Goal: Task Accomplishment & Management: Complete application form

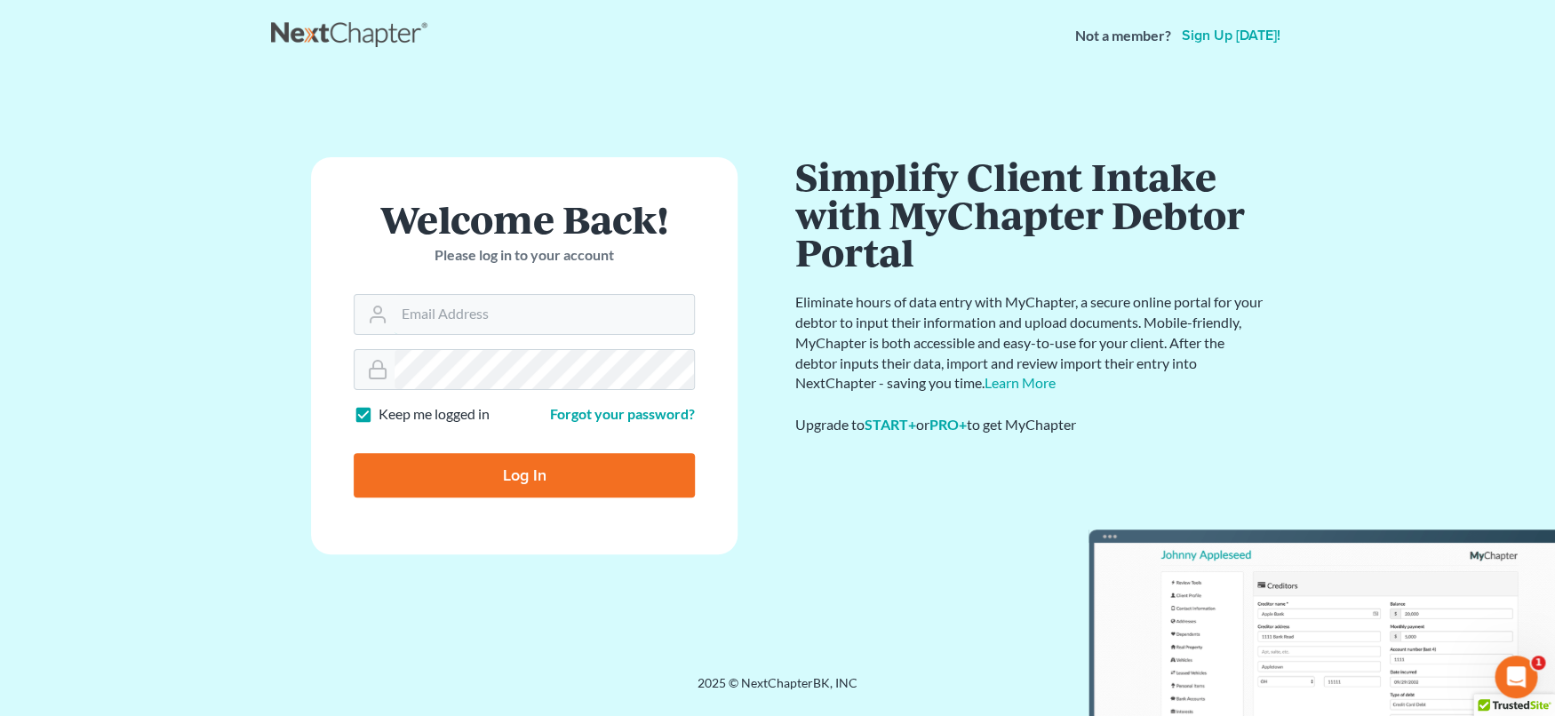
type input "[EMAIL_ADDRESS][DOMAIN_NAME]"
click at [483, 487] on input "Log In" at bounding box center [524, 475] width 341 height 44
type input "Thinking..."
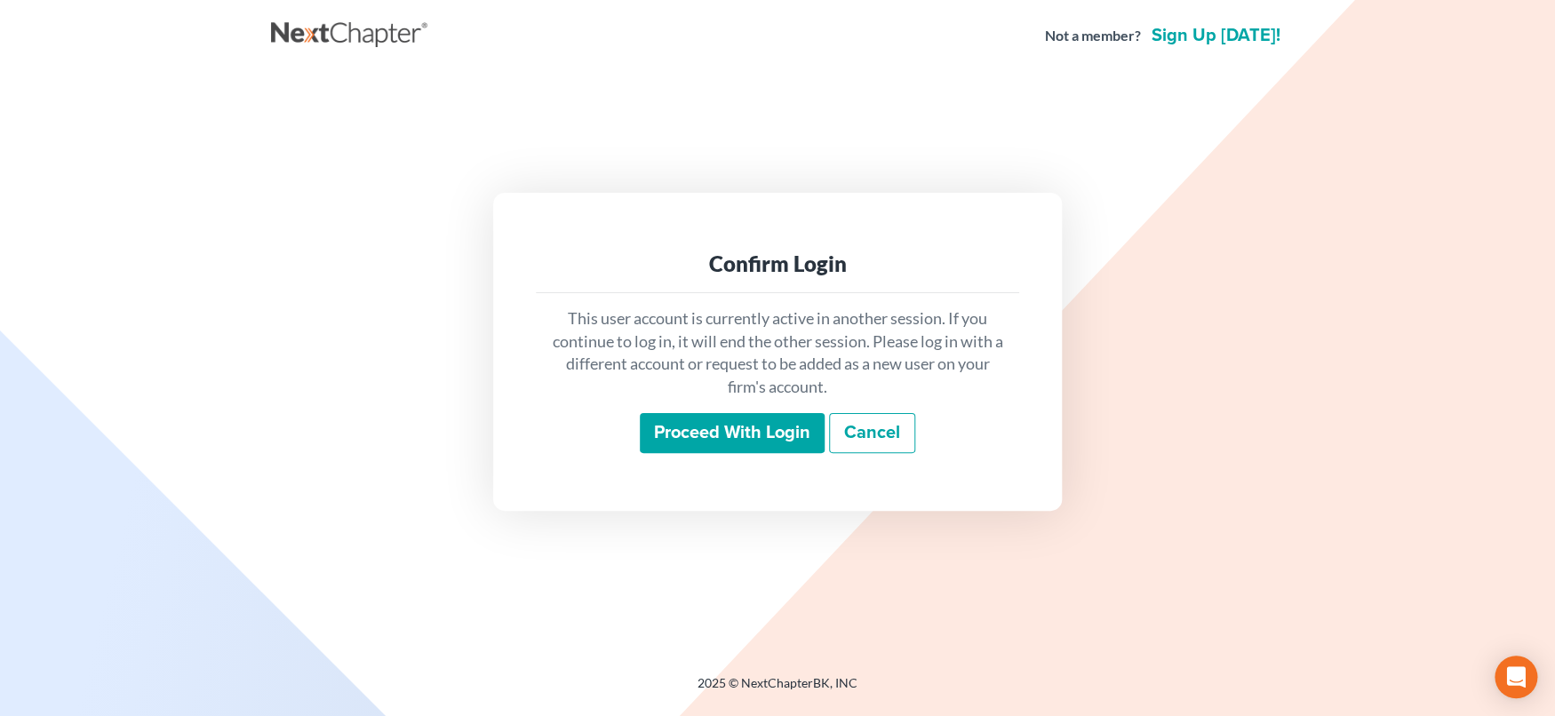
click at [705, 430] on input "Proceed with login" at bounding box center [732, 433] width 185 height 41
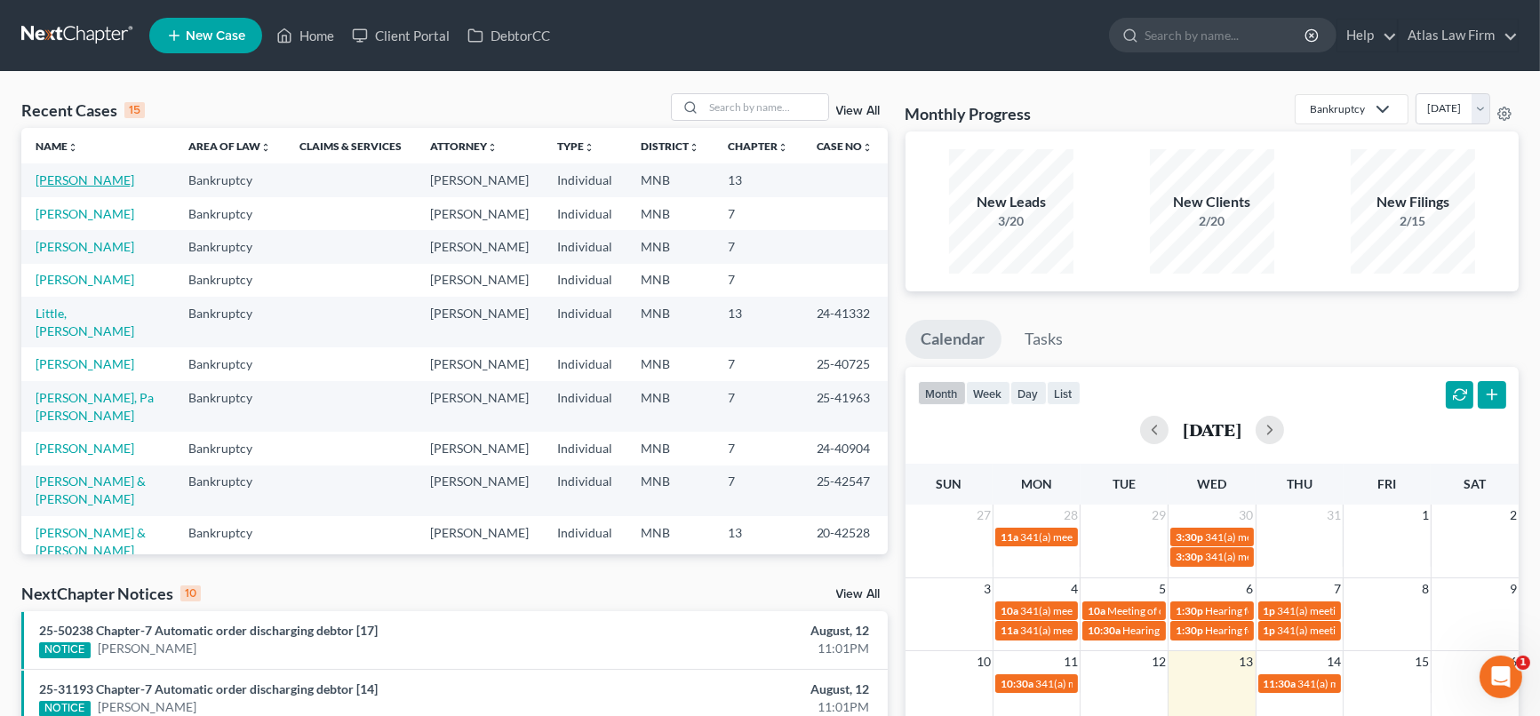
click at [70, 178] on link "[PERSON_NAME]" at bounding box center [85, 179] width 99 height 15
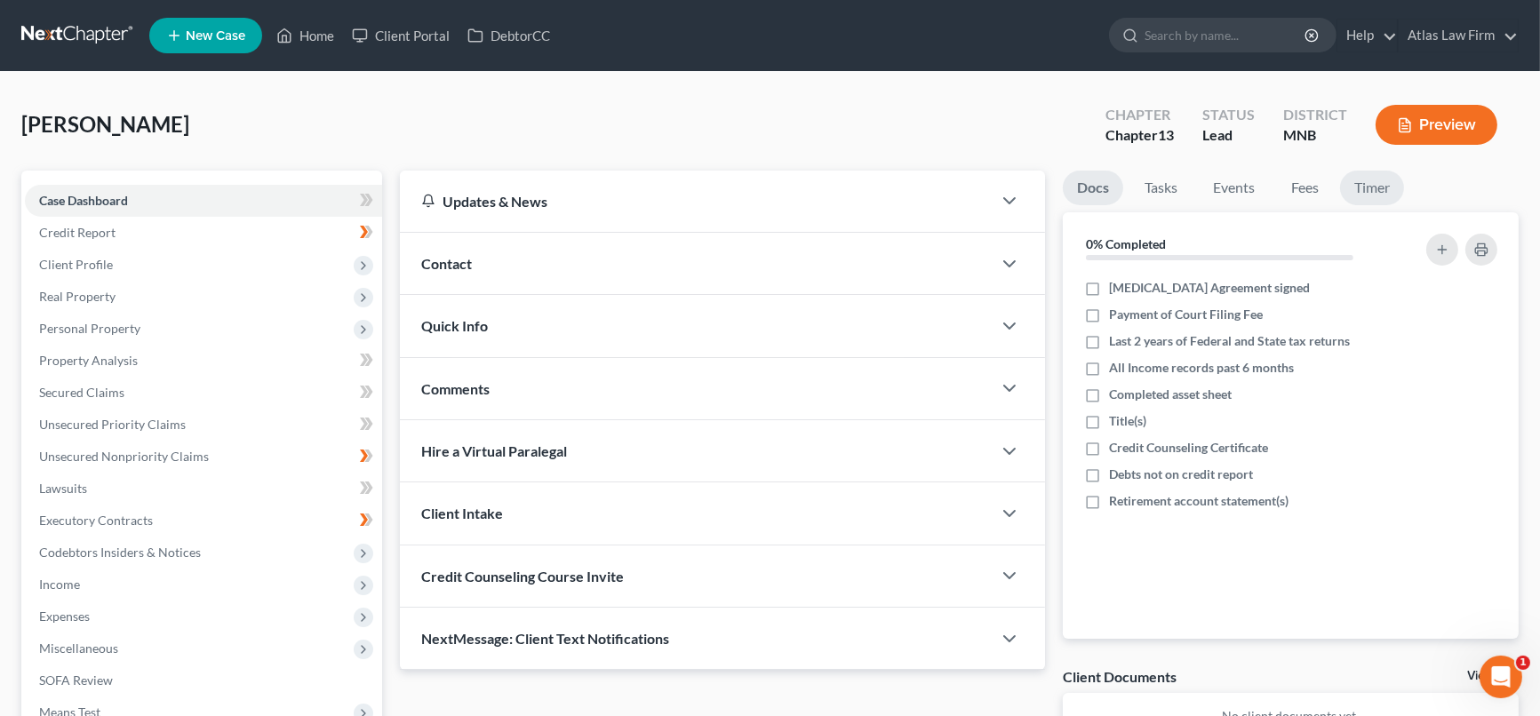
click at [1368, 191] on link "Timer" at bounding box center [1372, 188] width 64 height 35
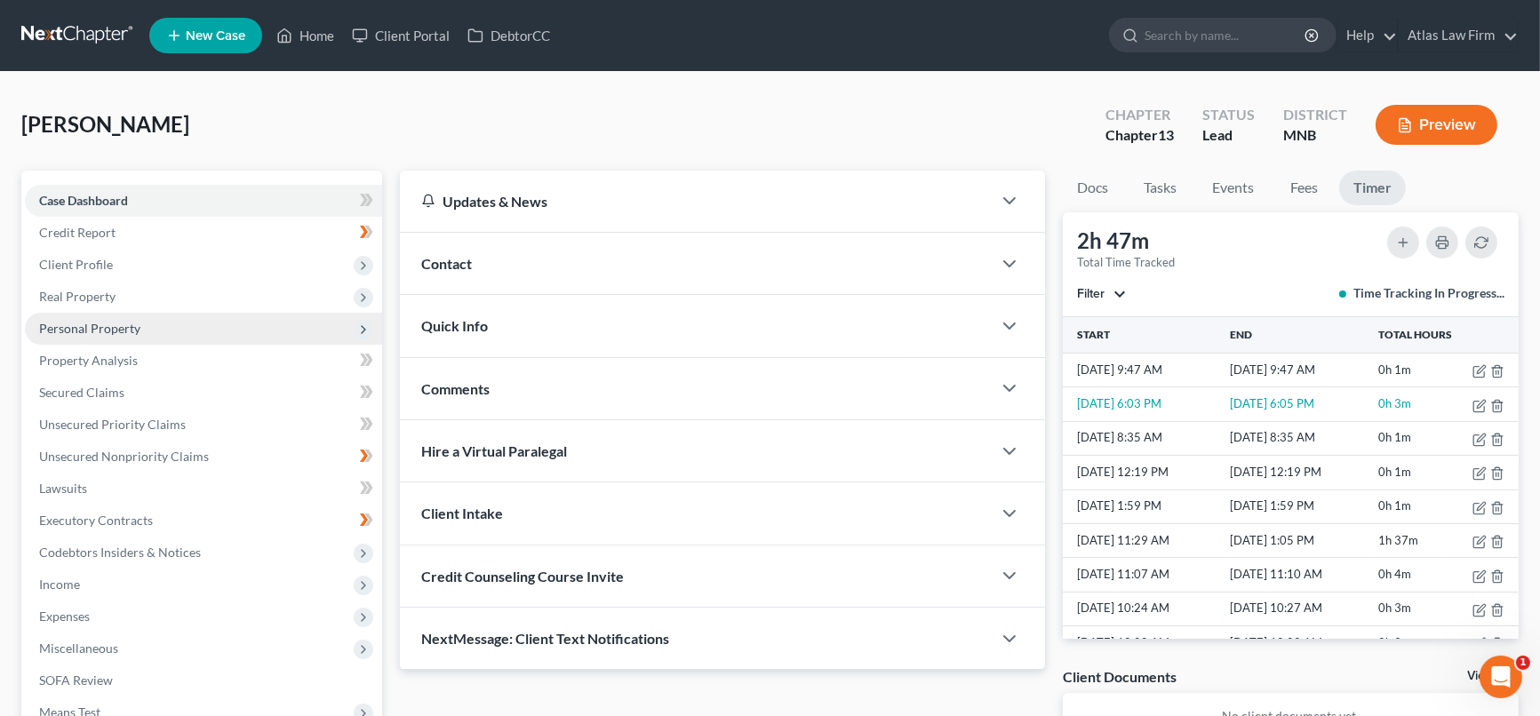
click at [108, 321] on span "Personal Property" at bounding box center [89, 328] width 101 height 15
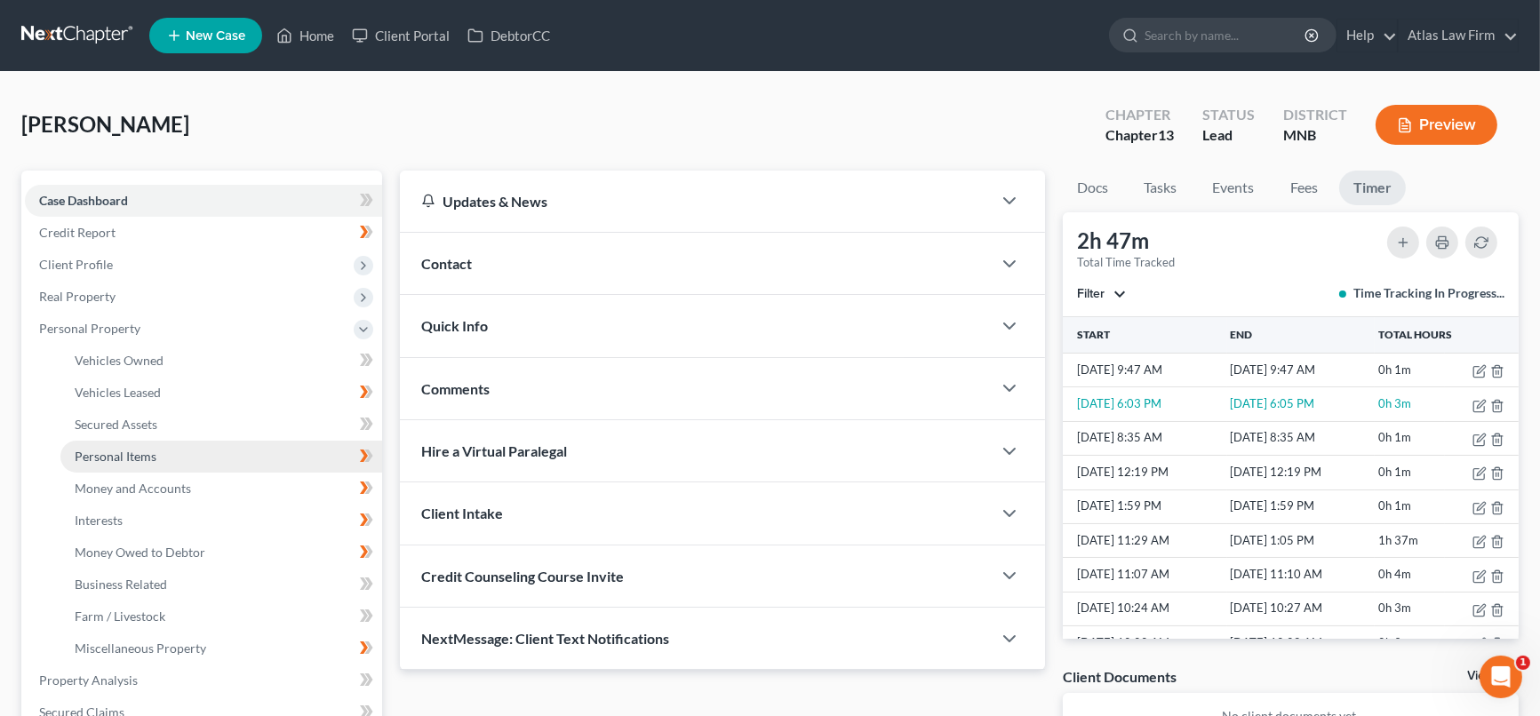
click at [117, 459] on span "Personal Items" at bounding box center [116, 456] width 82 height 15
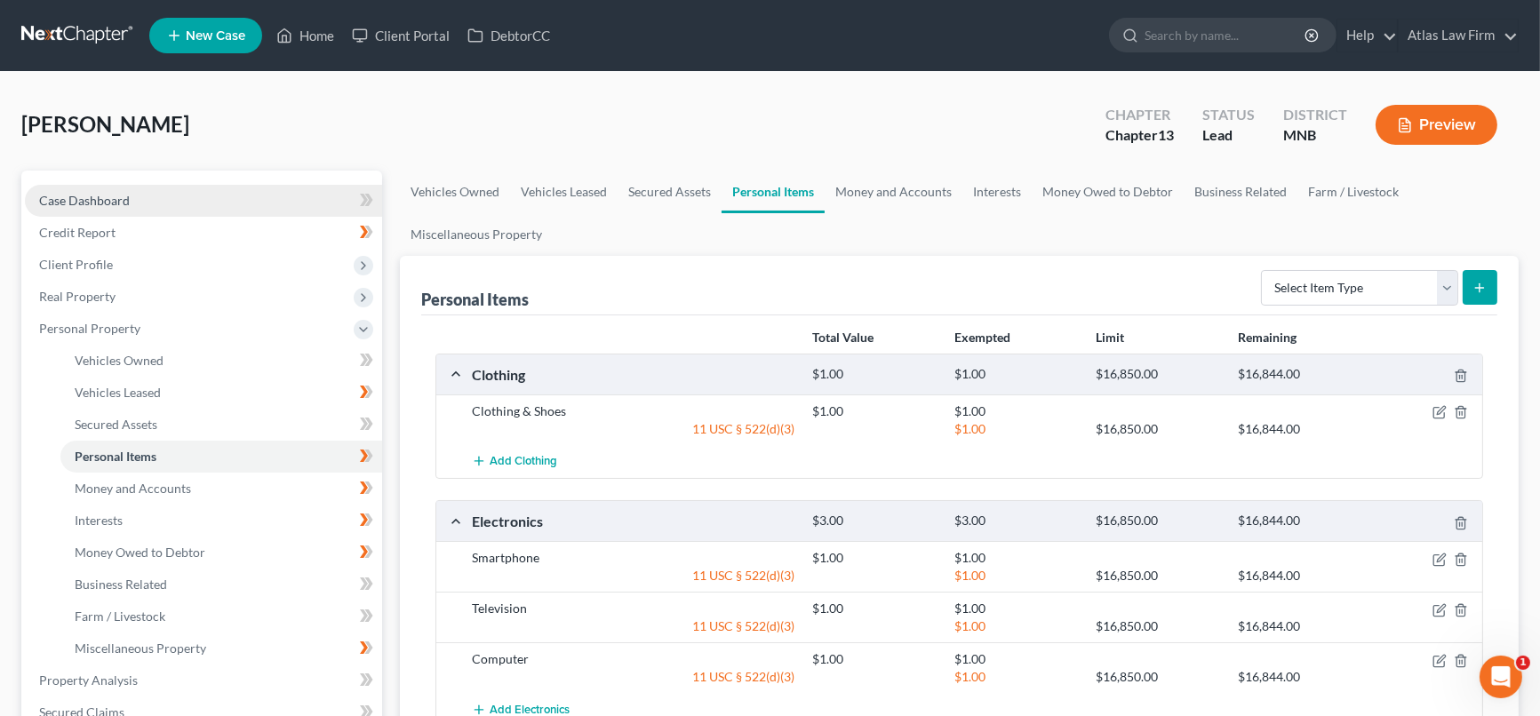
click at [116, 203] on span "Case Dashboard" at bounding box center [84, 200] width 91 height 15
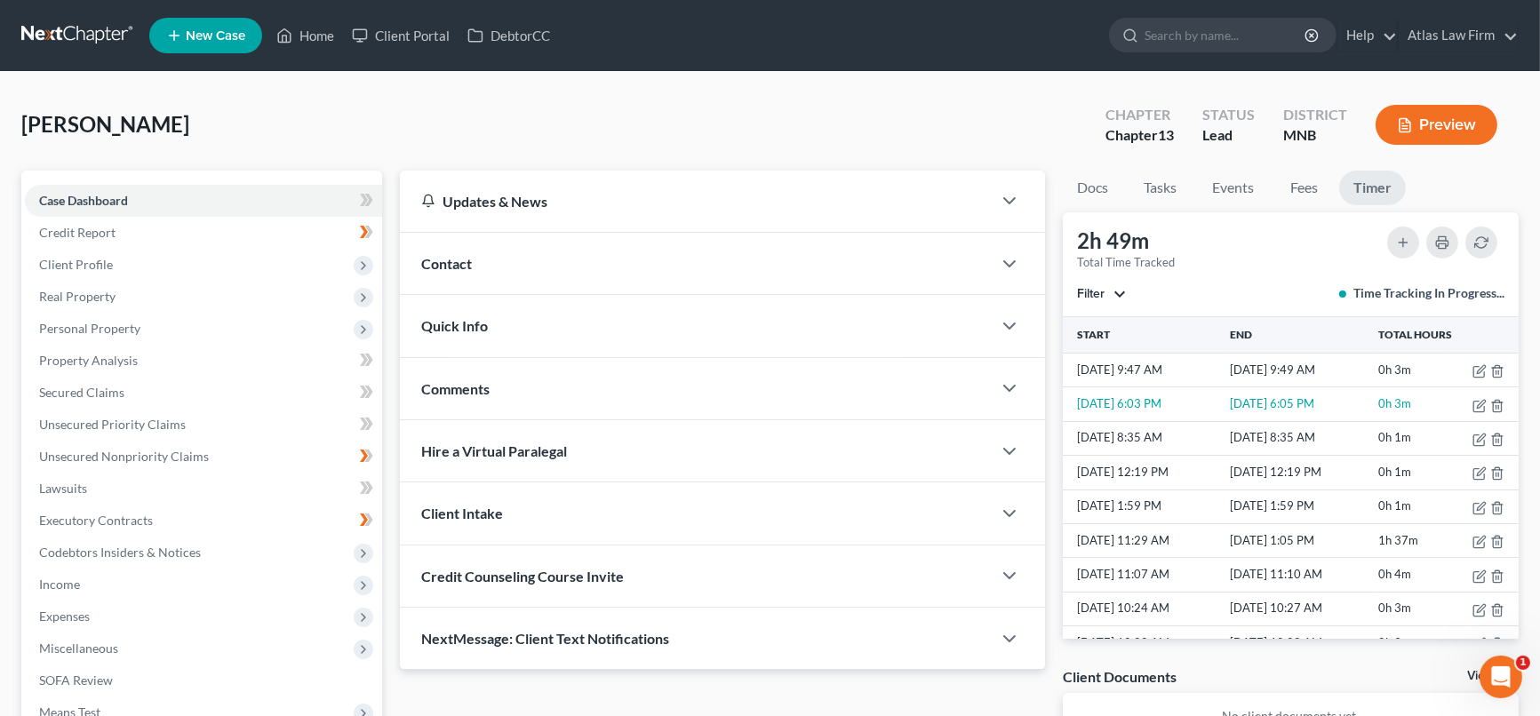
click at [500, 392] on div "Comments" at bounding box center [696, 388] width 592 height 61
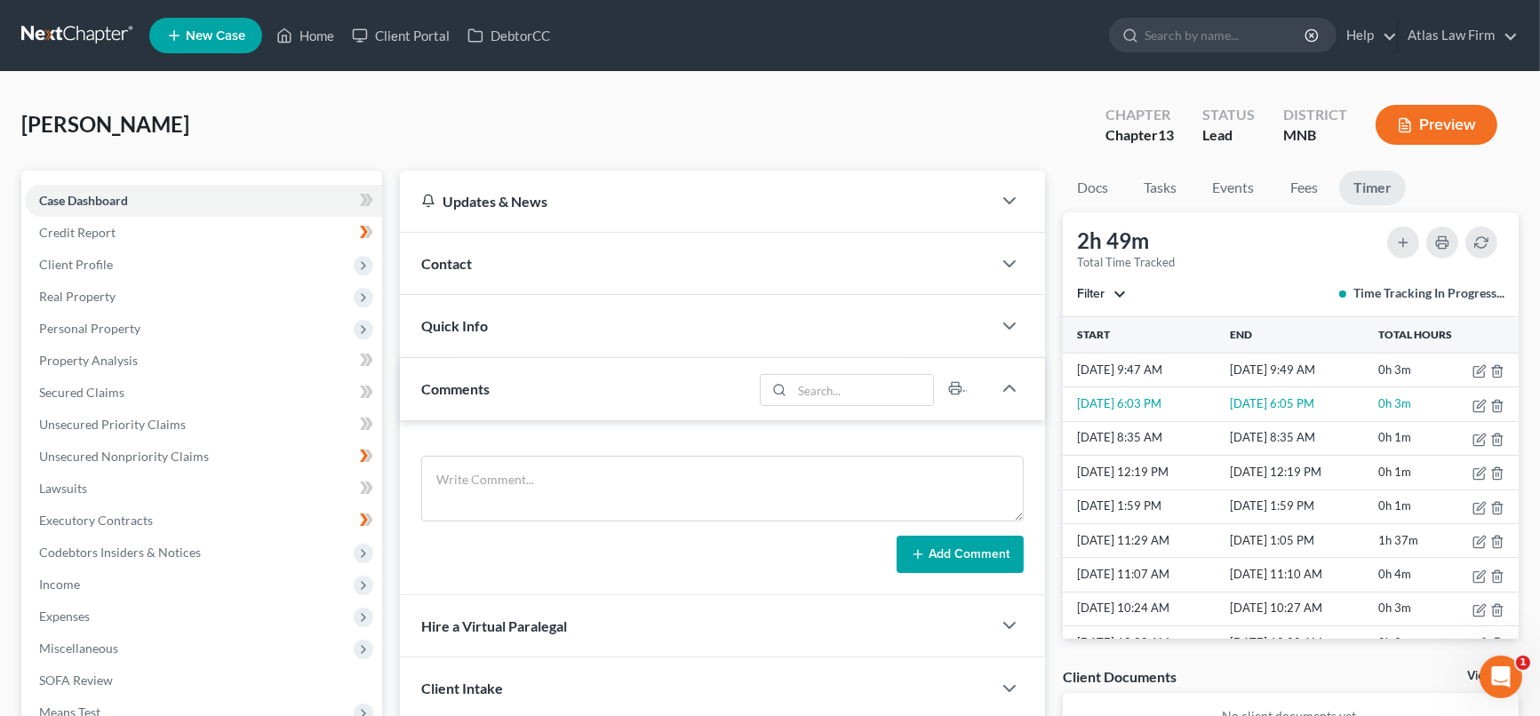
click at [116, 203] on span "Case Dashboard" at bounding box center [83, 200] width 89 height 15
click at [127, 326] on span "Personal Property" at bounding box center [89, 328] width 101 height 15
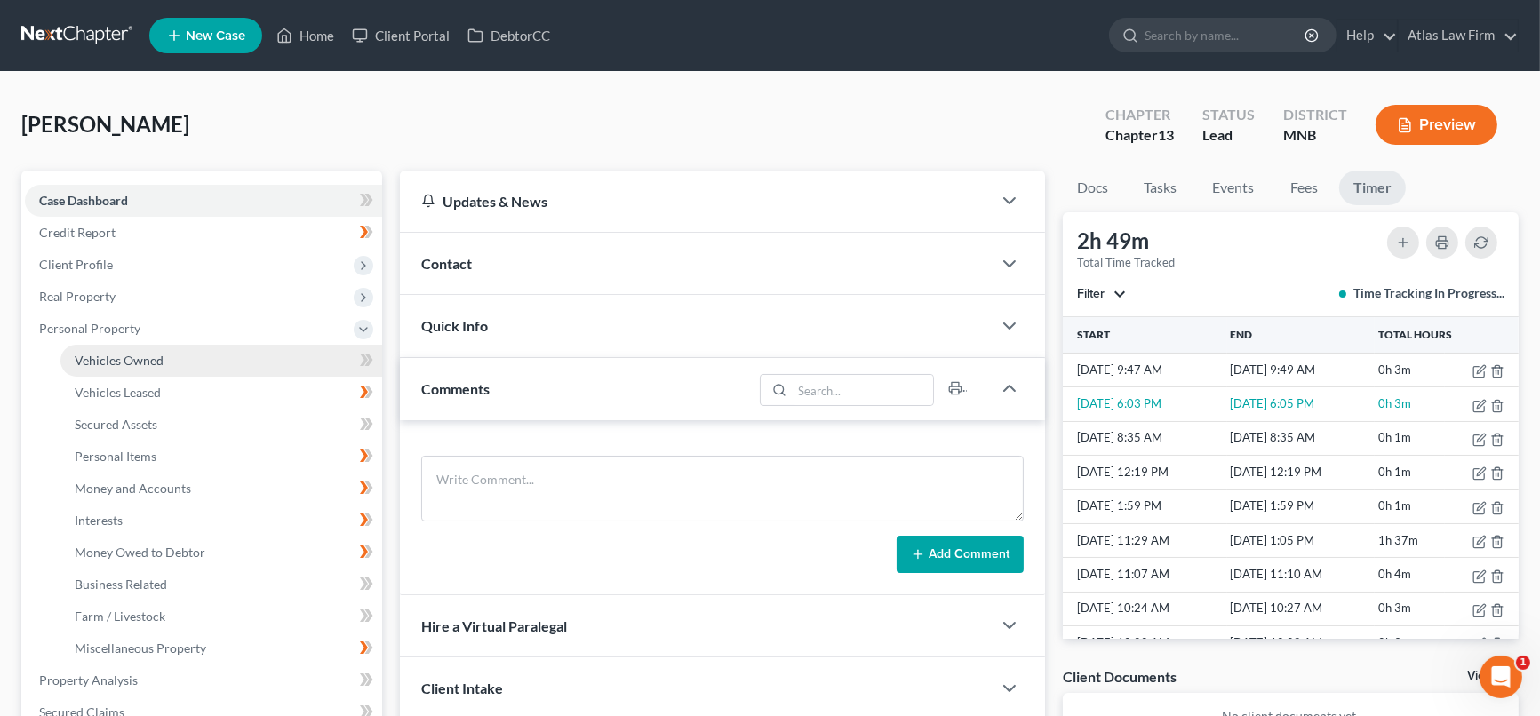
click at [124, 353] on span "Vehicles Owned" at bounding box center [119, 360] width 89 height 15
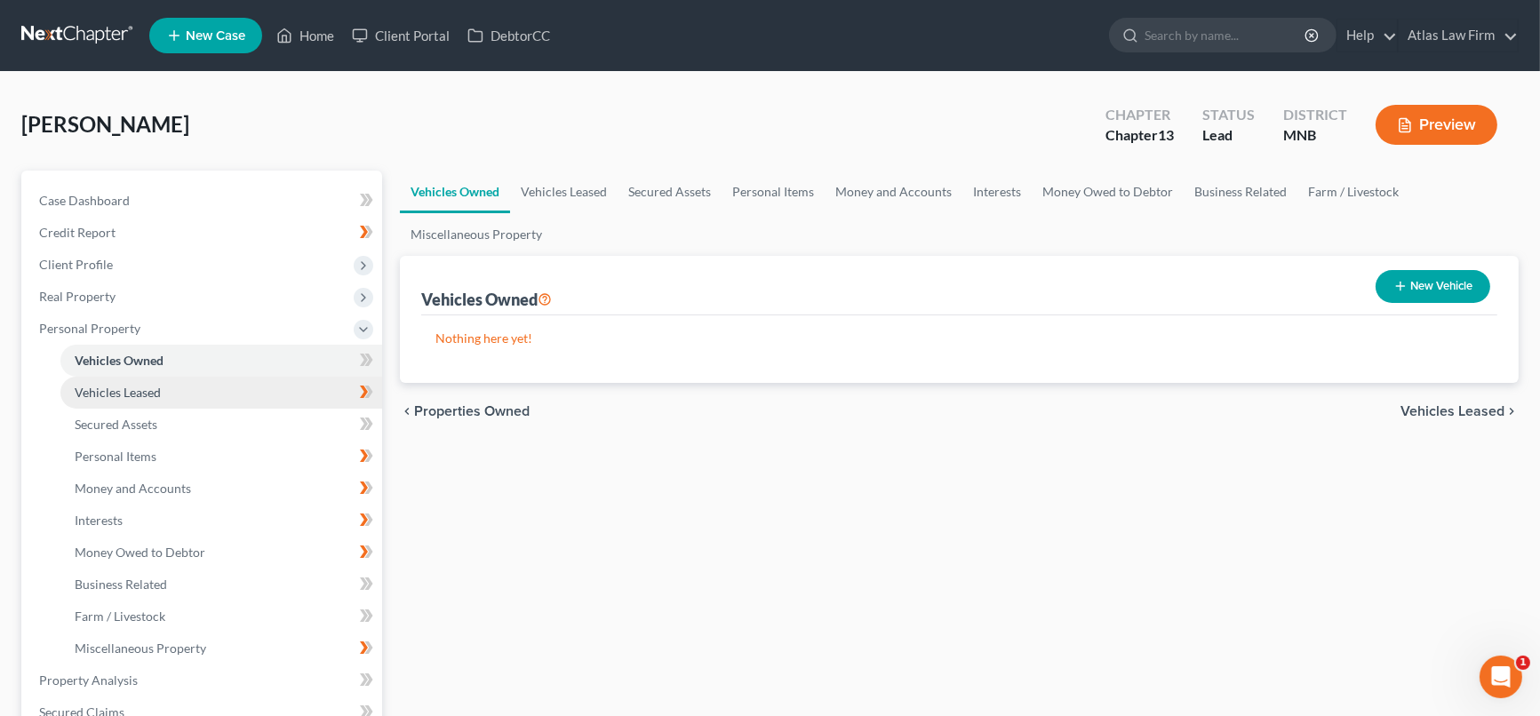
click at [165, 395] on link "Vehicles Leased" at bounding box center [221, 393] width 322 height 32
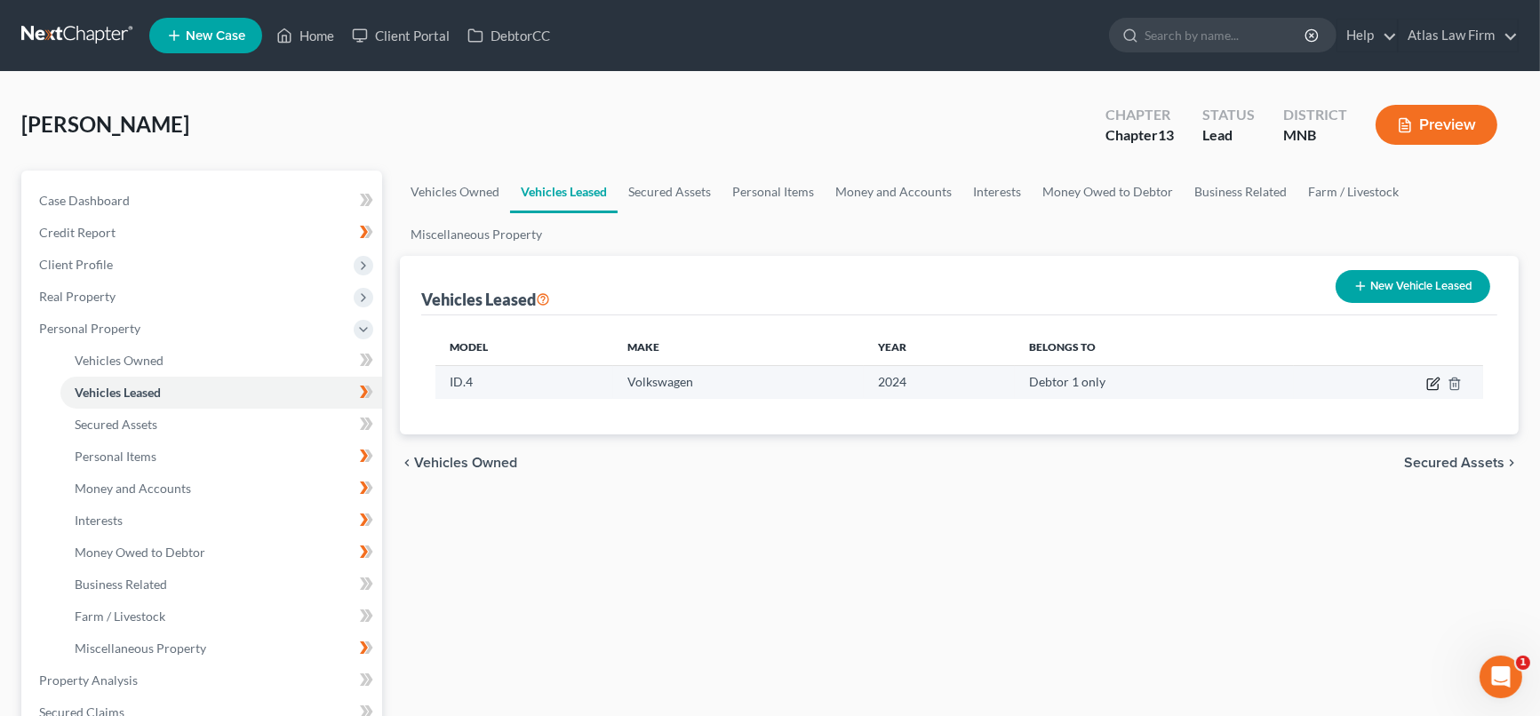
click at [1433, 379] on icon "button" at bounding box center [1435, 382] width 8 height 8
select select "0"
select select "2"
select select "0"
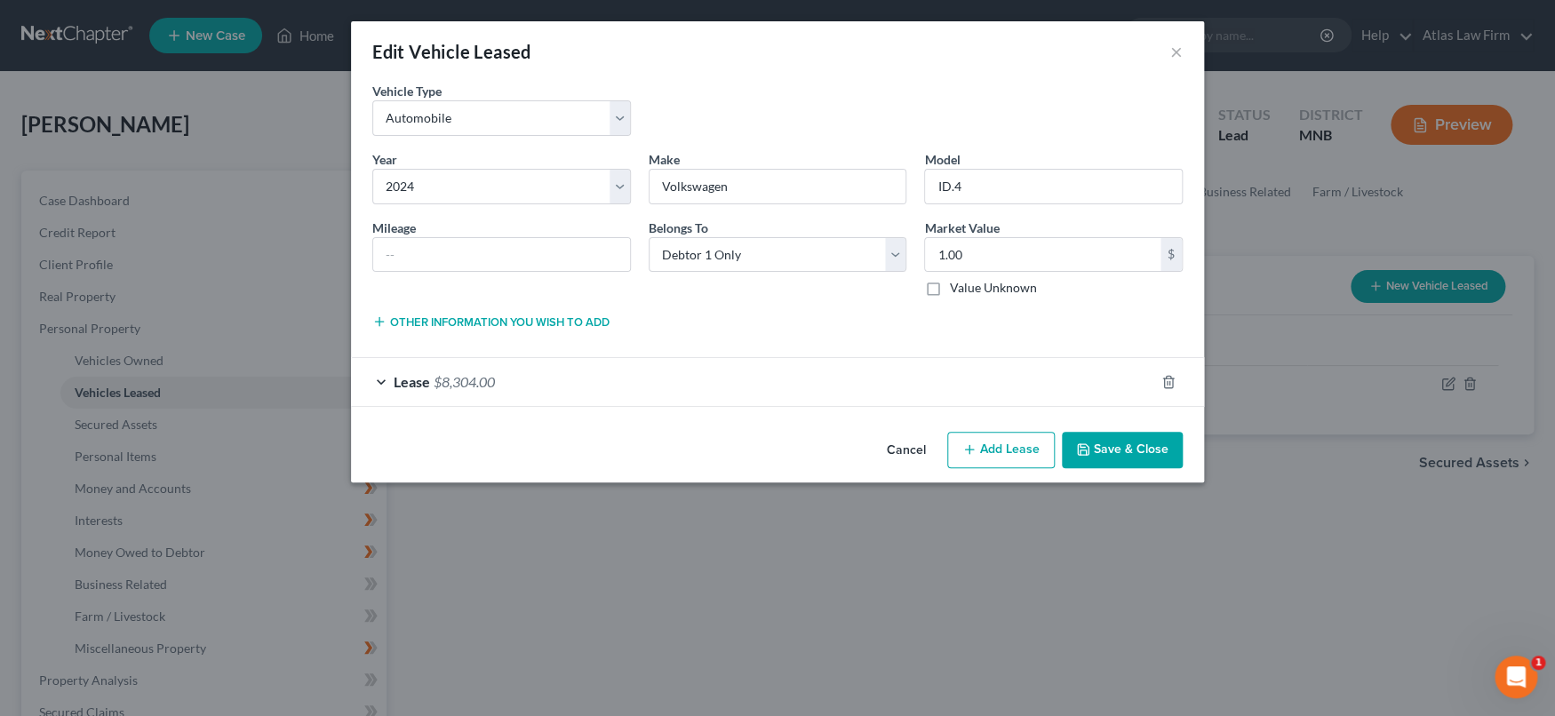
click at [914, 402] on div "Lease $8,304.00" at bounding box center [752, 381] width 803 height 47
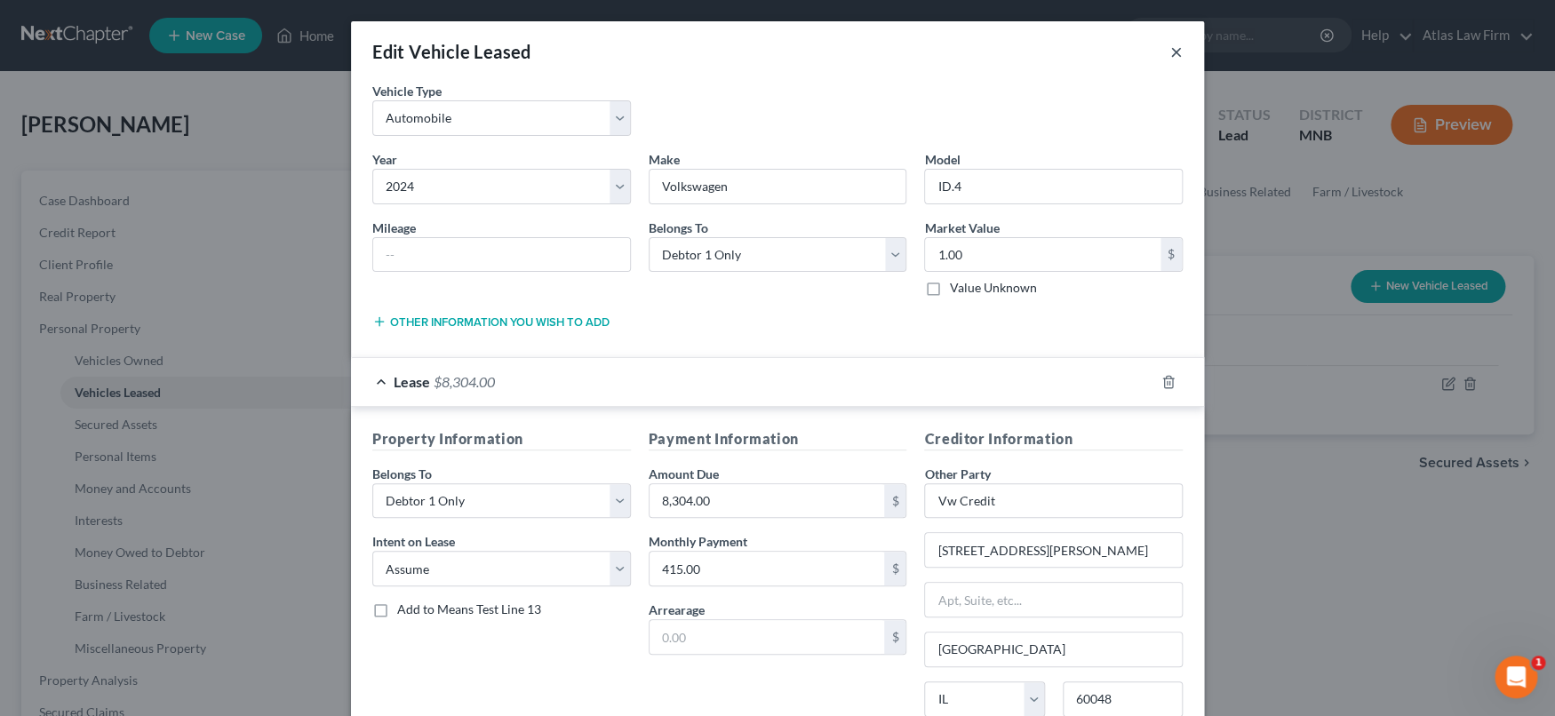
click at [1173, 44] on button "×" at bounding box center [1176, 51] width 12 height 21
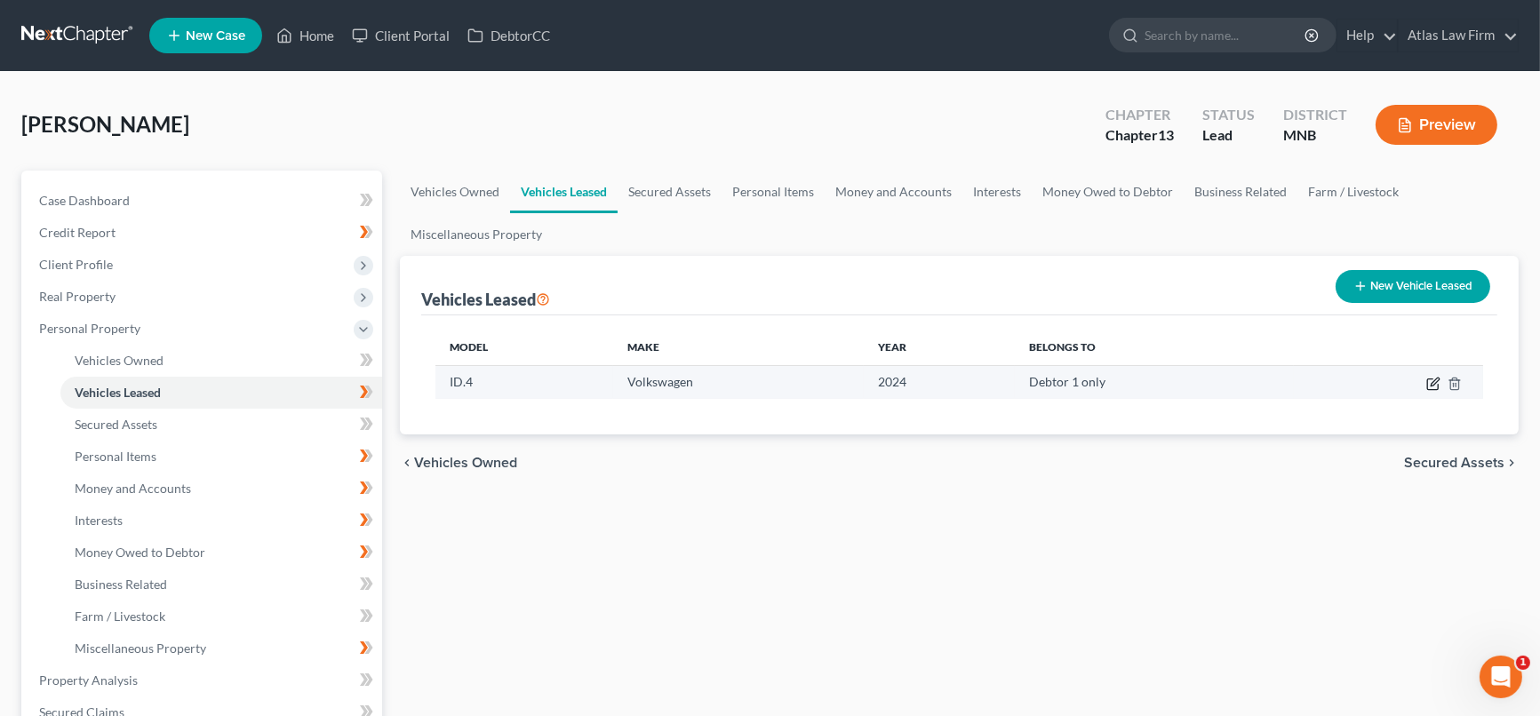
click at [1430, 379] on icon "button" at bounding box center [1433, 384] width 14 height 14
select select "0"
select select "2"
select select "0"
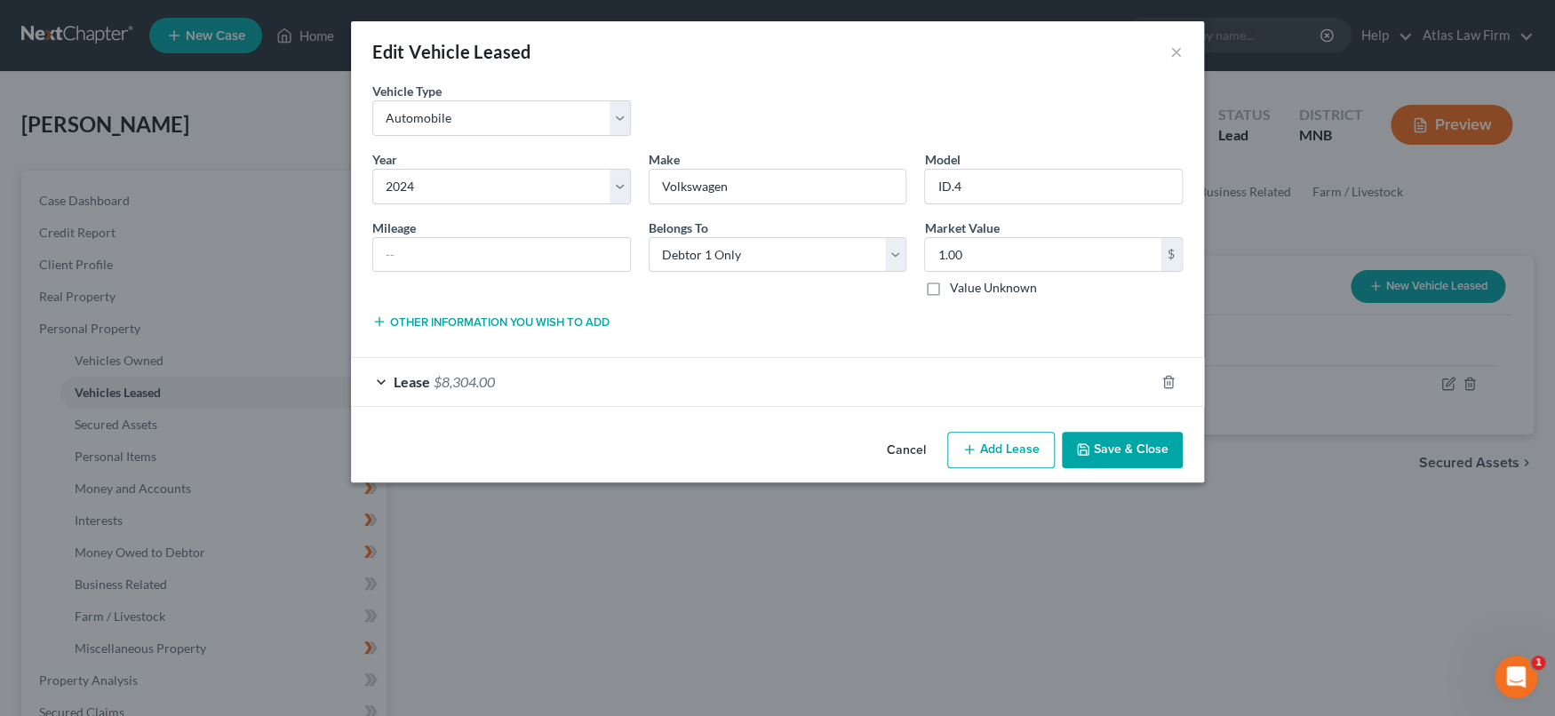
click at [842, 387] on div "Lease $8,304.00" at bounding box center [752, 381] width 803 height 47
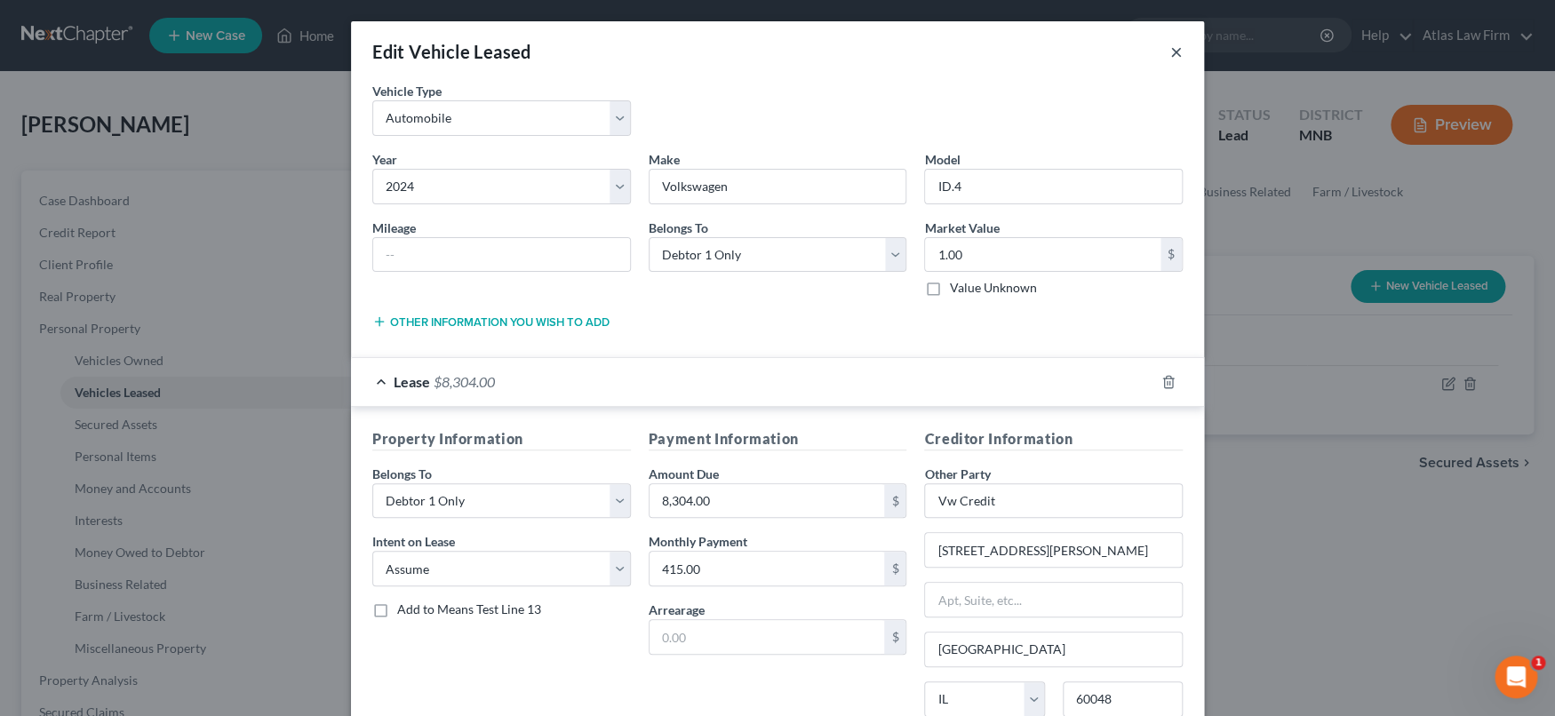
click at [1170, 52] on button "×" at bounding box center [1176, 51] width 12 height 21
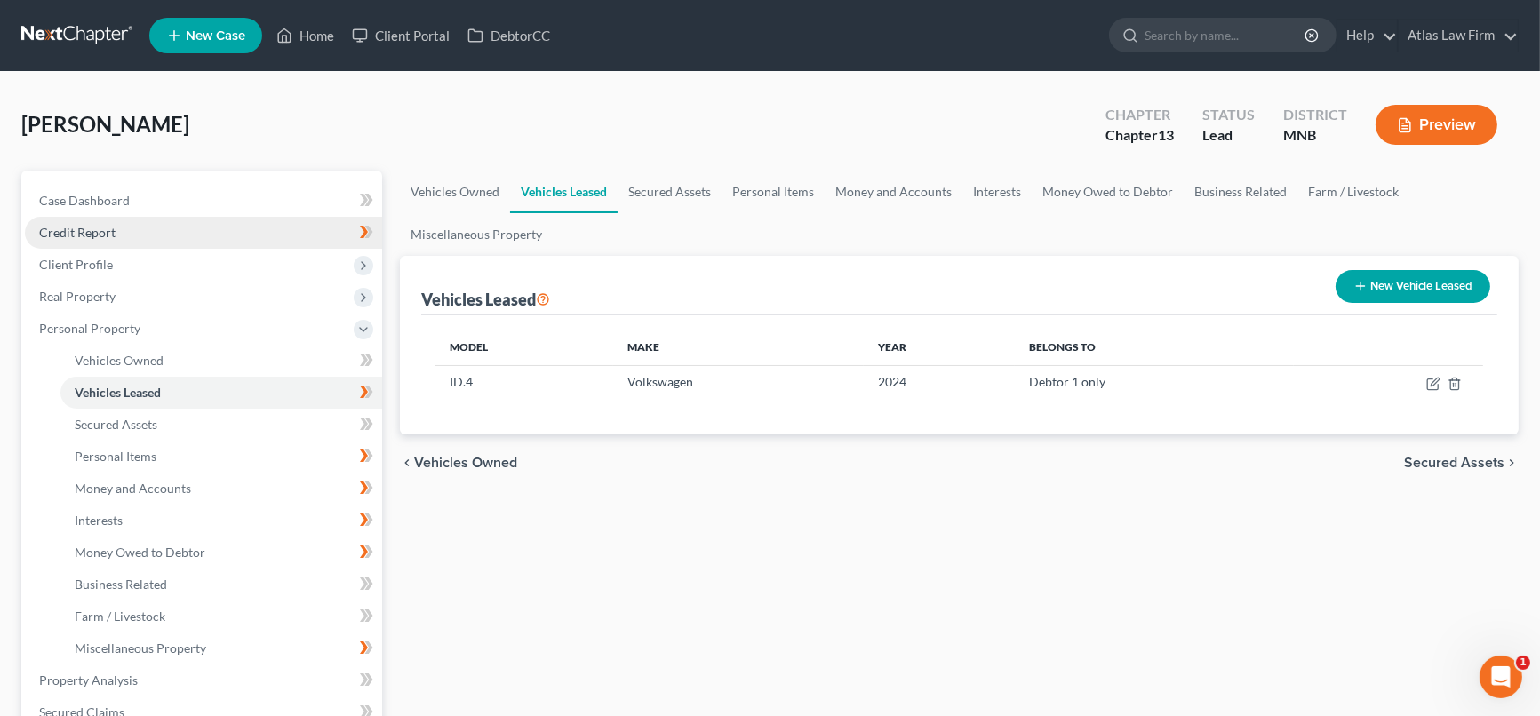
click at [94, 232] on span "Credit Report" at bounding box center [77, 232] width 76 height 15
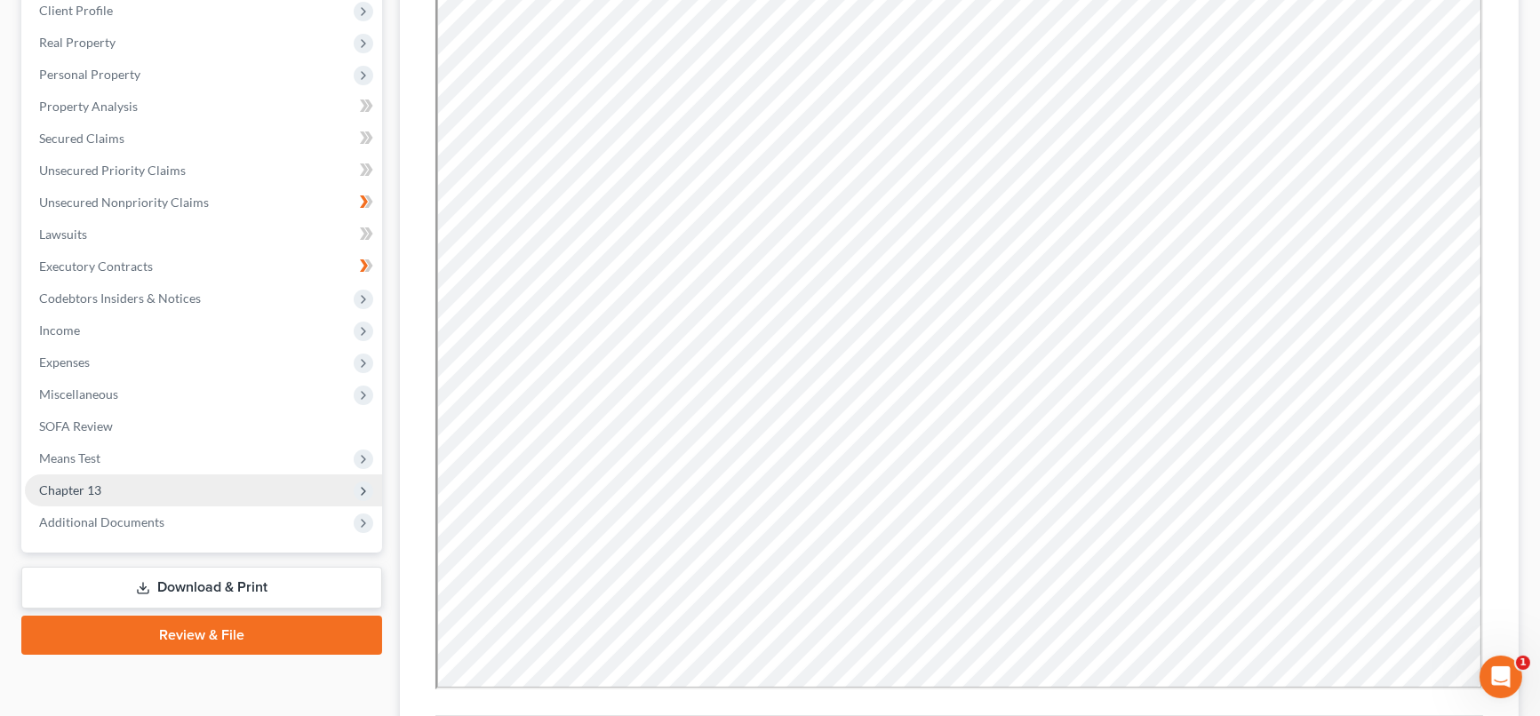
scroll to position [197, 0]
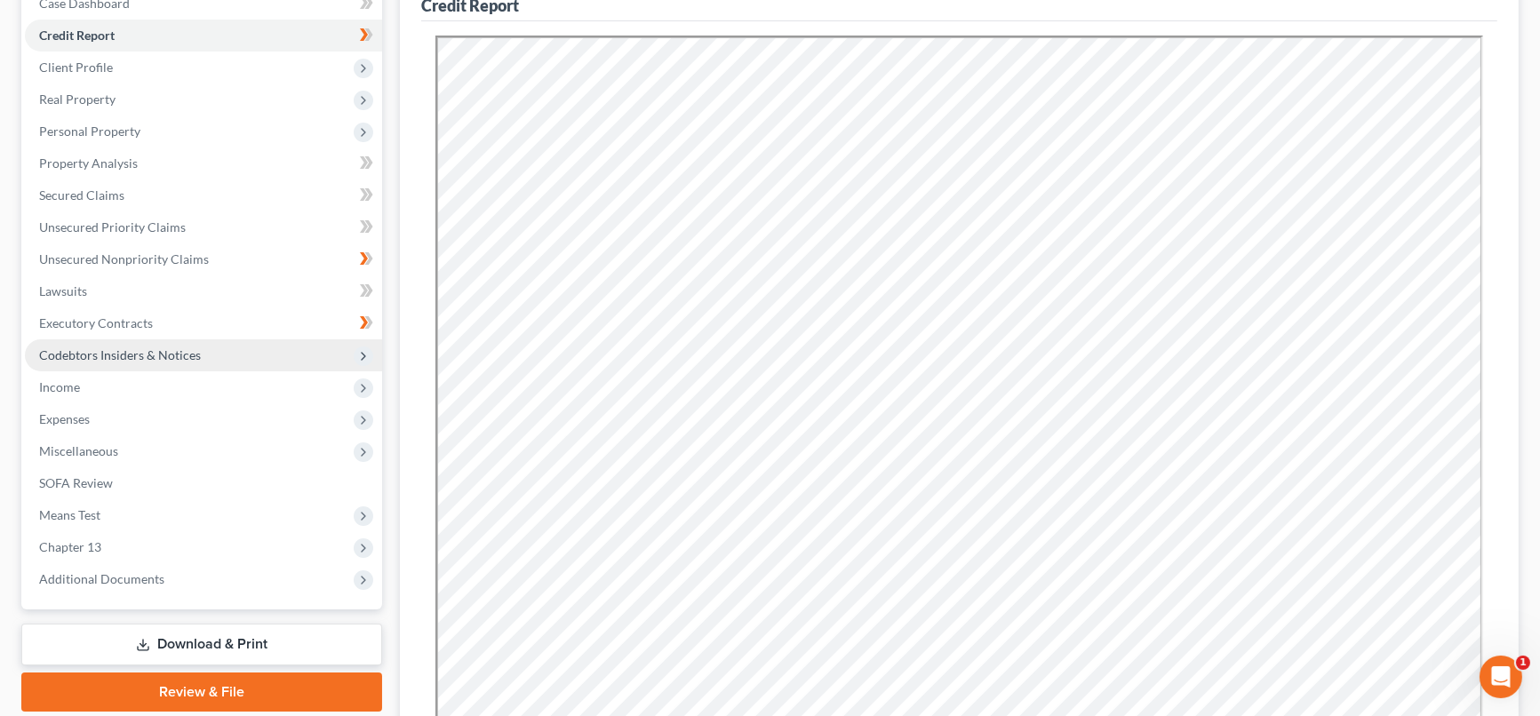
click at [145, 352] on span "Codebtors Insiders & Notices" at bounding box center [120, 354] width 162 height 15
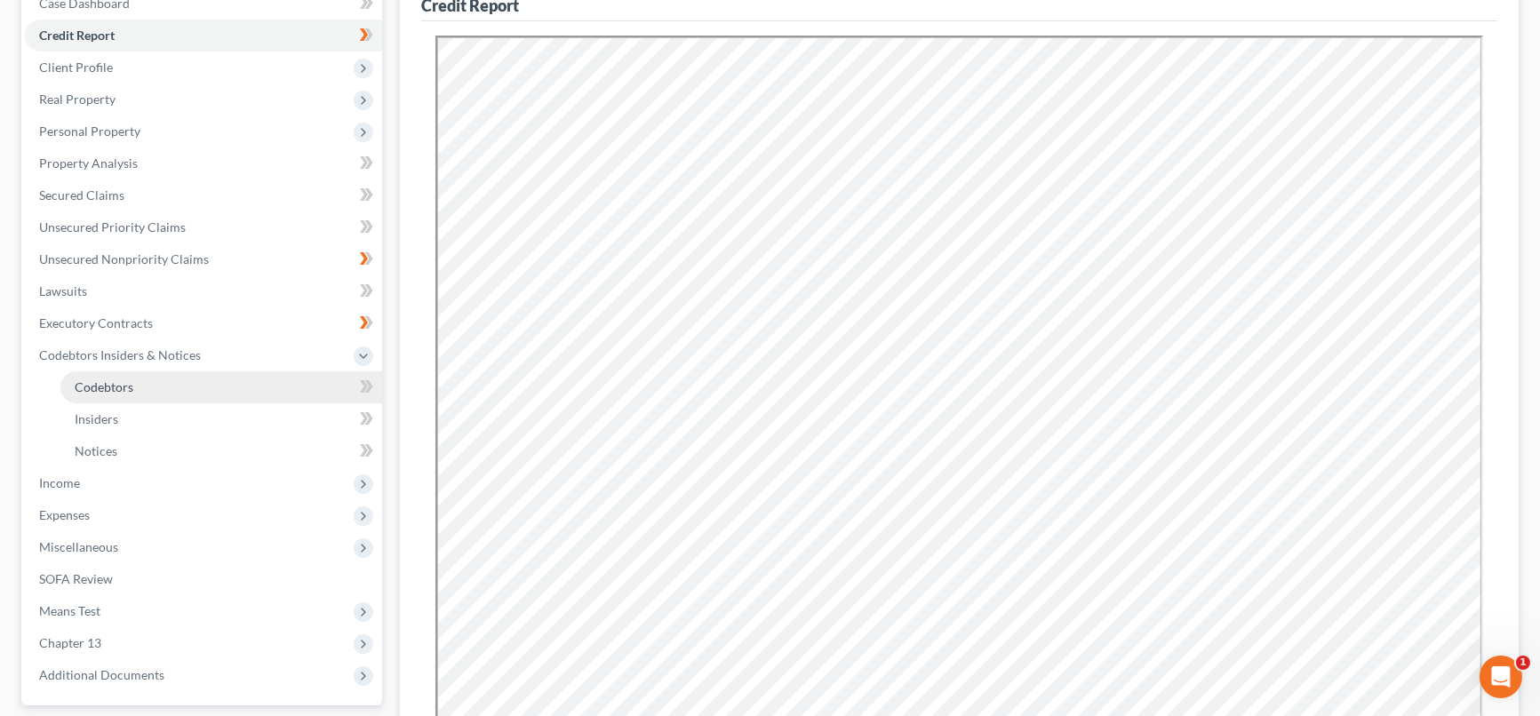
click at [131, 379] on span "Codebtors" at bounding box center [104, 386] width 59 height 15
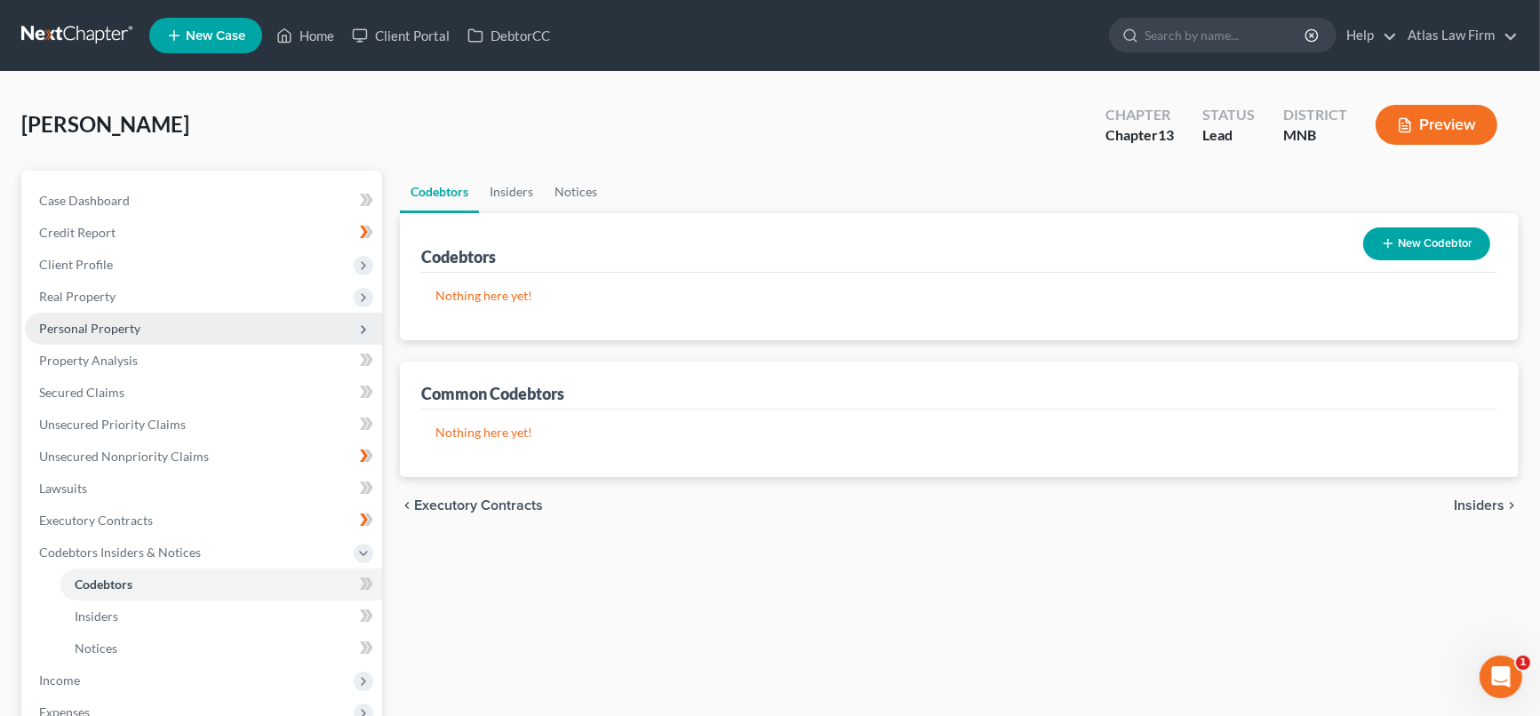
click at [108, 323] on span "Personal Property" at bounding box center [89, 328] width 101 height 15
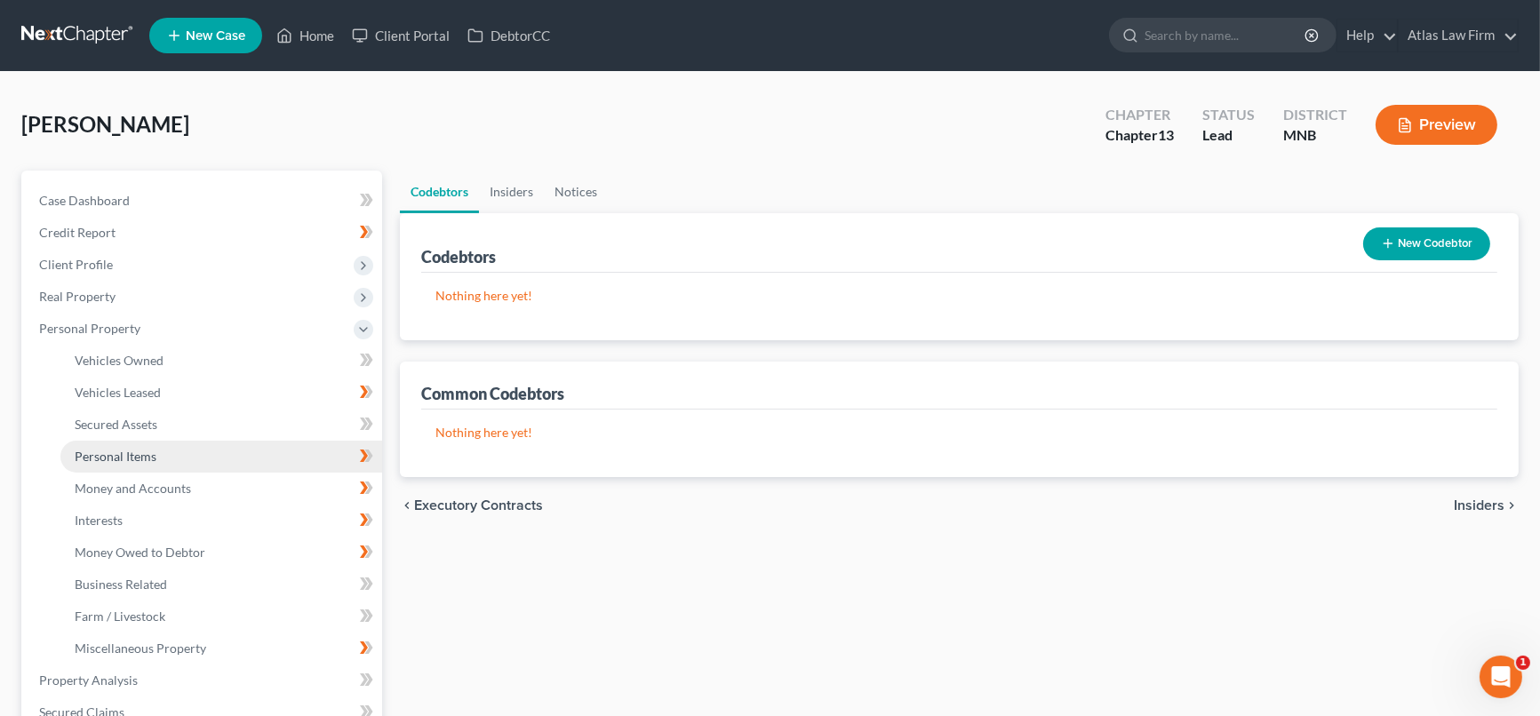
click at [132, 456] on span "Personal Items" at bounding box center [116, 456] width 82 height 15
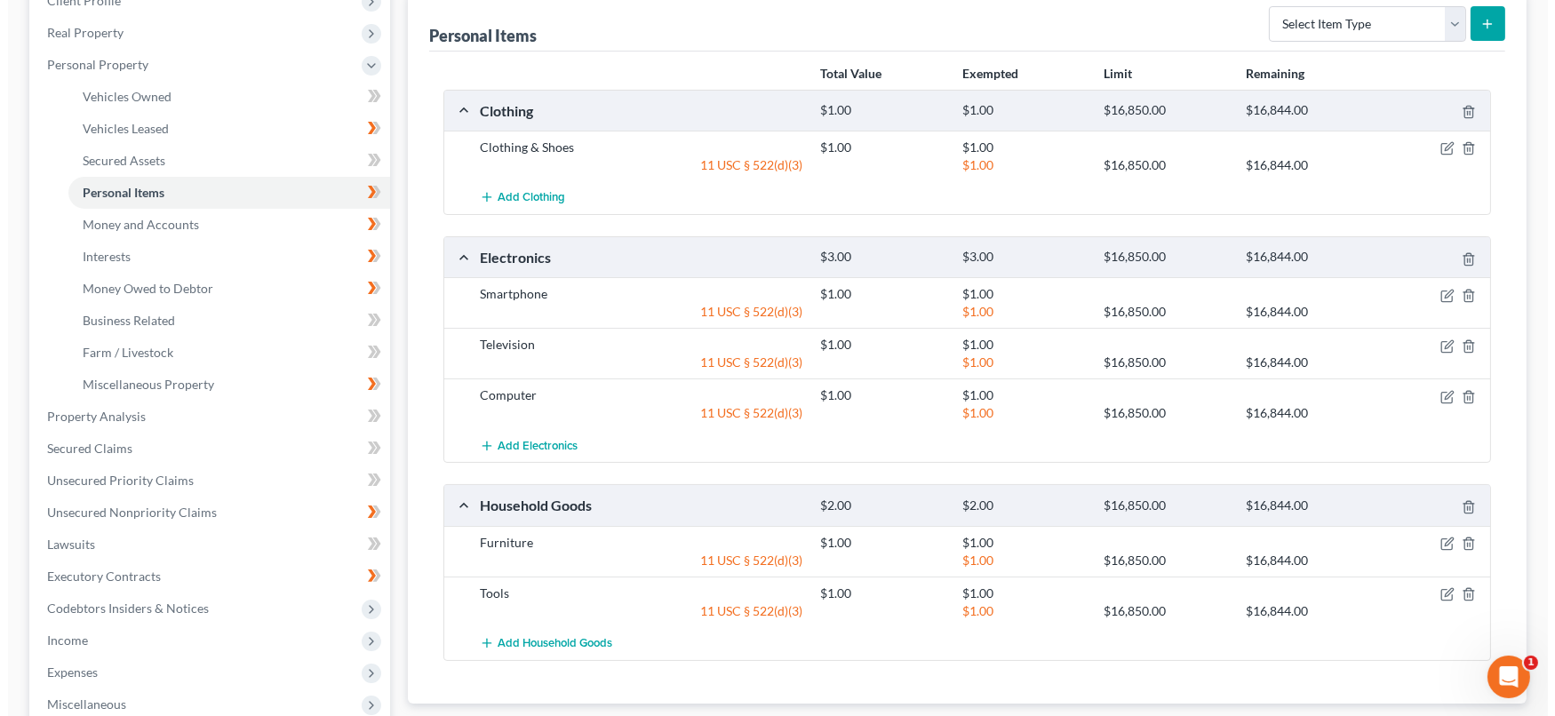
scroll to position [395, 0]
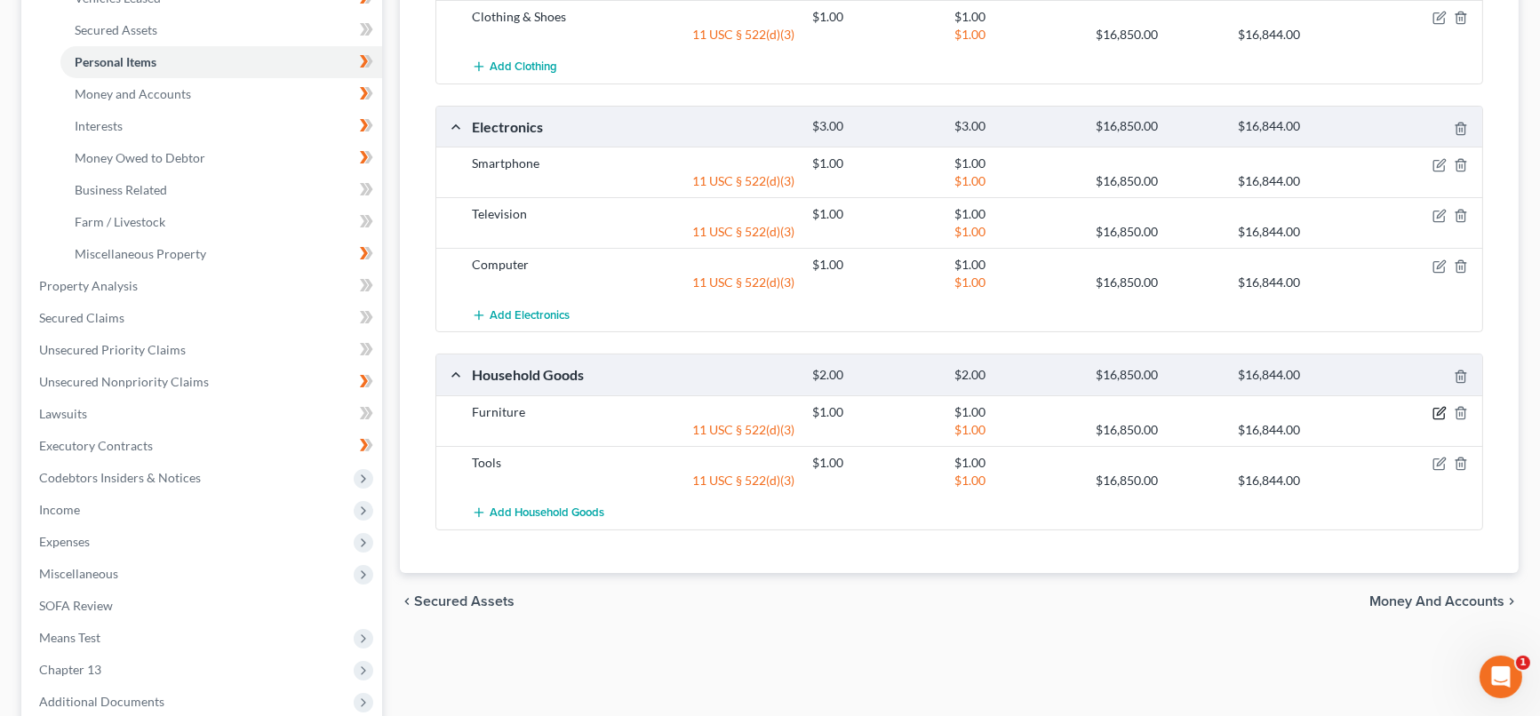
click at [1440, 407] on icon "button" at bounding box center [1441, 411] width 8 height 8
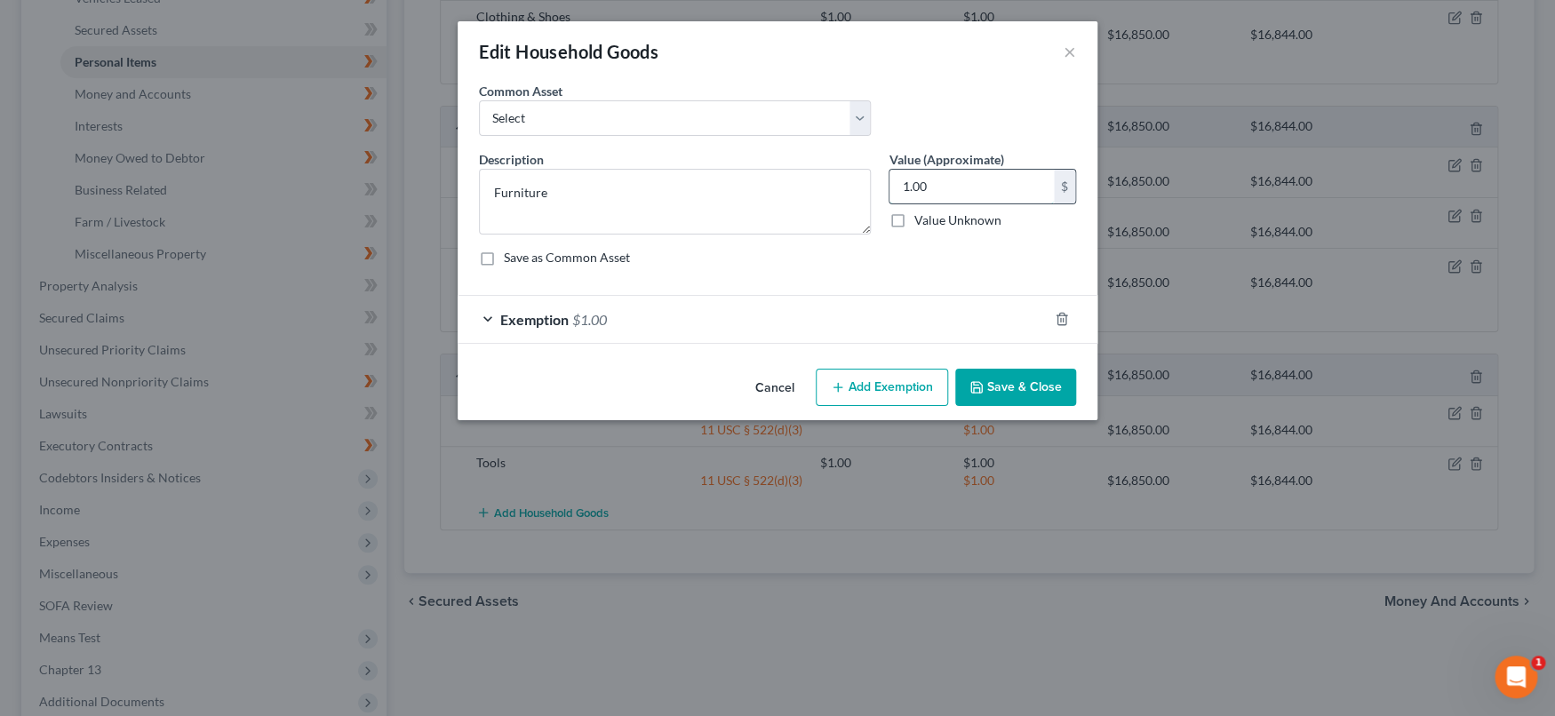
click at [1017, 189] on input "1.00" at bounding box center [971, 187] width 164 height 34
type input "4,600"
click at [852, 331] on div "Exemption $1.00" at bounding box center [753, 319] width 590 height 47
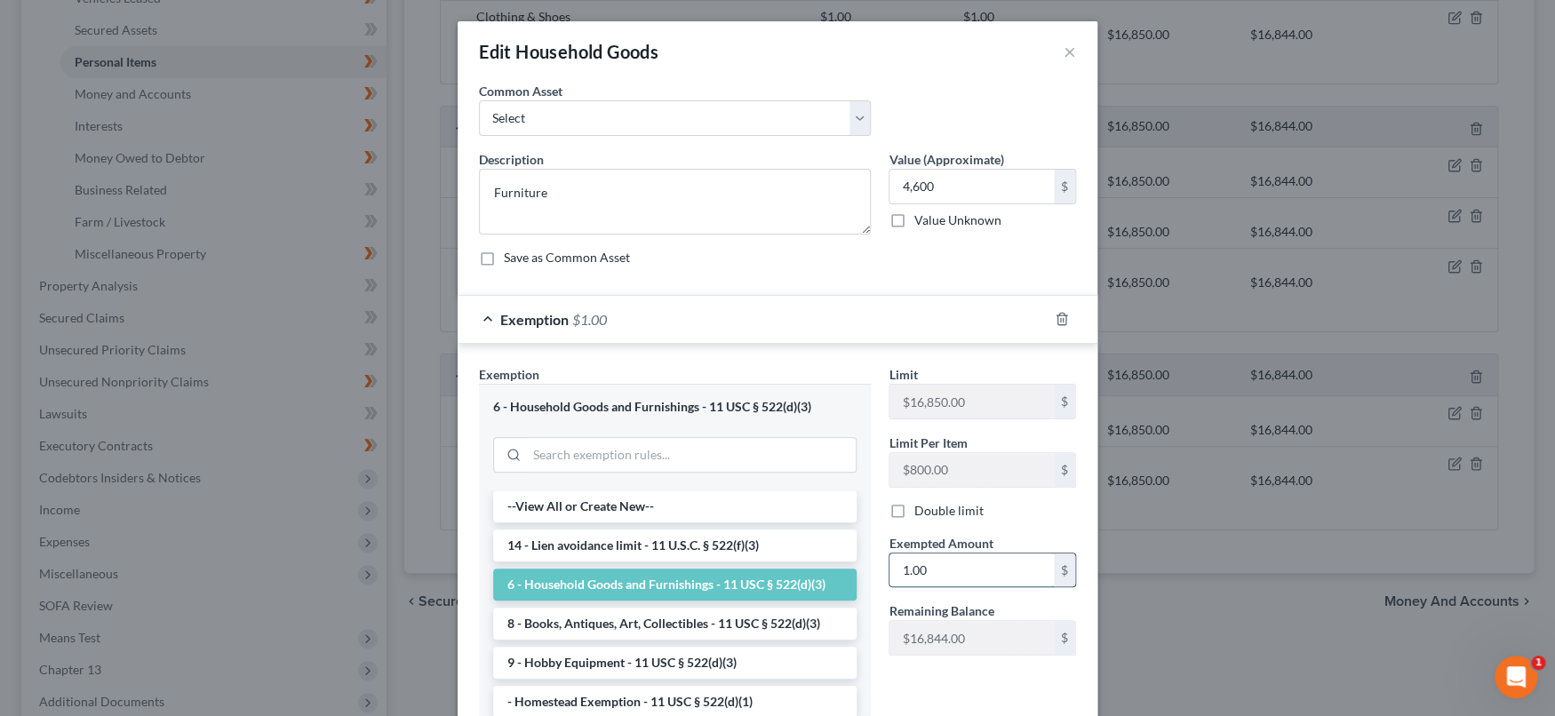
click at [970, 560] on input "1.00" at bounding box center [971, 571] width 164 height 34
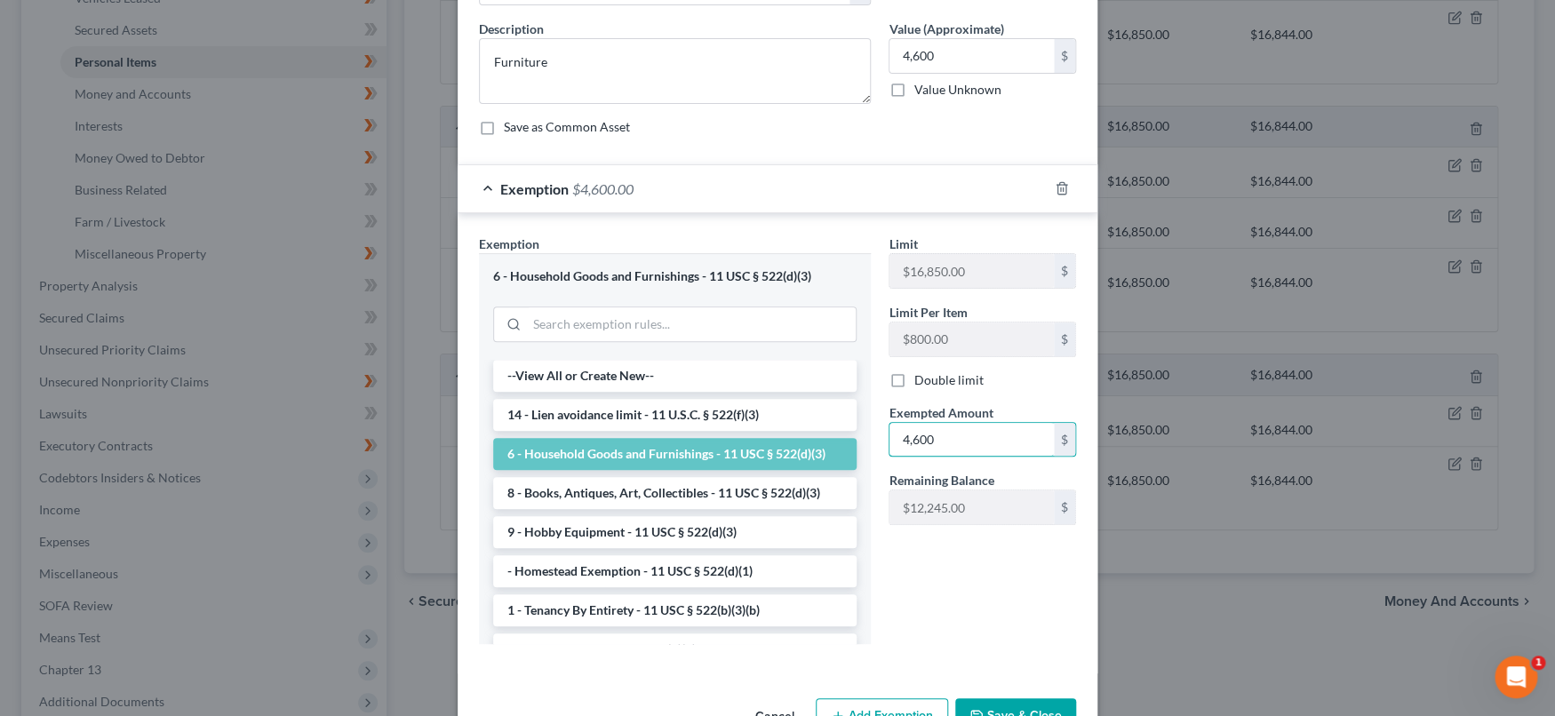
scroll to position [183, 0]
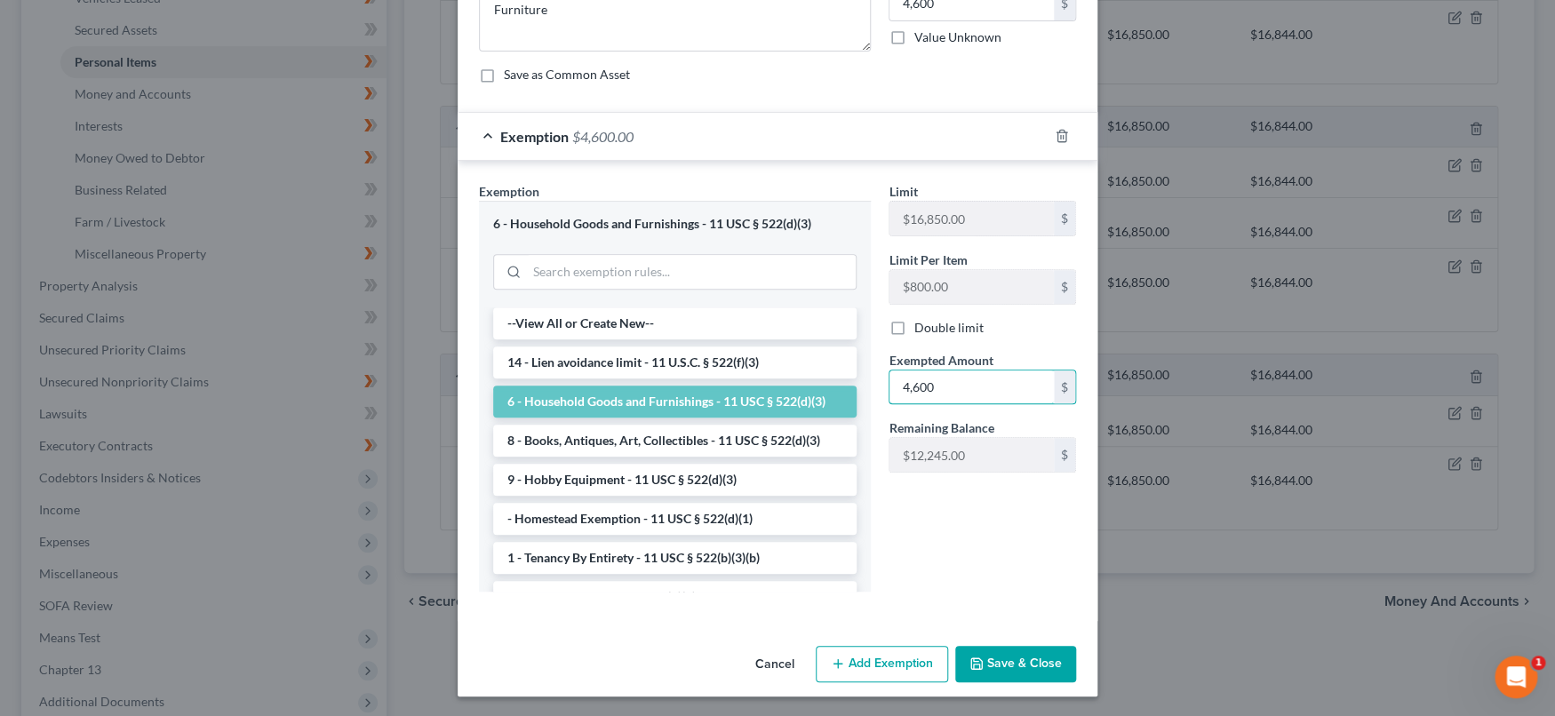
type input "4,600"
click at [993, 656] on button "Save & Close" at bounding box center [1015, 664] width 121 height 37
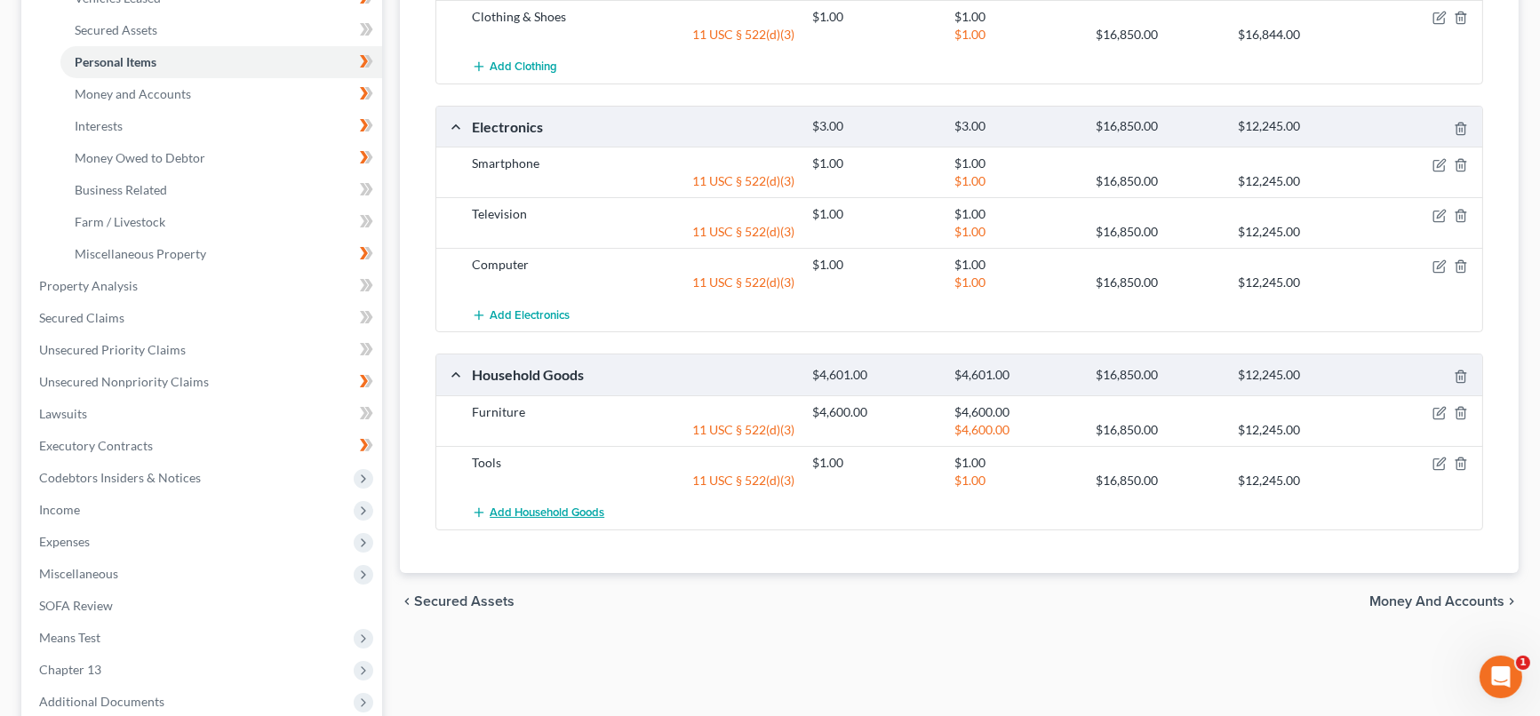
click at [578, 507] on span "Add Household Goods" at bounding box center [547, 513] width 115 height 14
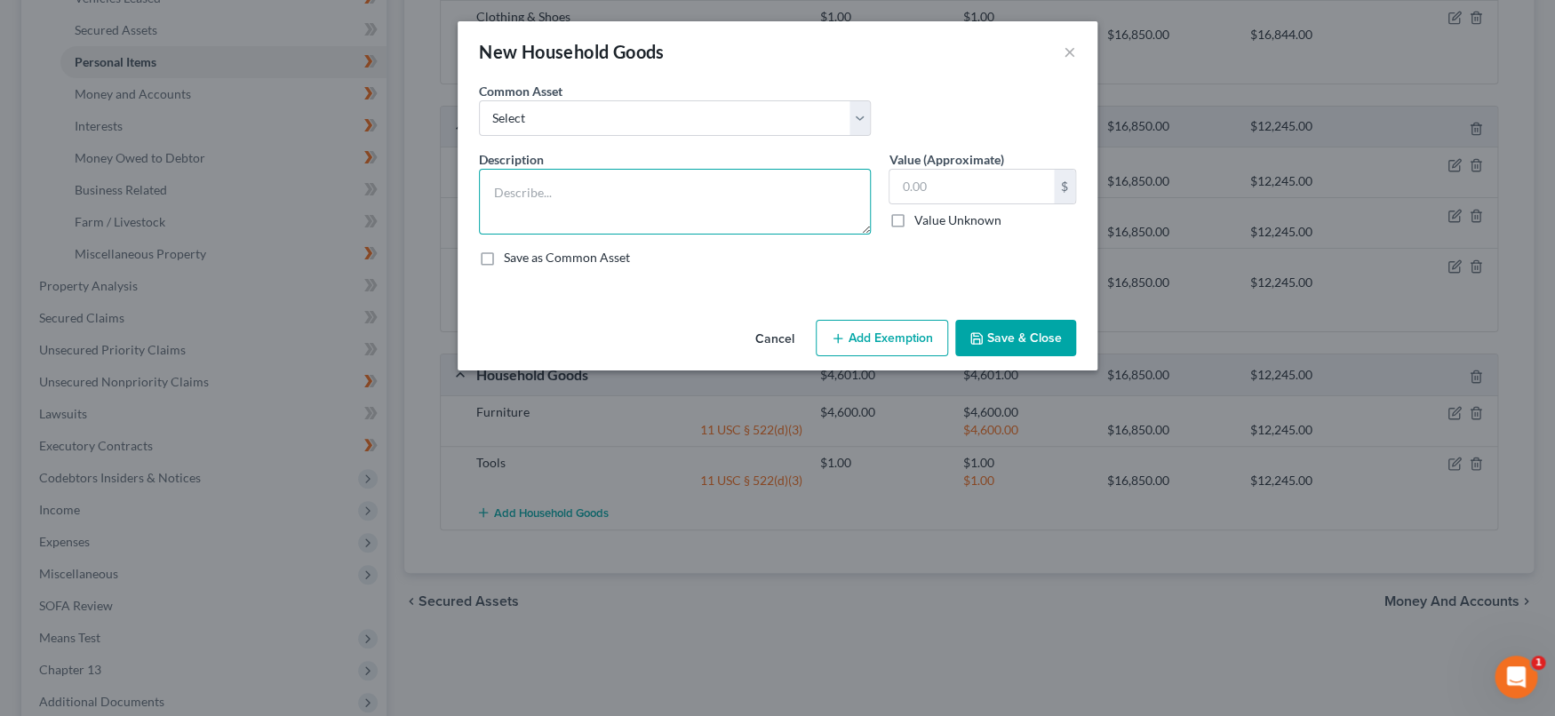
click at [687, 201] on textarea at bounding box center [675, 202] width 392 height 66
type textarea "Kitchenware"
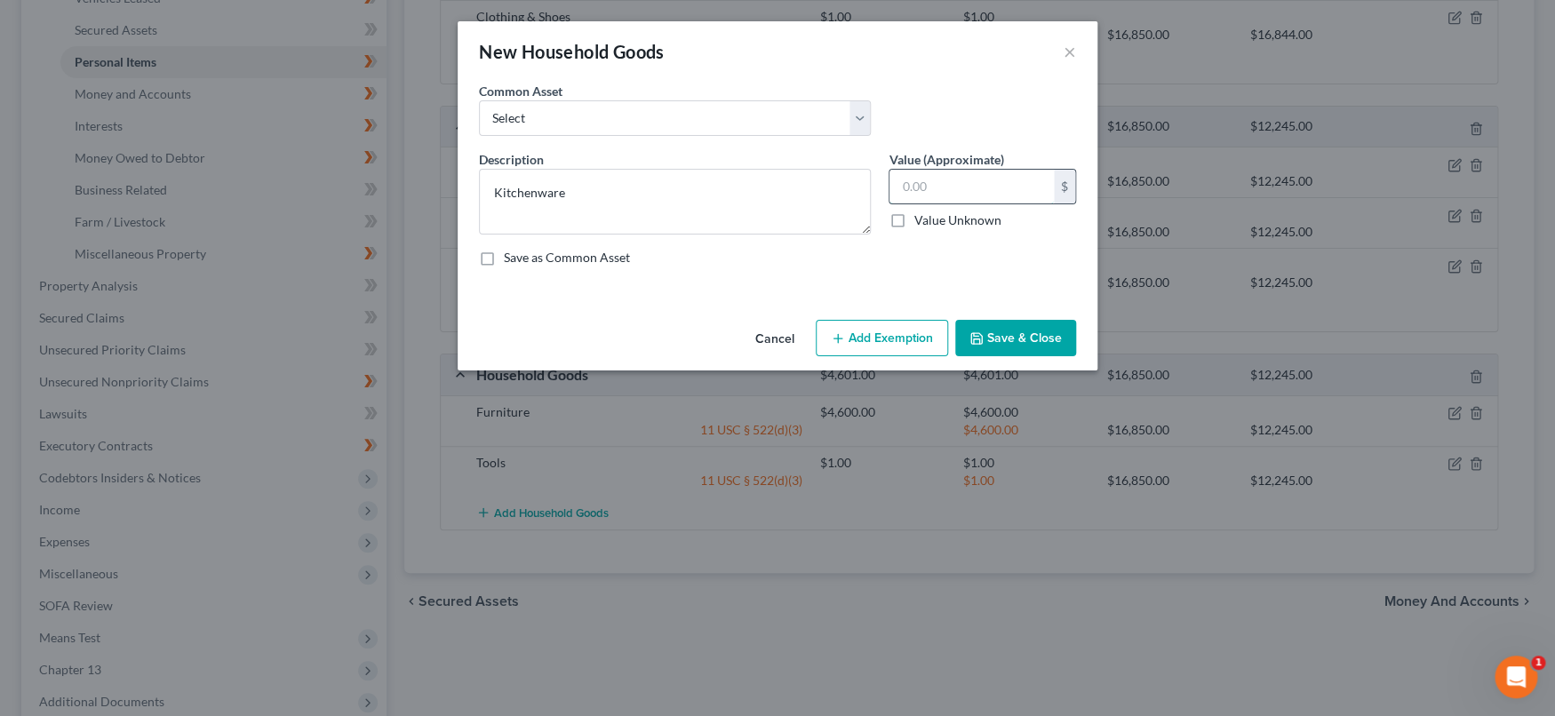
click at [921, 179] on input "text" at bounding box center [971, 187] width 164 height 34
type input "1,000"
click at [861, 345] on button "Add Exemption" at bounding box center [882, 338] width 132 height 37
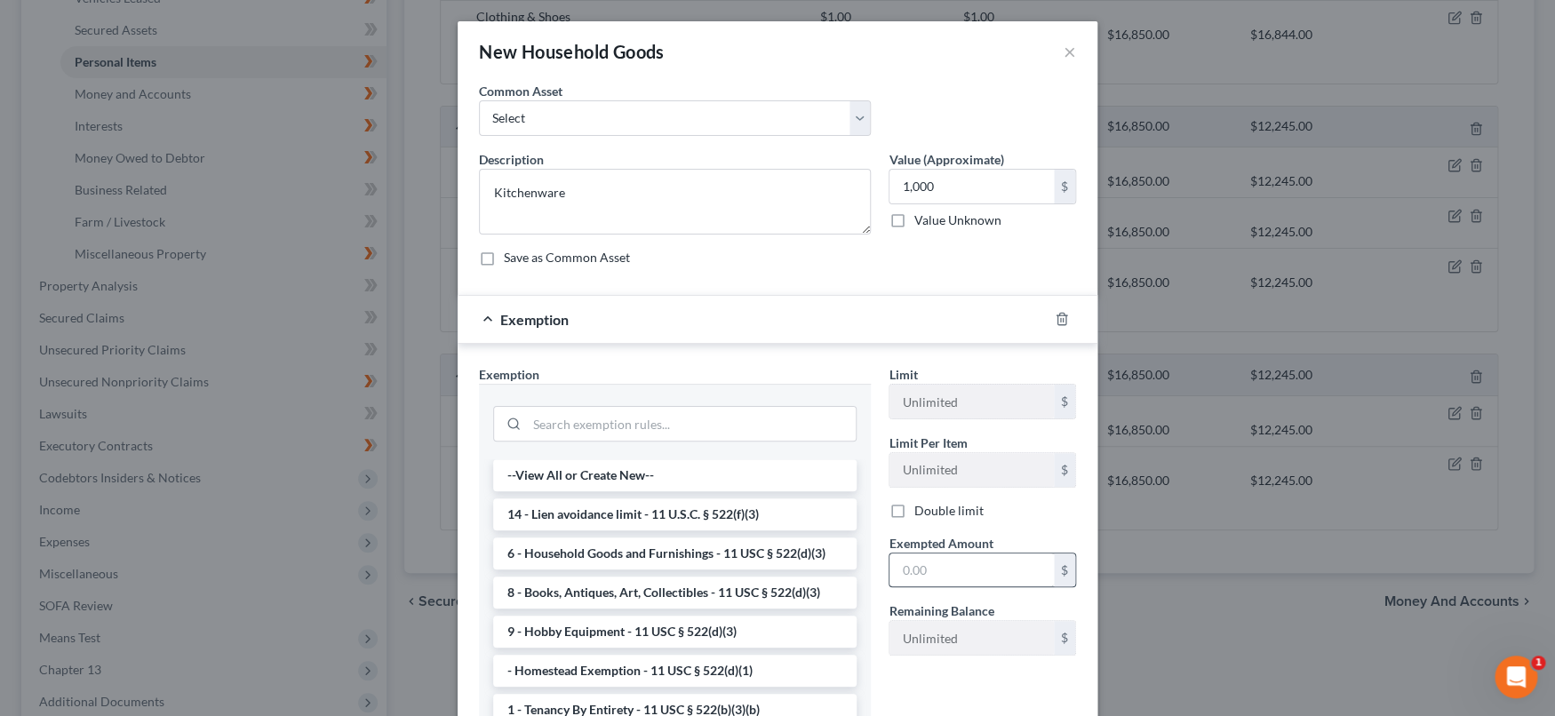
drag, startPoint x: 689, startPoint y: 551, endPoint x: 907, endPoint y: 583, distance: 220.9
click at [697, 553] on li "6 - Household Goods and Furnishings - 11 USC § 522(d)(3)" at bounding box center [674, 554] width 363 height 32
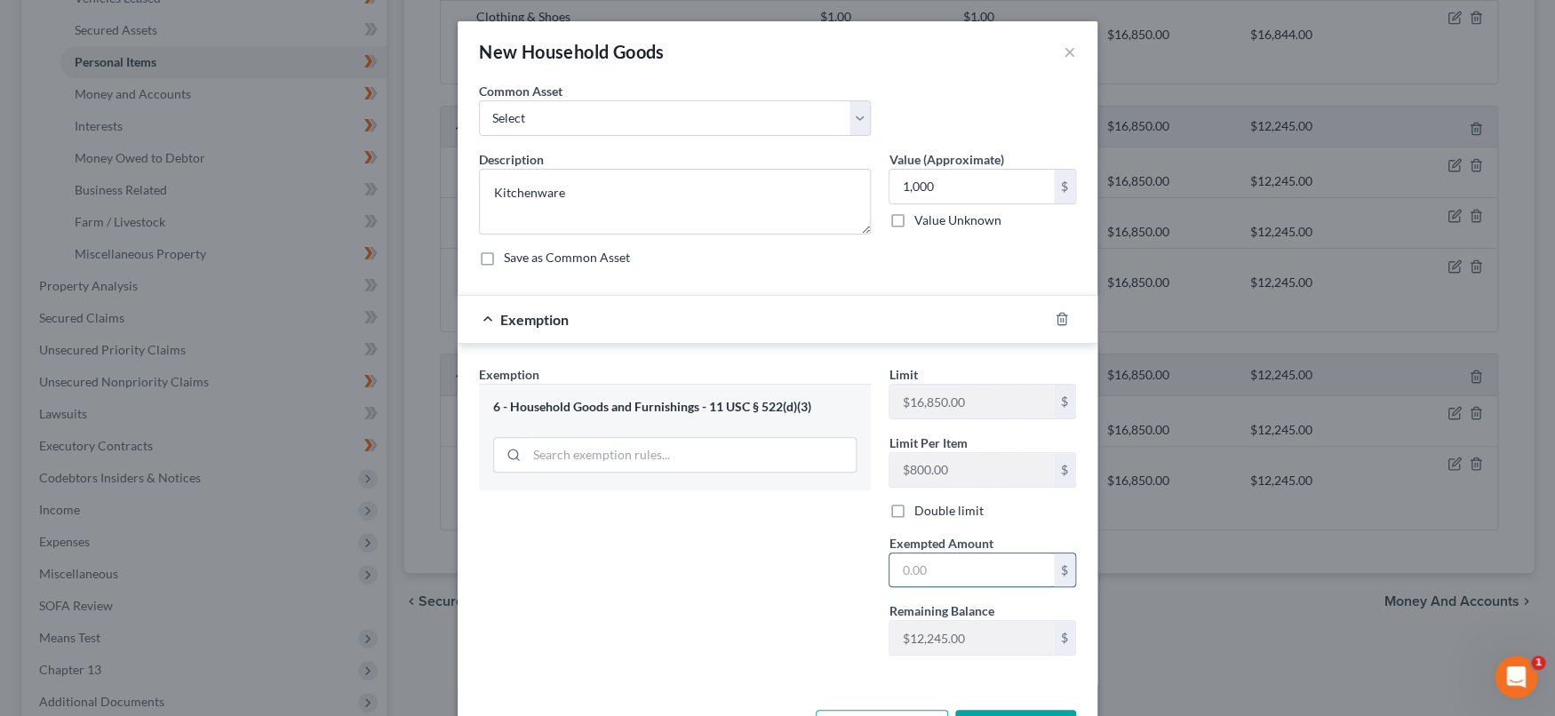
click at [968, 574] on input "text" at bounding box center [971, 571] width 164 height 34
type input "1,000"
click at [791, 628] on div "Exemption Set must be selected for CA. Exemption * 6 - Household Goods and Furn…" at bounding box center [675, 517] width 410 height 305
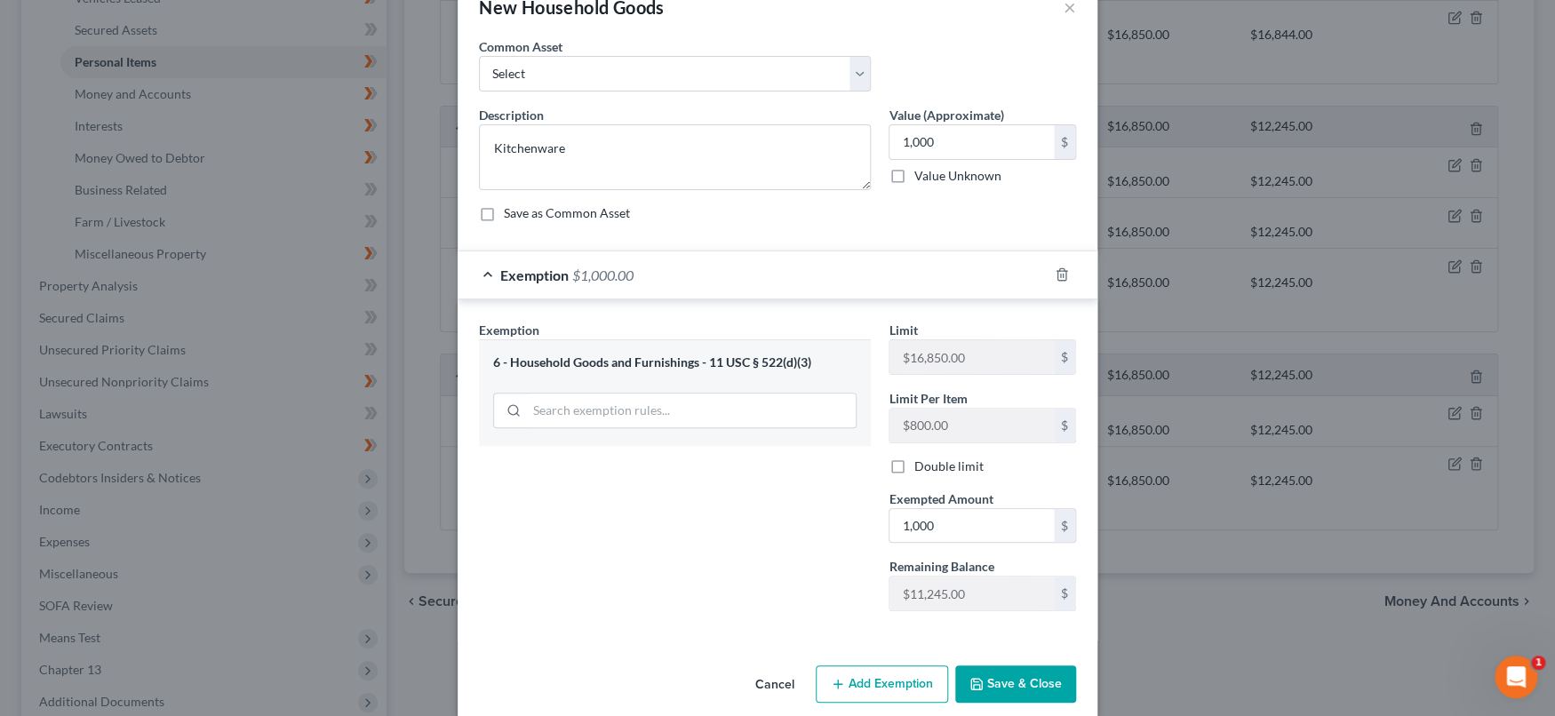
scroll to position [65, 0]
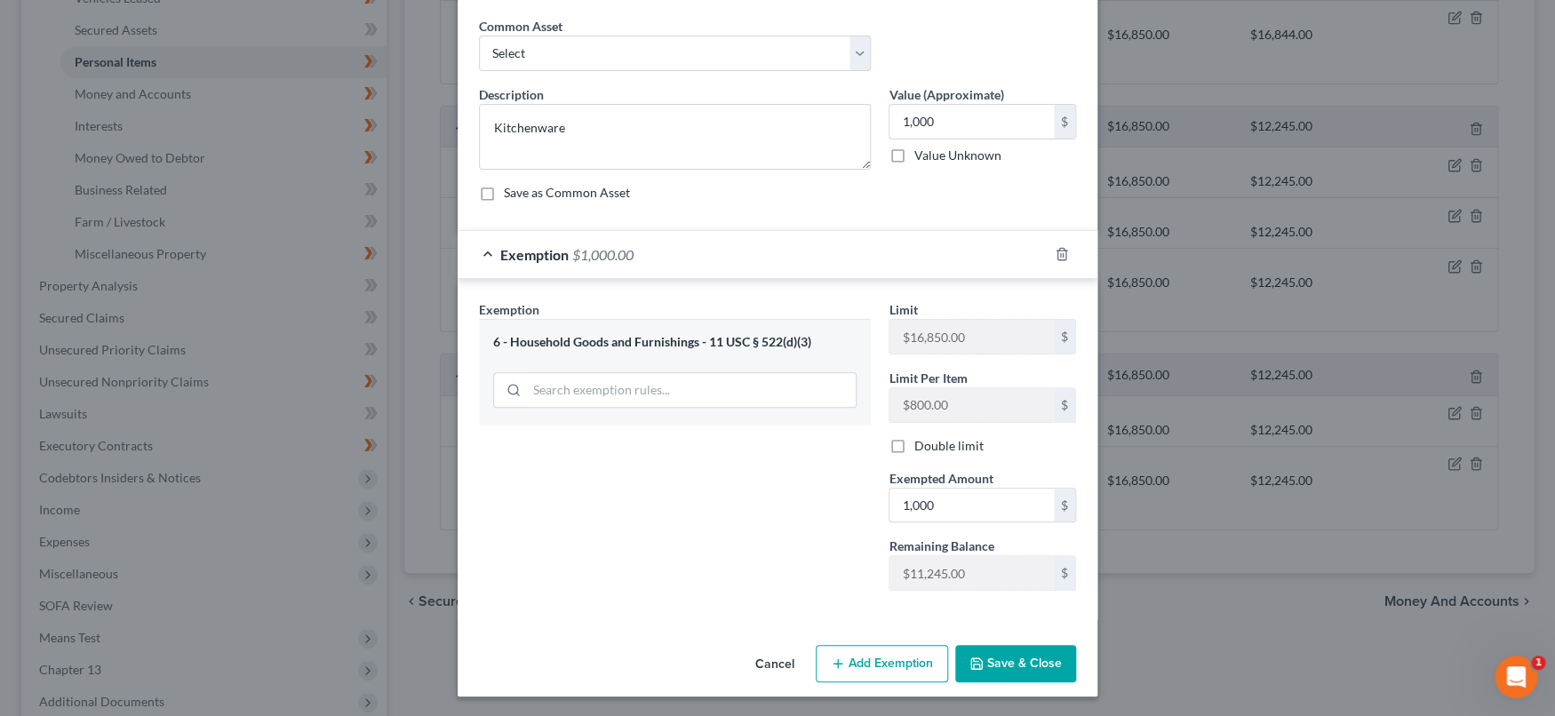
click at [973, 658] on icon "button" at bounding box center [976, 663] width 11 height 11
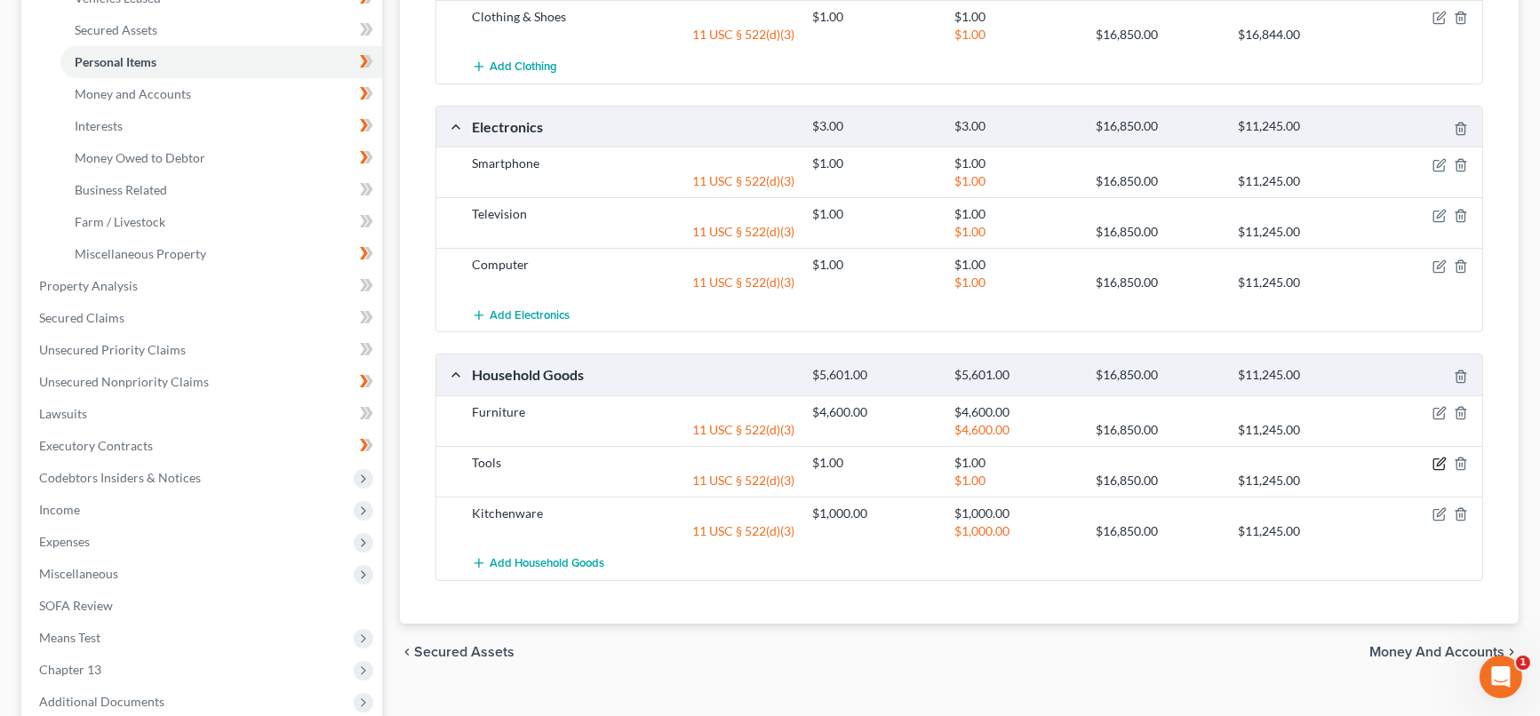
click at [1432, 459] on icon "button" at bounding box center [1439, 464] width 14 height 14
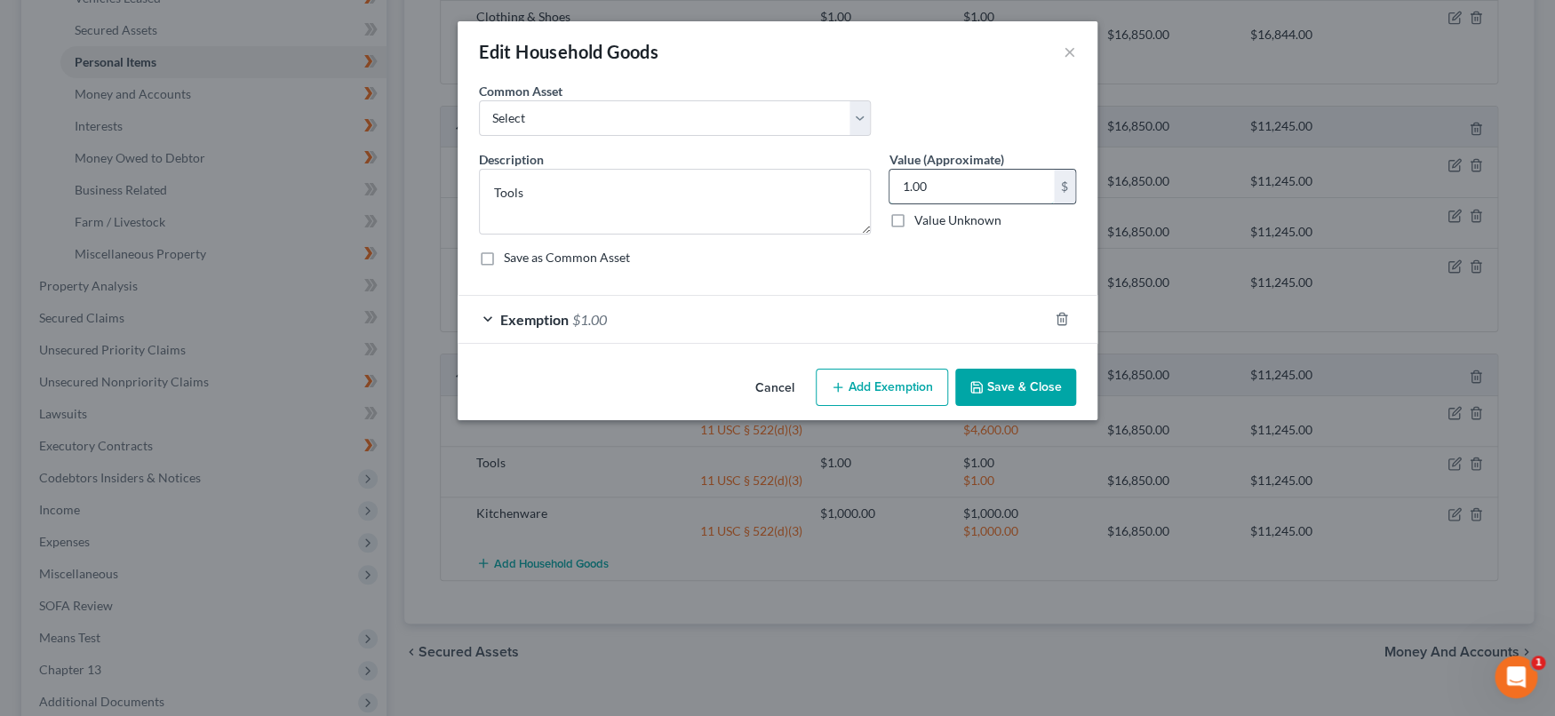
click at [961, 187] on input "1.00" at bounding box center [971, 187] width 164 height 34
type input "250"
click at [825, 315] on div "Exemption $1.00" at bounding box center [753, 319] width 590 height 47
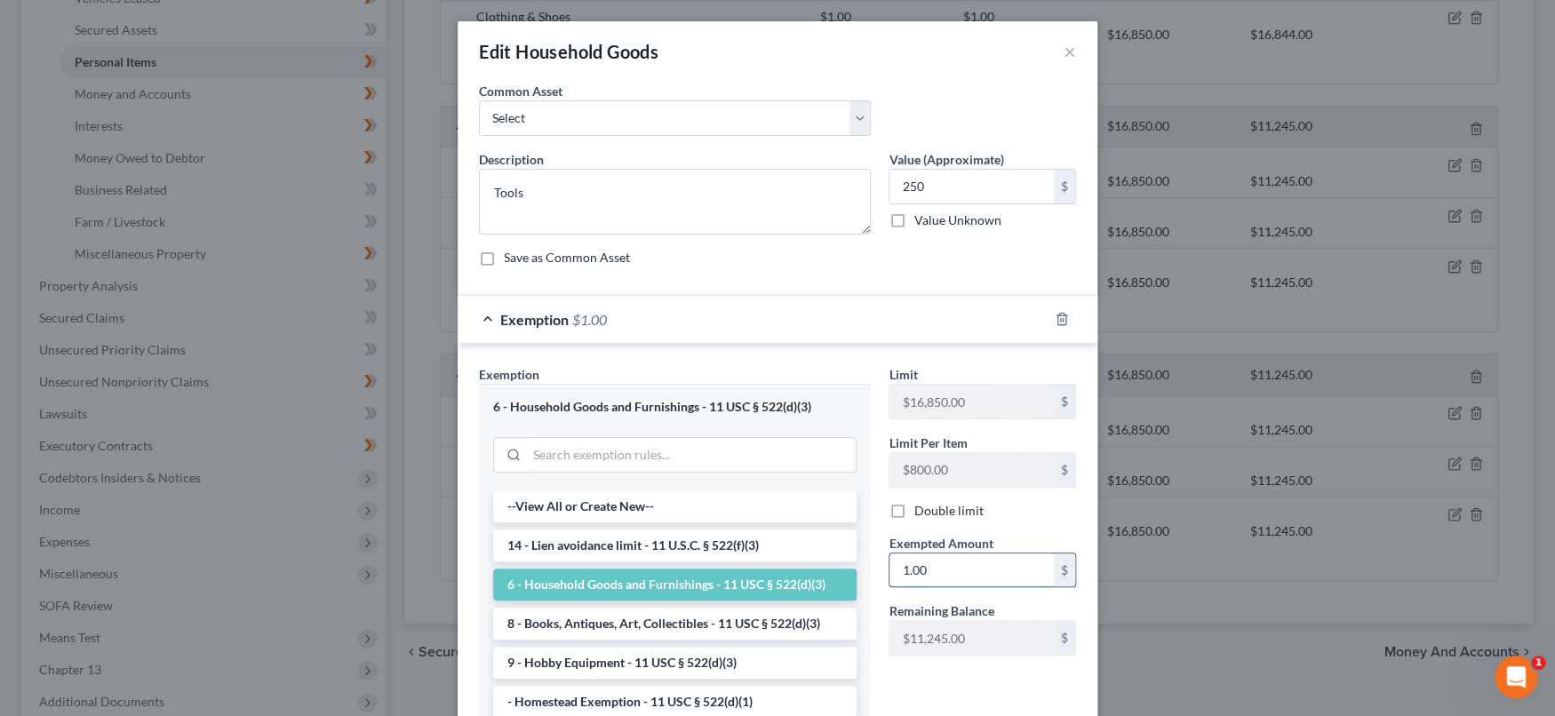
click at [990, 563] on input "1.00" at bounding box center [971, 571] width 164 height 34
type input "250"
click at [482, 183] on textarea "Tools" at bounding box center [675, 202] width 392 height 66
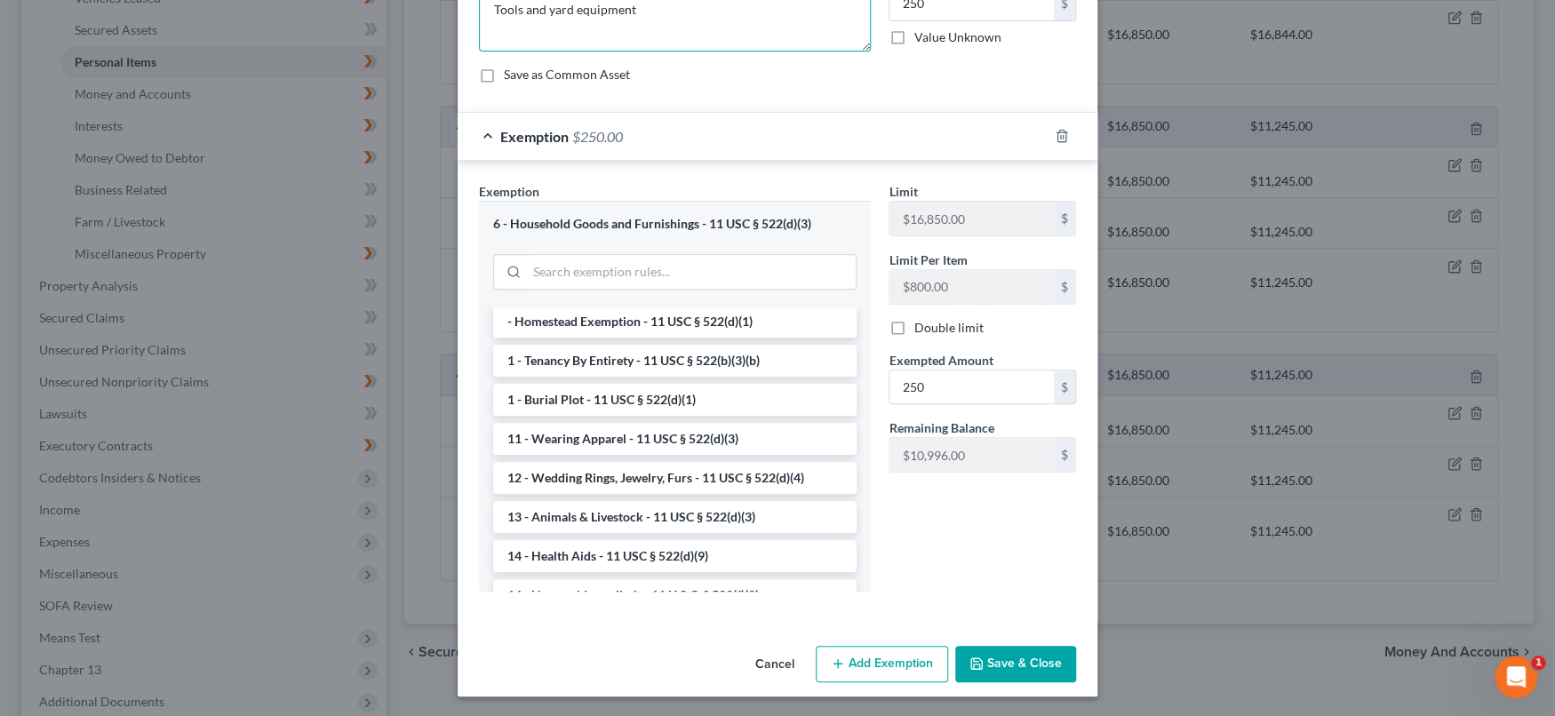
scroll to position [0, 0]
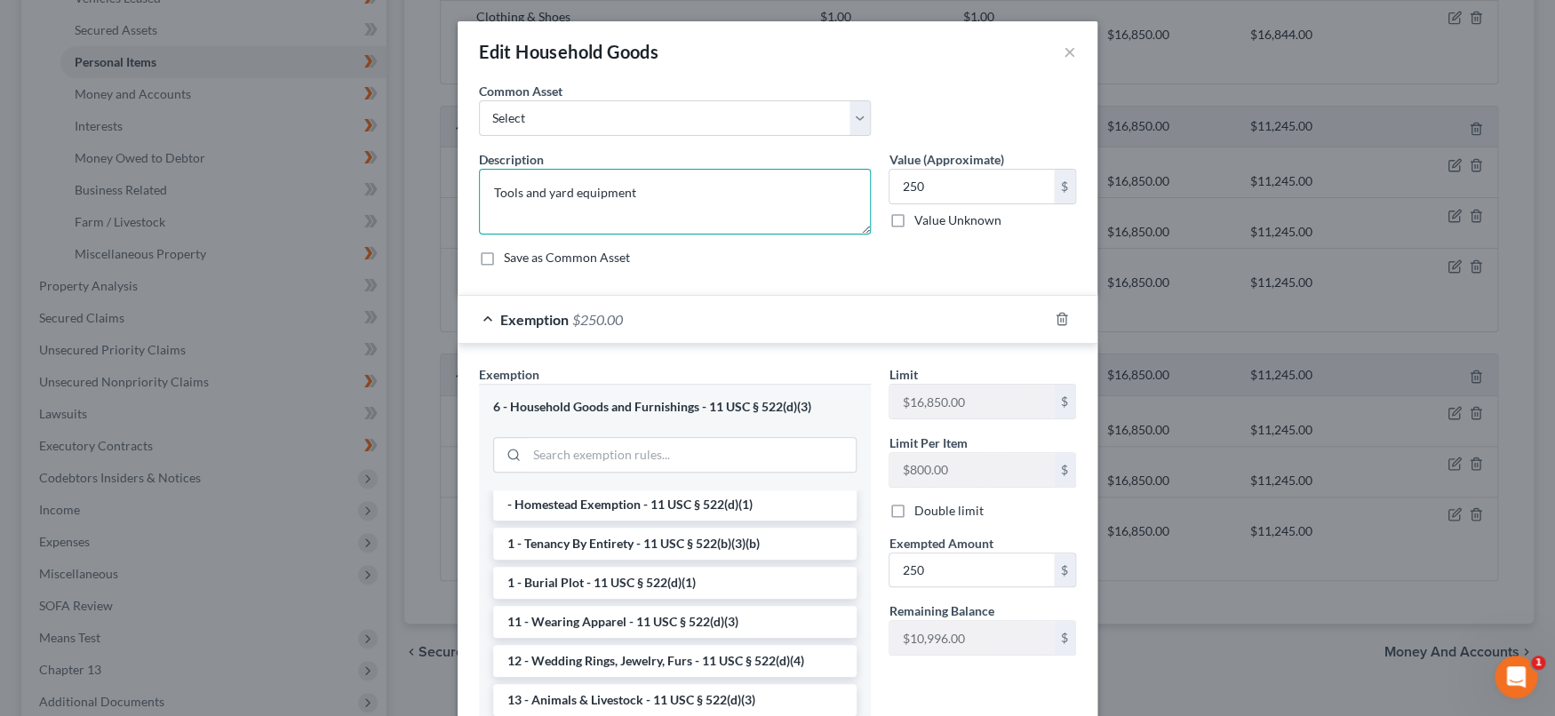
click at [480, 193] on textarea "Tools and yard equipment" at bounding box center [675, 202] width 392 height 66
drag, startPoint x: 662, startPoint y: 188, endPoint x: 472, endPoint y: 200, distance: 190.5
click at [479, 199] on textarea "Tools and yard equipment" at bounding box center [675, 202] width 392 height 66
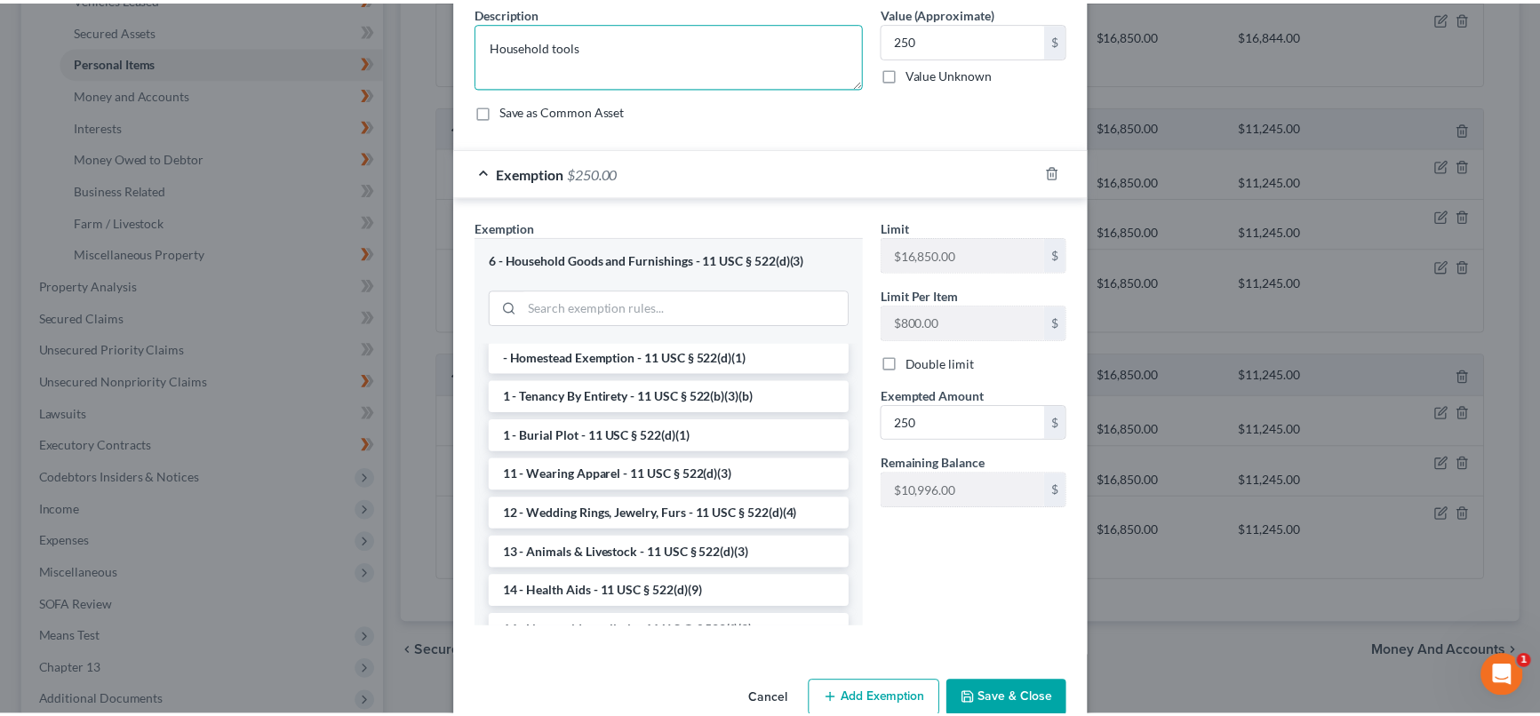
scroll to position [183, 0]
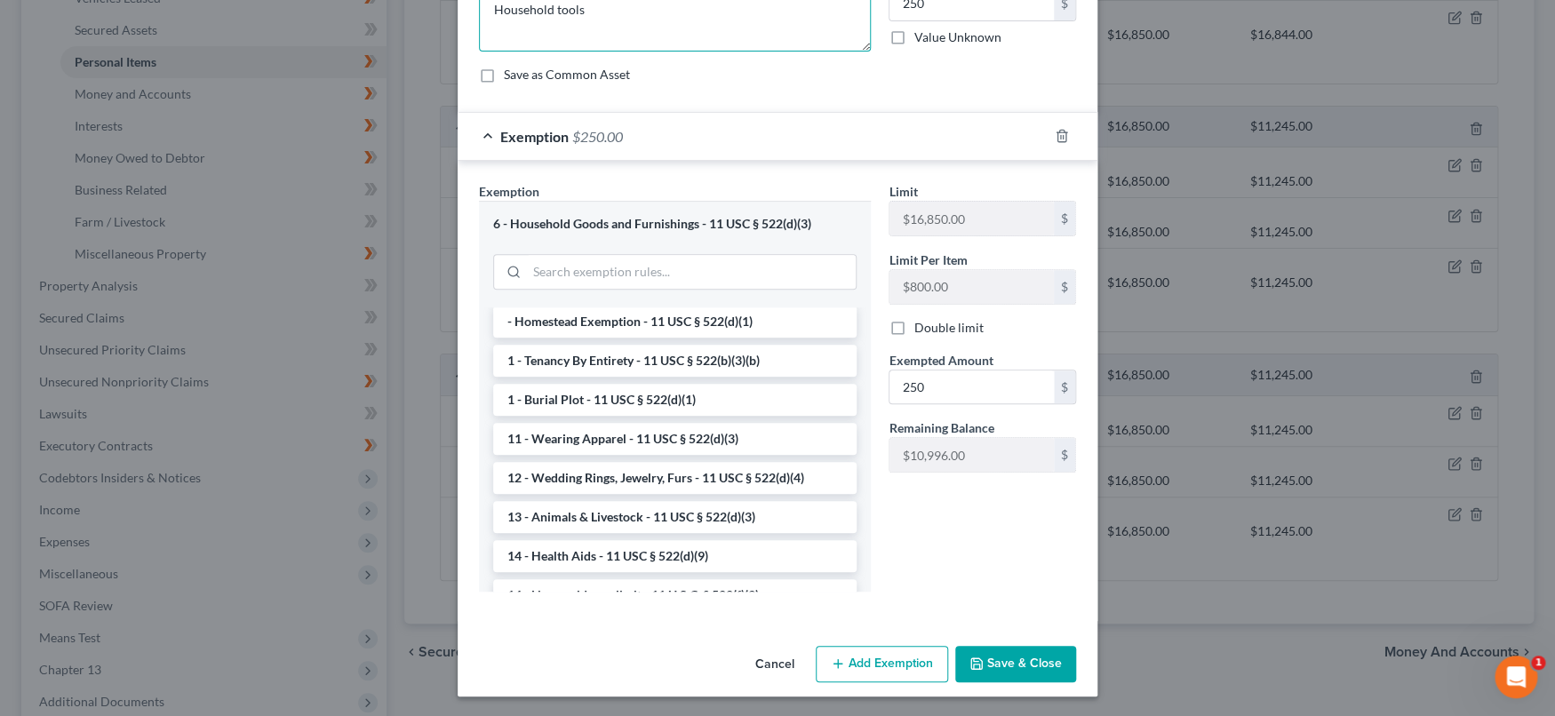
type textarea "Household tools"
click at [1024, 670] on button "Save & Close" at bounding box center [1015, 664] width 121 height 37
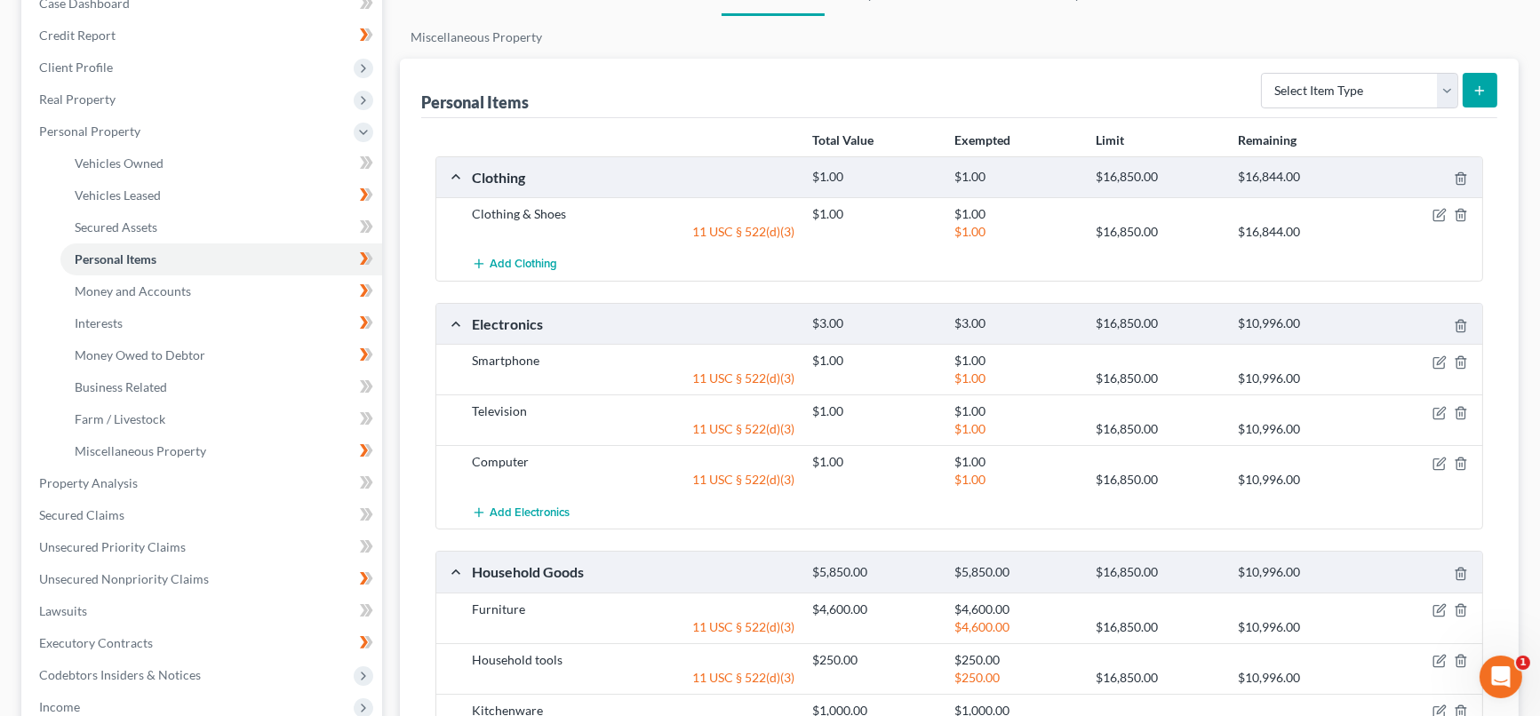
scroll to position [0, 0]
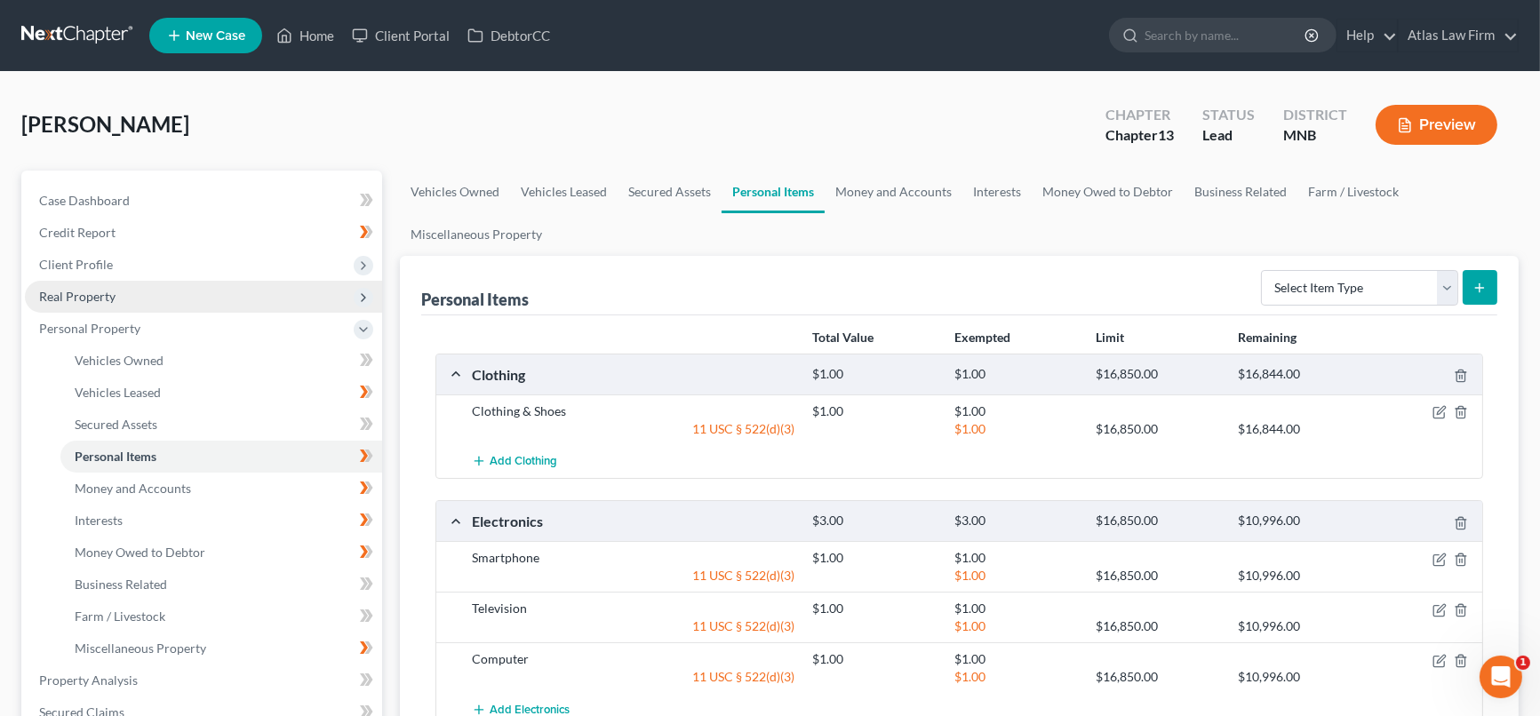
click at [103, 291] on span "Real Property" at bounding box center [77, 296] width 76 height 15
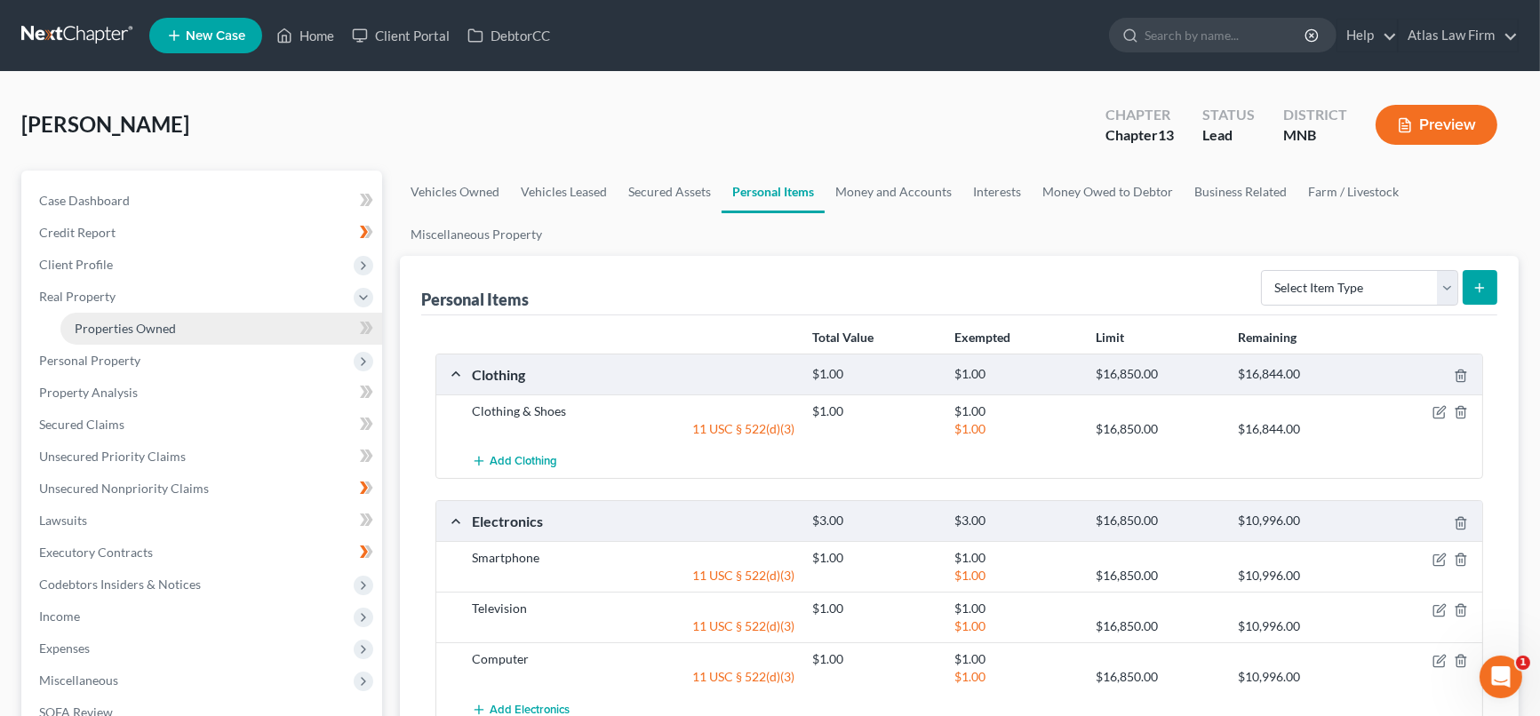
click at [109, 321] on span "Properties Owned" at bounding box center [125, 328] width 101 height 15
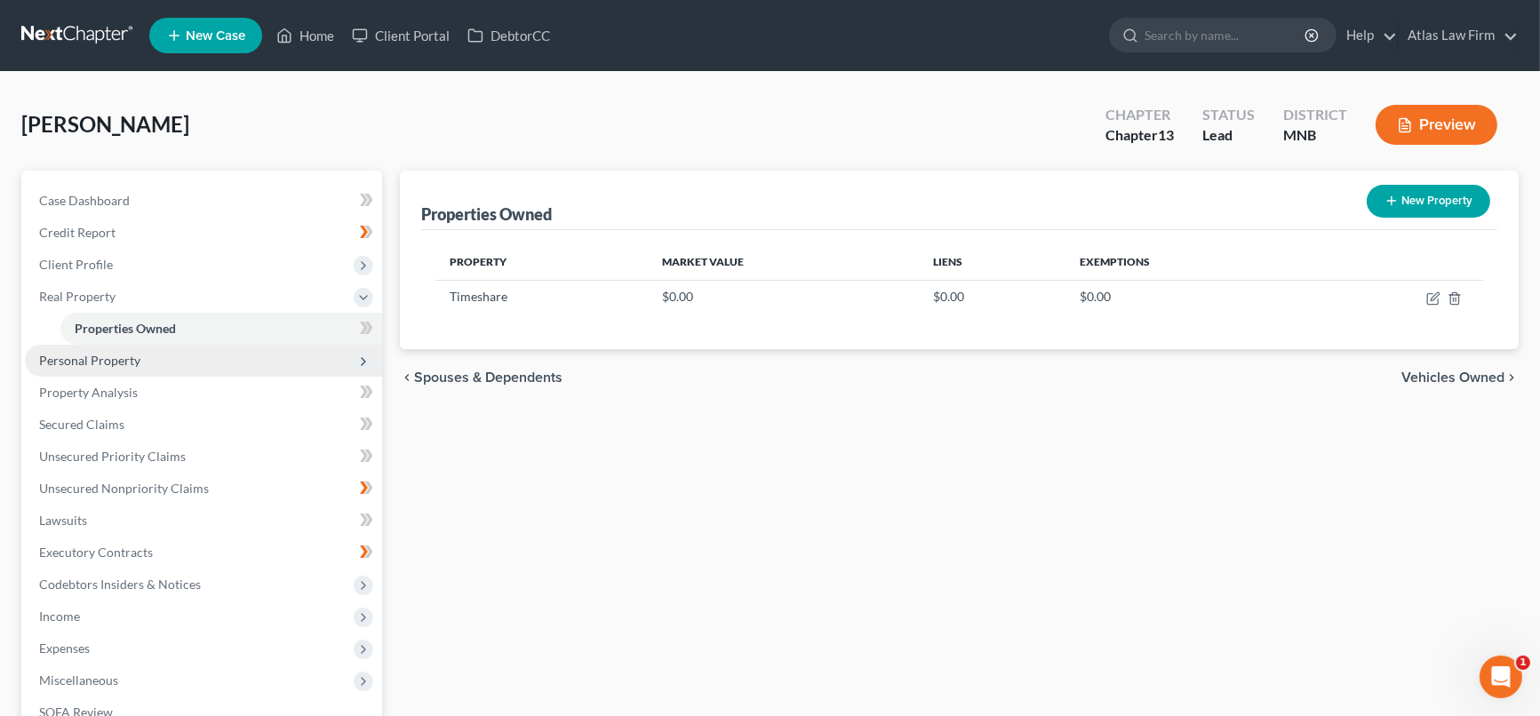
click at [106, 358] on span "Personal Property" at bounding box center [89, 360] width 101 height 15
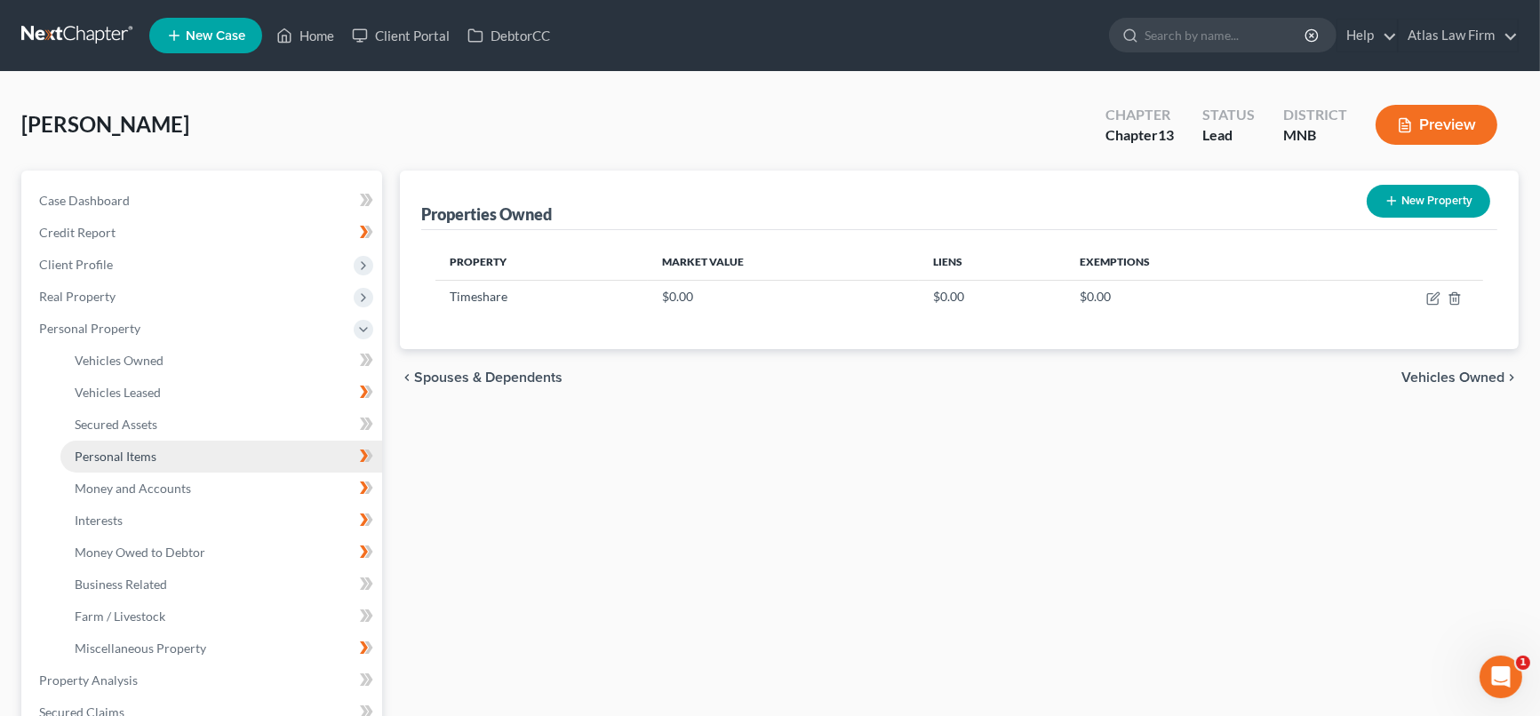
click at [124, 455] on span "Personal Items" at bounding box center [116, 456] width 82 height 15
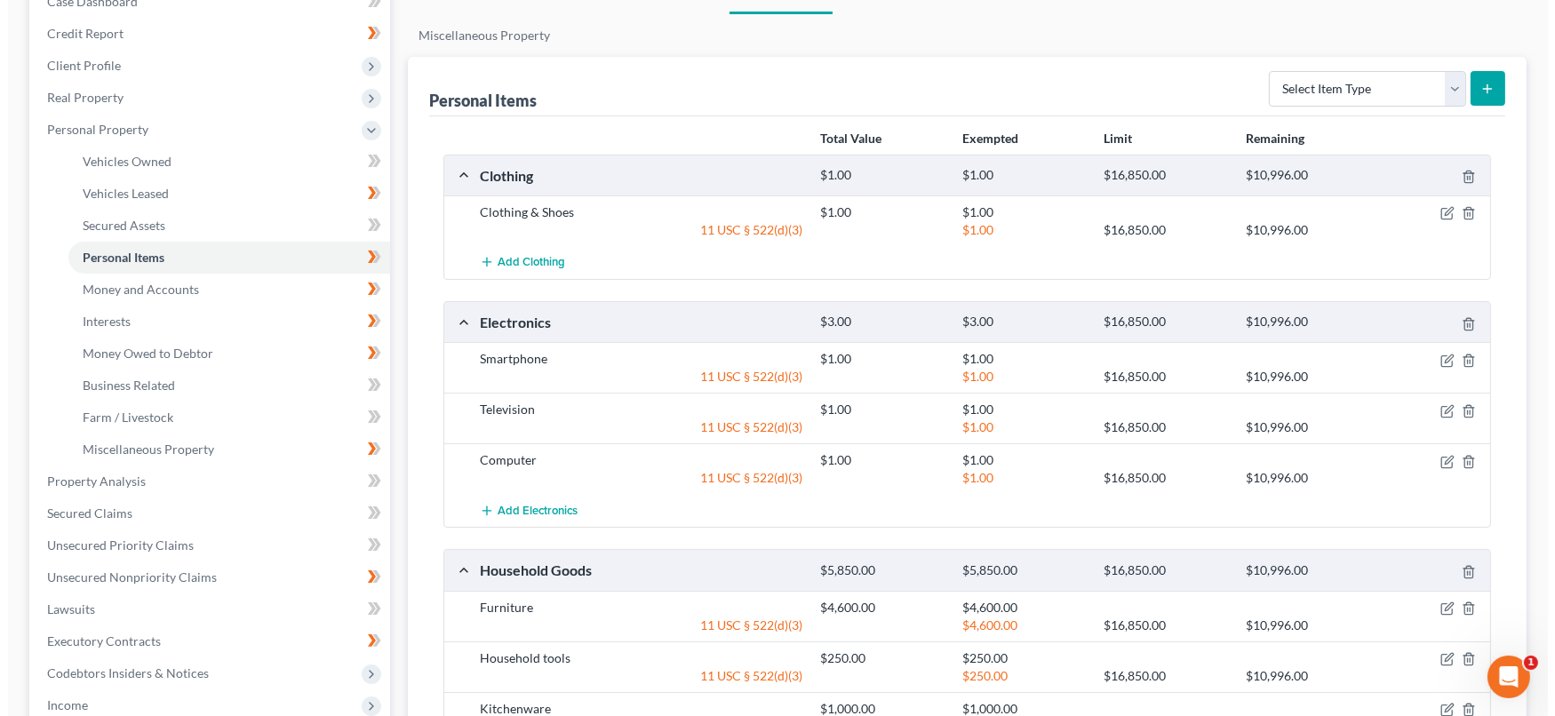
scroll to position [395, 0]
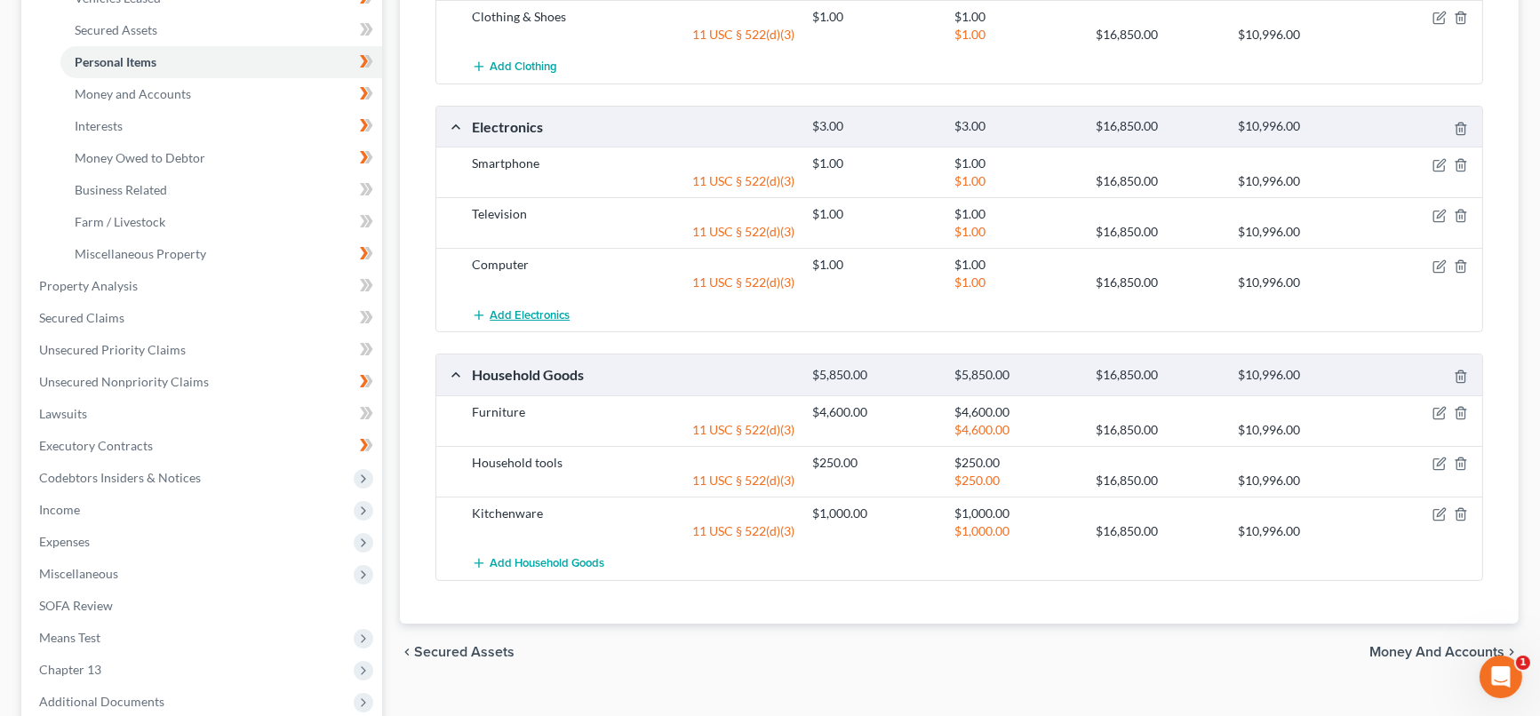
click at [548, 311] on span "Add Electronics" at bounding box center [530, 315] width 80 height 14
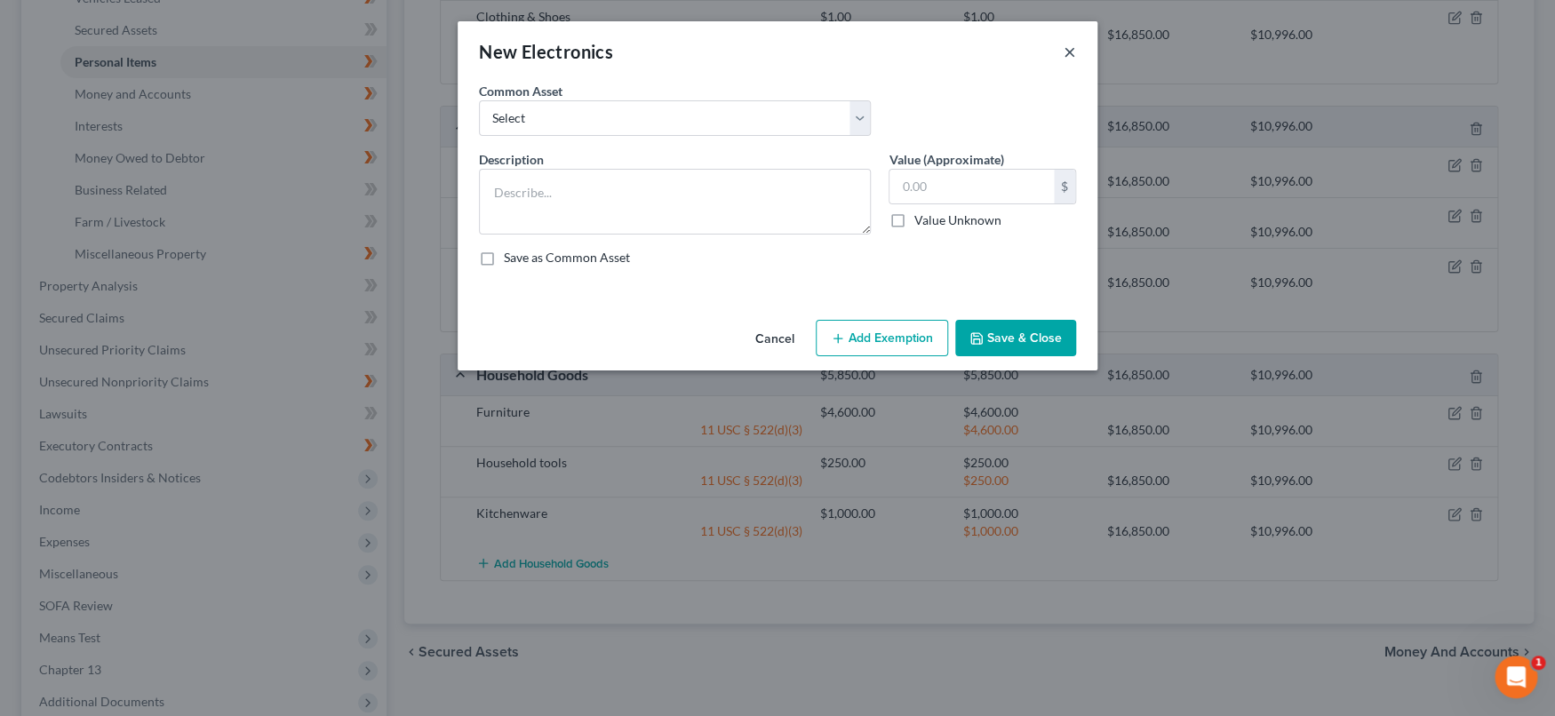
click at [1065, 51] on button "×" at bounding box center [1070, 51] width 12 height 21
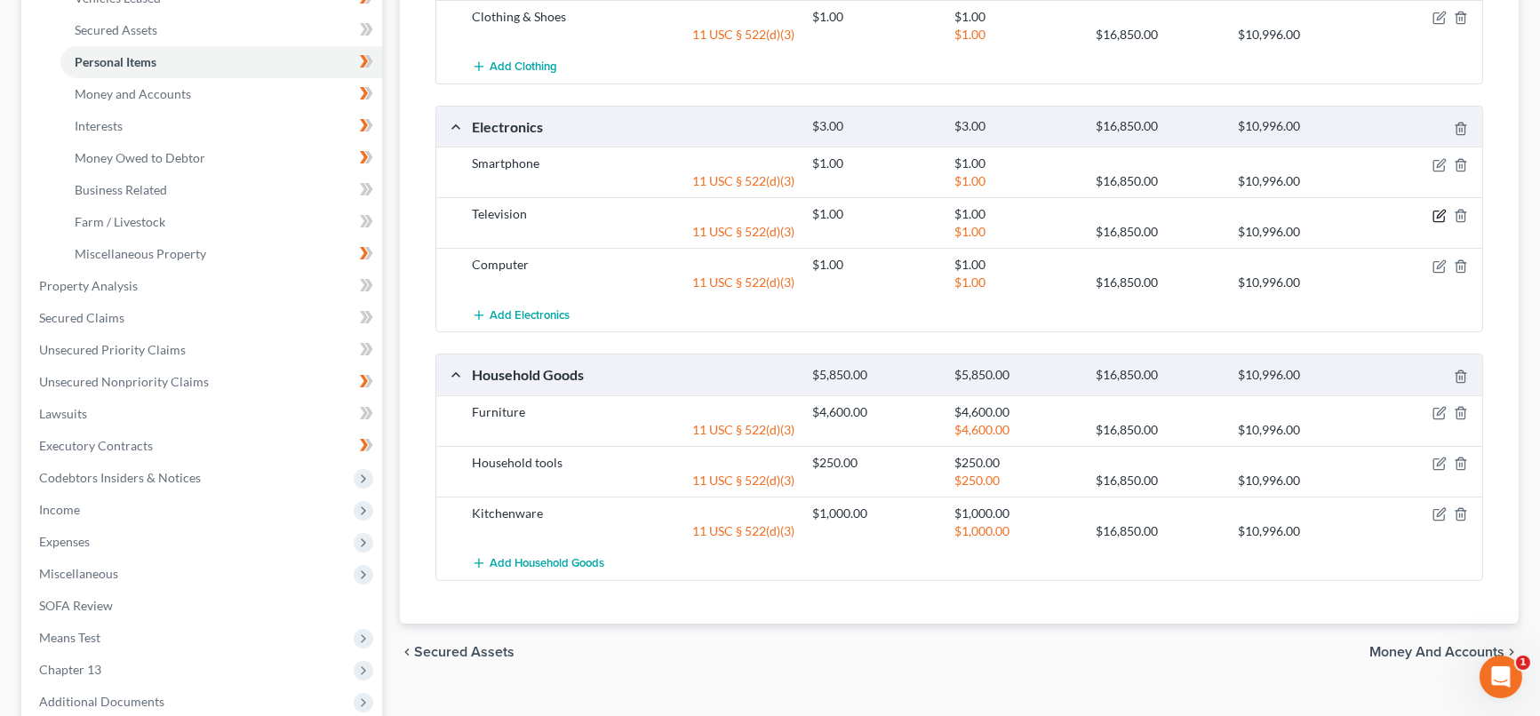
click at [1440, 209] on icon "button" at bounding box center [1439, 216] width 14 height 14
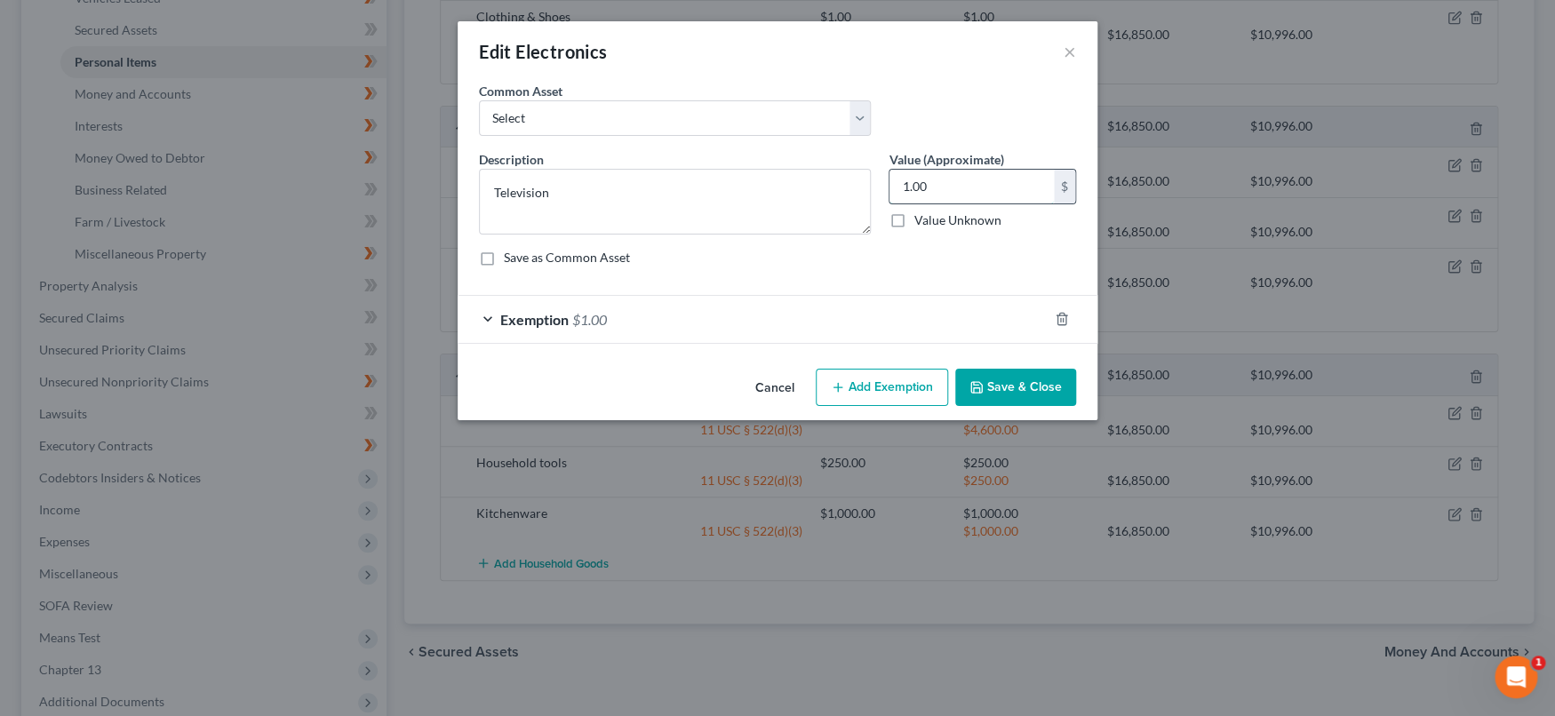
click at [1022, 179] on input "1.00" at bounding box center [971, 187] width 164 height 34
type input "1,000"
click at [804, 319] on div "Exemption $1.00" at bounding box center [753, 319] width 590 height 47
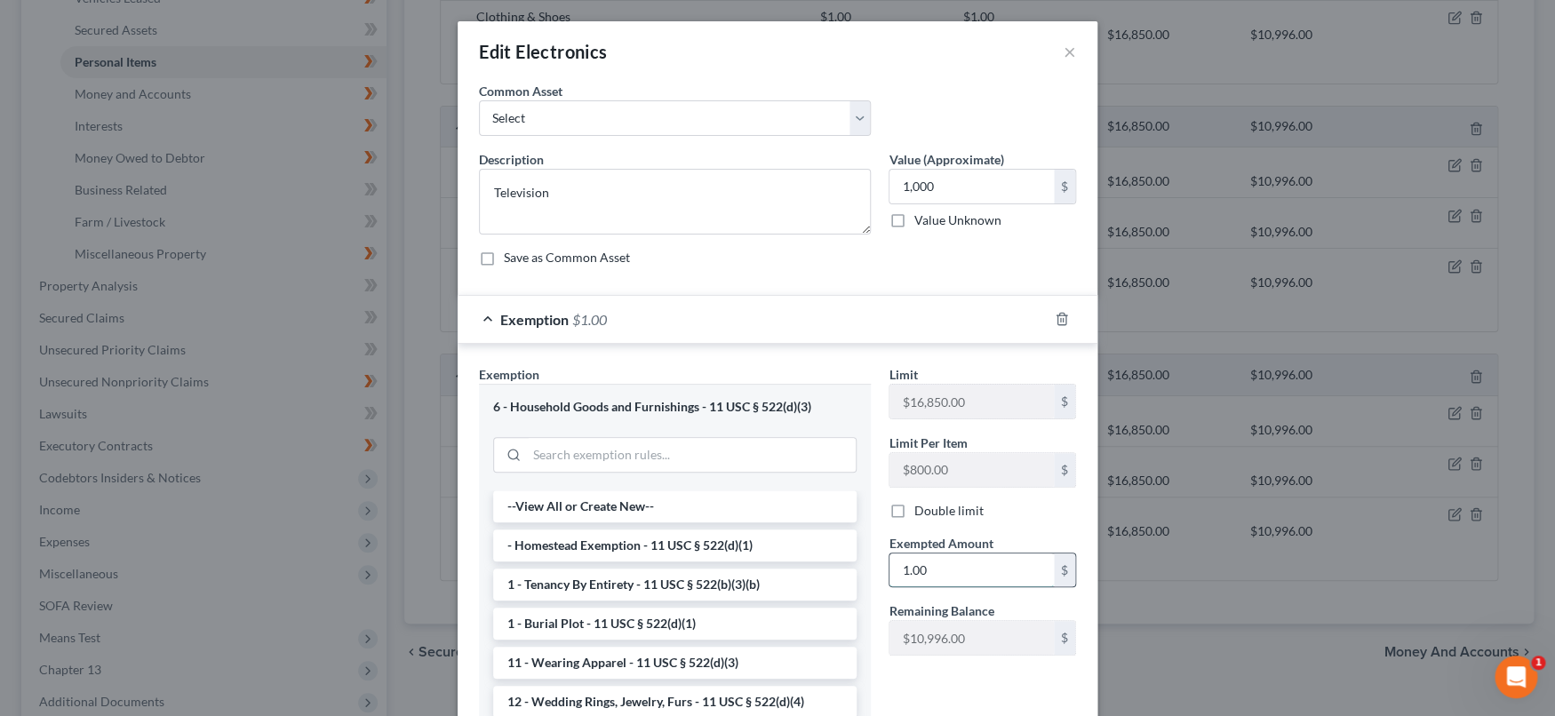
click at [930, 562] on input "1.00" at bounding box center [971, 571] width 164 height 34
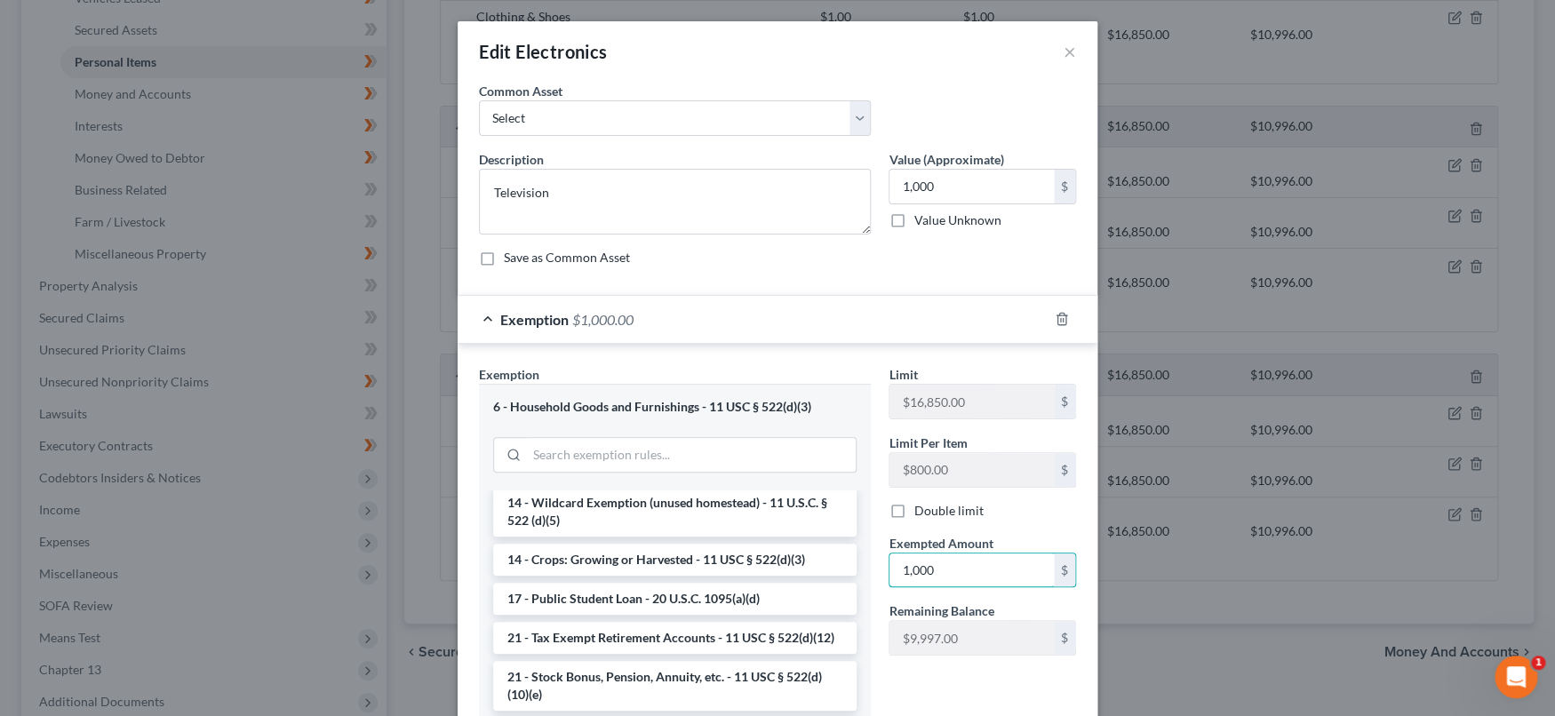
type input "1,000"
click at [918, 674] on div "Limit $16,850.00 $ Limit Per Item $800.00 $ Double limit Exempted Amount * 1,00…" at bounding box center [982, 576] width 205 height 423
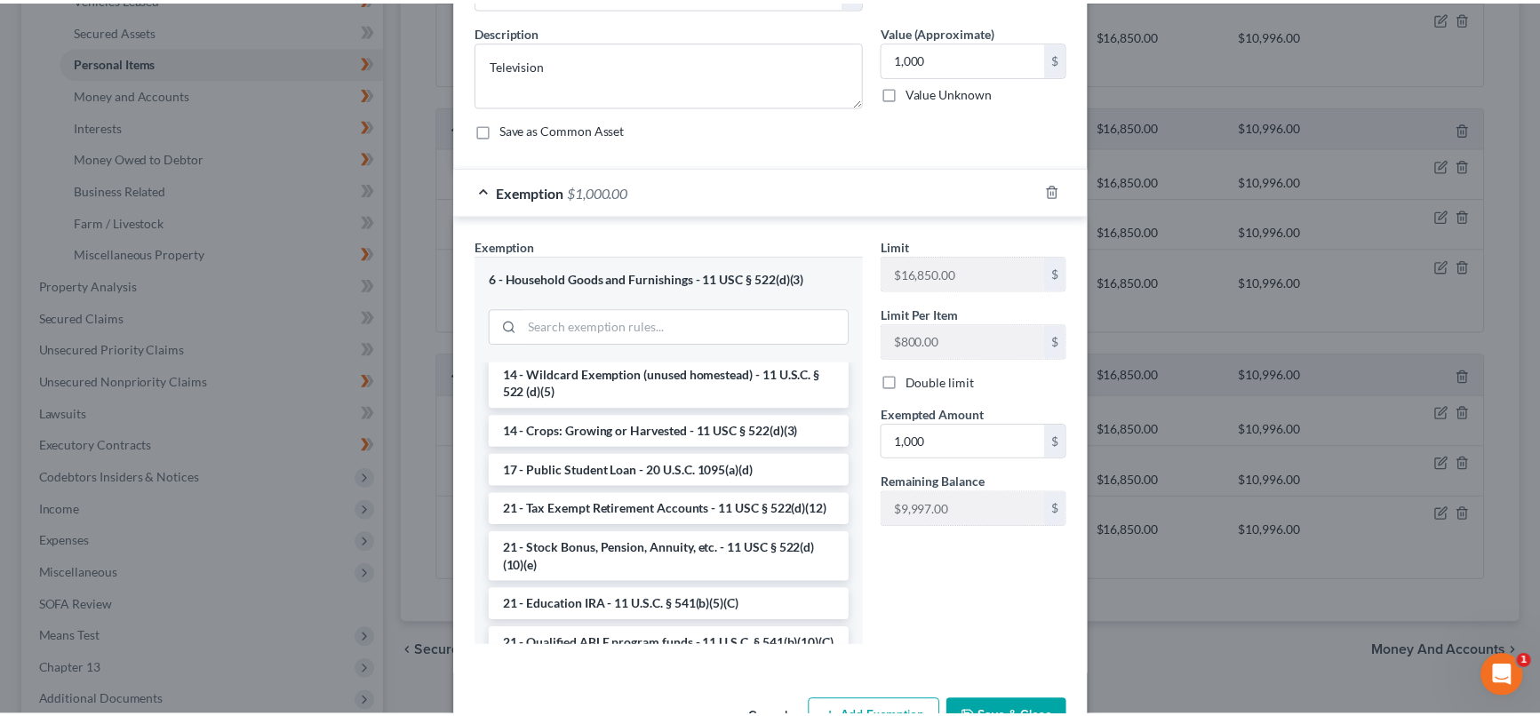
scroll to position [183, 0]
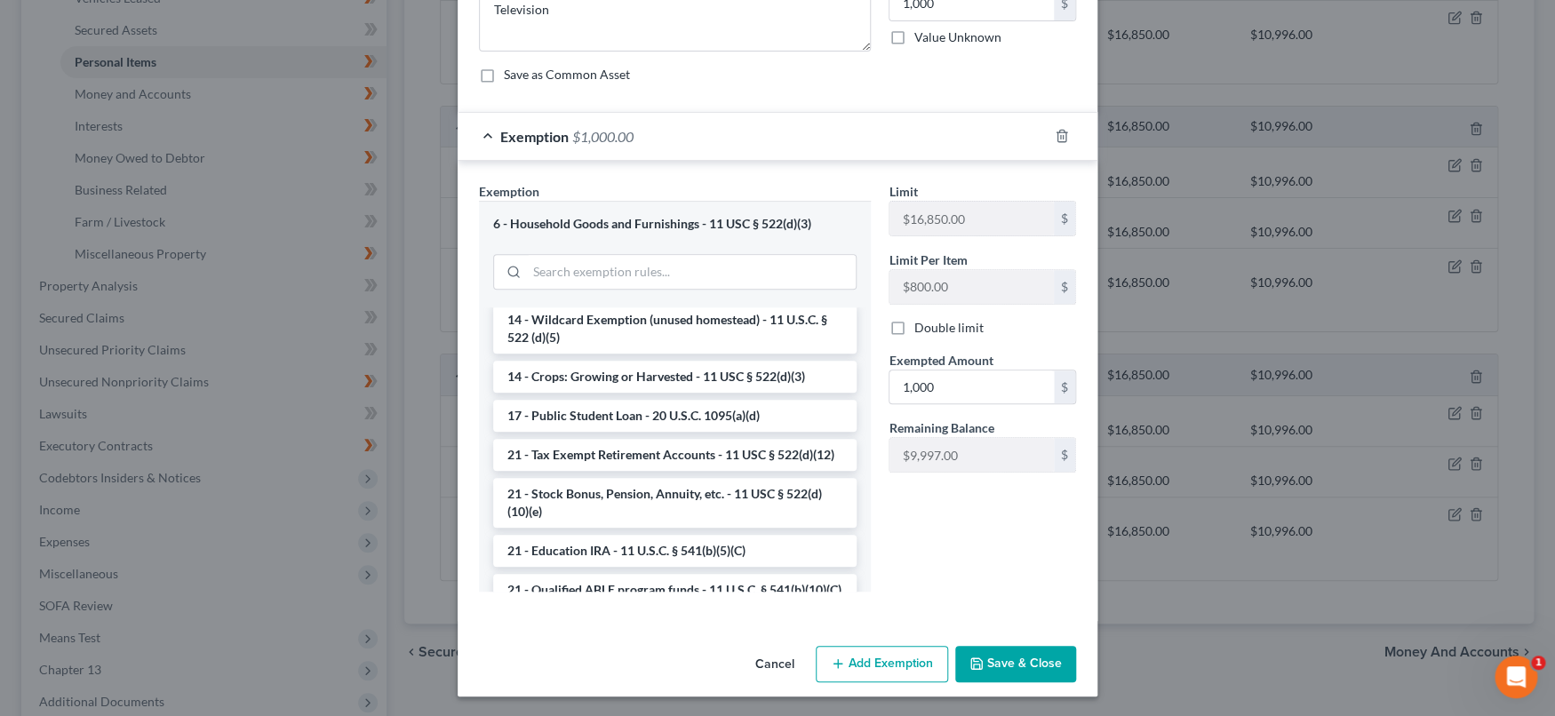
click at [993, 661] on button "Save & Close" at bounding box center [1015, 664] width 121 height 37
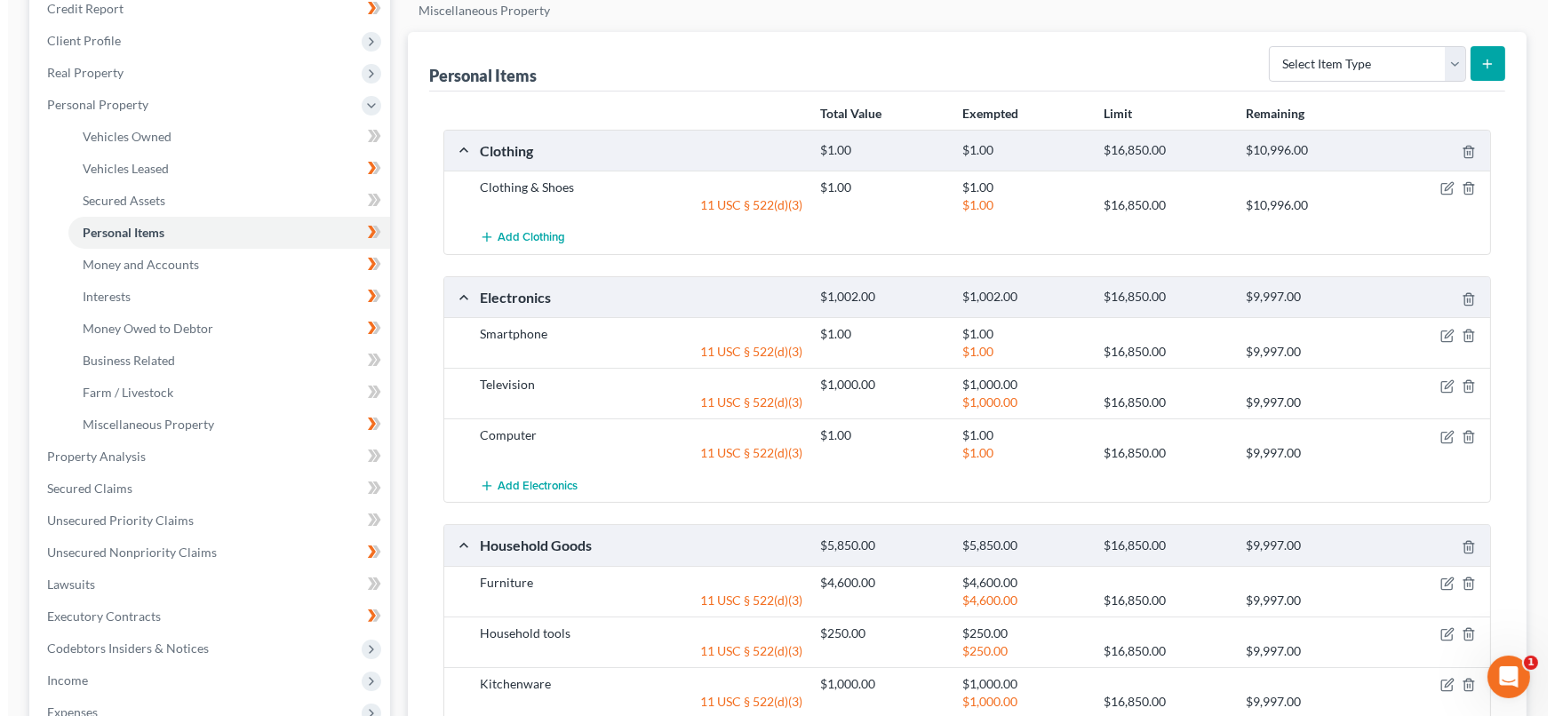
scroll to position [395, 0]
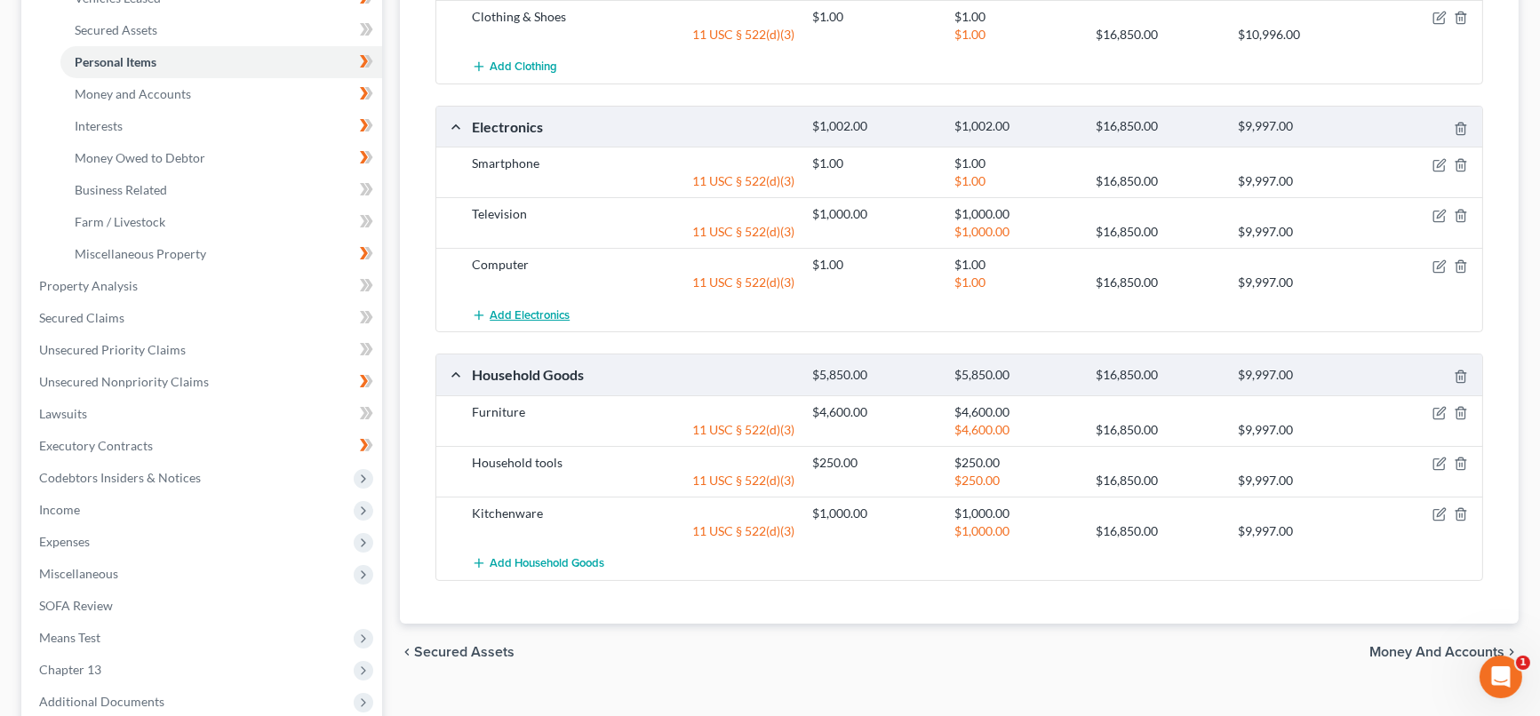
click at [544, 310] on span "Add Electronics" at bounding box center [530, 315] width 80 height 14
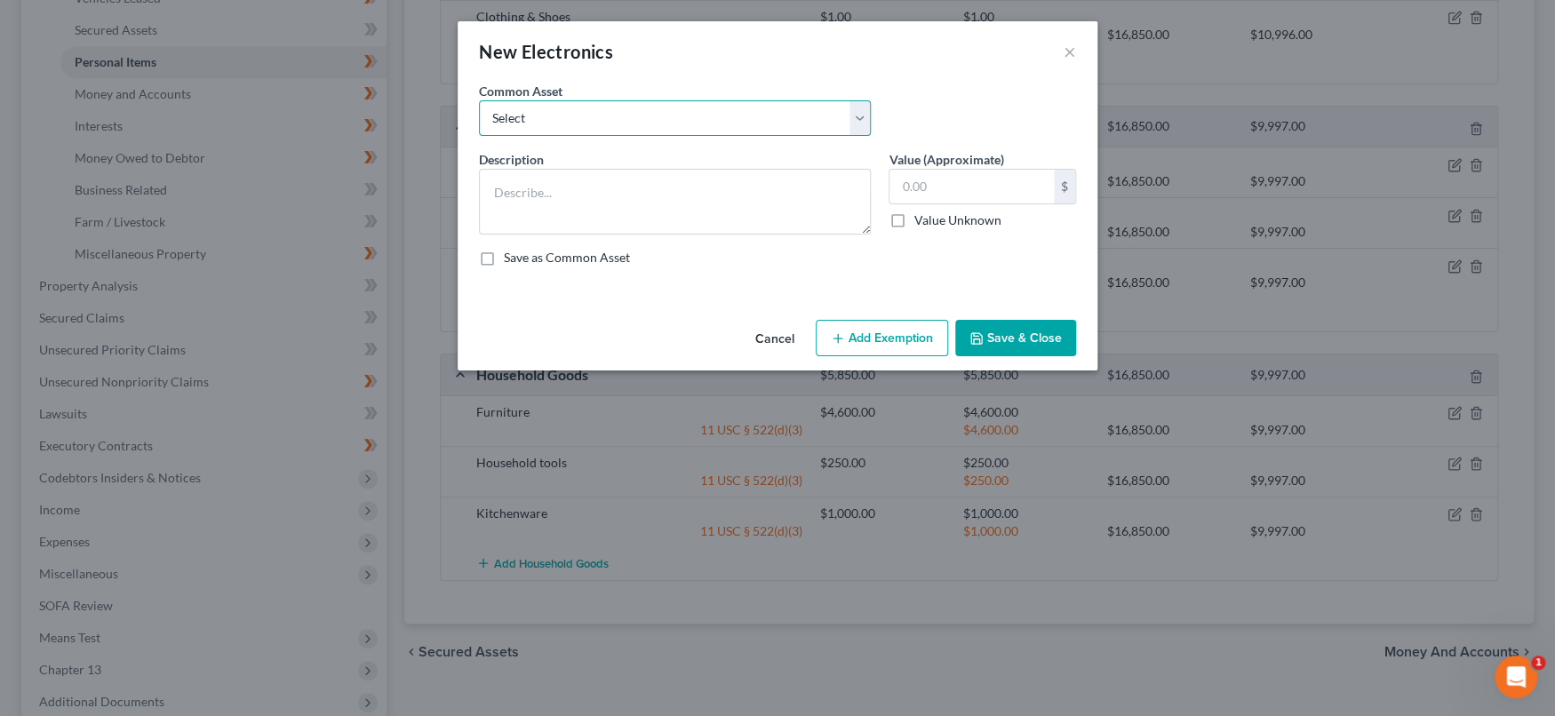
click at [690, 123] on select "Select DVD player Smartphone Television Video game console & games Computer Cam…" at bounding box center [675, 118] width 392 height 36
select select "6"
click at [479, 100] on select "Select DVD player Smartphone Television Video game console & games Computer Cam…" at bounding box center [675, 118] width 392 height 36
type textarea "Stereo/Home Theater"
type input "25.00"
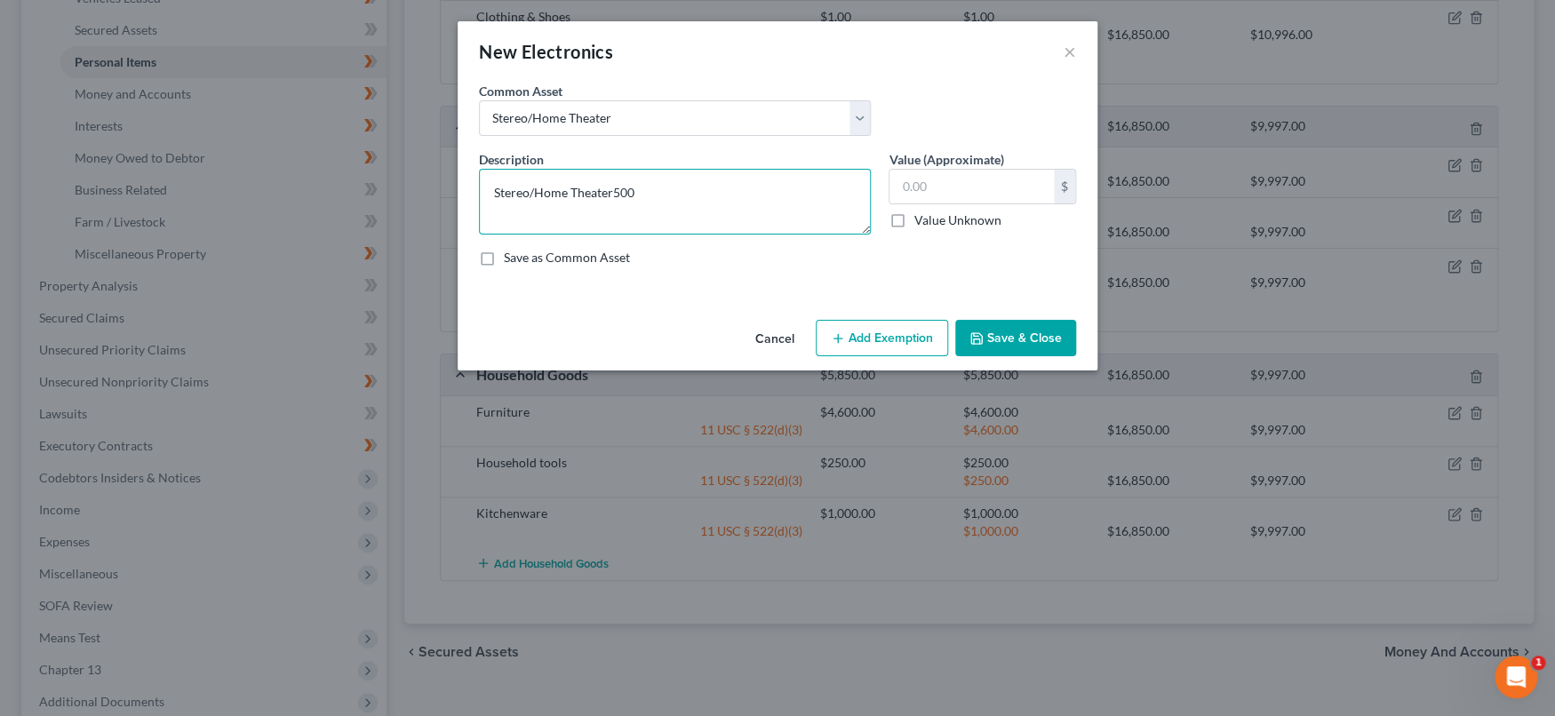
type textarea "Stereo/Home Theater500"
click at [873, 340] on button "Add Exemption" at bounding box center [882, 338] width 132 height 37
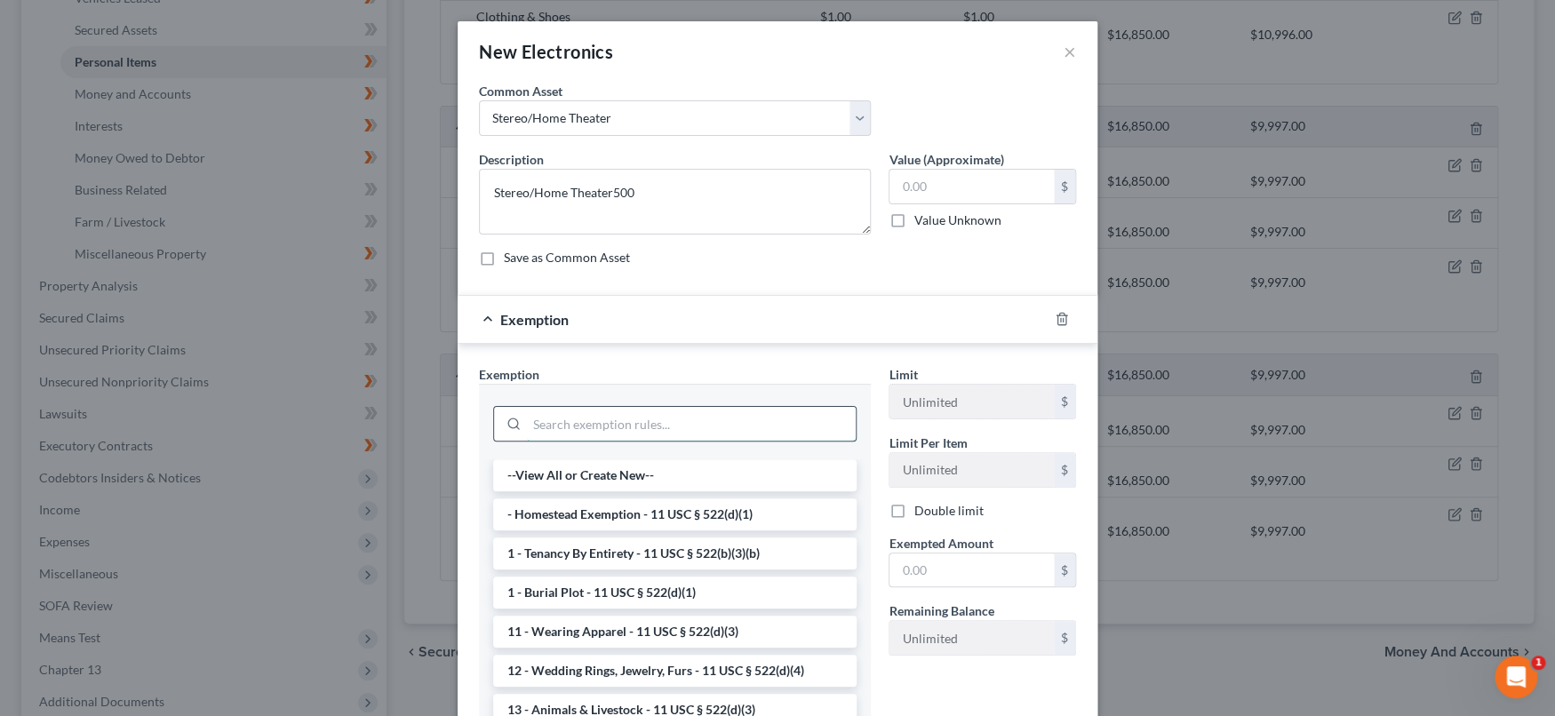
click at [776, 427] on input "search" at bounding box center [691, 424] width 329 height 34
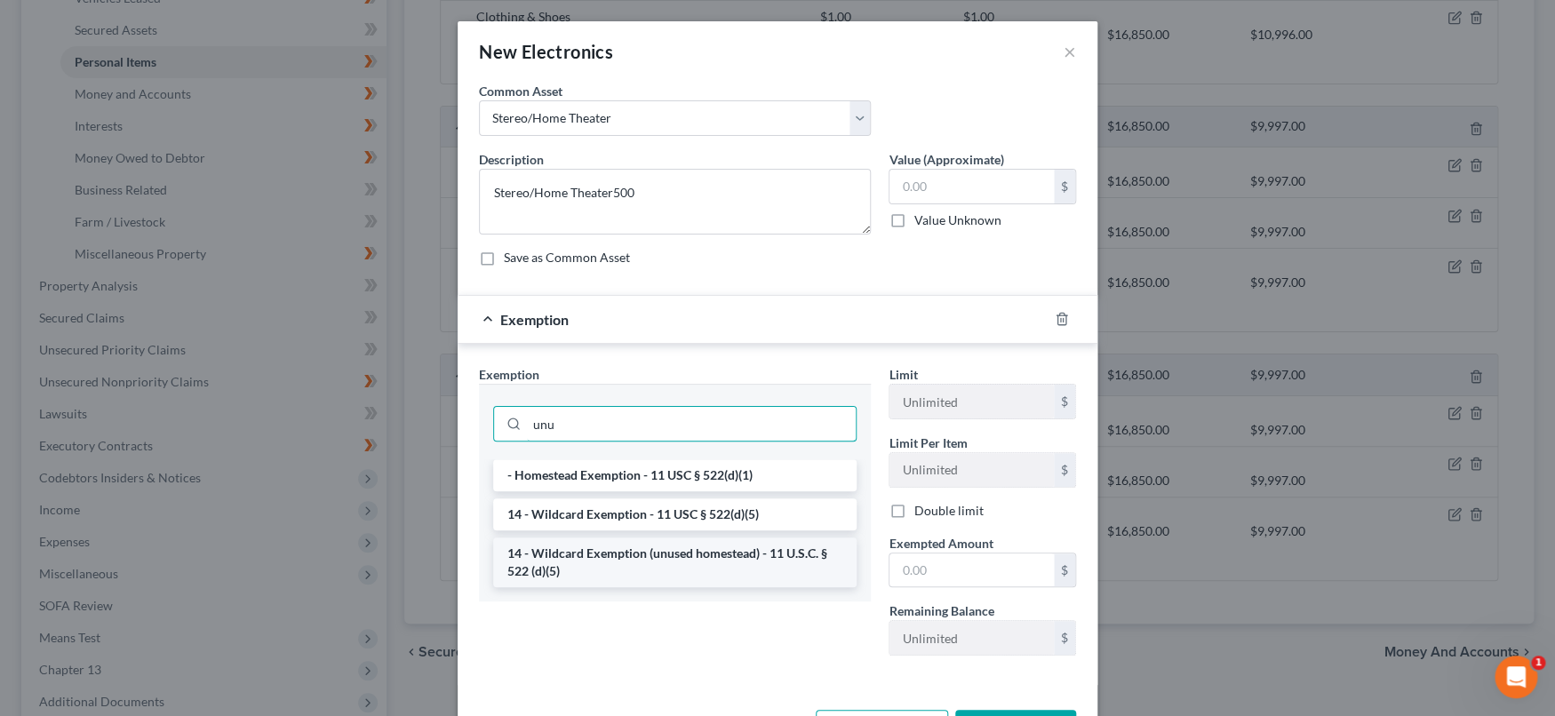
type input "unu"
click at [716, 564] on li "14 - Wildcard Exemption (unused homestead) - 11 U.S.C. § 522 (d)(5)" at bounding box center [674, 563] width 363 height 50
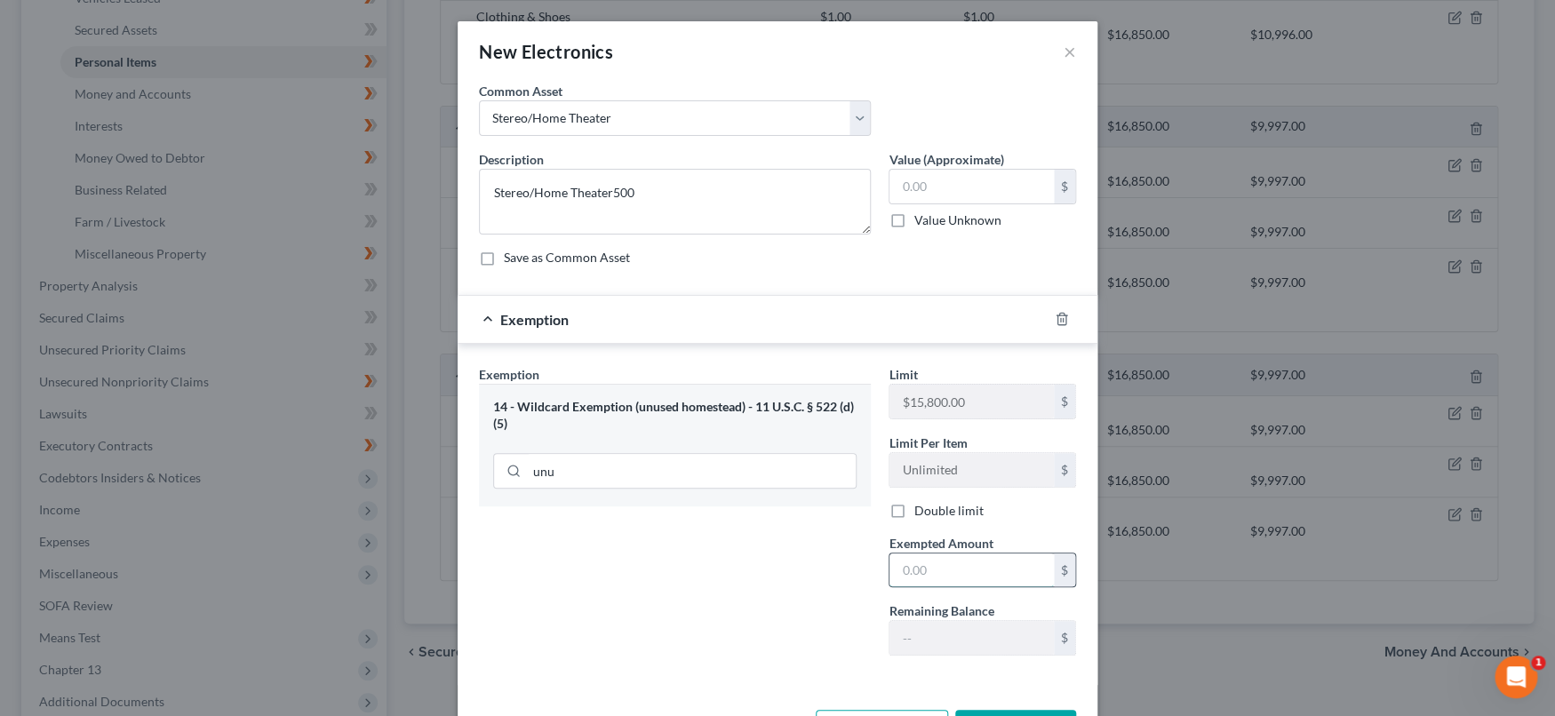
click at [934, 559] on input "text" at bounding box center [971, 571] width 164 height 34
type input "500"
click at [996, 190] on input "text" at bounding box center [971, 187] width 164 height 34
type input "500"
click at [732, 197] on textarea "Stereo/Home Theater500" at bounding box center [675, 202] width 392 height 66
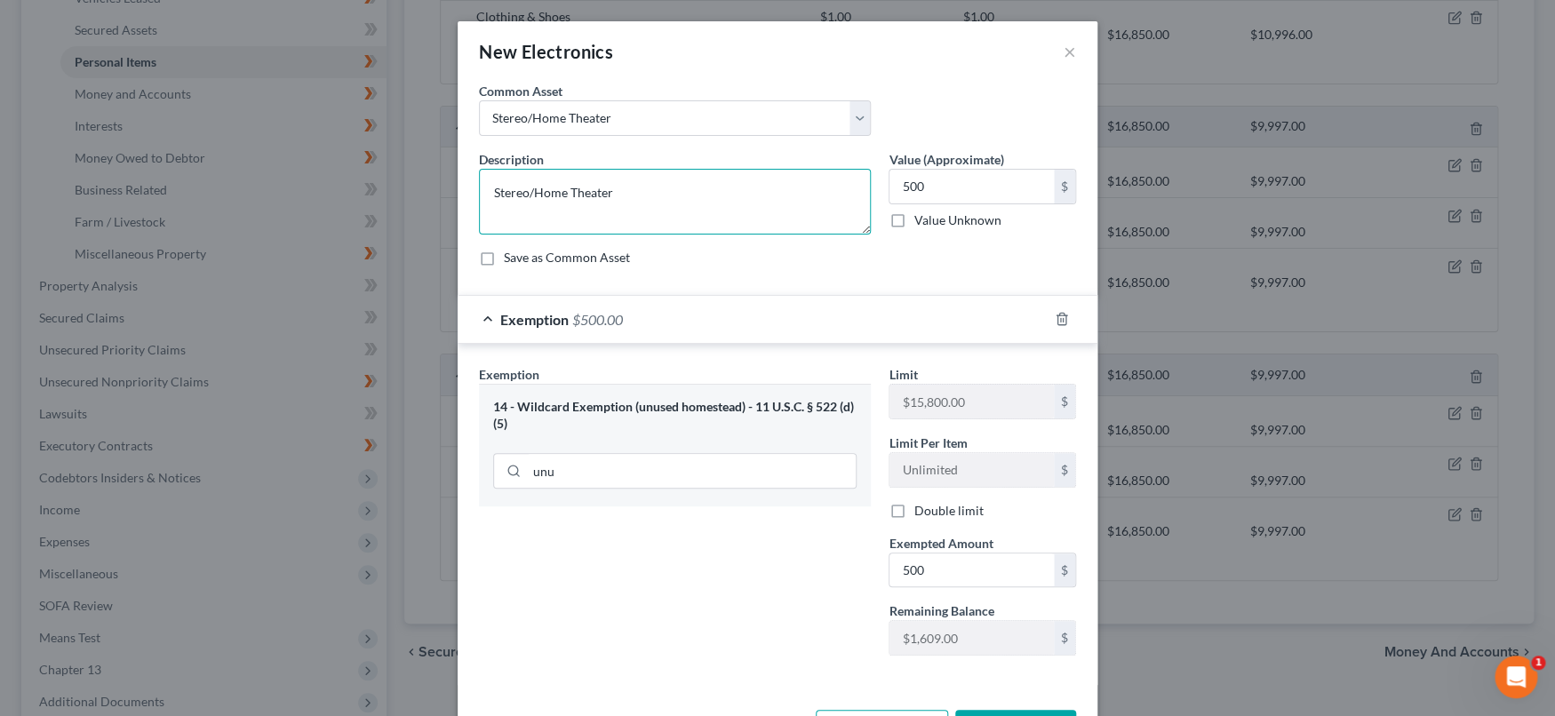
scroll to position [65, 0]
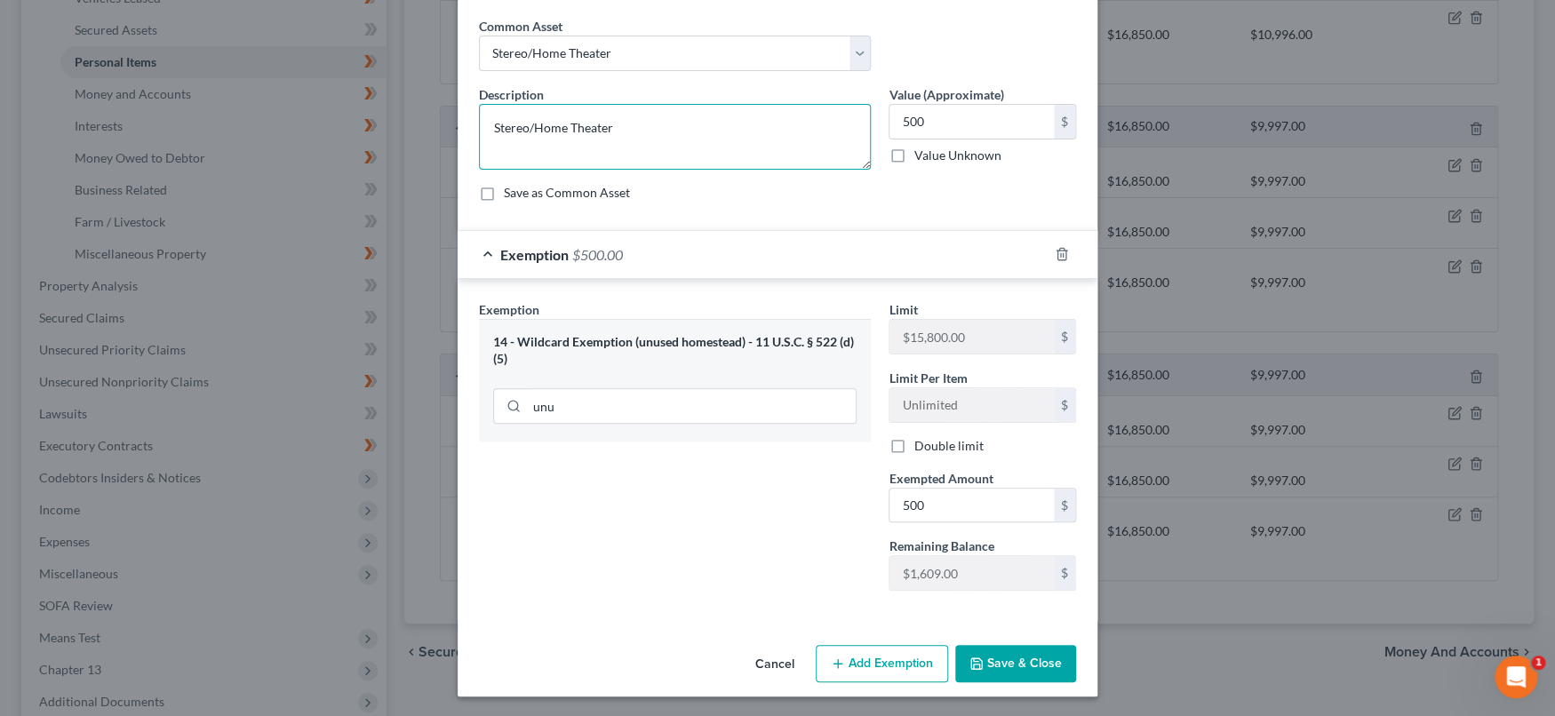
type textarea "Stereo/Home Theater"
click at [1017, 656] on button "Save & Close" at bounding box center [1015, 663] width 121 height 37
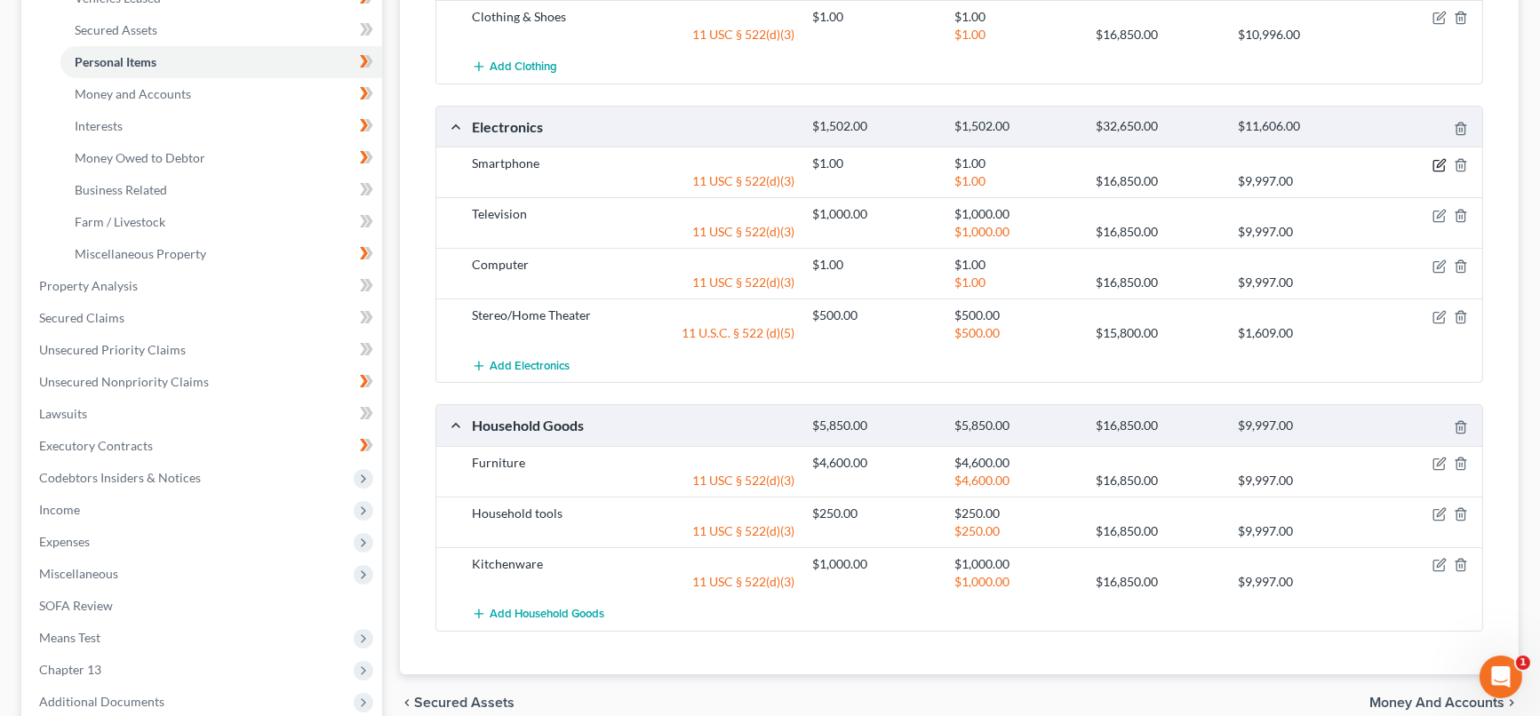
click at [1433, 160] on icon "button" at bounding box center [1438, 165] width 11 height 11
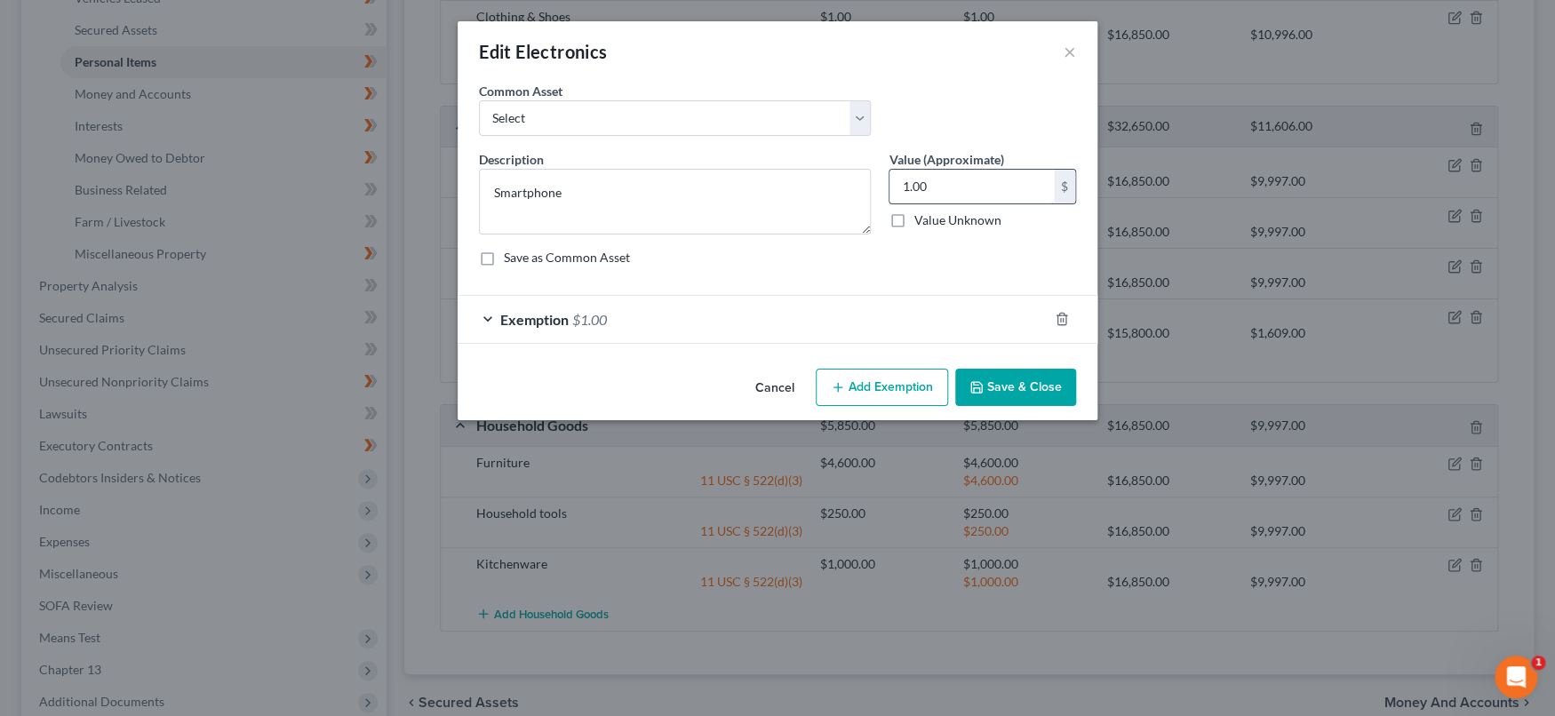
click at [1000, 191] on input "1.00" at bounding box center [971, 187] width 164 height 34
type input "500"
click at [822, 311] on div "Exemption $1.00" at bounding box center [753, 319] width 590 height 47
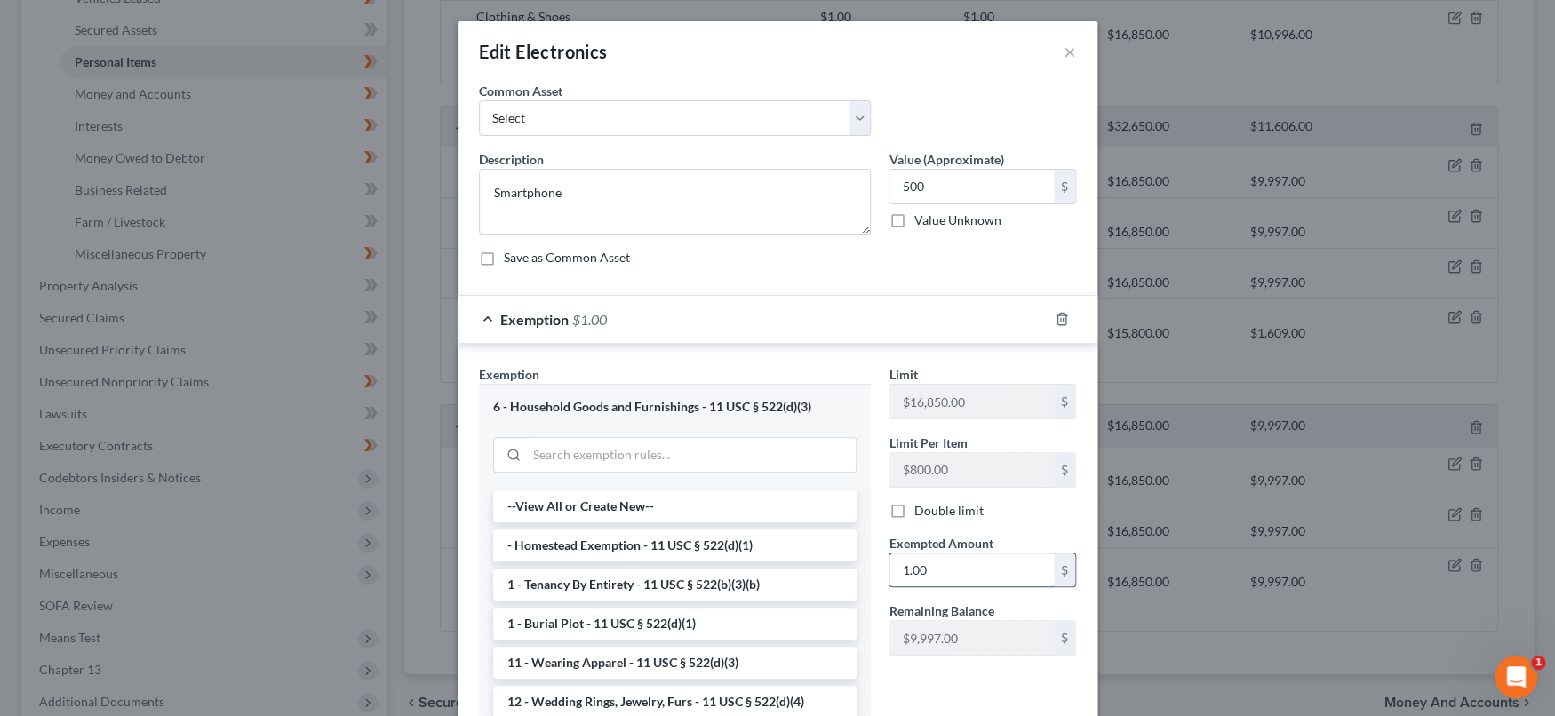
click at [977, 583] on input "1.00" at bounding box center [971, 571] width 164 height 34
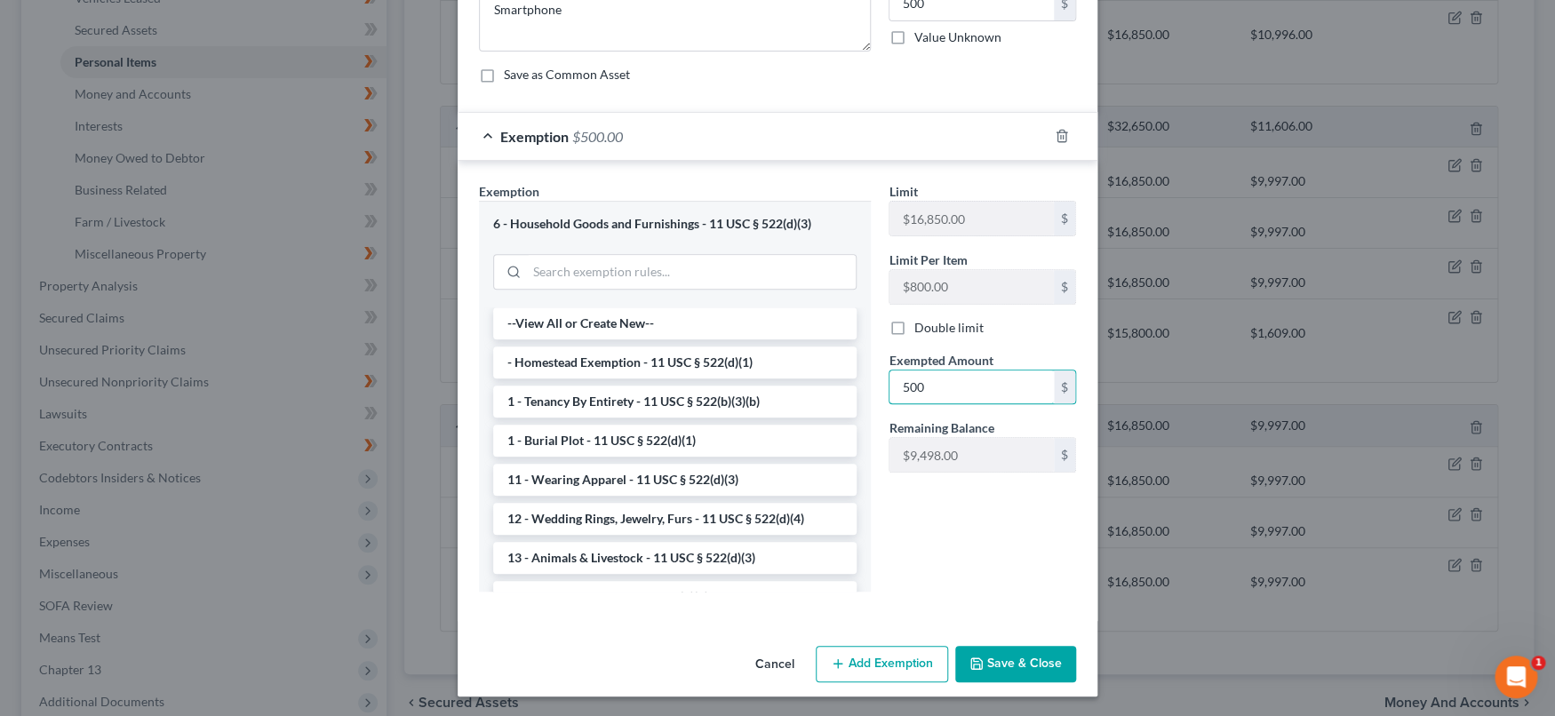
type input "500"
click at [917, 573] on div "Limit $16,850.00 $ Limit Per Item $800.00 $ Double limit Exempted Amount * 500 …" at bounding box center [982, 393] width 205 height 423
click at [1001, 661] on button "Save & Close" at bounding box center [1015, 664] width 121 height 37
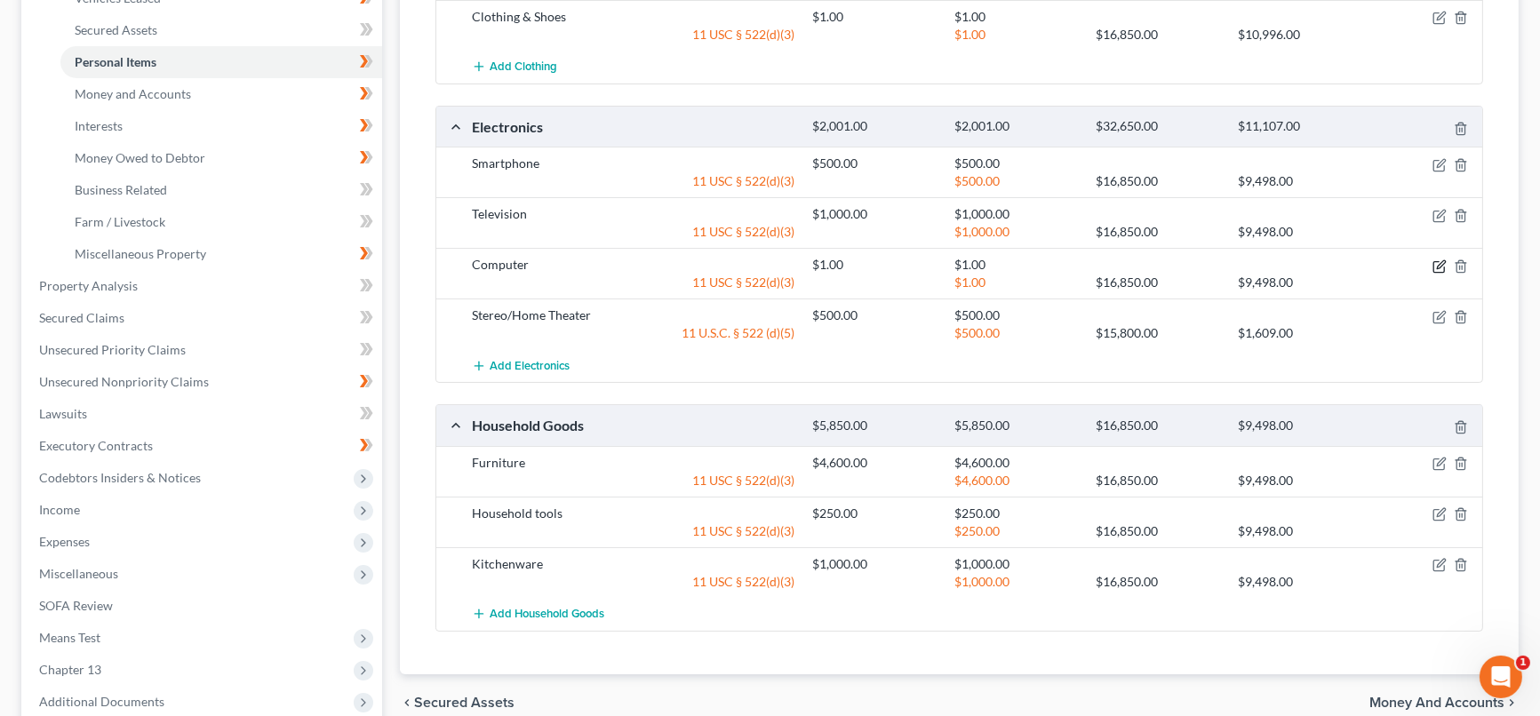
click at [1440, 264] on icon "button" at bounding box center [1439, 266] width 14 height 14
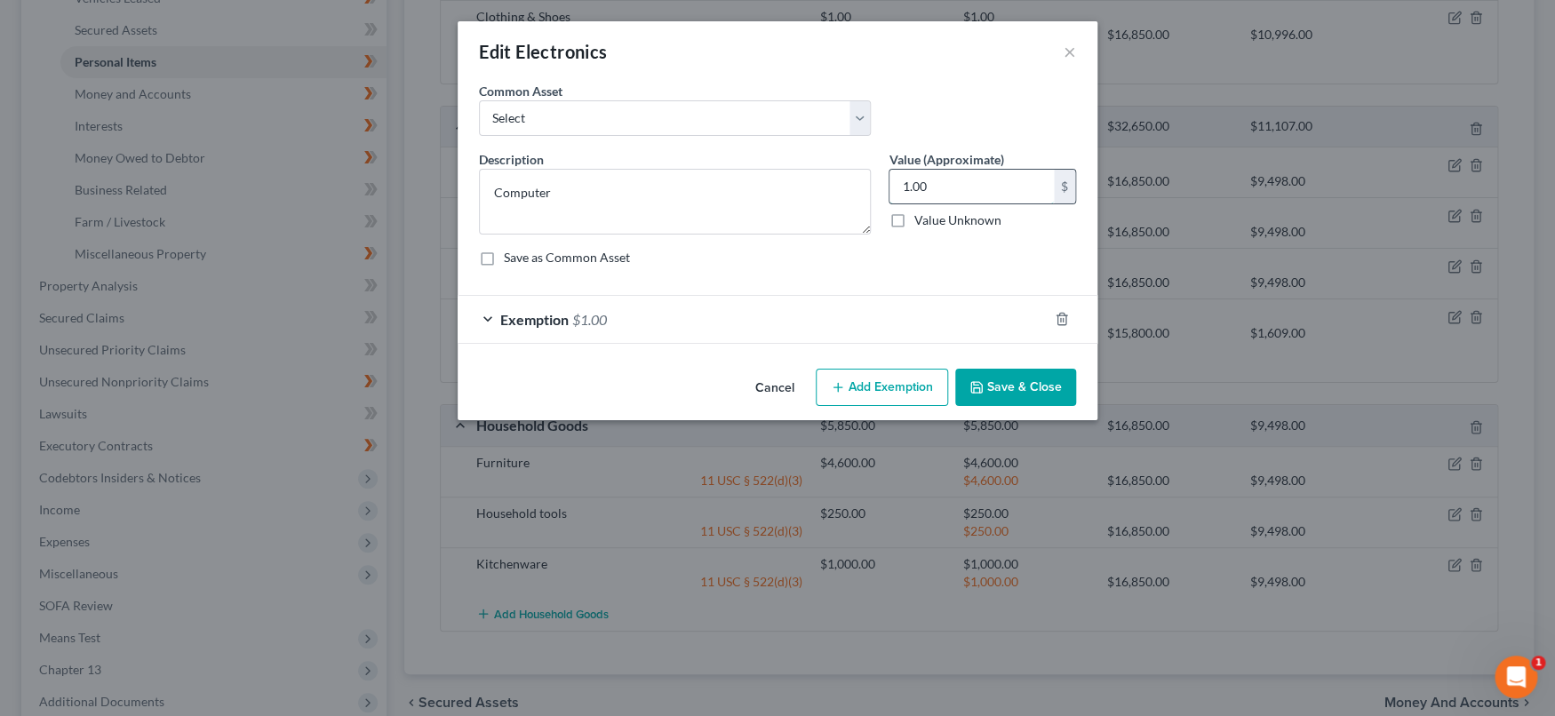
click at [995, 187] on input "1.00" at bounding box center [971, 187] width 164 height 34
type input "1,000"
click at [863, 325] on div "Exemption $1.00" at bounding box center [753, 319] width 590 height 47
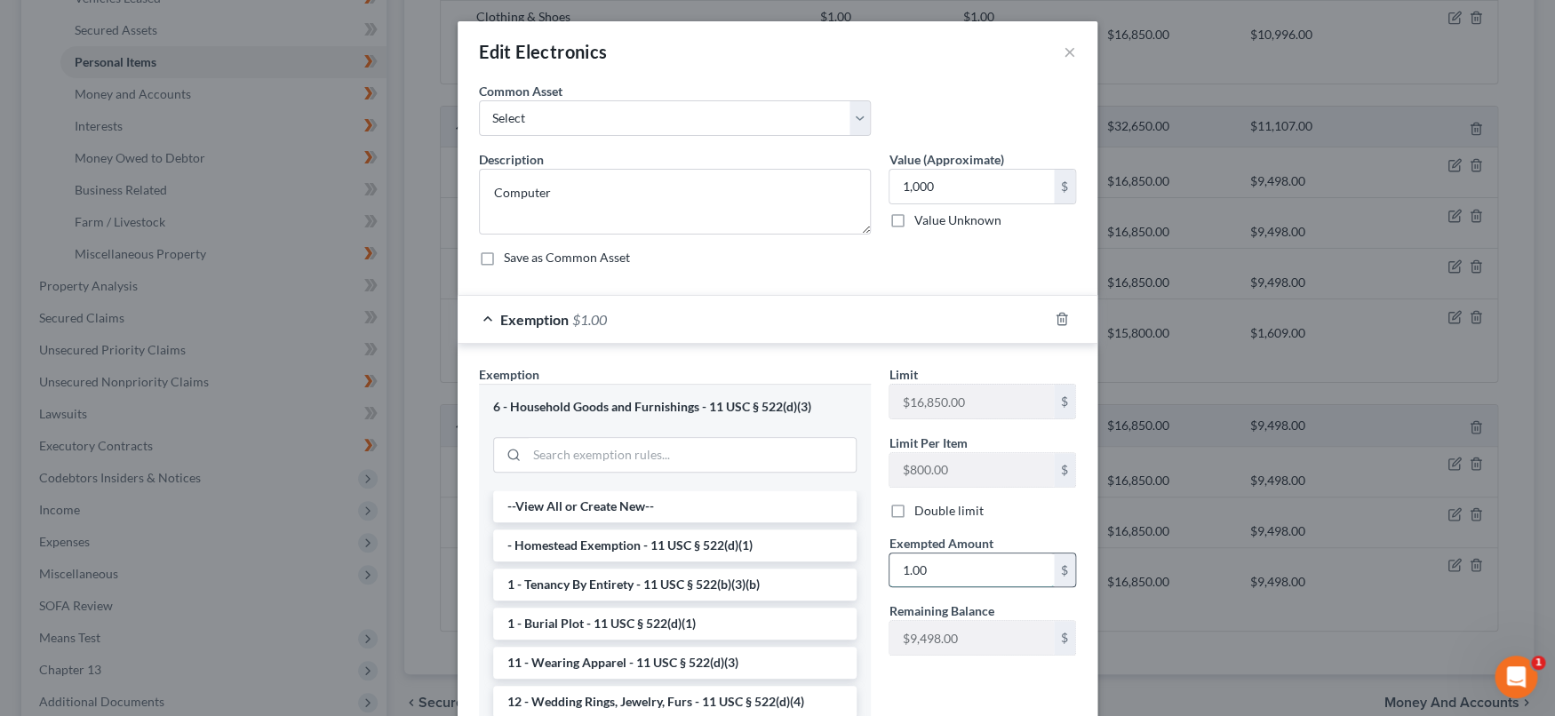
click at [934, 575] on input "1.00" at bounding box center [971, 571] width 164 height 34
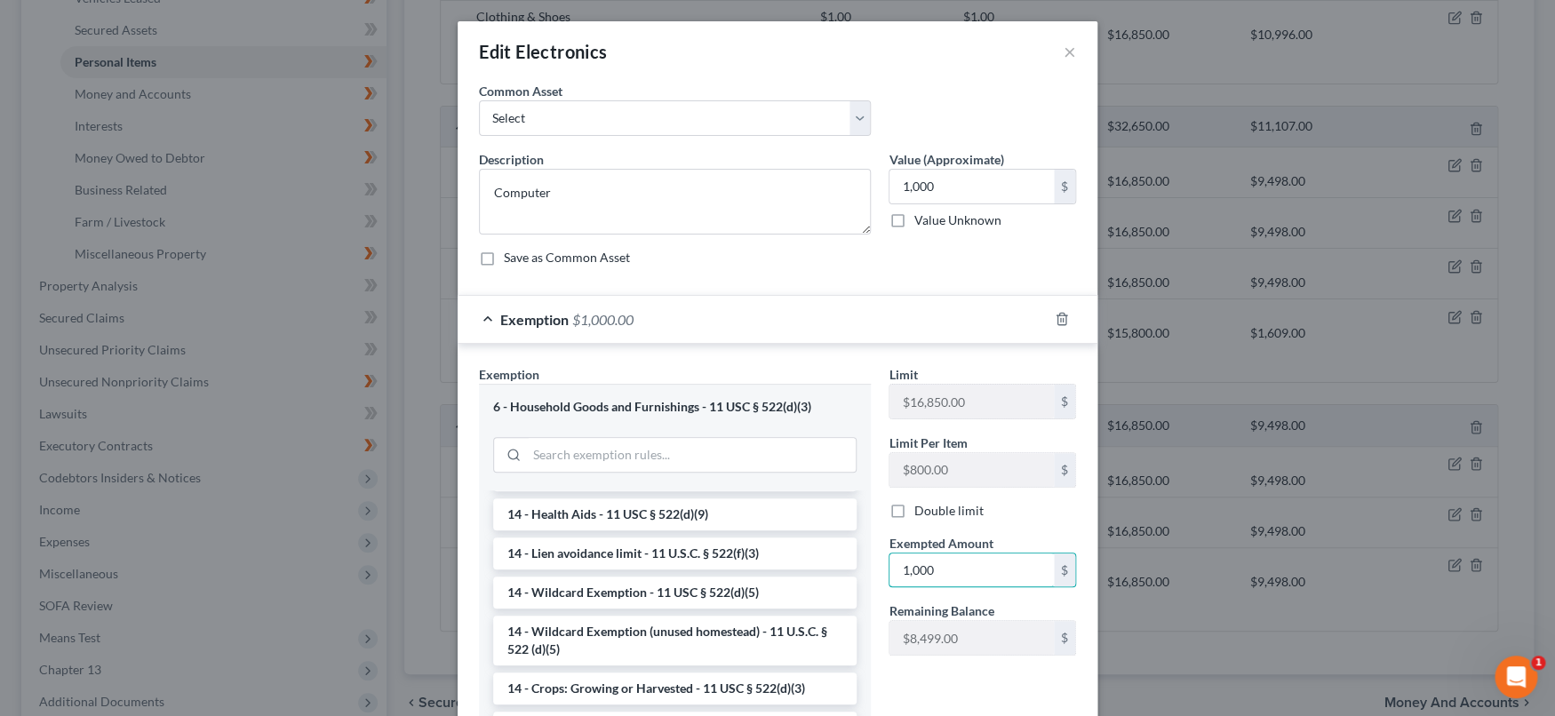
scroll to position [395, 0]
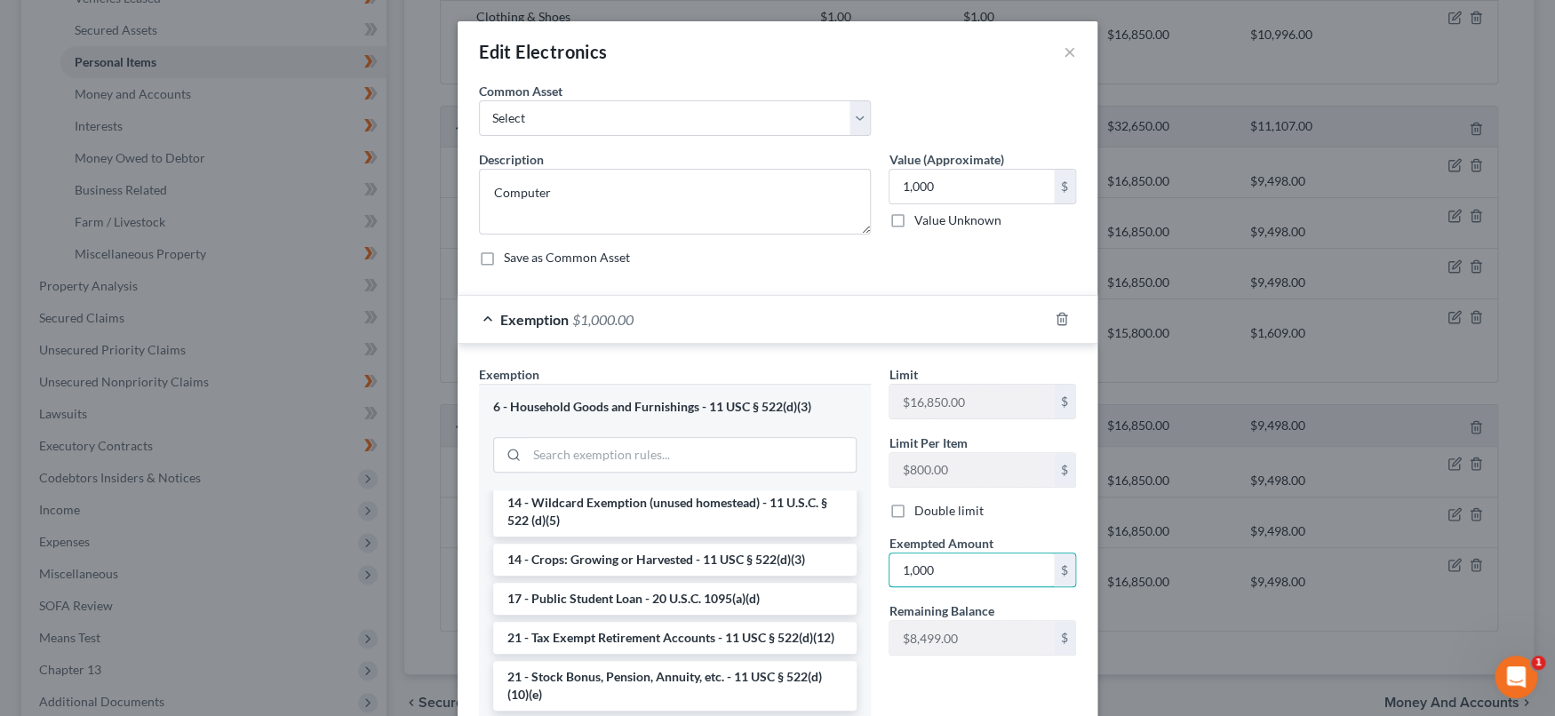
type input "1,000"
click at [890, 692] on div "Limit $16,850.00 $ Limit Per Item $800.00 $ Double limit Exempted Amount * 1,00…" at bounding box center [982, 576] width 205 height 423
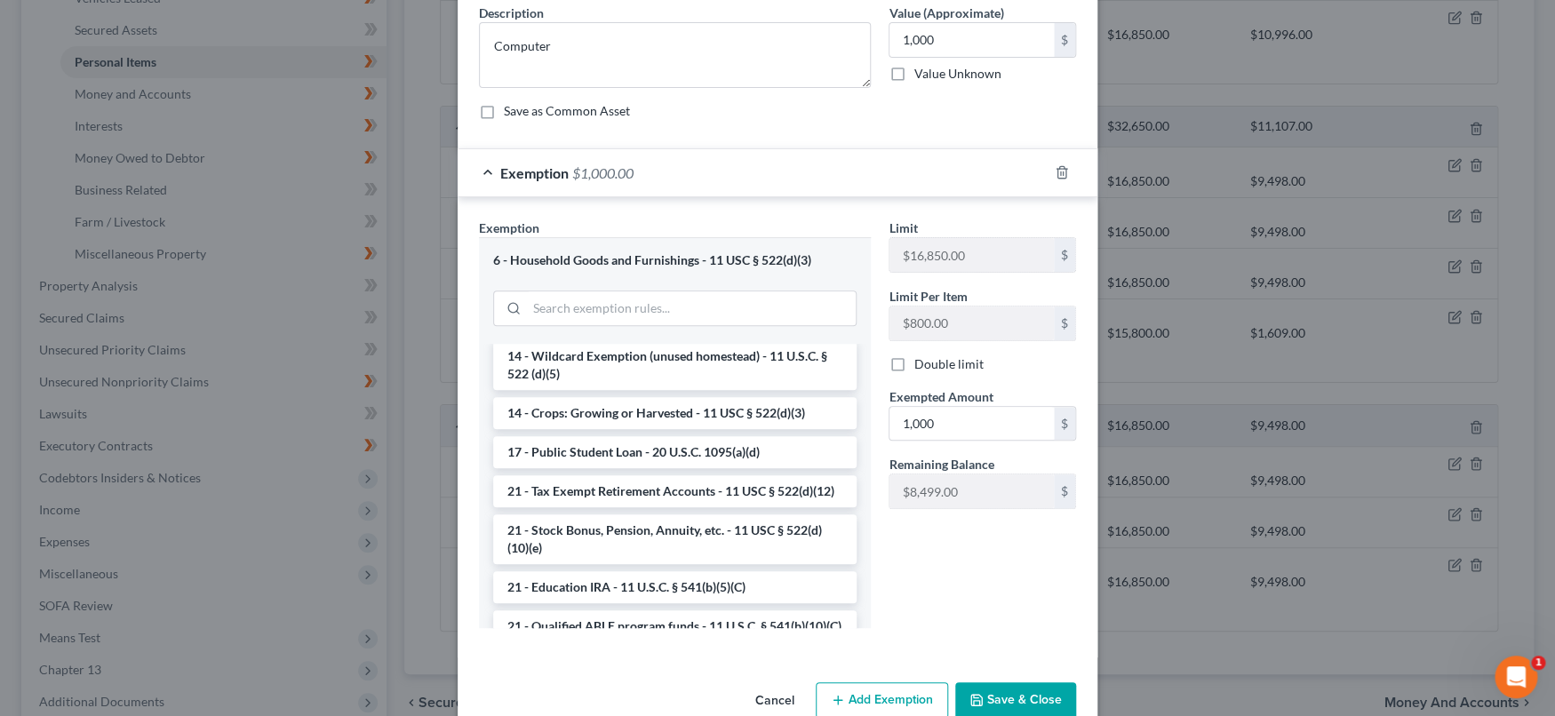
scroll to position [183, 0]
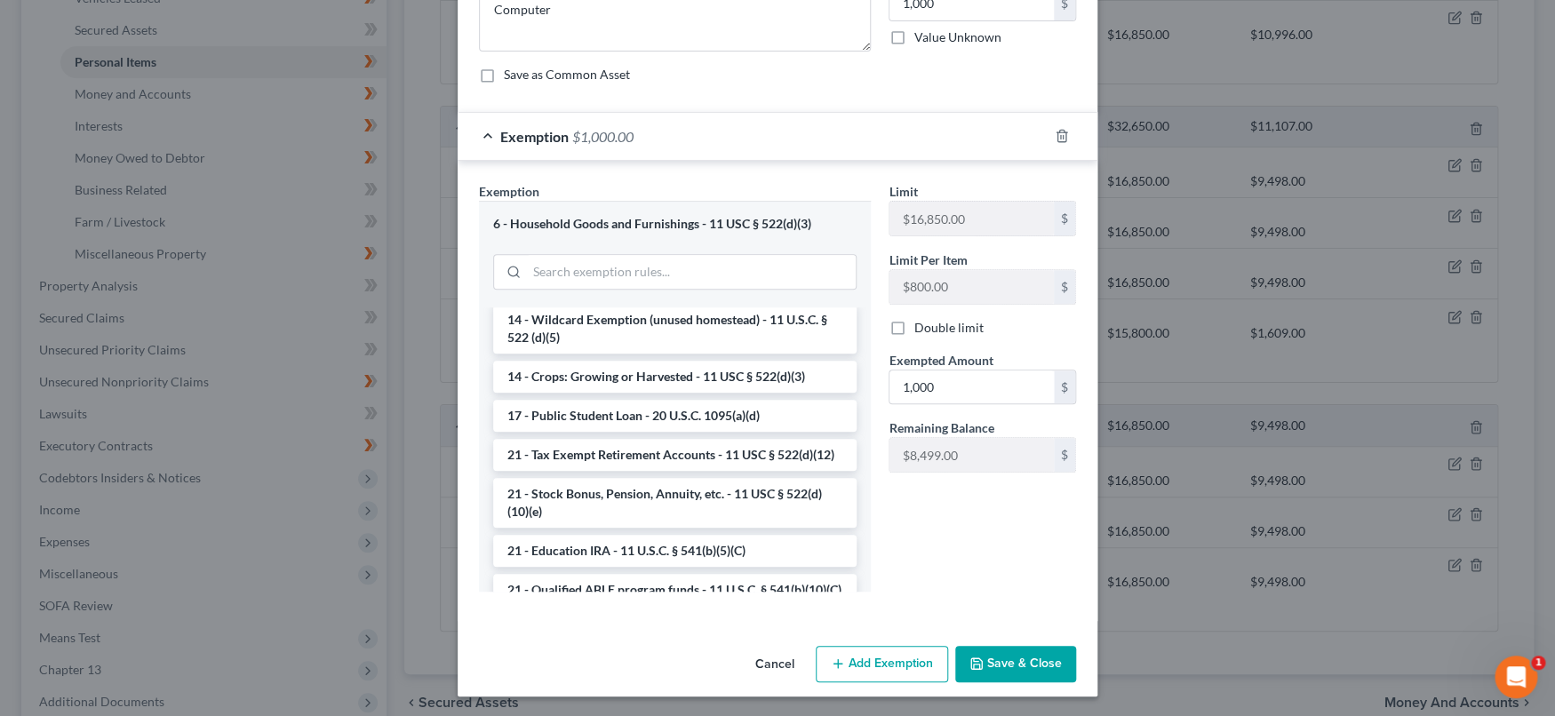
click at [1017, 673] on button "Save & Close" at bounding box center [1015, 664] width 121 height 37
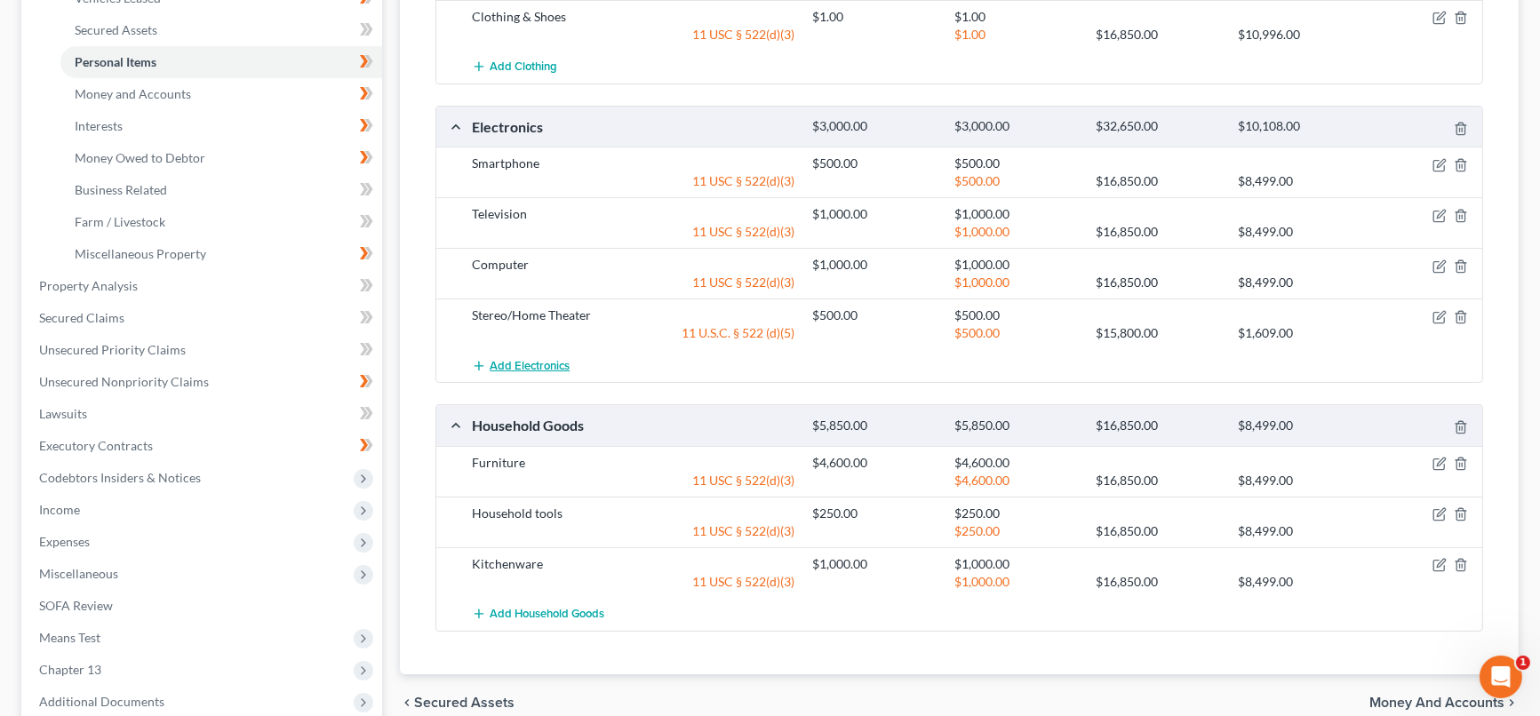
click at [526, 370] on span "Add Electronics" at bounding box center [530, 366] width 80 height 14
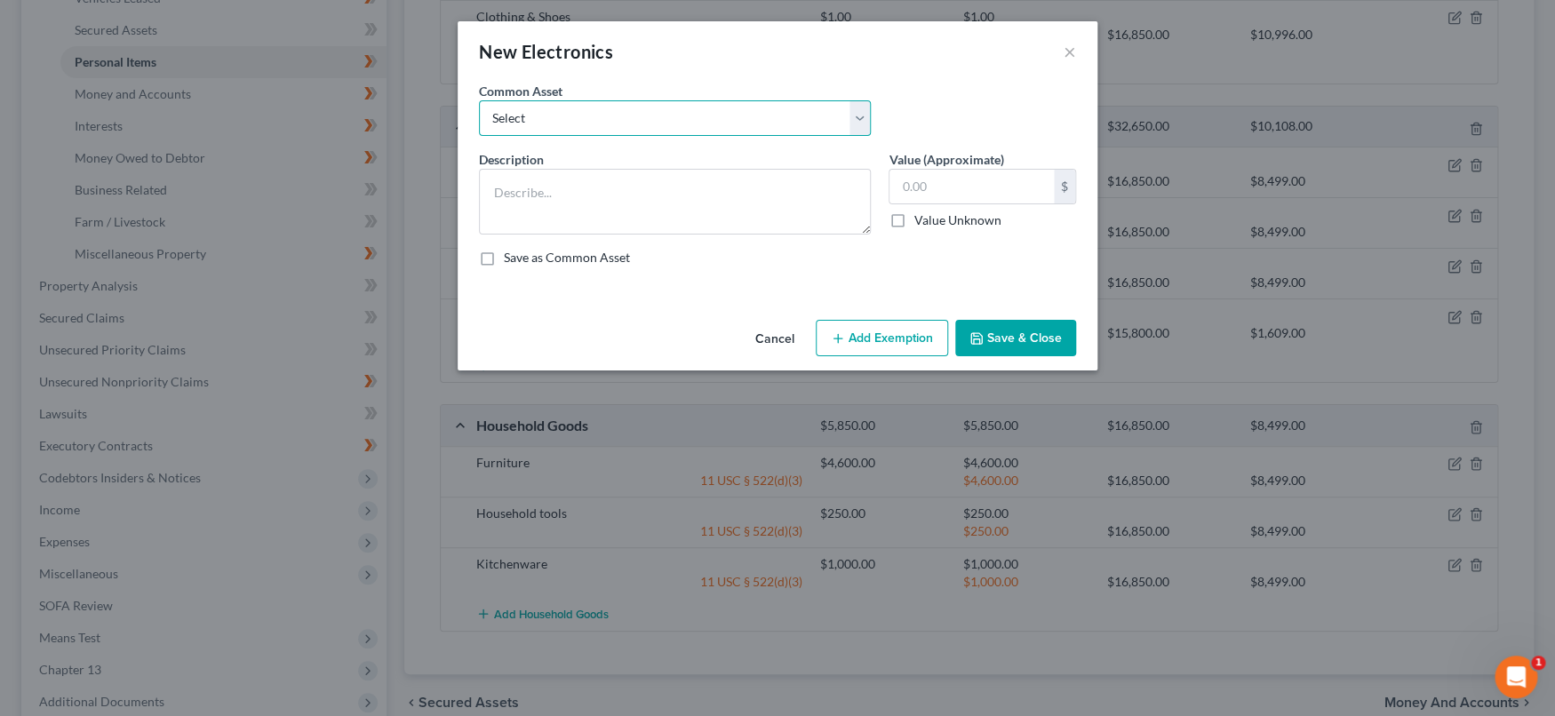
click at [675, 120] on select "Select DVD player Smartphone Television Video game console & games Computer Cam…" at bounding box center [675, 118] width 392 height 36
click at [626, 199] on textarea at bounding box center [675, 202] width 392 height 66
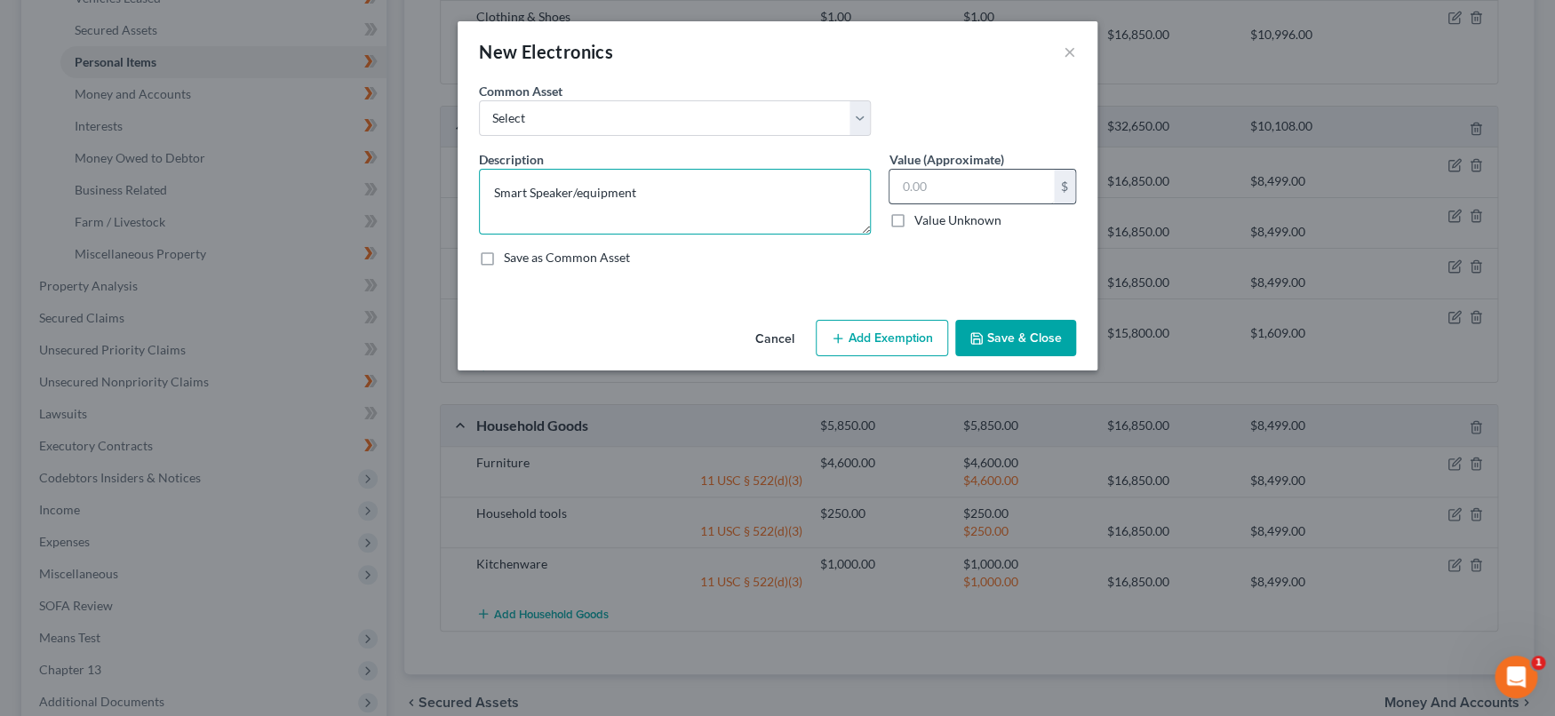
type textarea "Smart Speaker/equipment"
click at [1010, 181] on input "text" at bounding box center [971, 187] width 164 height 34
type input "500"
click at [896, 329] on button "Add Exemption" at bounding box center [882, 338] width 132 height 37
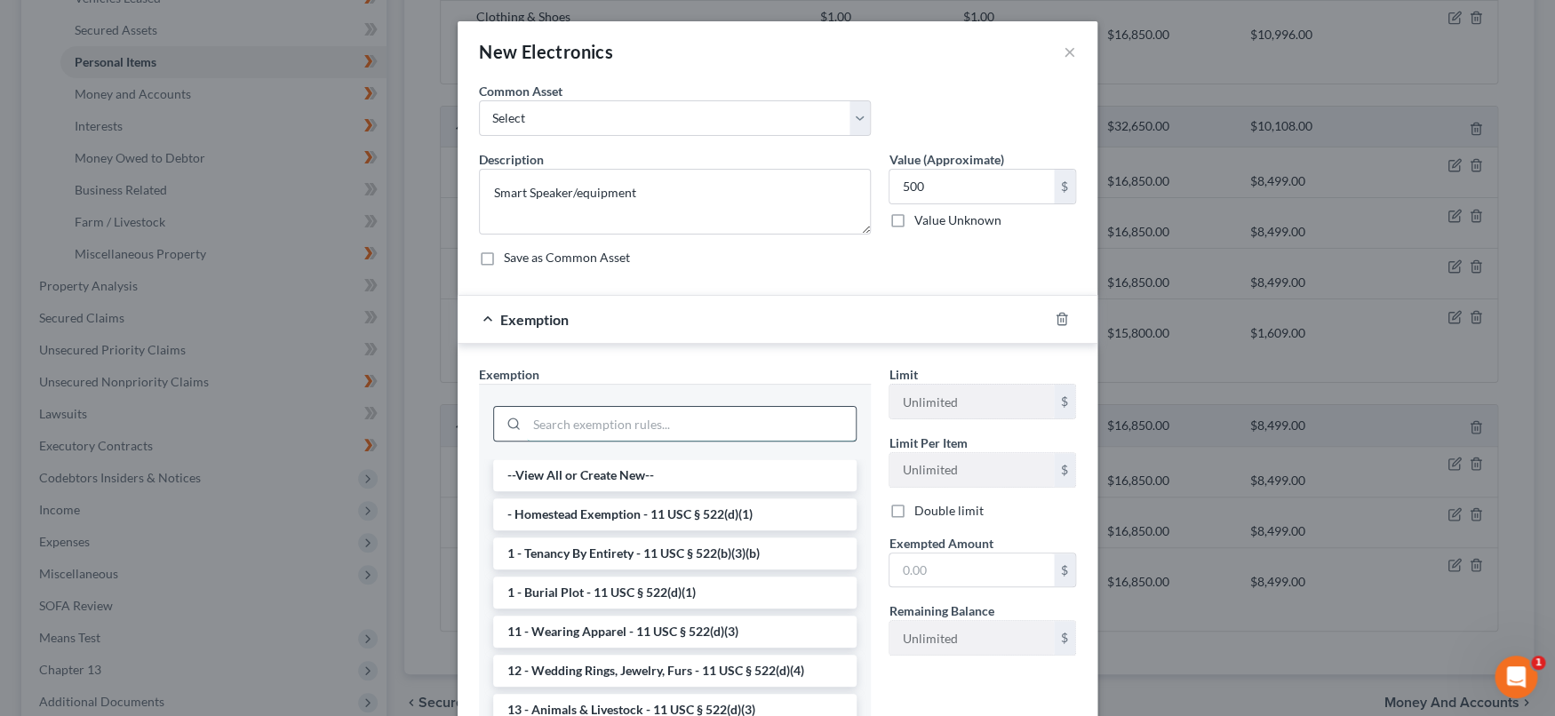
click at [787, 434] on input "search" at bounding box center [691, 424] width 329 height 34
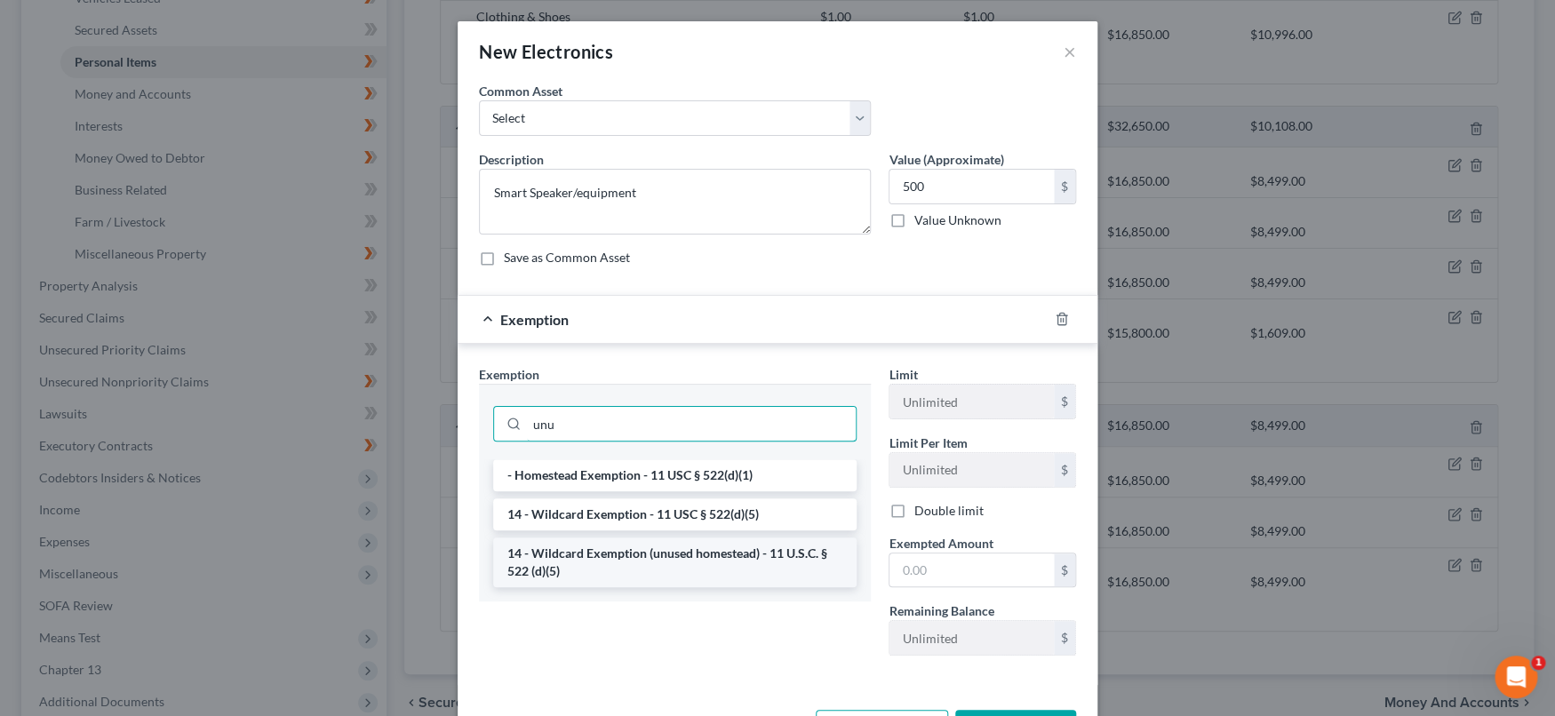
type input "unu"
drag, startPoint x: 716, startPoint y: 556, endPoint x: 911, endPoint y: 562, distance: 194.7
click at [717, 556] on li "14 - Wildcard Exemption (unused homestead) - 11 U.S.C. § 522 (d)(5)" at bounding box center [674, 563] width 363 height 50
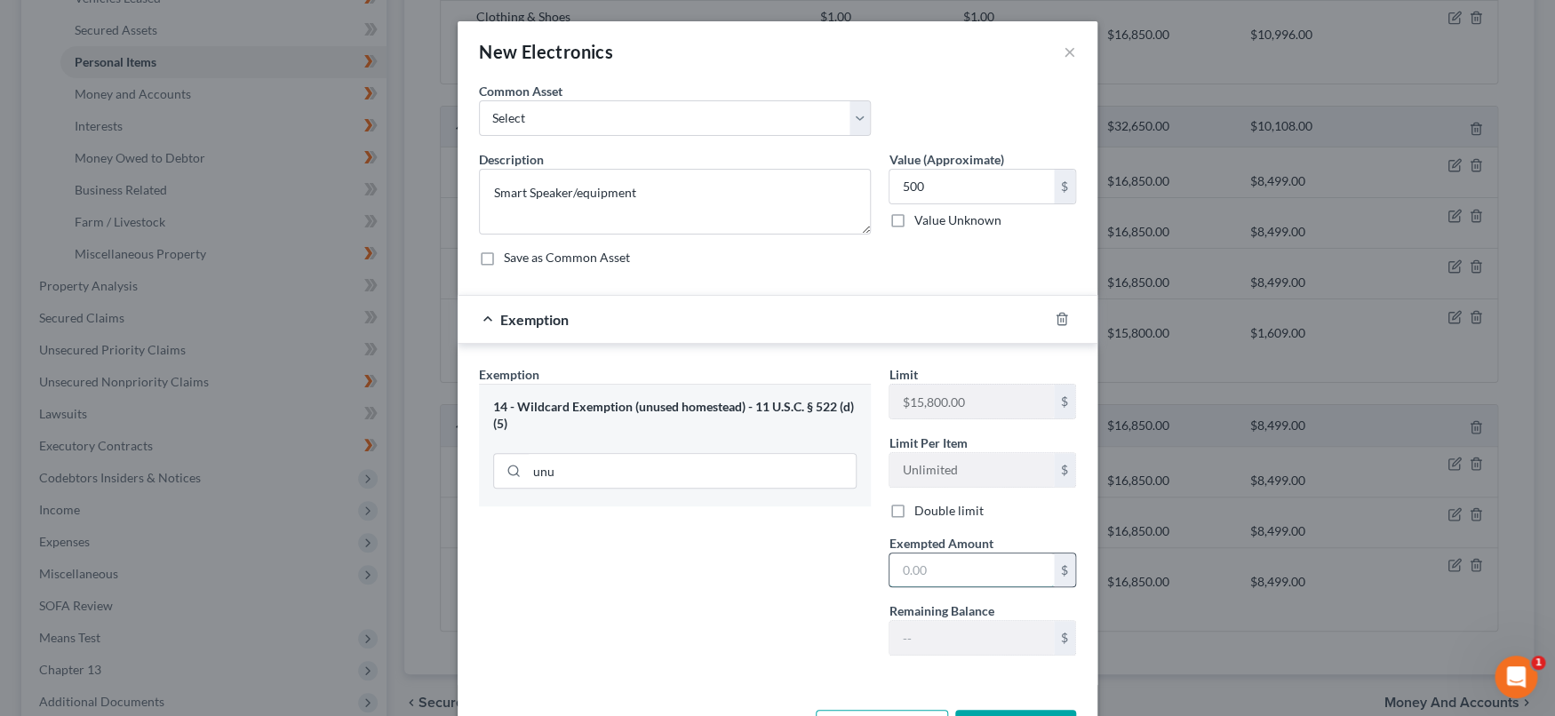
click at [921, 556] on input "text" at bounding box center [971, 571] width 164 height 34
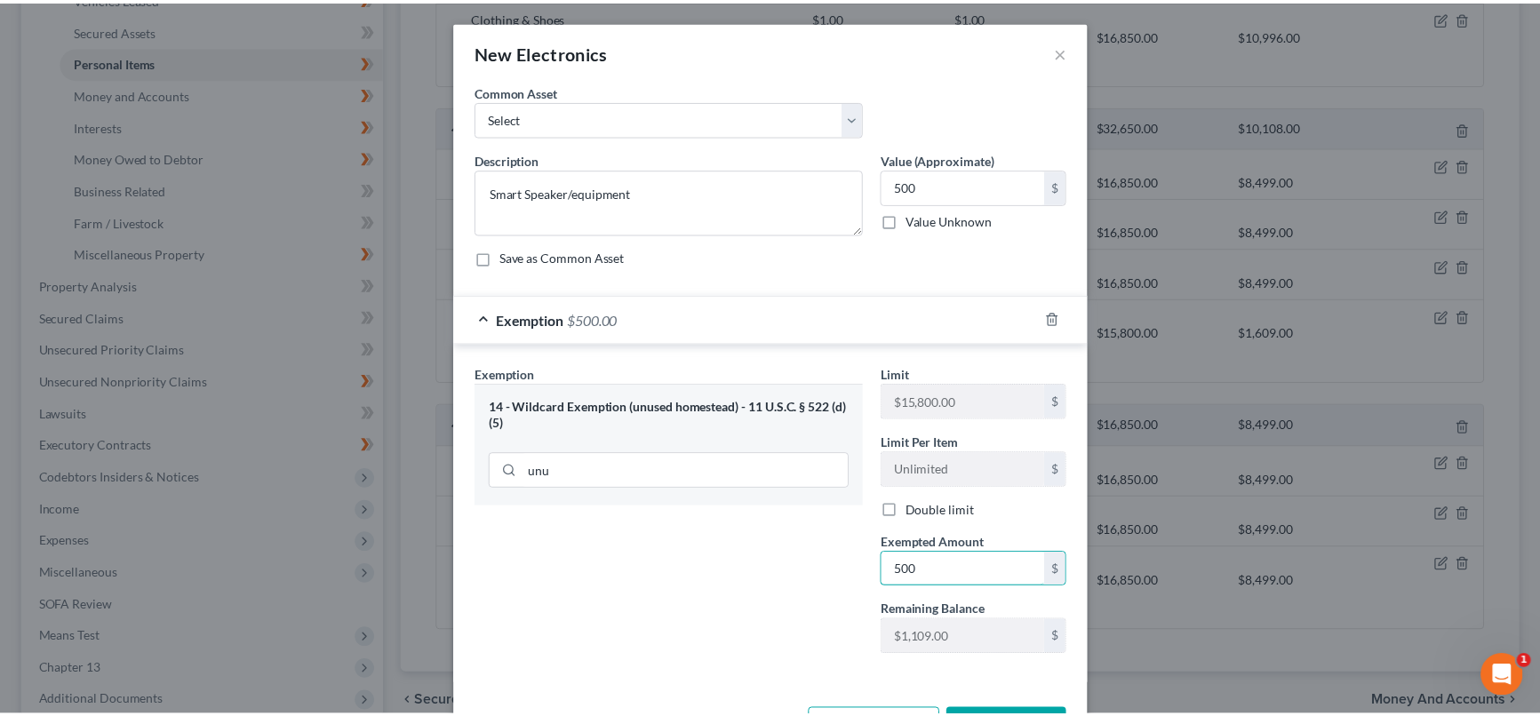
scroll to position [65, 0]
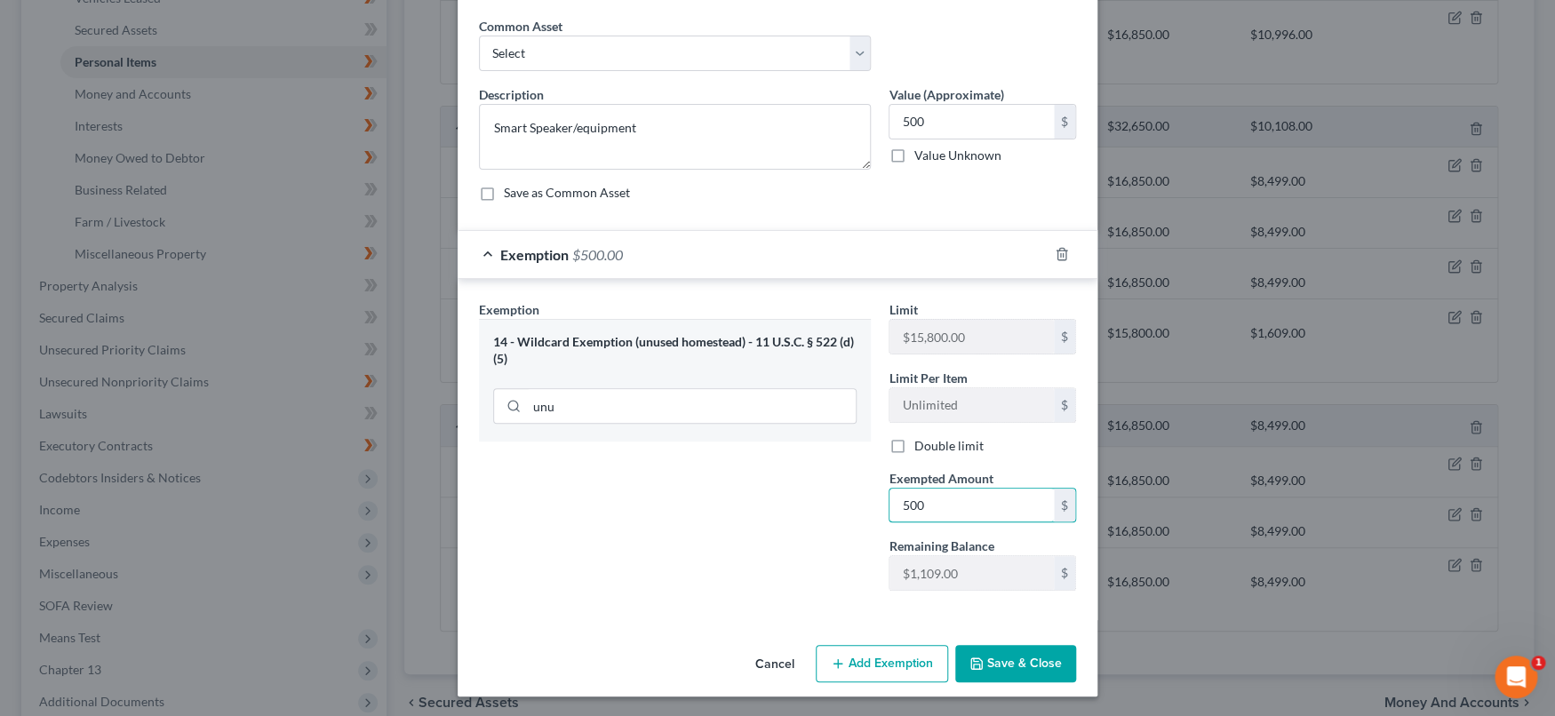
type input "500"
drag, startPoint x: 804, startPoint y: 571, endPoint x: 952, endPoint y: 638, distance: 161.9
click at [806, 570] on div "Exemption Set must be selected for CA. Exemption * 14 - Wildcard Exemption (unu…" at bounding box center [675, 452] width 410 height 305
click at [997, 660] on button "Save & Close" at bounding box center [1015, 663] width 121 height 37
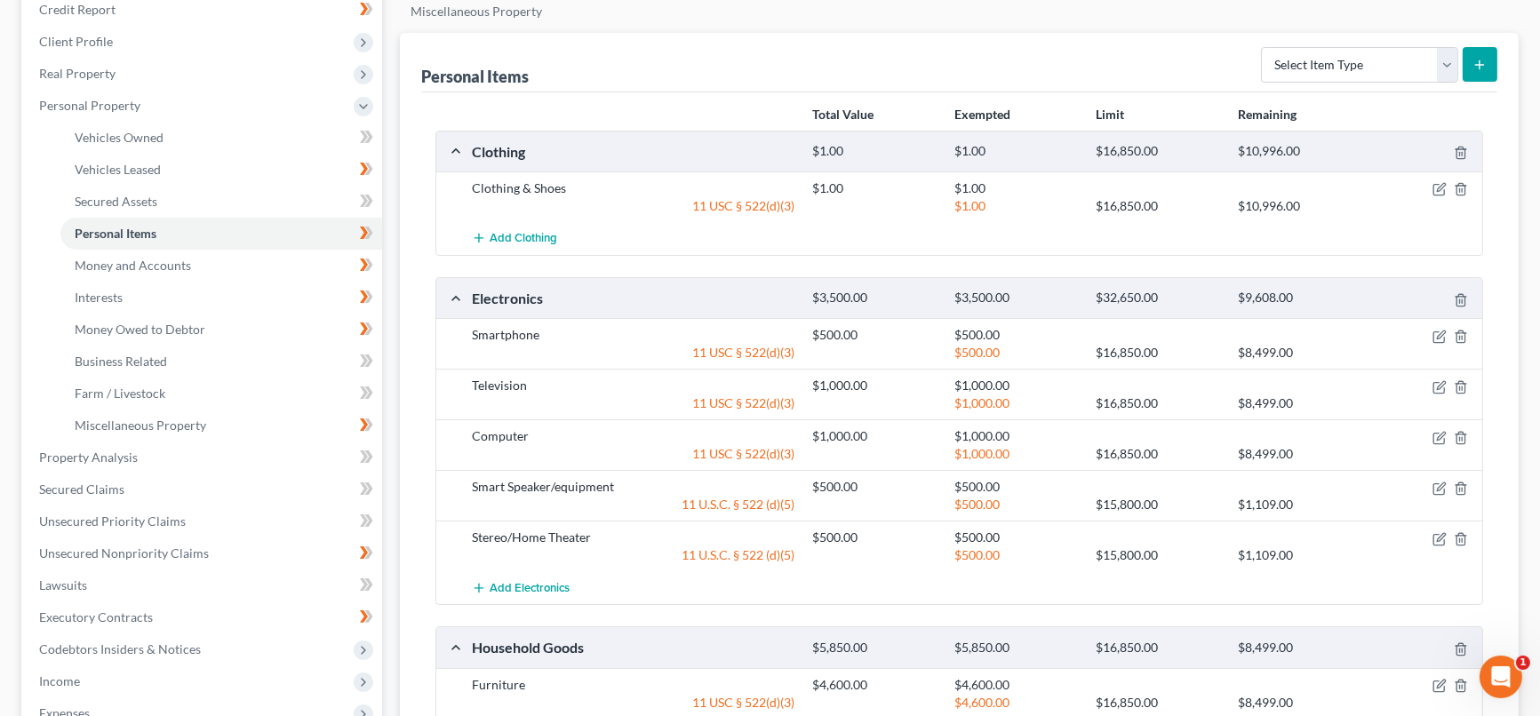
scroll to position [0, 0]
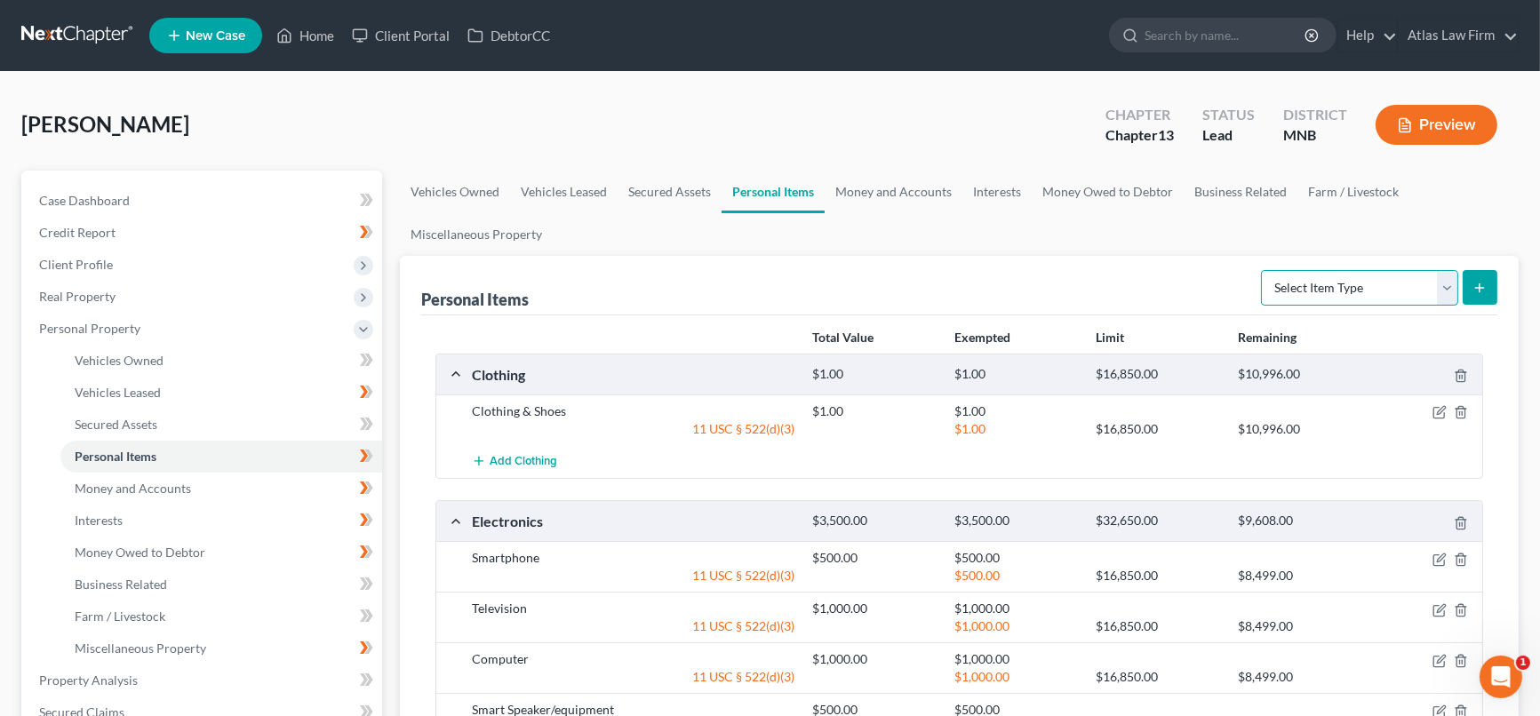
click at [1440, 286] on select "Select Item Type Clothing Collectibles Of Value Electronics Firearms Household …" at bounding box center [1359, 288] width 197 height 36
select select "collectibles_of_value"
click at [1264, 270] on select "Select Item Type Clothing Collectibles Of Value Electronics Firearms Household …" at bounding box center [1359, 288] width 197 height 36
click at [1480, 284] on line "submit" at bounding box center [1480, 287] width 0 height 8
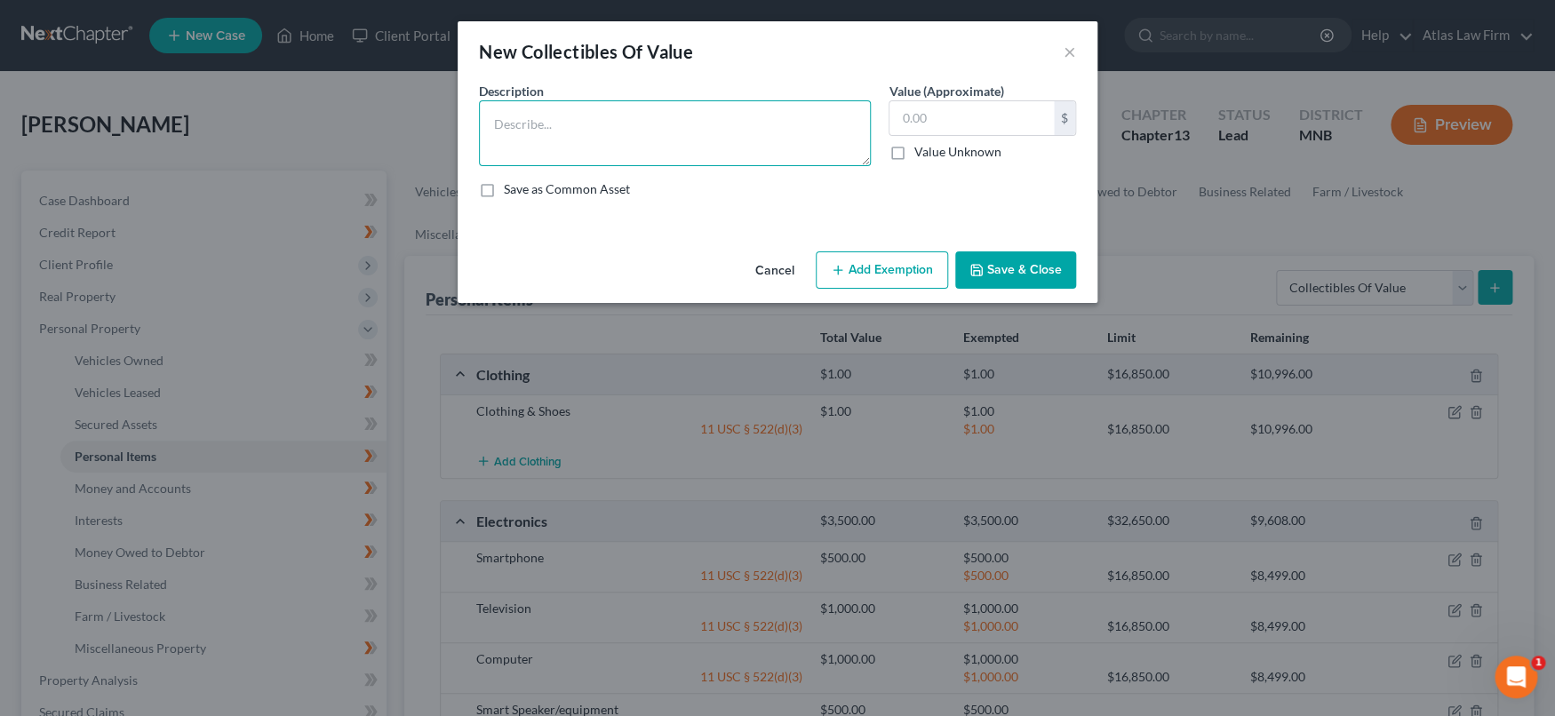
click at [716, 132] on textarea at bounding box center [675, 133] width 392 height 66
type textarea "Artwork"
click at [1015, 110] on input "text" at bounding box center [971, 118] width 164 height 34
type input "1,500"
click at [897, 275] on button "Add Exemption" at bounding box center [882, 269] width 132 height 37
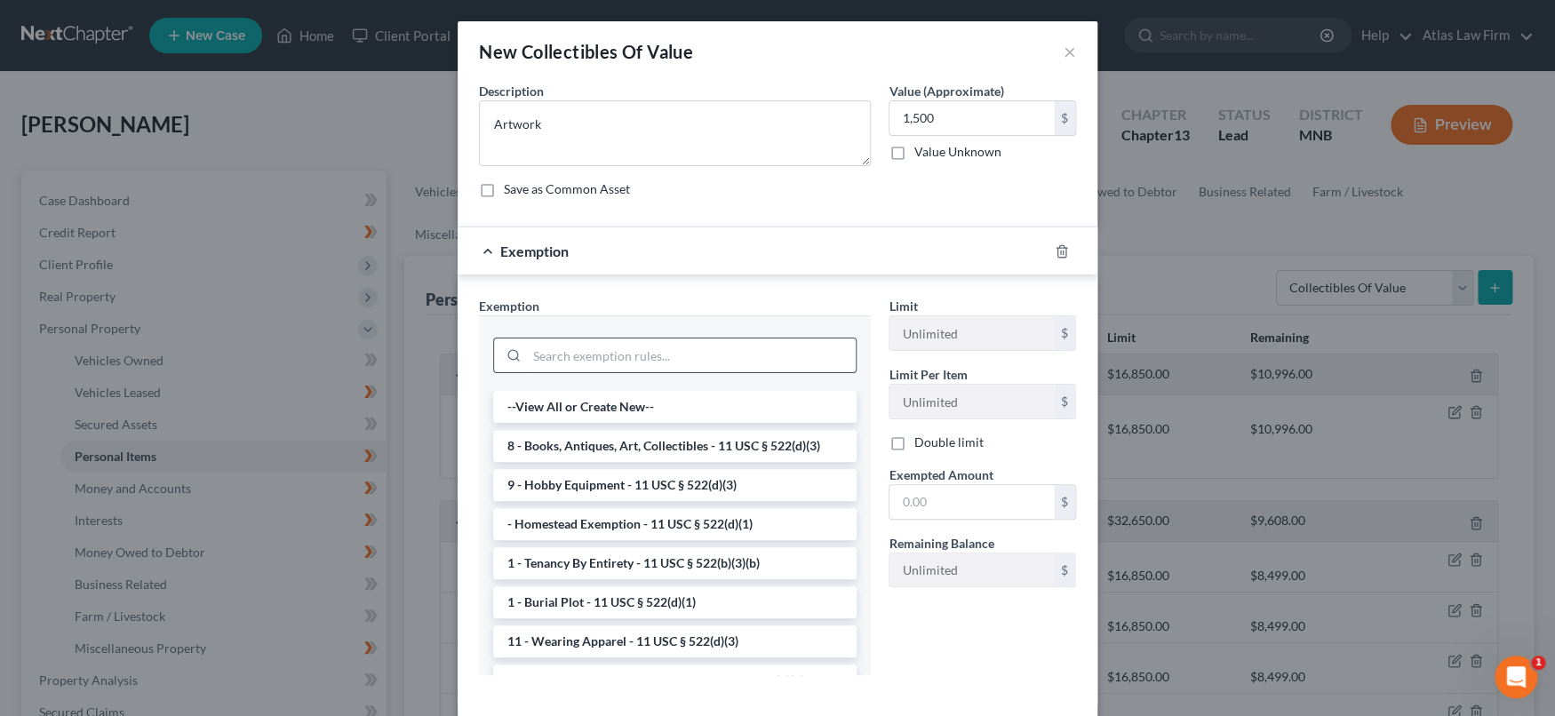
click at [803, 347] on input "search" at bounding box center [691, 356] width 329 height 34
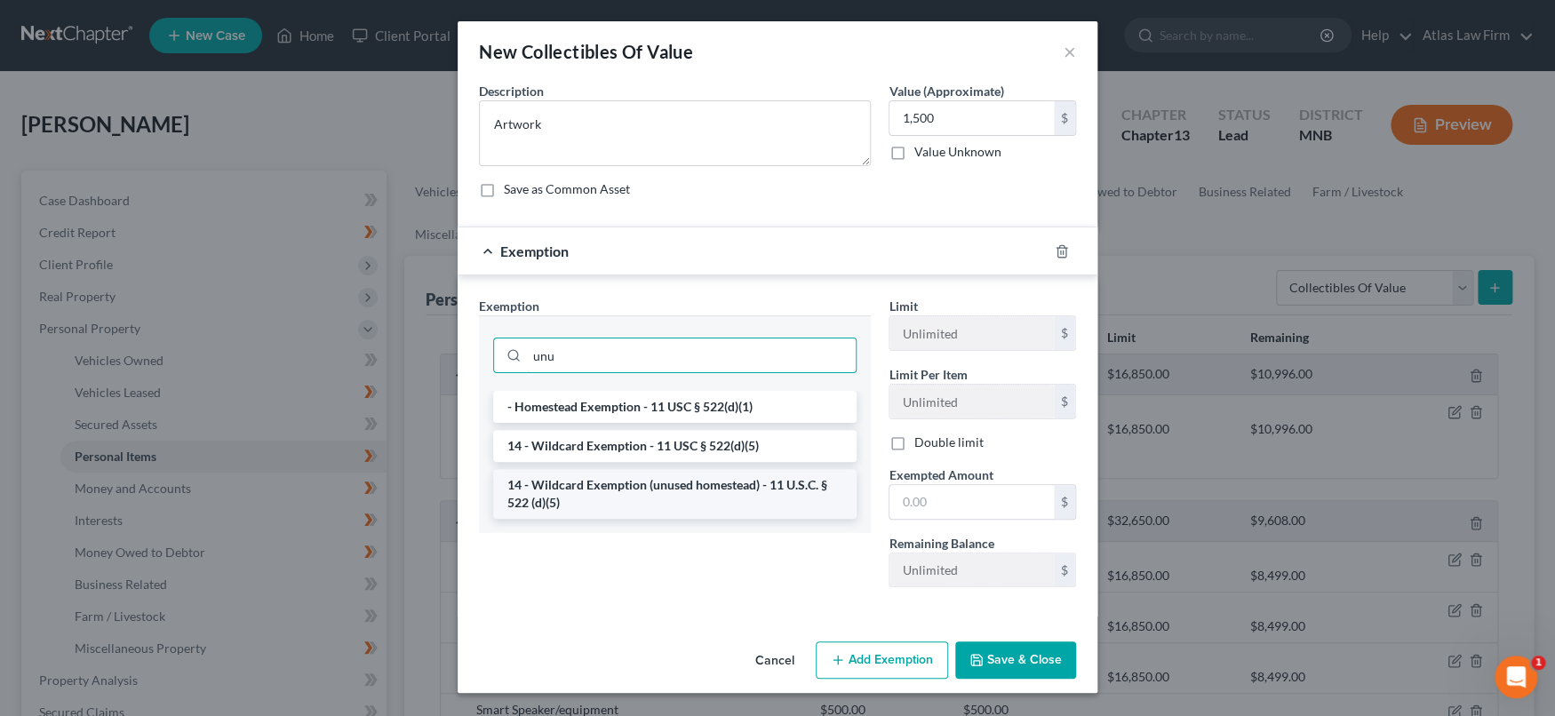
type input "unu"
click at [763, 489] on li "14 - Wildcard Exemption (unused homestead) - 11 U.S.C. § 522 (d)(5)" at bounding box center [674, 494] width 363 height 50
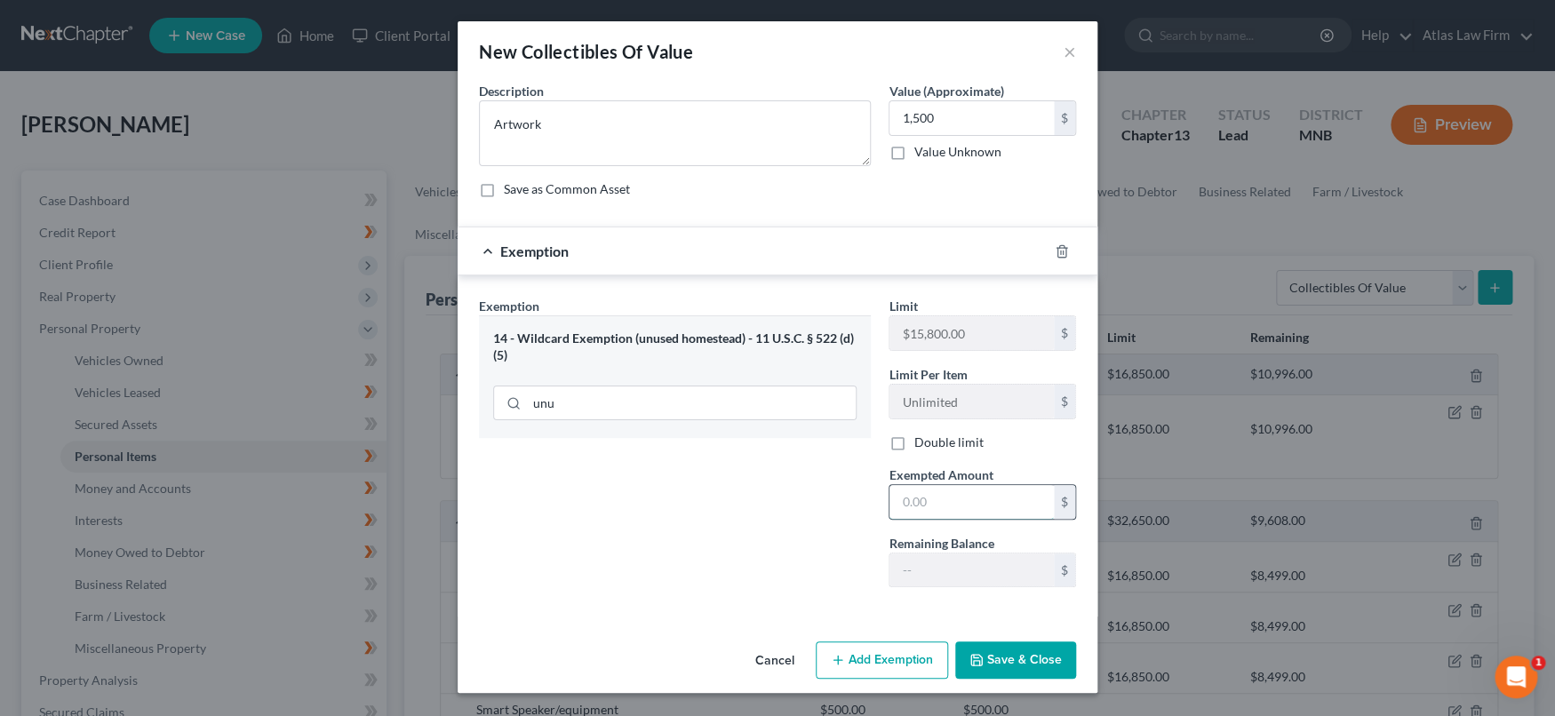
click at [988, 489] on input "text" at bounding box center [971, 502] width 164 height 34
type input "1,500"
click at [778, 576] on div "Exemption Set must be selected for CA. Exemption * 14 - Wildcard Exemption (unu…" at bounding box center [675, 449] width 410 height 305
click at [1061, 252] on line "button" at bounding box center [1061, 253] width 0 height 4
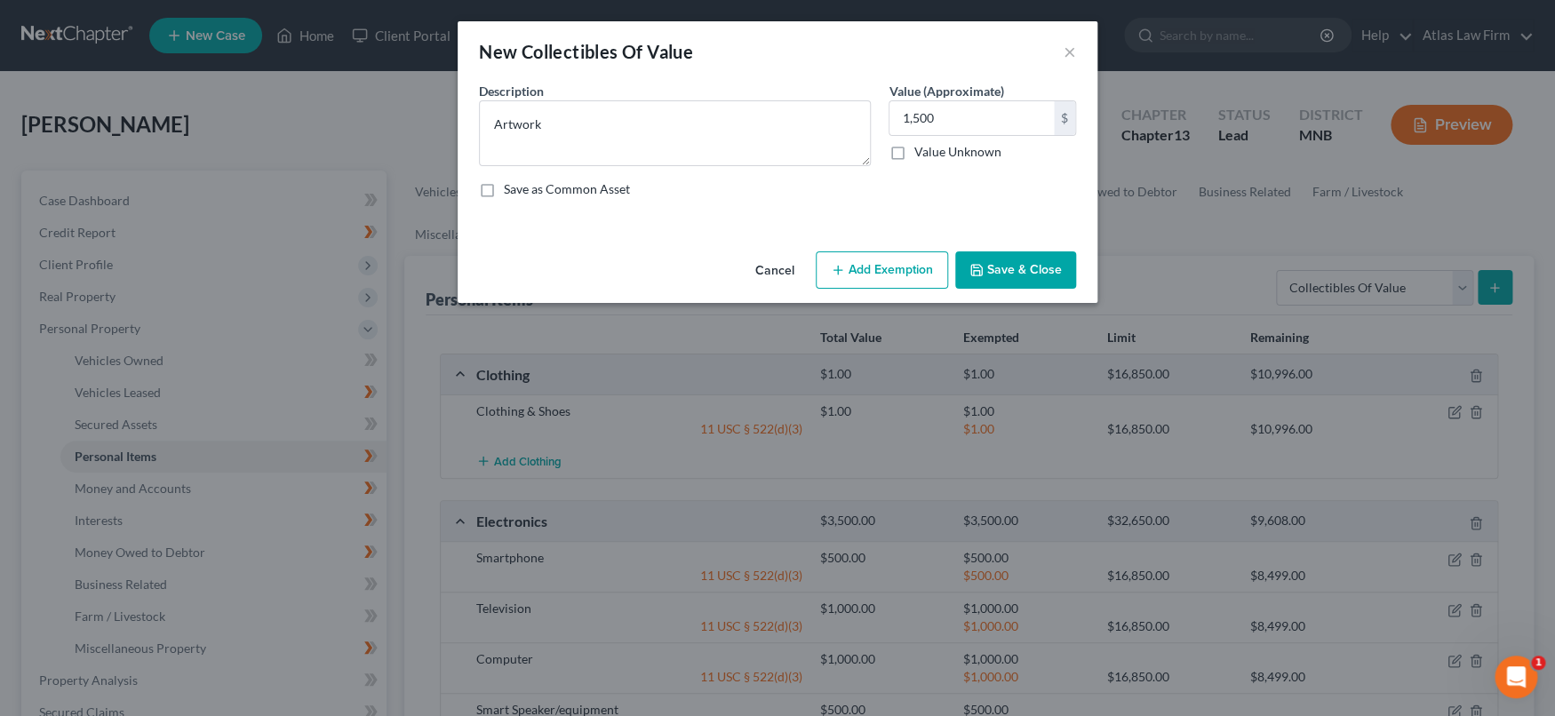
click at [1051, 265] on button "Save & Close" at bounding box center [1015, 269] width 121 height 37
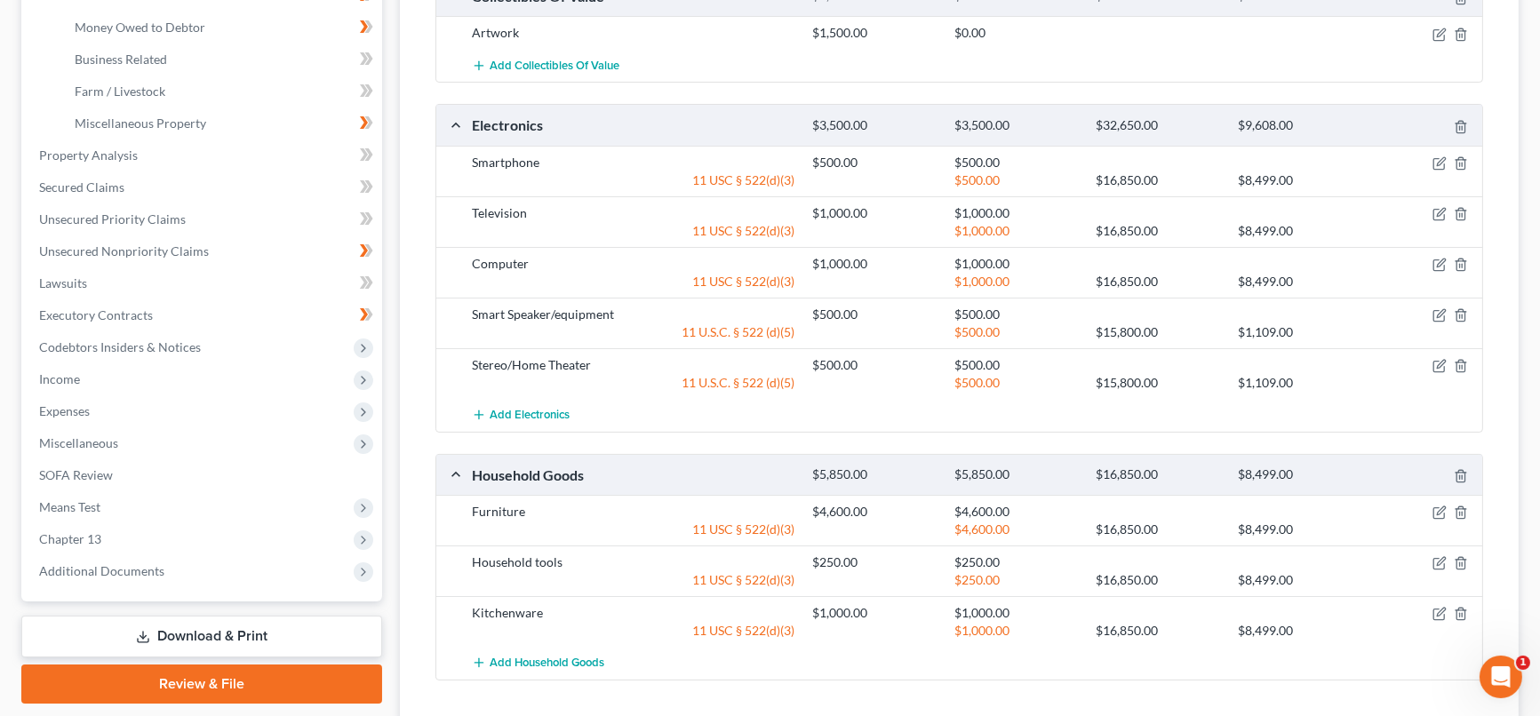
scroll to position [592, 0]
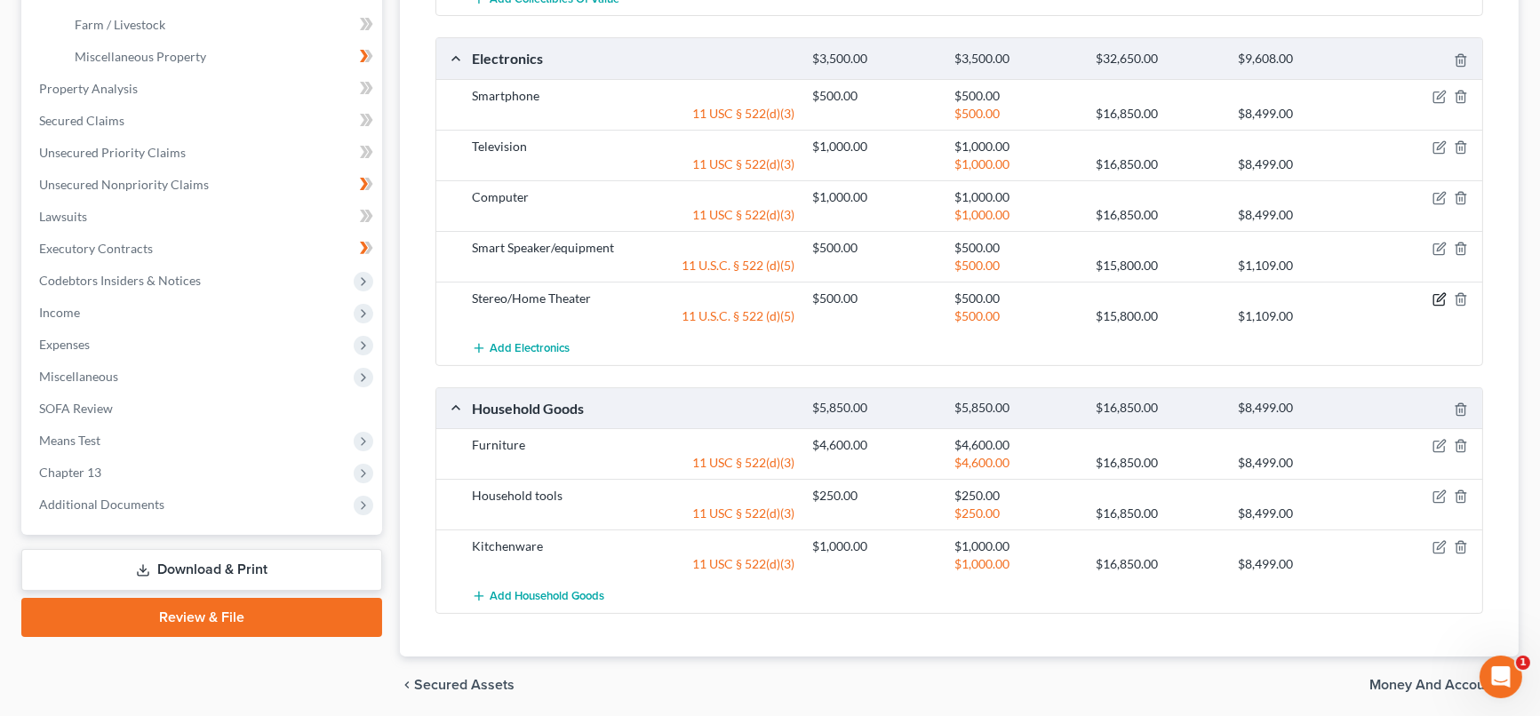
click at [1443, 294] on icon "button" at bounding box center [1439, 299] width 14 height 14
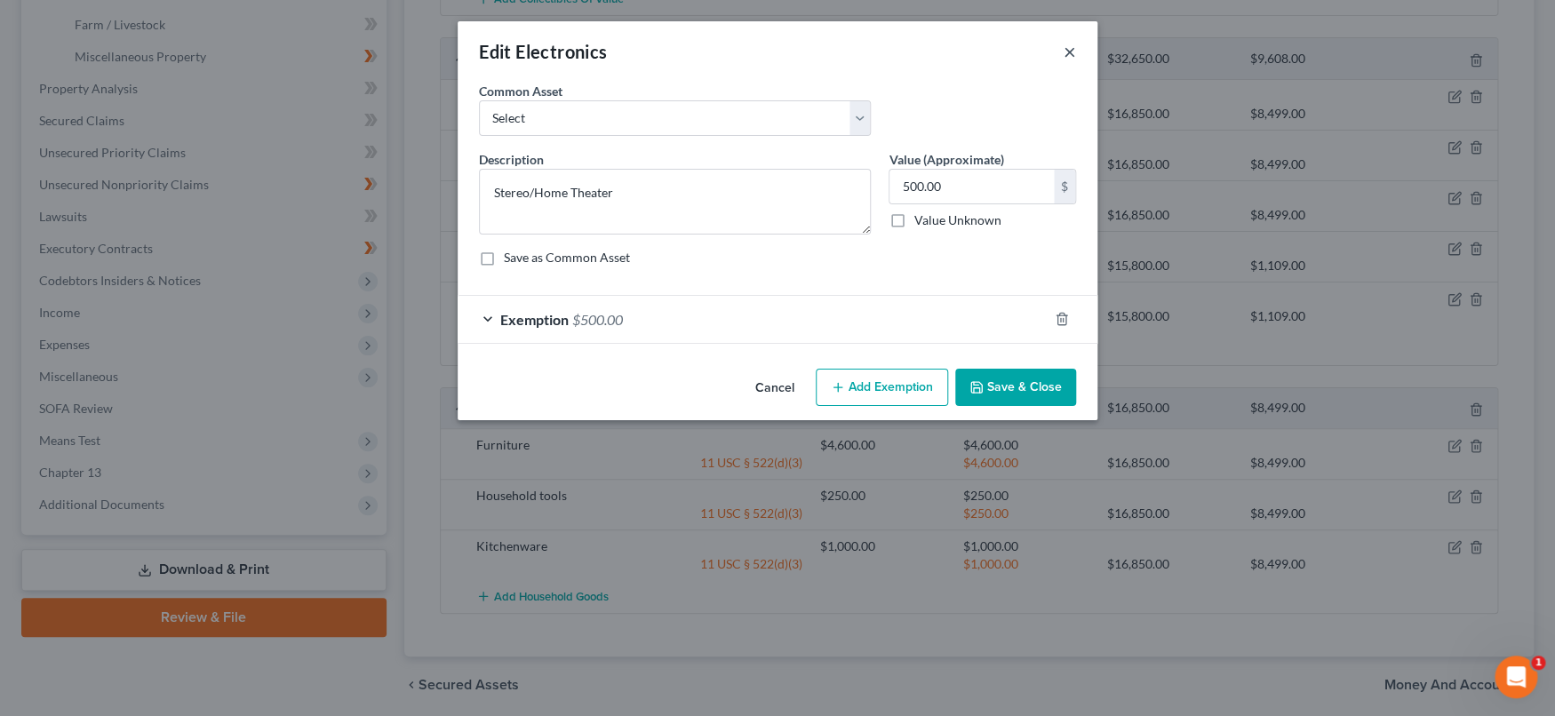
click at [1064, 48] on button "×" at bounding box center [1070, 51] width 12 height 21
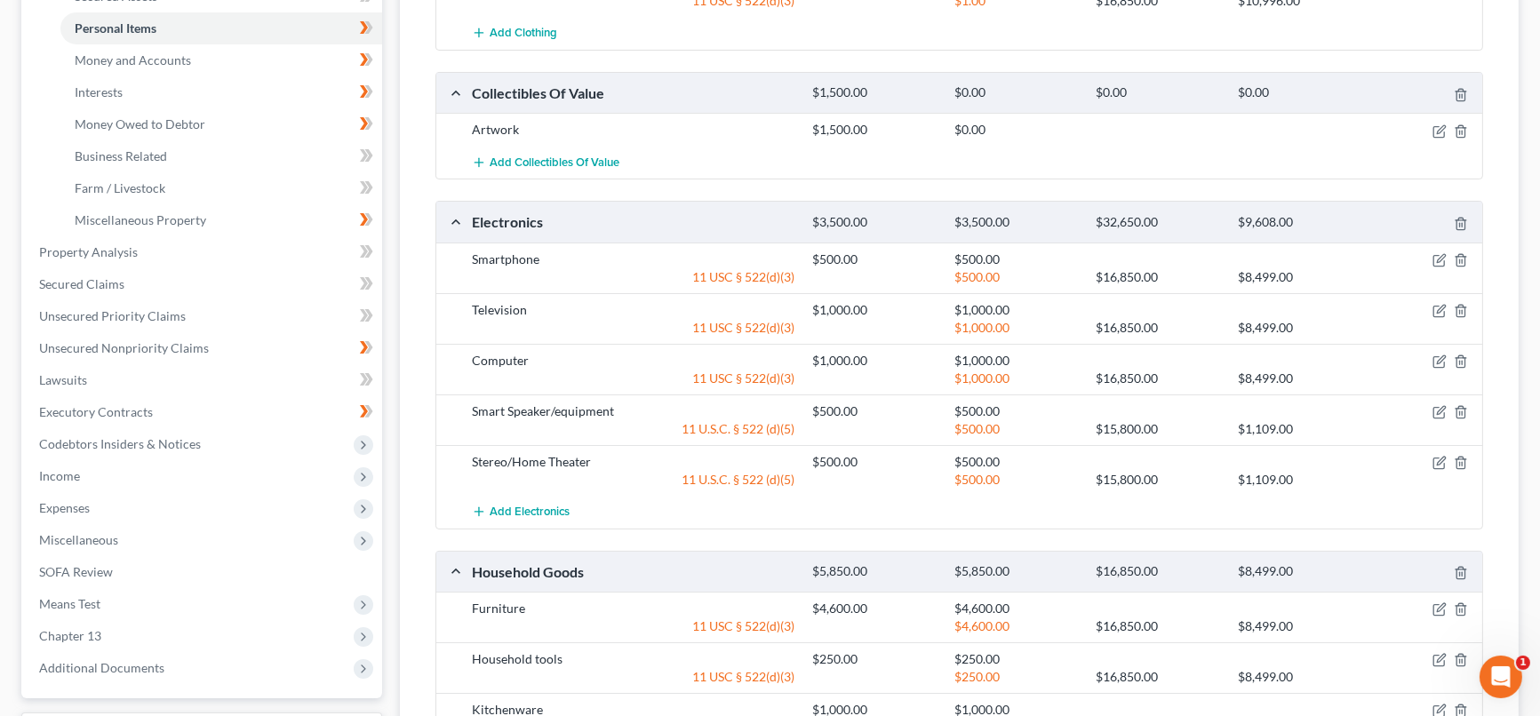
scroll to position [395, 0]
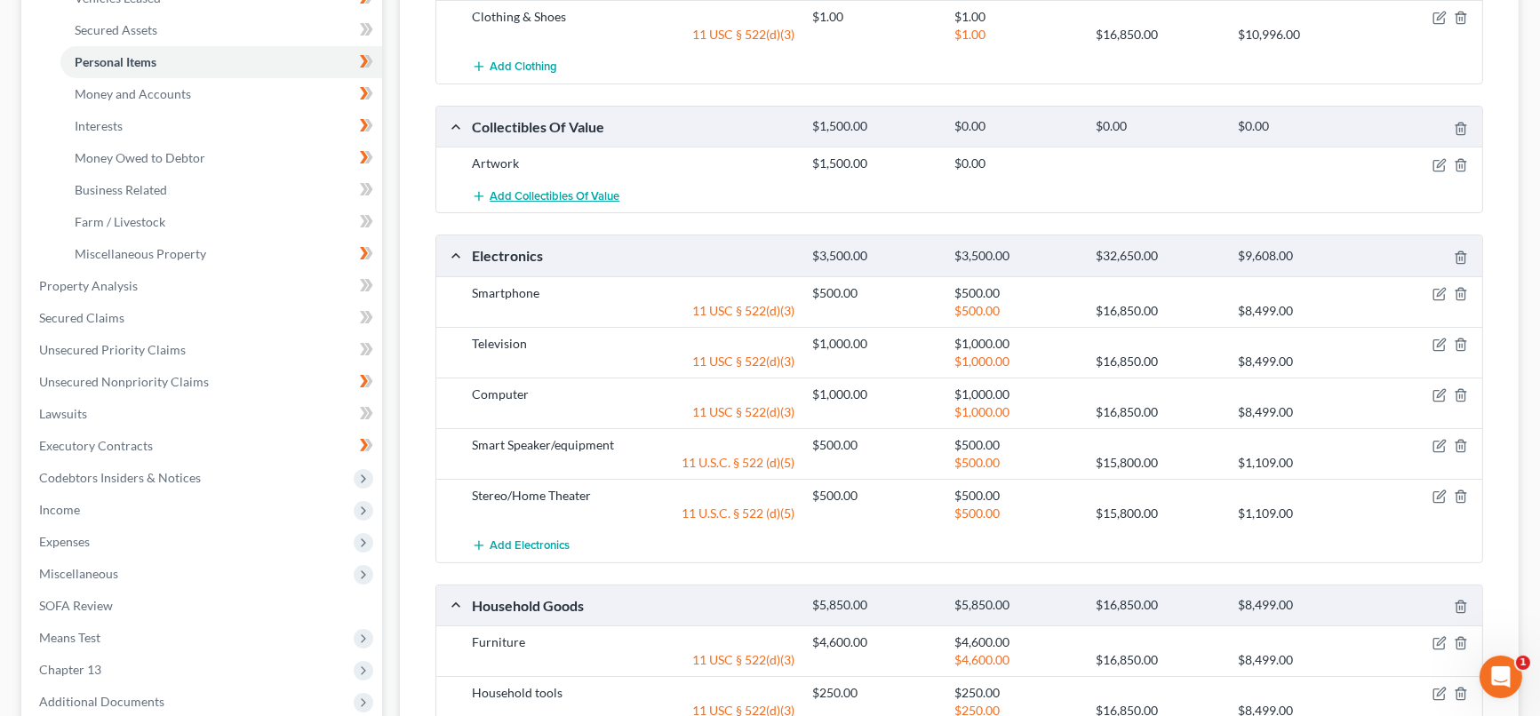
click at [610, 201] on button "Add Collectibles Of Value" at bounding box center [546, 195] width 148 height 33
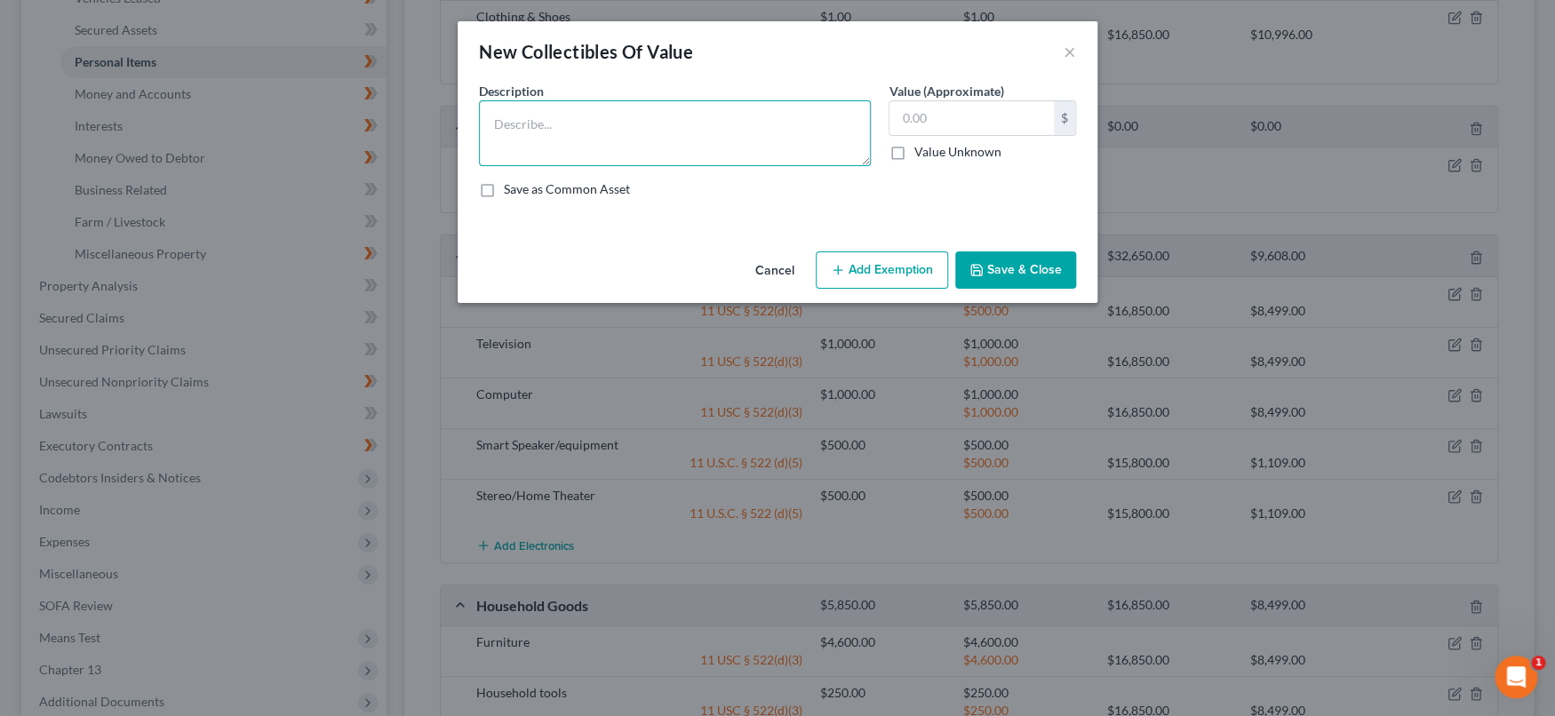
click at [752, 134] on textarea at bounding box center [675, 133] width 392 height 66
type textarea "Antiques"
click at [964, 113] on input "text" at bounding box center [971, 118] width 164 height 34
type input "1,000"
click at [983, 263] on icon "button" at bounding box center [976, 270] width 14 height 14
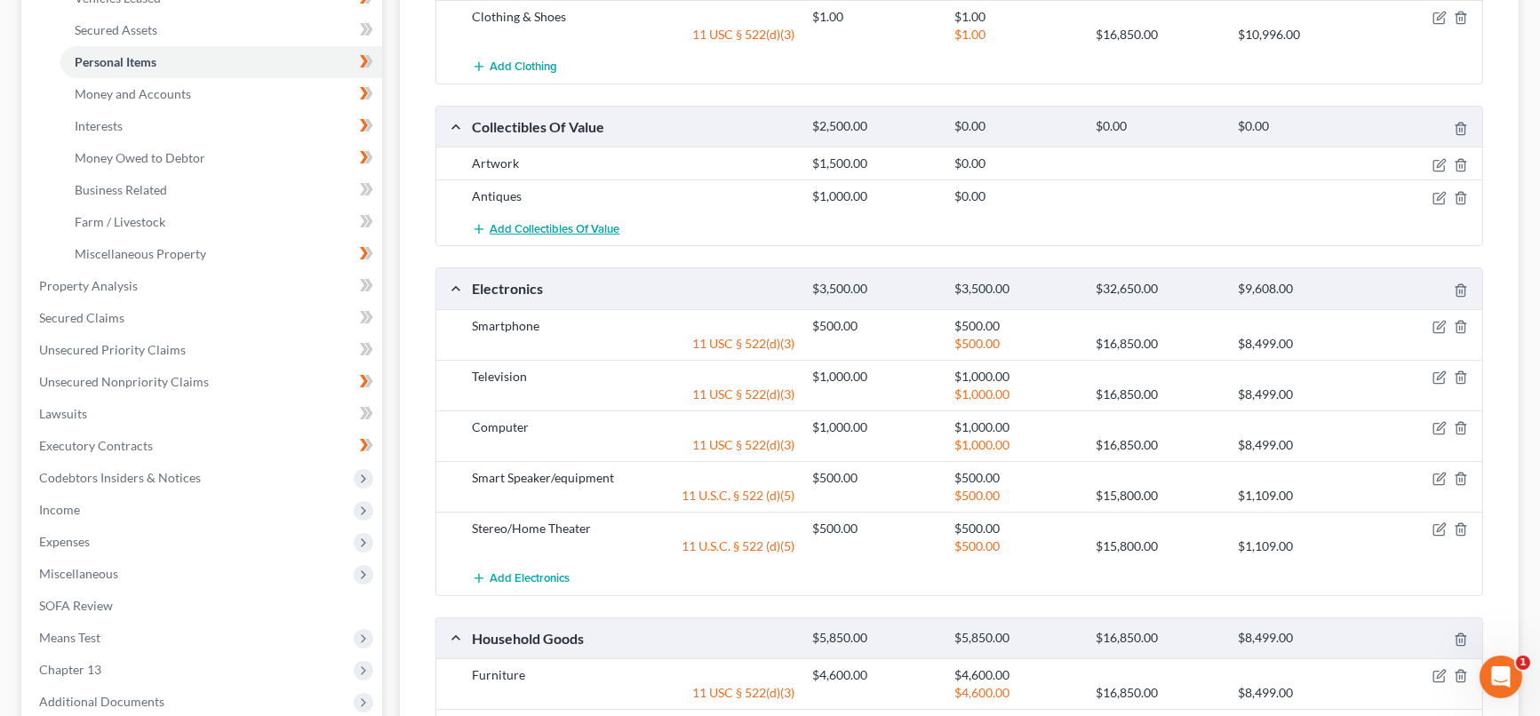
click at [536, 227] on span "Add Collectibles Of Value" at bounding box center [555, 229] width 130 height 14
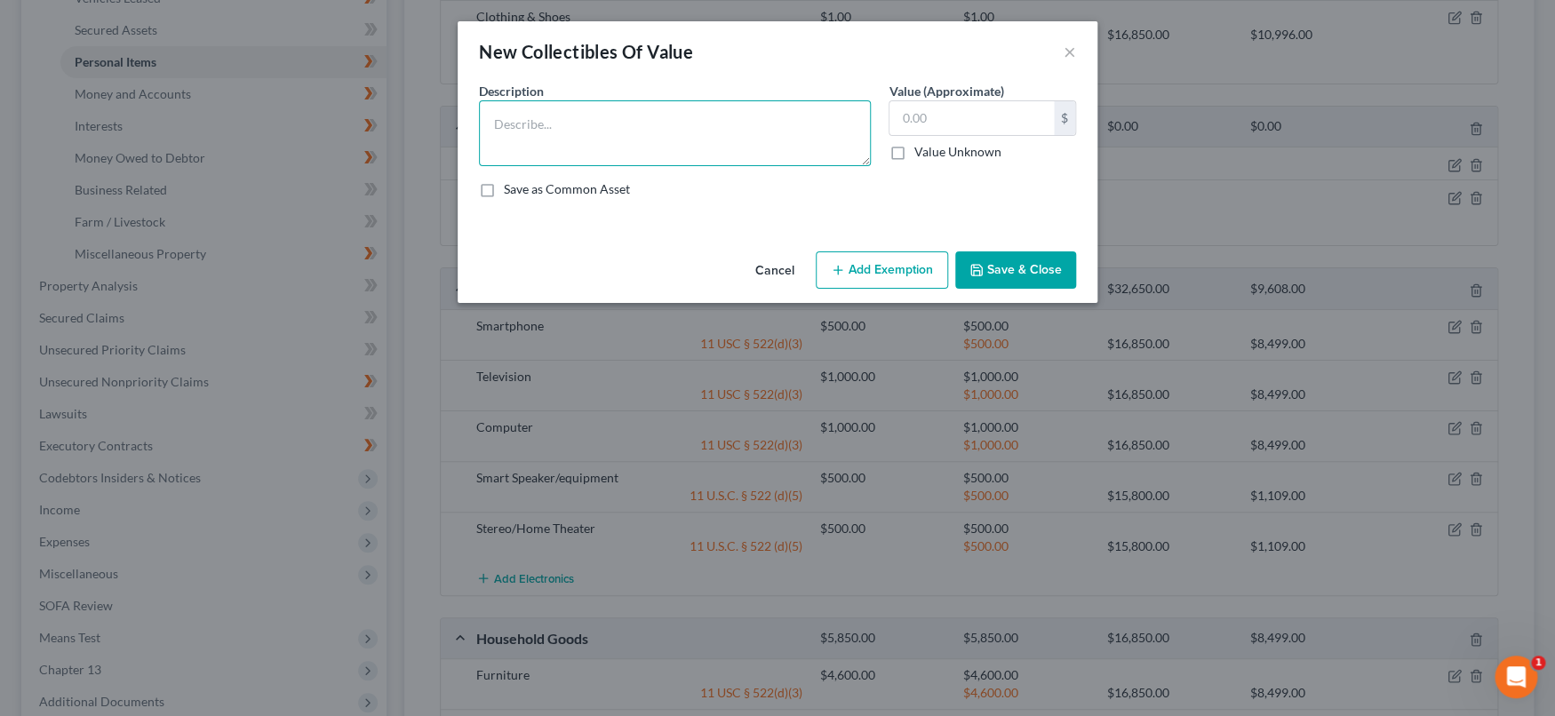
click at [619, 130] on textarea at bounding box center [675, 133] width 392 height 66
type textarea "B"
type textarea "Memorabilia"
type input "100"
click at [1006, 262] on button "Save & Close" at bounding box center [1015, 269] width 121 height 37
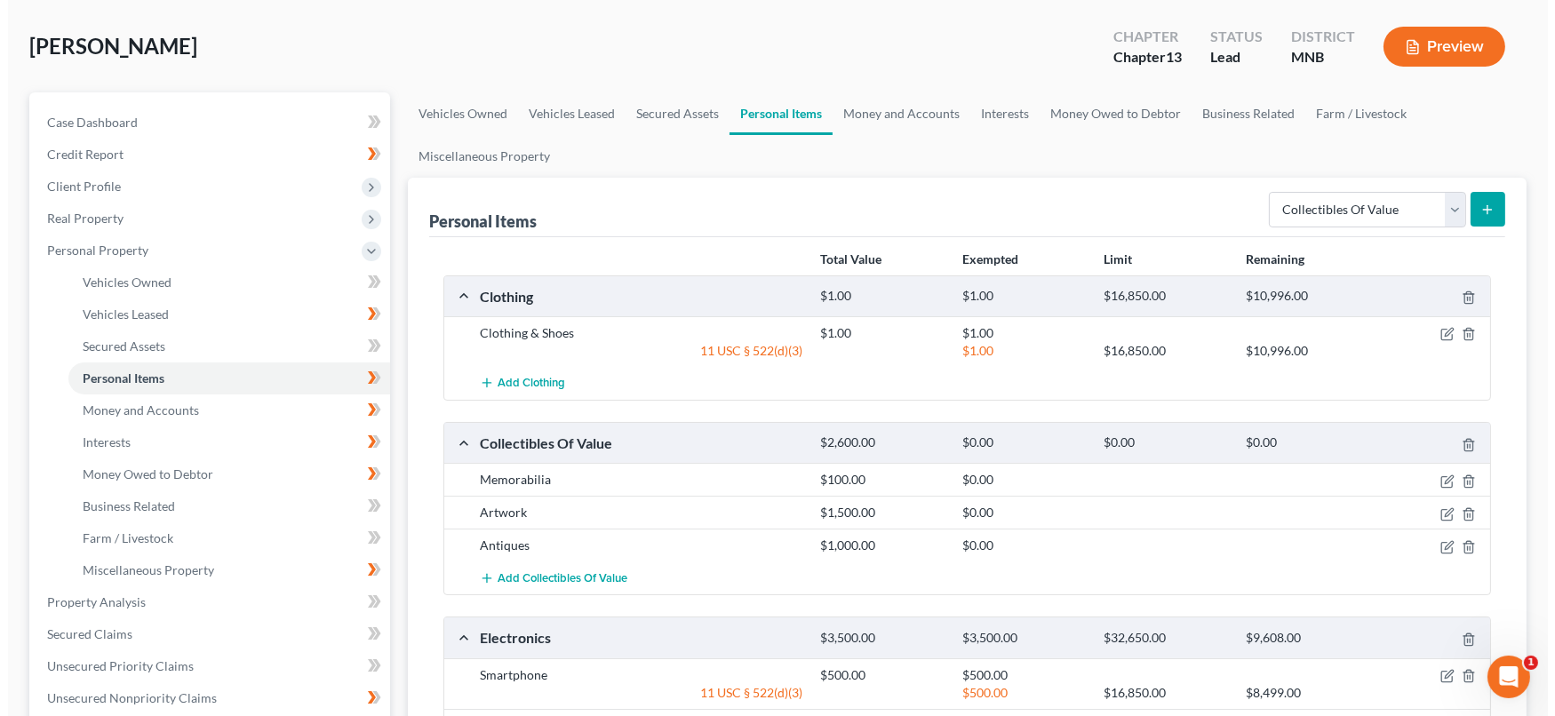
scroll to position [0, 0]
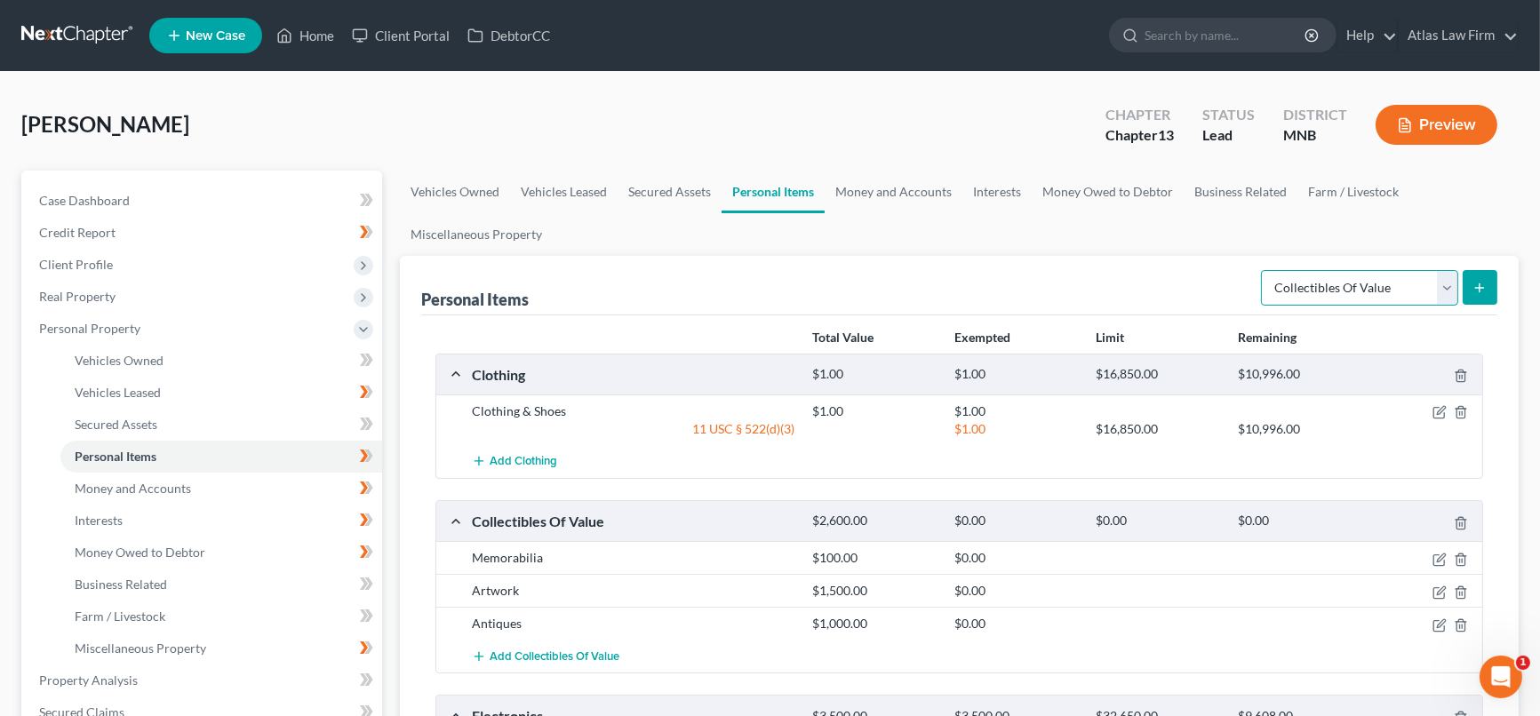
click at [1447, 275] on select "Select Item Type Clothing Collectibles Of Value Electronics Firearms Household …" at bounding box center [1359, 288] width 197 height 36
select select "sports_and_hobby_equipment"
click at [1264, 270] on select "Select Item Type Clothing Collectibles Of Value Electronics Firearms Household …" at bounding box center [1359, 288] width 197 height 36
click at [1478, 293] on icon "submit" at bounding box center [1479, 288] width 14 height 14
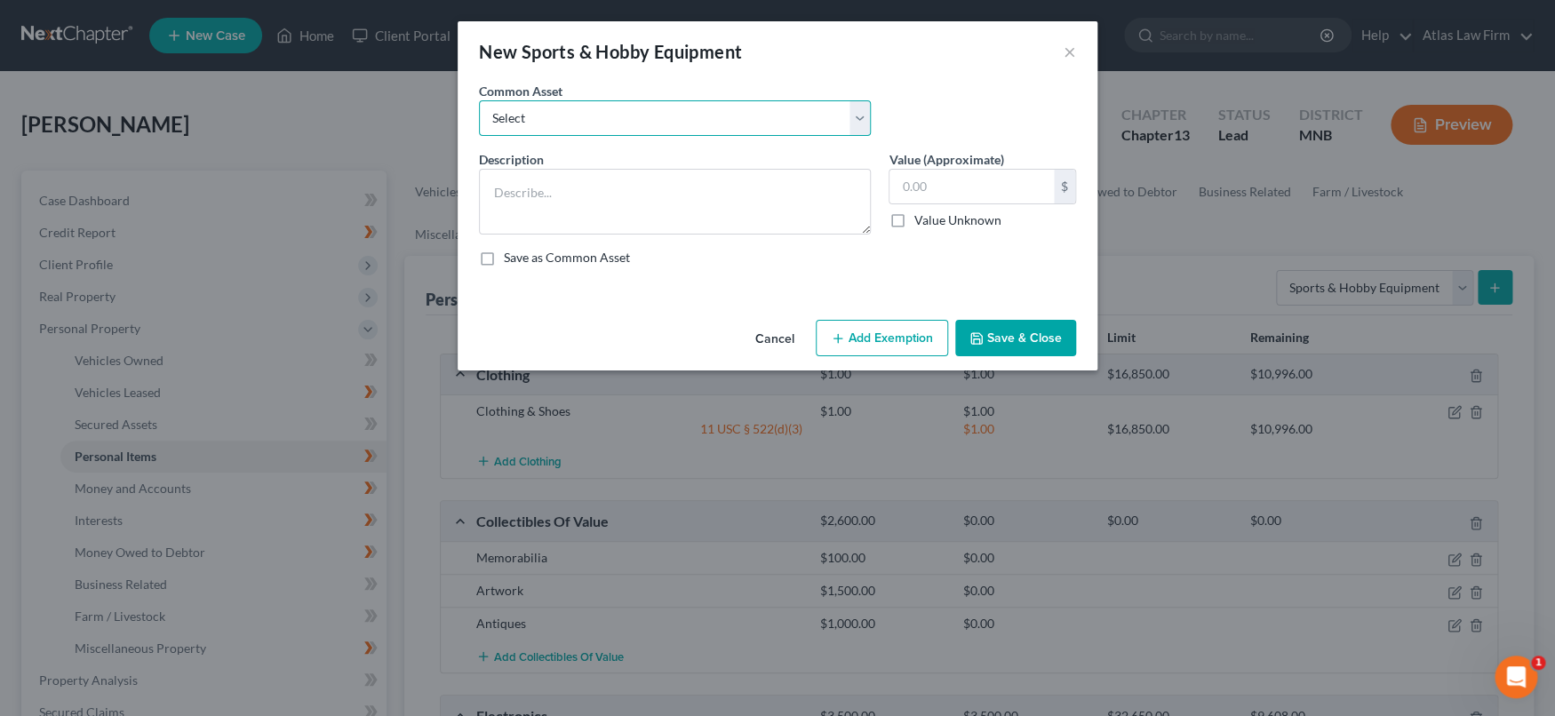
click at [759, 123] on select "Select Firearm Guitar Piano Exercise Equipment Musical Instrument" at bounding box center [675, 118] width 392 height 36
drag, startPoint x: 759, startPoint y: 123, endPoint x: 710, endPoint y: 178, distance: 73.6
click at [759, 123] on select "Select Firearm Guitar Piano Exercise Equipment Musical Instrument" at bounding box center [675, 118] width 392 height 36
click at [688, 202] on textarea at bounding box center [675, 202] width 392 height 66
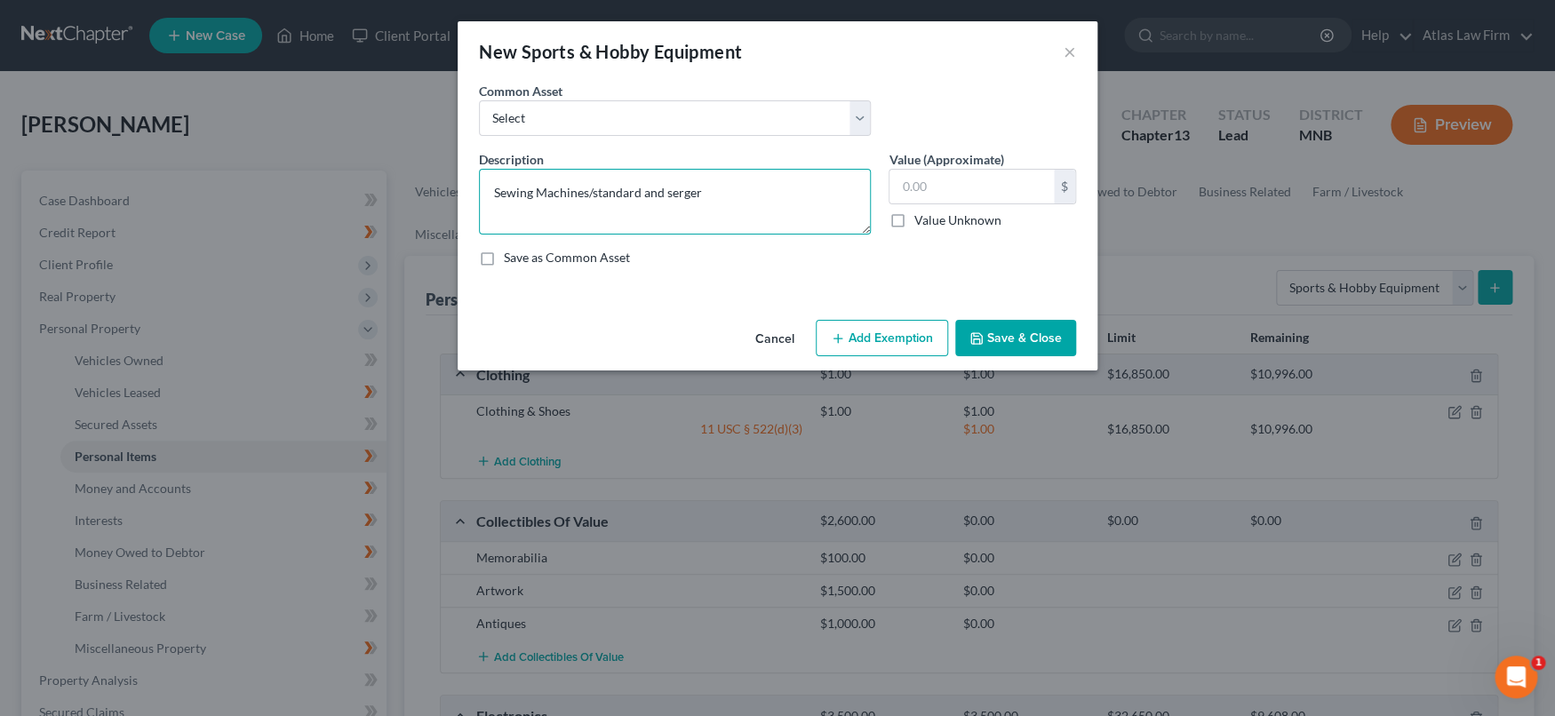
type textarea "Sewing Machines/standard and serger"
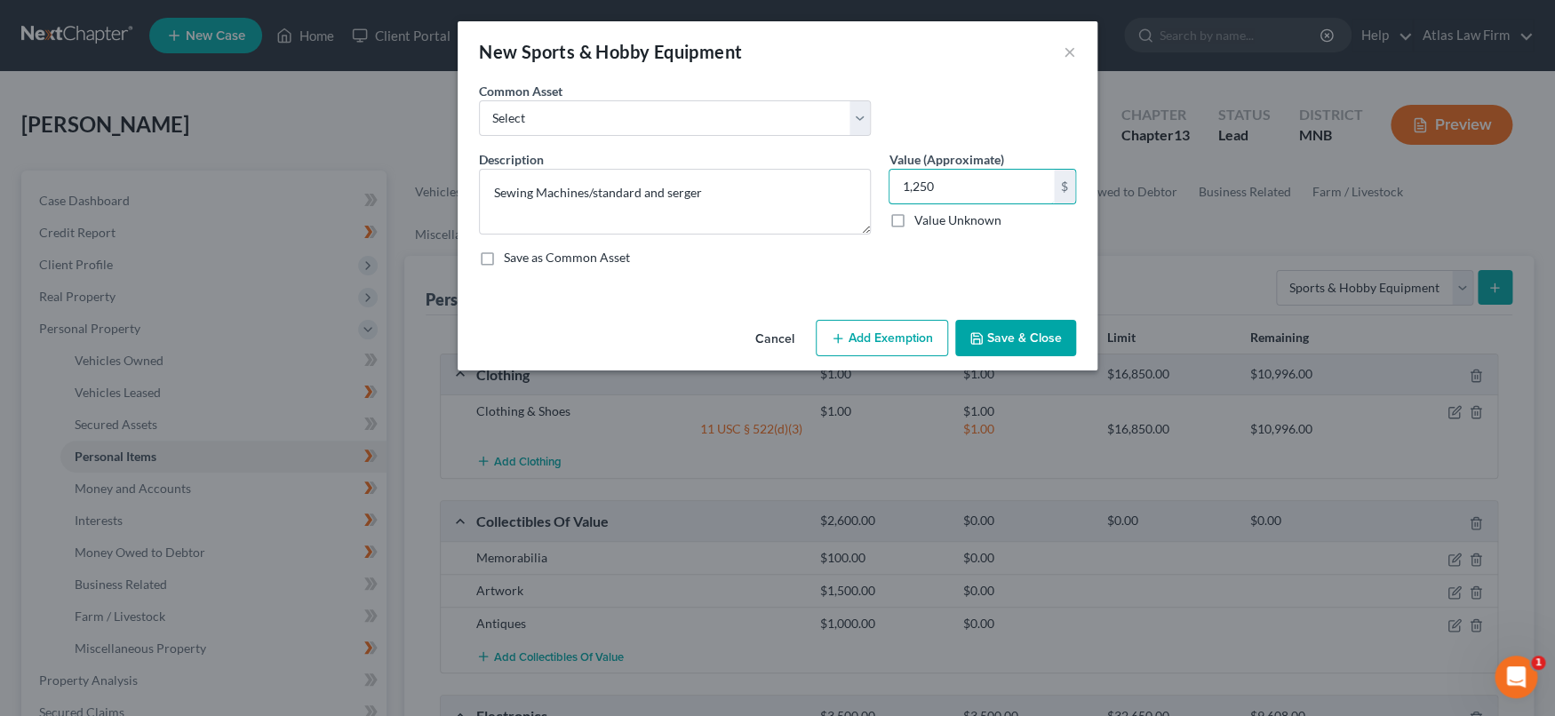
type input "1,250"
click at [909, 334] on button "Add Exemption" at bounding box center [882, 338] width 132 height 37
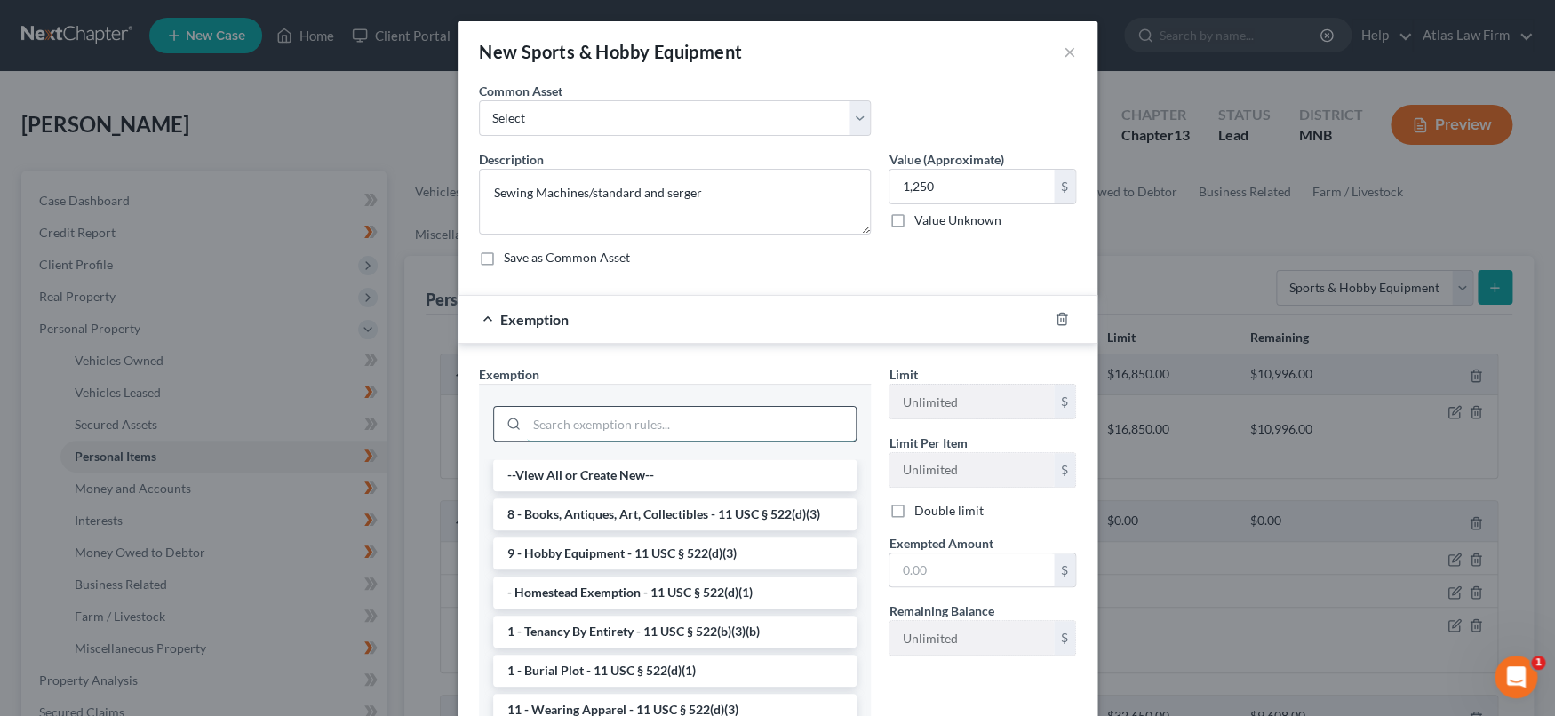
click at [766, 420] on input "search" at bounding box center [691, 424] width 329 height 34
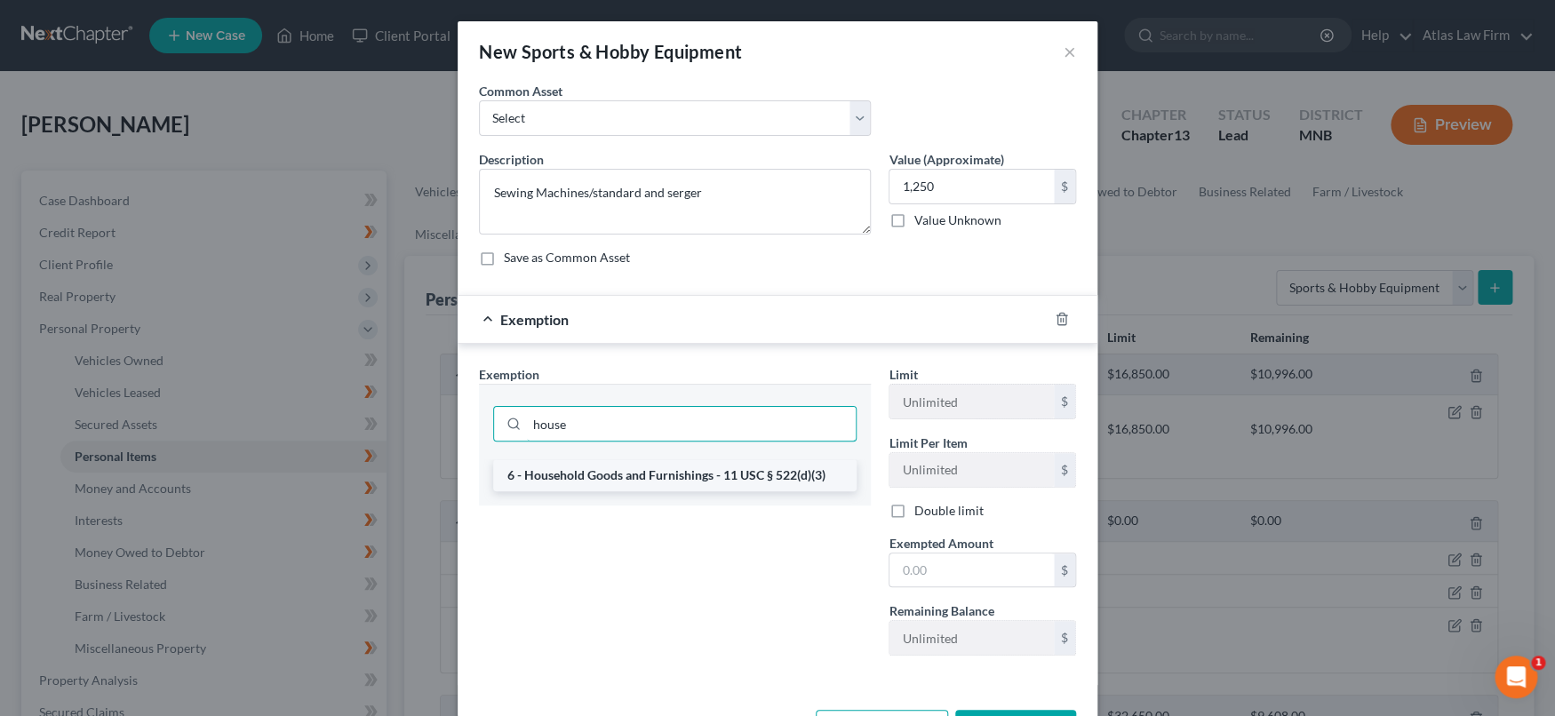
type input "house"
click at [776, 475] on li "6 - Household Goods and Furnishings - 11 USC § 522(d)(3)" at bounding box center [674, 475] width 363 height 32
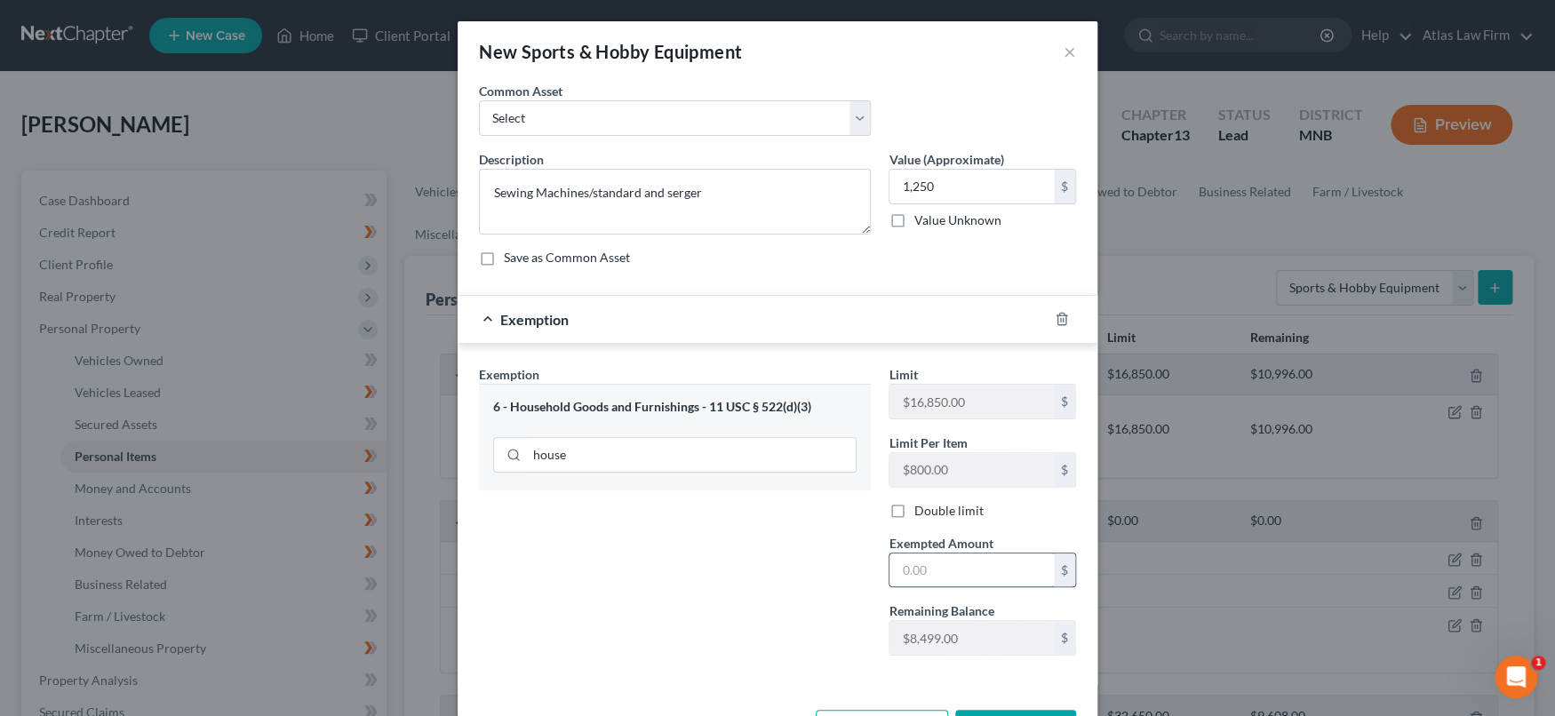
click at [941, 570] on input "text" at bounding box center [971, 571] width 164 height 34
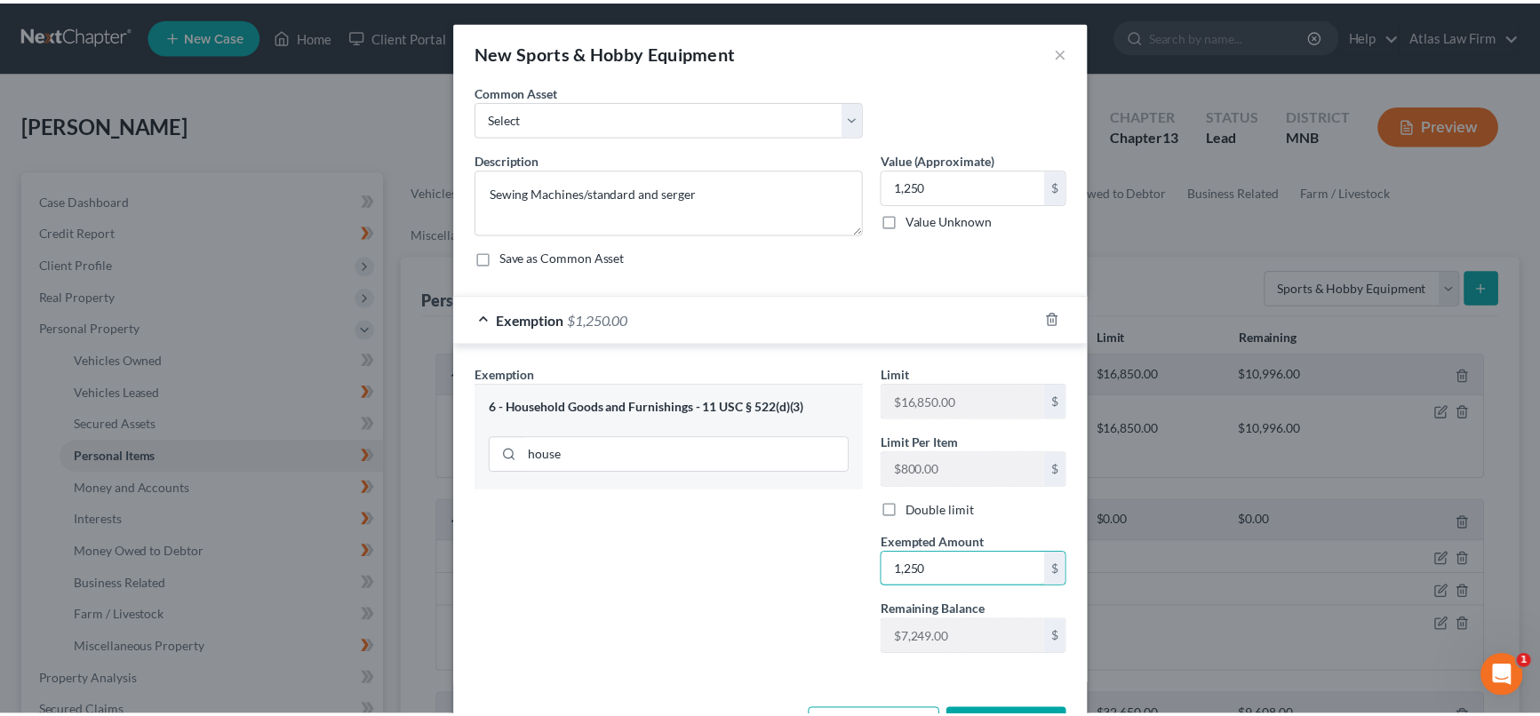
scroll to position [65, 0]
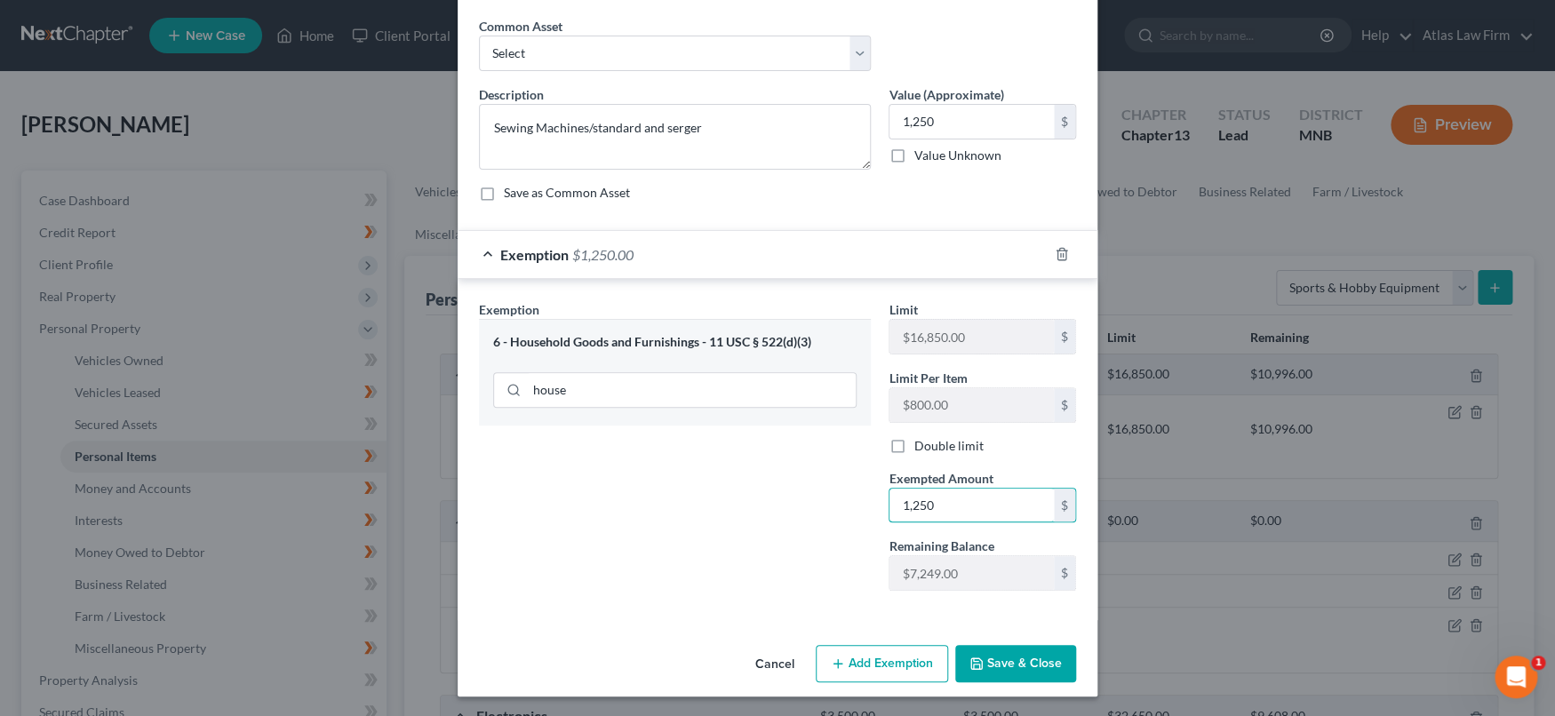
type input "1,250"
click at [1025, 658] on button "Save & Close" at bounding box center [1015, 663] width 121 height 37
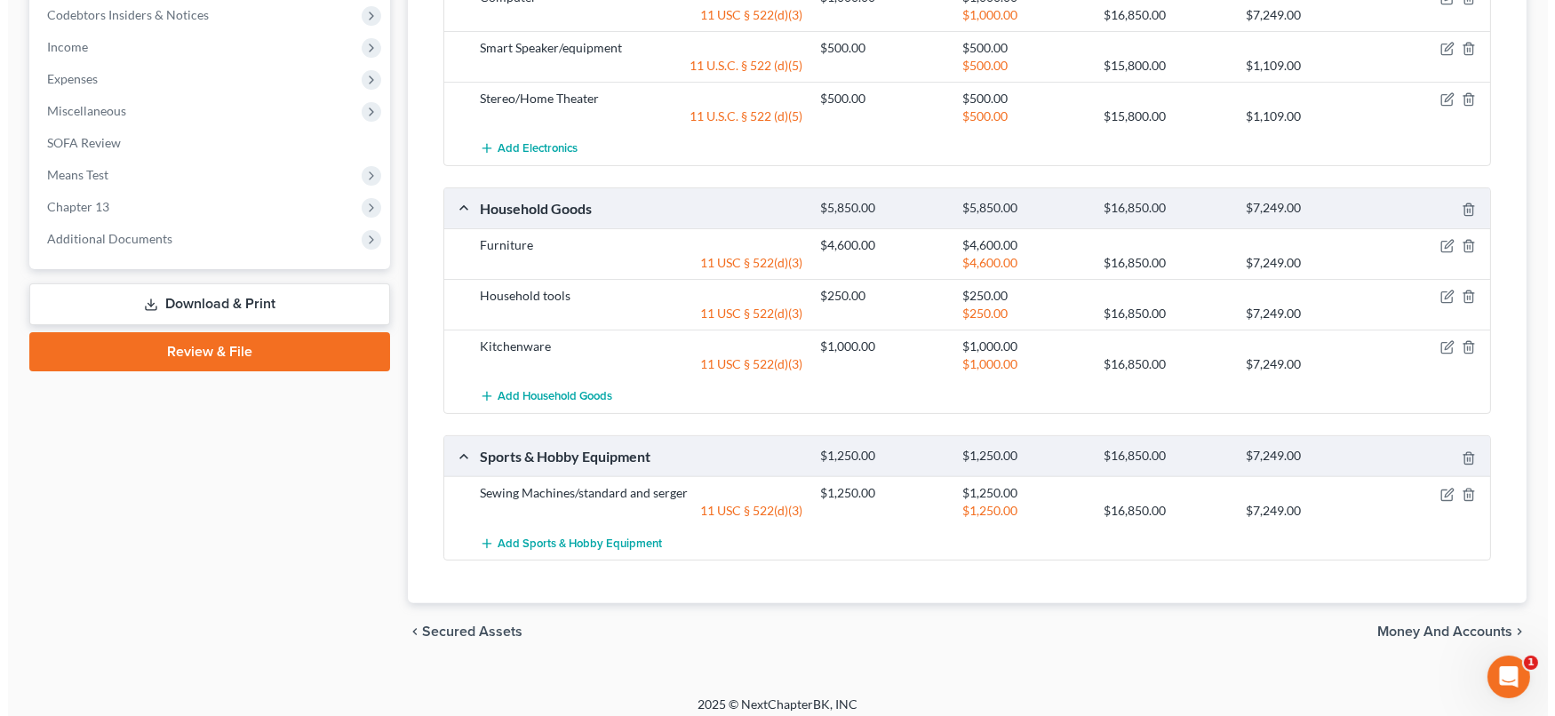
scroll to position [865, 0]
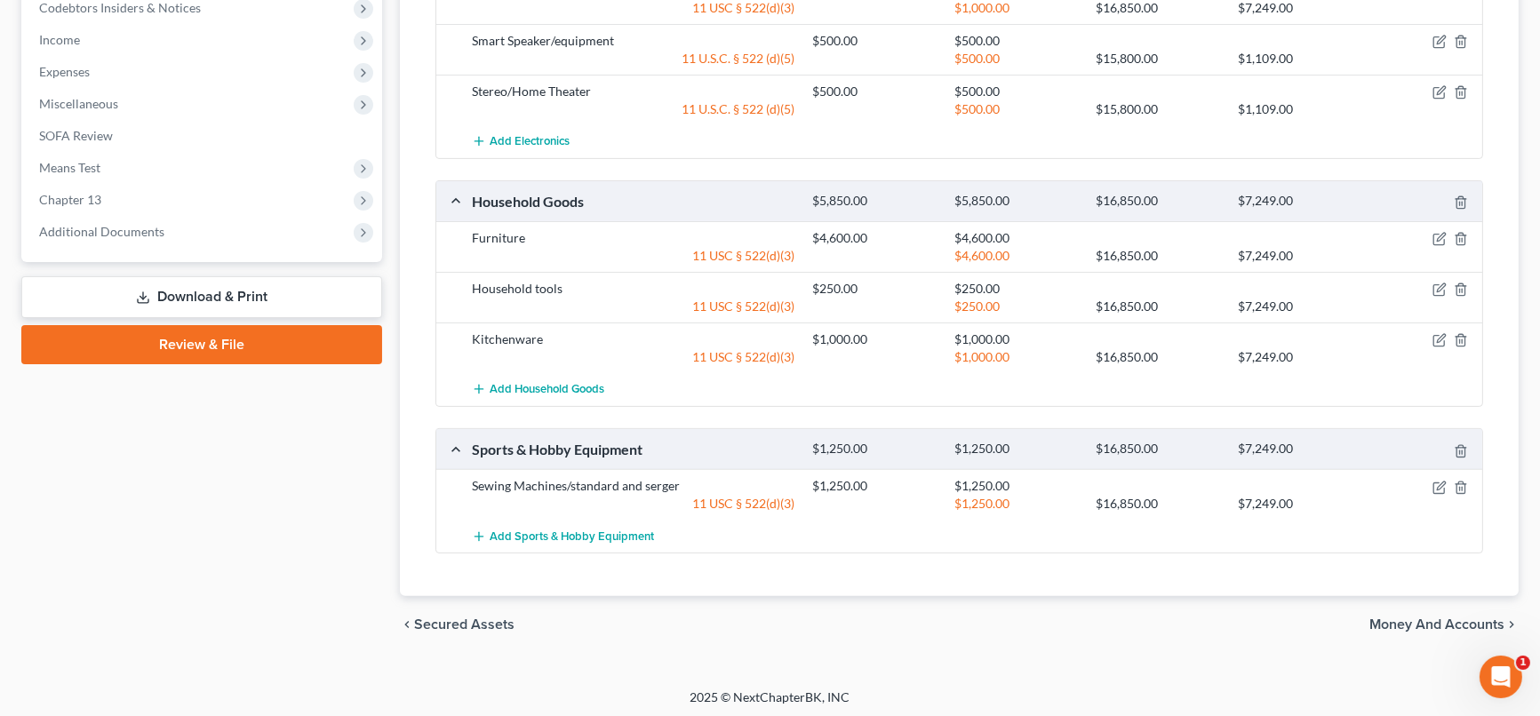
click at [1438, 495] on div "$1,250.00 $16,850.00 $7,249.00" at bounding box center [1143, 504] width 681 height 18
click at [1438, 481] on icon "button" at bounding box center [1439, 488] width 14 height 14
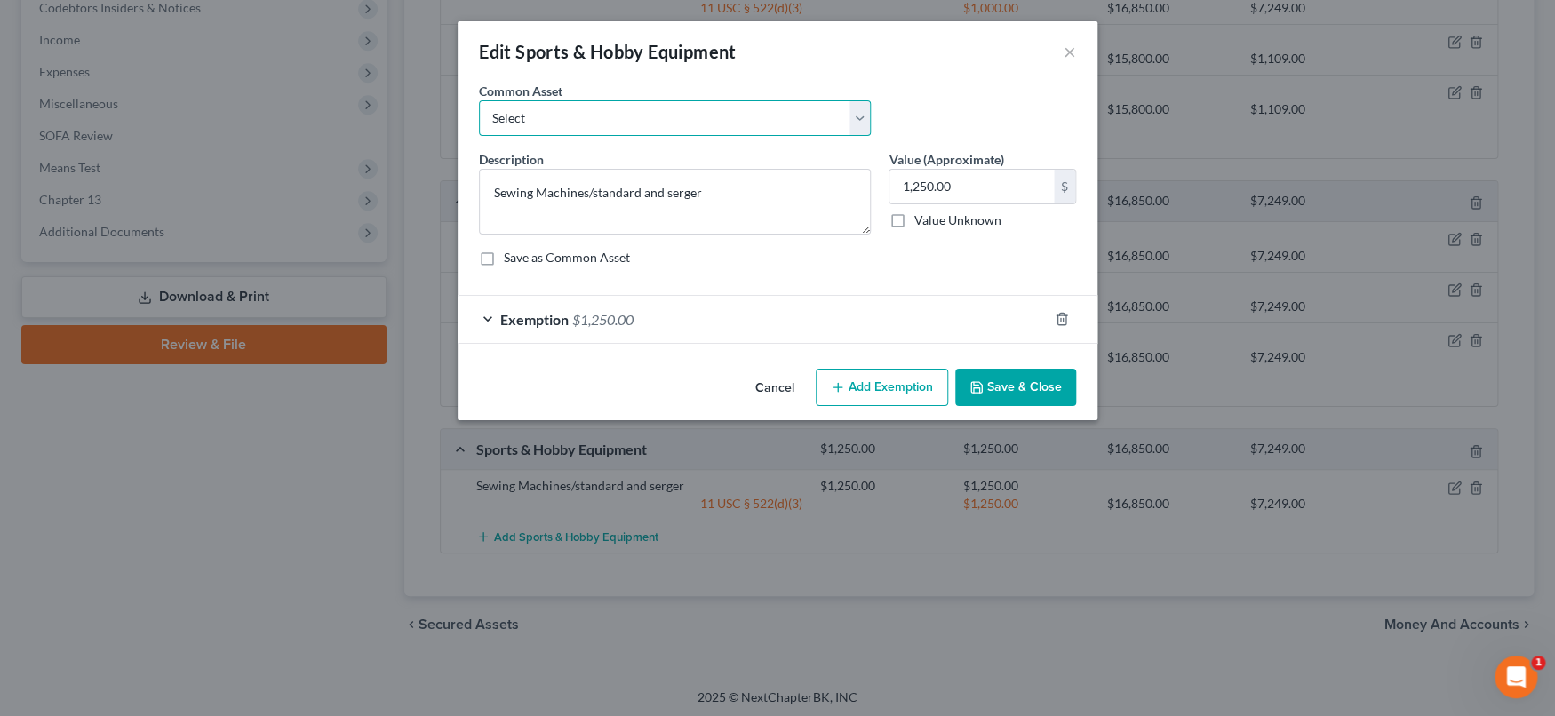
click at [866, 119] on select "Select Firearm Guitar Piano Exercise Equipment Musical Instrument" at bounding box center [675, 118] width 392 height 36
drag, startPoint x: 766, startPoint y: 212, endPoint x: 437, endPoint y: 227, distance: 329.1
click at [437, 227] on div "Edit Sports & Hobby Equipment × An exemption set must first be selected from th…" at bounding box center [777, 358] width 1555 height 716
click at [1067, 52] on button "×" at bounding box center [1070, 51] width 12 height 21
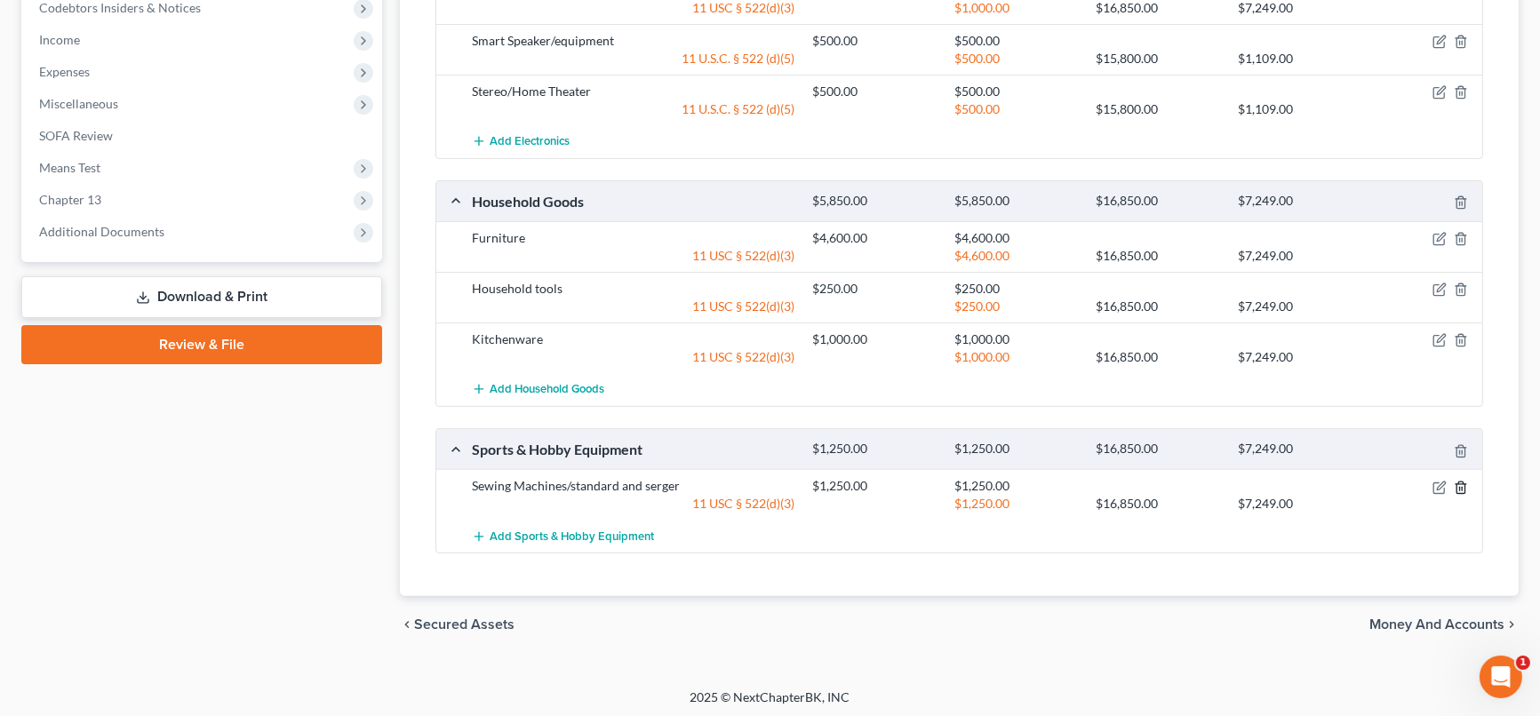
click at [1458, 487] on icon "button" at bounding box center [1461, 488] width 14 height 14
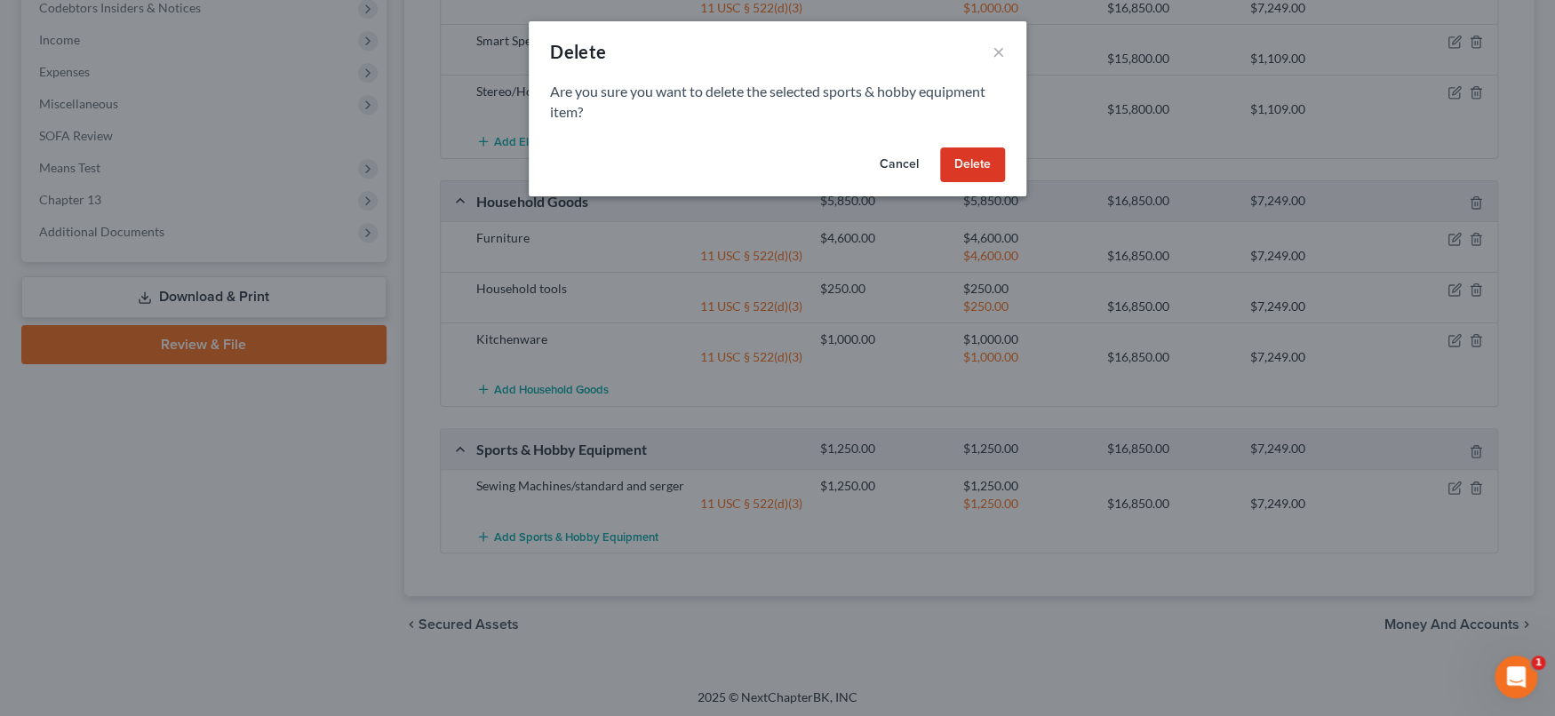
click at [976, 169] on button "Delete" at bounding box center [972, 166] width 65 height 36
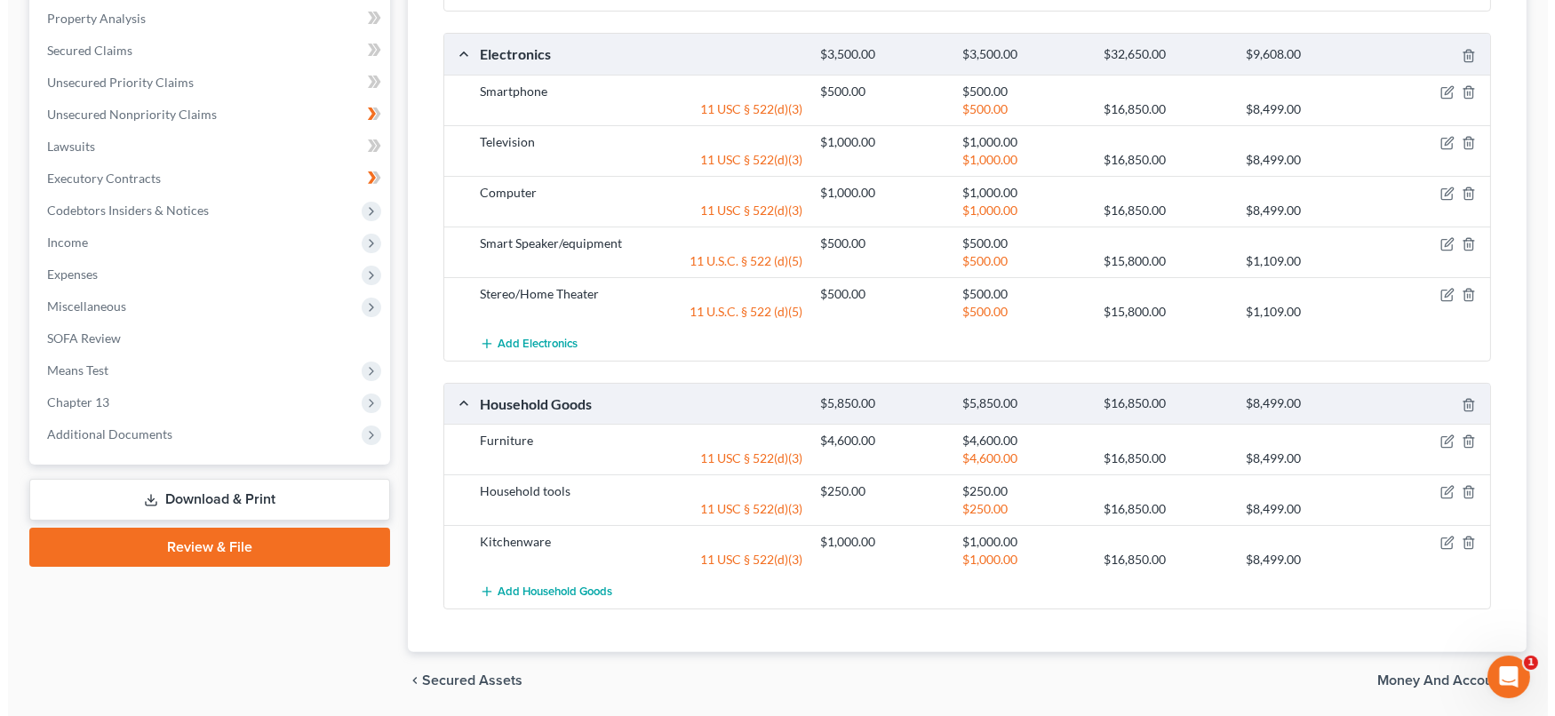
scroll to position [718, 0]
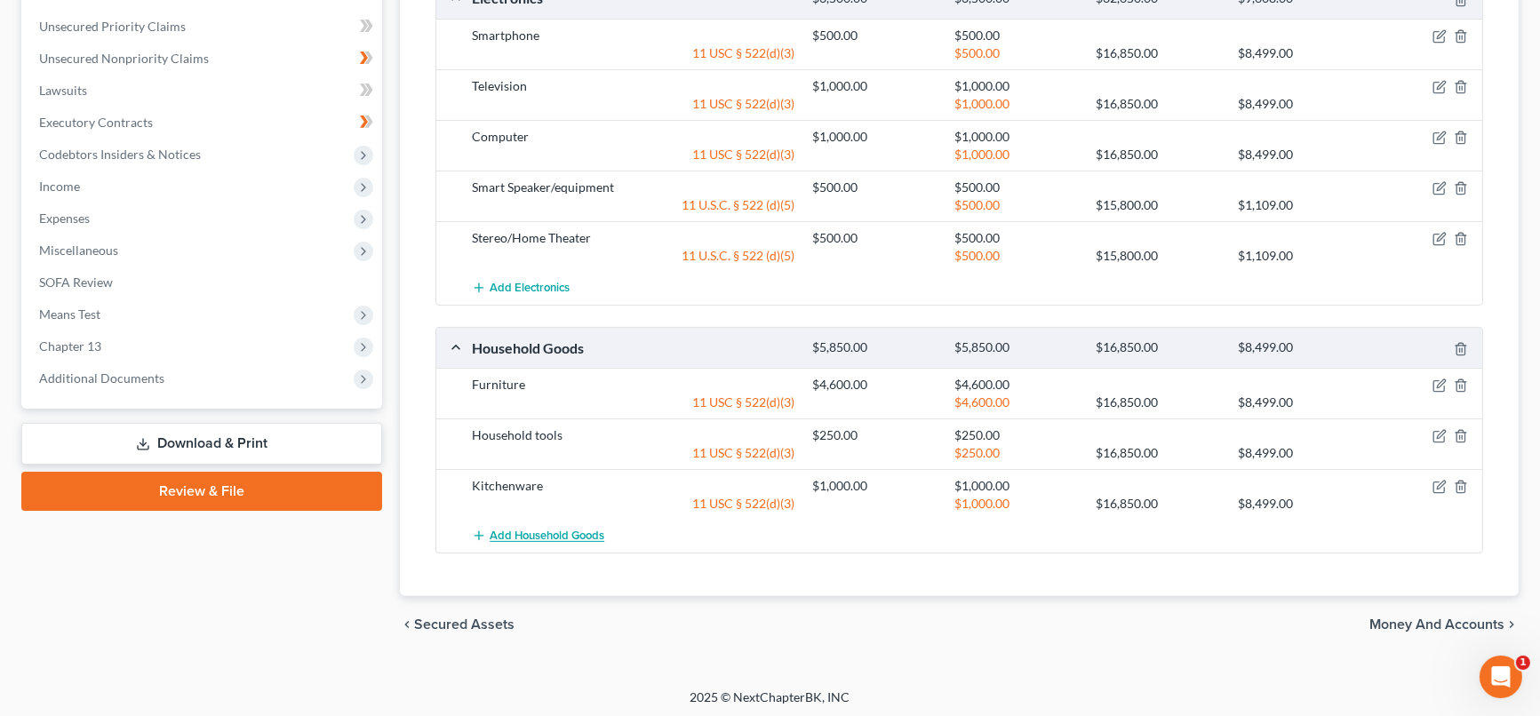
click at [552, 530] on span "Add Household Goods" at bounding box center [547, 537] width 115 height 14
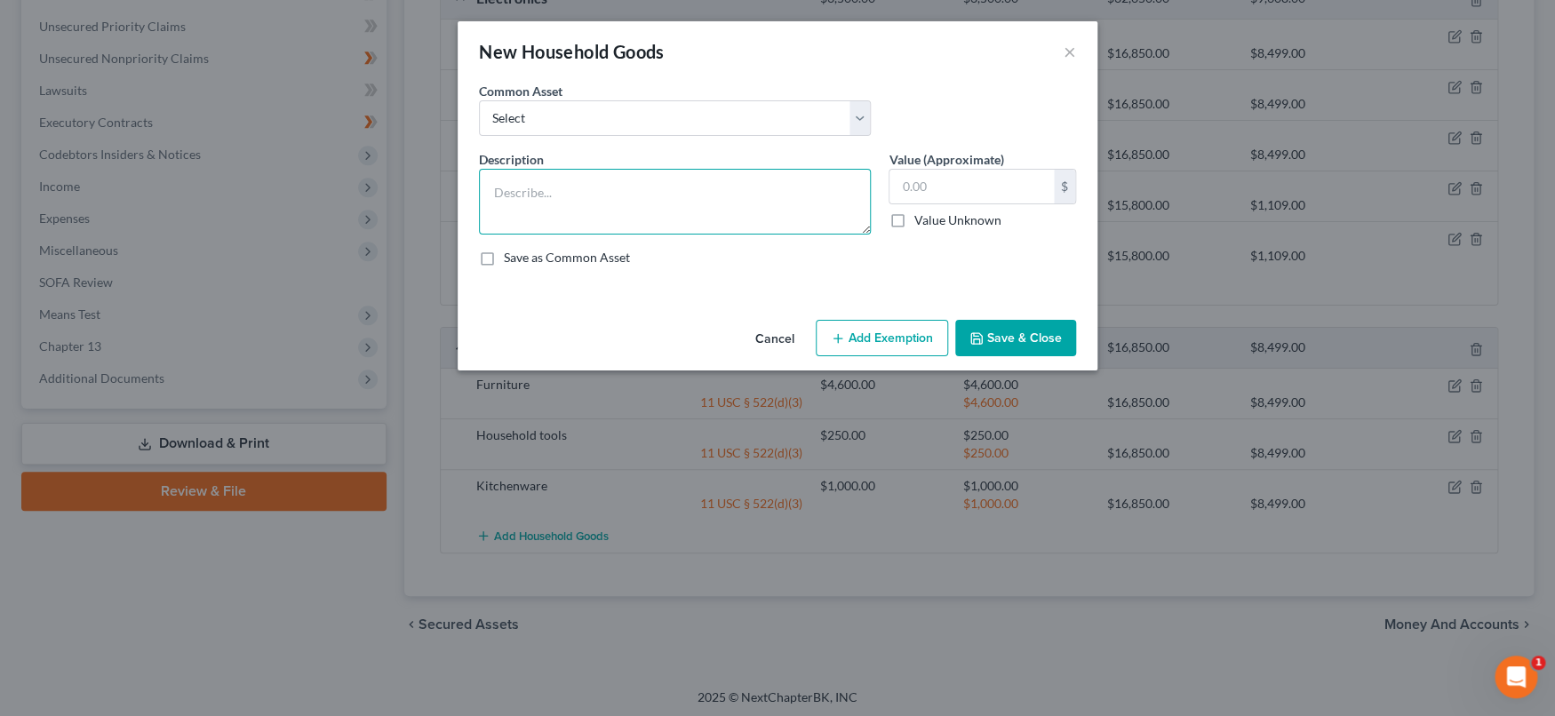
click at [676, 211] on textarea at bounding box center [675, 202] width 392 height 66
paste textarea "Sewing Machines/standard and serger"
type textarea "Sewing Machines/standard and serger"
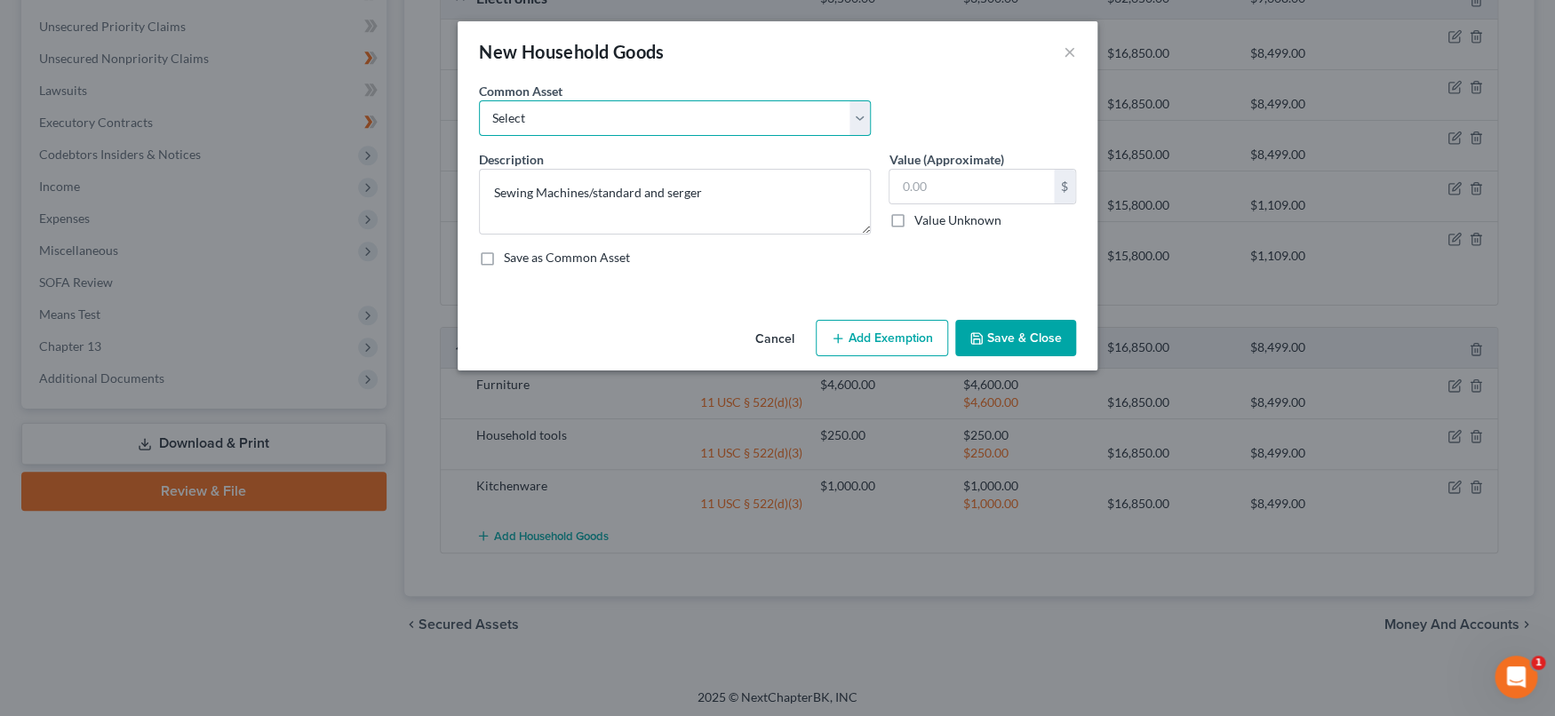
click at [861, 119] on select "Select Furniture Tools Lawnmower Snowblower Appliances" at bounding box center [675, 118] width 392 height 36
select select "1"
click at [479, 100] on select "Select Furniture Tools Lawnmower Snowblower Appliances" at bounding box center [675, 118] width 392 height 36
type textarea "Tools"
click at [962, 185] on input "text" at bounding box center [971, 187] width 164 height 34
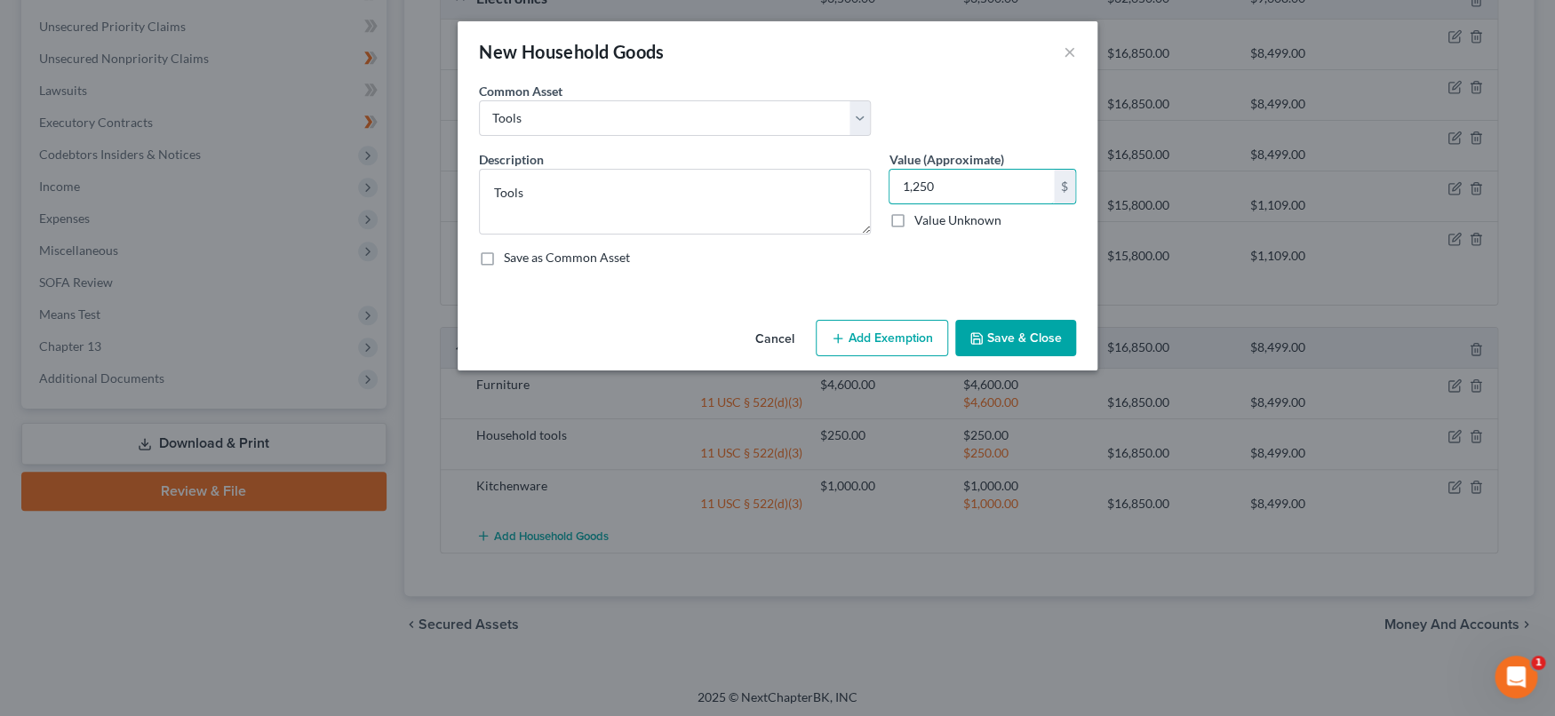
type input "1,250"
click at [886, 342] on button "Add Exemption" at bounding box center [882, 338] width 132 height 37
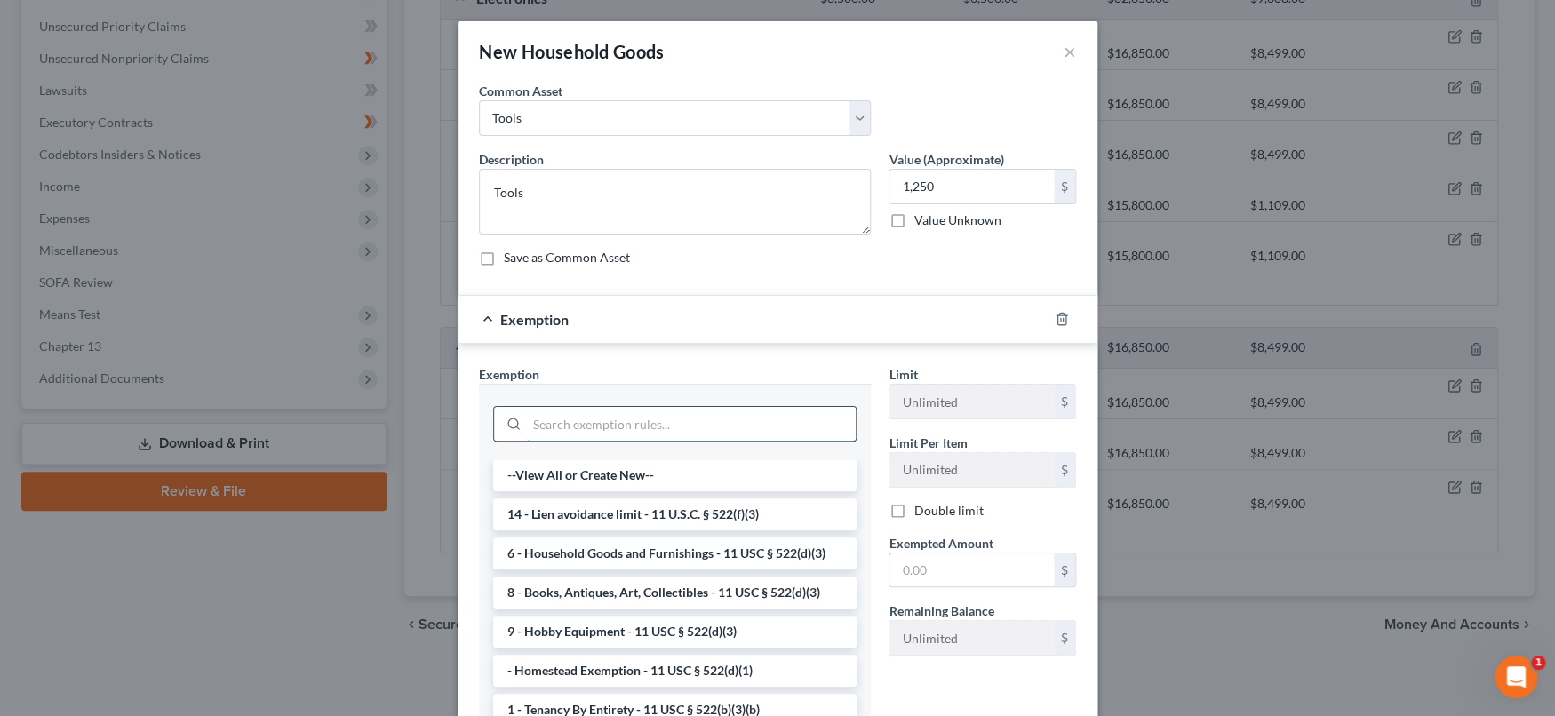
click at [698, 419] on input "search" at bounding box center [691, 424] width 329 height 34
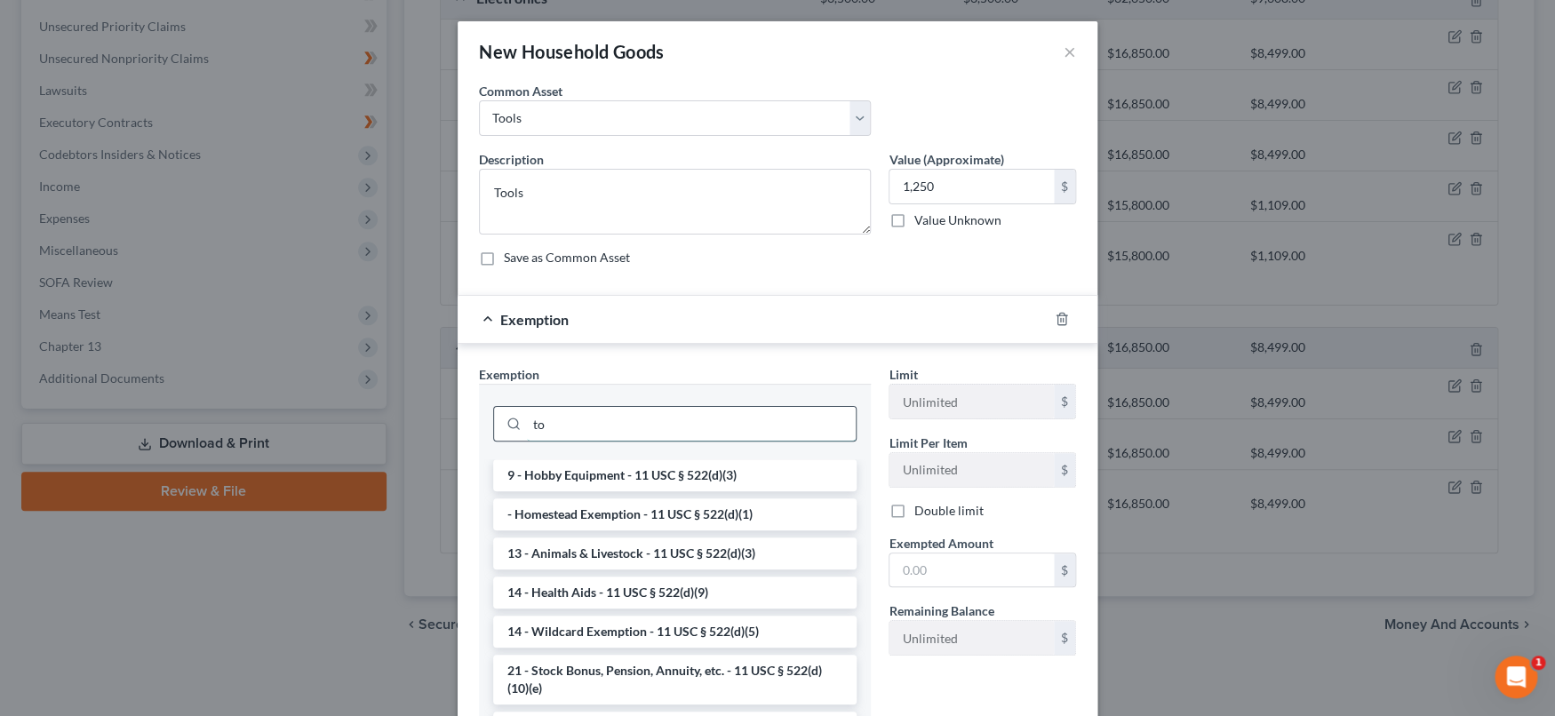
type input "t"
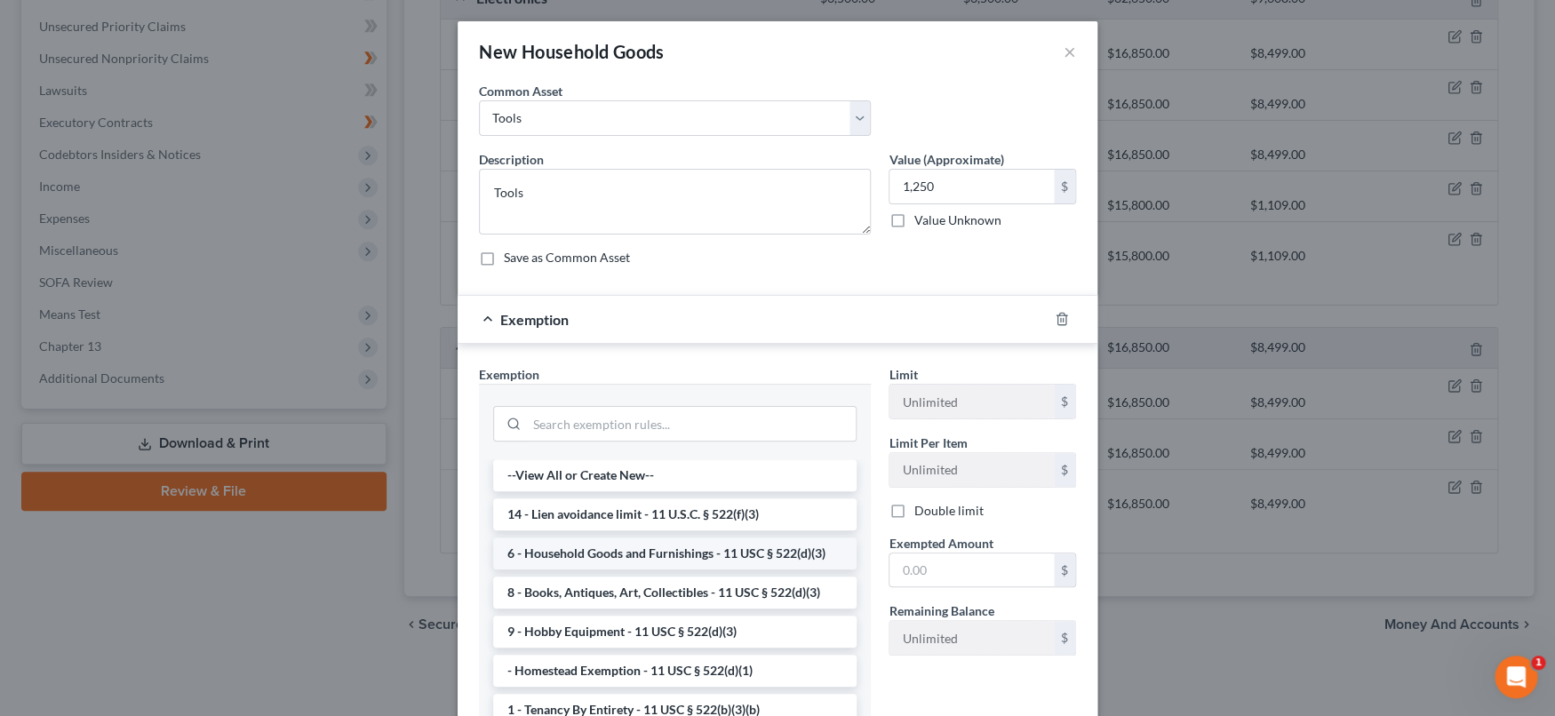
click at [719, 550] on li "6 - Household Goods and Furnishings - 11 USC § 522(d)(3)" at bounding box center [674, 554] width 363 height 32
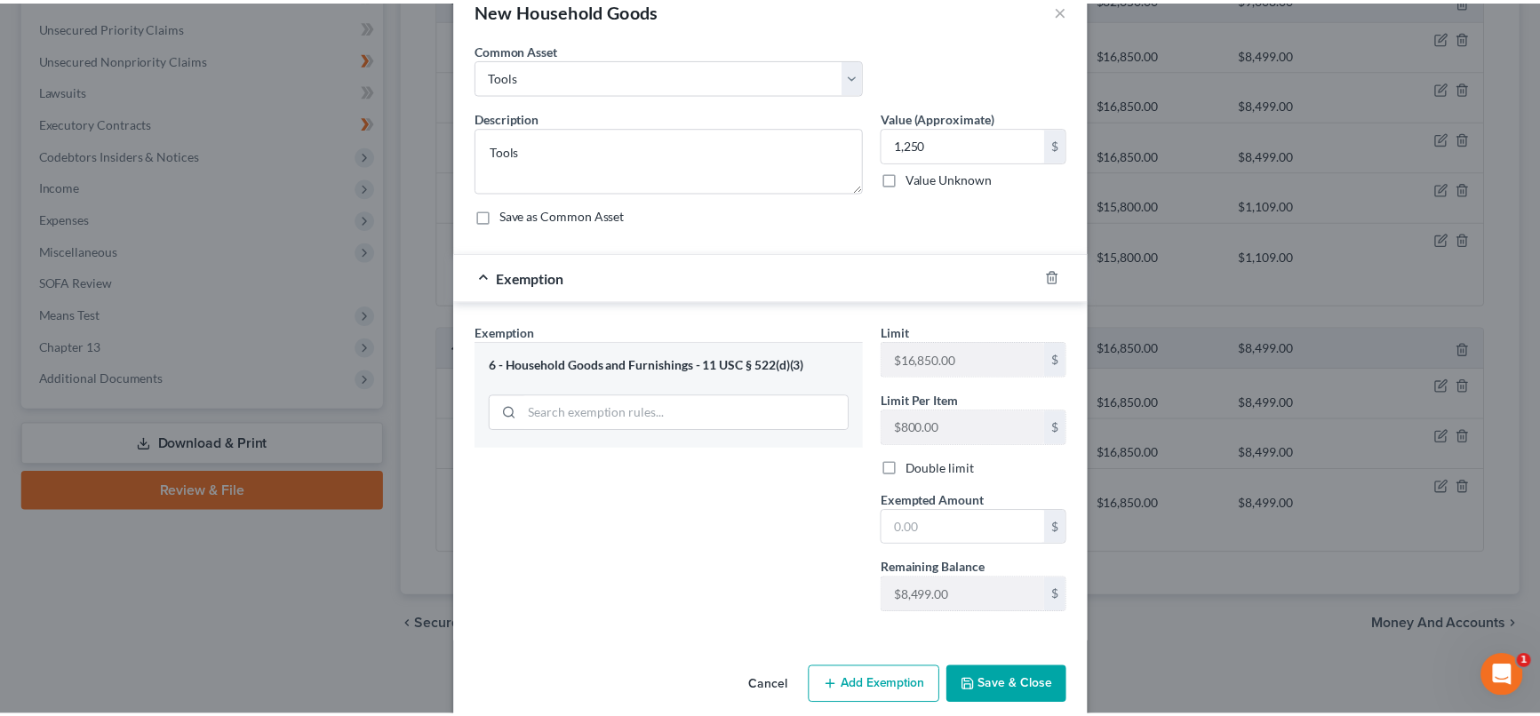
scroll to position [65, 0]
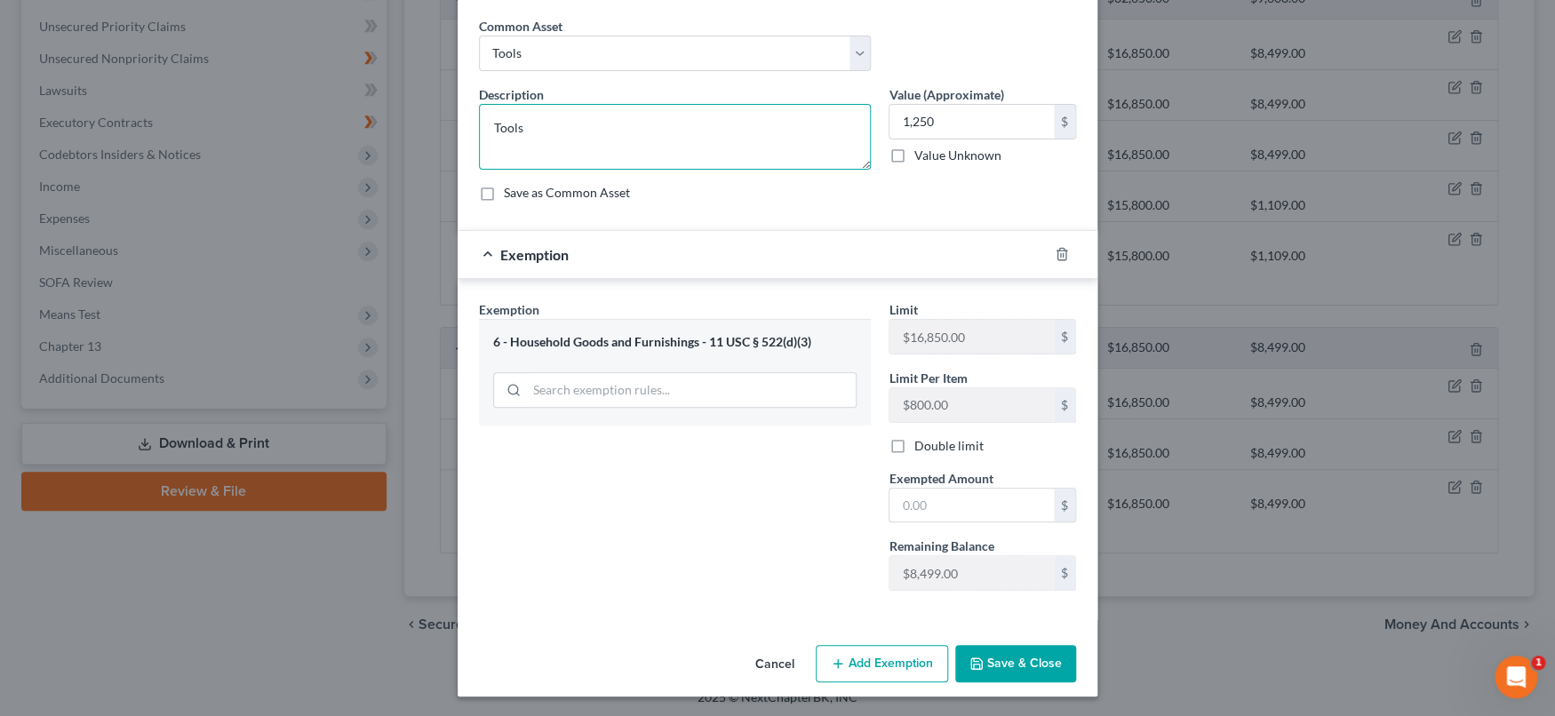
click at [658, 132] on textarea "Tools" at bounding box center [675, 137] width 392 height 66
type textarea "T"
paste textarea "Sewing Machines/standard and serger"
drag, startPoint x: 579, startPoint y: 124, endPoint x: 493, endPoint y: 196, distance: 112.3
click at [578, 124] on textarea "Sewing Machines/standard and serger" at bounding box center [675, 137] width 392 height 66
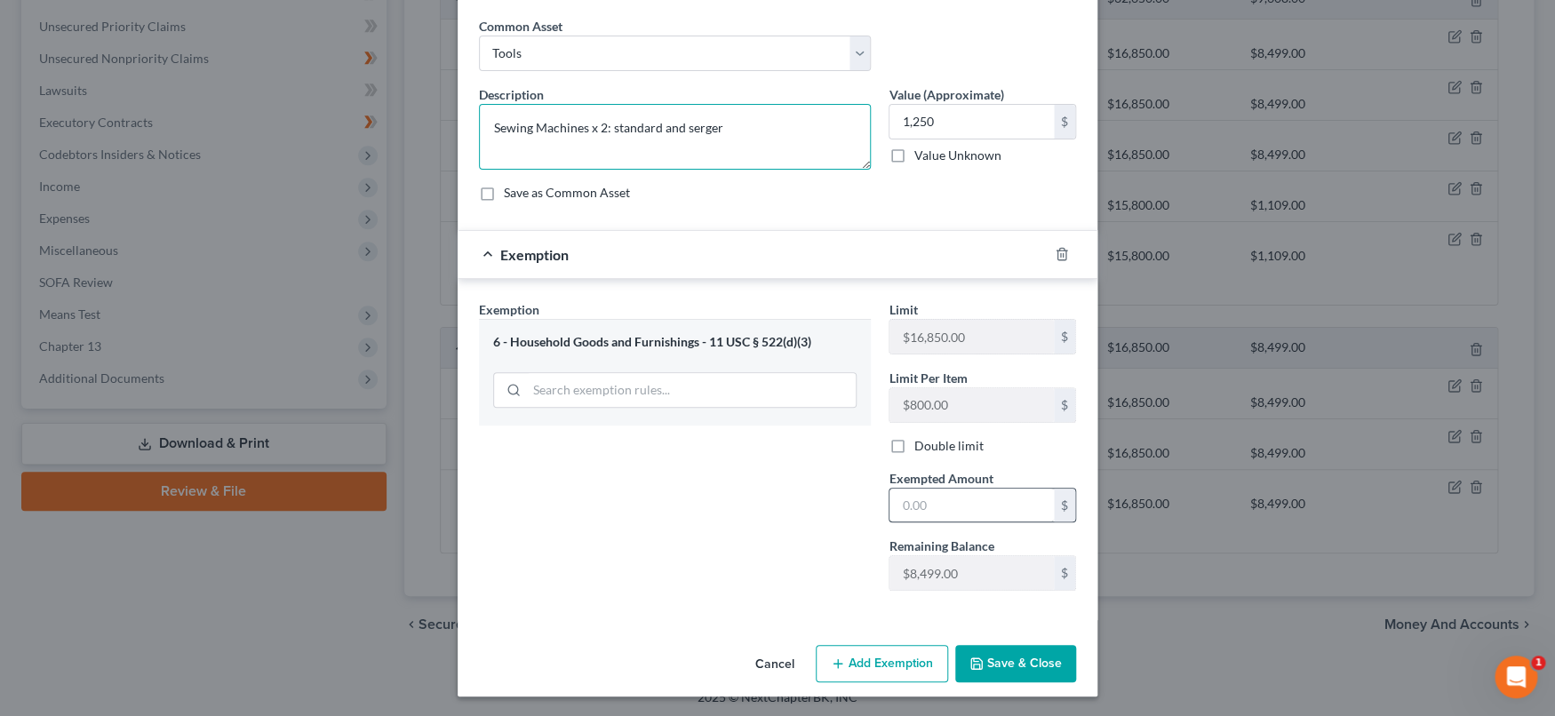
type textarea "Sewing Machines x 2: standard and serger"
click at [920, 502] on input "text" at bounding box center [971, 506] width 164 height 34
type input "1,250"
click at [976, 658] on icon "button" at bounding box center [976, 664] width 14 height 14
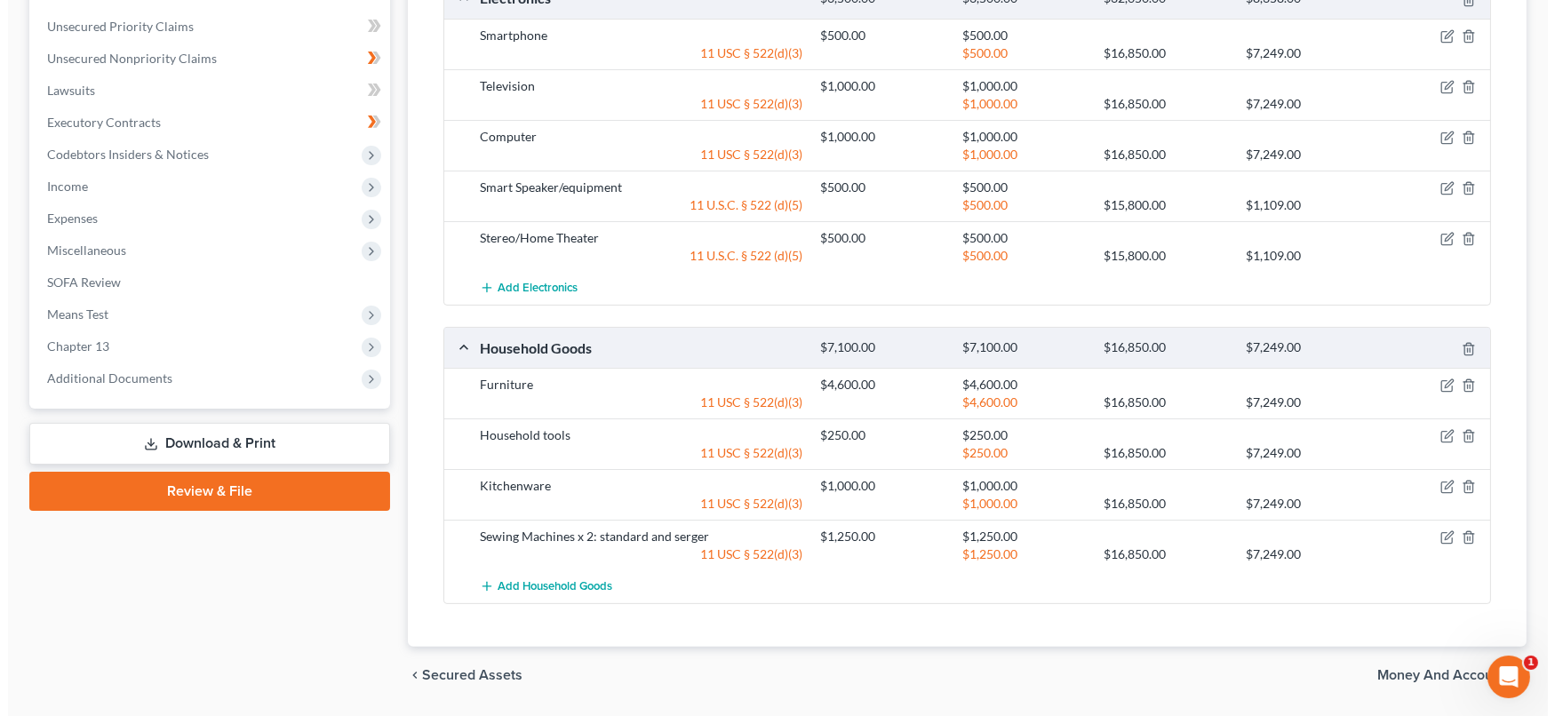
scroll to position [0, 0]
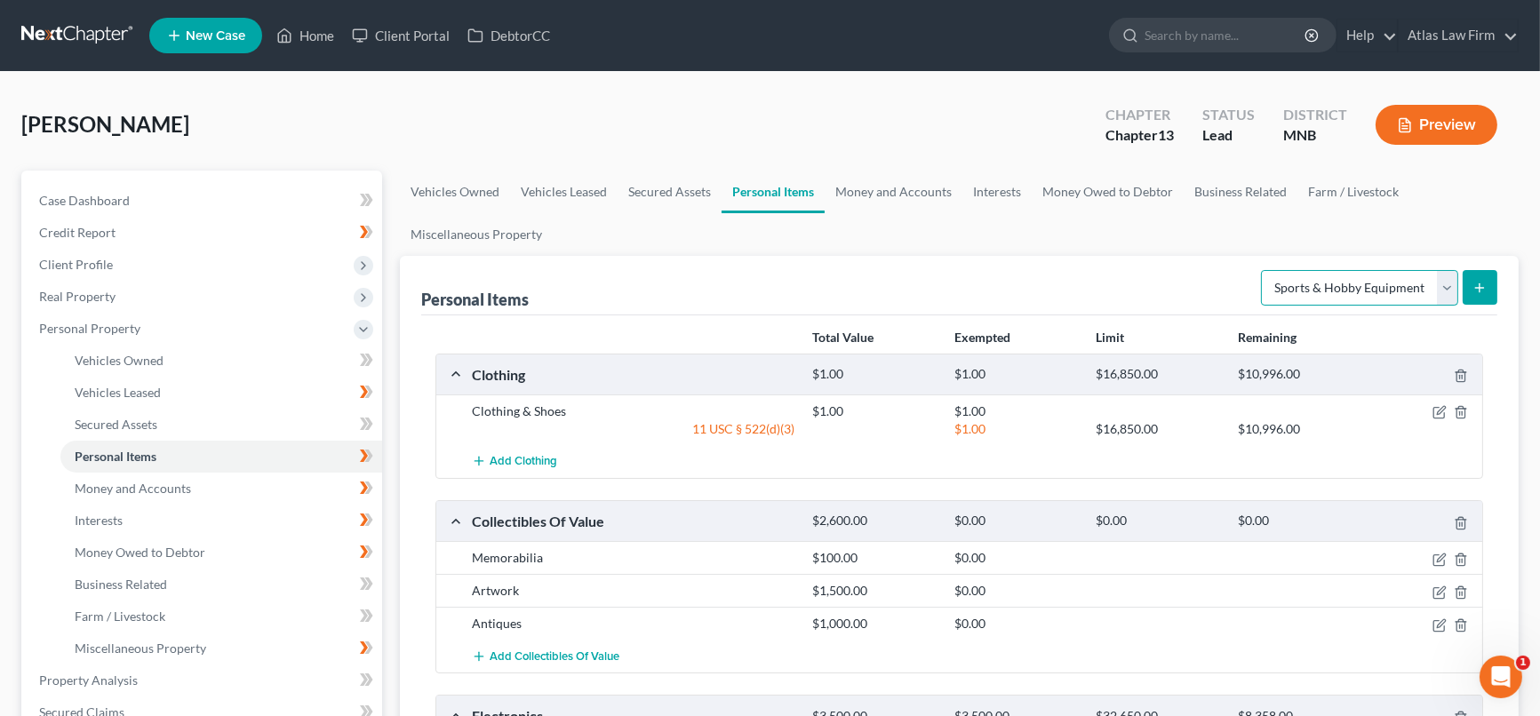
click at [1452, 284] on select "Select Item Type Clothing Collectibles Of Value Electronics Firearms Household …" at bounding box center [1359, 288] width 197 height 36
select select "clothing"
click at [1264, 270] on select "Select Item Type Clothing Collectibles Of Value Electronics Firearms Household …" at bounding box center [1359, 288] width 197 height 36
click at [1479, 291] on icon "submit" at bounding box center [1479, 288] width 14 height 14
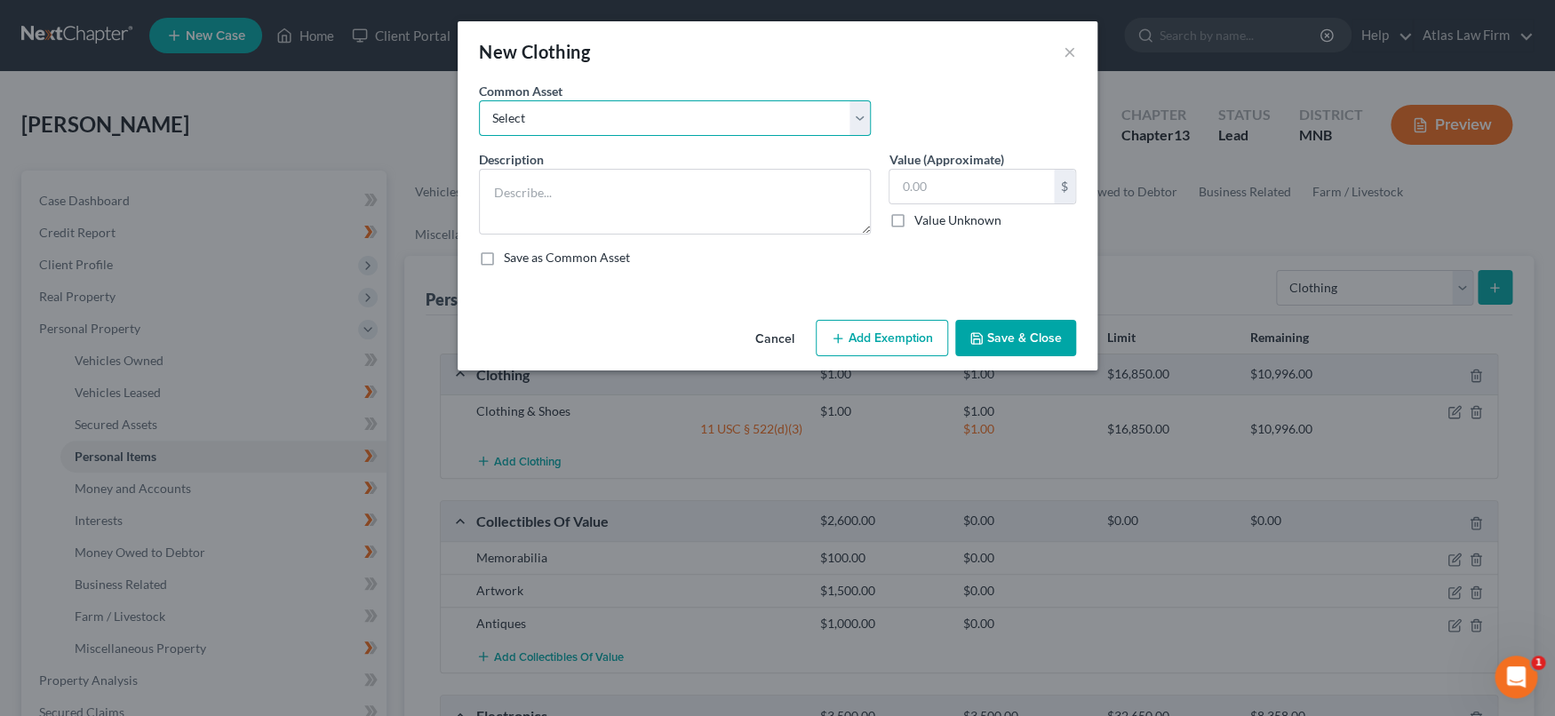
drag, startPoint x: 752, startPoint y: 114, endPoint x: 742, endPoint y: 126, distance: 15.8
click at [752, 113] on select "Select Clothing" at bounding box center [675, 118] width 392 height 36
select select "0"
click at [479, 100] on select "Select Clothing" at bounding box center [675, 118] width 392 height 36
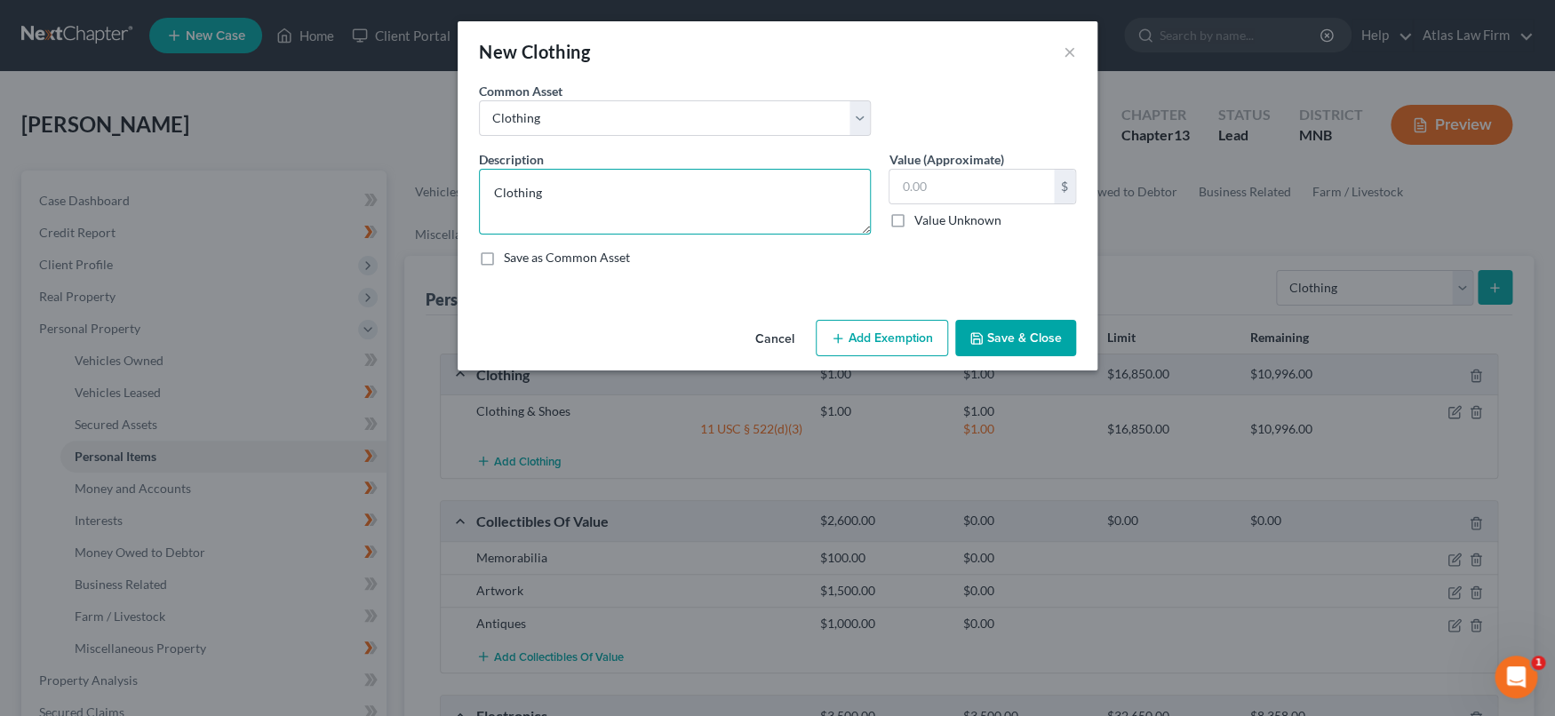
click at [696, 192] on textarea "Clothing" at bounding box center [675, 202] width 392 height 66
type textarea "Clothing and Shoes"
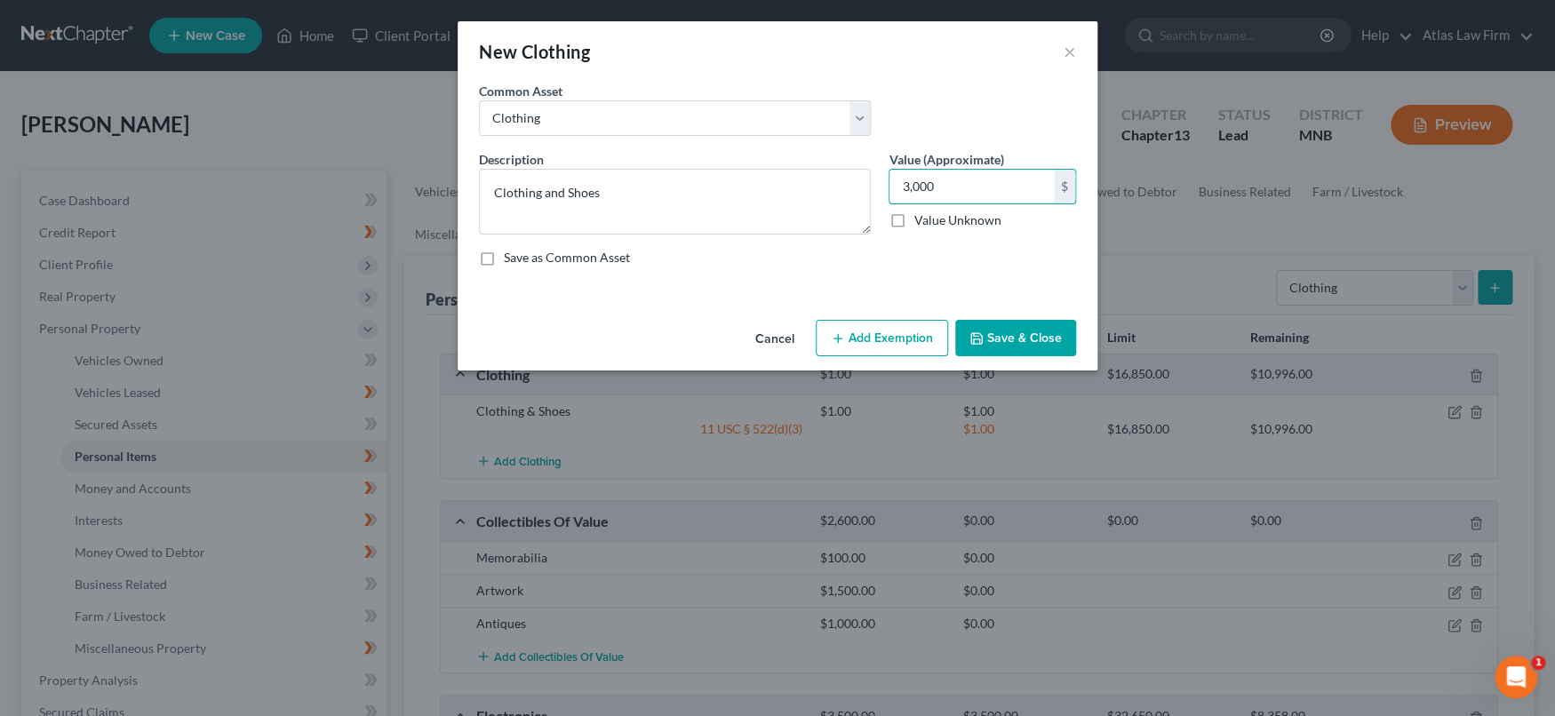
type input "3,000"
click at [863, 348] on button "Add Exemption" at bounding box center [882, 338] width 132 height 37
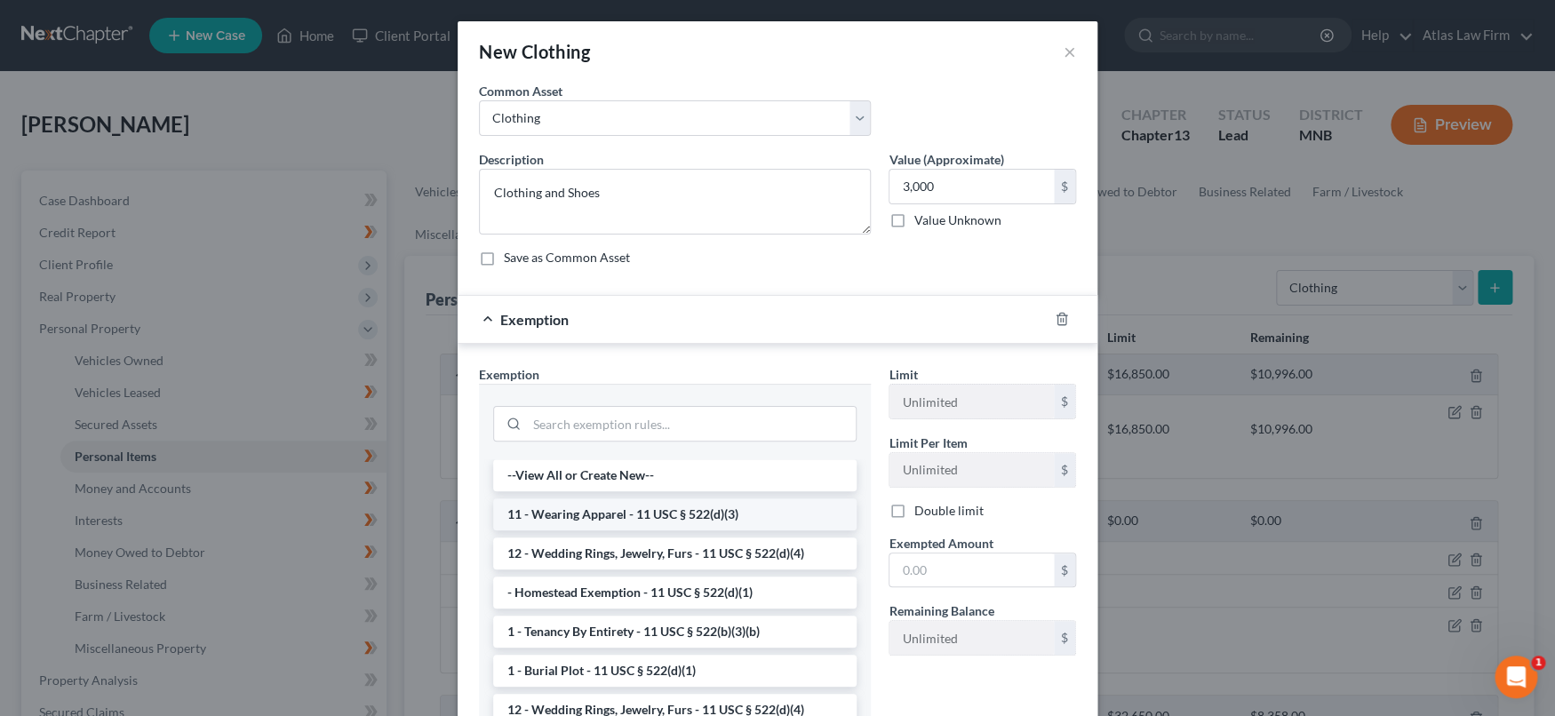
click at [724, 509] on li "11 - Wearing Apparel - 11 USC § 522(d)(3)" at bounding box center [674, 515] width 363 height 32
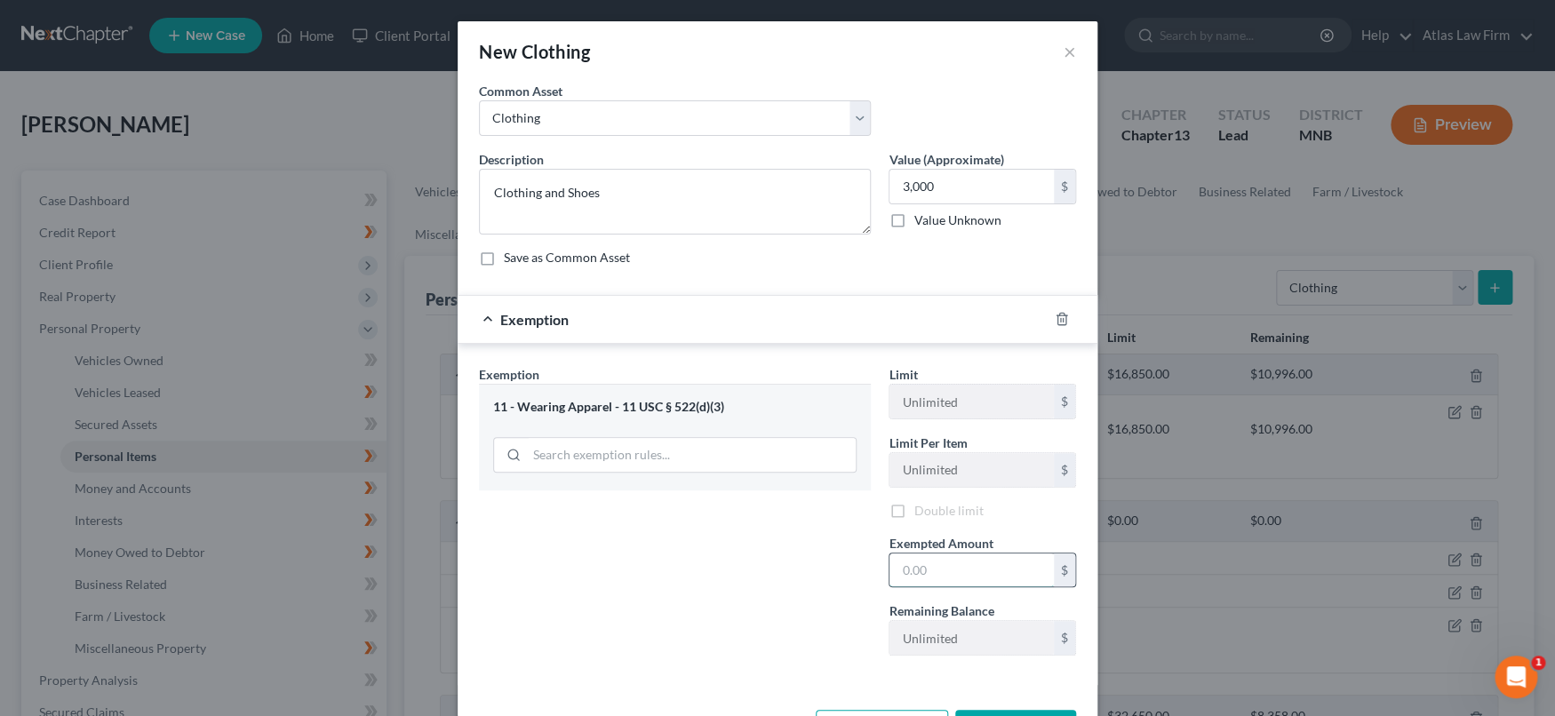
click at [906, 569] on input "text" at bounding box center [971, 571] width 164 height 34
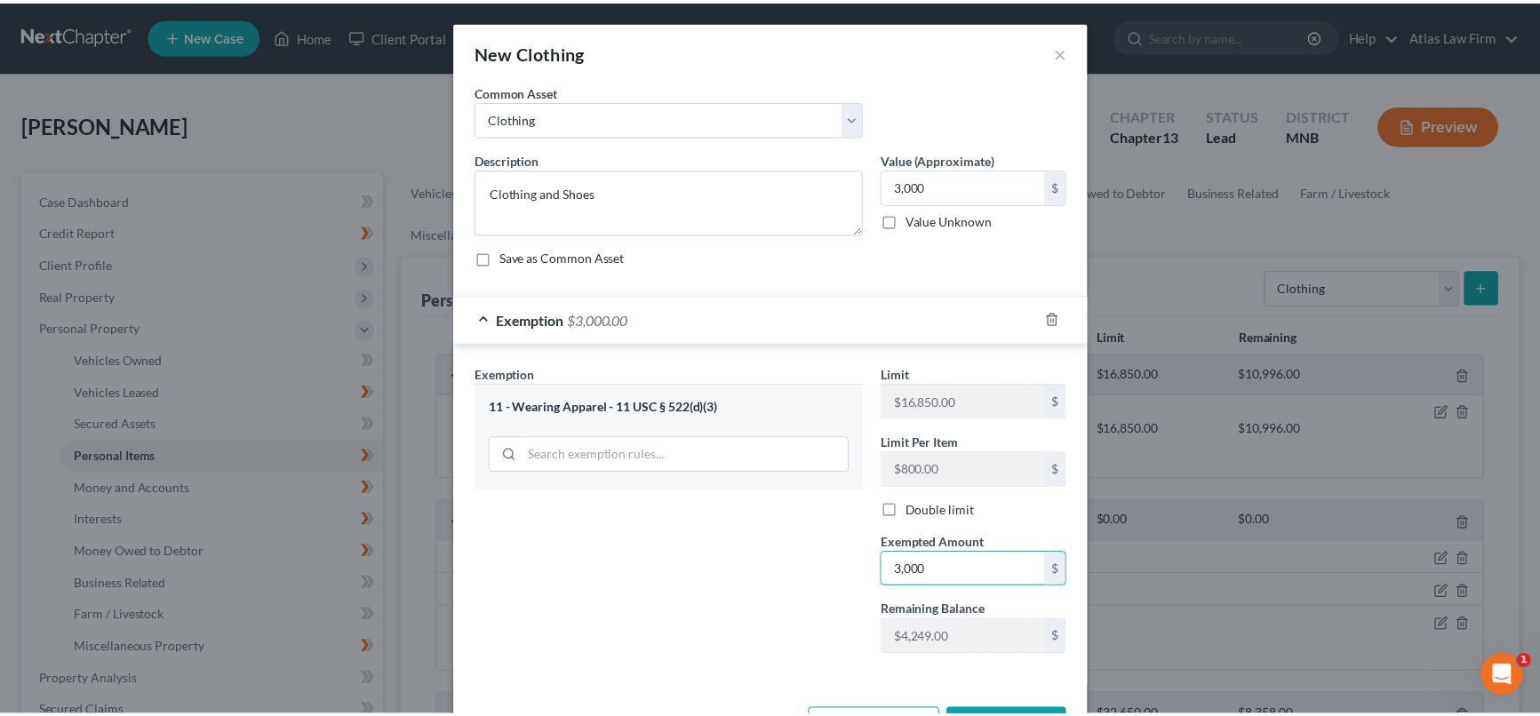
scroll to position [65, 0]
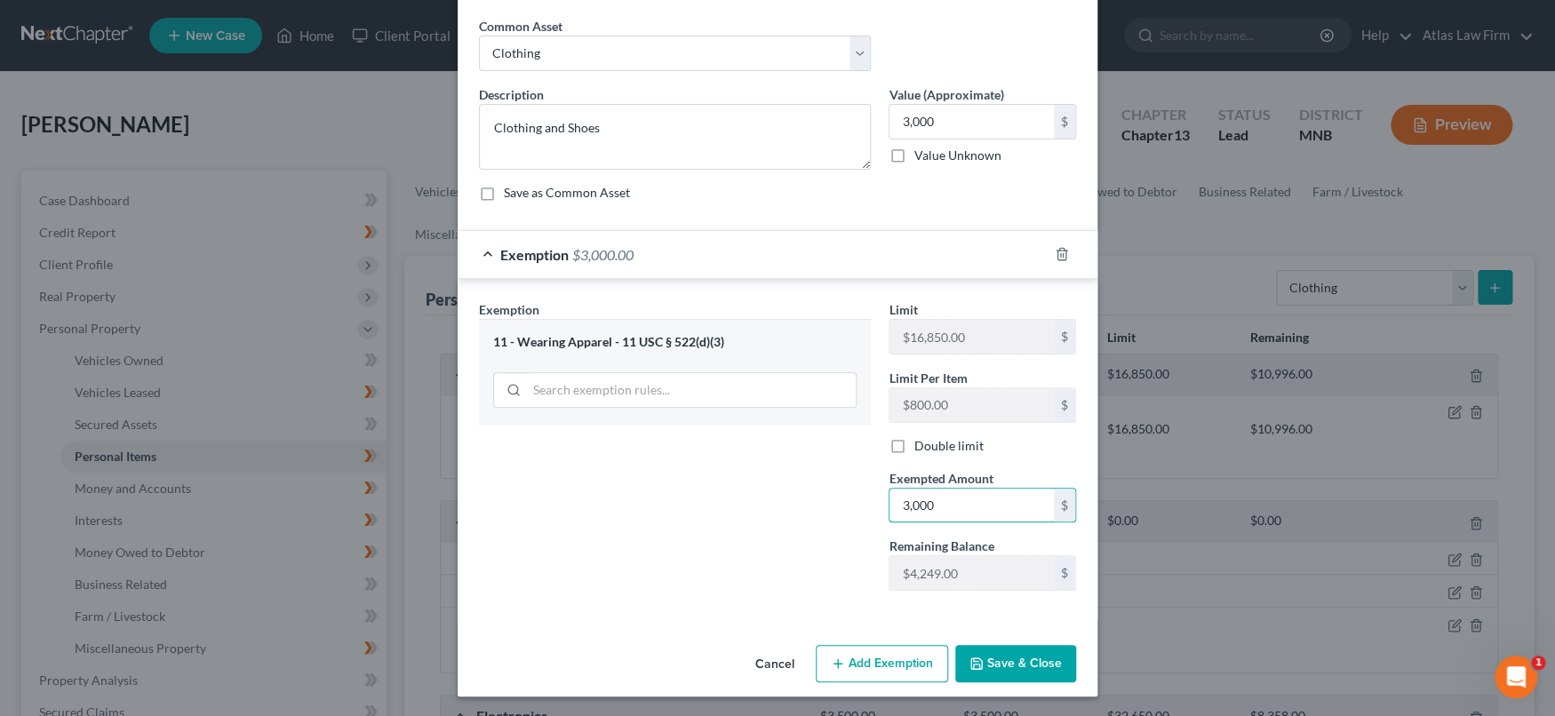
type input "3,000"
click at [969, 661] on icon "button" at bounding box center [976, 664] width 14 height 14
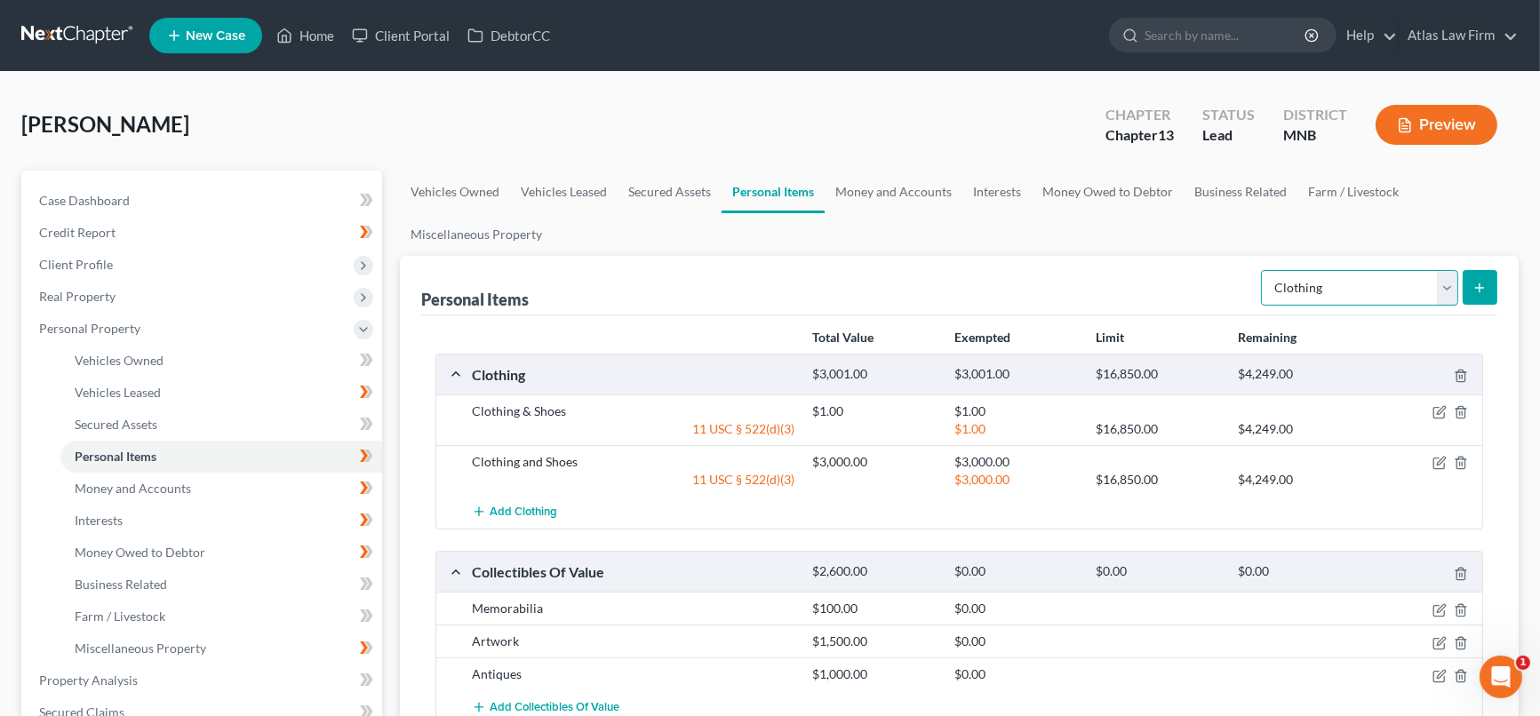
drag, startPoint x: 1451, startPoint y: 291, endPoint x: 1442, endPoint y: 302, distance: 13.9
click at [1451, 291] on select "Select Item Type Clothing Collectibles Of Value Electronics Firearms Household …" at bounding box center [1359, 288] width 197 height 36
select select "jewelry"
click at [1264, 270] on select "Select Item Type Clothing Collectibles Of Value Electronics Firearms Household …" at bounding box center [1359, 288] width 197 height 36
click at [1476, 293] on button "submit" at bounding box center [1480, 287] width 35 height 35
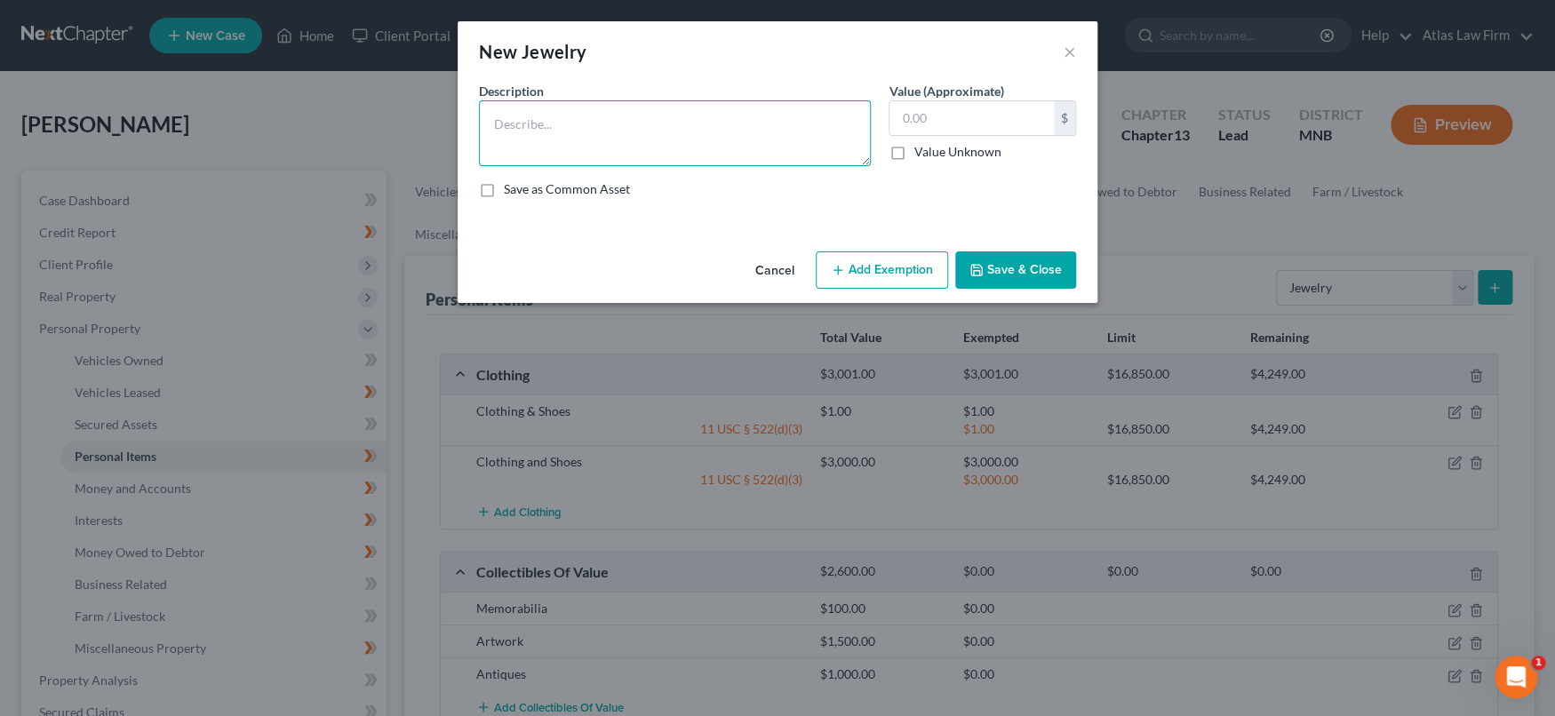
click at [541, 130] on textarea at bounding box center [675, 133] width 392 height 66
type textarea "C"
type textarea "M"
type textarea "Jewelry"
type input "1,000"
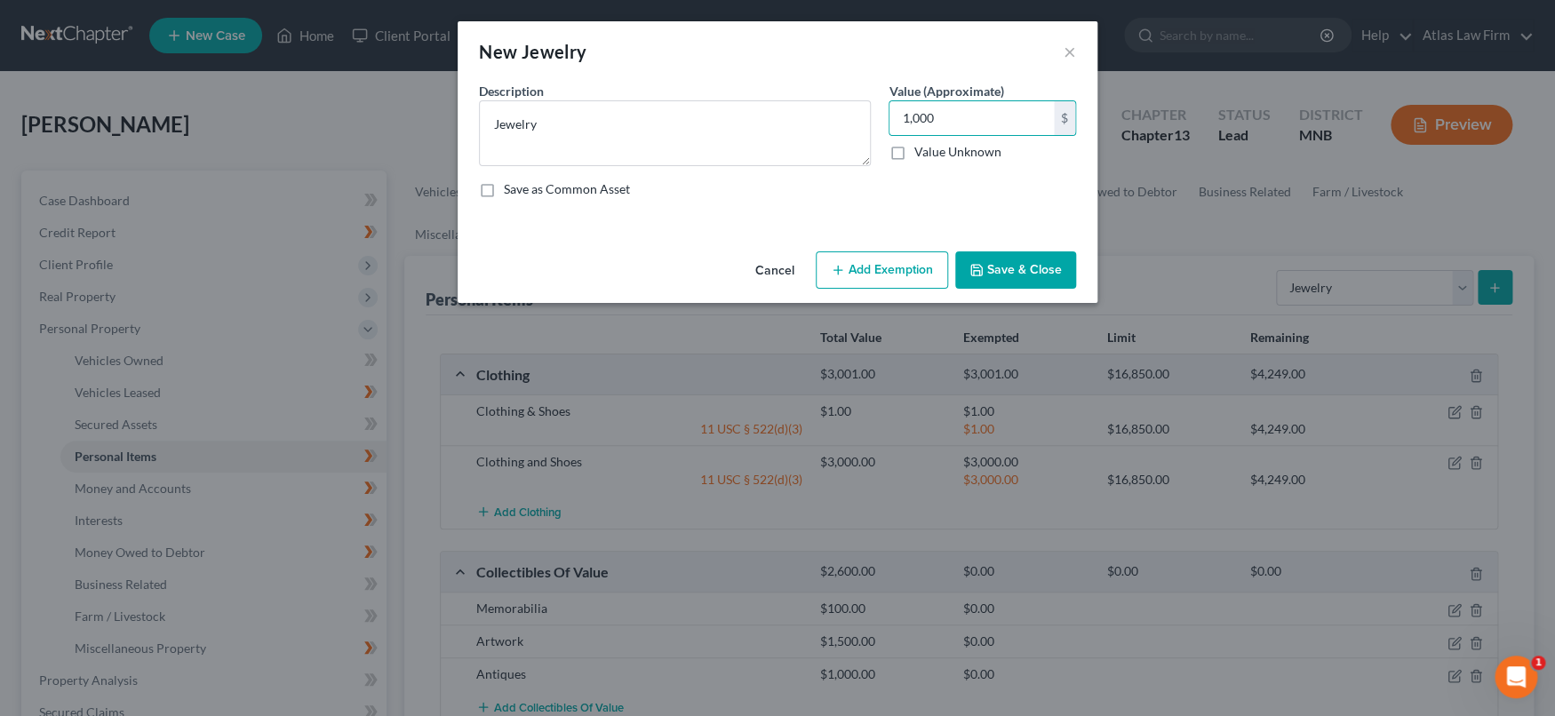
click at [875, 259] on button "Add Exemption" at bounding box center [882, 269] width 132 height 37
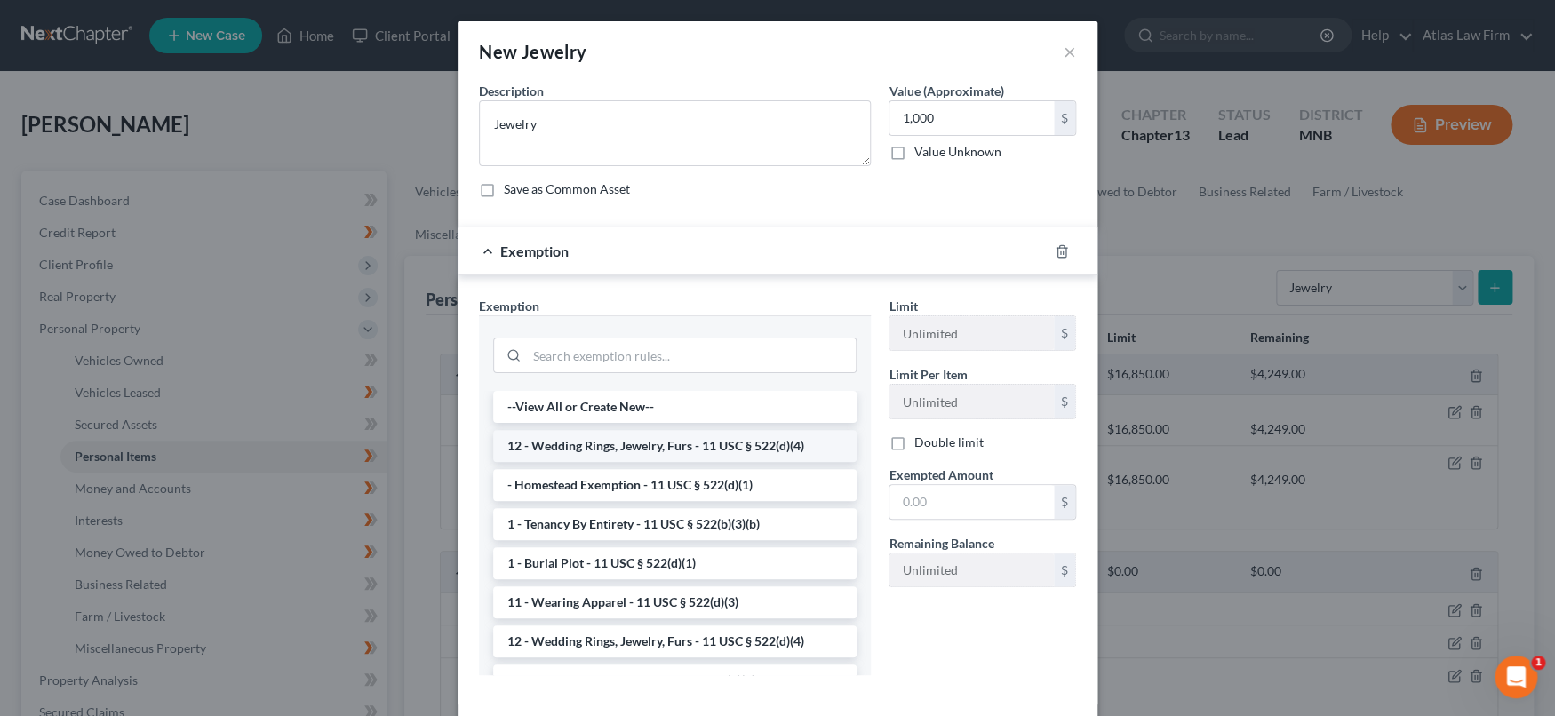
click at [733, 444] on li "12 - Wedding Rings, Jewelry, Furs - 11 USC § 522(d)(4)" at bounding box center [674, 446] width 363 height 32
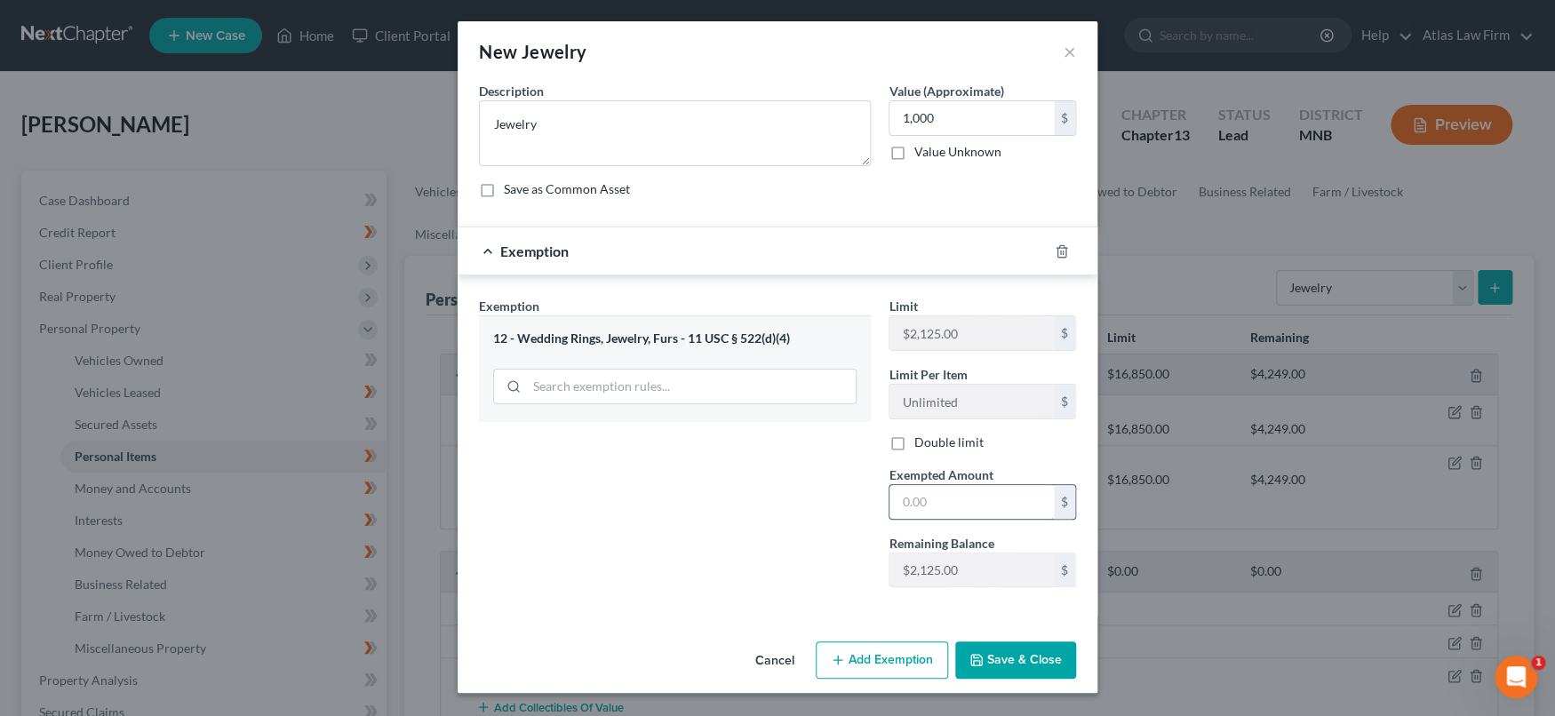
click at [943, 499] on input "text" at bounding box center [971, 502] width 164 height 34
type input "1,000"
click at [982, 653] on icon "button" at bounding box center [976, 660] width 14 height 14
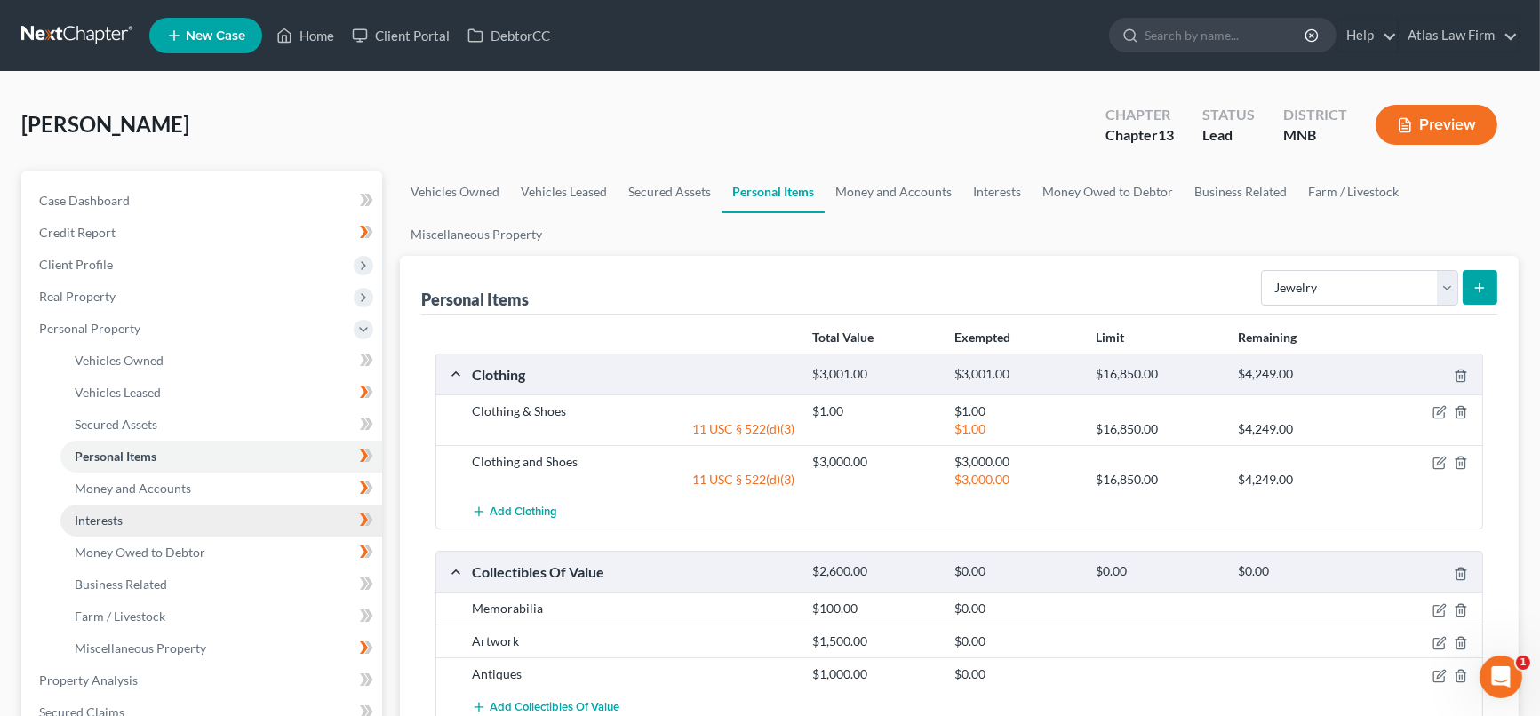
click at [108, 522] on span "Interests" at bounding box center [99, 520] width 48 height 15
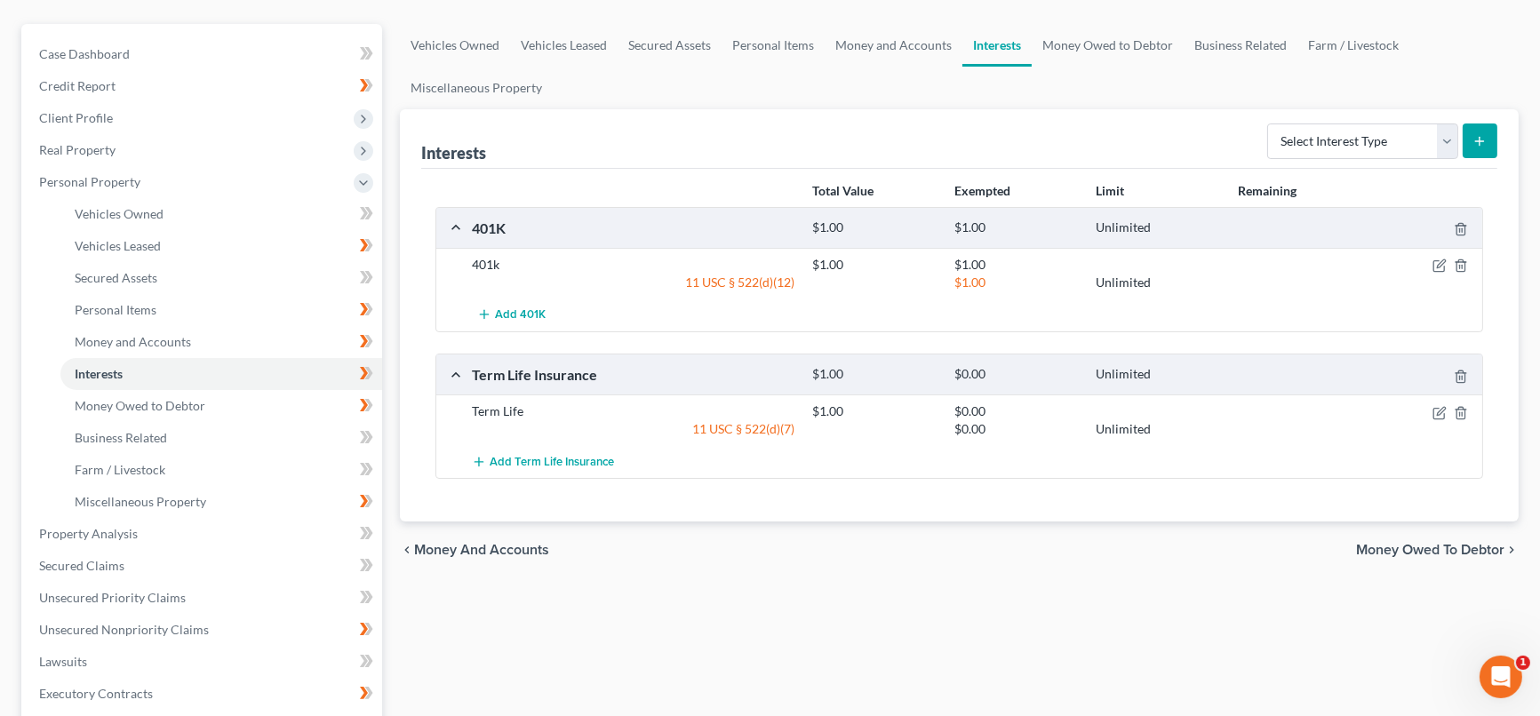
scroll to position [197, 0]
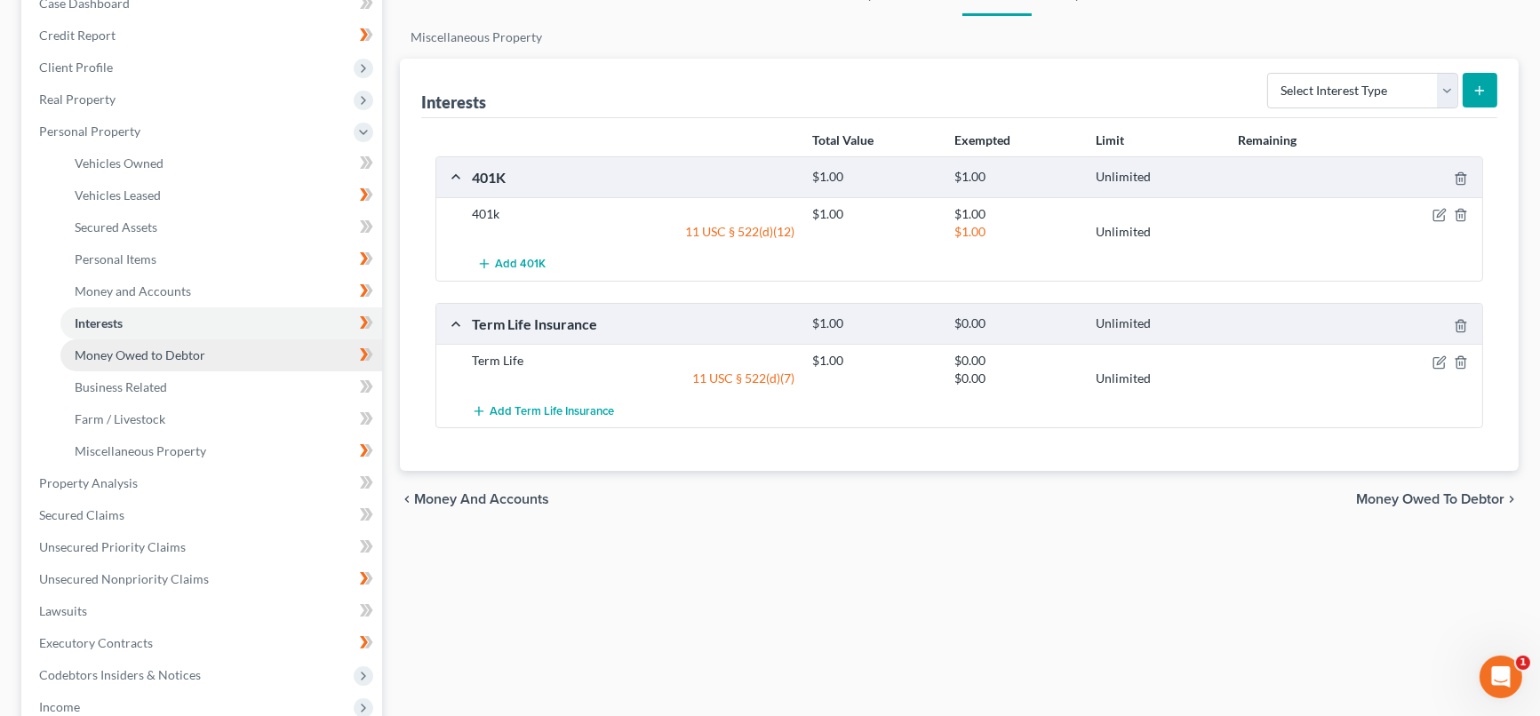
click at [157, 352] on span "Money Owed to Debtor" at bounding box center [140, 354] width 131 height 15
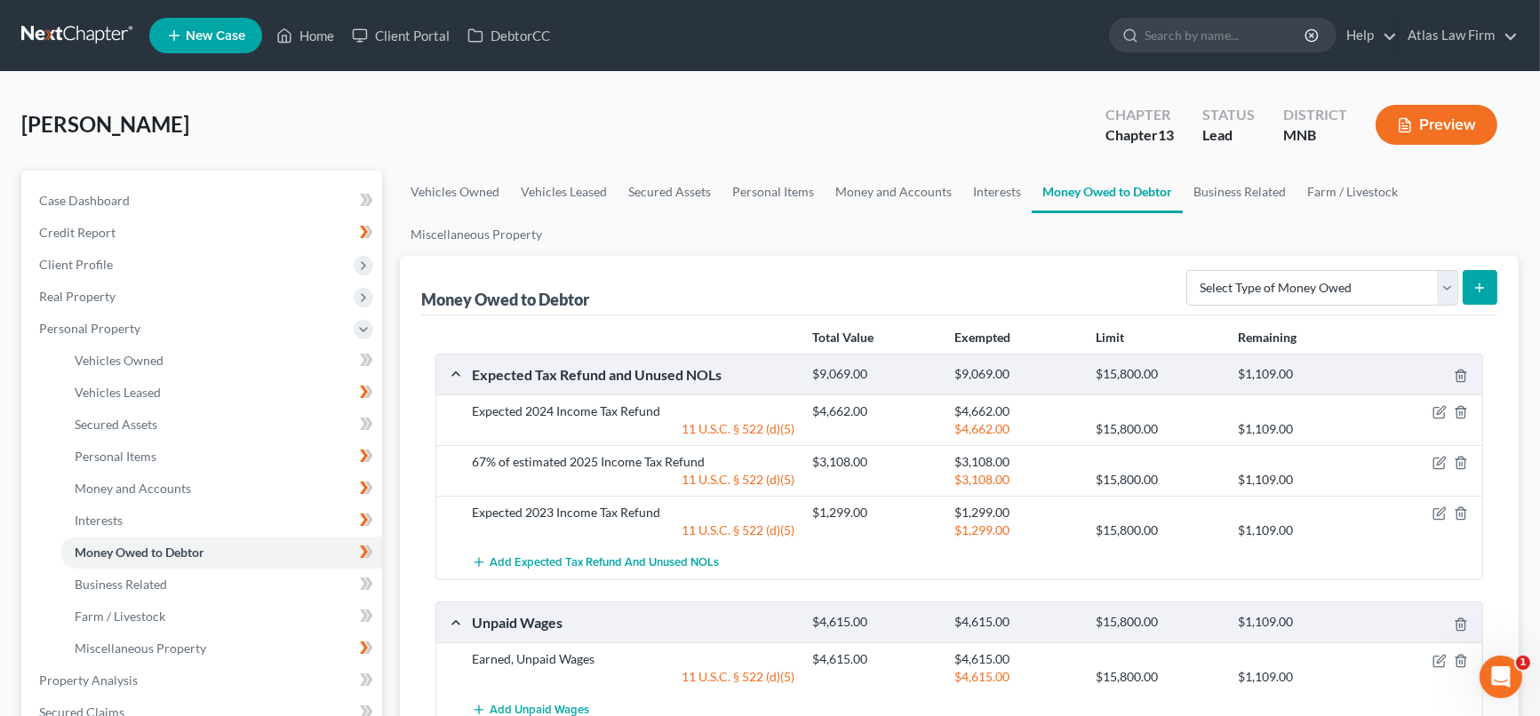
scroll to position [197, 0]
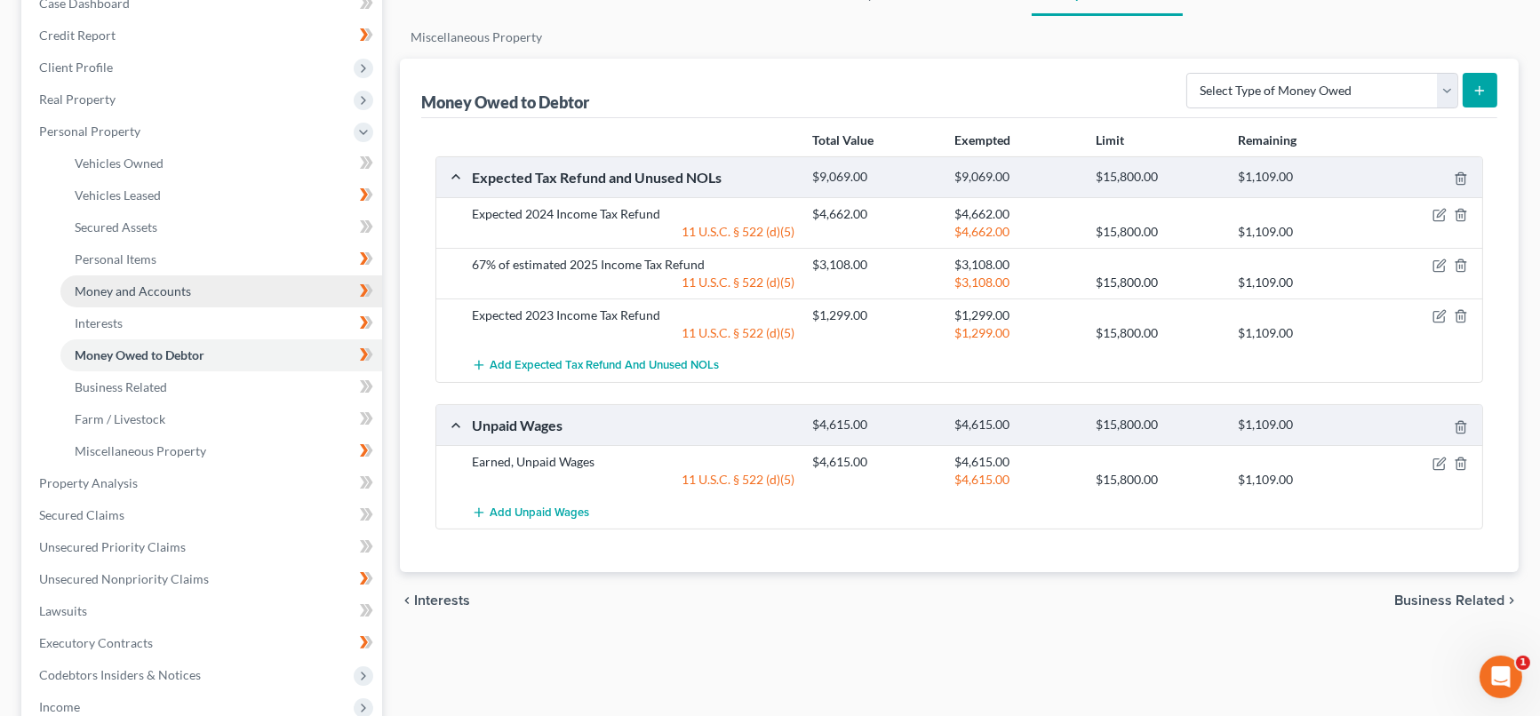
click at [152, 291] on span "Money and Accounts" at bounding box center [133, 290] width 116 height 15
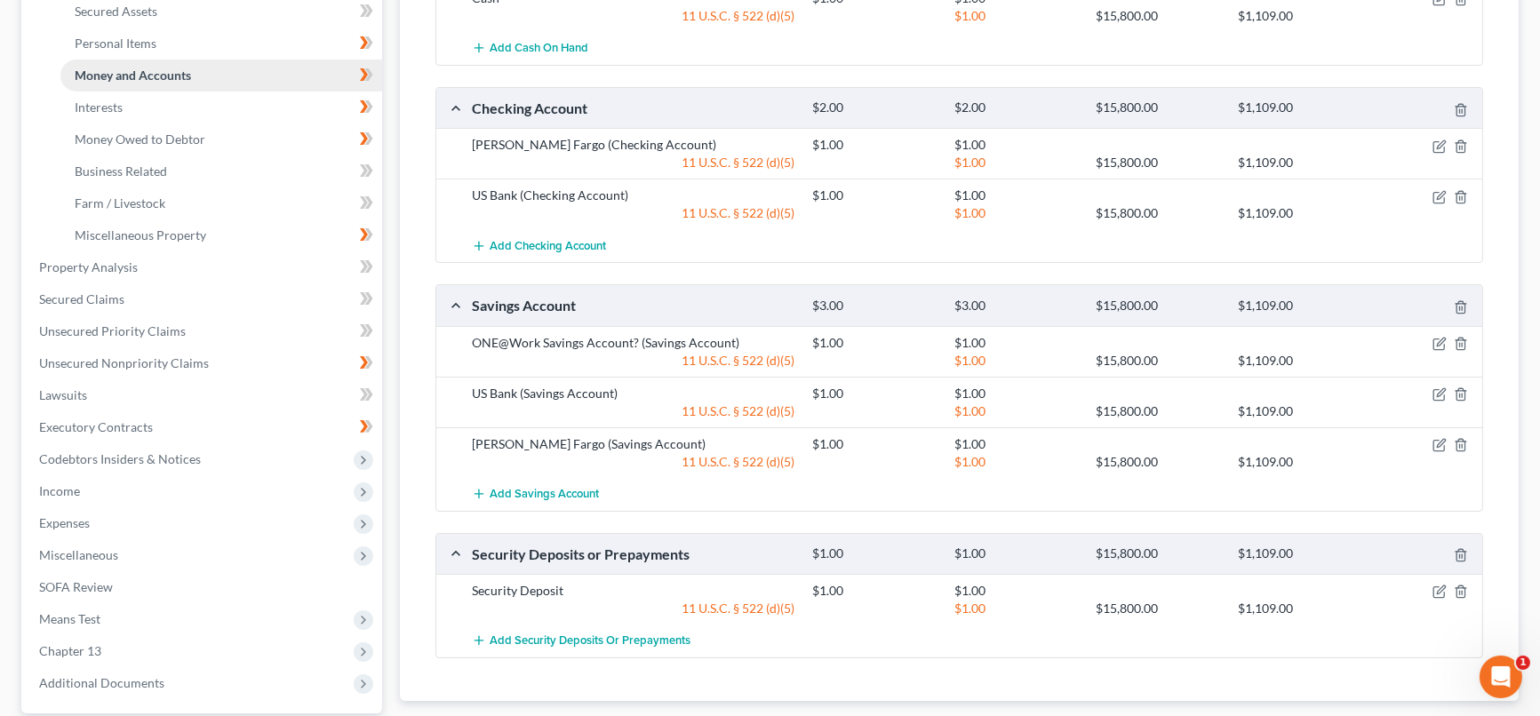
scroll to position [380, 0]
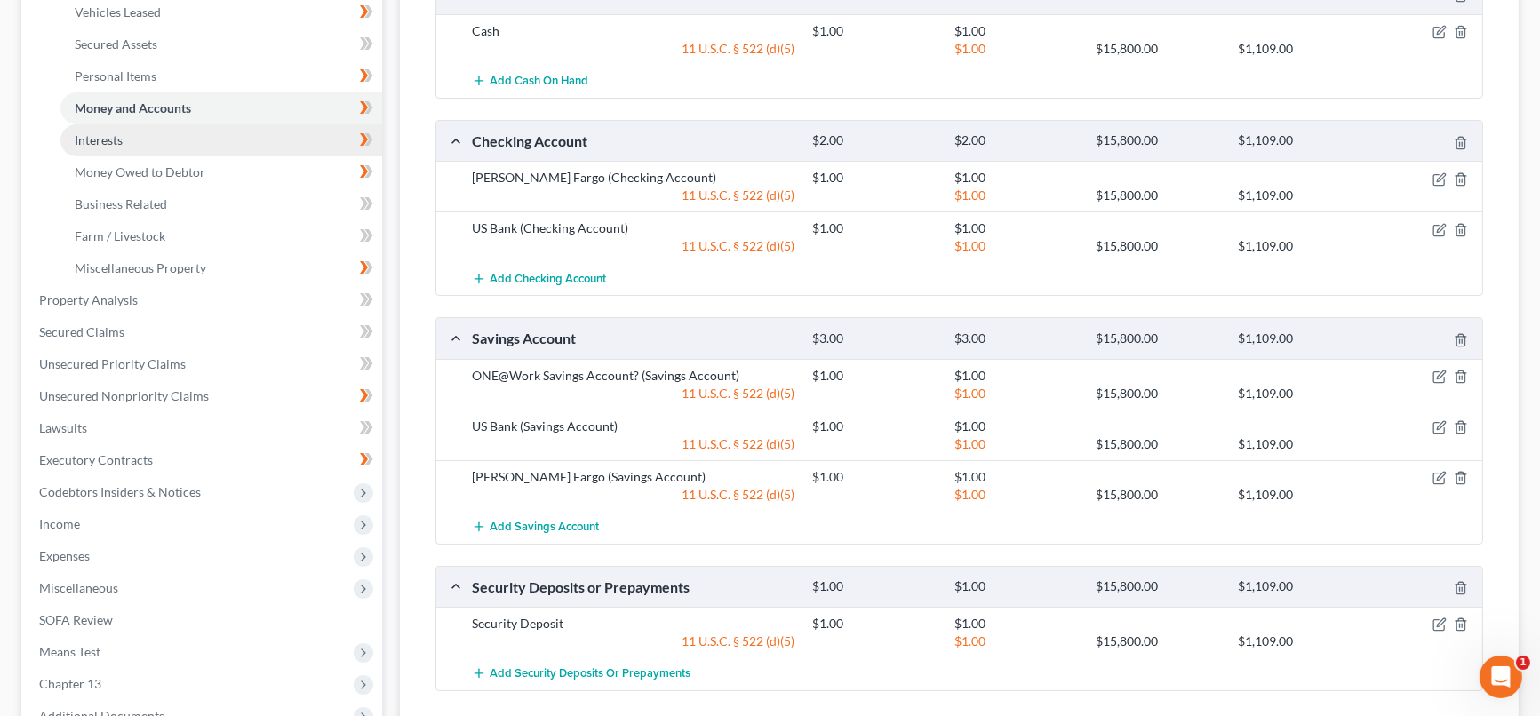
click at [211, 142] on link "Interests" at bounding box center [221, 140] width 322 height 32
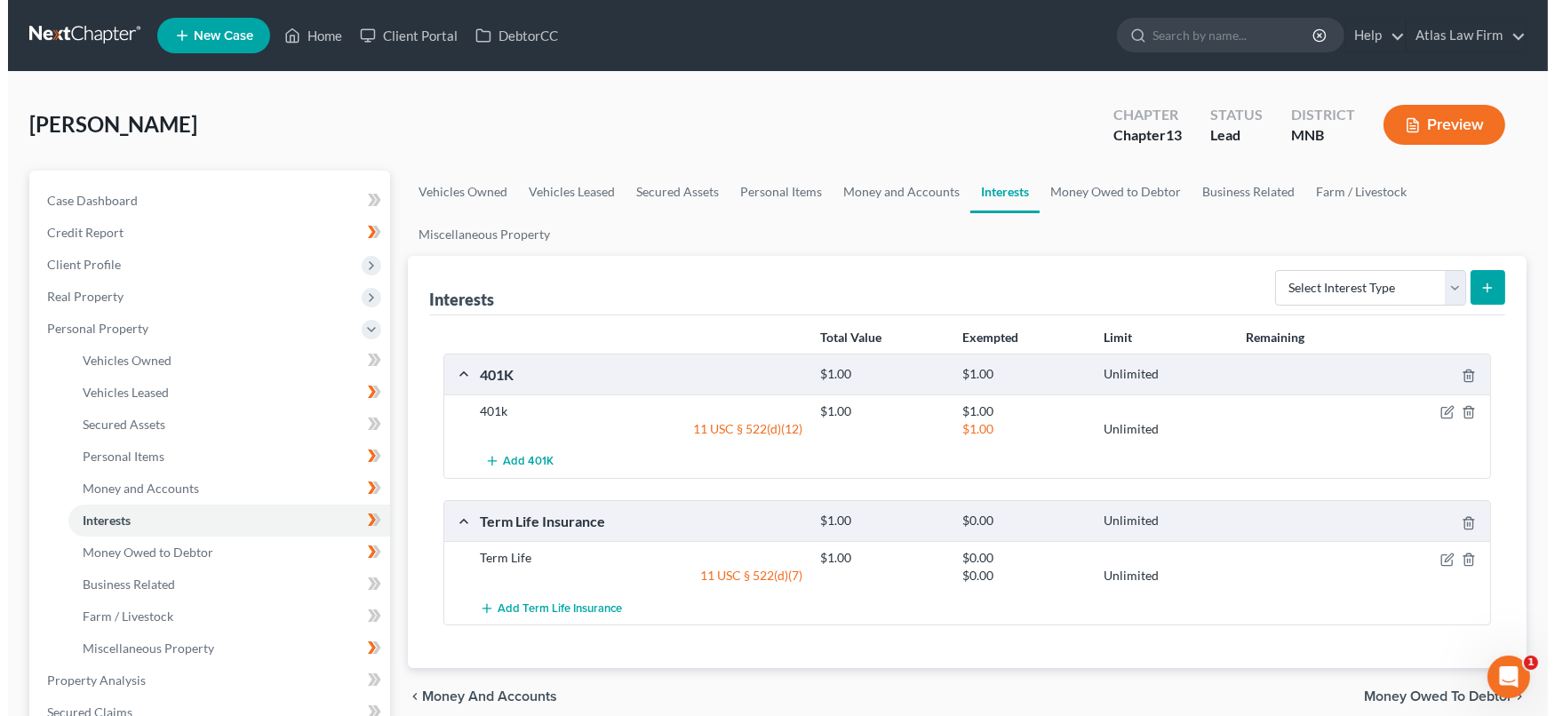
scroll to position [197, 0]
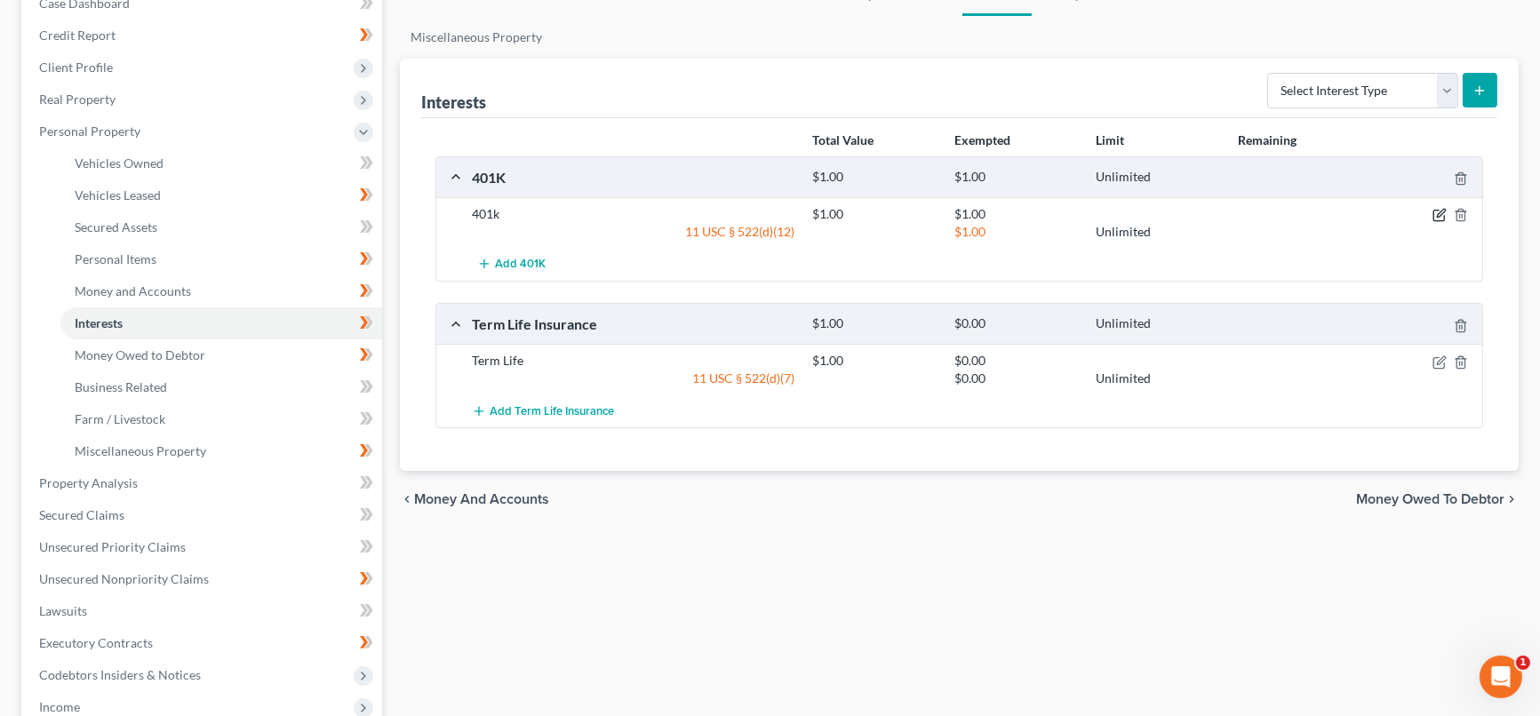
click at [1440, 214] on icon "button" at bounding box center [1441, 214] width 8 height 8
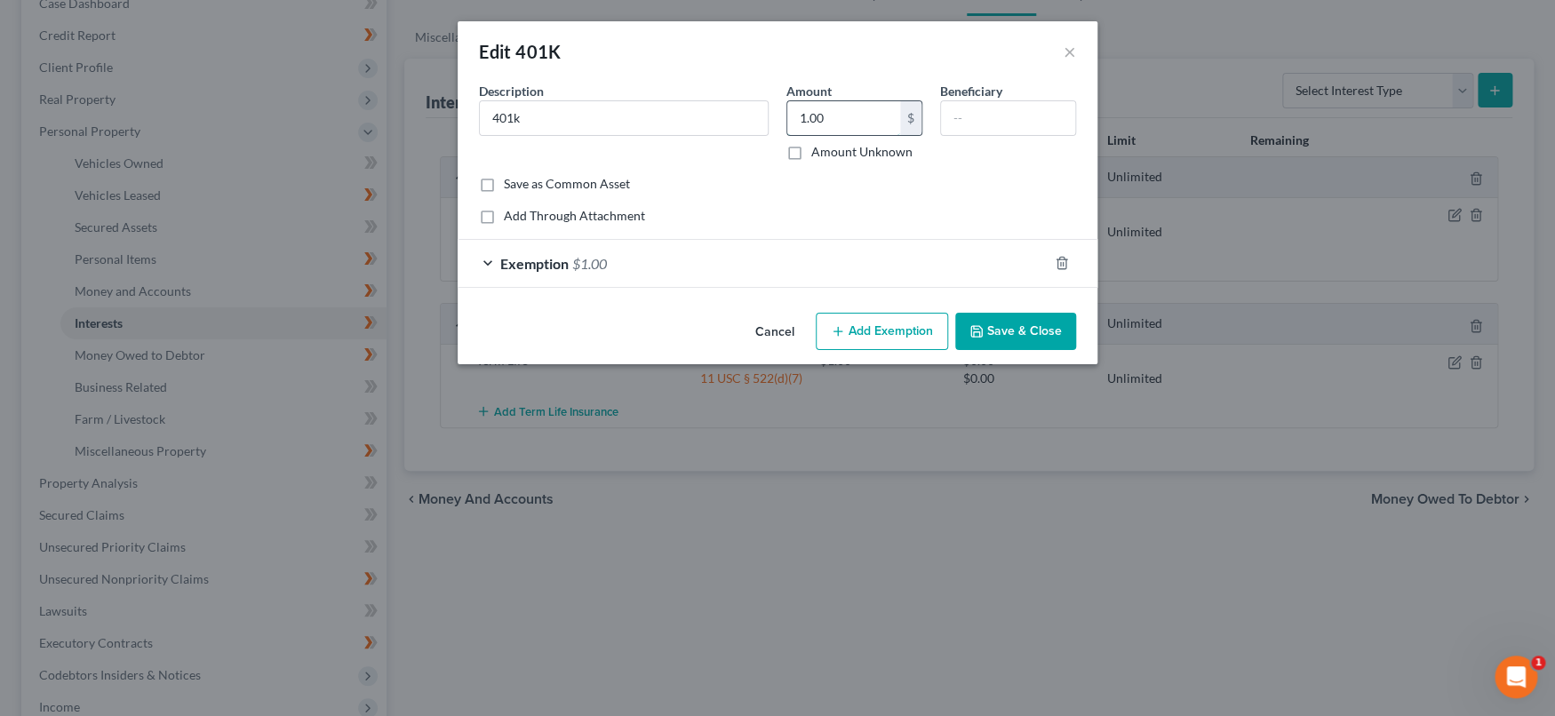
click at [859, 119] on input "1.00" at bounding box center [843, 118] width 113 height 34
type input "1,000"
click at [762, 251] on div "Exemption $1.00" at bounding box center [753, 263] width 590 height 47
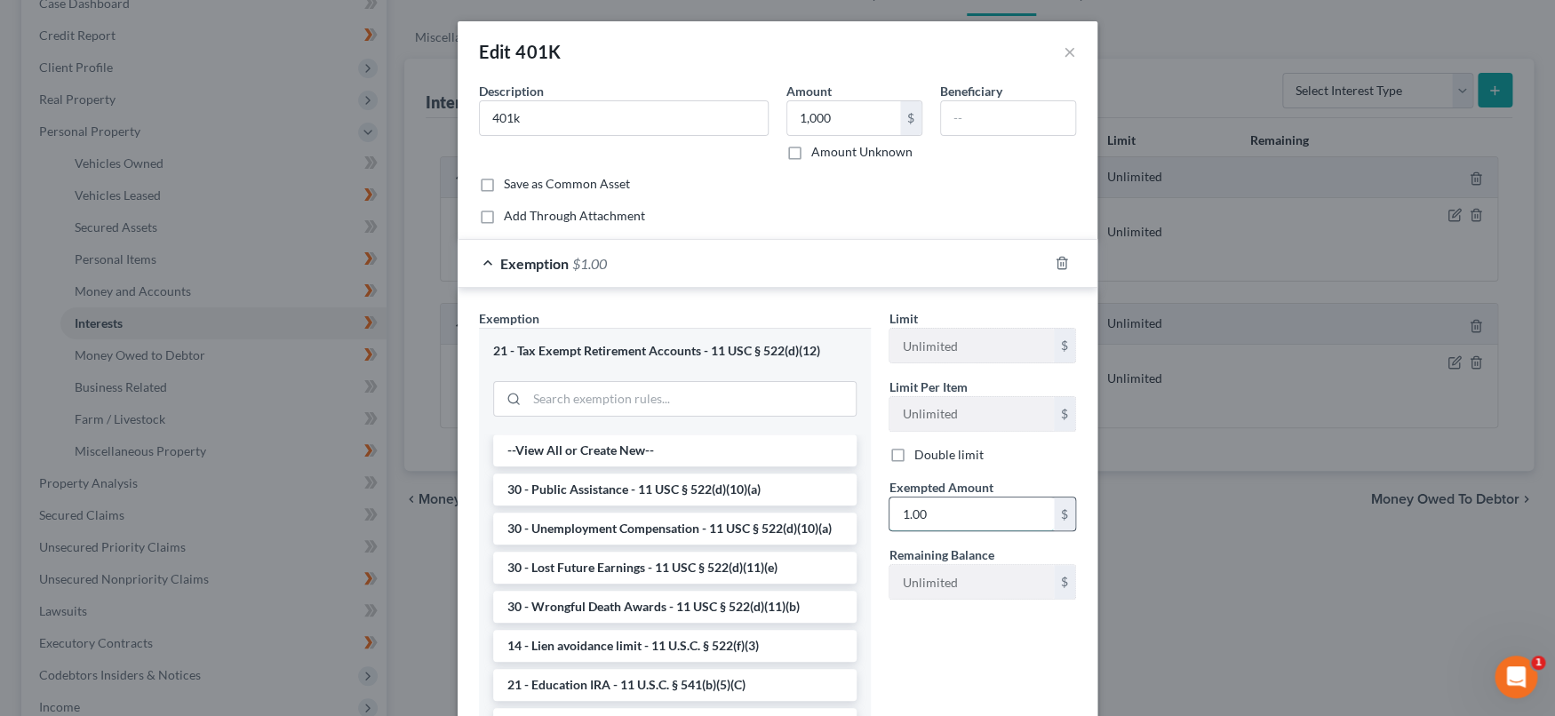
click at [924, 515] on input "1.00" at bounding box center [971, 515] width 164 height 34
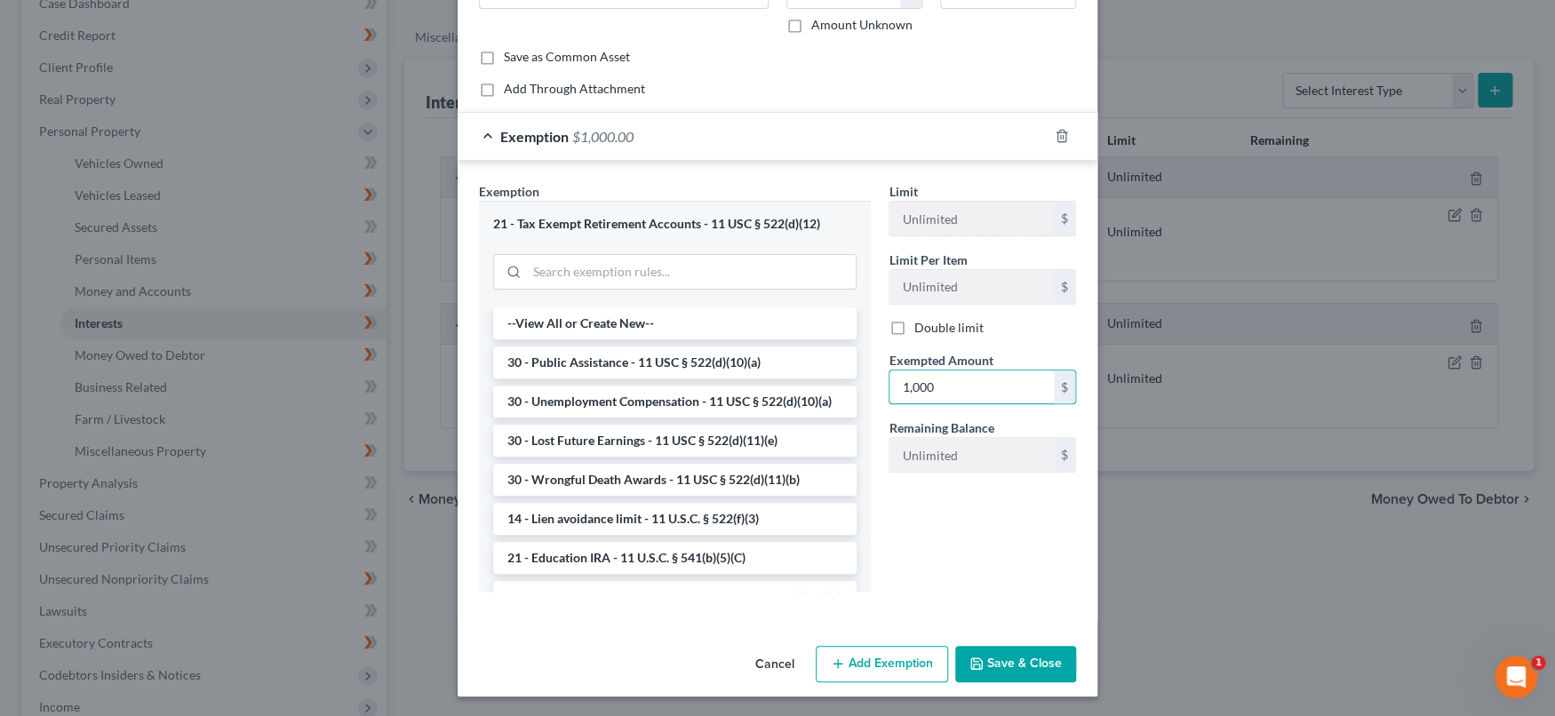
type input "1,000"
click at [986, 666] on button "Save & Close" at bounding box center [1015, 664] width 121 height 37
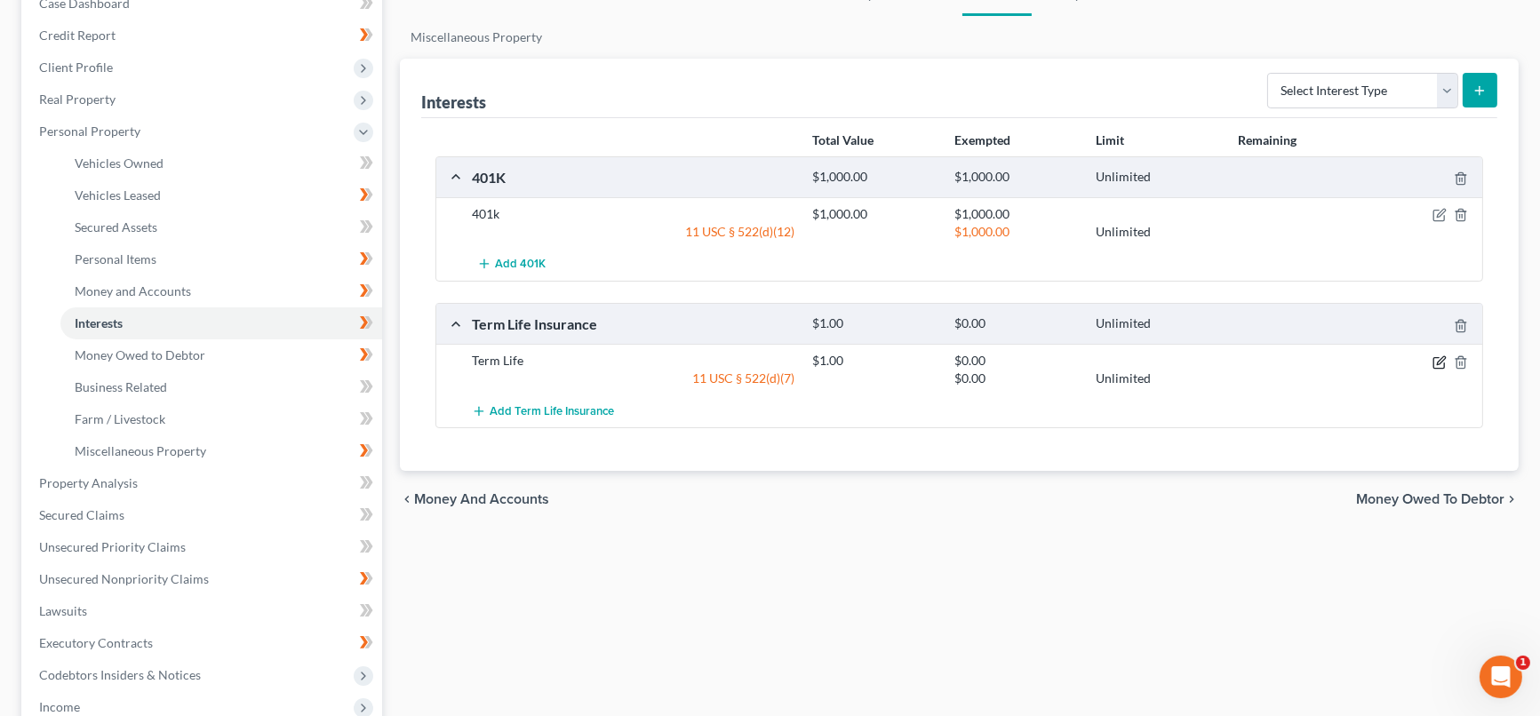
click at [1436, 356] on icon "button" at bounding box center [1439, 362] width 14 height 14
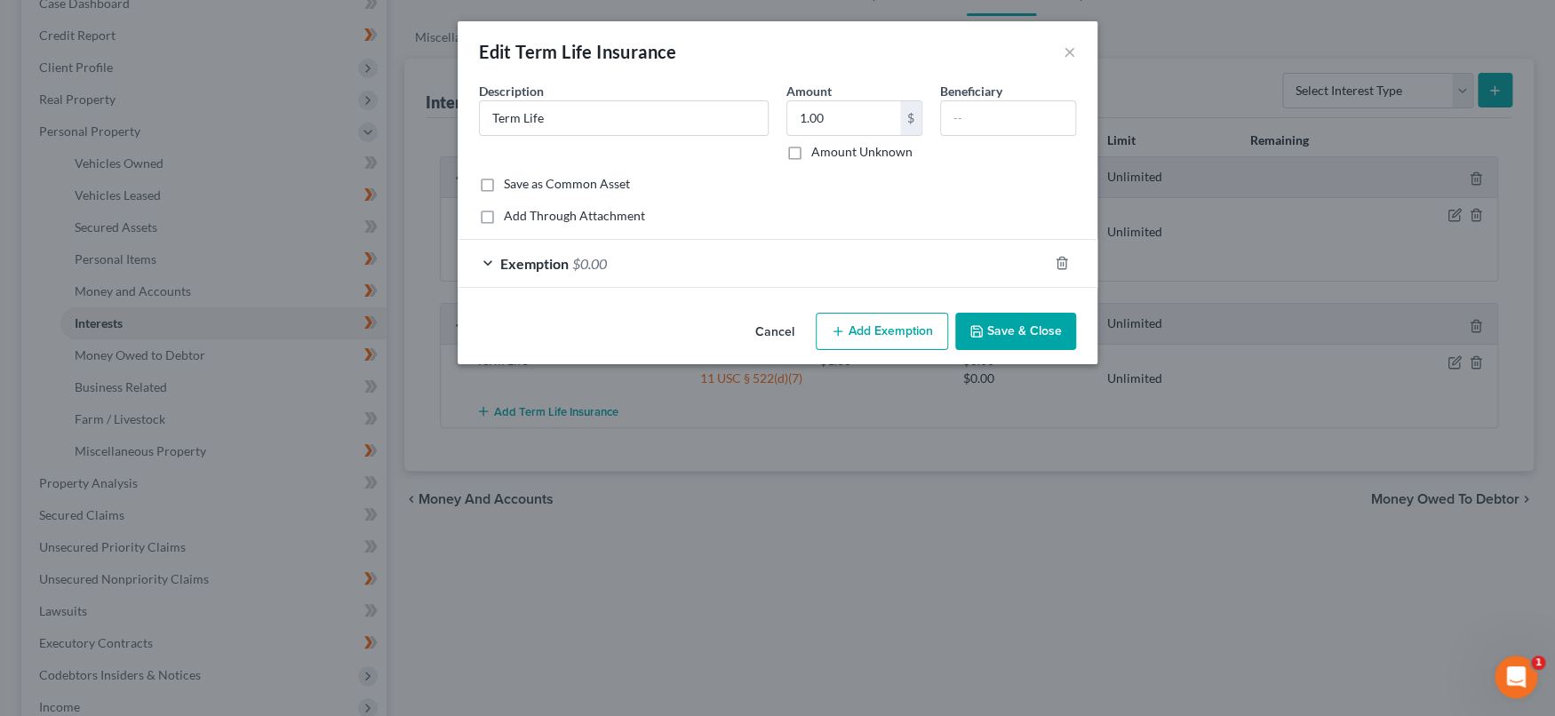
click at [908, 259] on div "Exemption $0.00" at bounding box center [753, 263] width 590 height 47
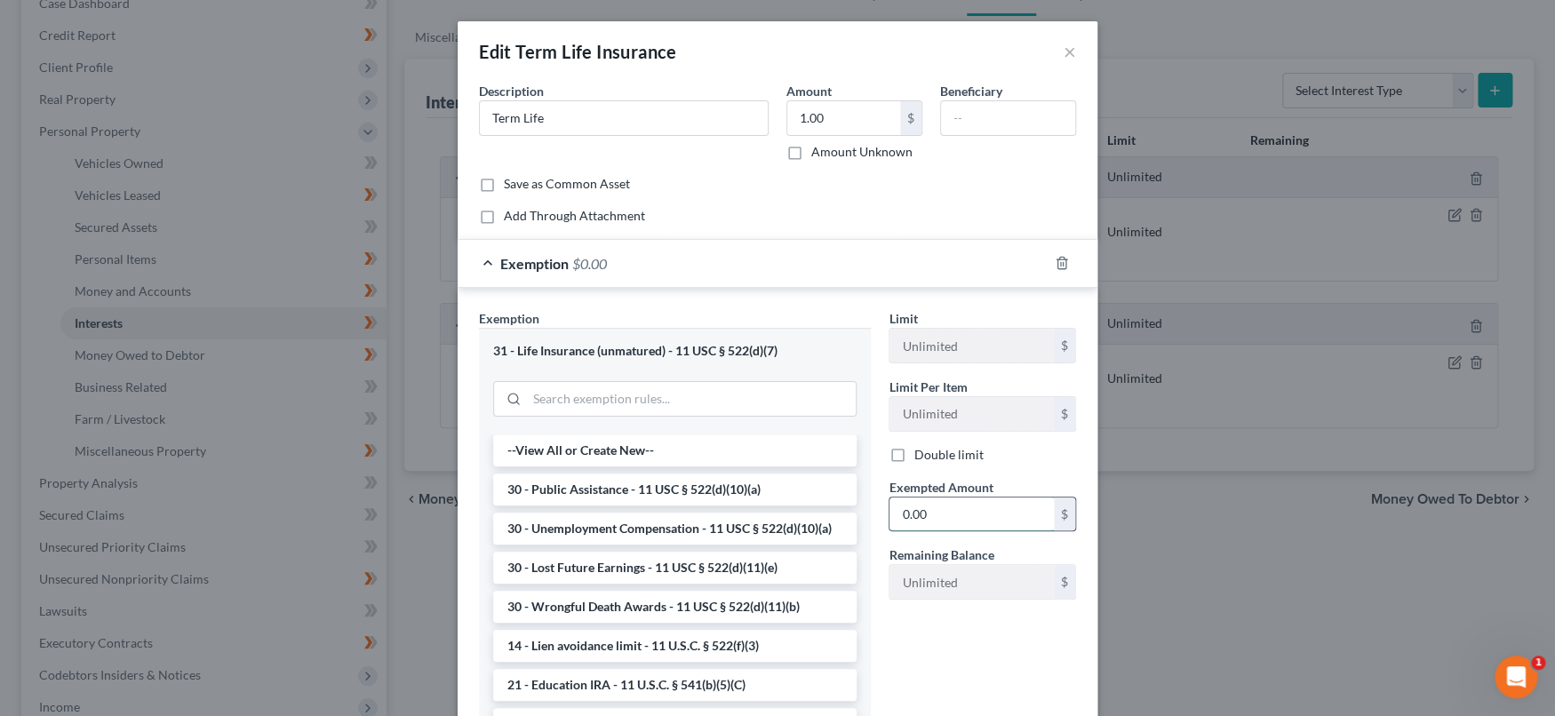
click at [975, 510] on input "0.00" at bounding box center [971, 515] width 164 height 34
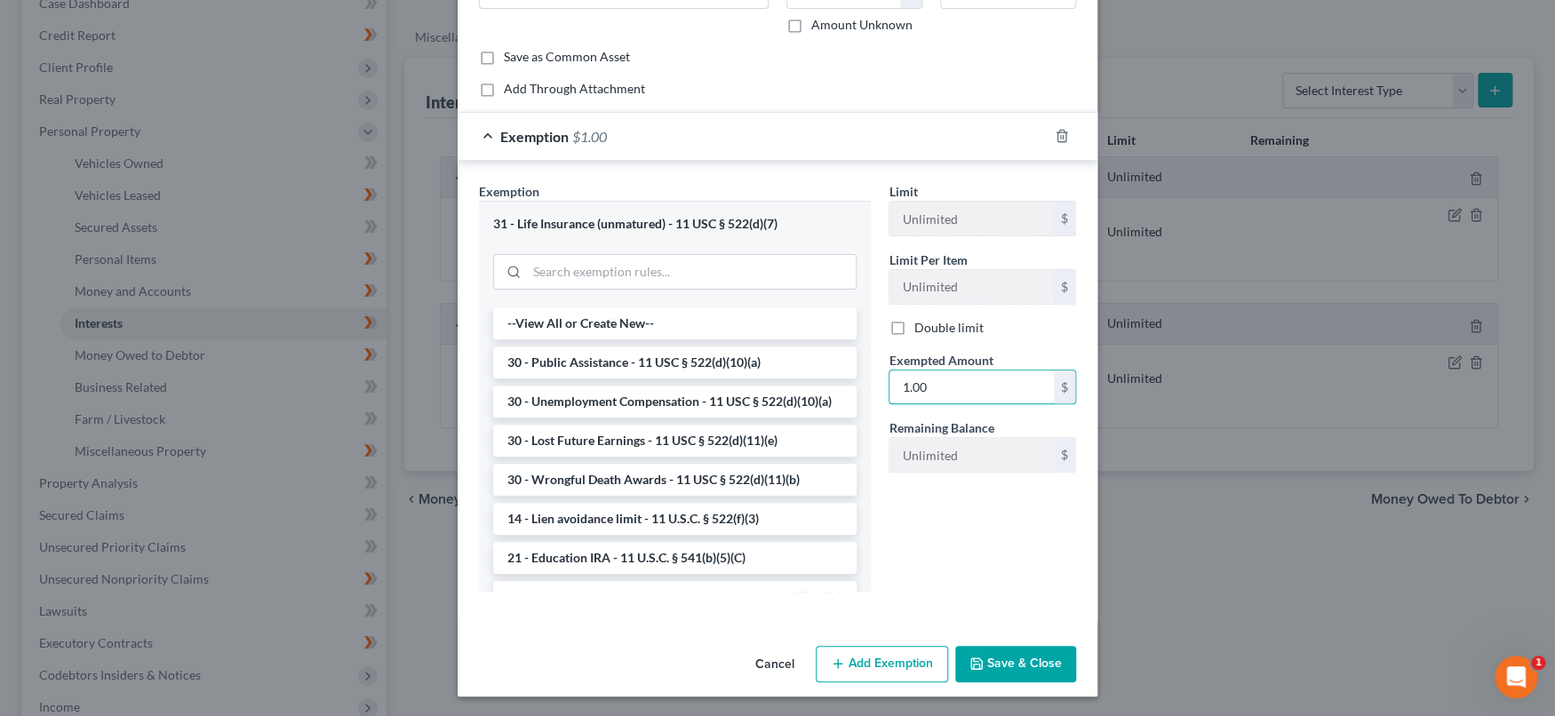
type input "1.00"
click at [1013, 672] on button "Save & Close" at bounding box center [1015, 664] width 121 height 37
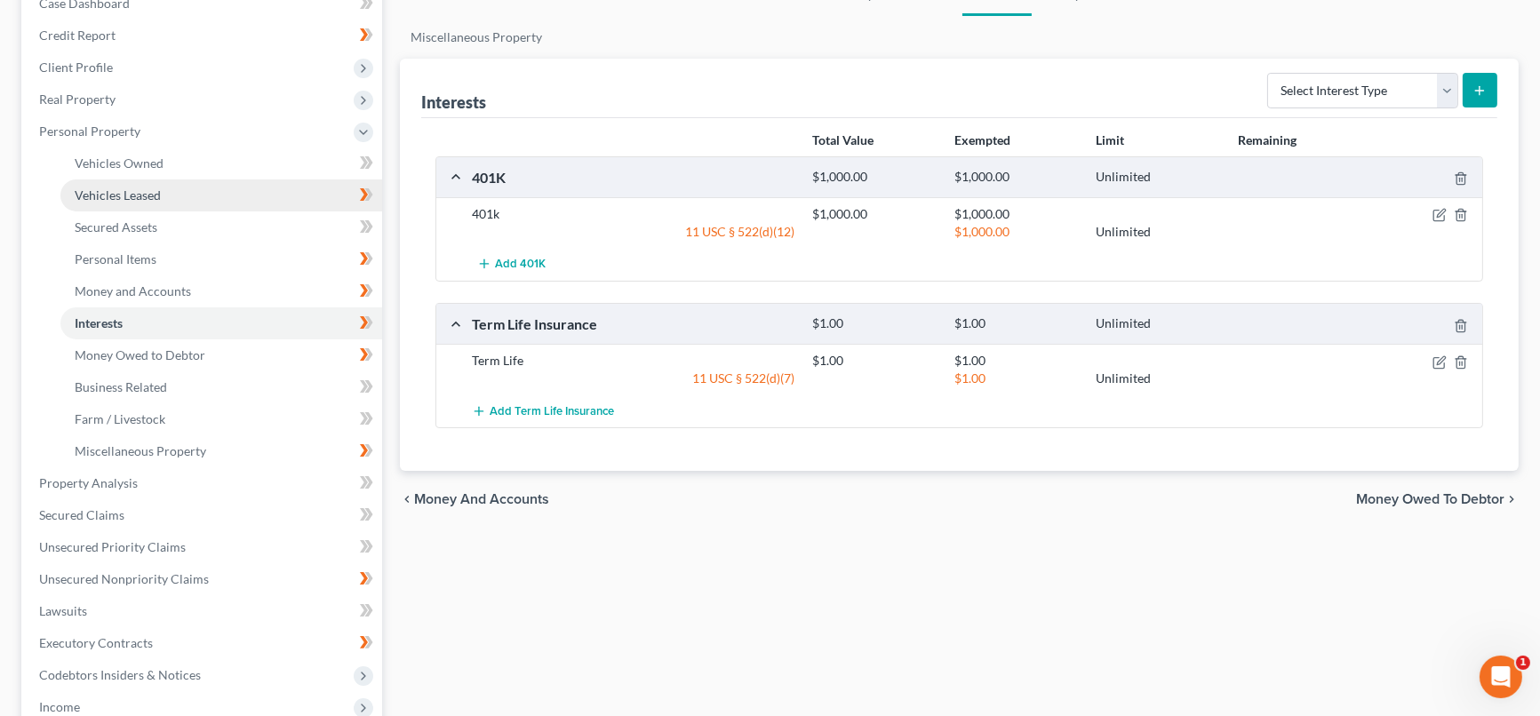
click at [175, 186] on link "Vehicles Leased" at bounding box center [221, 195] width 322 height 32
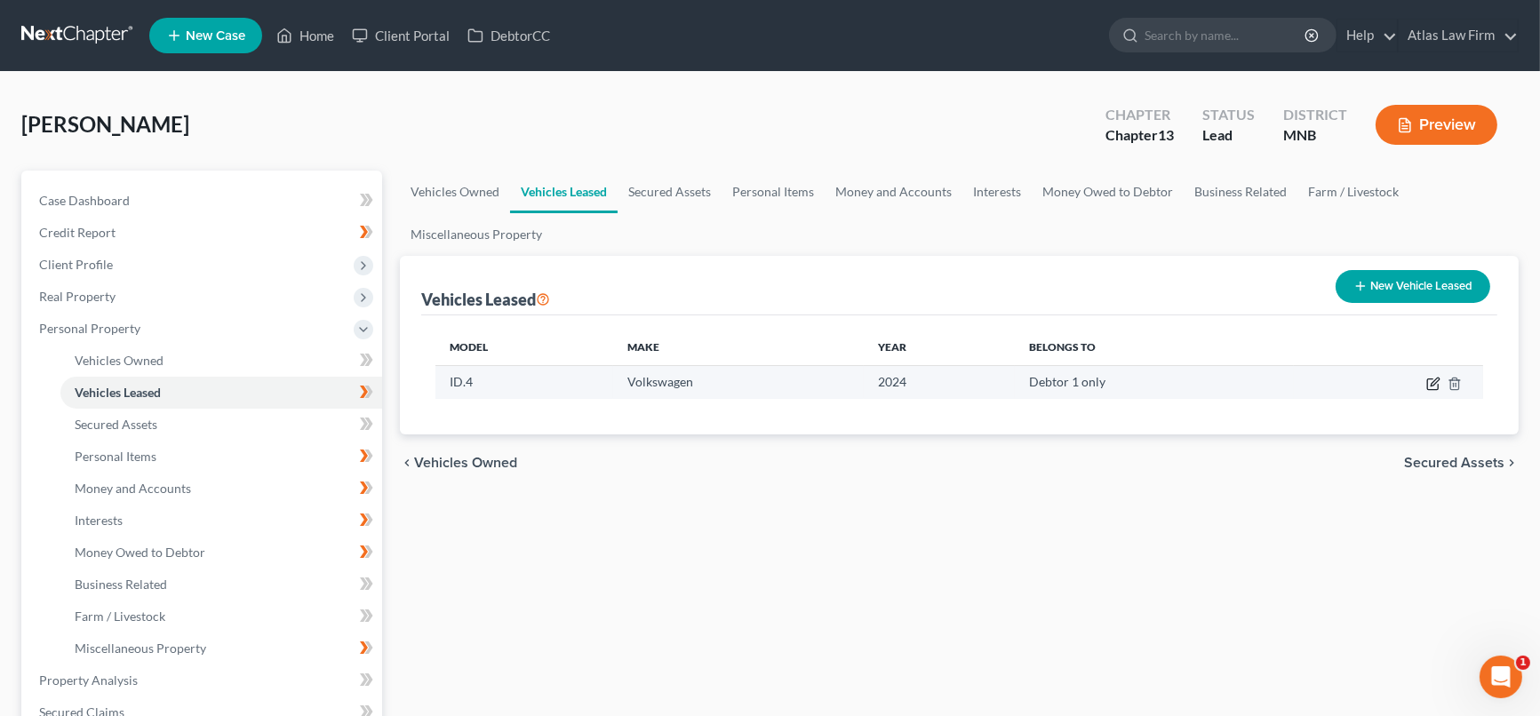
click at [1434, 384] on icon "button" at bounding box center [1433, 384] width 14 height 14
select select "0"
select select "2"
select select "0"
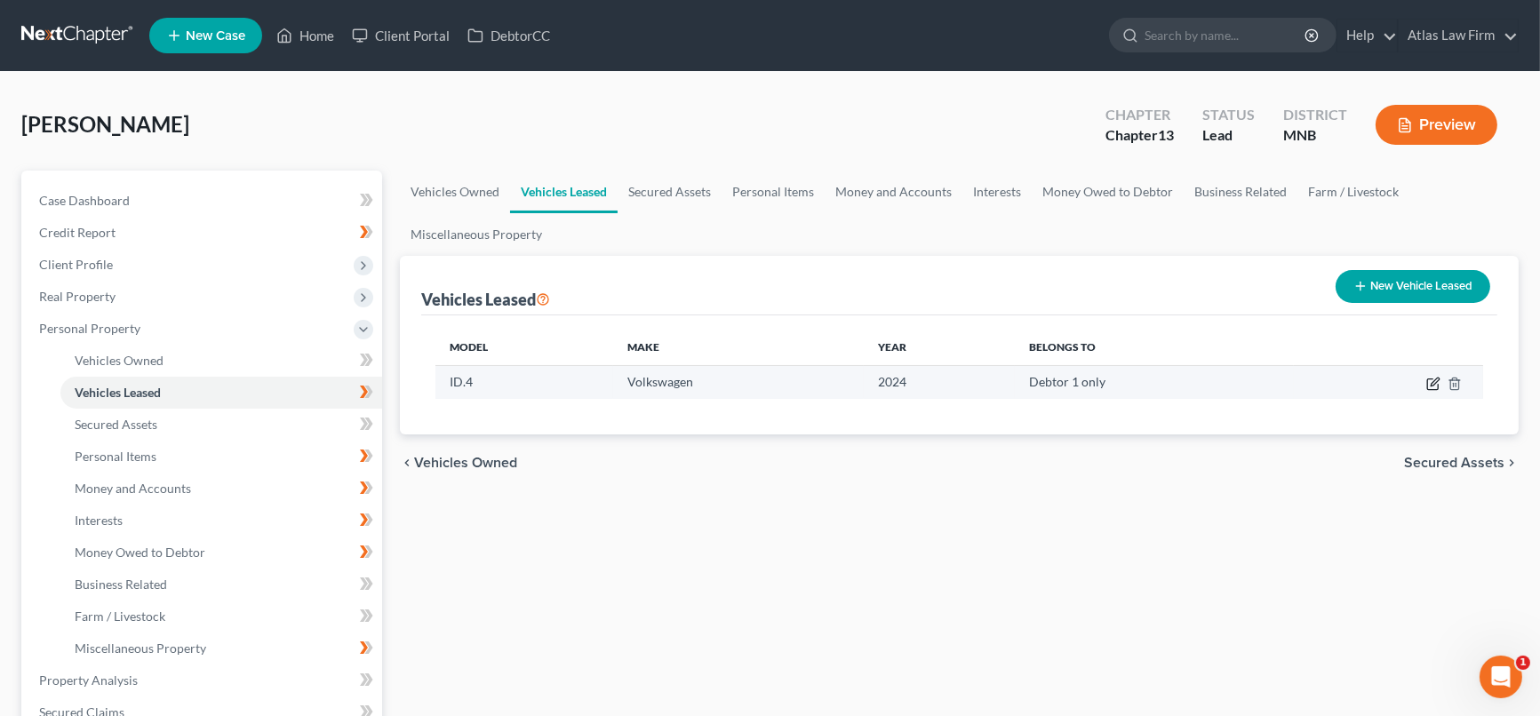
select select "1"
select select "14"
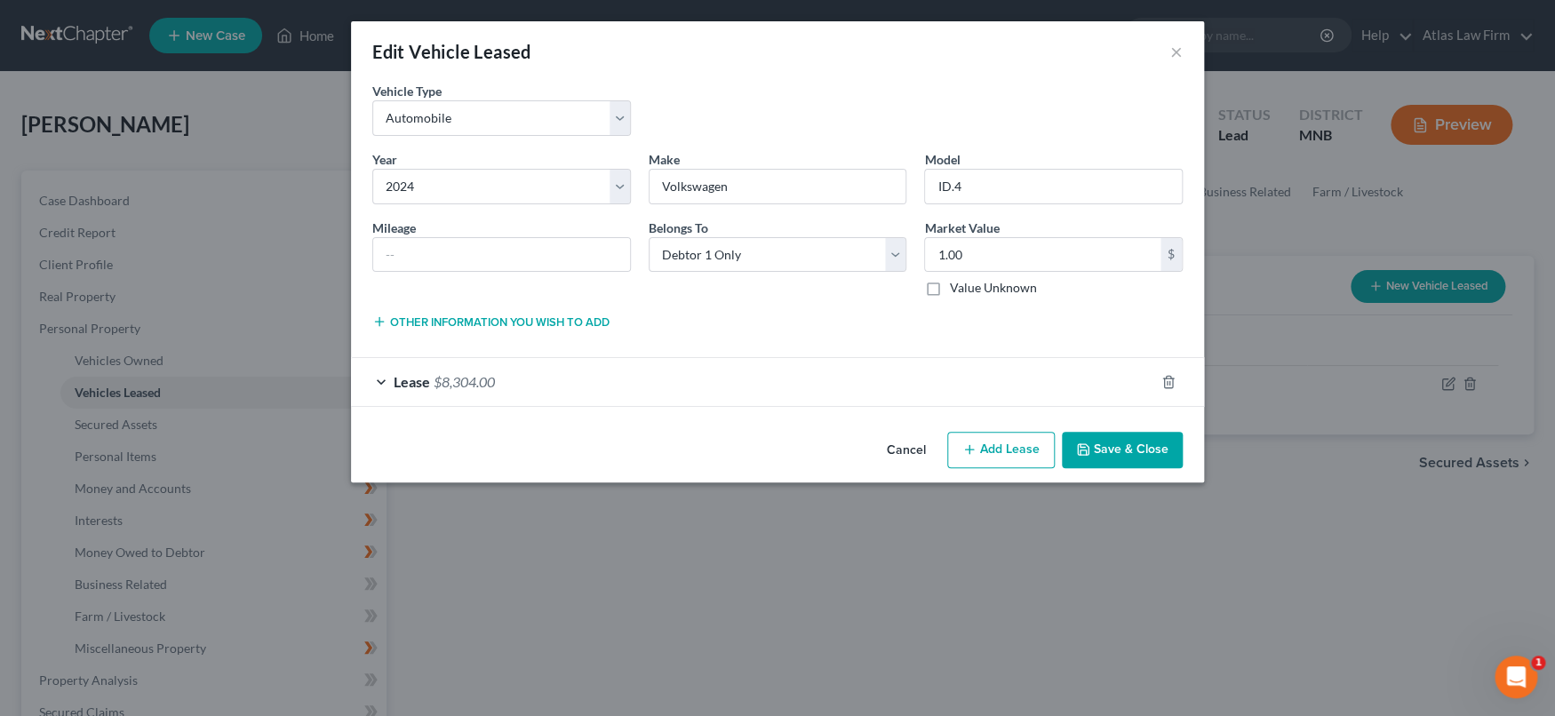
click at [841, 387] on div "Lease $8,304.00" at bounding box center [752, 381] width 803 height 47
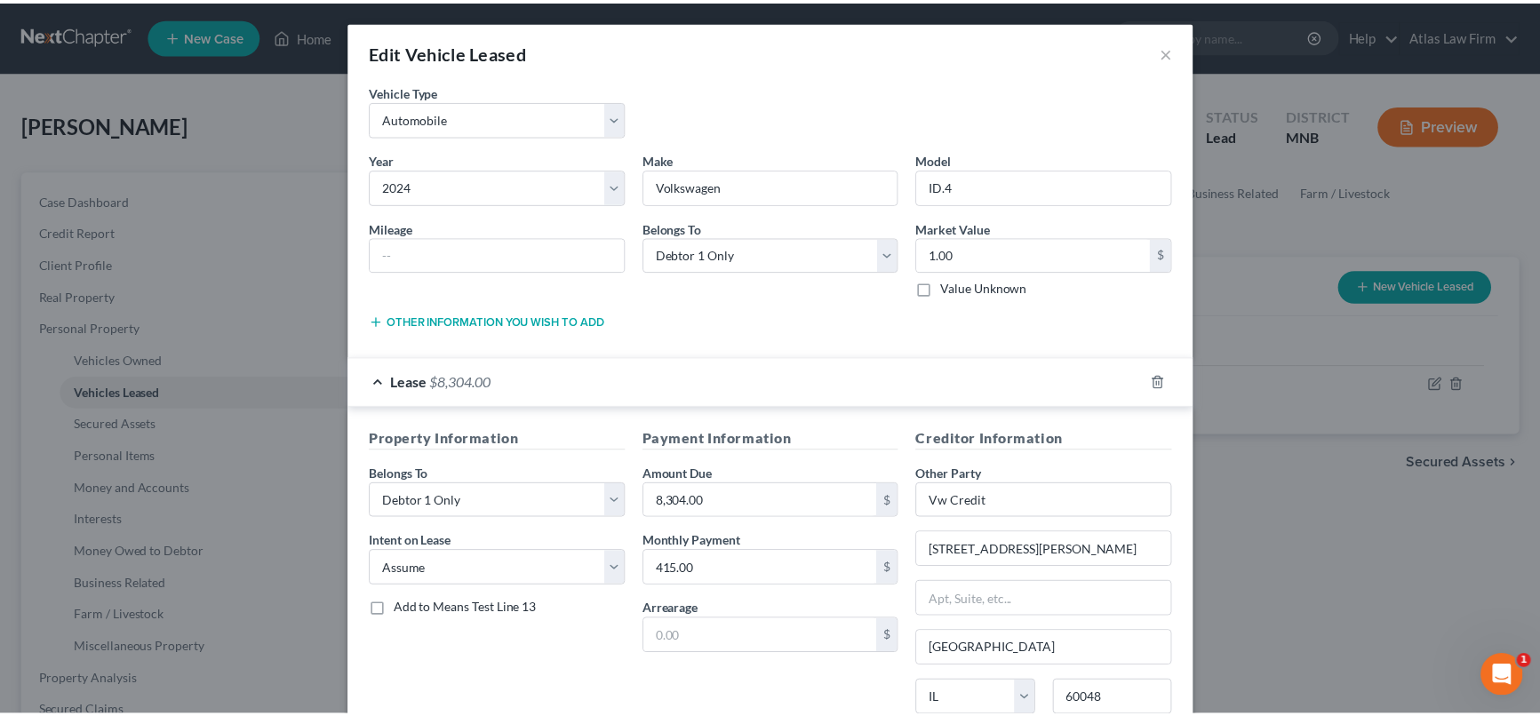
scroll to position [156, 0]
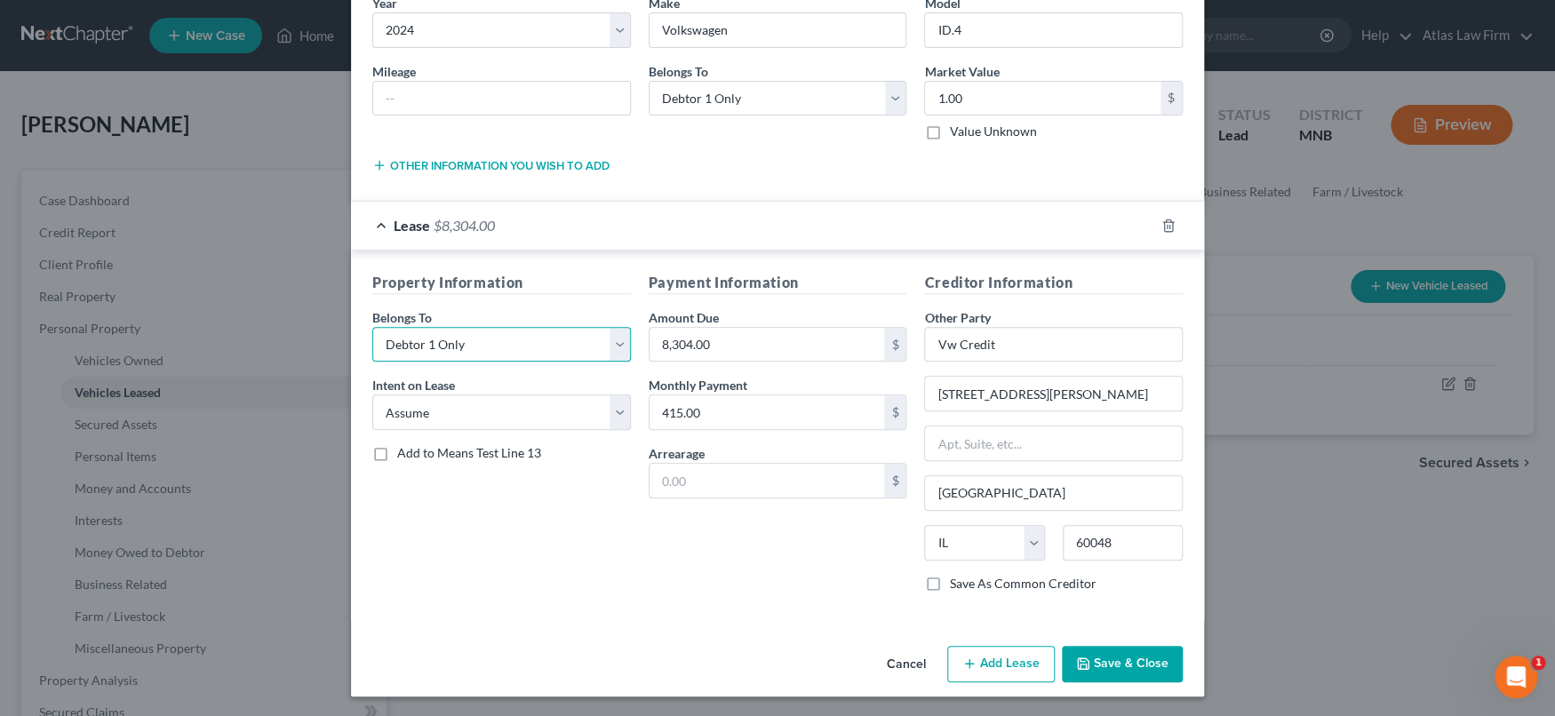
click at [606, 347] on select "Select Debtor 1 Only Debtor 2 Only Debtor 1 And Debtor 2 Only At Least One Of T…" at bounding box center [501, 345] width 259 height 36
select select "3"
click at [372, 327] on select "Select Debtor 1 Only Debtor 2 Only Debtor 1 And Debtor 2 Only At Least One Of T…" at bounding box center [501, 345] width 259 height 36
click at [1104, 658] on button "Save & Close" at bounding box center [1122, 664] width 121 height 37
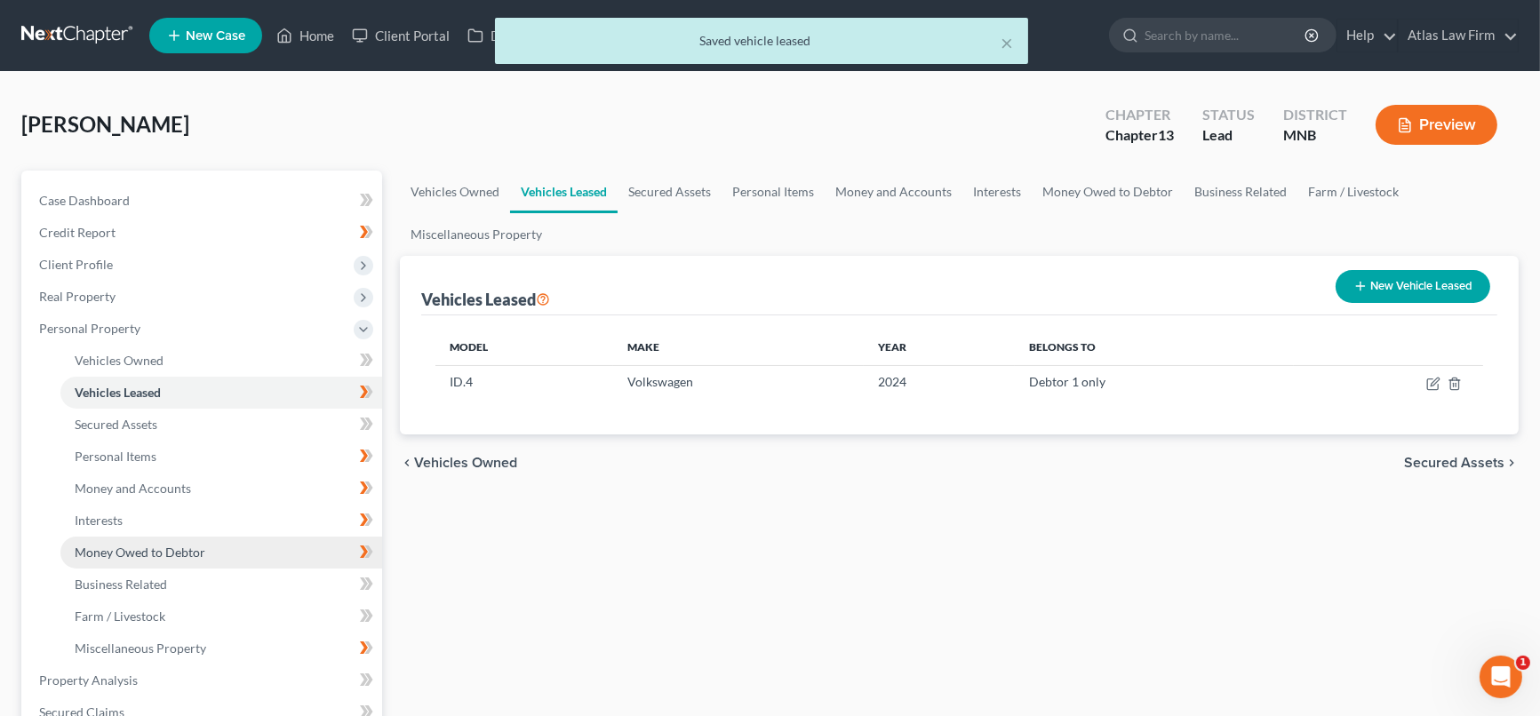
click at [211, 549] on link "Money Owed to Debtor" at bounding box center [221, 553] width 322 height 32
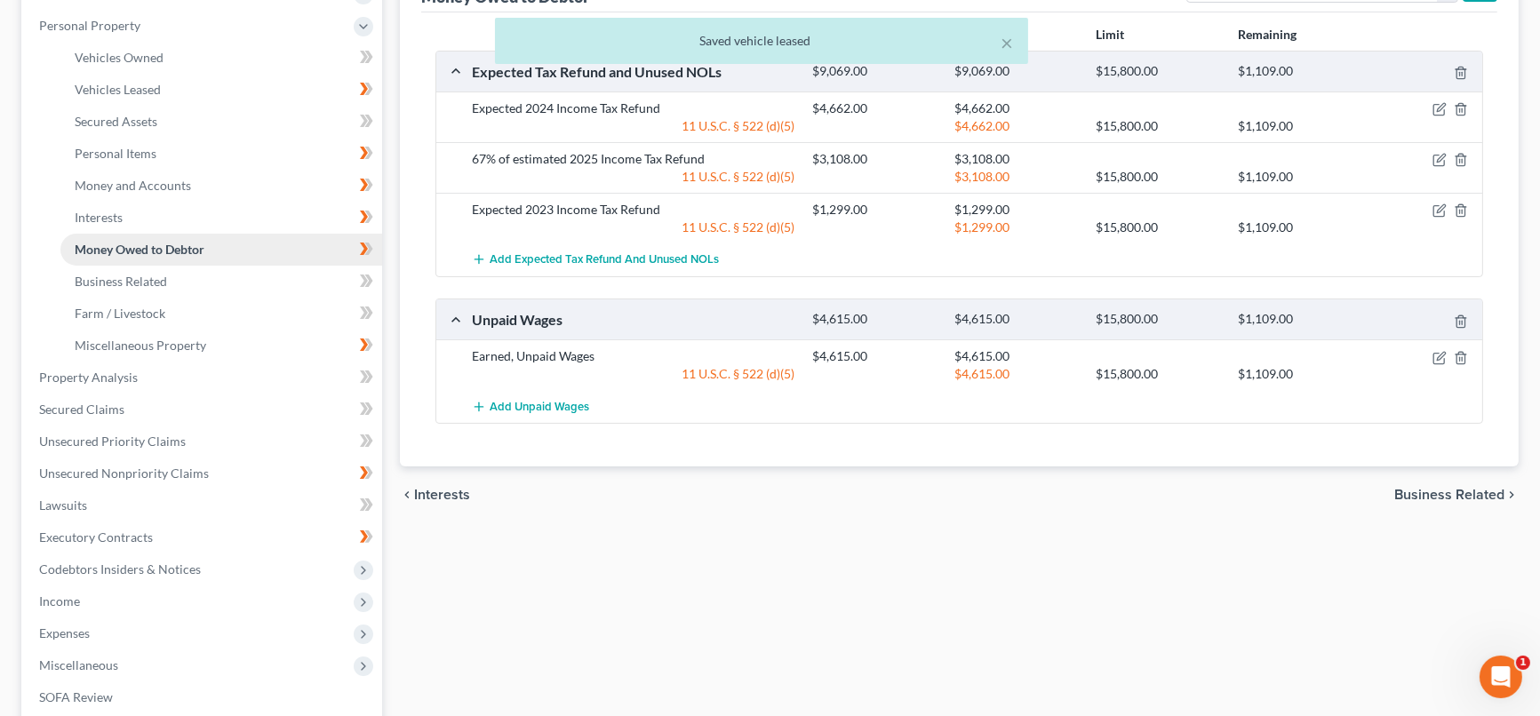
scroll to position [395, 0]
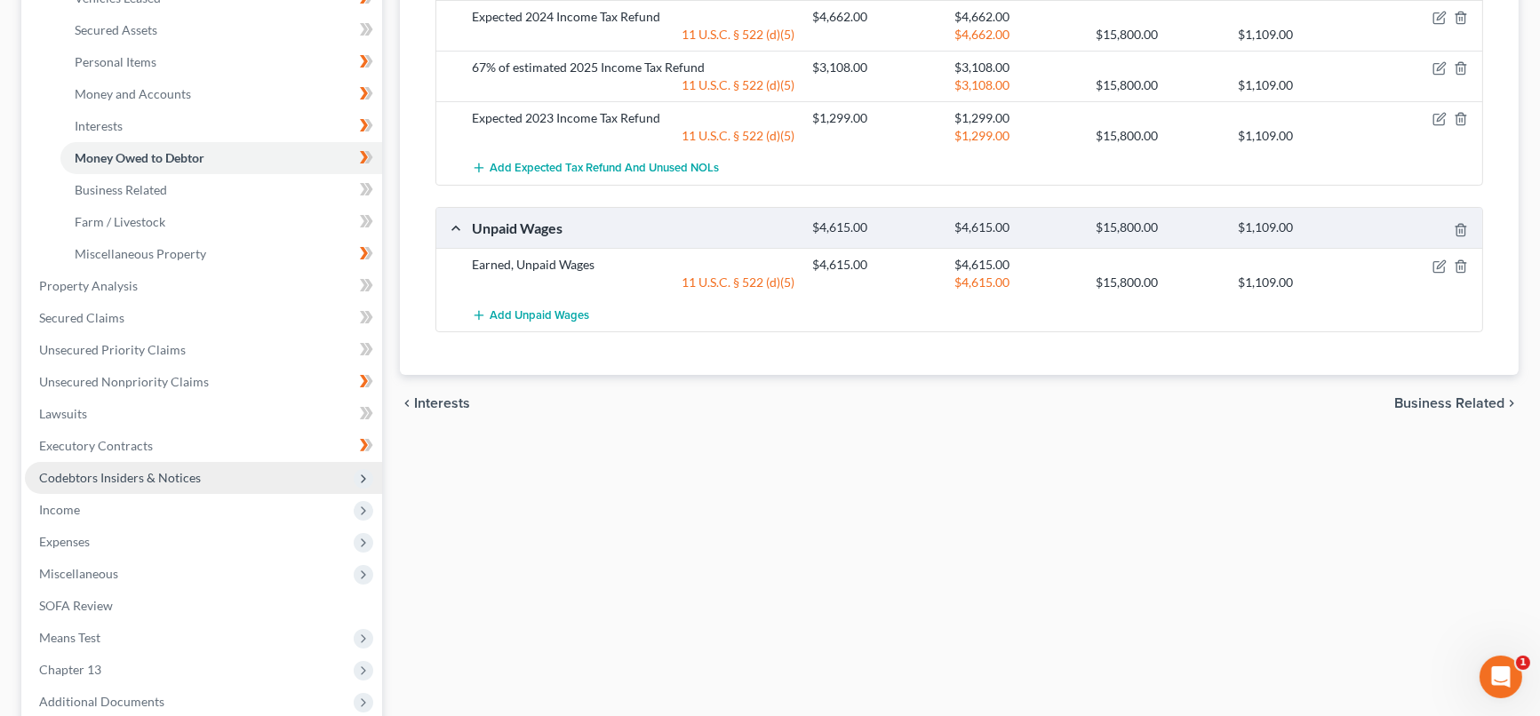
click at [132, 470] on span "Codebtors Insiders & Notices" at bounding box center [120, 477] width 162 height 15
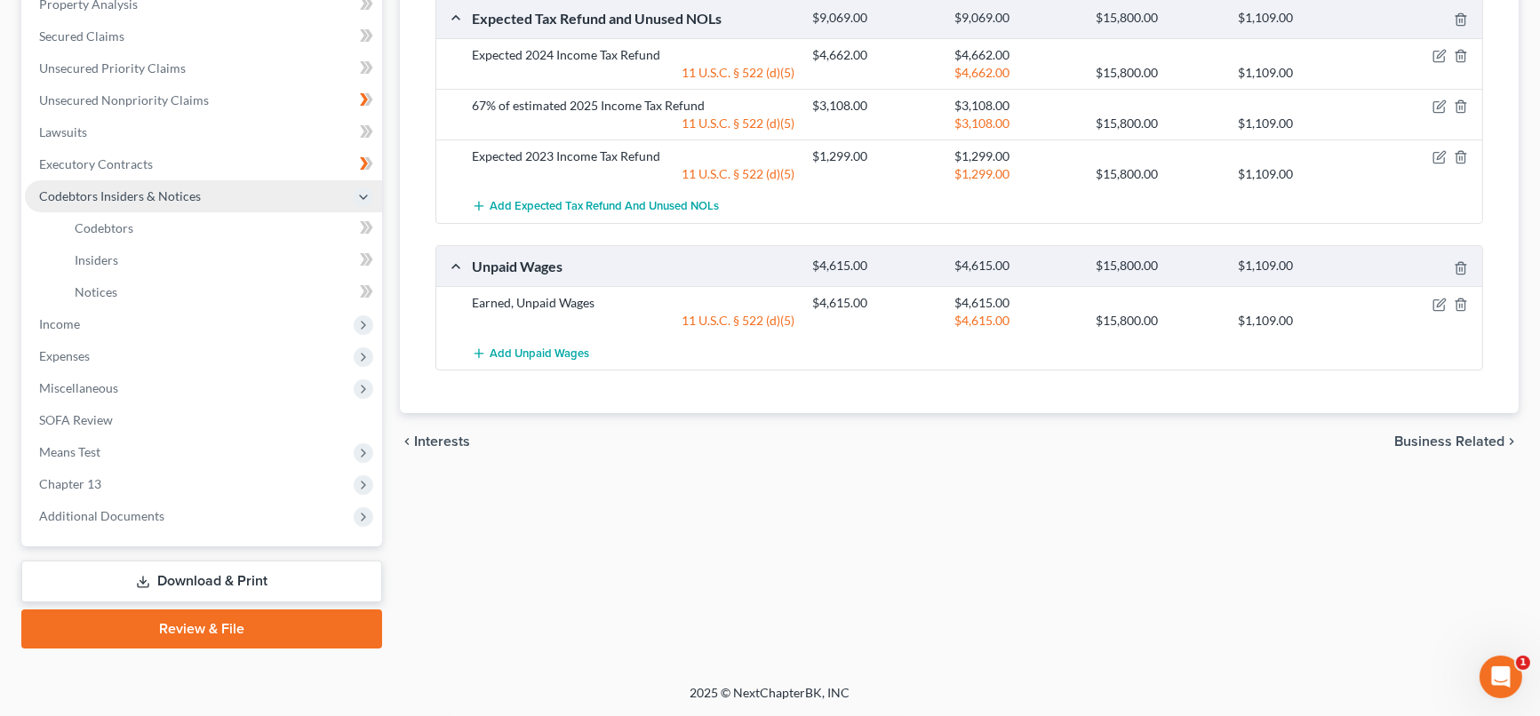
scroll to position [354, 0]
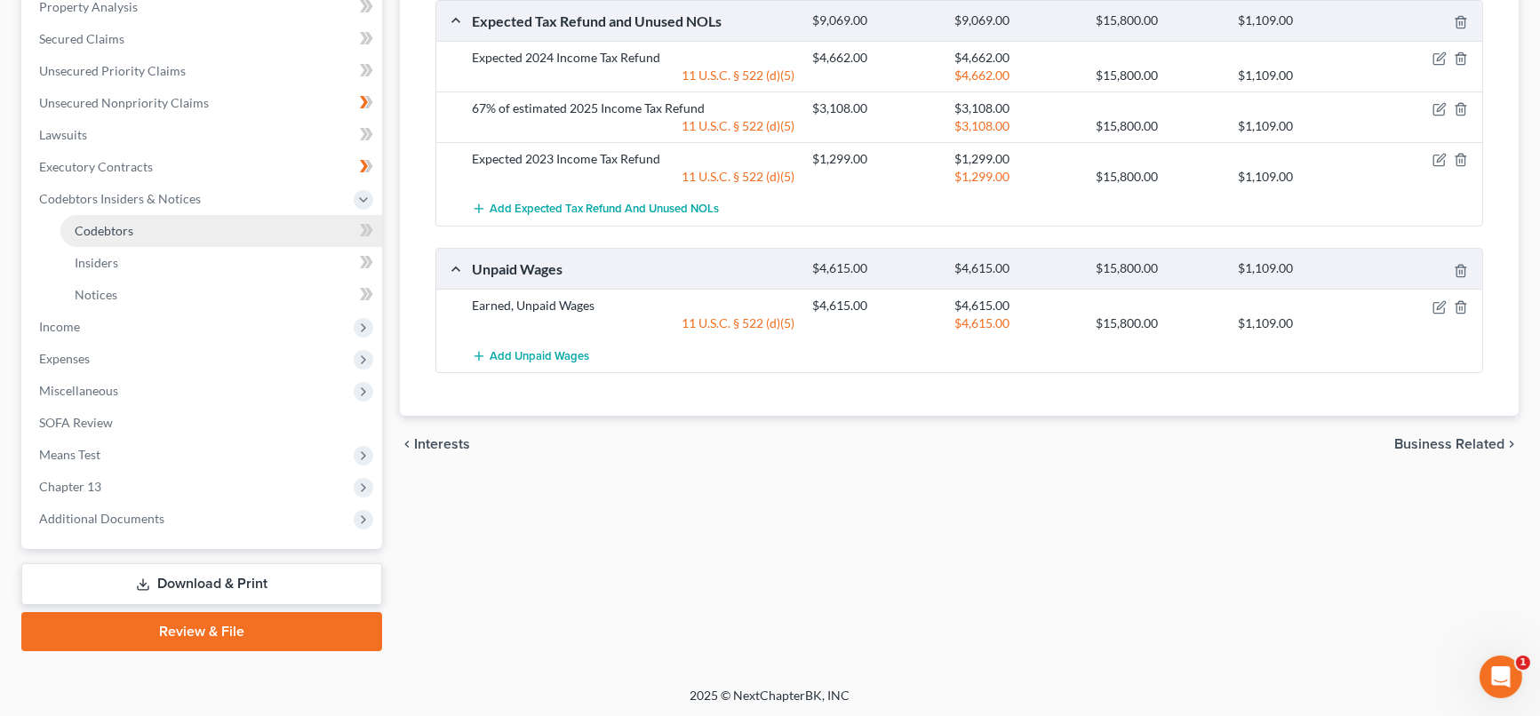
click at [220, 226] on link "Codebtors" at bounding box center [221, 231] width 322 height 32
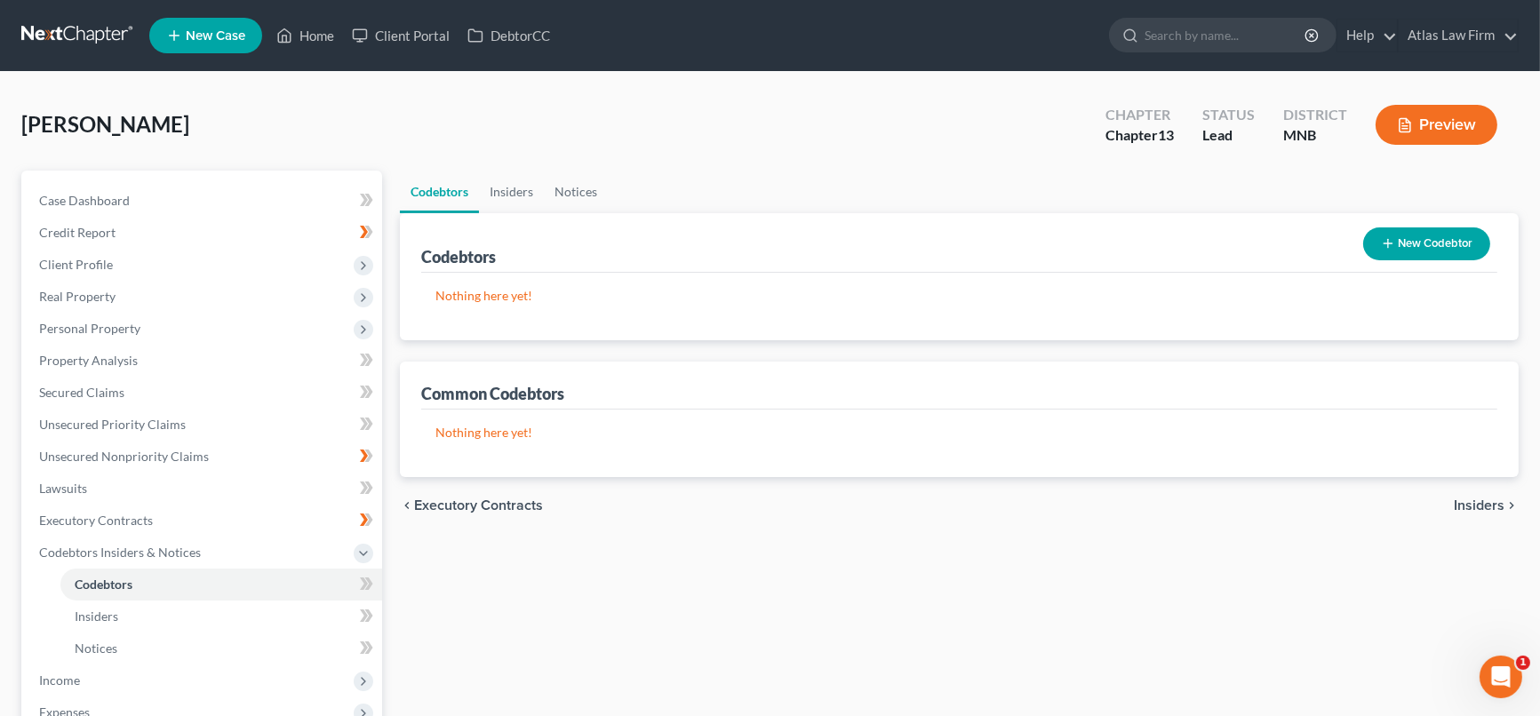
click at [1433, 222] on div "New Codebtor" at bounding box center [1426, 243] width 141 height 47
click at [1432, 236] on button "New Codebtor" at bounding box center [1426, 243] width 127 height 33
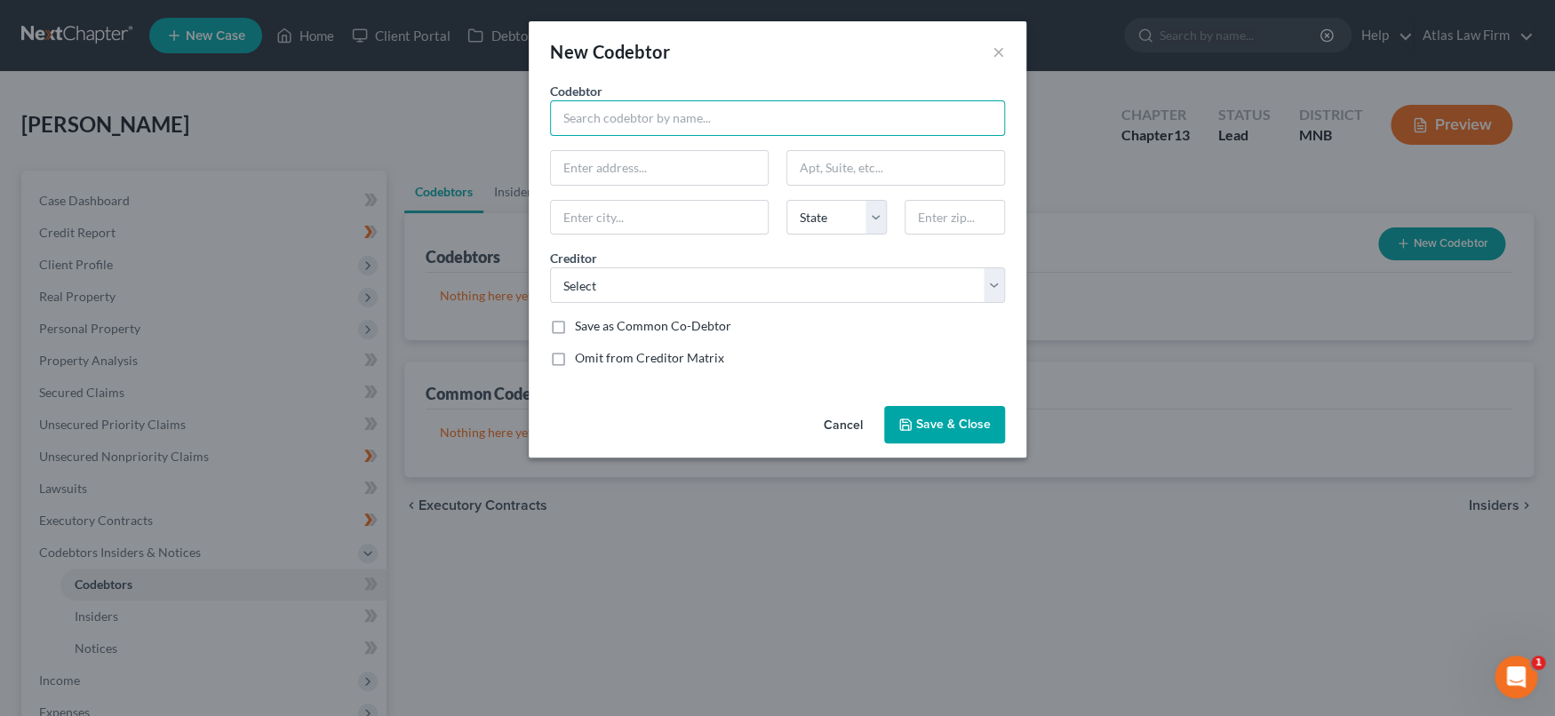
click at [651, 124] on input "text" at bounding box center [777, 118] width 455 height 36
type input "Codebtor?"
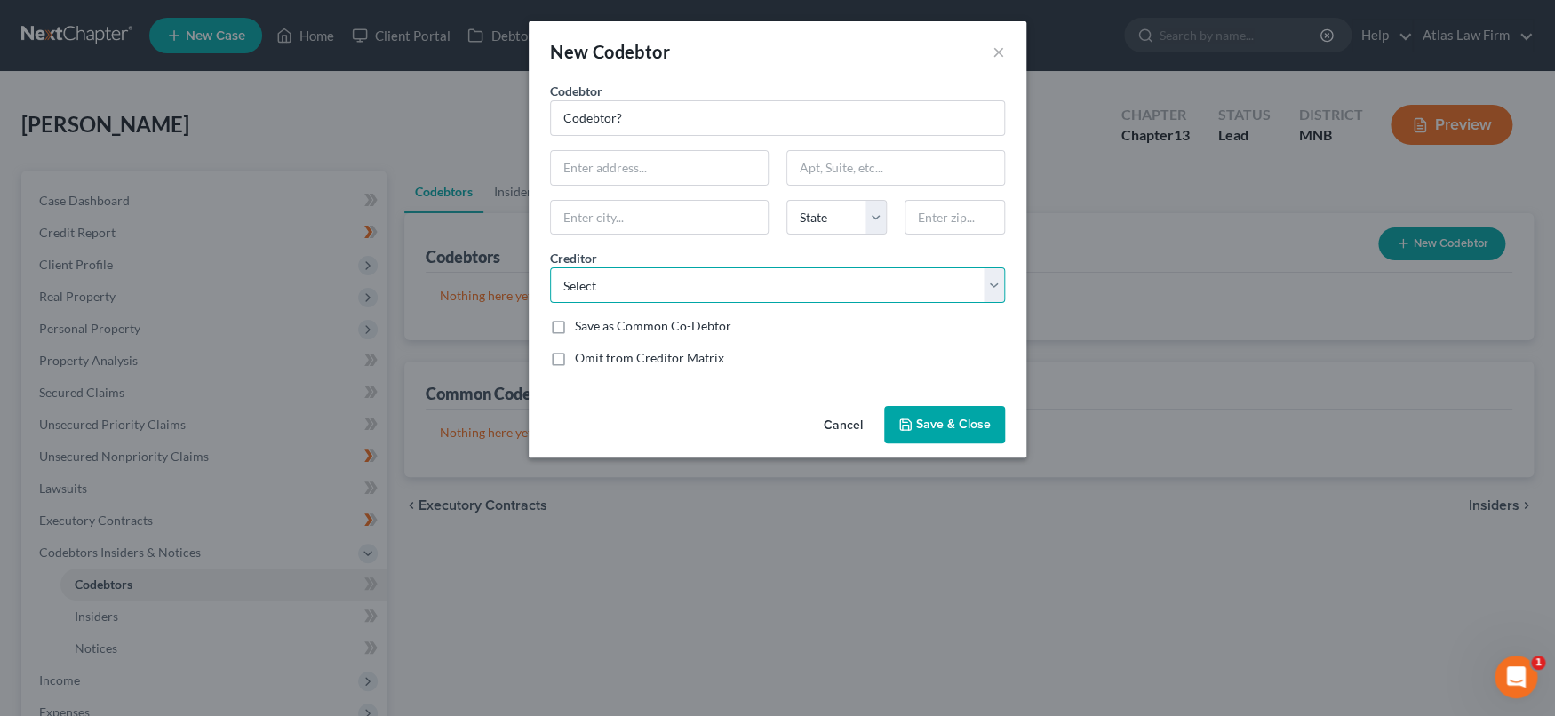
click at [645, 275] on select "Select Lending Pt Syncb/Ppc Capital One Thd/Cbna Upgrade Inc Amex Best Egg Appl…" at bounding box center [777, 285] width 455 height 36
click at [1097, 564] on div "New Codebtor × Codebtor * Codebtor? Codebtor * Codebtor? State [US_STATE] AK AR…" at bounding box center [777, 358] width 1555 height 716
click at [959, 429] on span "Save & Close" at bounding box center [953, 424] width 75 height 15
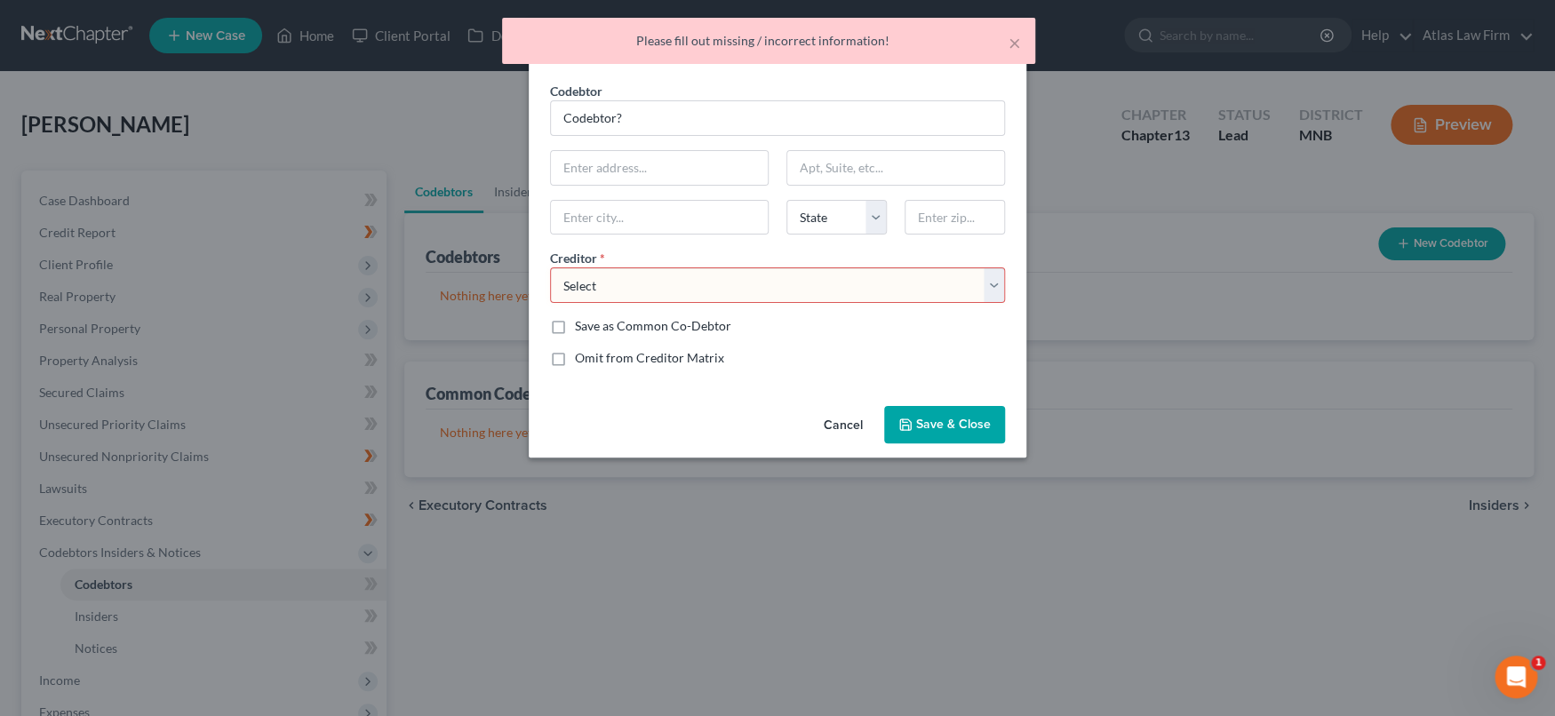
click at [998, 283] on select "Select Lending Pt Syncb/Ppc Capital One Thd/Cbna Upgrade Inc Amex Best Egg Appl…" at bounding box center [777, 285] width 455 height 36
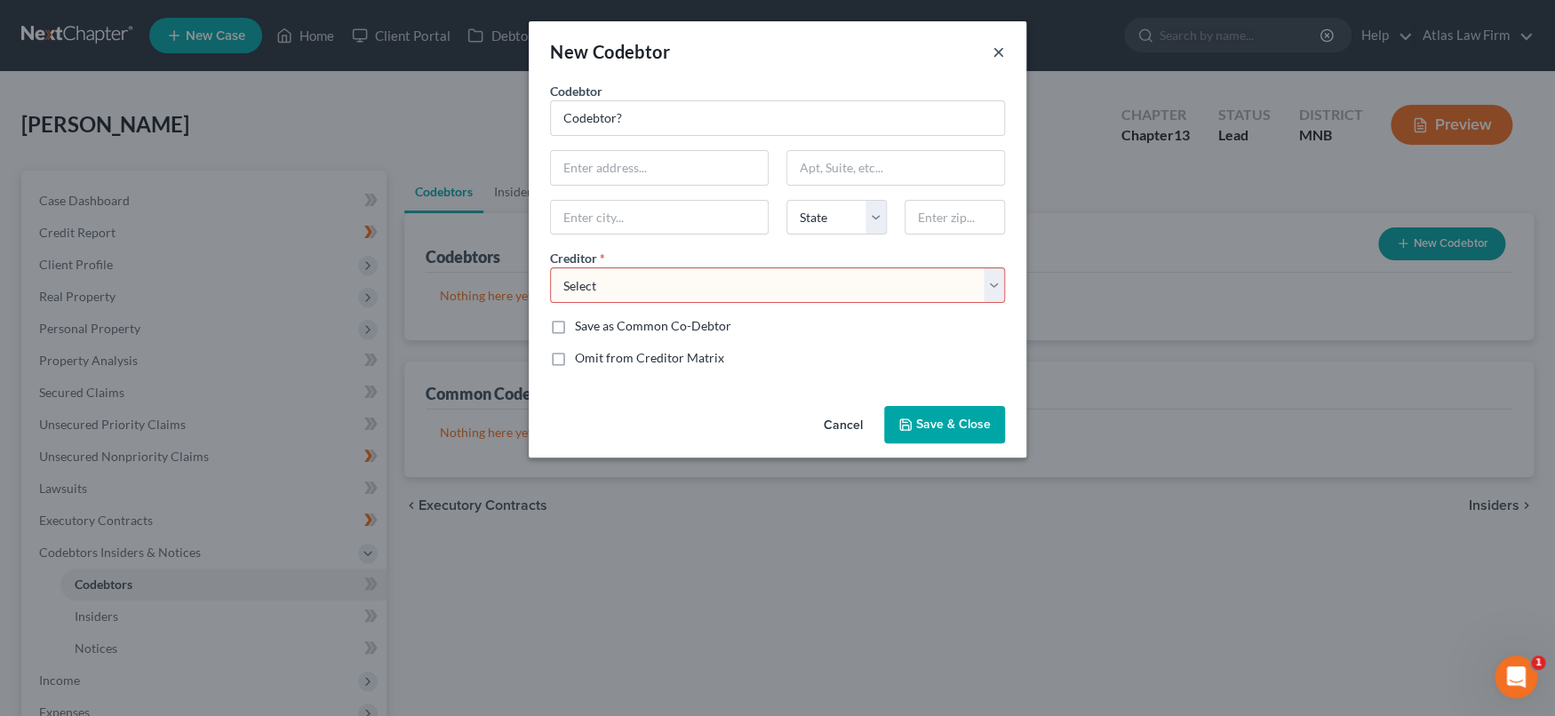
click at [996, 52] on button "×" at bounding box center [999, 51] width 12 height 21
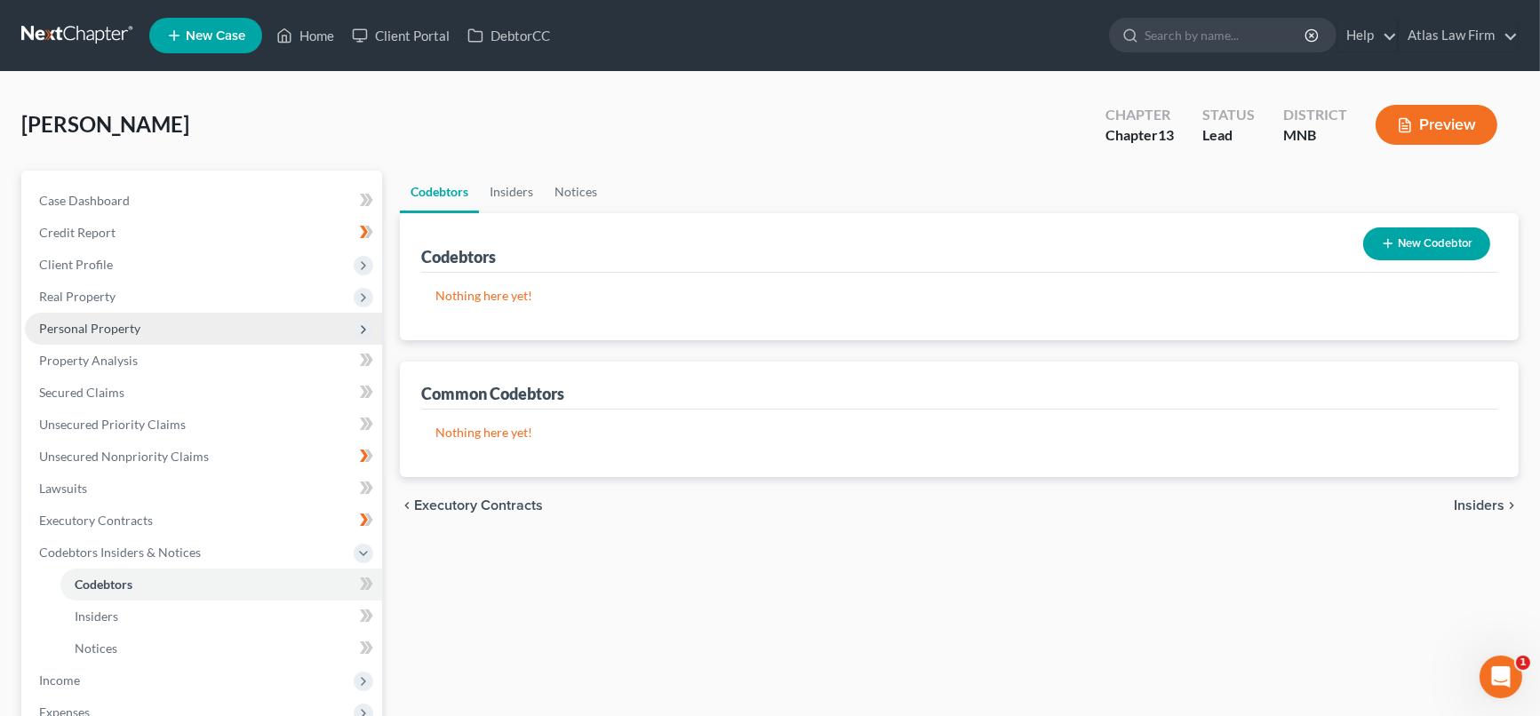
click at [91, 327] on span "Personal Property" at bounding box center [89, 328] width 101 height 15
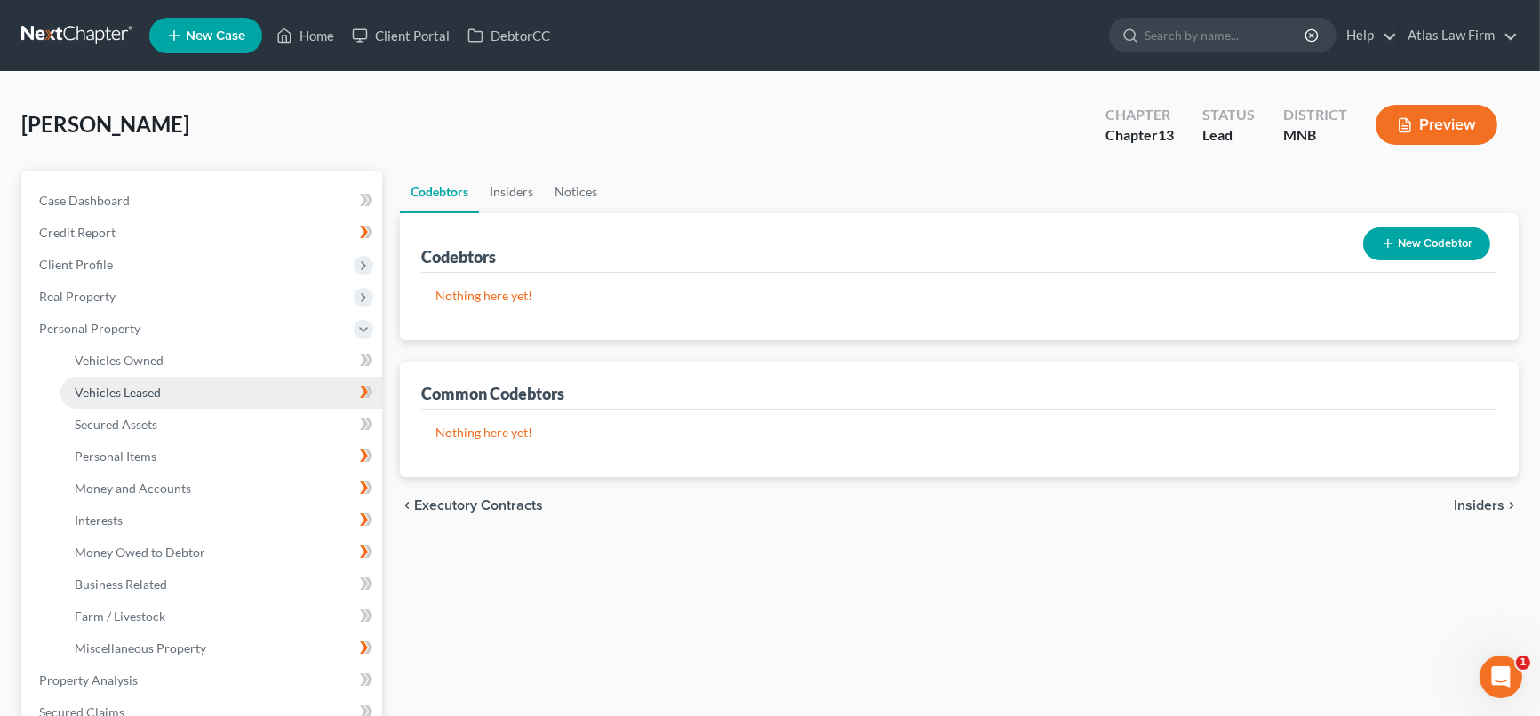
click at [128, 390] on span "Vehicles Leased" at bounding box center [118, 392] width 86 height 15
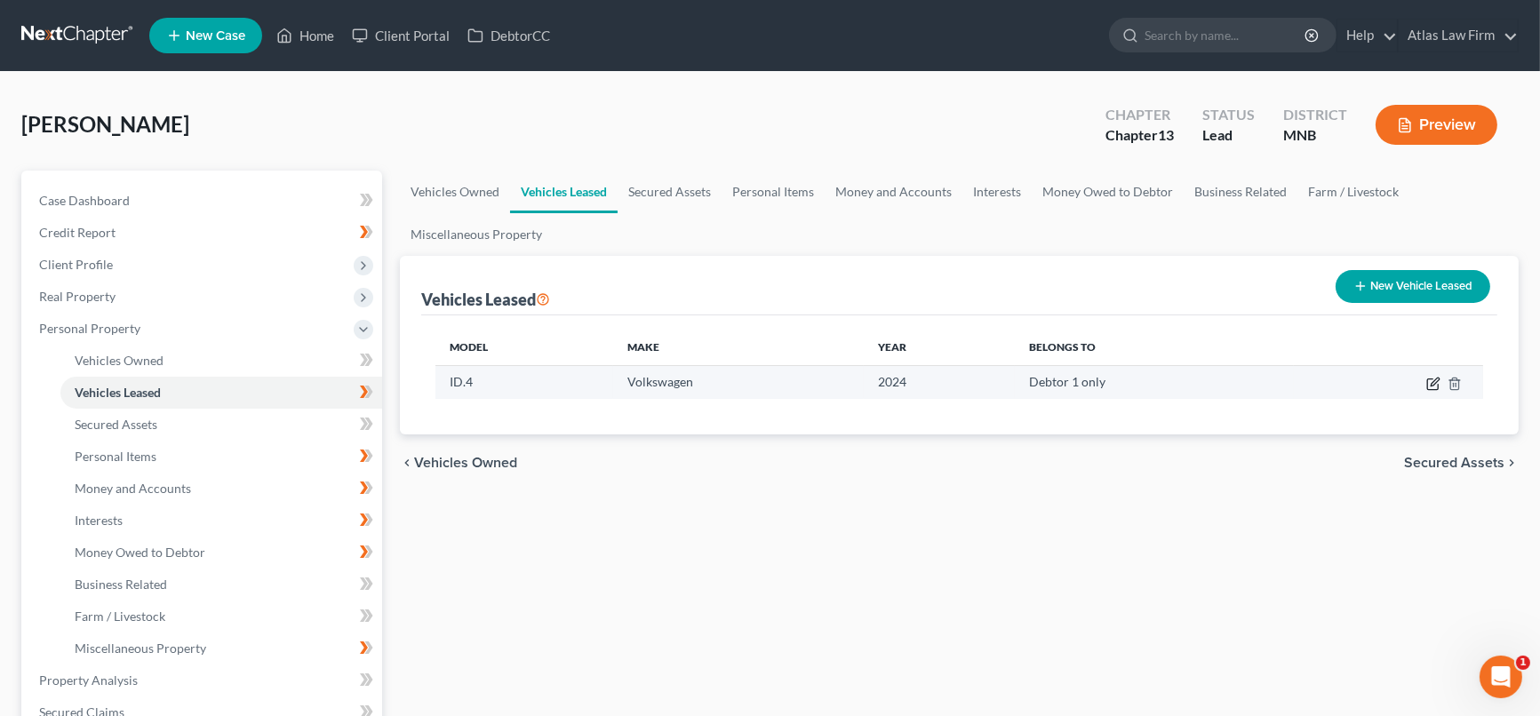
click at [1438, 384] on icon "button" at bounding box center [1432, 384] width 11 height 11
select select "0"
select select "2"
select select "0"
select select "3"
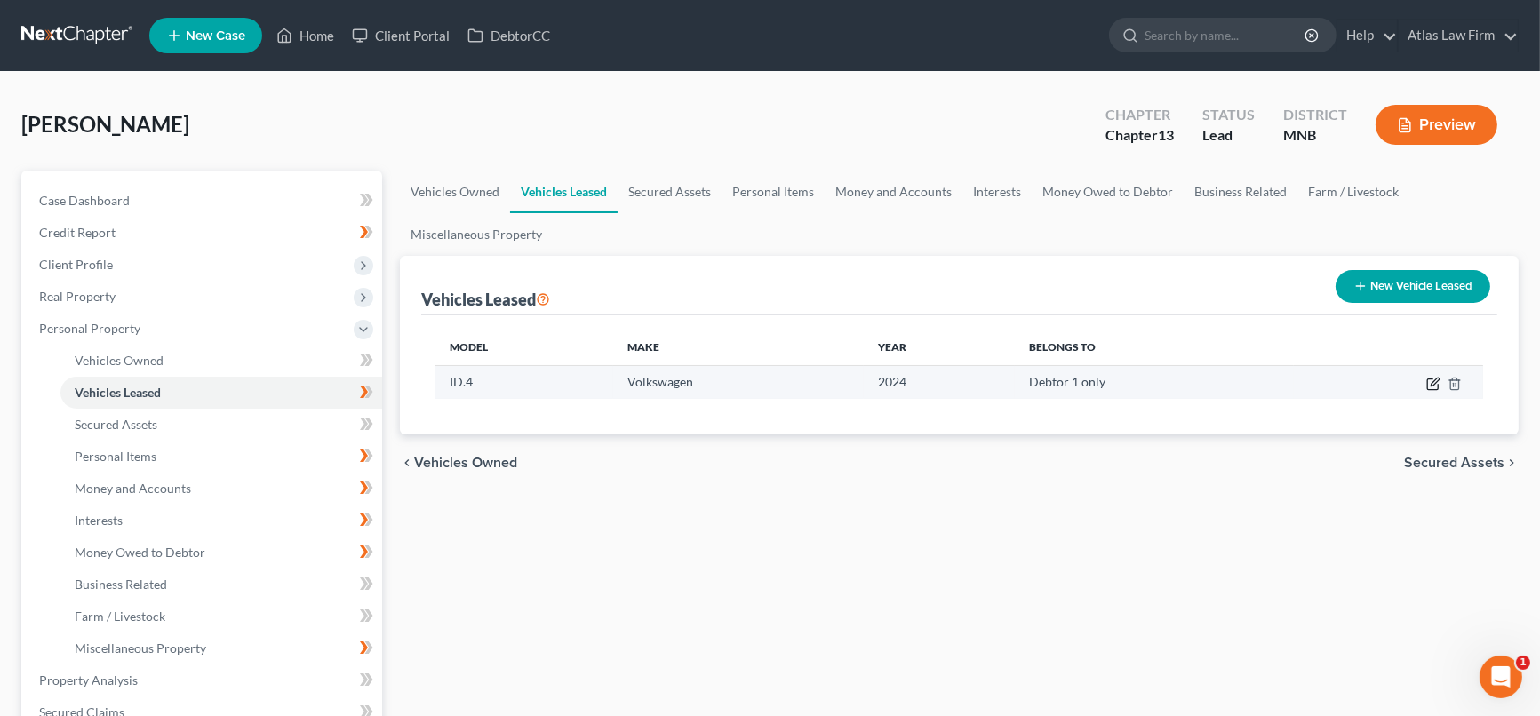
select select "1"
select select "14"
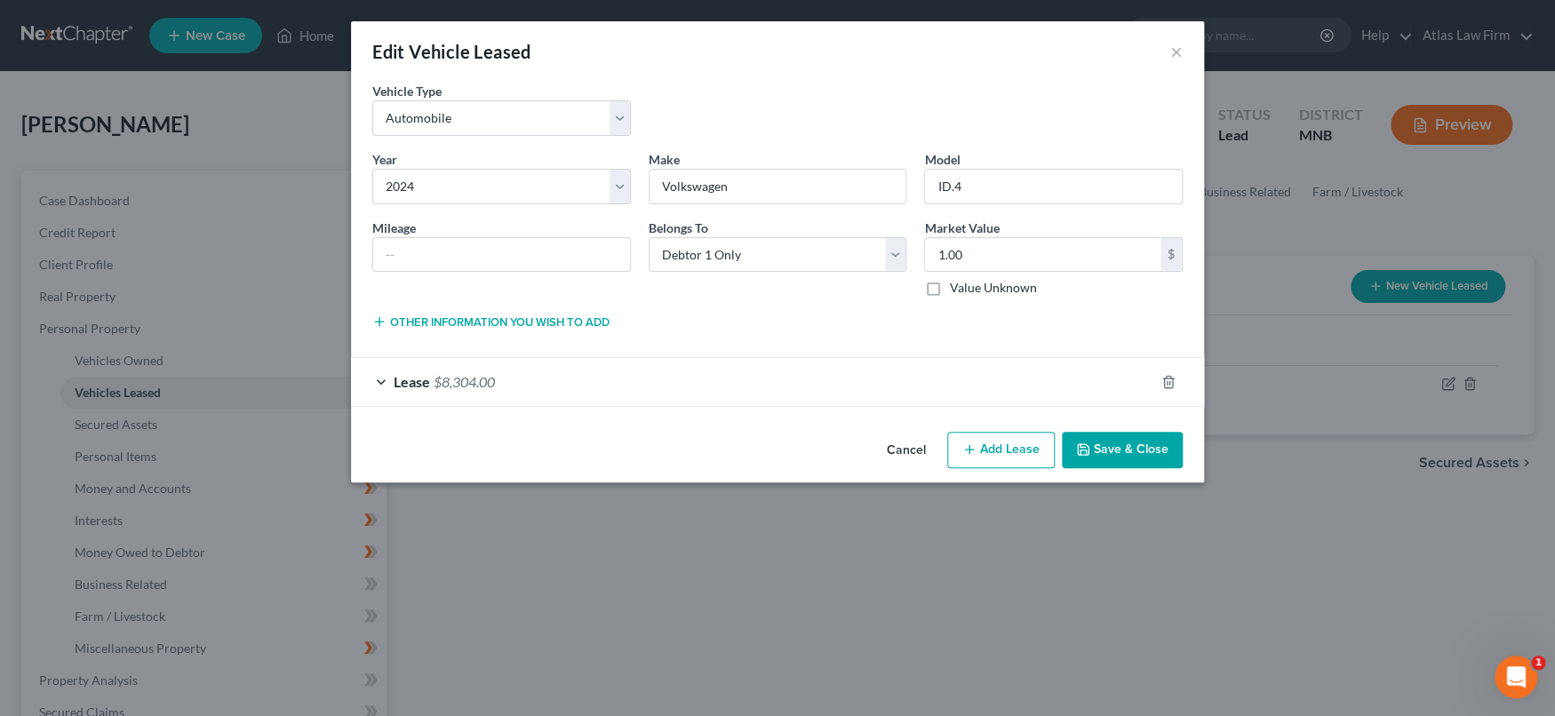
click at [1063, 383] on div "Lease $8,304.00" at bounding box center [752, 381] width 803 height 47
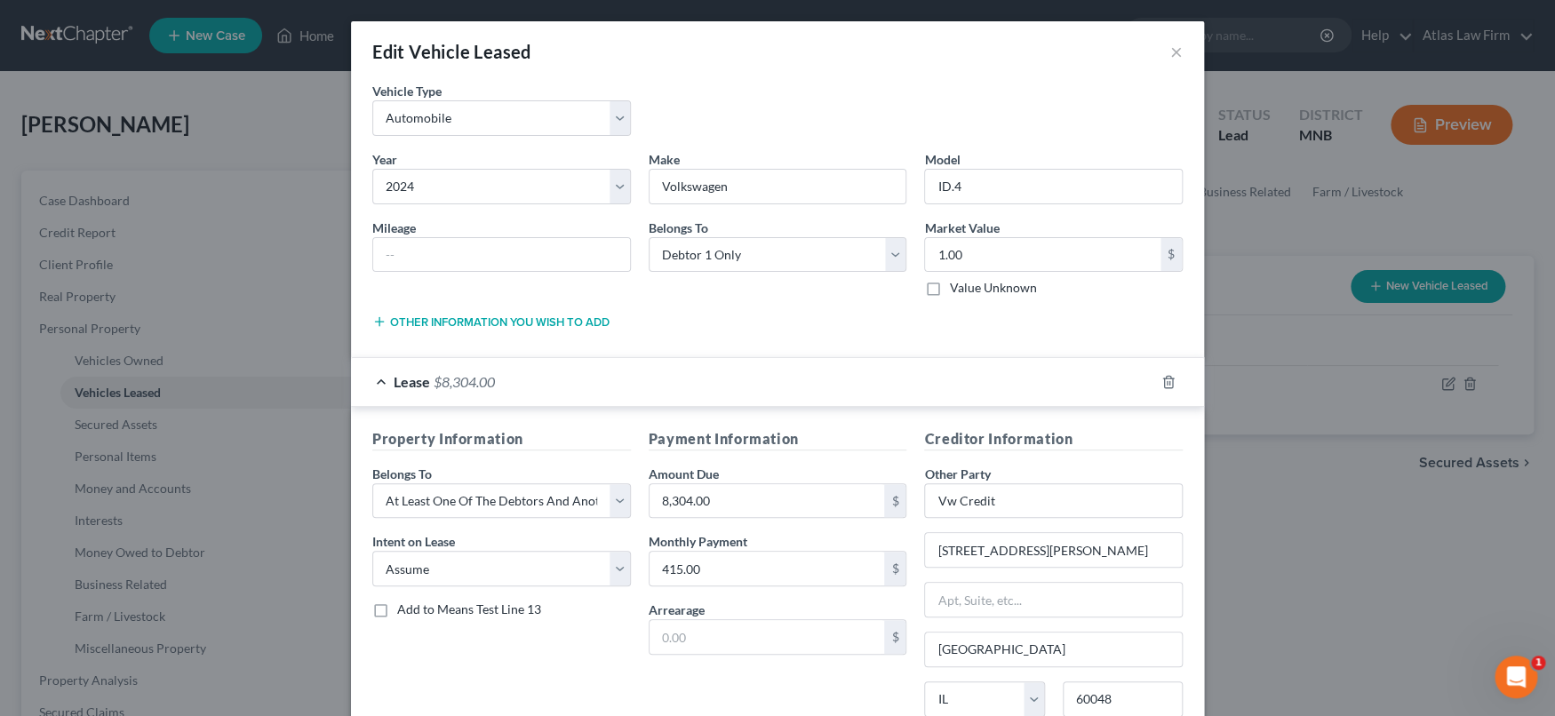
scroll to position [156, 0]
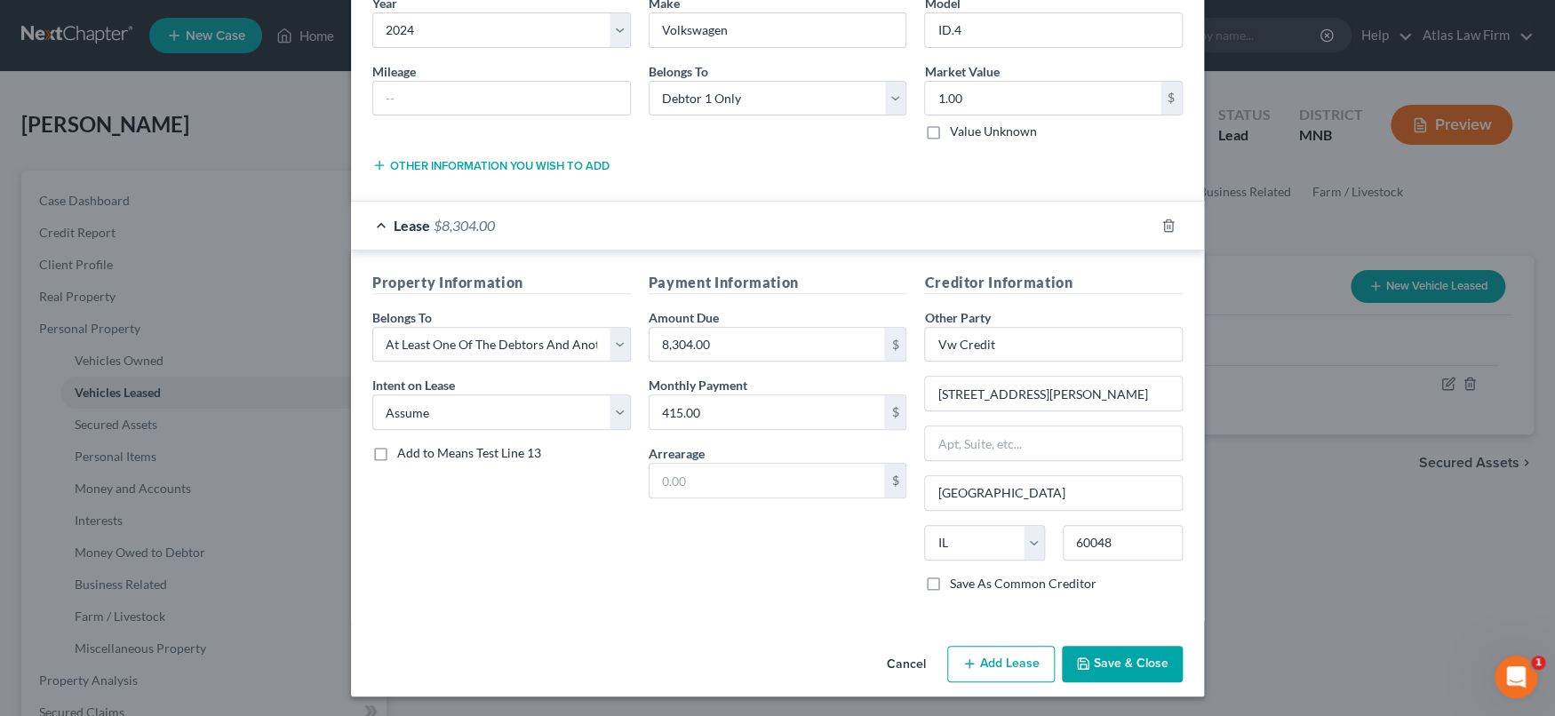
click at [292, 223] on div "Edit Vehicle Leased × Vehicle Type * Select Automobile Truck Trailer Watercraft…" at bounding box center [777, 358] width 1555 height 716
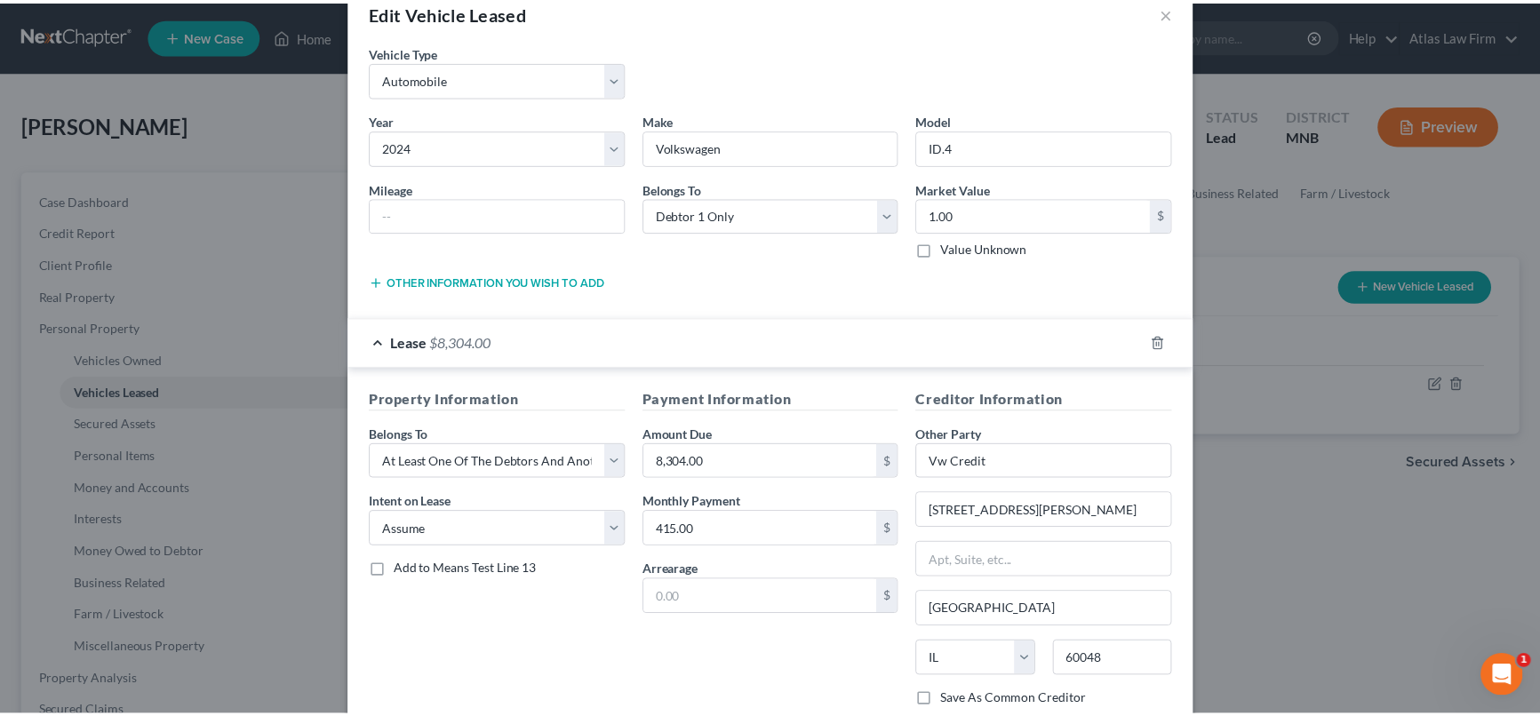
scroll to position [0, 0]
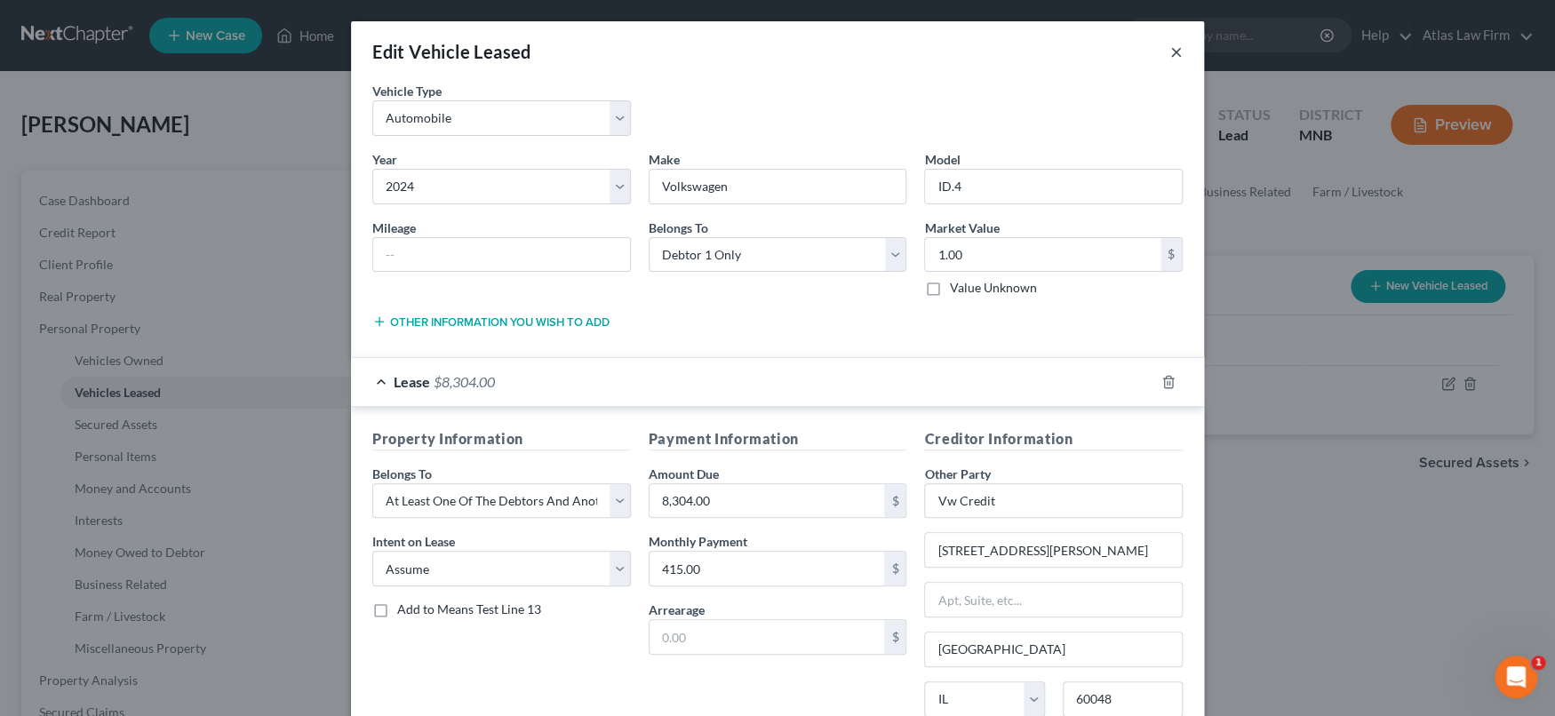
click at [1170, 46] on button "×" at bounding box center [1176, 51] width 12 height 21
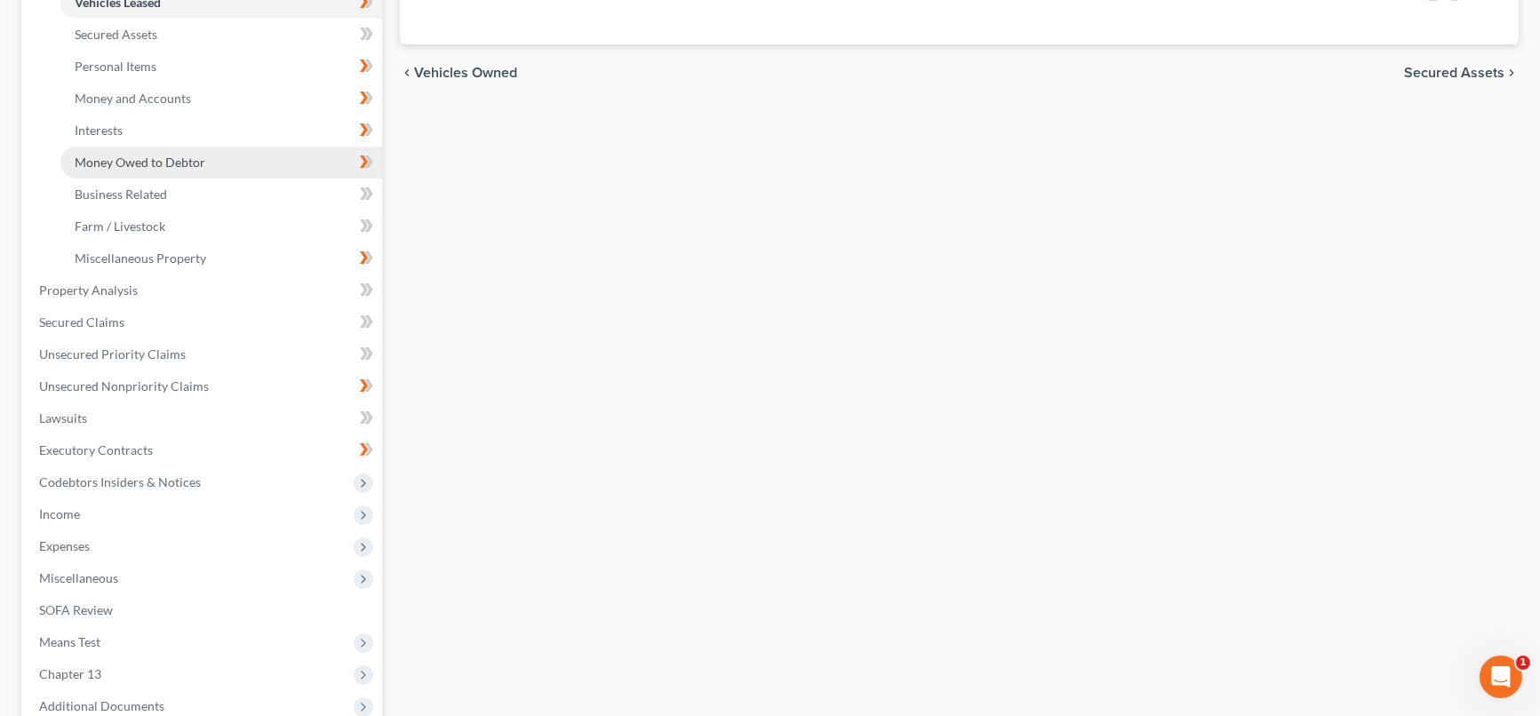
scroll to position [395, 0]
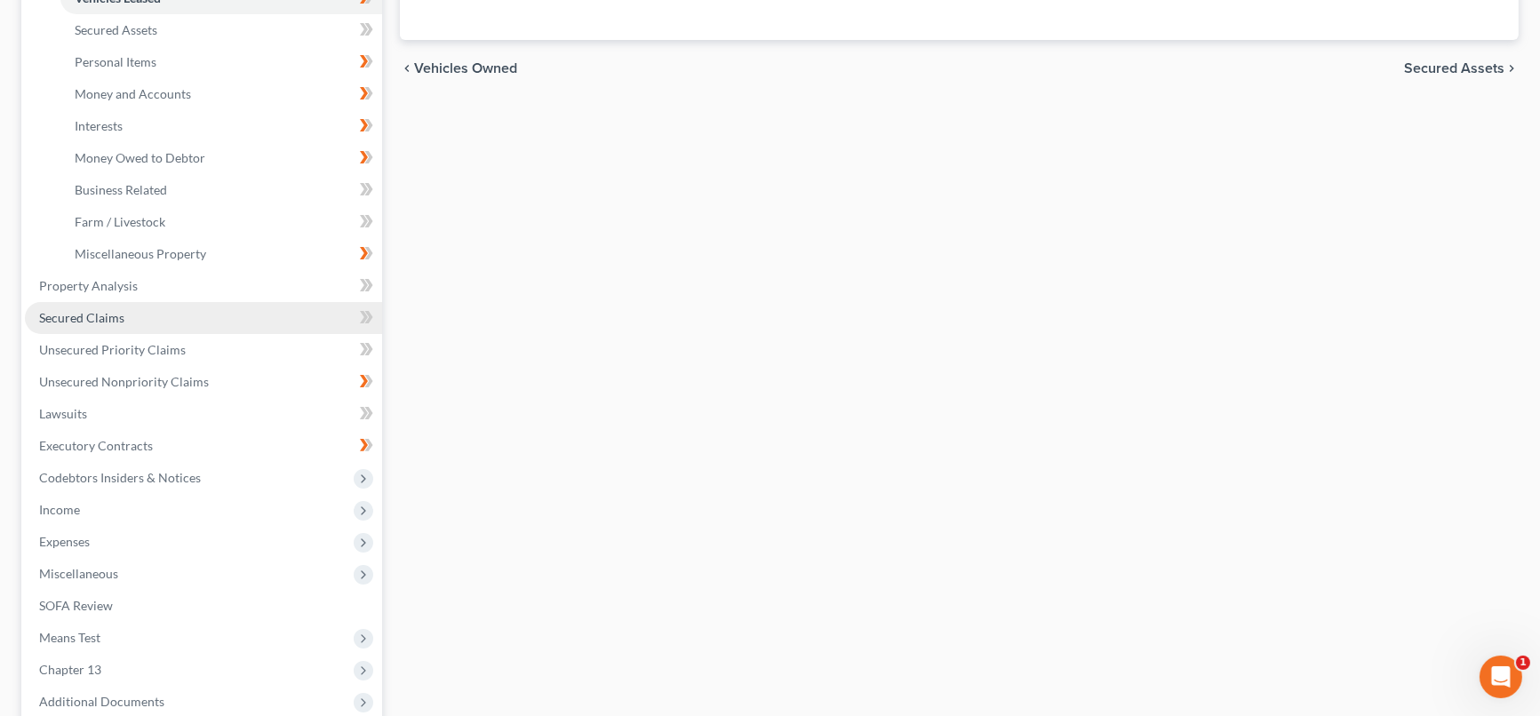
click at [117, 314] on span "Secured Claims" at bounding box center [81, 317] width 85 height 15
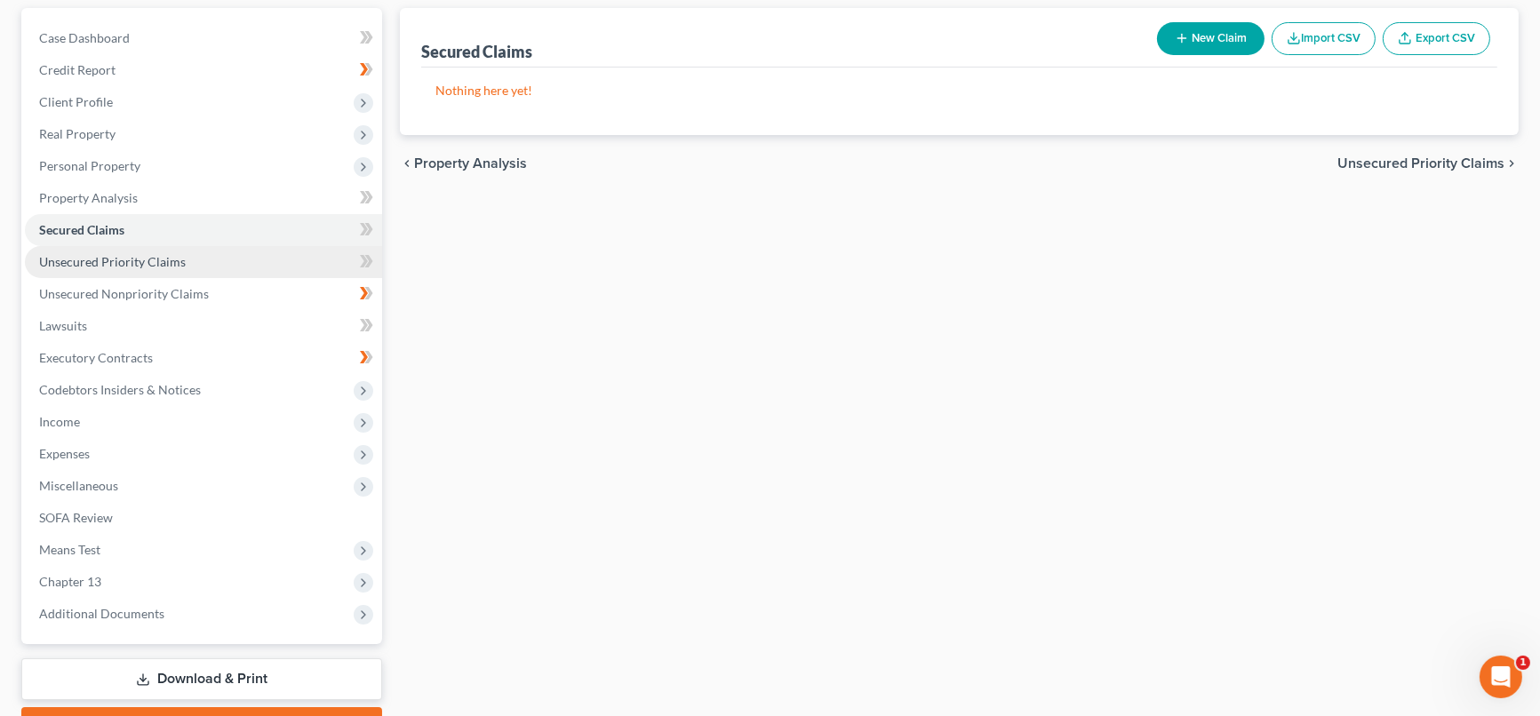
scroll to position [197, 0]
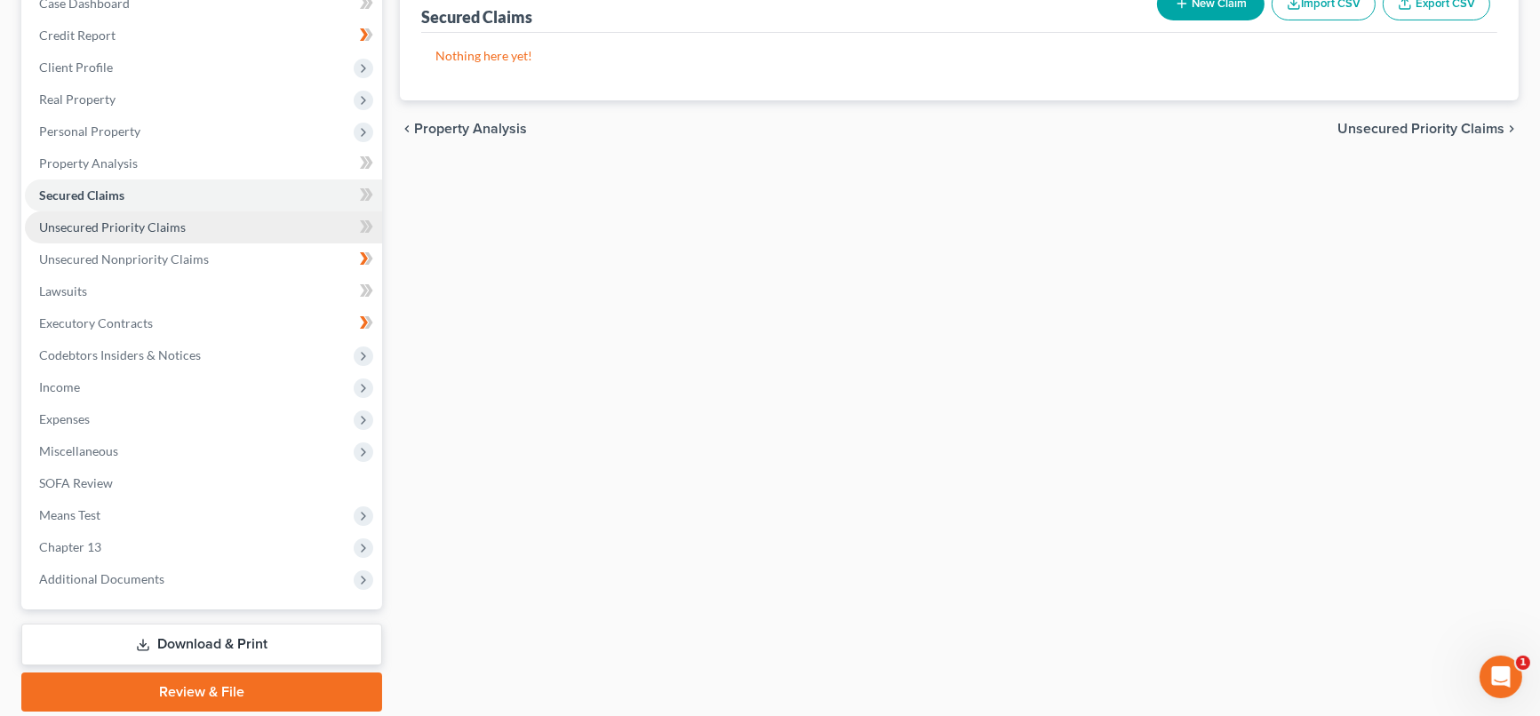
click at [150, 227] on span "Unsecured Priority Claims" at bounding box center [112, 226] width 147 height 15
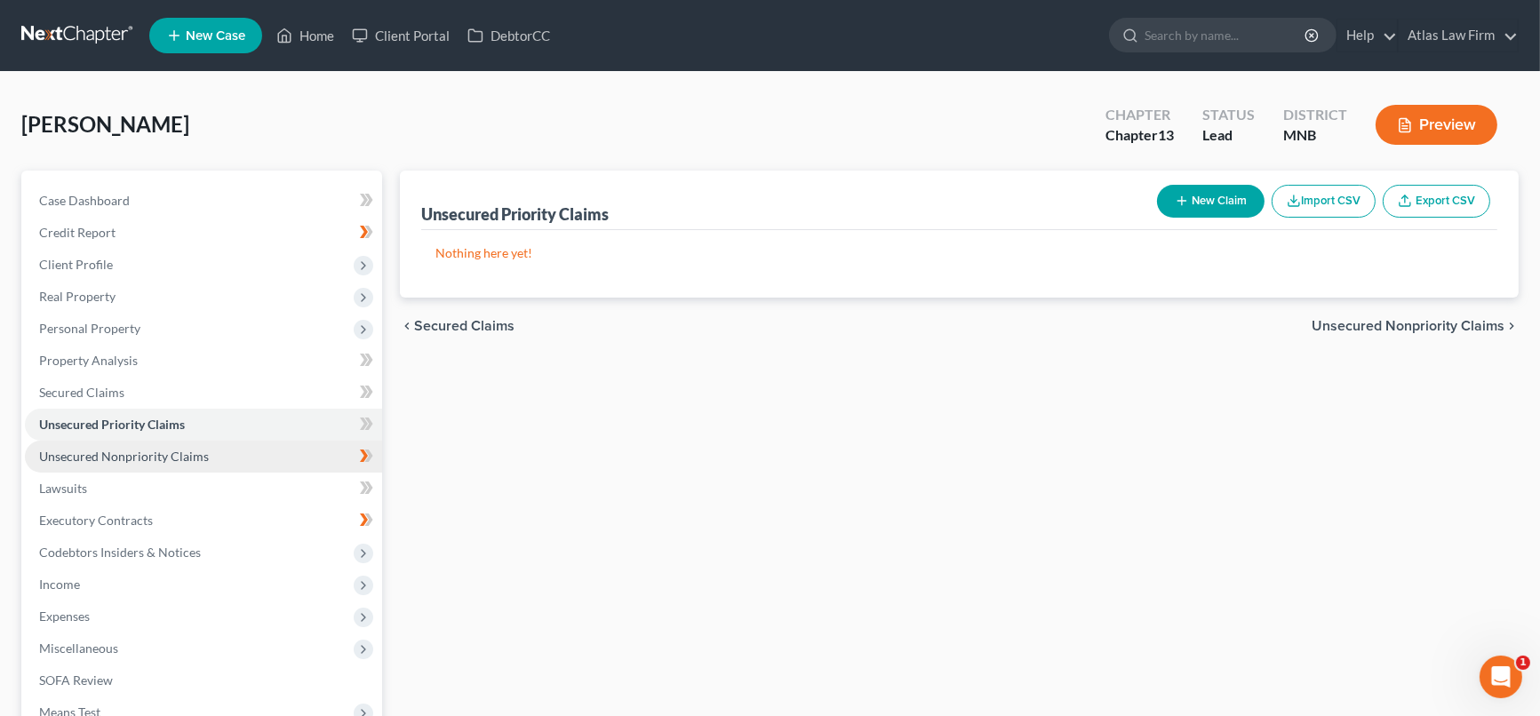
click at [108, 457] on span "Unsecured Nonpriority Claims" at bounding box center [124, 456] width 170 height 15
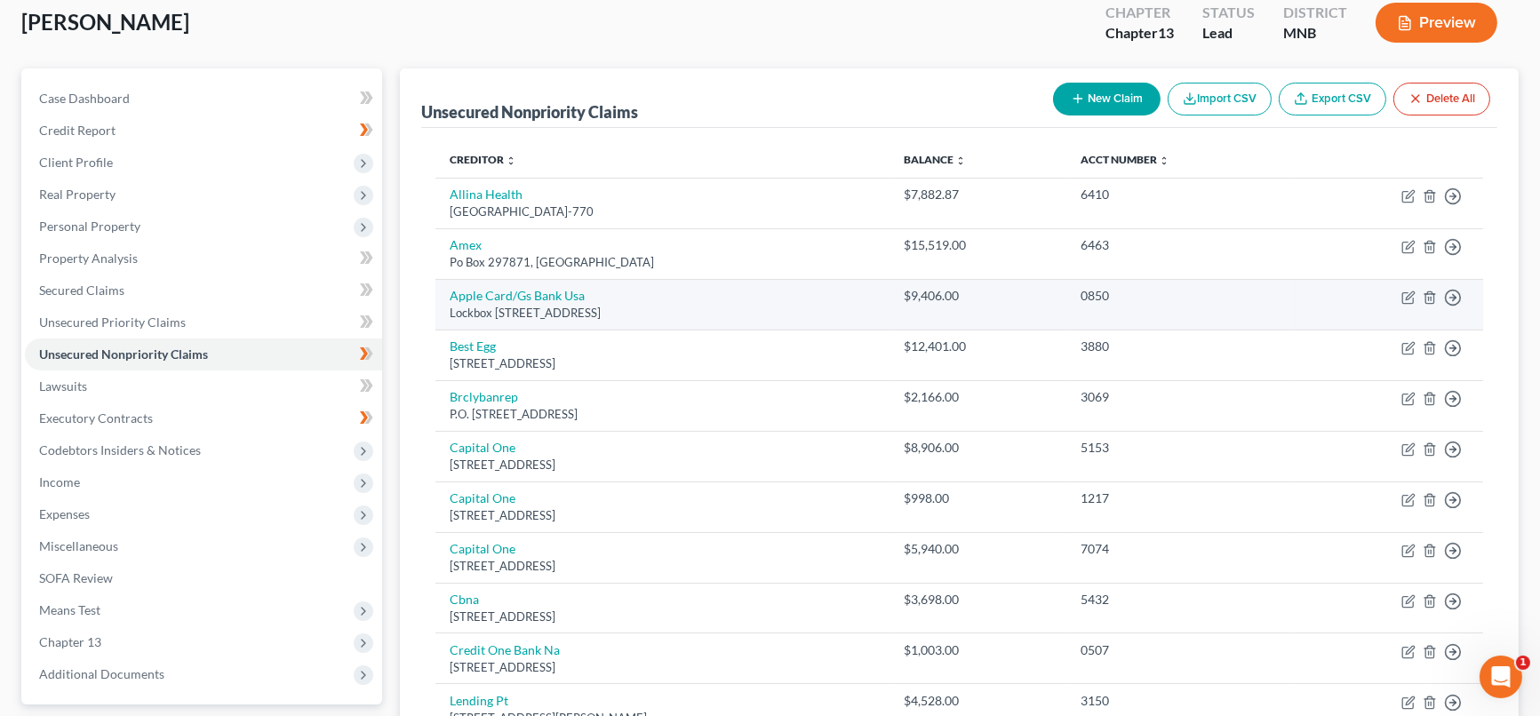
scroll to position [72, 0]
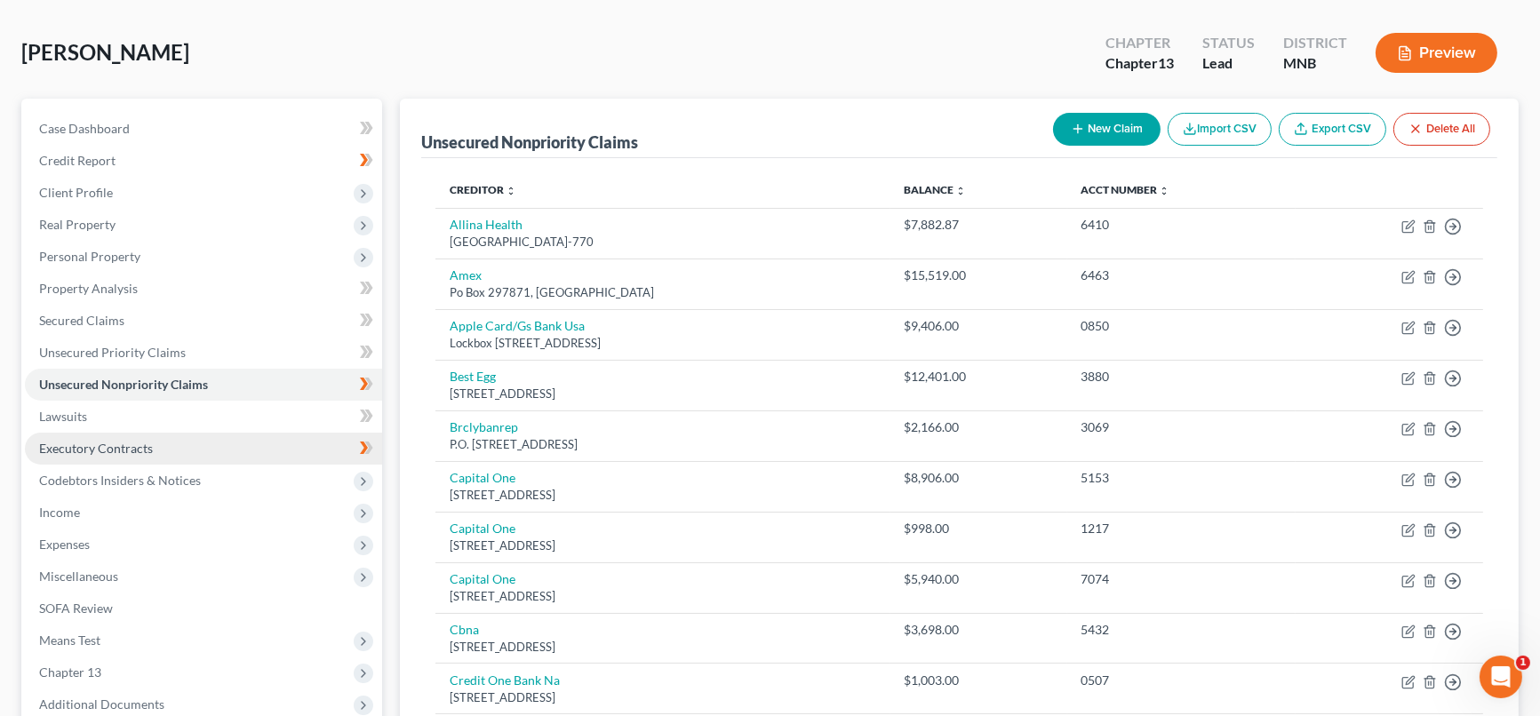
click at [232, 457] on link "Executory Contracts" at bounding box center [203, 449] width 357 height 32
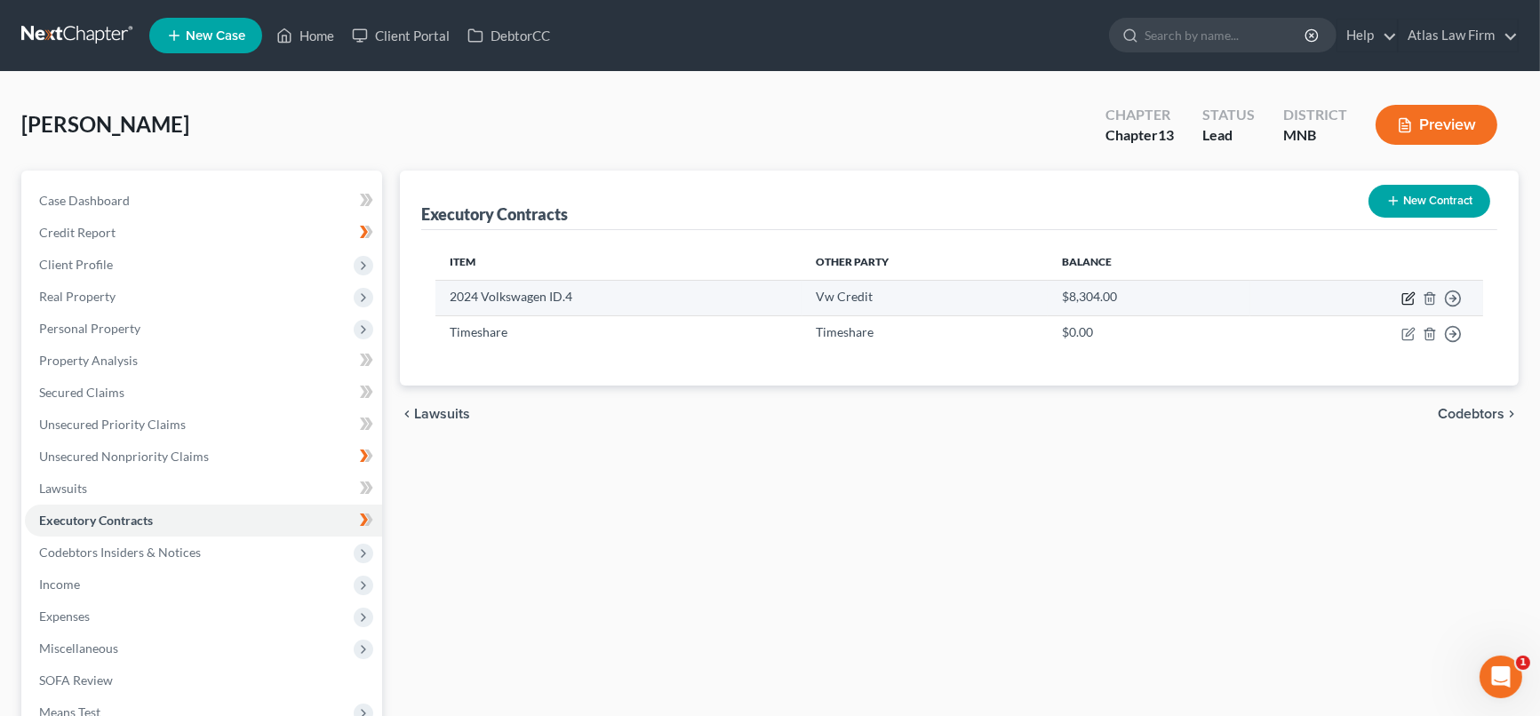
click at [1406, 297] on icon "button" at bounding box center [1410, 296] width 8 height 8
select select "14"
select select "3"
select select "1"
select select "0"
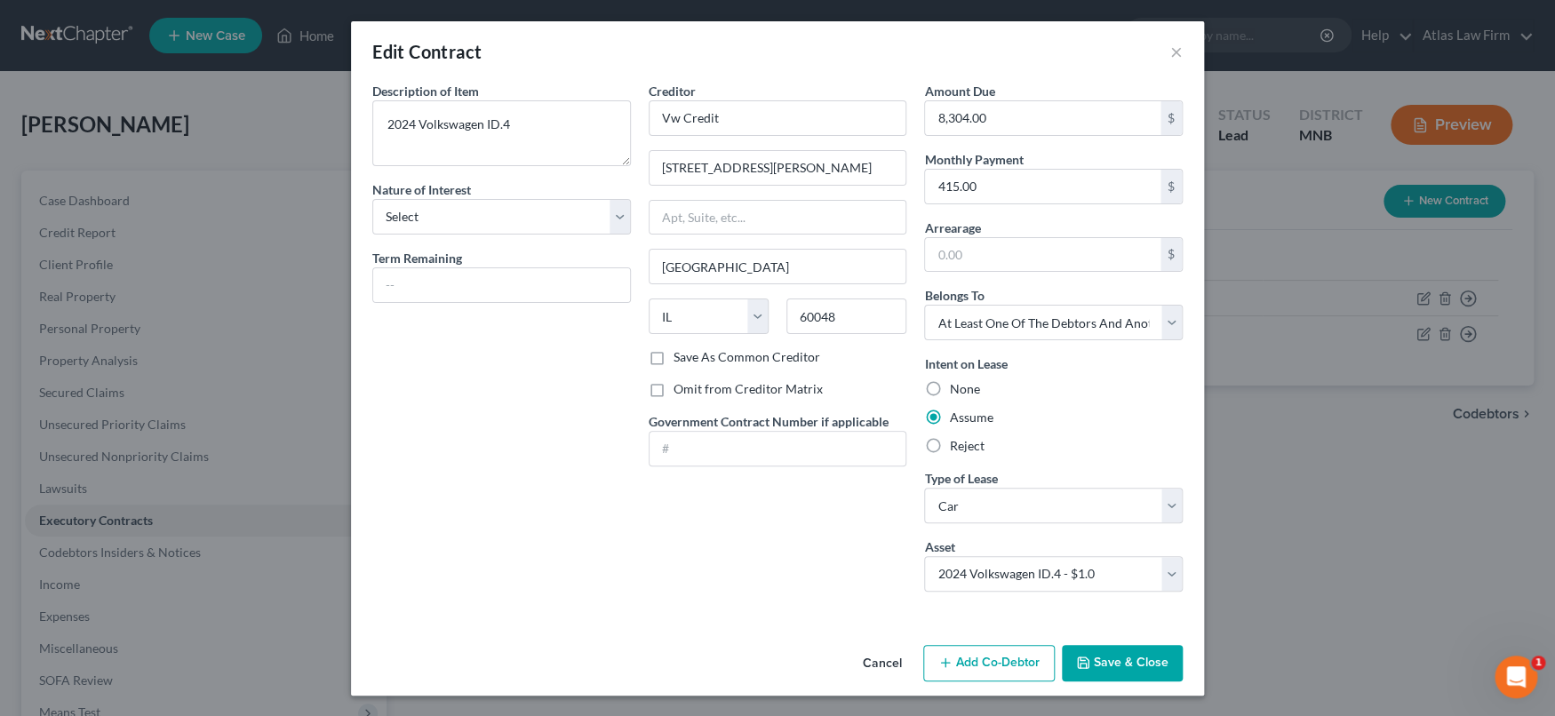
click at [977, 667] on button "Add Co-Debtor" at bounding box center [989, 663] width 132 height 37
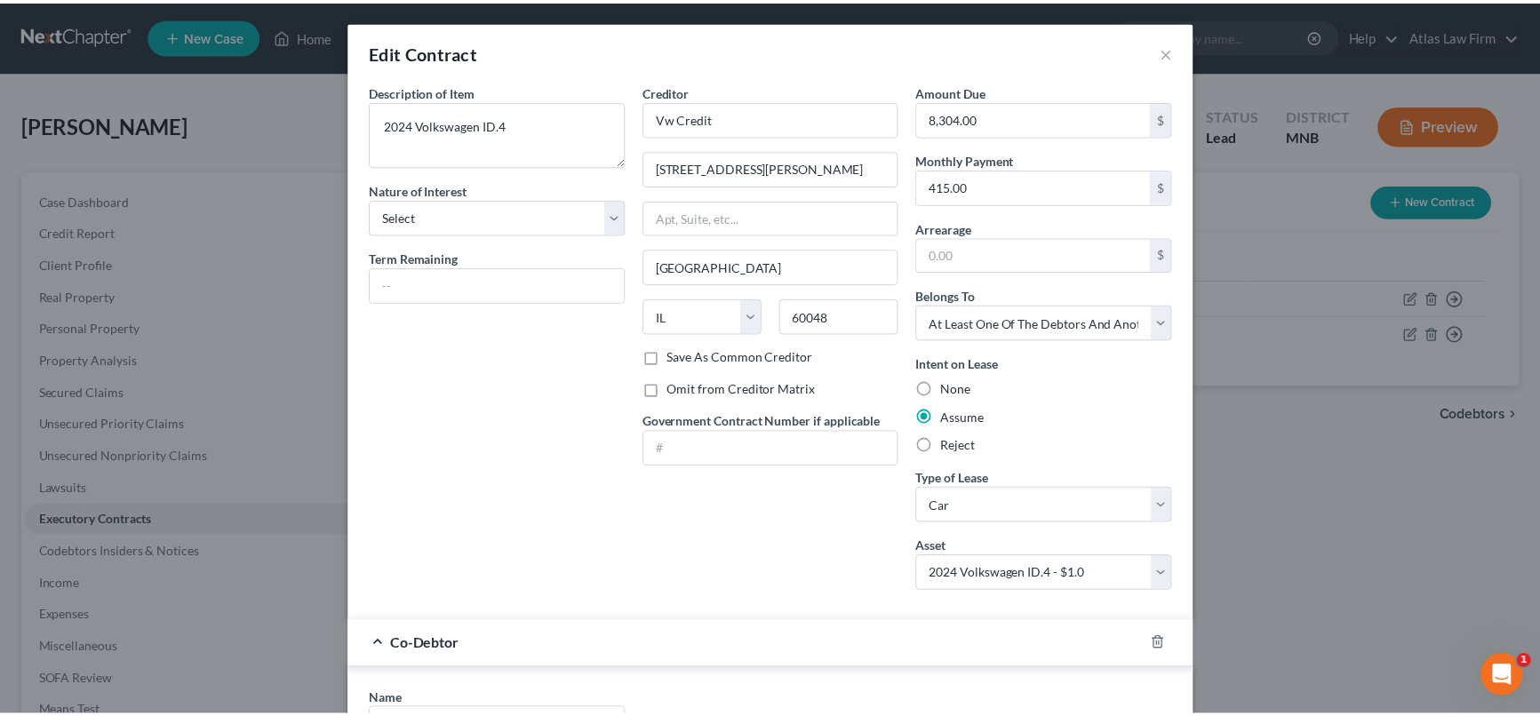
scroll to position [395, 0]
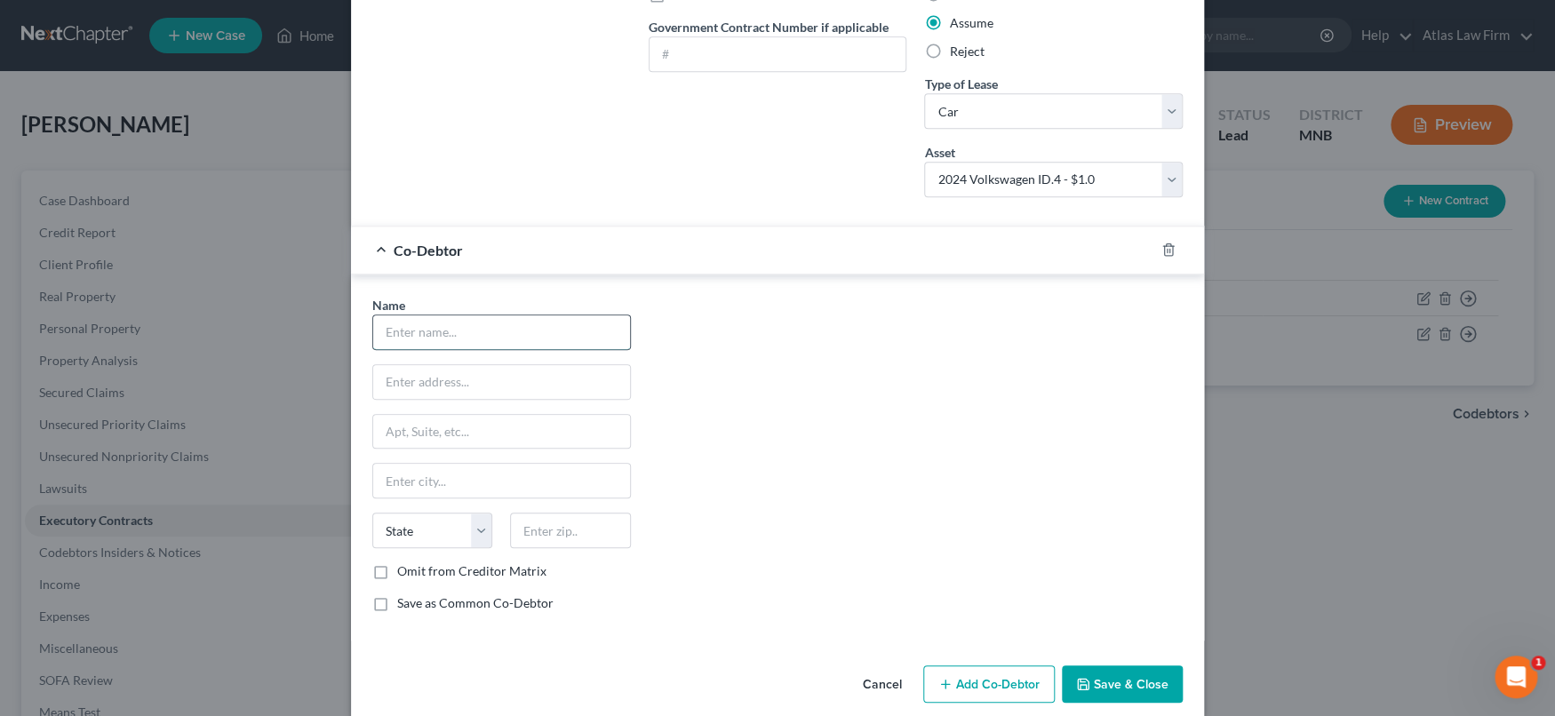
click at [546, 331] on input "text" at bounding box center [501, 332] width 257 height 34
type input "Co-Debtor?"
click at [1081, 677] on icon "button" at bounding box center [1083, 684] width 14 height 14
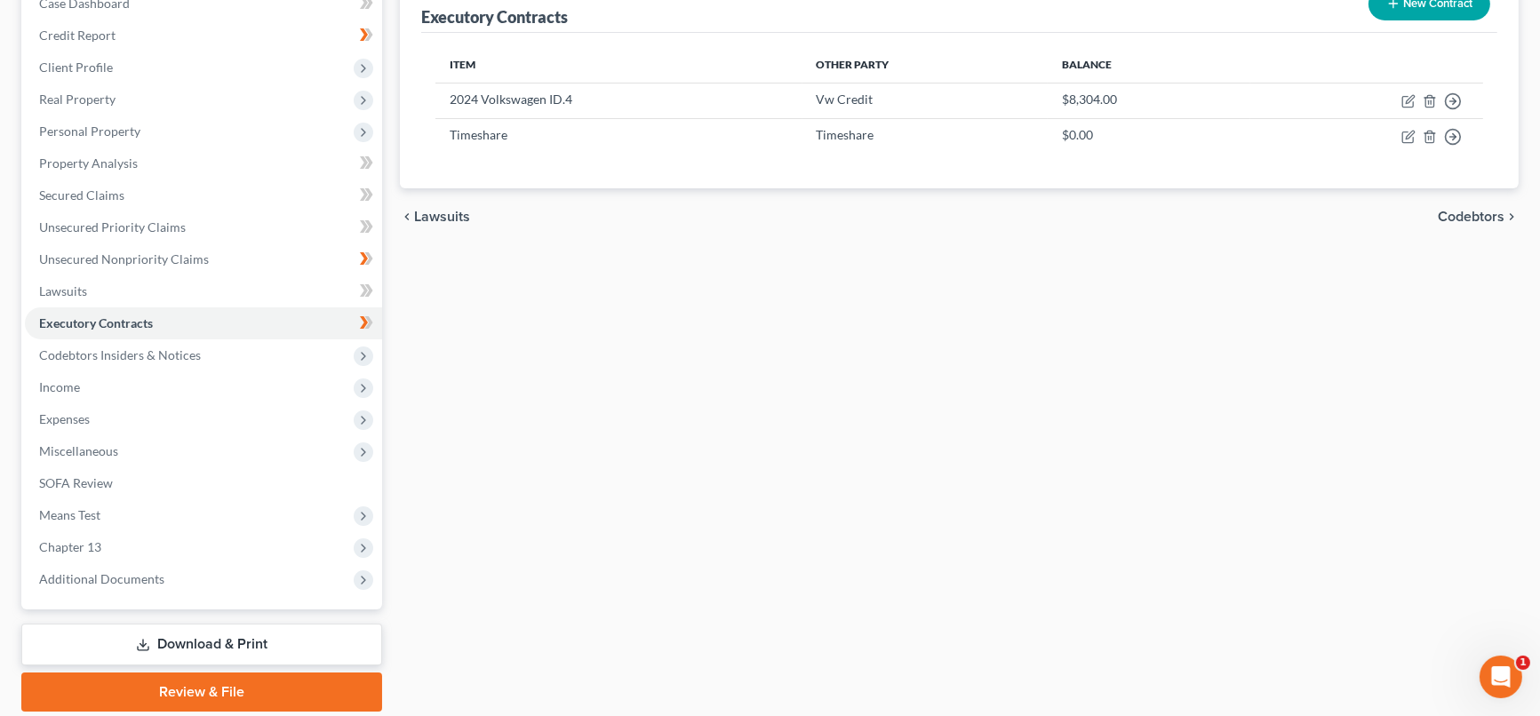
scroll to position [0, 0]
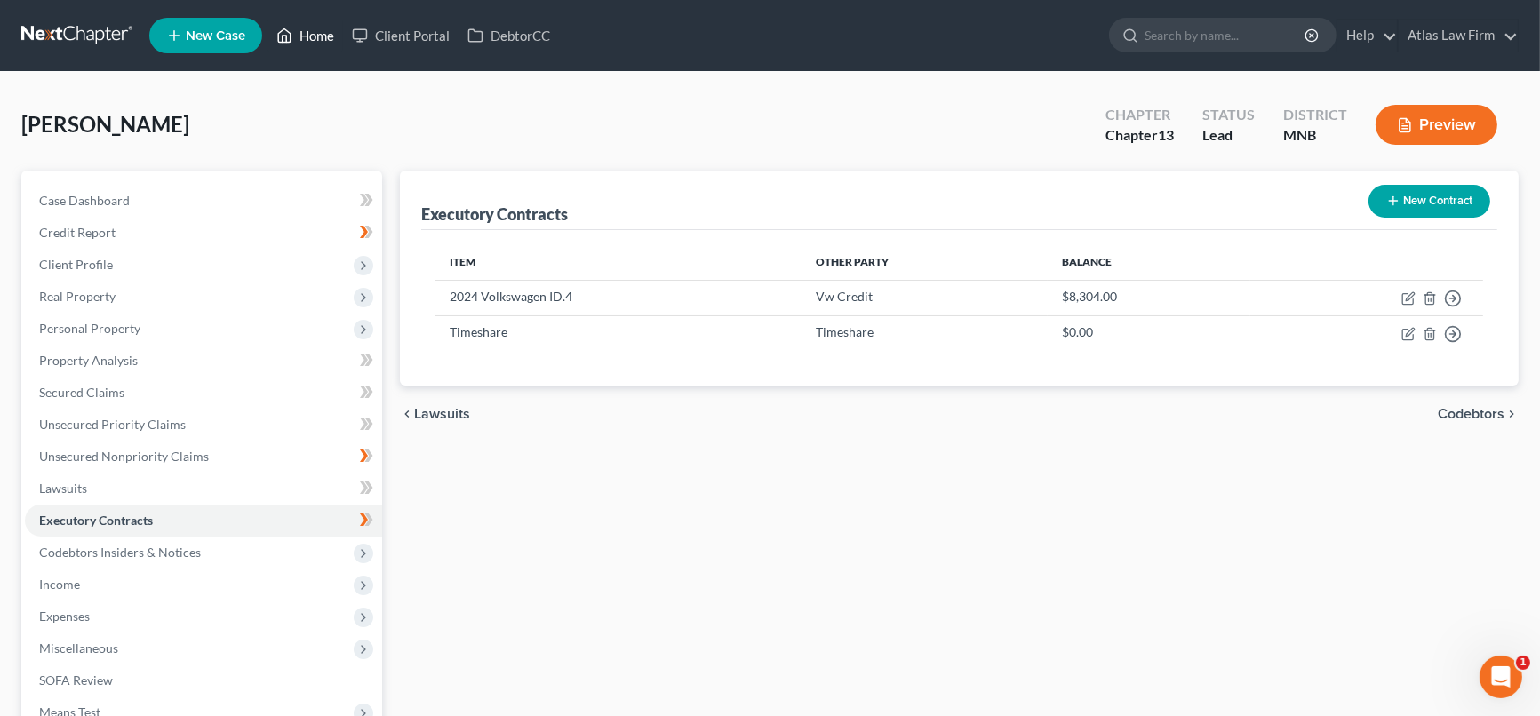
click at [333, 34] on link "Home" at bounding box center [305, 36] width 76 height 32
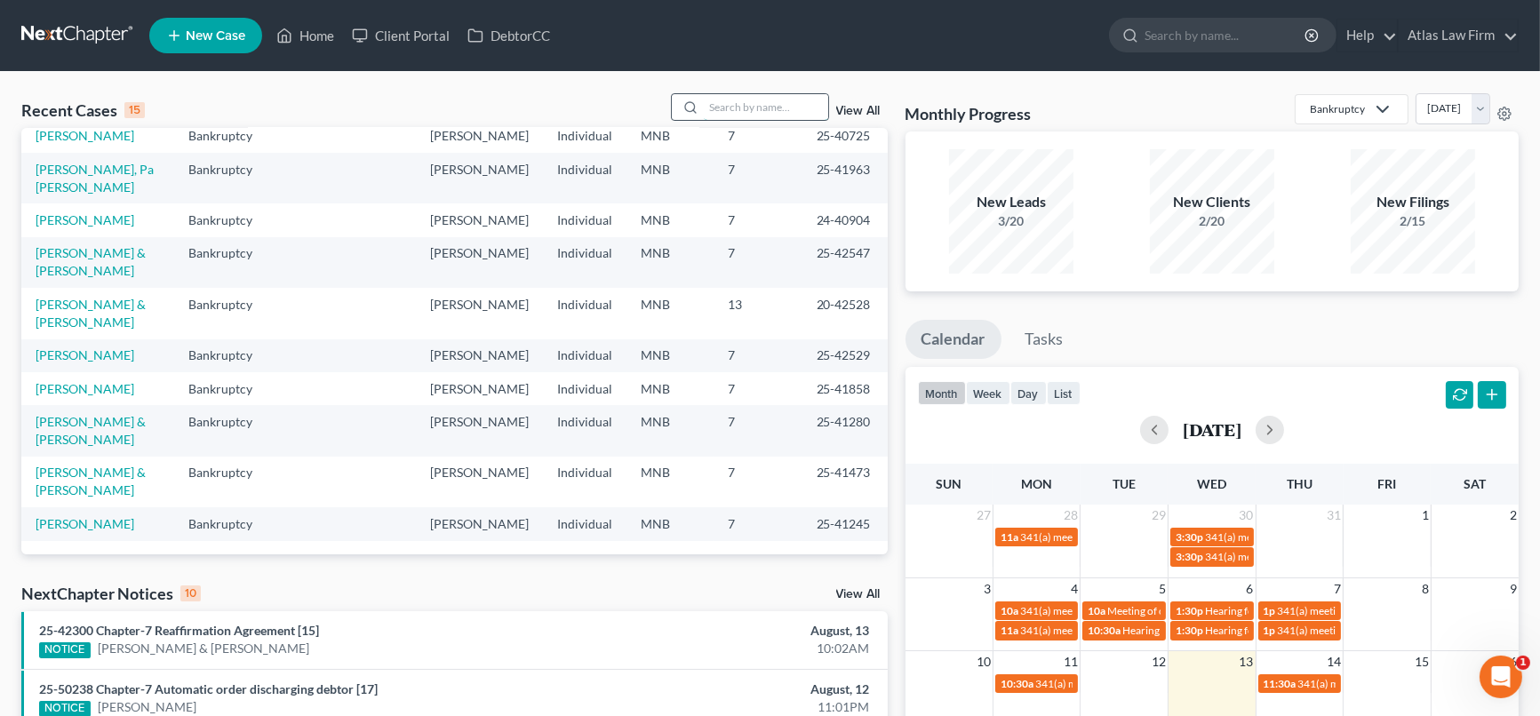
click at [743, 109] on input "search" at bounding box center [766, 107] width 124 height 26
type input "[PERSON_NAME]"
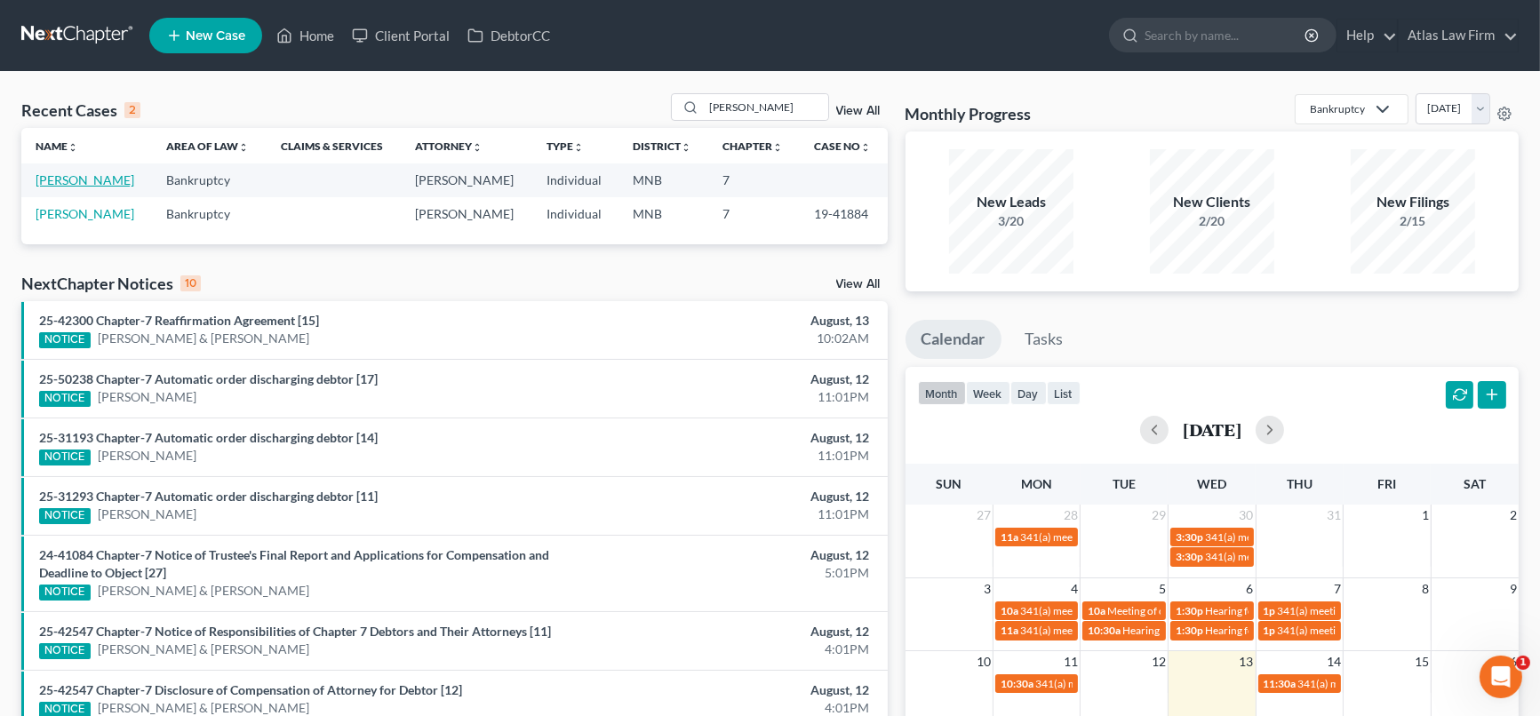
click at [54, 174] on link "[PERSON_NAME]" at bounding box center [85, 179] width 99 height 15
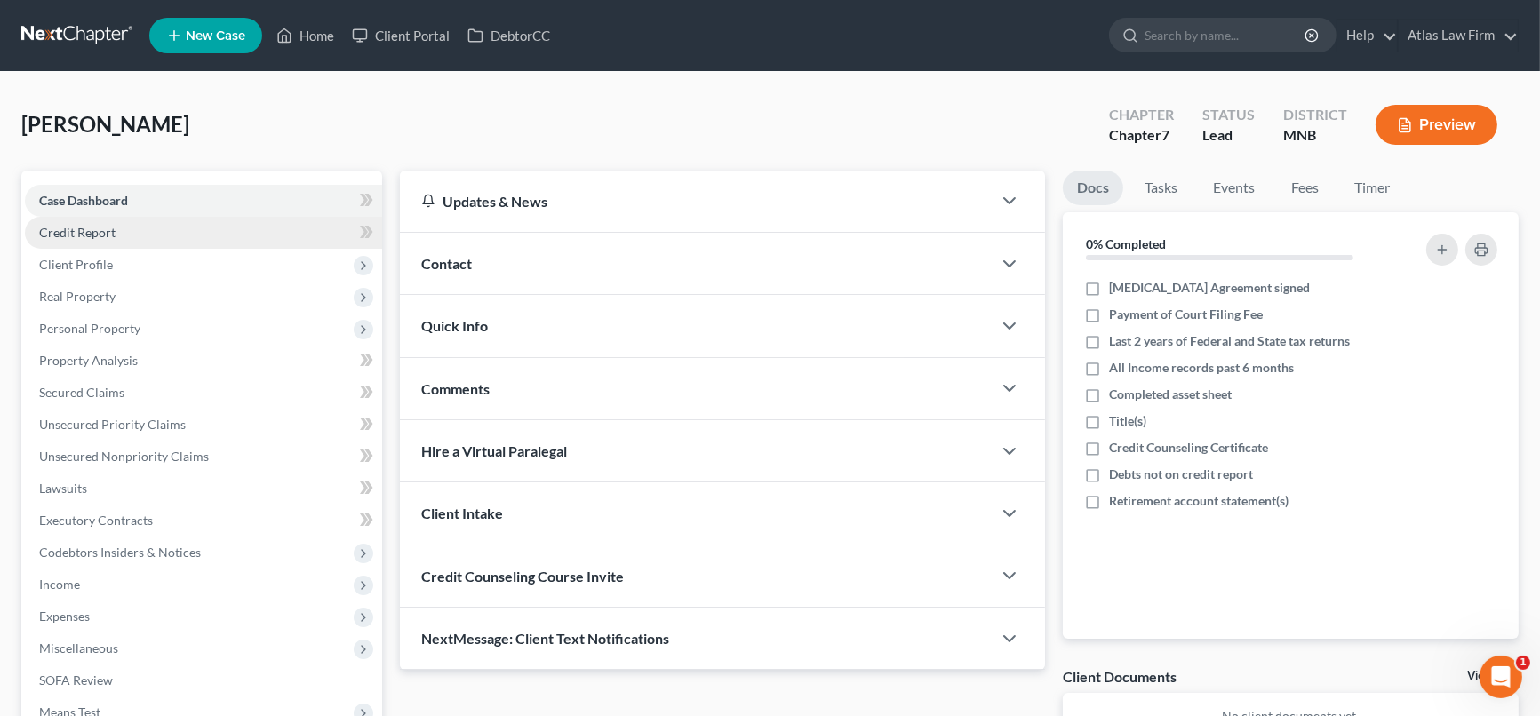
click at [91, 232] on span "Credit Report" at bounding box center [77, 232] width 76 height 15
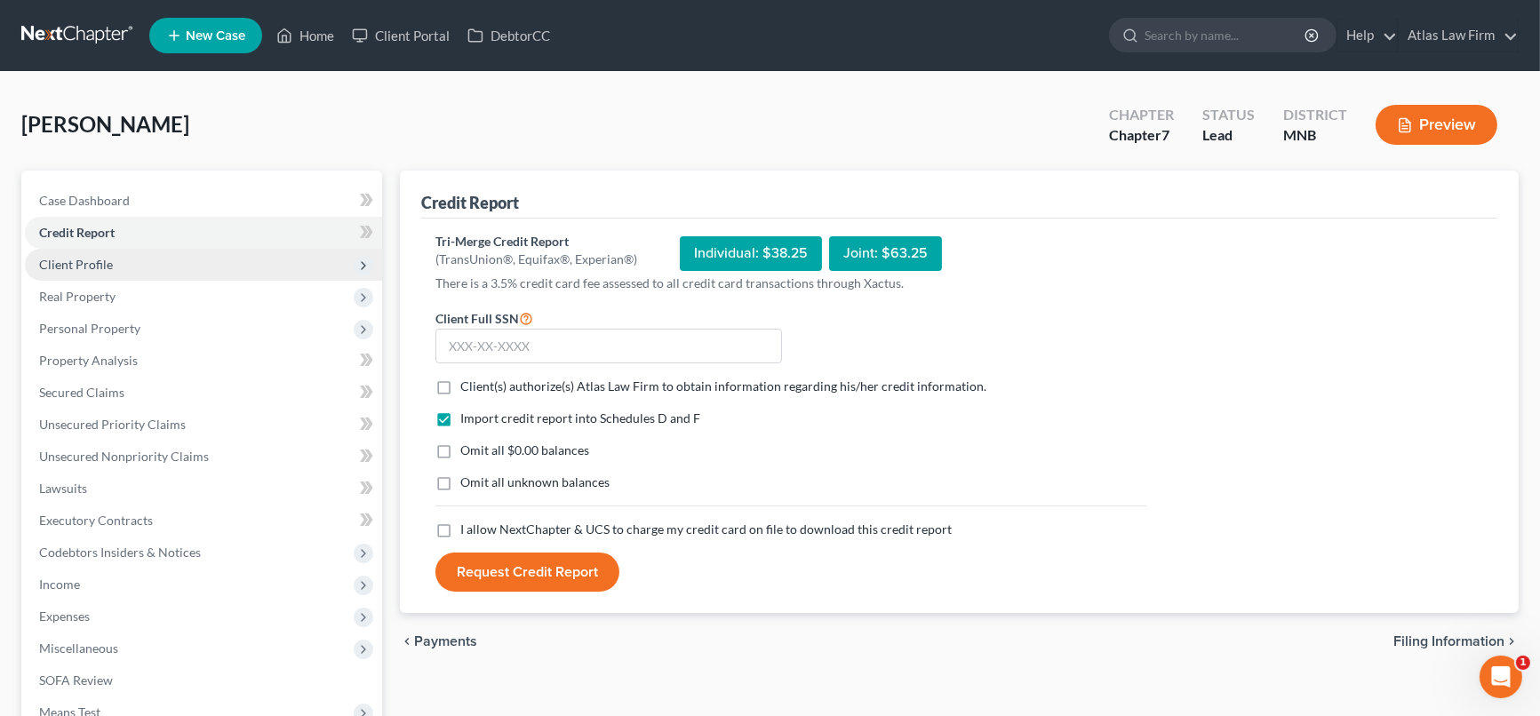
click at [82, 261] on span "Client Profile" at bounding box center [76, 264] width 74 height 15
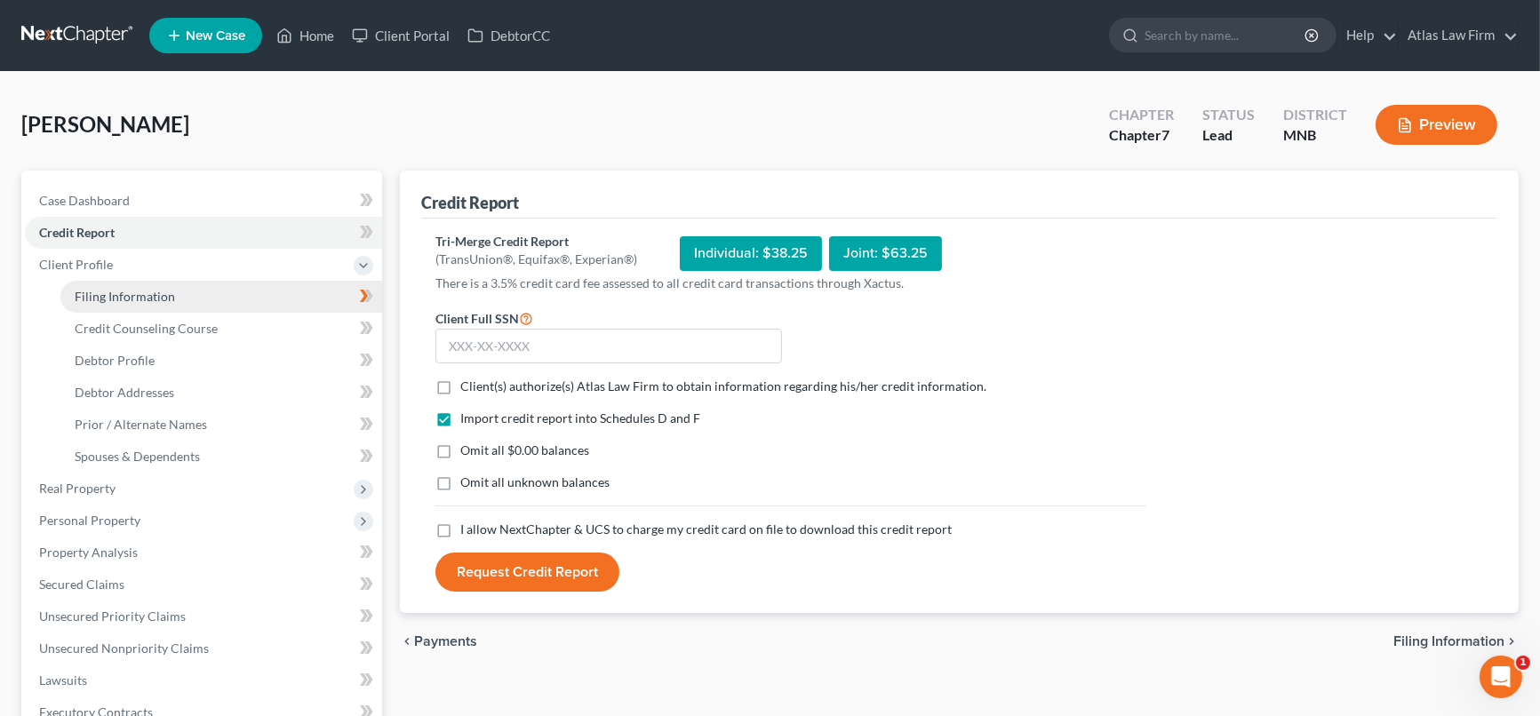
click at [92, 297] on span "Filing Information" at bounding box center [125, 296] width 100 height 15
select select "1"
select select "0"
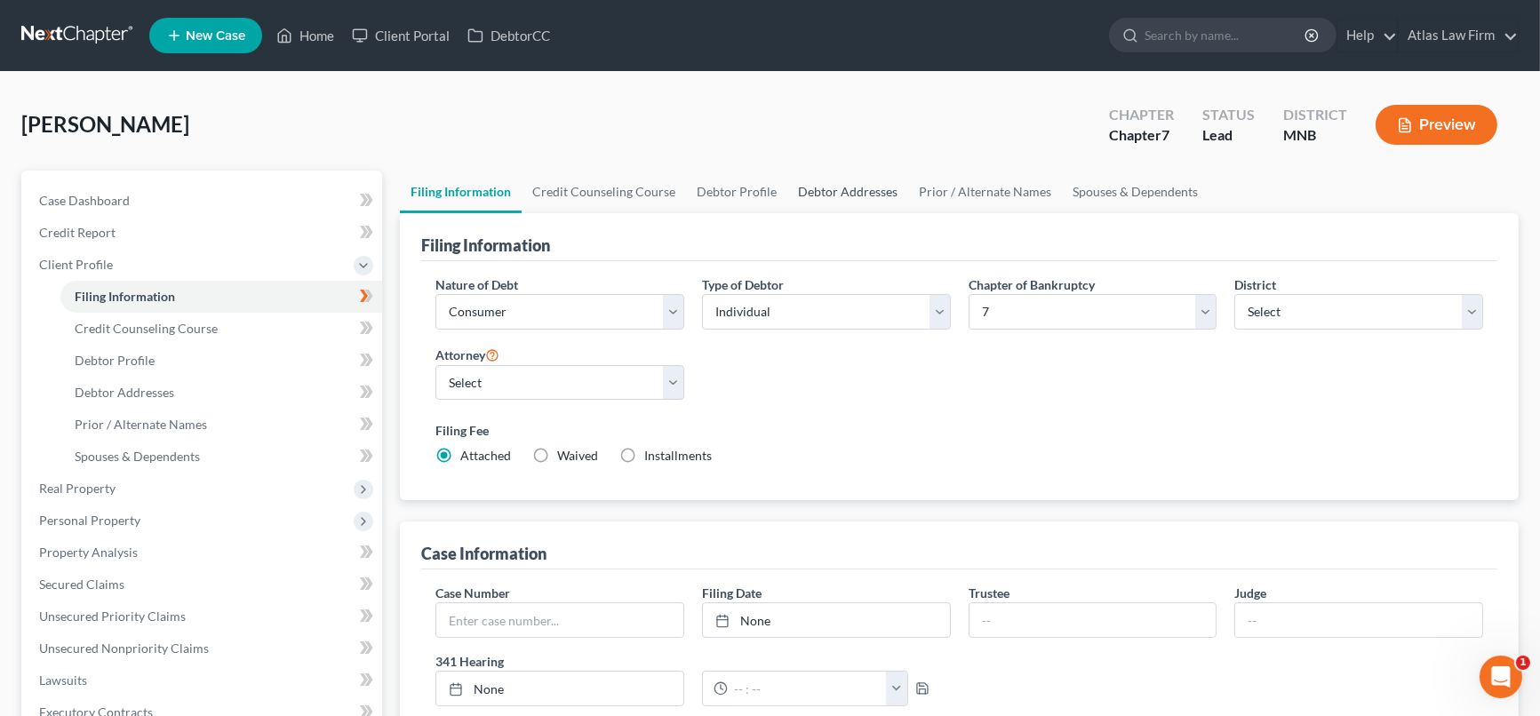
click at [848, 194] on link "Debtor Addresses" at bounding box center [847, 192] width 121 height 43
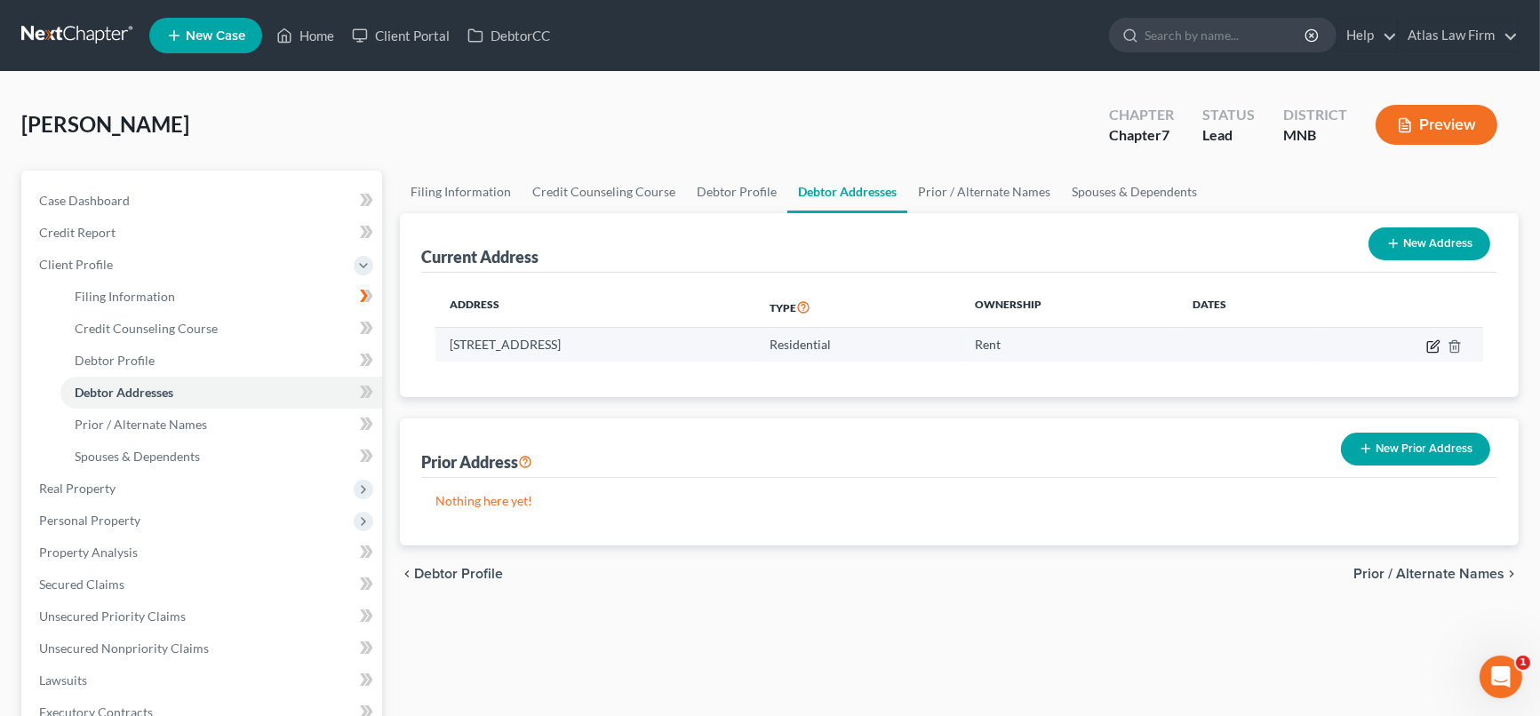
click at [1433, 341] on icon "button" at bounding box center [1435, 344] width 8 height 8
select select "24"
select select "0"
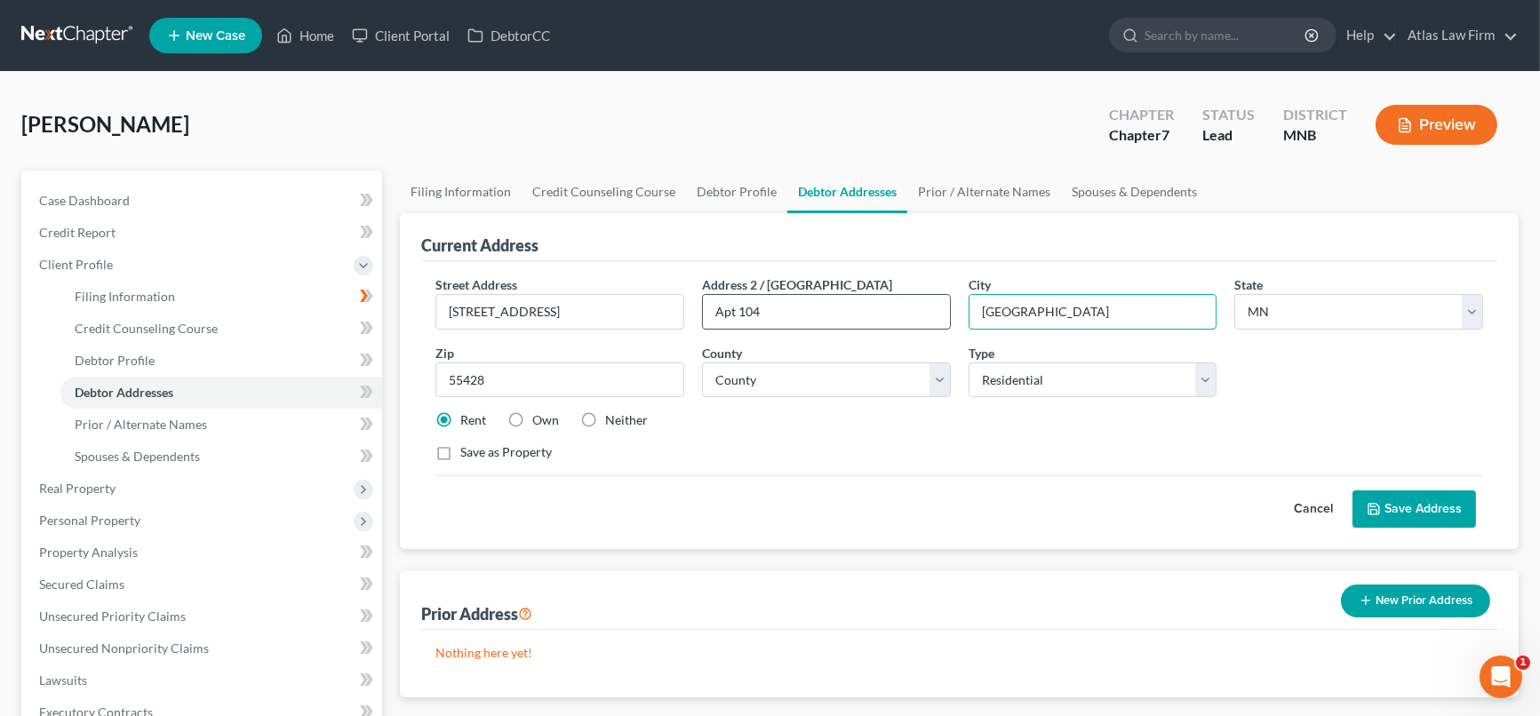
drag, startPoint x: 1079, startPoint y: 303, endPoint x: 919, endPoint y: 323, distance: 161.2
click at [919, 323] on div "Street Address * [STREET_ADDRESS] * [GEOGRAPHIC_DATA] * State [US_STATE] AK AR …" at bounding box center [959, 375] width 1065 height 201
type input "New Hope"
click at [1390, 513] on button "Save Address" at bounding box center [1414, 509] width 124 height 37
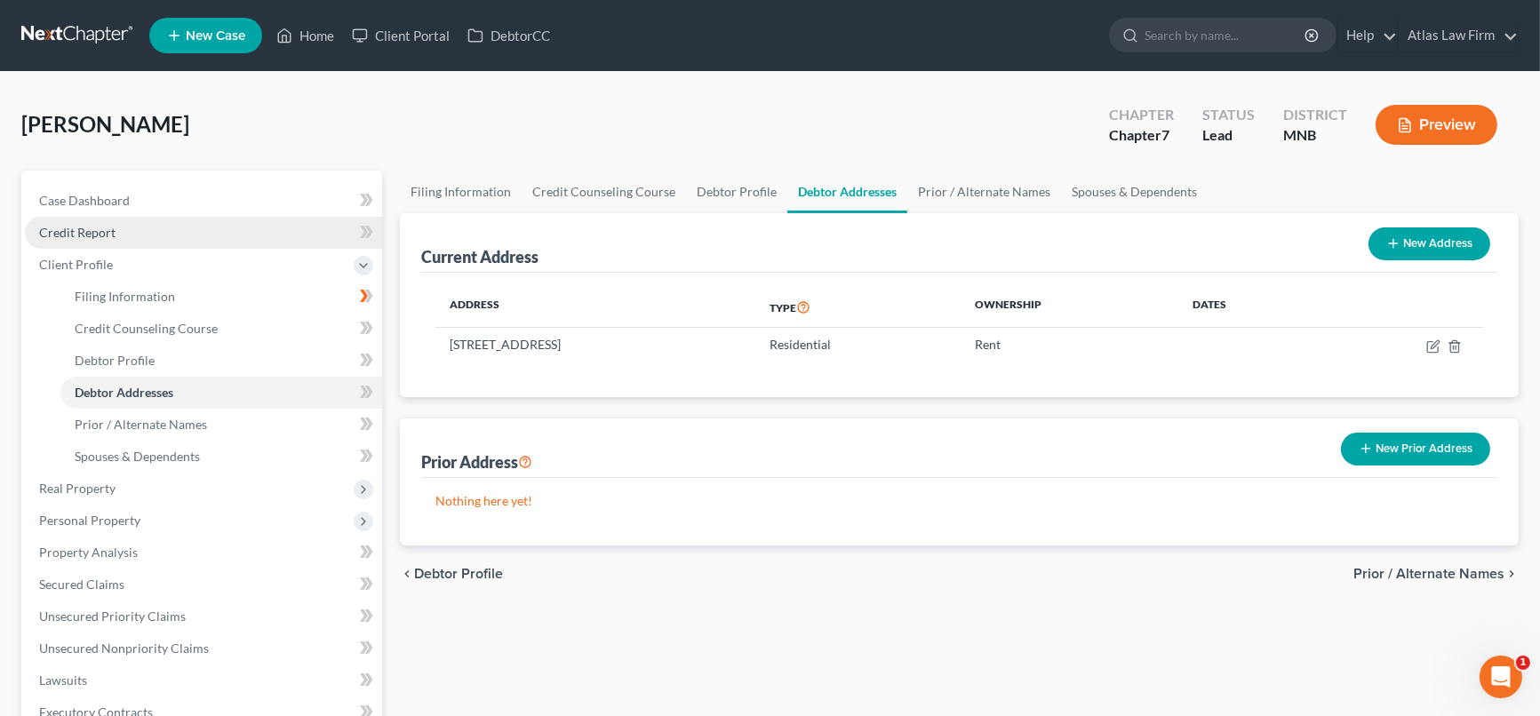
click at [117, 224] on link "Credit Report" at bounding box center [203, 233] width 357 height 32
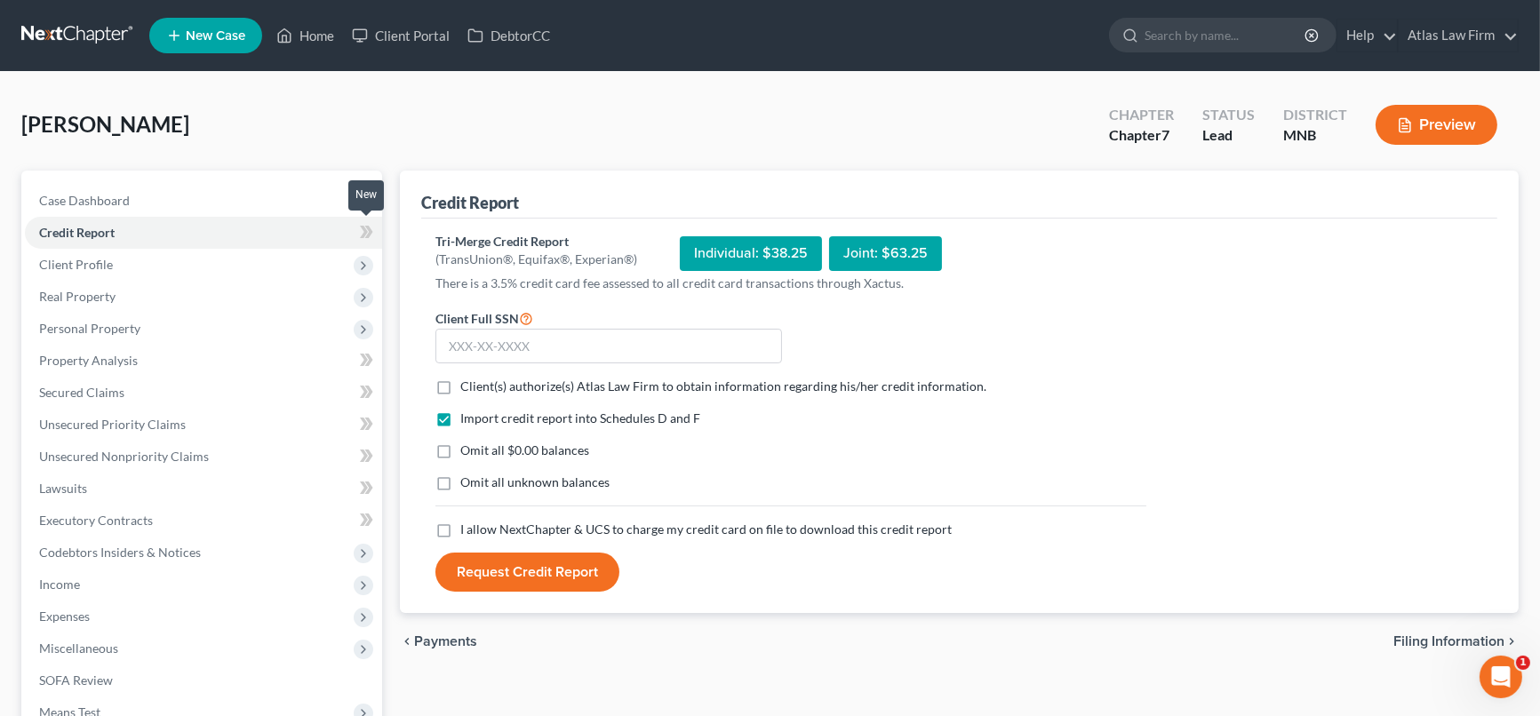
click at [368, 231] on icon at bounding box center [366, 232] width 13 height 22
click at [508, 336] on input "text" at bounding box center [608, 347] width 347 height 36
type input "475-25-2153"
click at [460, 383] on label "Client(s) authorize(s) Atlas Law Firm to obtain information regarding his/her c…" at bounding box center [723, 387] width 526 height 18
click at [467, 383] on input "Client(s) authorize(s) Atlas Law Firm to obtain information regarding his/her c…" at bounding box center [473, 384] width 12 height 12
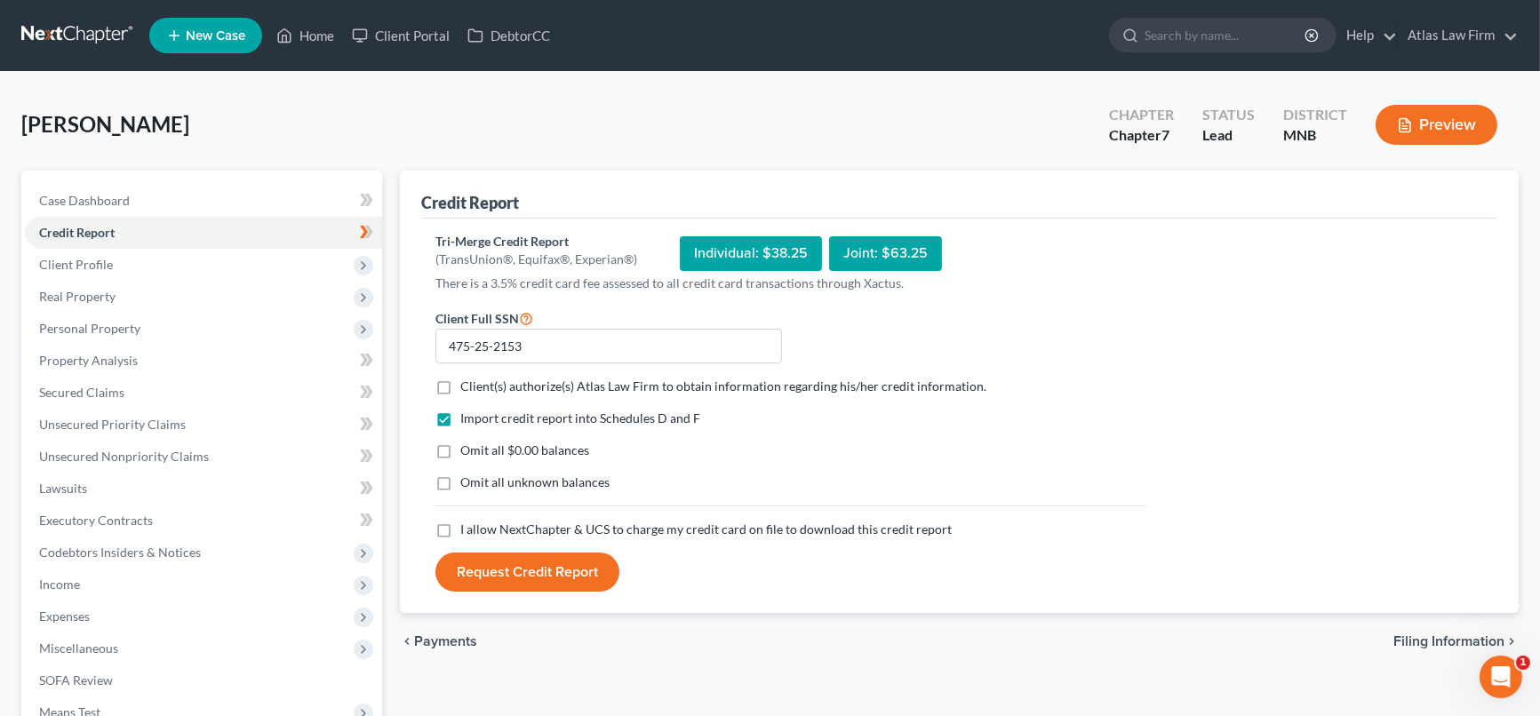
checkbox input "true"
click at [460, 455] on label "Omit all $0.00 balances" at bounding box center [524, 451] width 129 height 18
click at [467, 453] on input "Omit all $0.00 balances" at bounding box center [473, 448] width 12 height 12
checkbox input "true"
click at [460, 530] on label "I allow NextChapter & UCS to charge my credit card on file to download this cre…" at bounding box center [705, 530] width 491 height 18
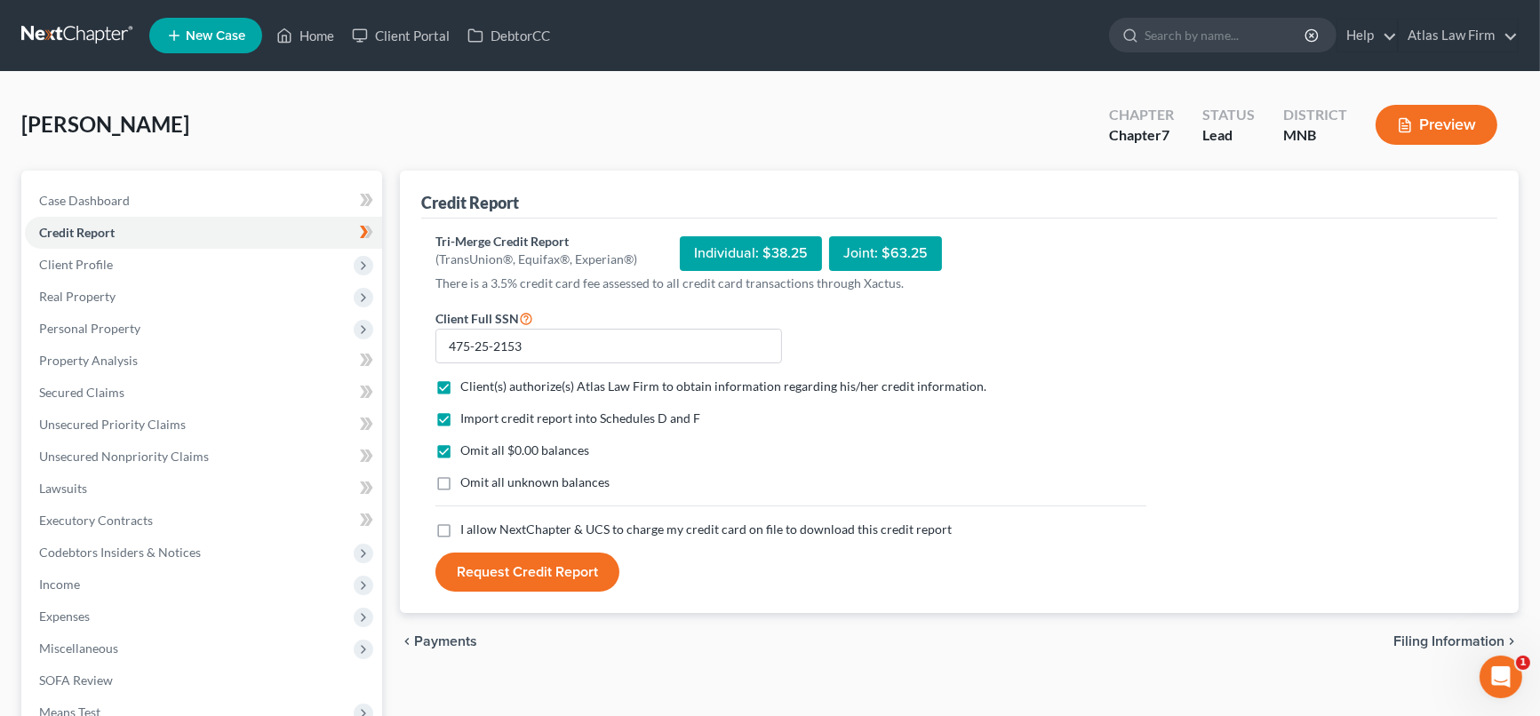
click at [467, 530] on input "I allow NextChapter & UCS to charge my credit card on file to download this cre…" at bounding box center [473, 527] width 12 height 12
checkbox input "true"
click at [530, 565] on button "Request Credit Report" at bounding box center [527, 572] width 184 height 39
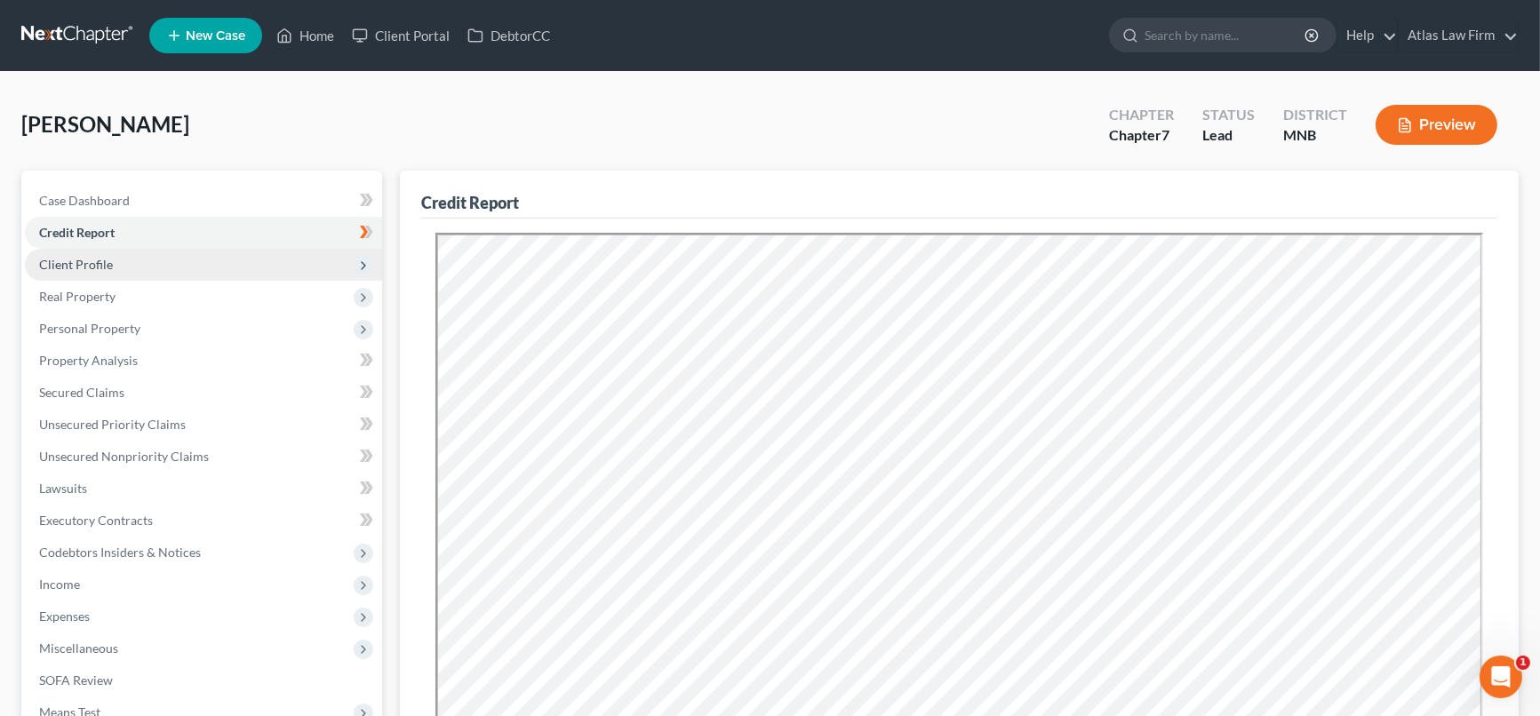
click at [160, 263] on span "Client Profile" at bounding box center [203, 265] width 357 height 32
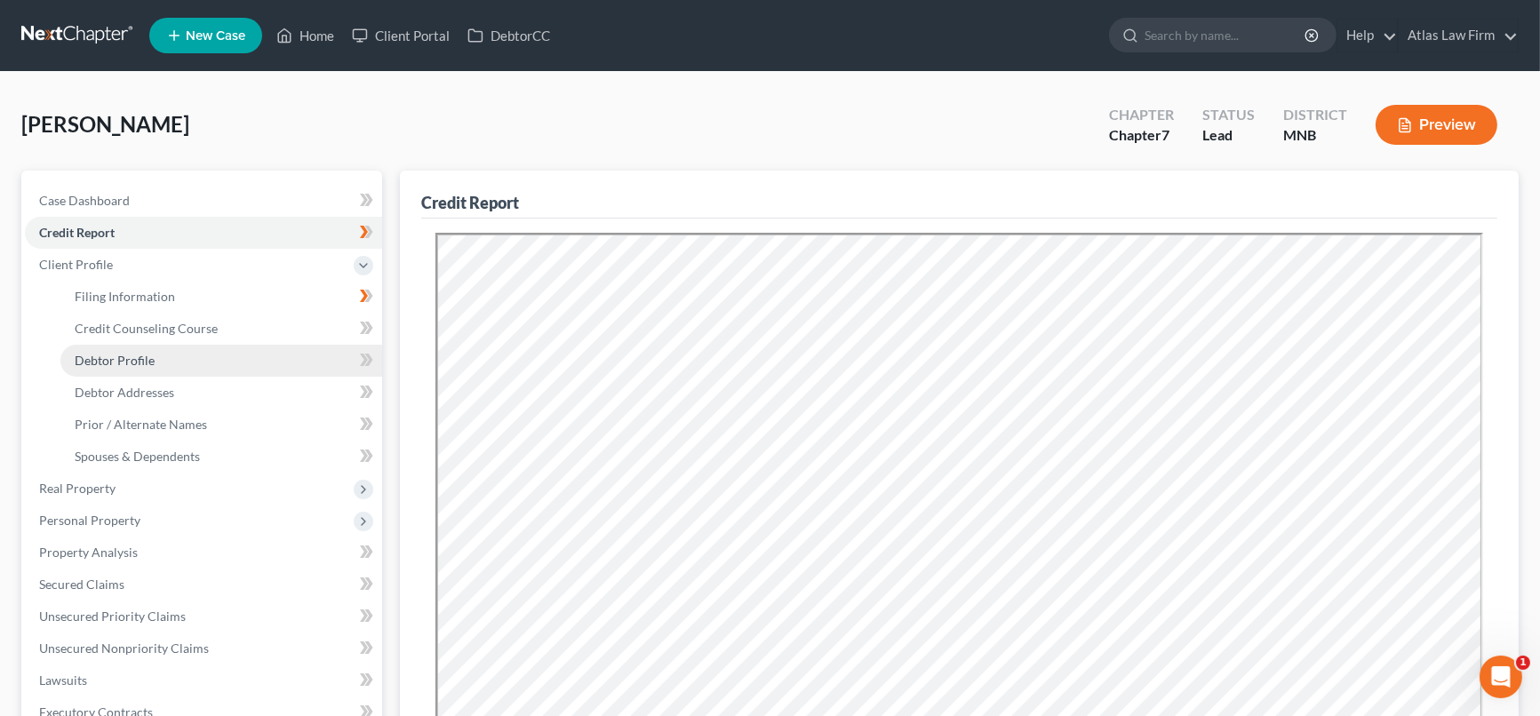
click at [137, 363] on span "Debtor Profile" at bounding box center [115, 360] width 80 height 15
select select "0"
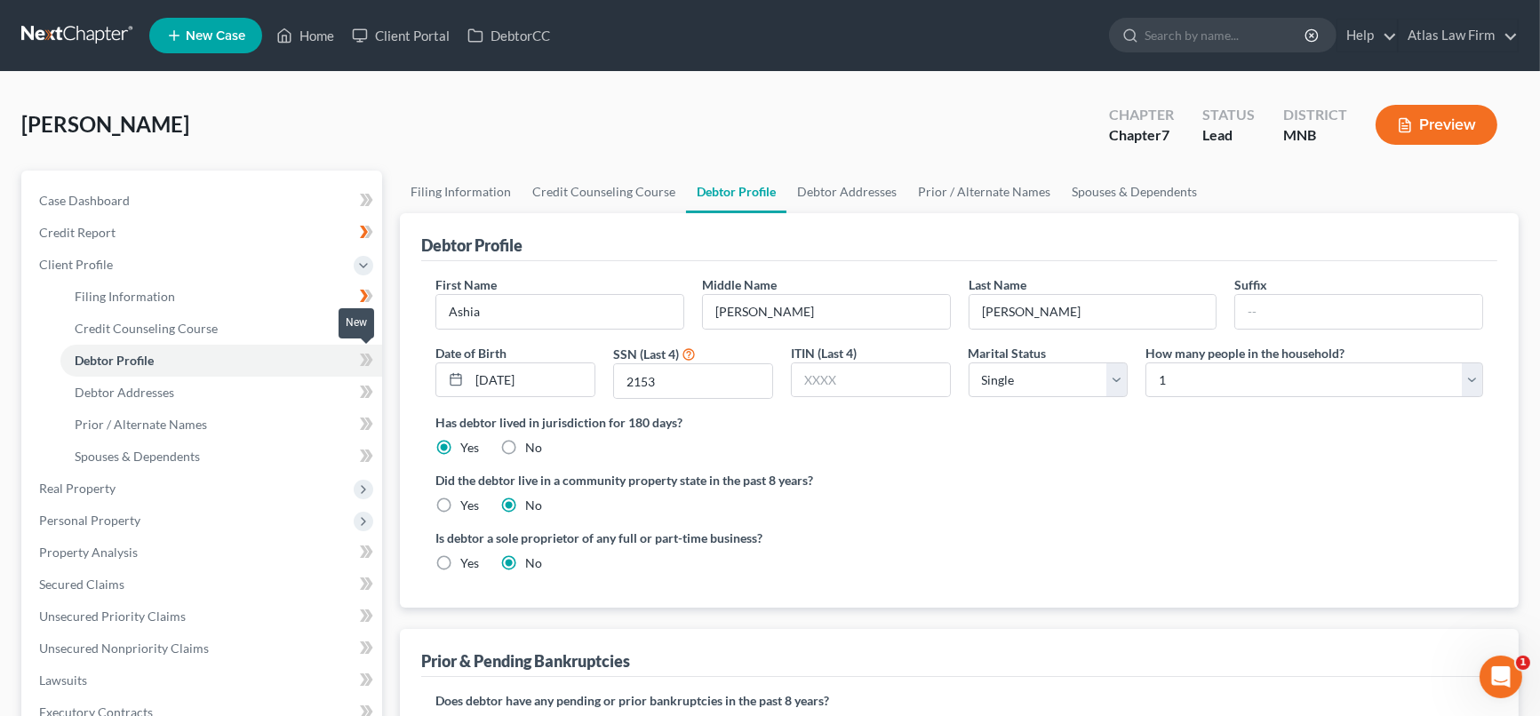
click at [360, 355] on span at bounding box center [366, 362] width 31 height 27
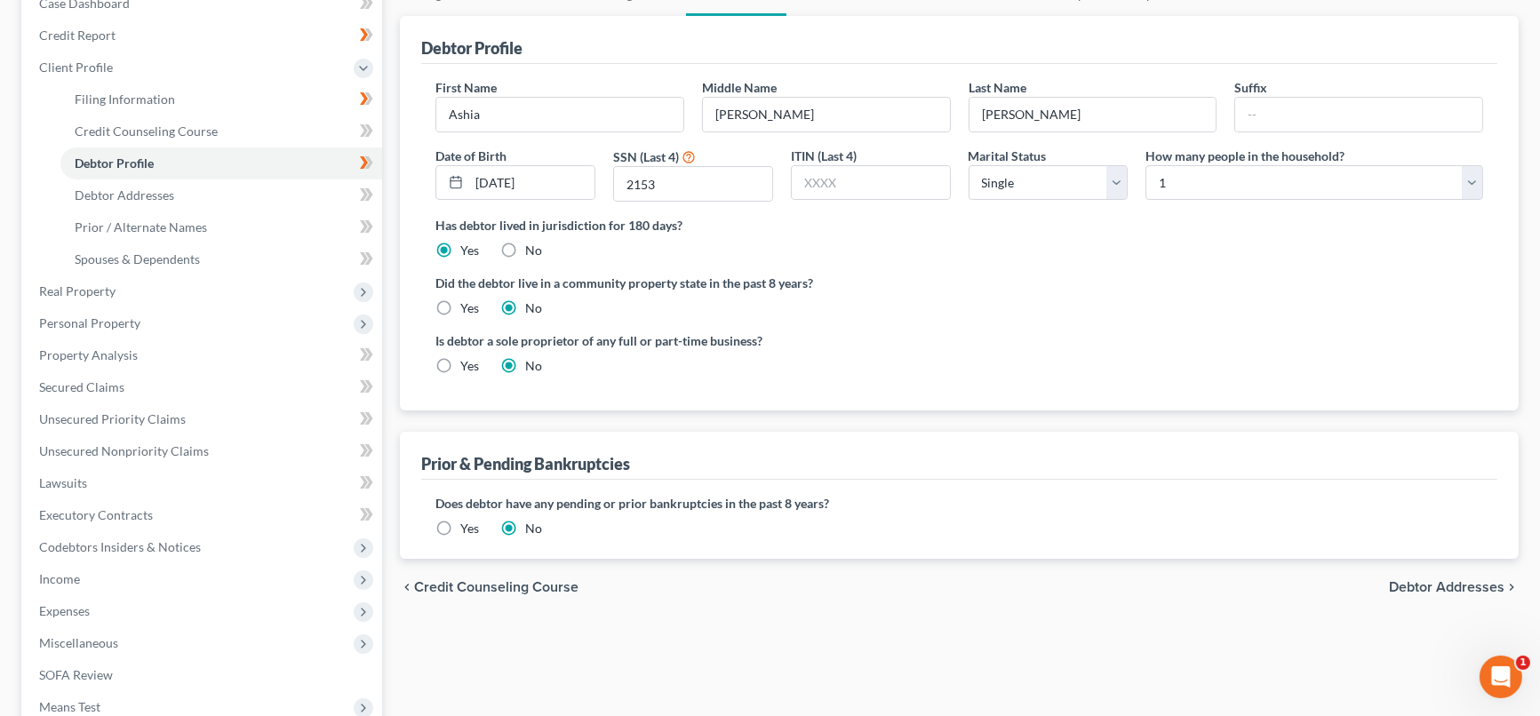
click at [1444, 570] on div "chevron_left Credit Counseling Course Debtor Addresses chevron_right" at bounding box center [959, 587] width 1119 height 57
click at [1445, 580] on span "Debtor Addresses" at bounding box center [1447, 587] width 116 height 14
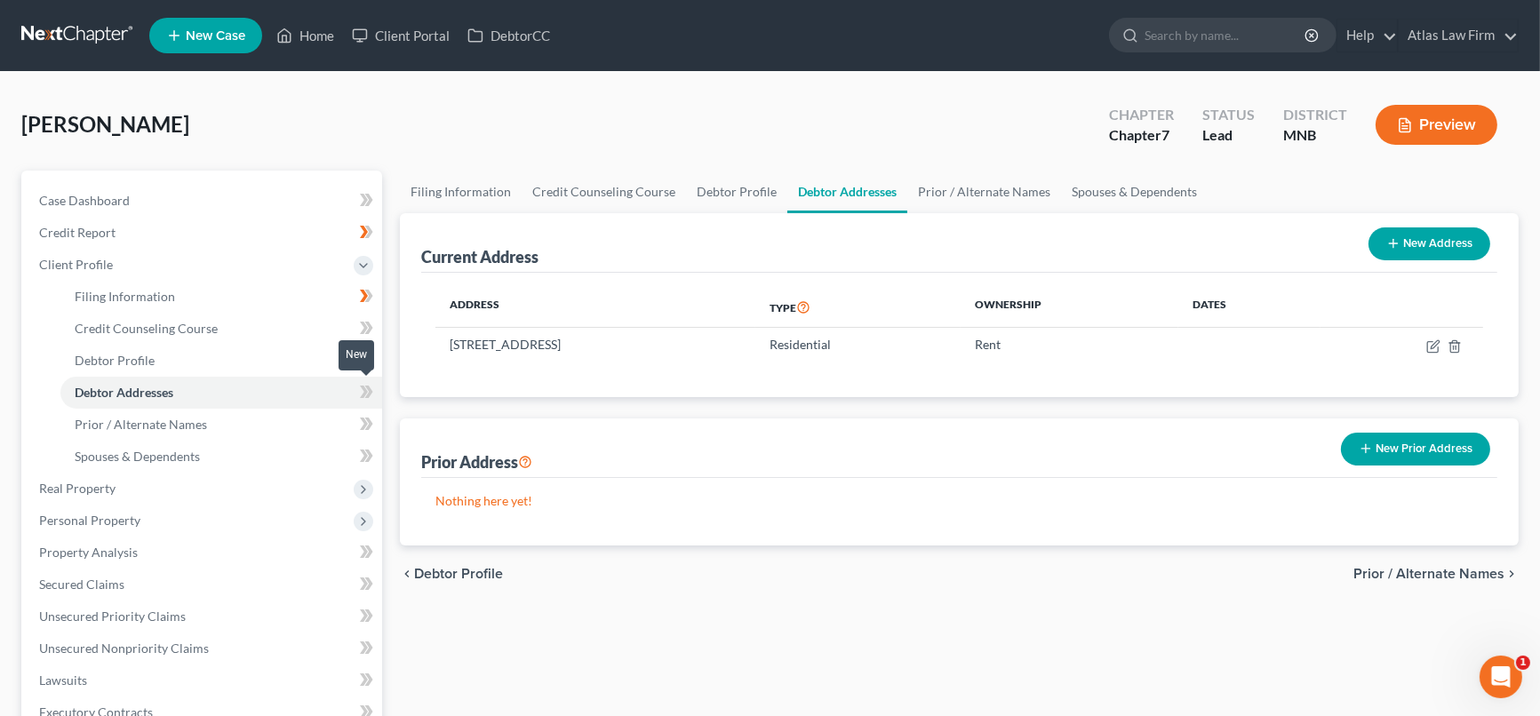
click at [371, 382] on icon at bounding box center [366, 392] width 13 height 22
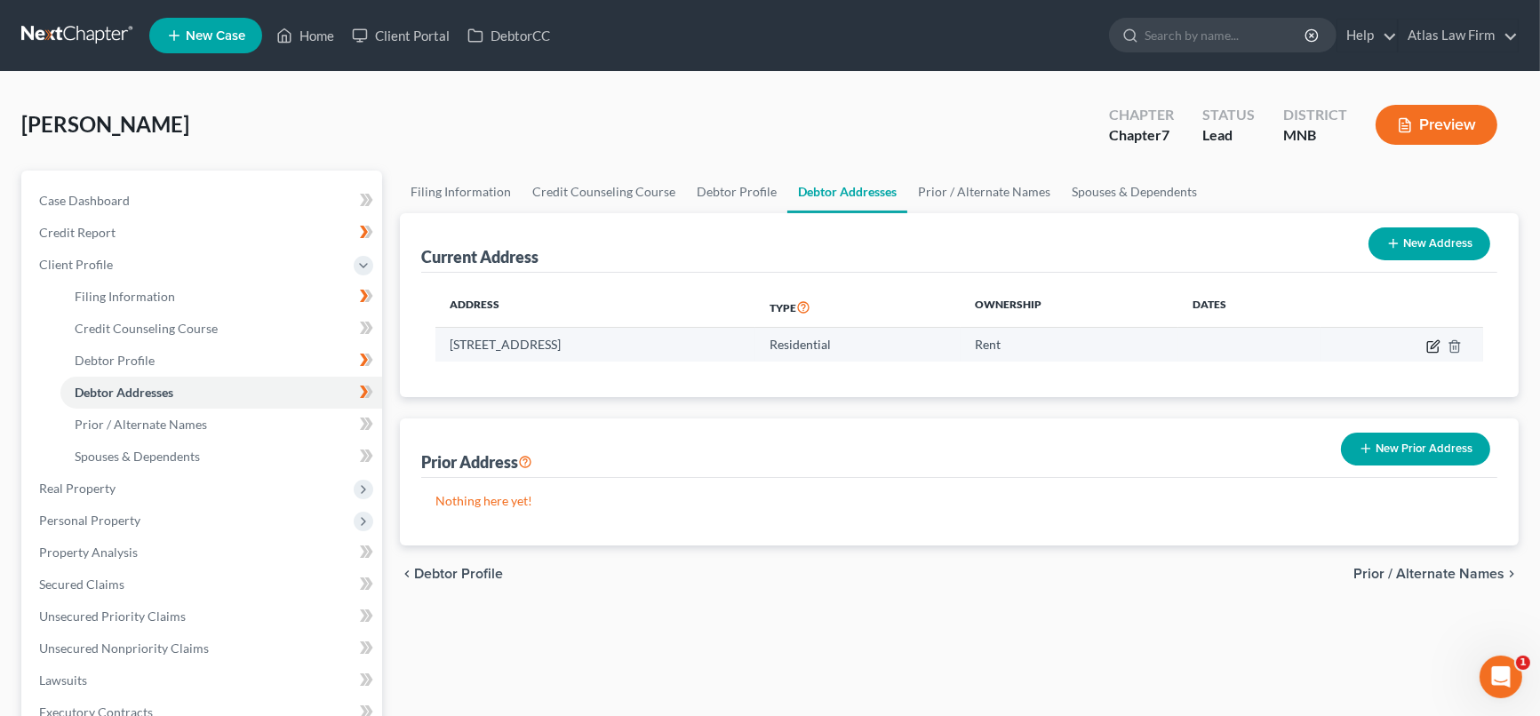
click at [1431, 347] on icon "button" at bounding box center [1433, 346] width 14 height 14
select select "24"
select select "26"
select select "0"
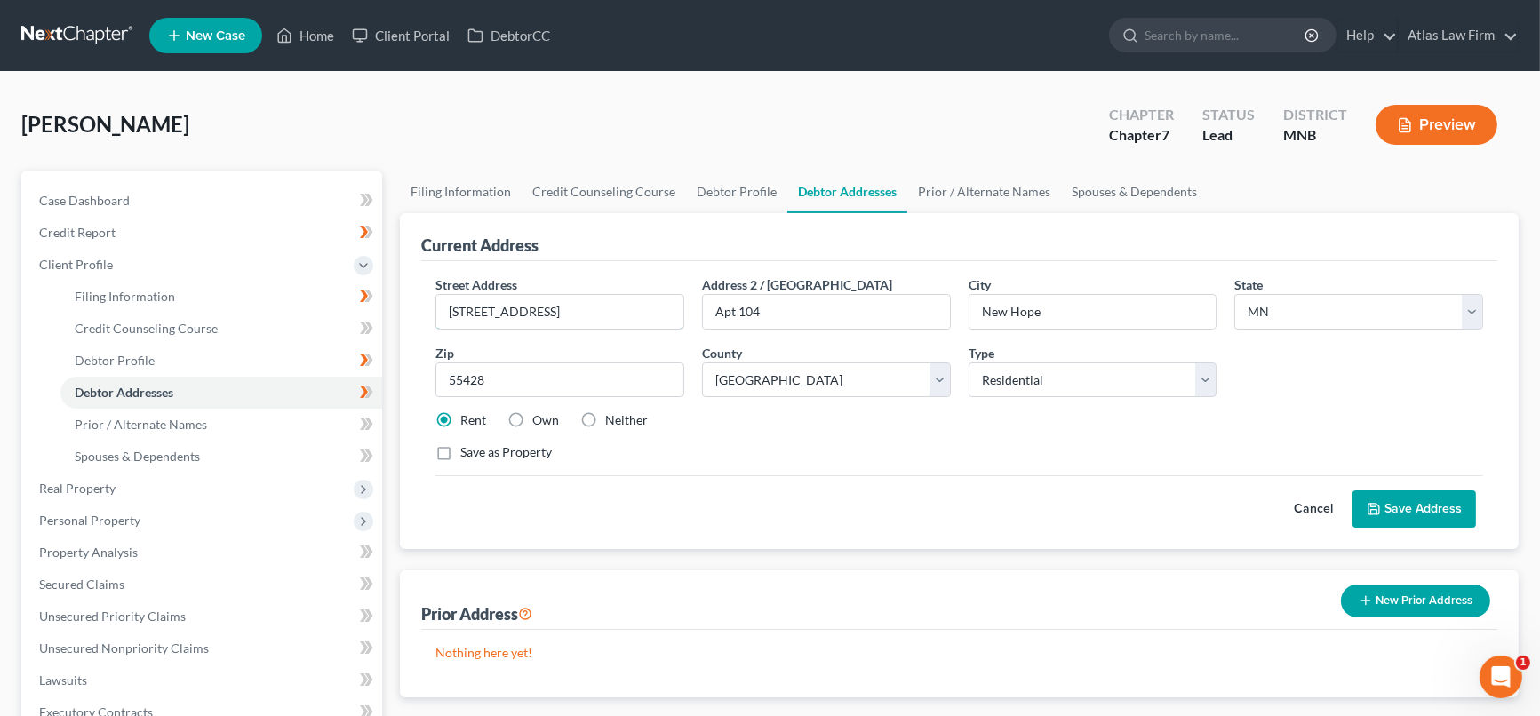
drag, startPoint x: 457, startPoint y: 312, endPoint x: 492, endPoint y: 289, distance: 42.4
click at [457, 312] on input "[STREET_ADDRESS]" at bounding box center [559, 312] width 247 height 34
type input "[STREET_ADDRESS]"
click at [1398, 502] on button "Save Address" at bounding box center [1414, 509] width 124 height 37
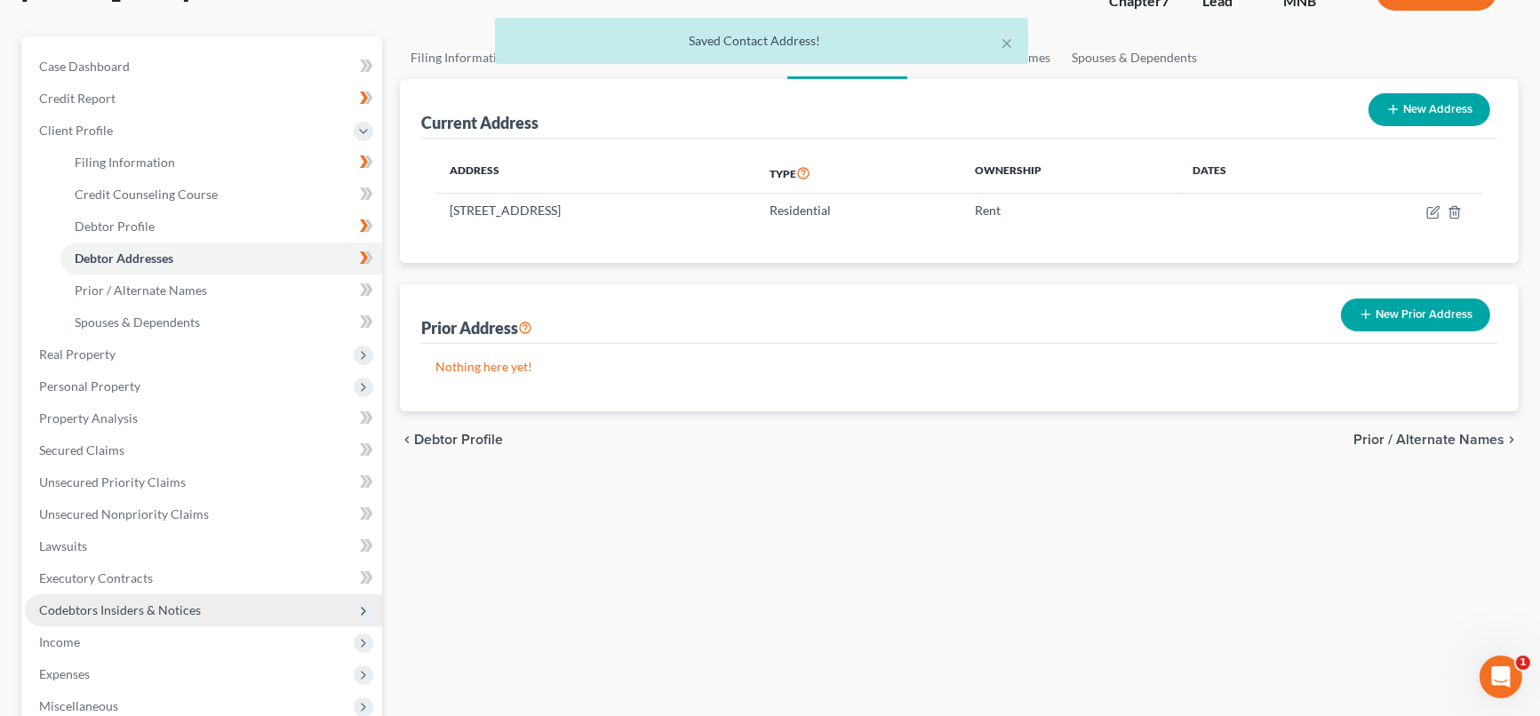
scroll to position [197, 0]
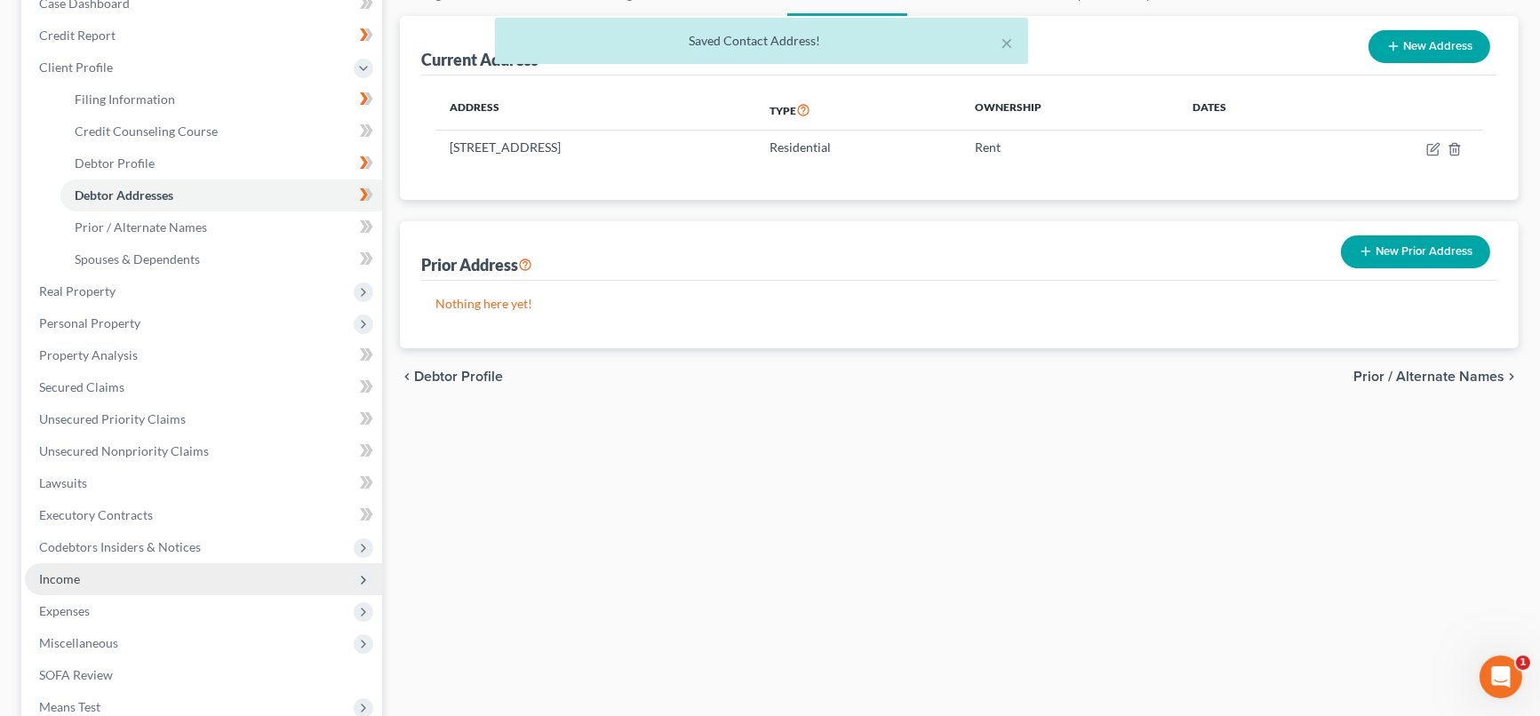
click at [81, 582] on span "Income" at bounding box center [203, 579] width 357 height 32
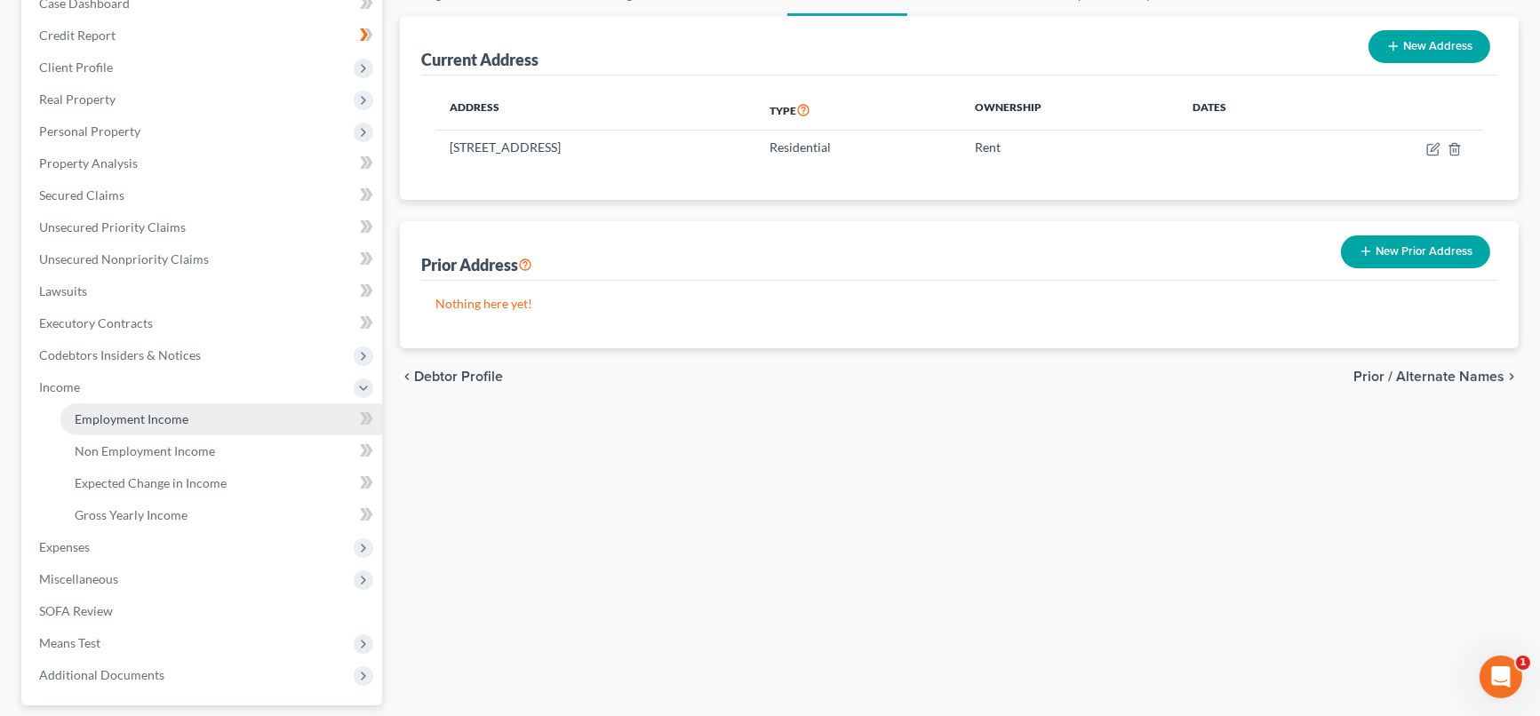
click at [157, 420] on span "Employment Income" at bounding box center [132, 418] width 114 height 15
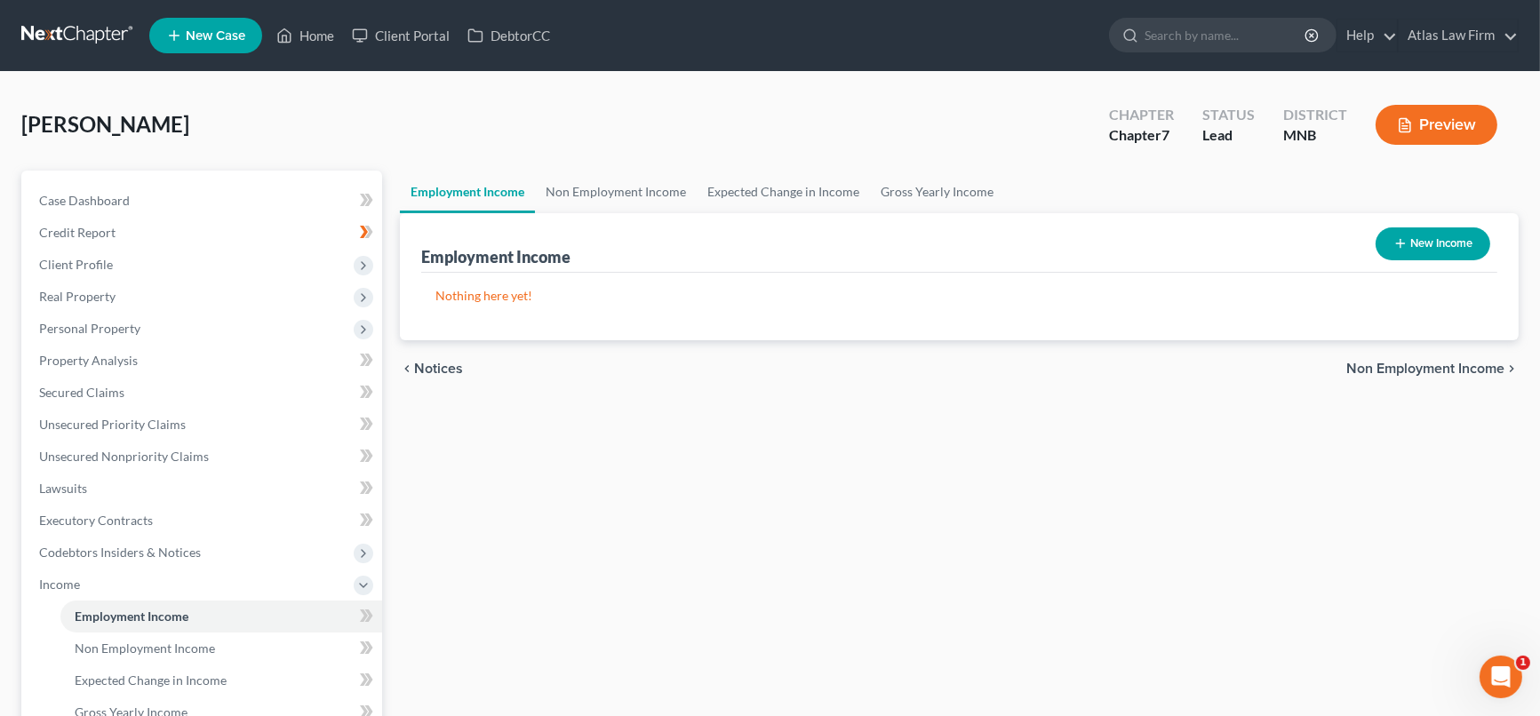
click at [1409, 243] on button "New Income" at bounding box center [1433, 243] width 115 height 33
select select "0"
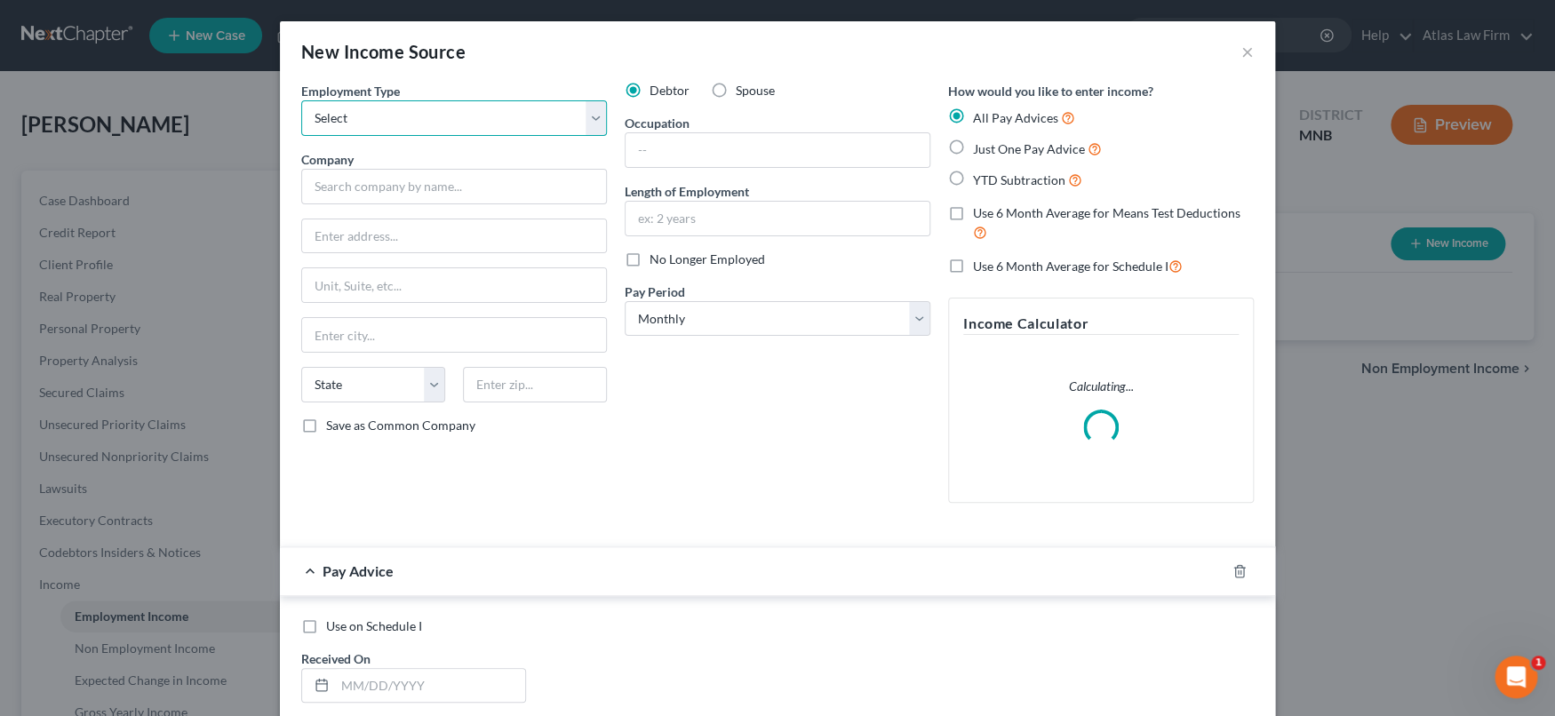
click at [489, 123] on select "Select Full or [DEMOGRAPHIC_DATA] Employment Self Employment" at bounding box center [454, 118] width 306 height 36
select select "0"
click at [301, 100] on select "Select Full or [DEMOGRAPHIC_DATA] Employment Self Employment" at bounding box center [454, 118] width 306 height 36
click at [464, 186] on input "text" at bounding box center [454, 187] width 306 height 36
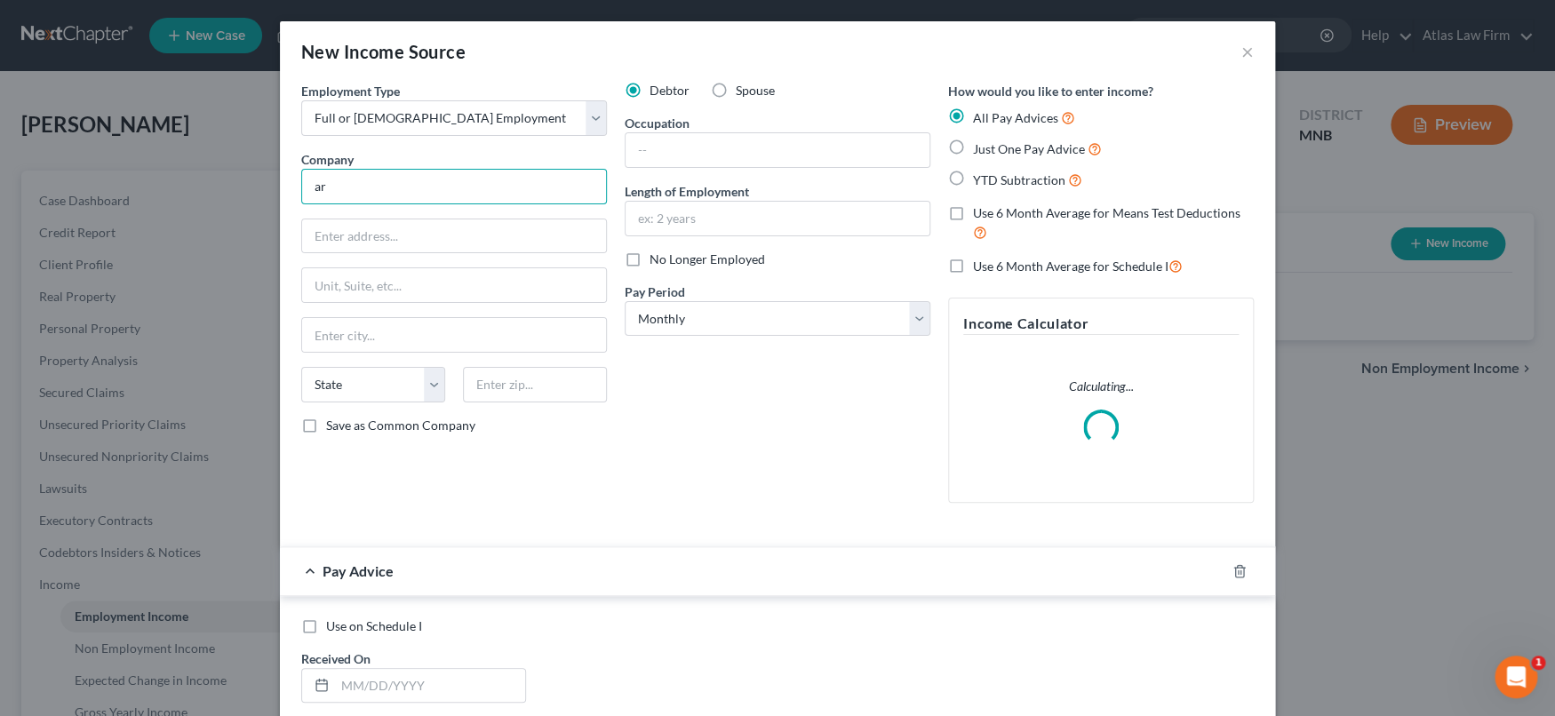
type input "a"
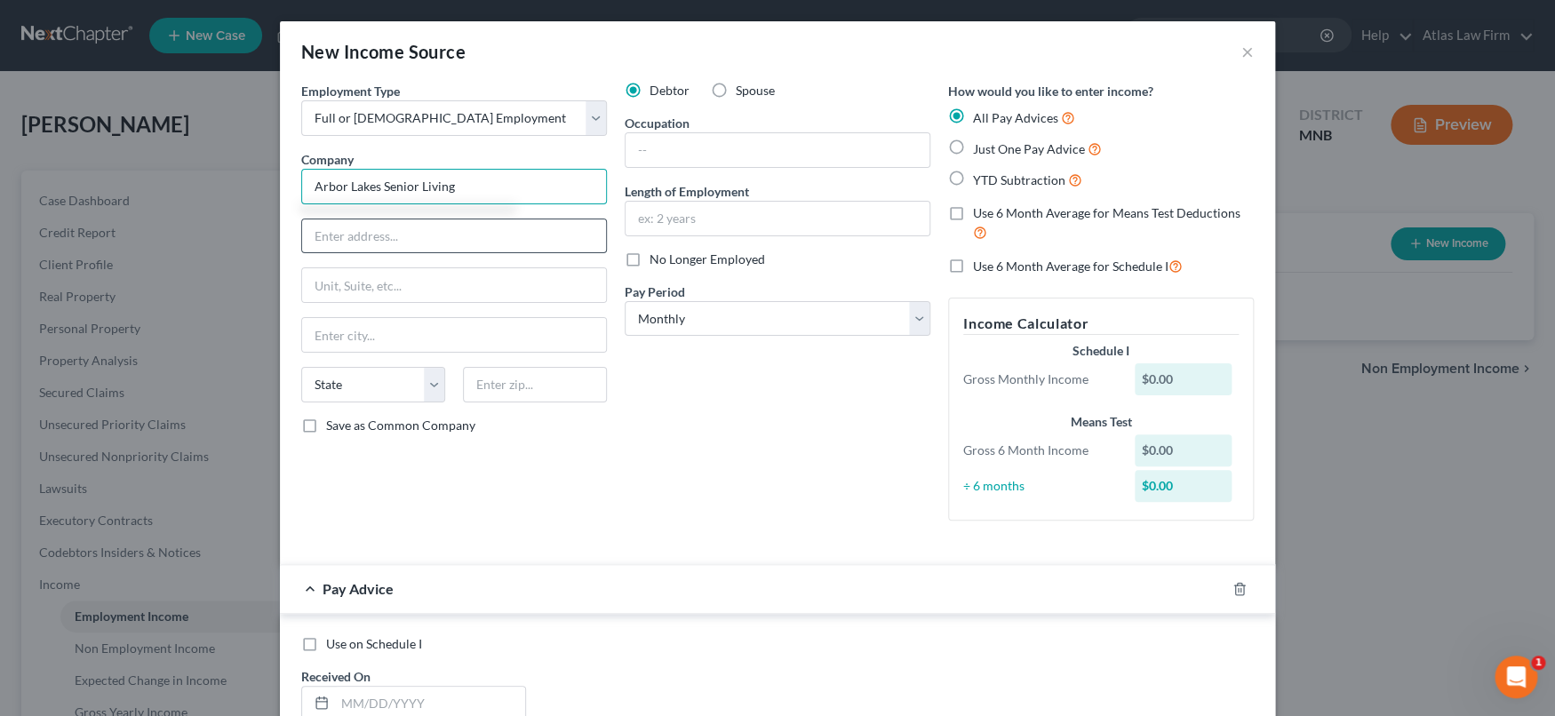
type input "Arbor Lakes Senior Living"
click at [464, 224] on input "text" at bounding box center [454, 236] width 304 height 34
type input "[STREET_ADDRESS]"
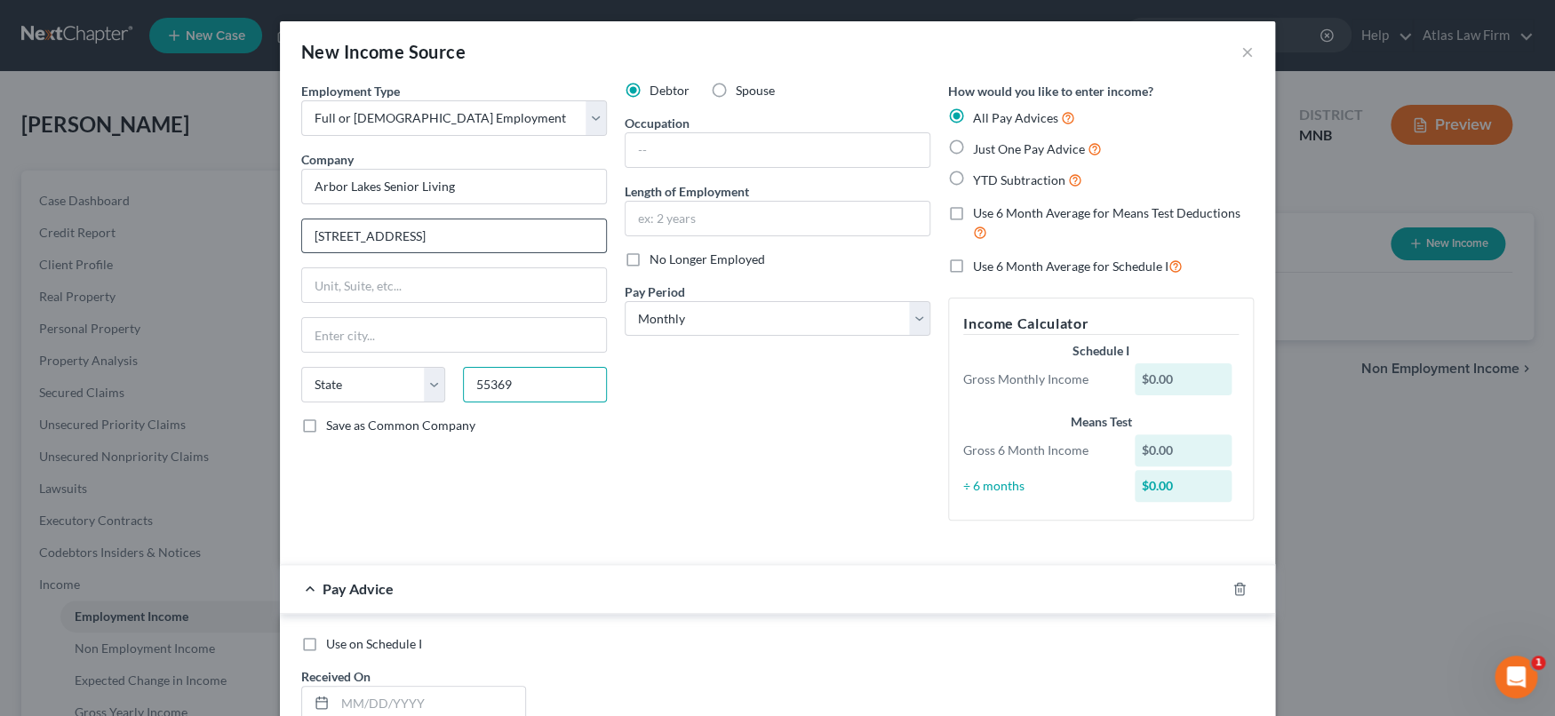
type input "55369"
type input "Osseo"
select select "24"
click at [505, 331] on input "Osseo" at bounding box center [454, 335] width 304 height 34
type input "O"
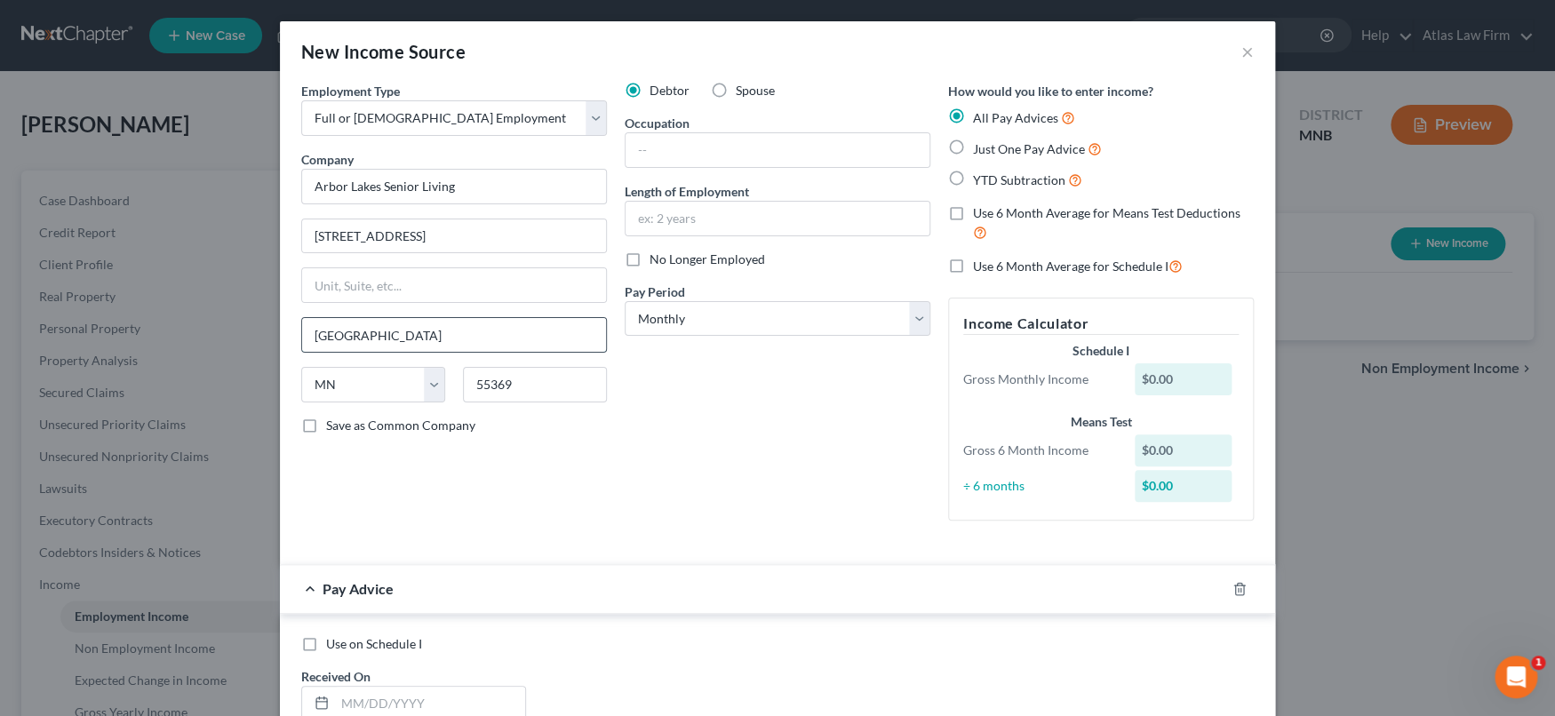
type input "[GEOGRAPHIC_DATA]"
click at [764, 140] on input "text" at bounding box center [778, 150] width 304 height 34
type input "Health Resource Coordinator"
type input "4 years"
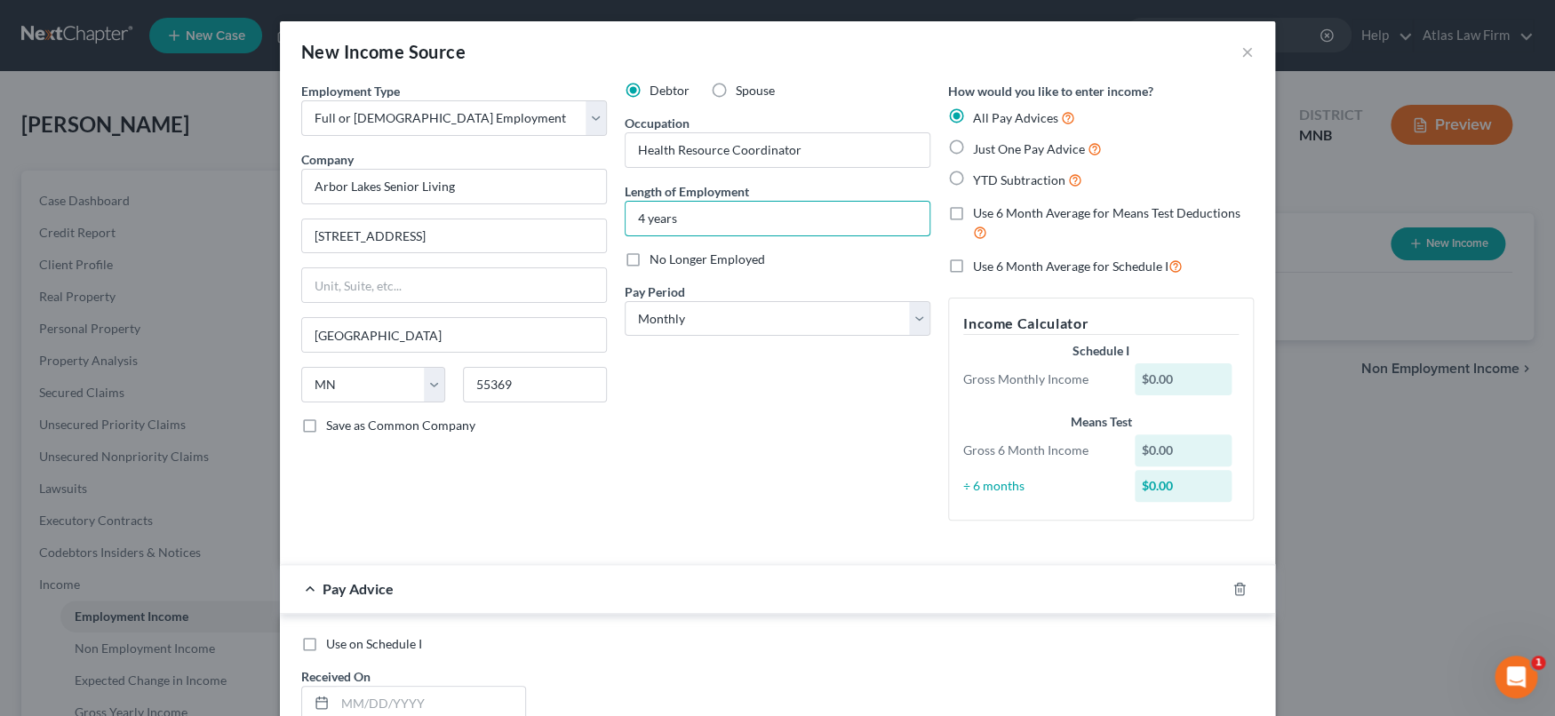
scroll to position [395, 0]
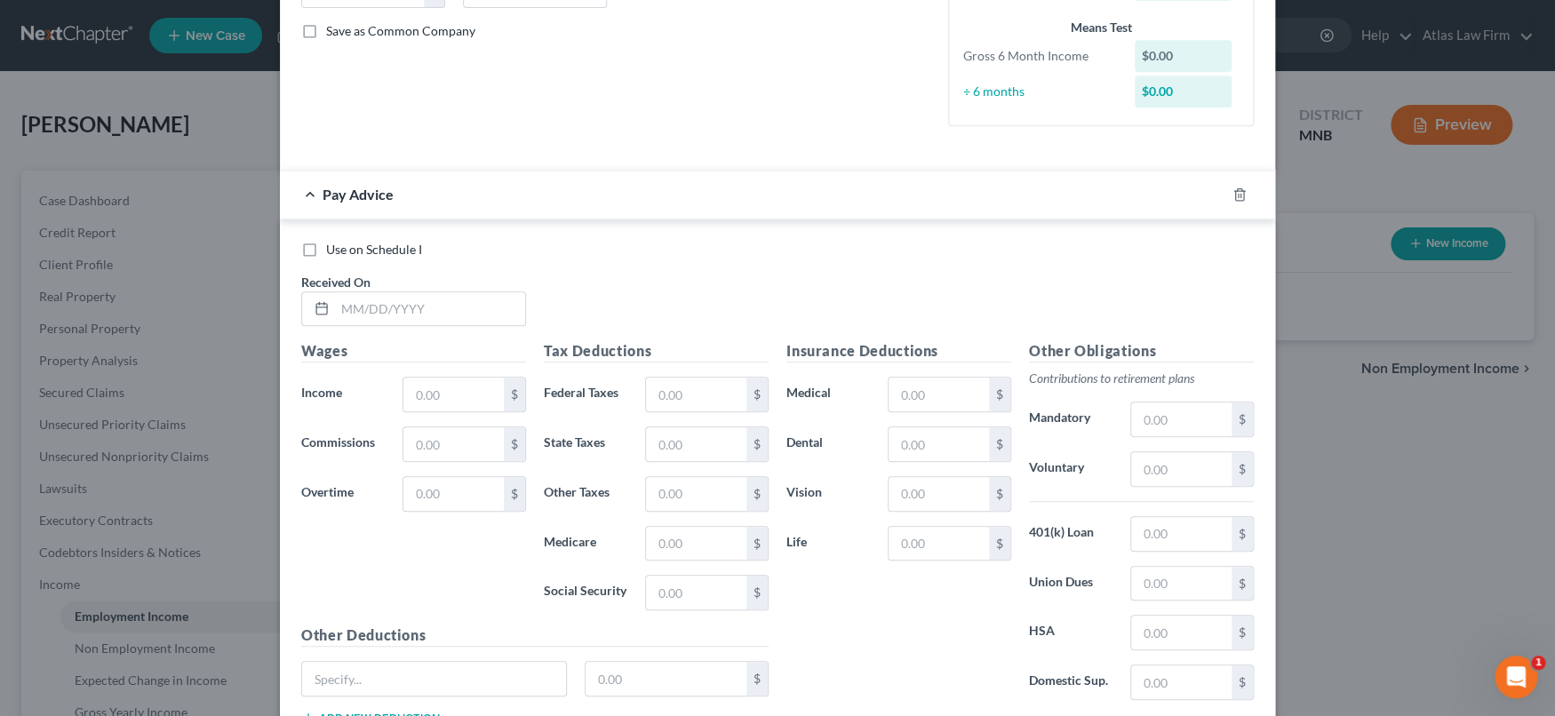
click at [326, 251] on label "Use on Schedule I" at bounding box center [374, 250] width 96 height 18
click at [333, 251] on input "Use on Schedule I" at bounding box center [339, 247] width 12 height 12
checkbox input "true"
drag, startPoint x: 358, startPoint y: 308, endPoint x: 403, endPoint y: 317, distance: 45.3
click at [358, 308] on input "text" at bounding box center [430, 309] width 190 height 34
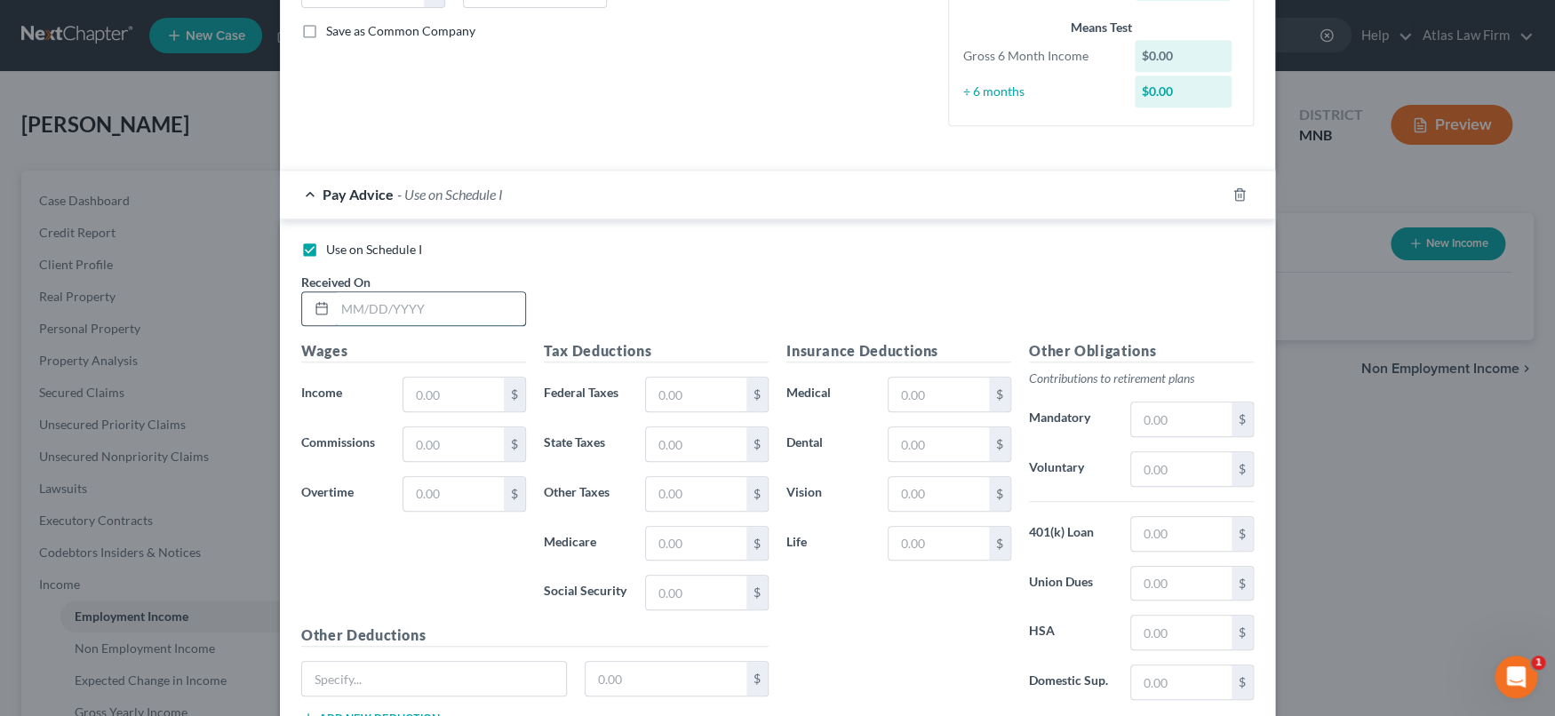
type input "[DATE]"
click at [446, 395] on input "text" at bounding box center [453, 395] width 100 height 34
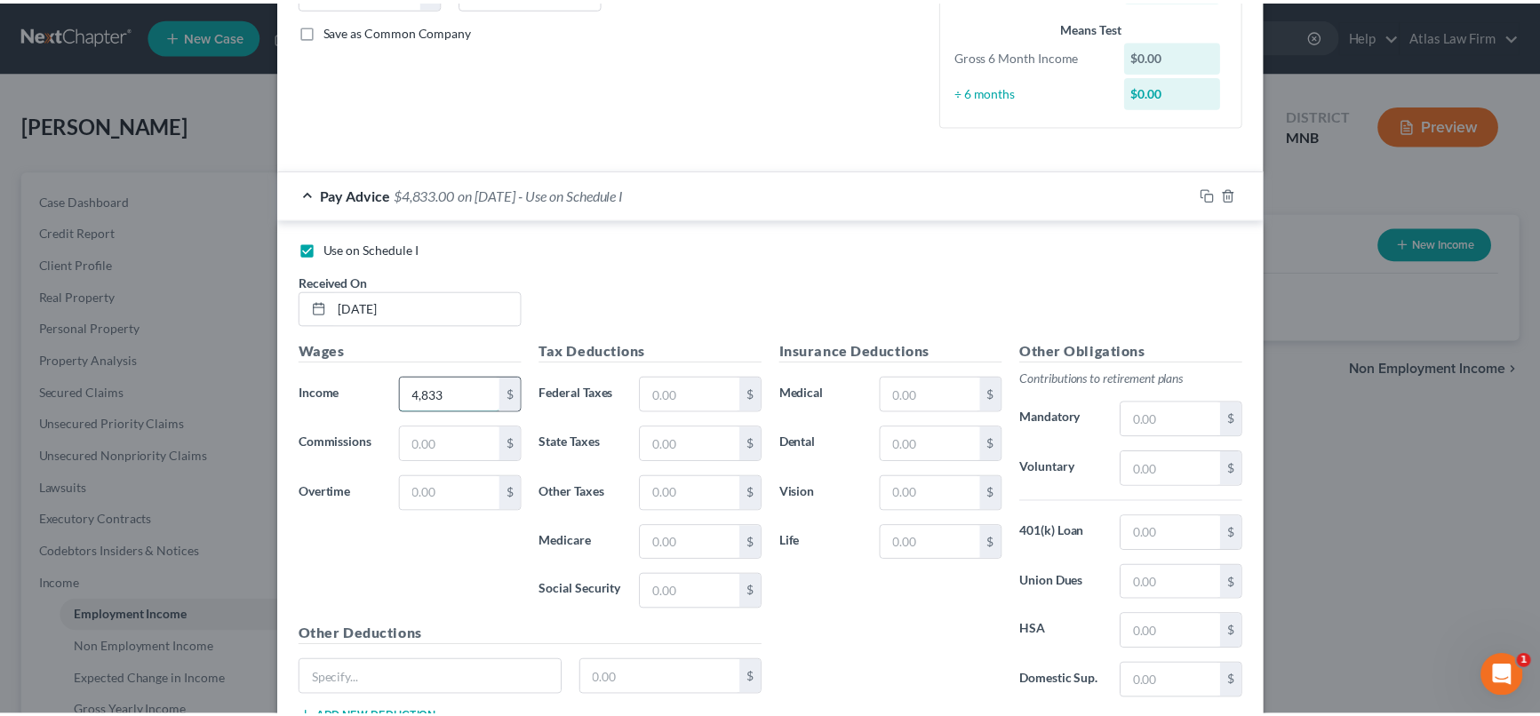
scroll to position [526, 0]
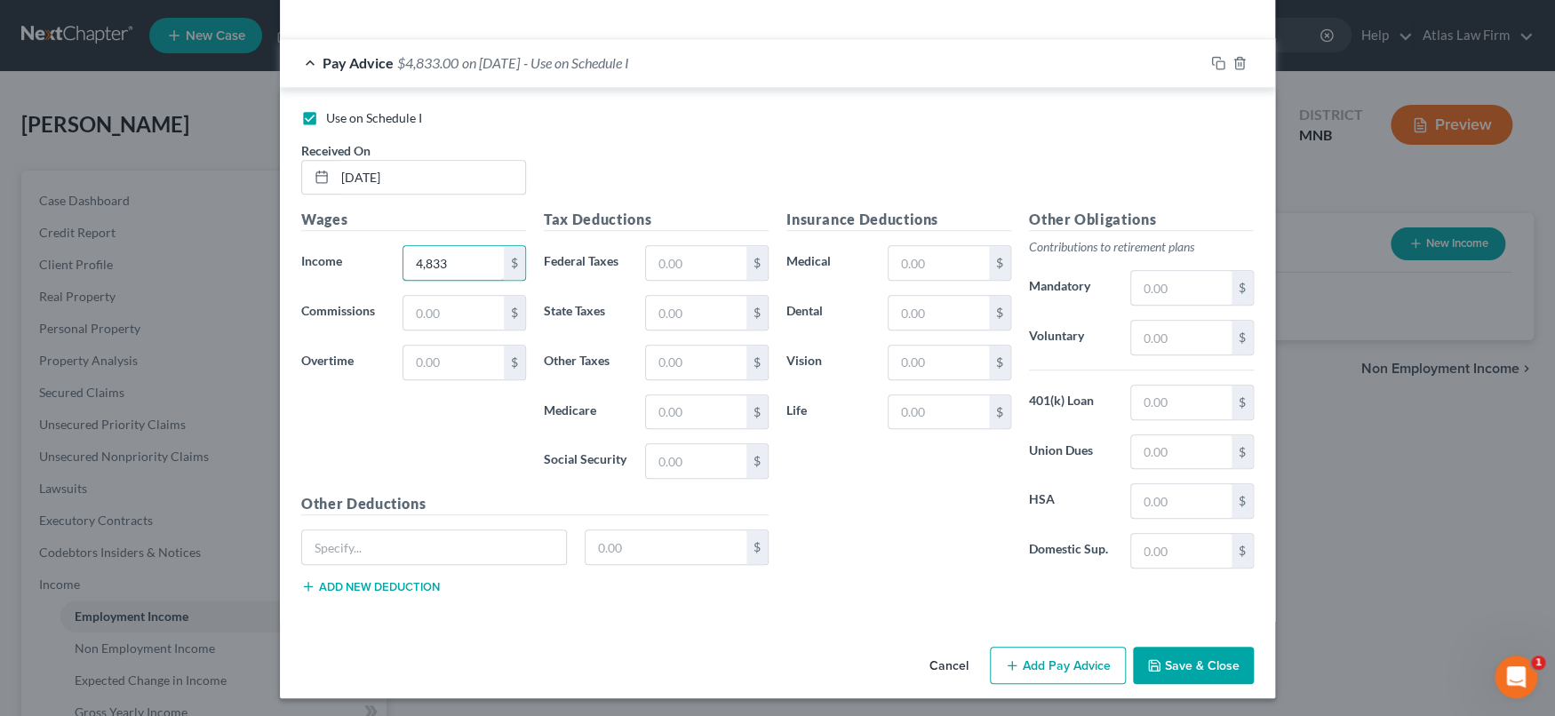
type input "4,833"
click at [1179, 667] on button "Save & Close" at bounding box center [1193, 665] width 121 height 37
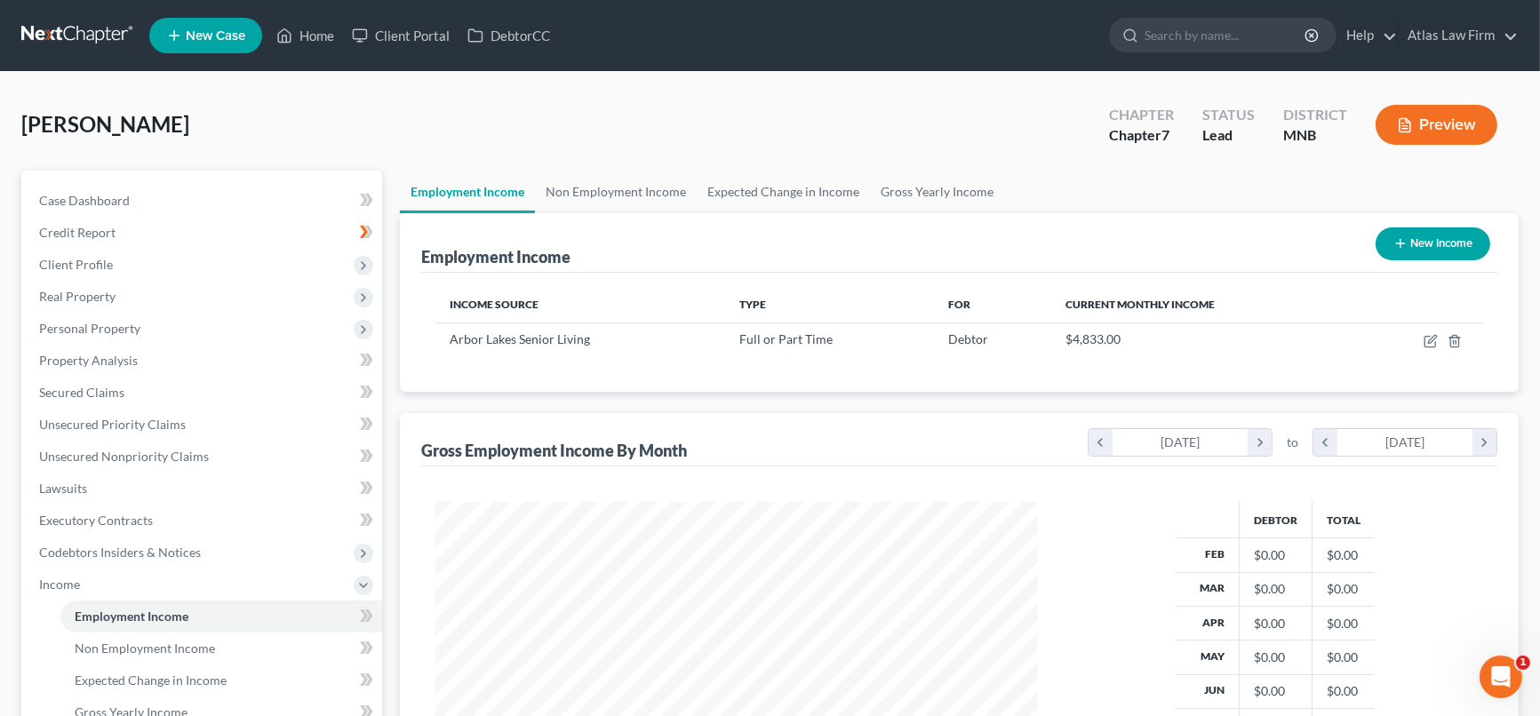
scroll to position [317, 631]
click at [363, 618] on icon at bounding box center [364, 616] width 8 height 12
click at [316, 35] on link "Home" at bounding box center [305, 36] width 76 height 32
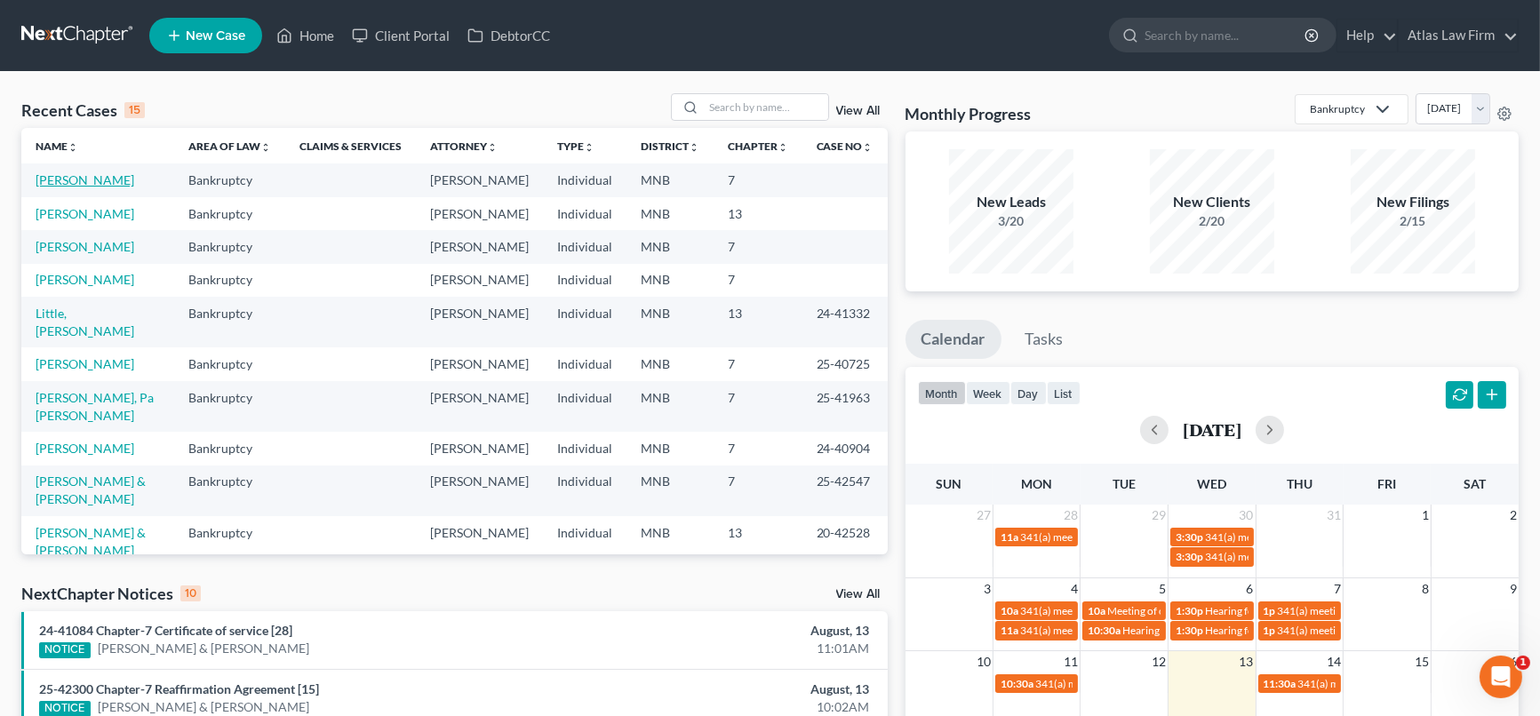
click at [75, 187] on td "[PERSON_NAME]" at bounding box center [97, 180] width 153 height 33
click at [107, 177] on link "[PERSON_NAME]" at bounding box center [85, 179] width 99 height 15
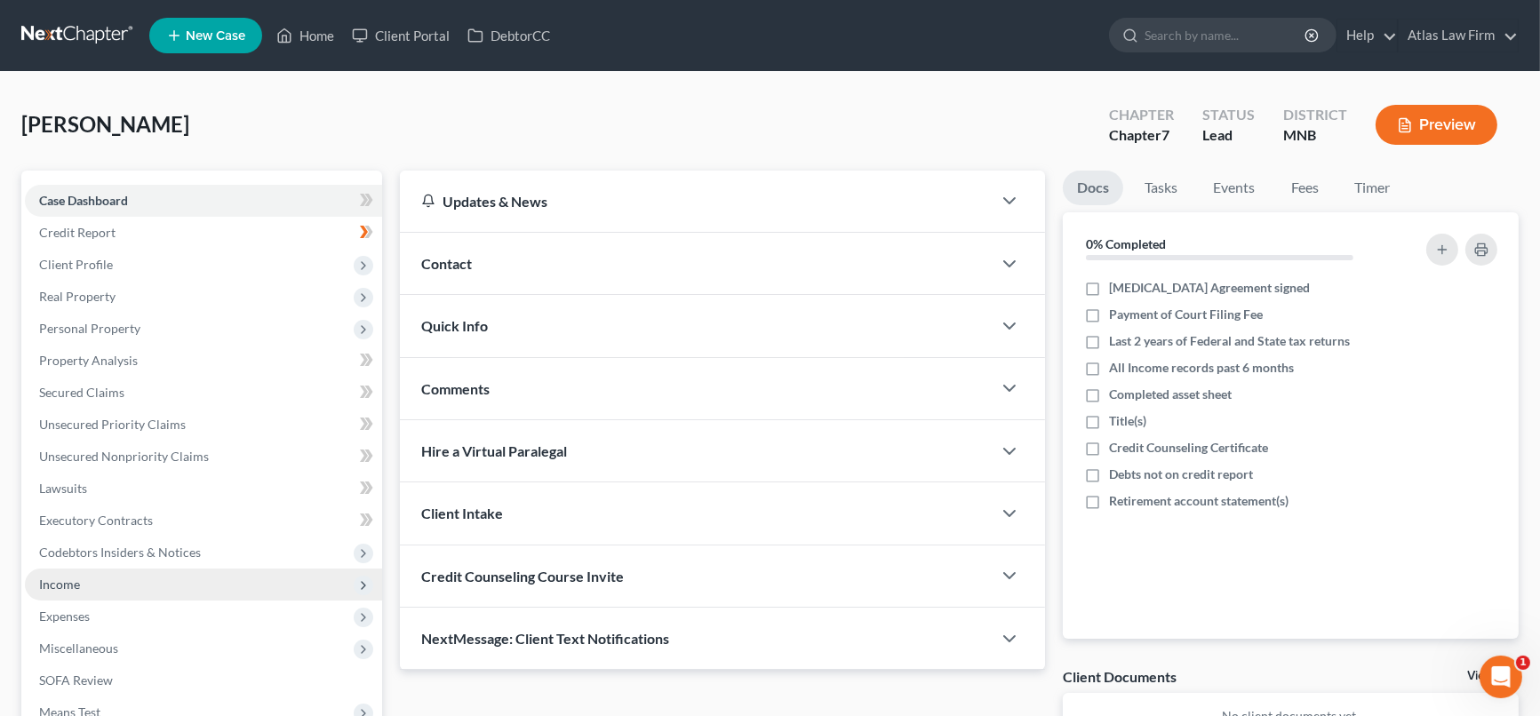
click at [118, 573] on span "Income" at bounding box center [203, 585] width 357 height 32
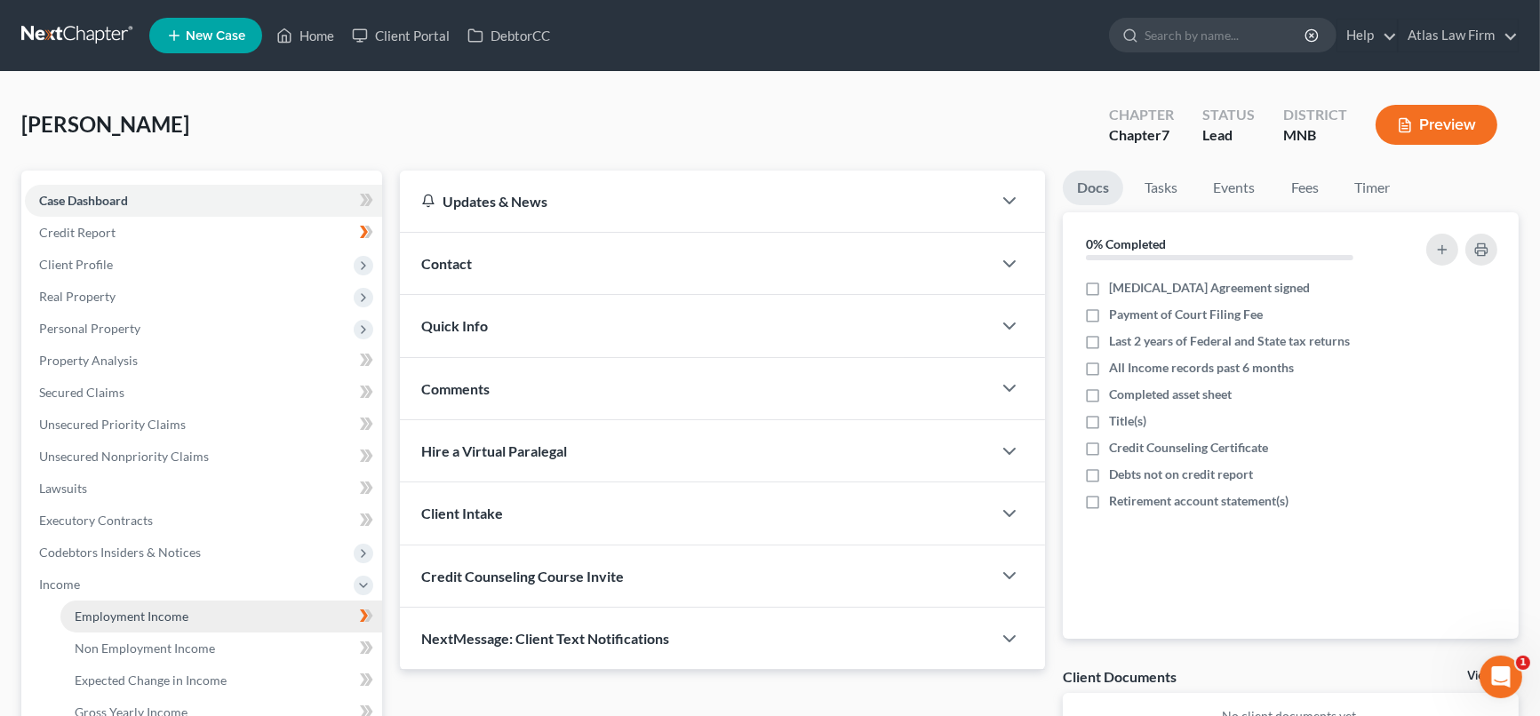
click at [124, 612] on span "Employment Income" at bounding box center [132, 616] width 114 height 15
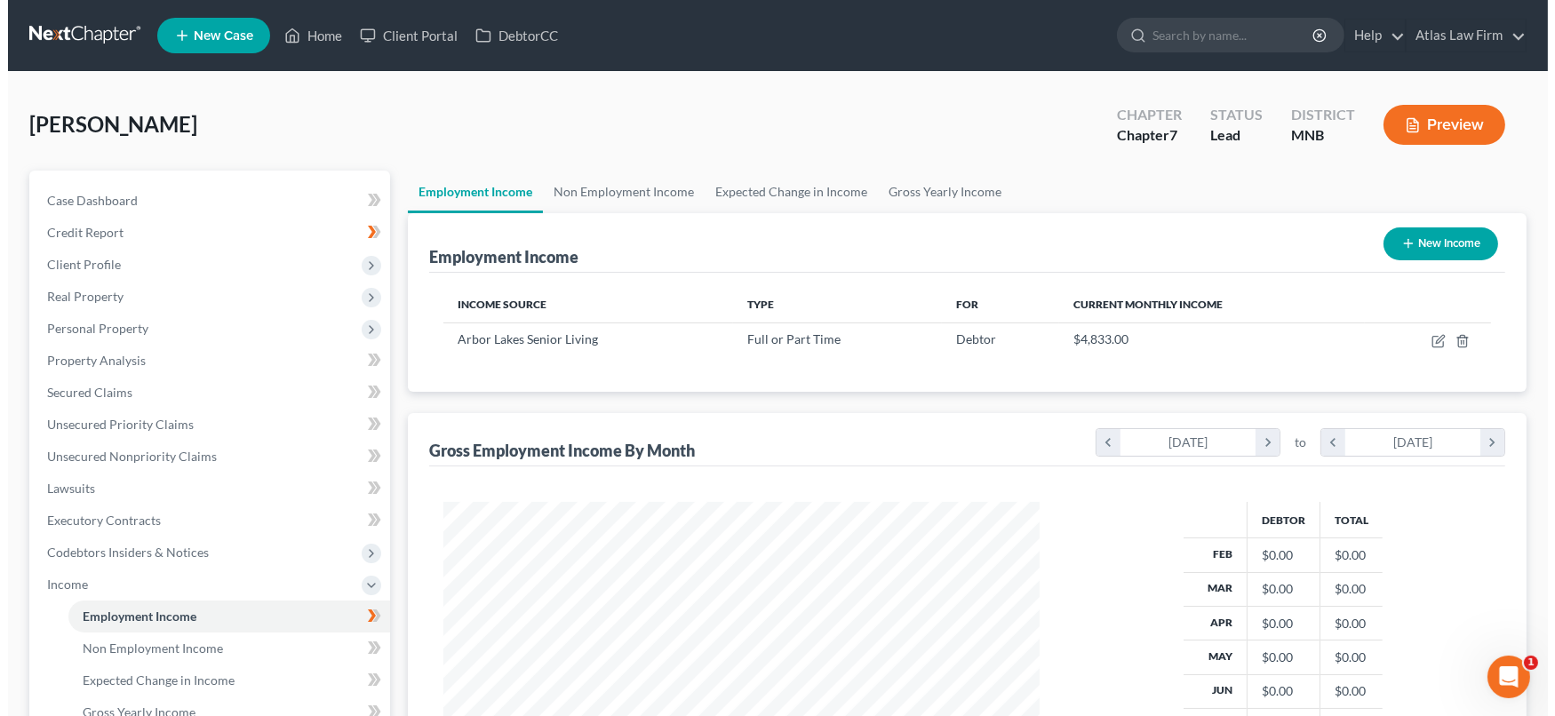
scroll to position [317, 631]
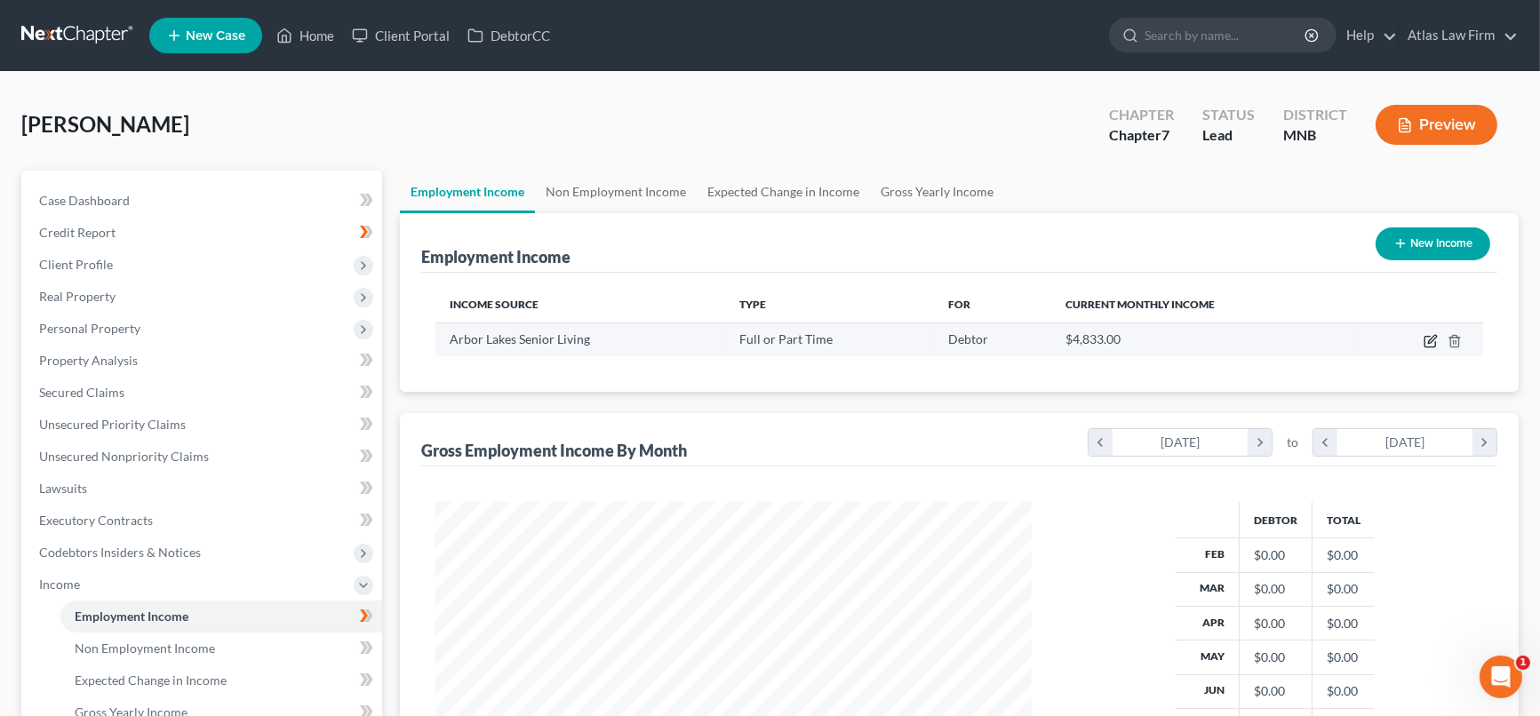
click at [1432, 338] on icon "button" at bounding box center [1431, 341] width 14 height 14
select select "0"
select select "24"
select select "0"
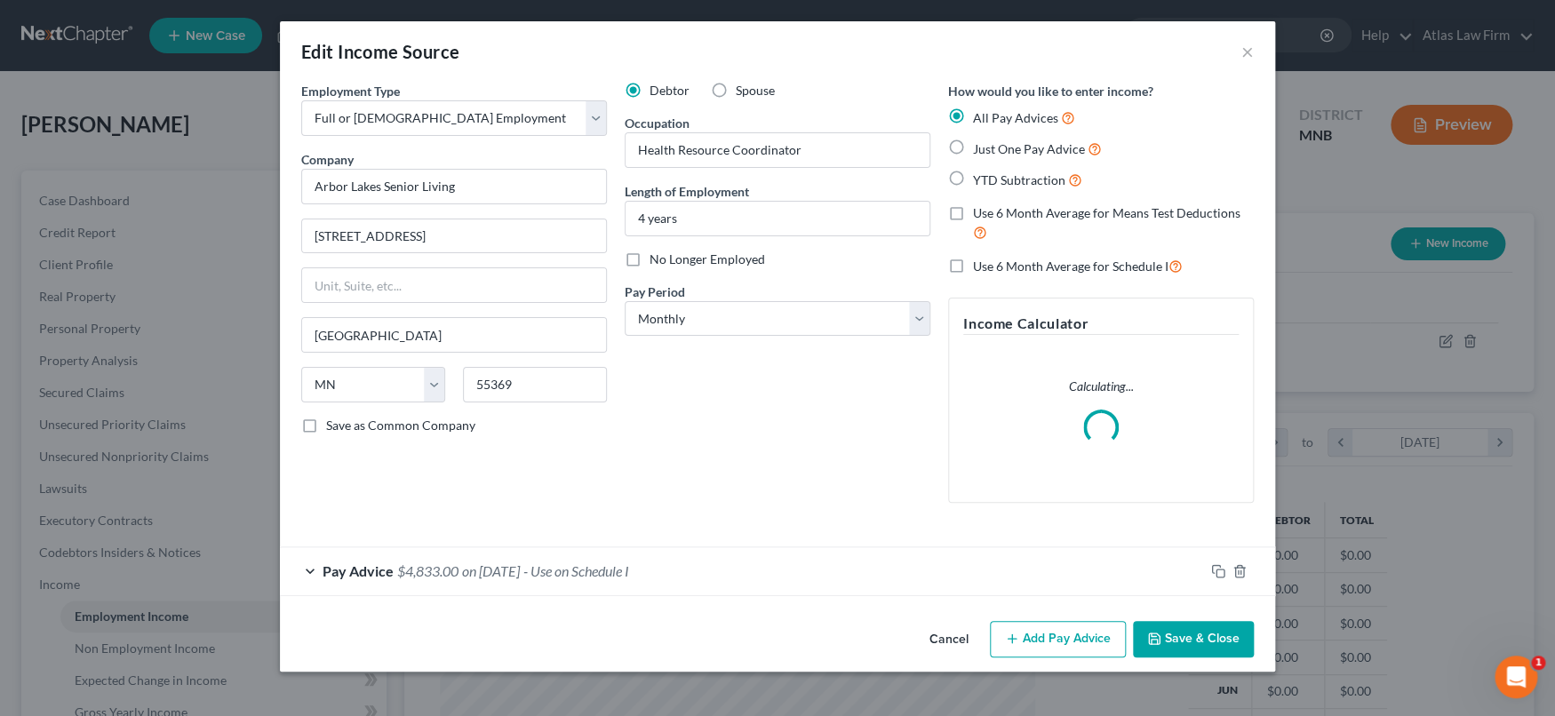
scroll to position [317, 637]
click at [924, 574] on div "Pay Advice $4,833.00 on [DATE] - Use on Schedule I" at bounding box center [742, 570] width 924 height 47
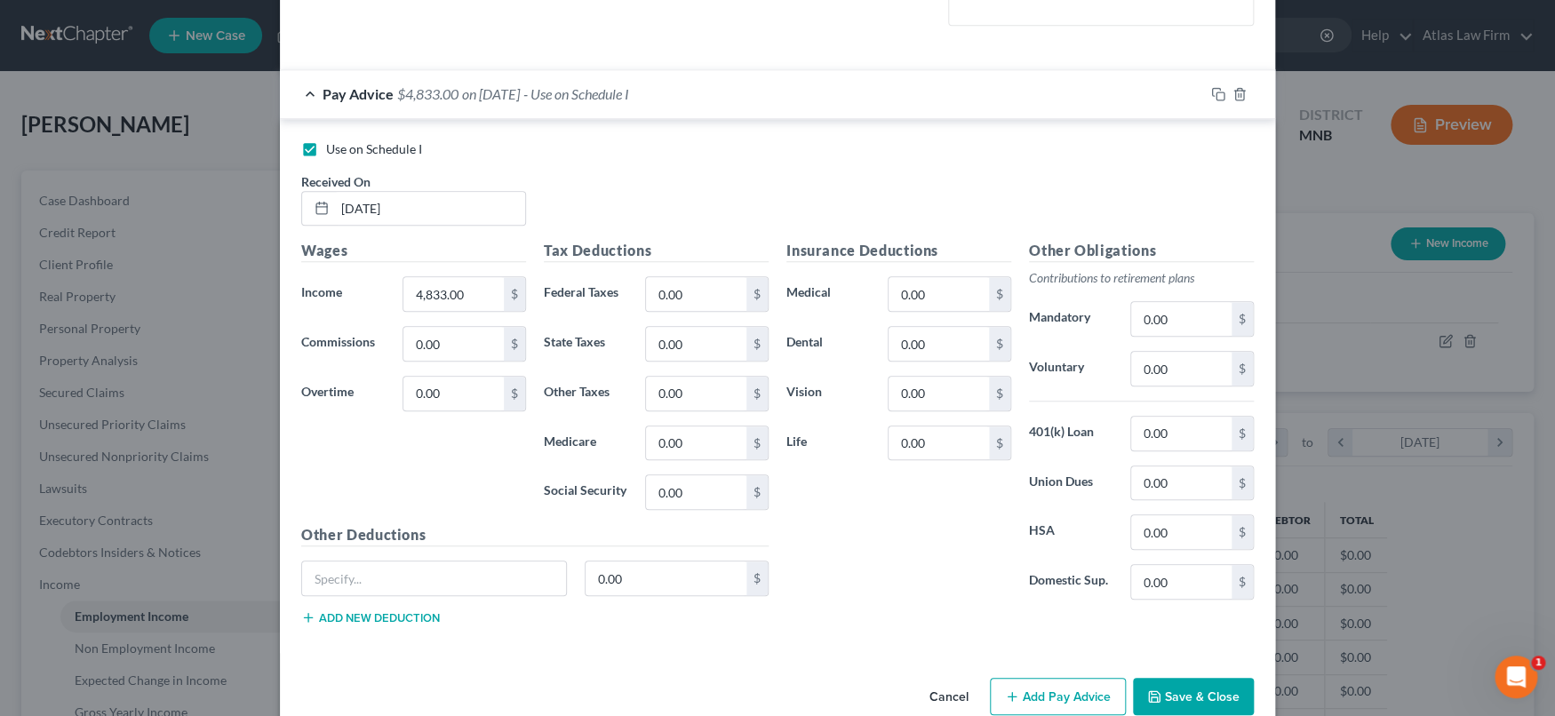
scroll to position [509, 0]
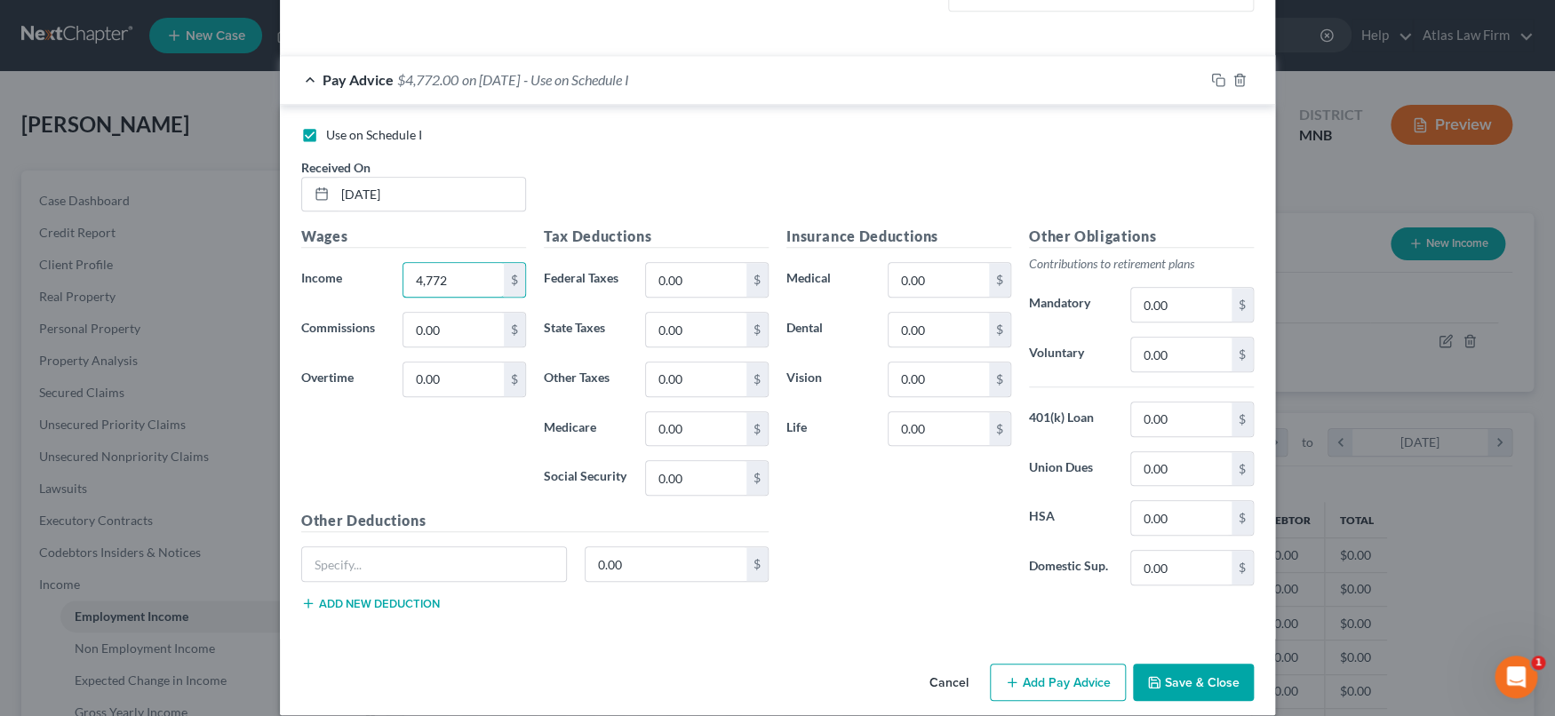
type input "4,772"
click at [706, 296] on div "Tax Deductions Federal Taxes 0.00 $ State Taxes 0.00 $ Other Taxes 0.00 $ Medic…" at bounding box center [656, 368] width 243 height 284
click at [704, 291] on input "0.00" at bounding box center [696, 280] width 100 height 34
type input "992"
click at [953, 317] on input "0.00" at bounding box center [939, 330] width 100 height 34
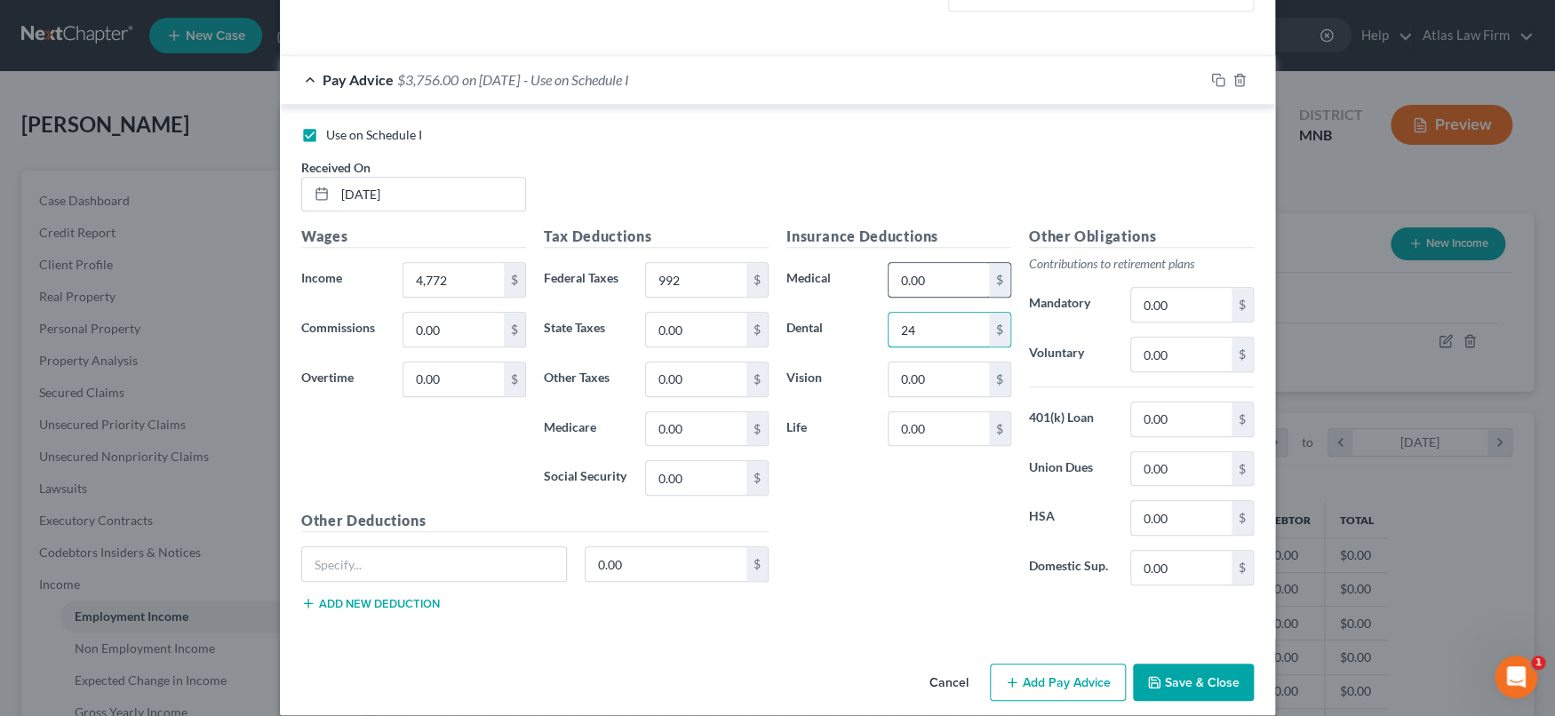
type input "24"
click at [925, 270] on input "0.00" at bounding box center [939, 280] width 100 height 34
type input "117"
click at [421, 547] on input "text" at bounding box center [434, 564] width 264 height 34
click at [416, 560] on input "text" at bounding box center [434, 564] width 264 height 34
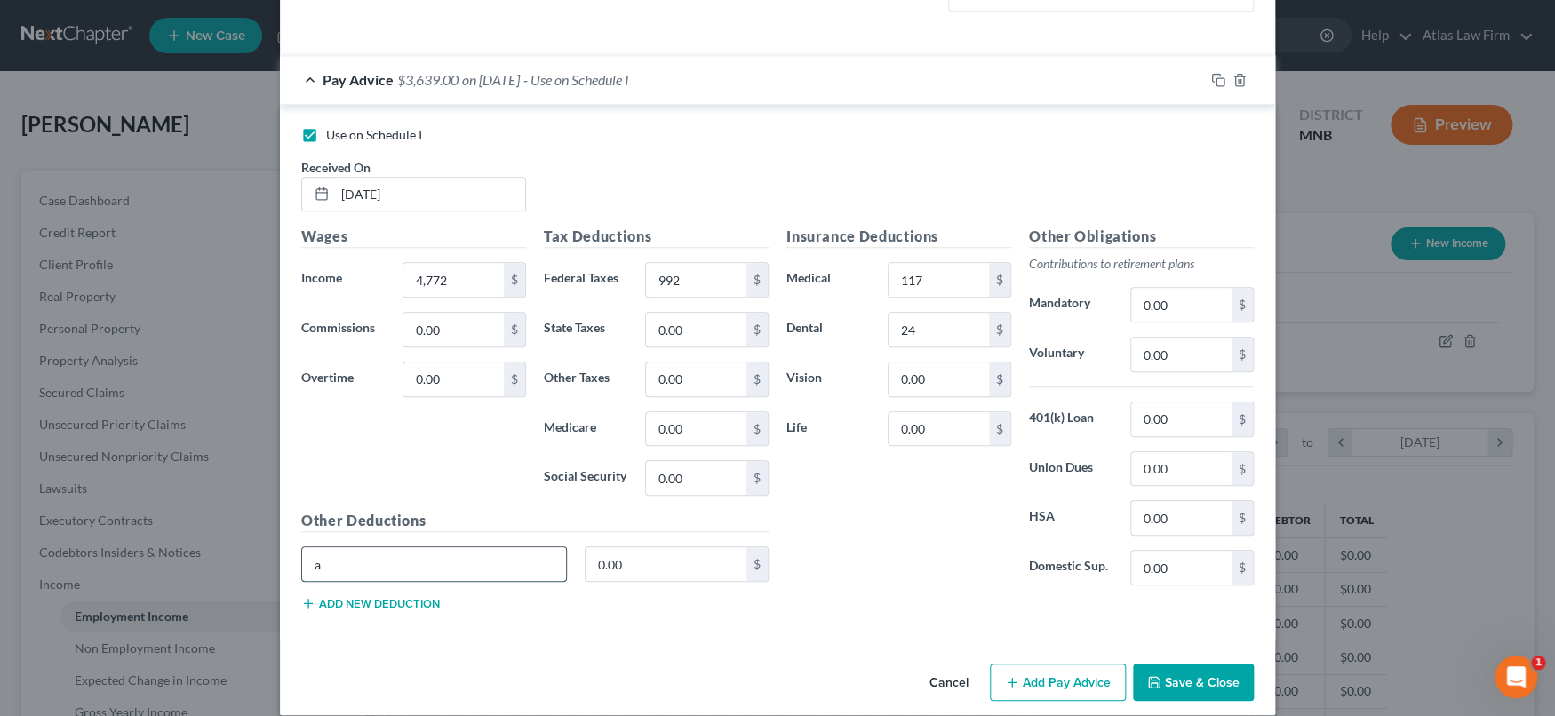
type input "ADD/STD/LTD"
click at [649, 560] on input "0.00" at bounding box center [667, 564] width 162 height 34
type input "2"
click at [943, 419] on input "0.00" at bounding box center [939, 429] width 100 height 34
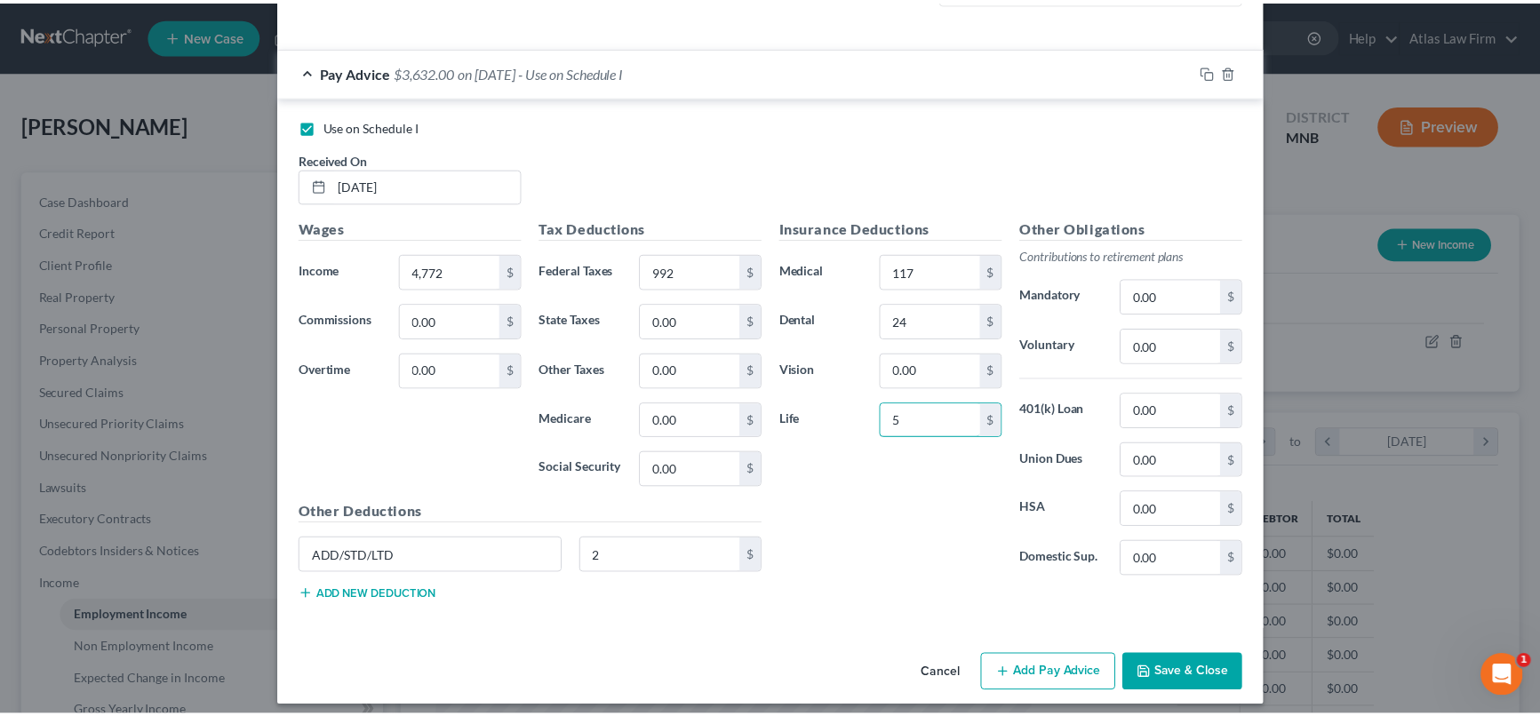
scroll to position [526, 0]
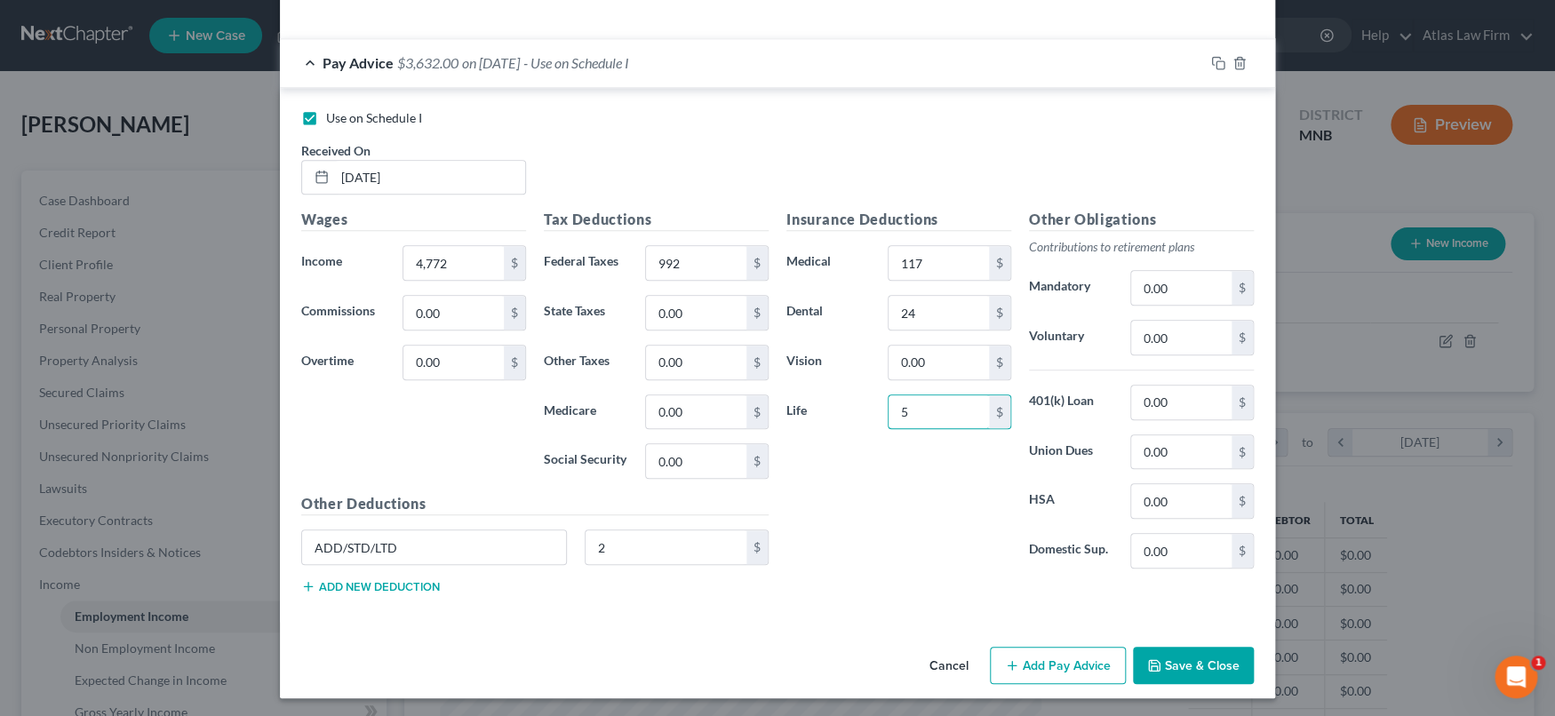
type input "5"
click at [829, 583] on div "Insurance Deductions Medical 117 $ Dental 24 $ Vision 0.00 $ Life 5 $ Other Obl…" at bounding box center [1020, 408] width 485 height 399
click at [1208, 668] on button "Save & Close" at bounding box center [1193, 665] width 121 height 37
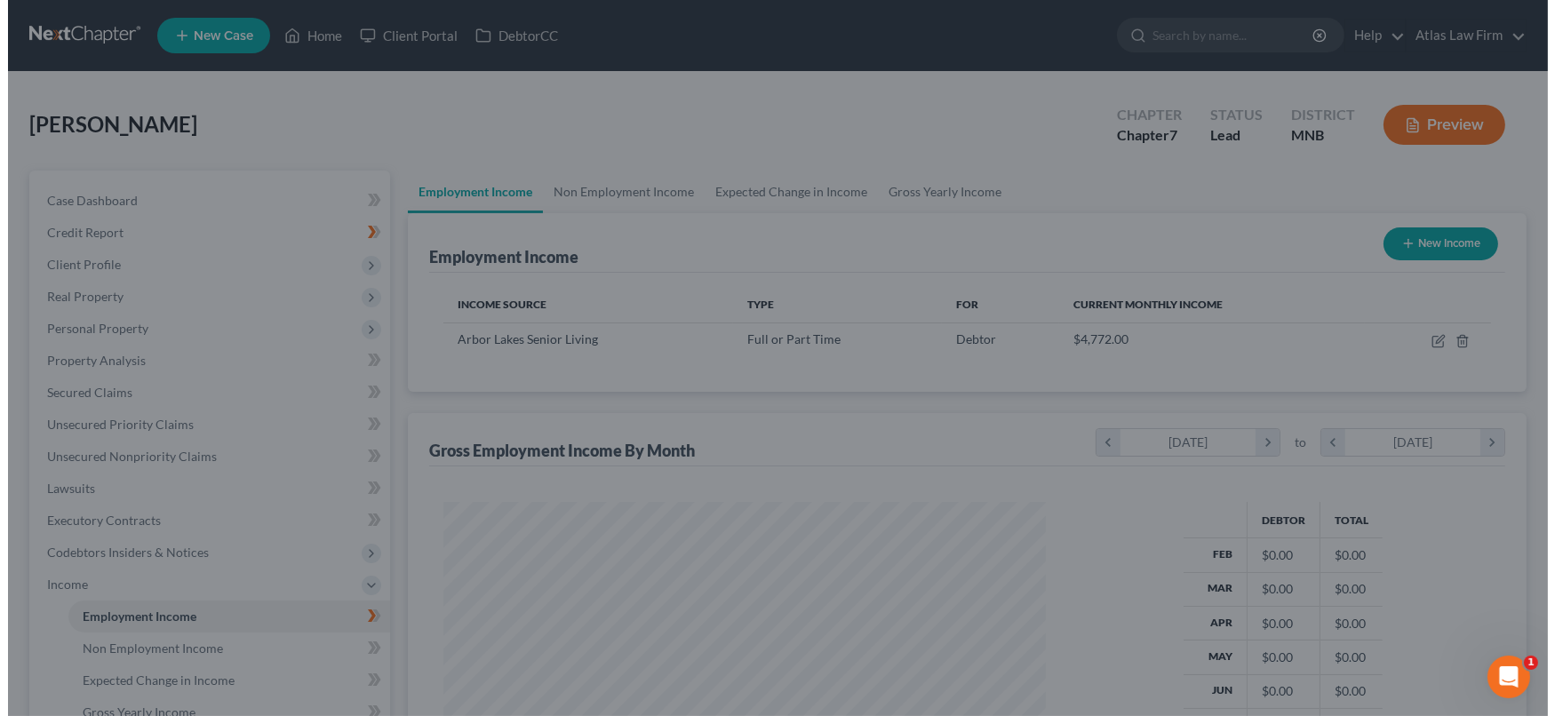
scroll to position [888282, 887967]
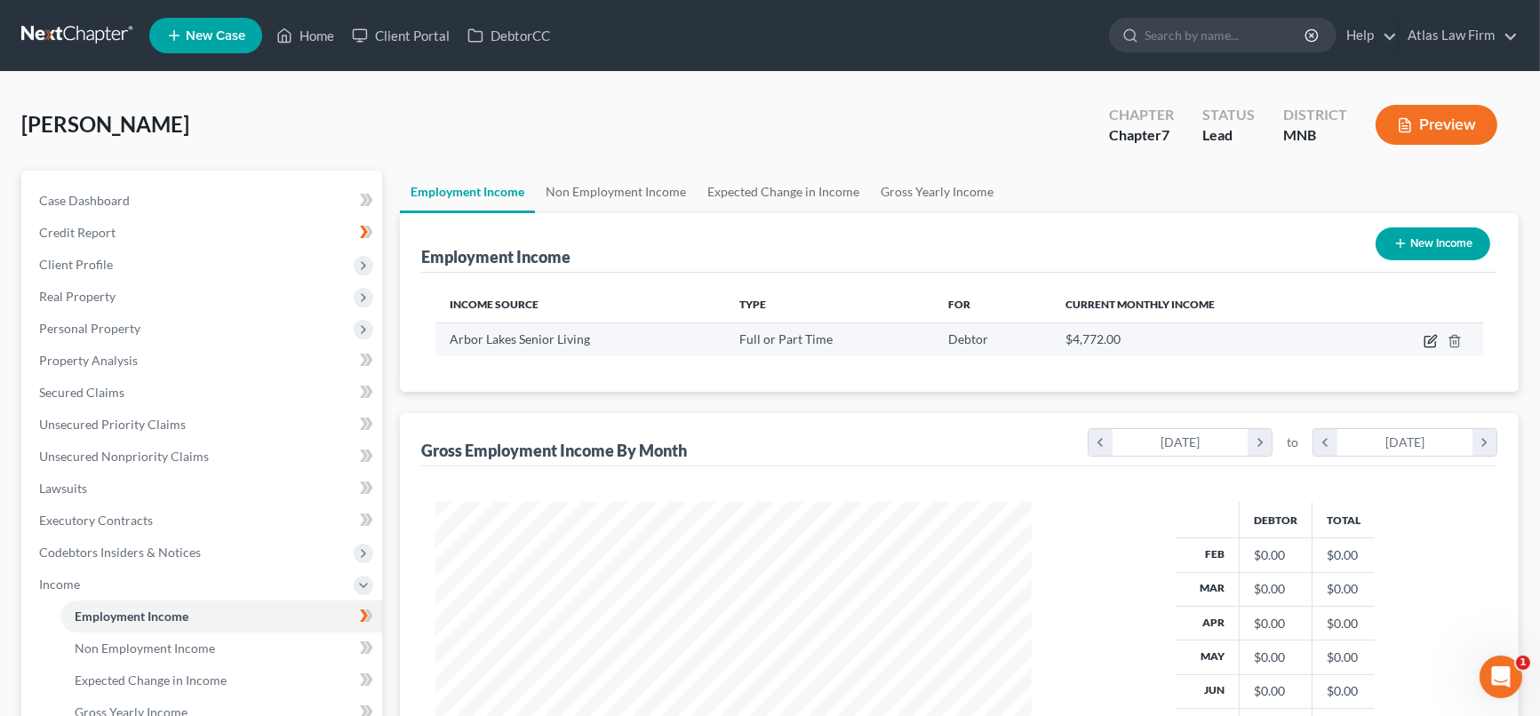
click at [1430, 344] on icon "button" at bounding box center [1431, 341] width 14 height 14
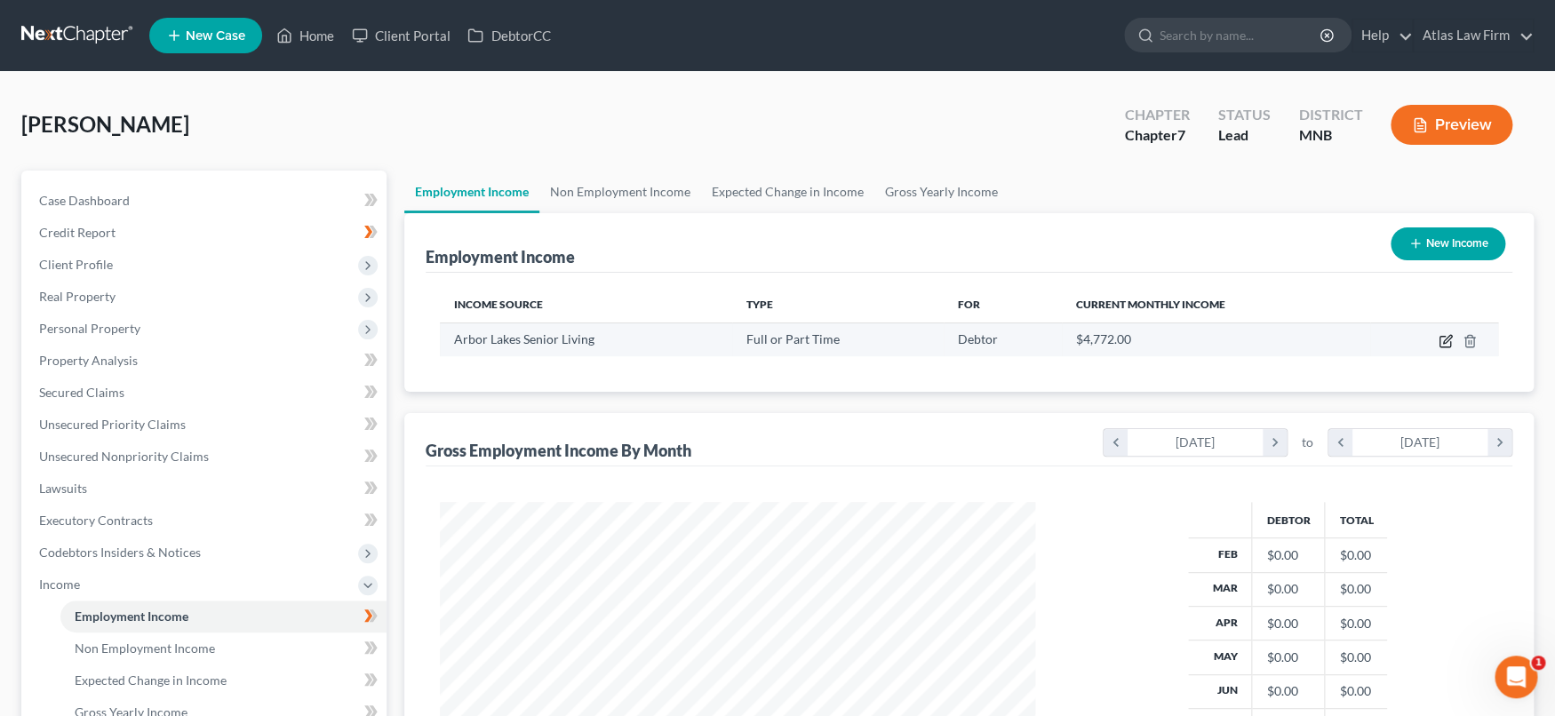
select select "0"
select select "24"
select select "0"
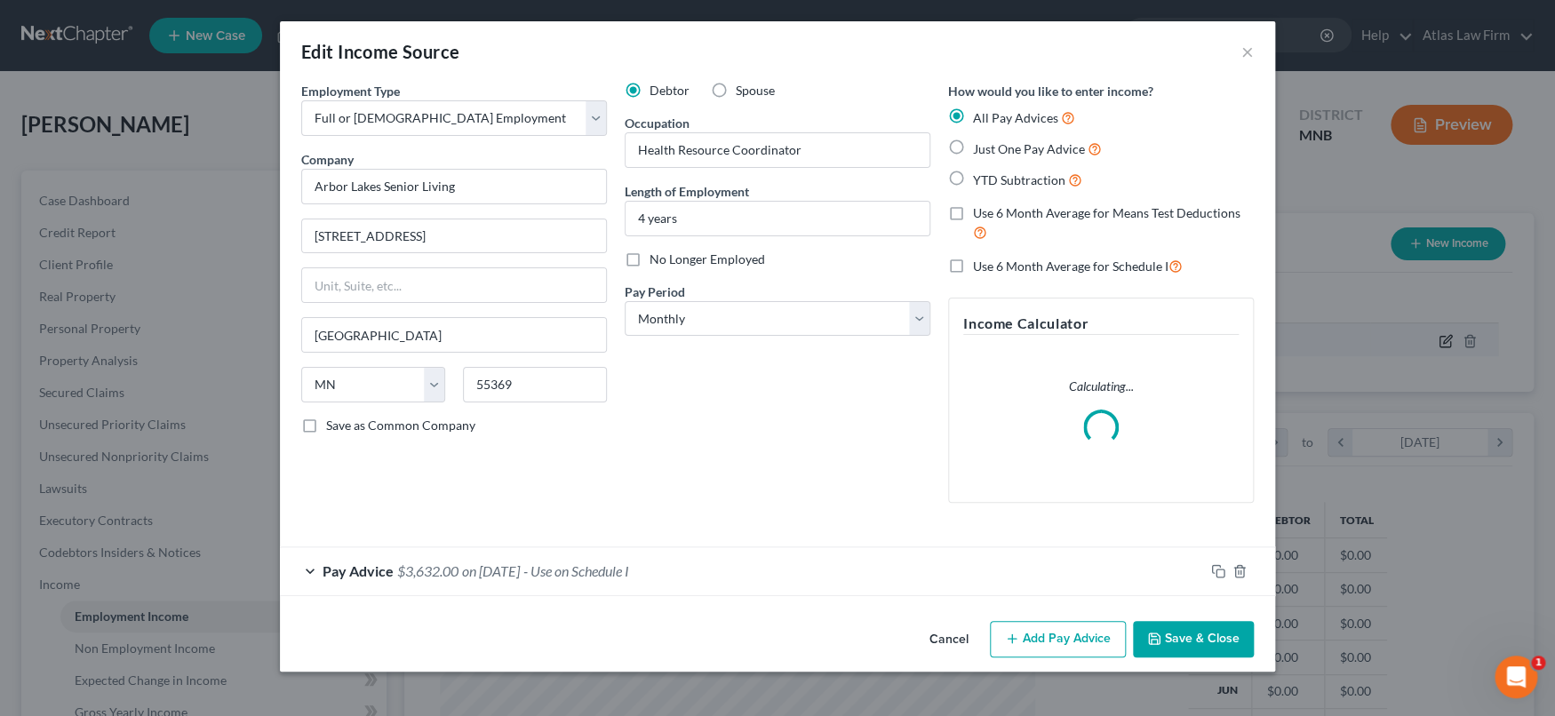
scroll to position [317, 637]
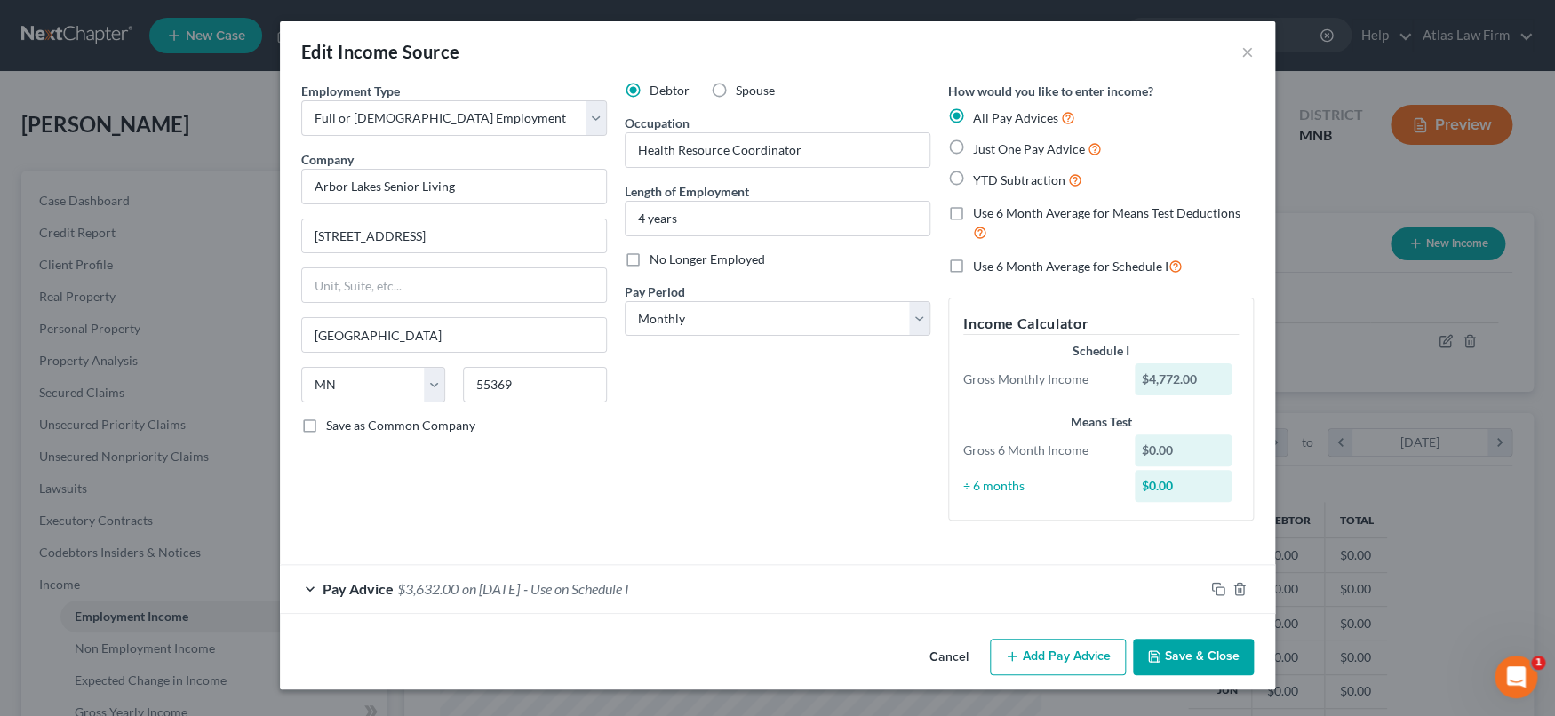
click at [846, 603] on div "Pay Advice $3,632.00 on [DATE] - Use on Schedule I" at bounding box center [742, 588] width 924 height 47
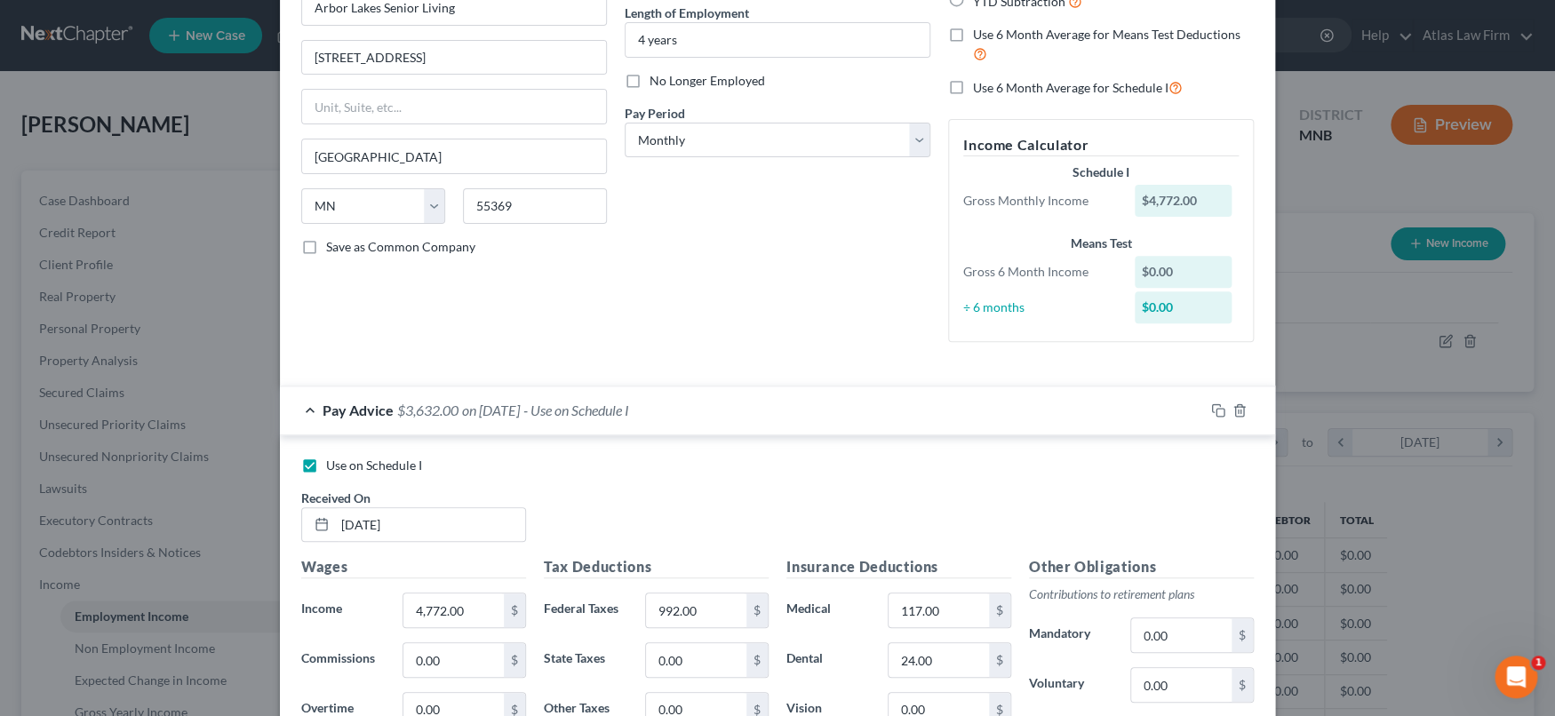
scroll to position [395, 0]
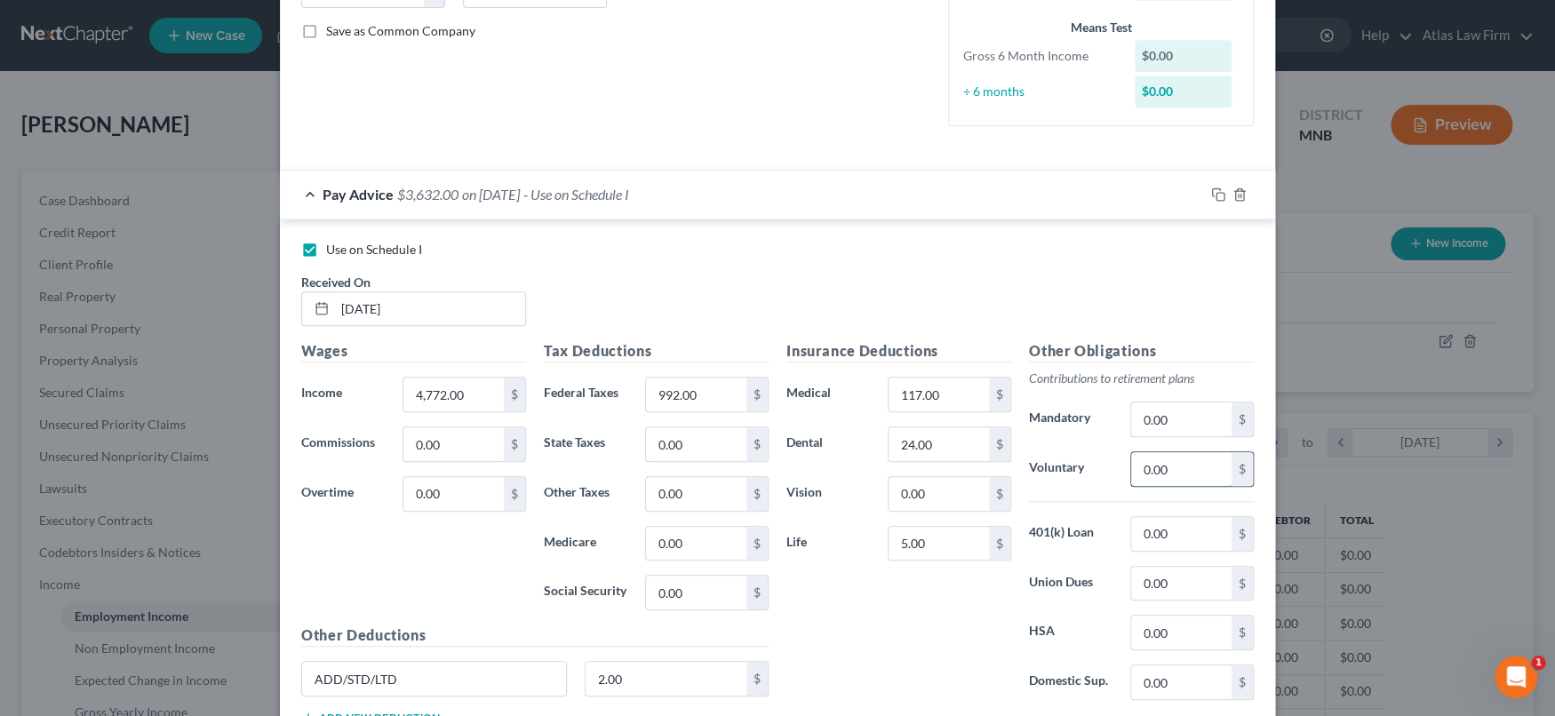
click at [1191, 466] on input "0.00" at bounding box center [1181, 469] width 100 height 34
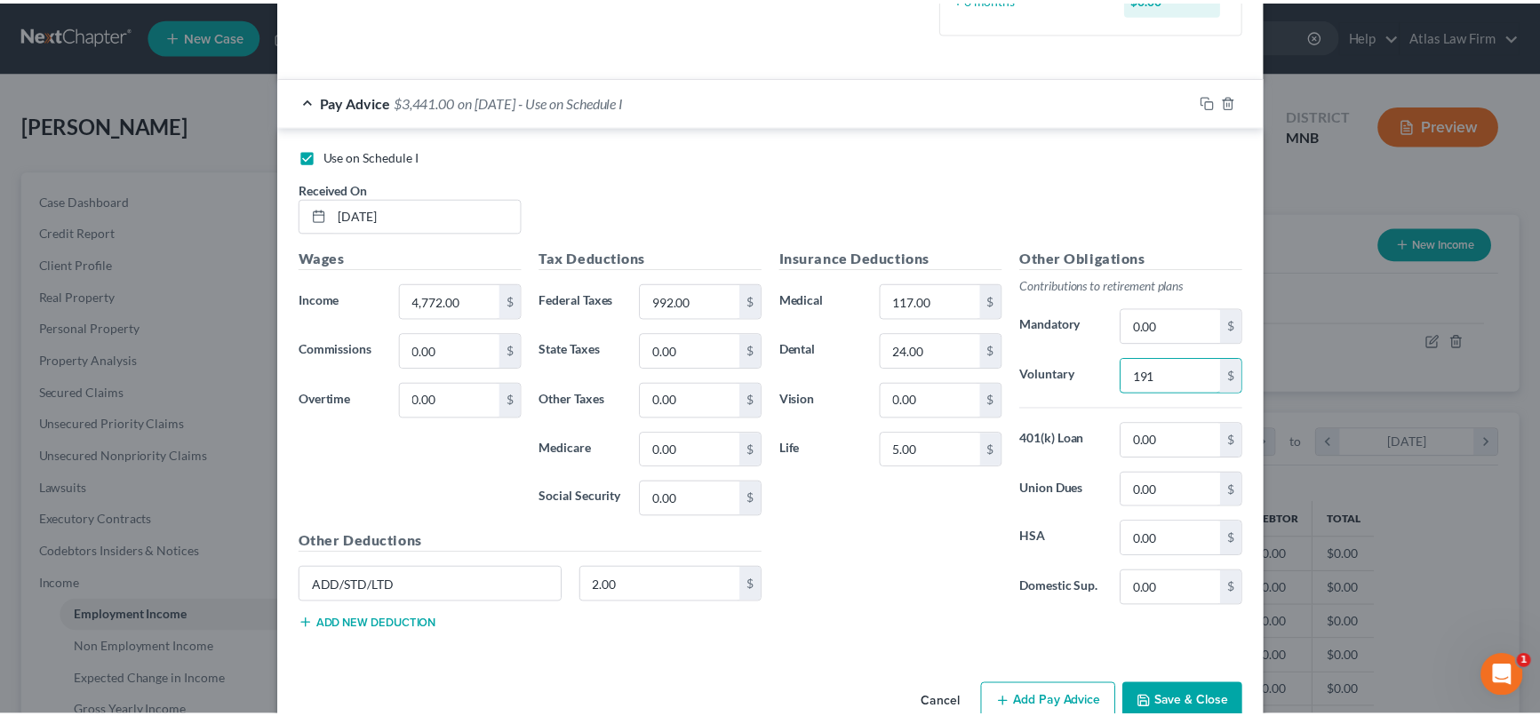
scroll to position [526, 0]
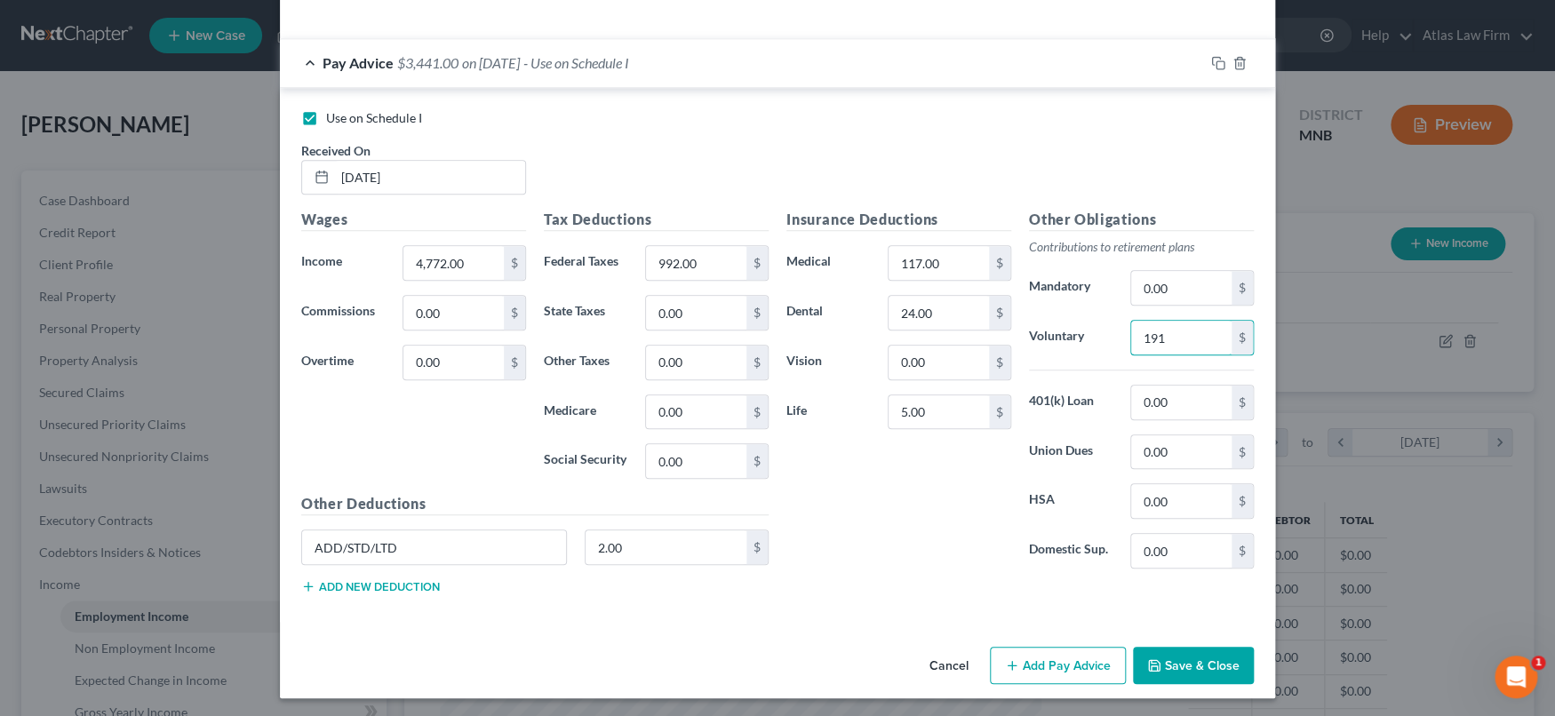
type input "191"
click at [1184, 650] on button "Save & Close" at bounding box center [1193, 665] width 121 height 37
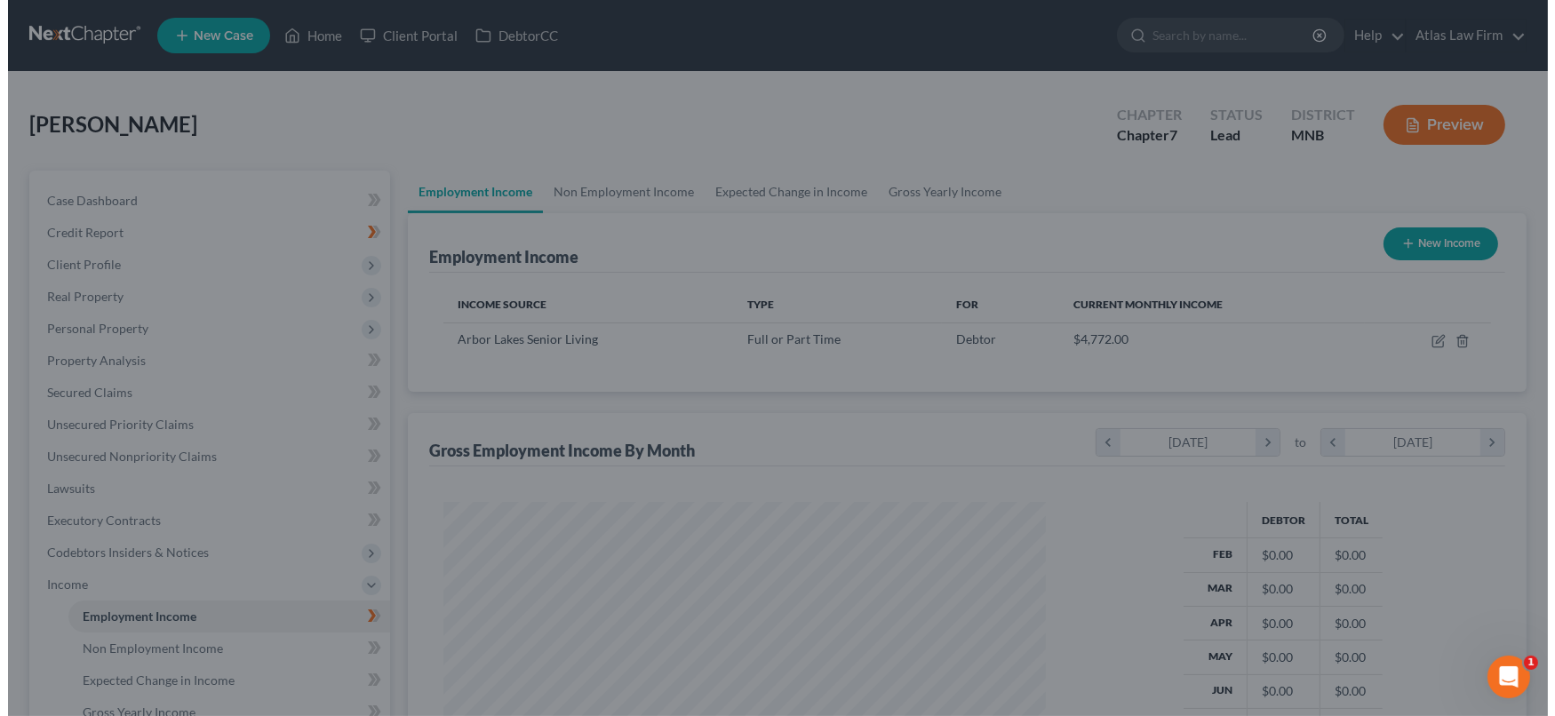
scroll to position [888282, 887967]
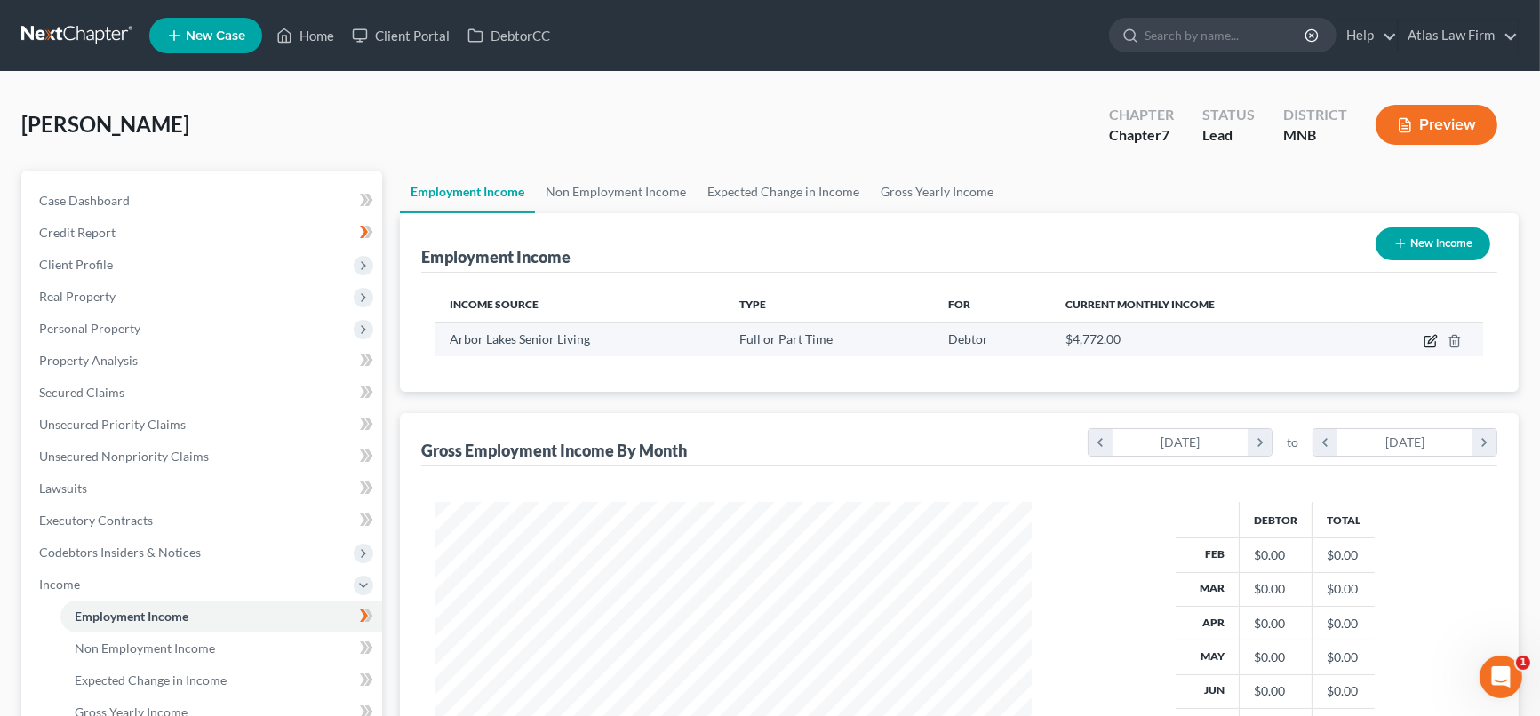
click at [1429, 338] on icon "button" at bounding box center [1431, 341] width 14 height 14
select select "0"
select select "24"
select select "0"
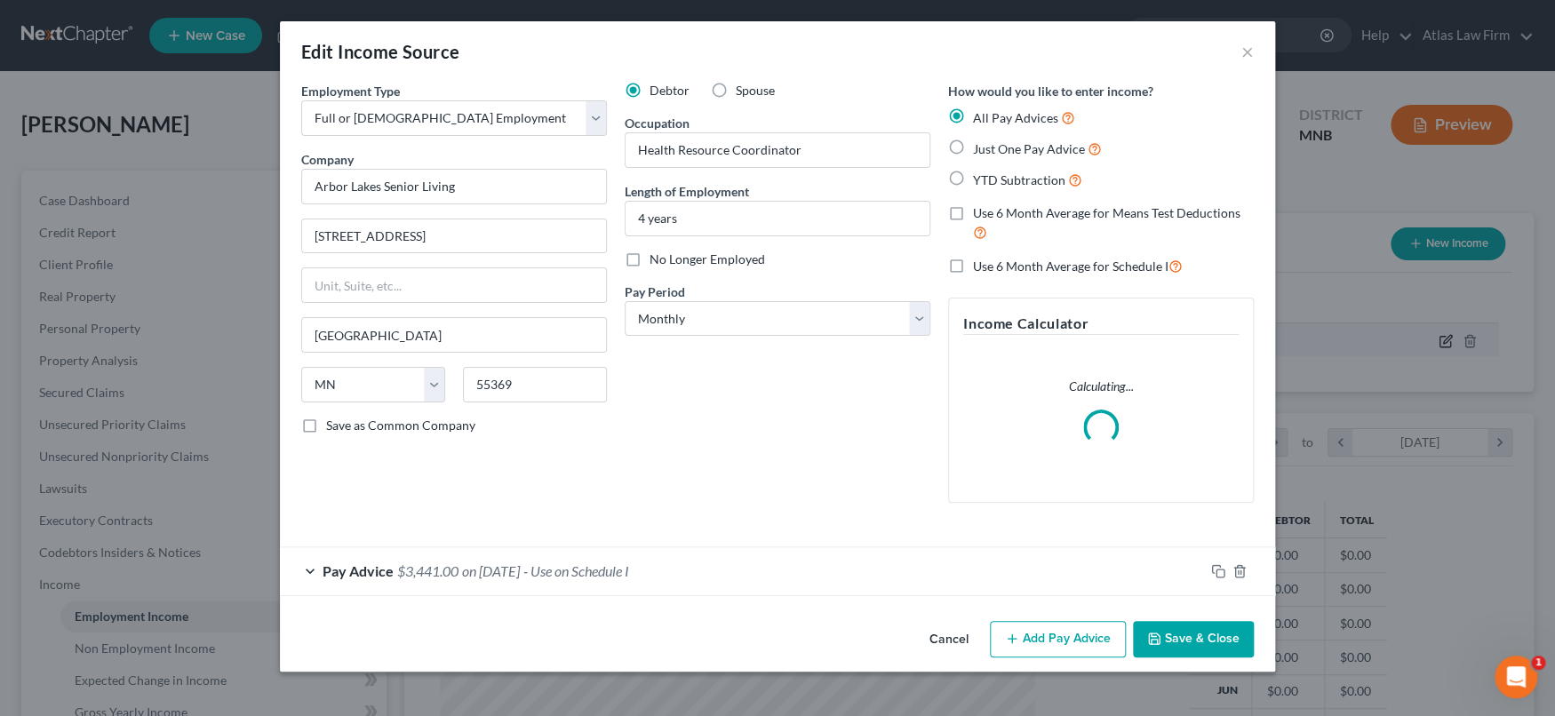
scroll to position [317, 637]
click at [556, 559] on div "Pay Advice $3,441.00 on [DATE] - Use on Schedule I" at bounding box center [742, 570] width 924 height 47
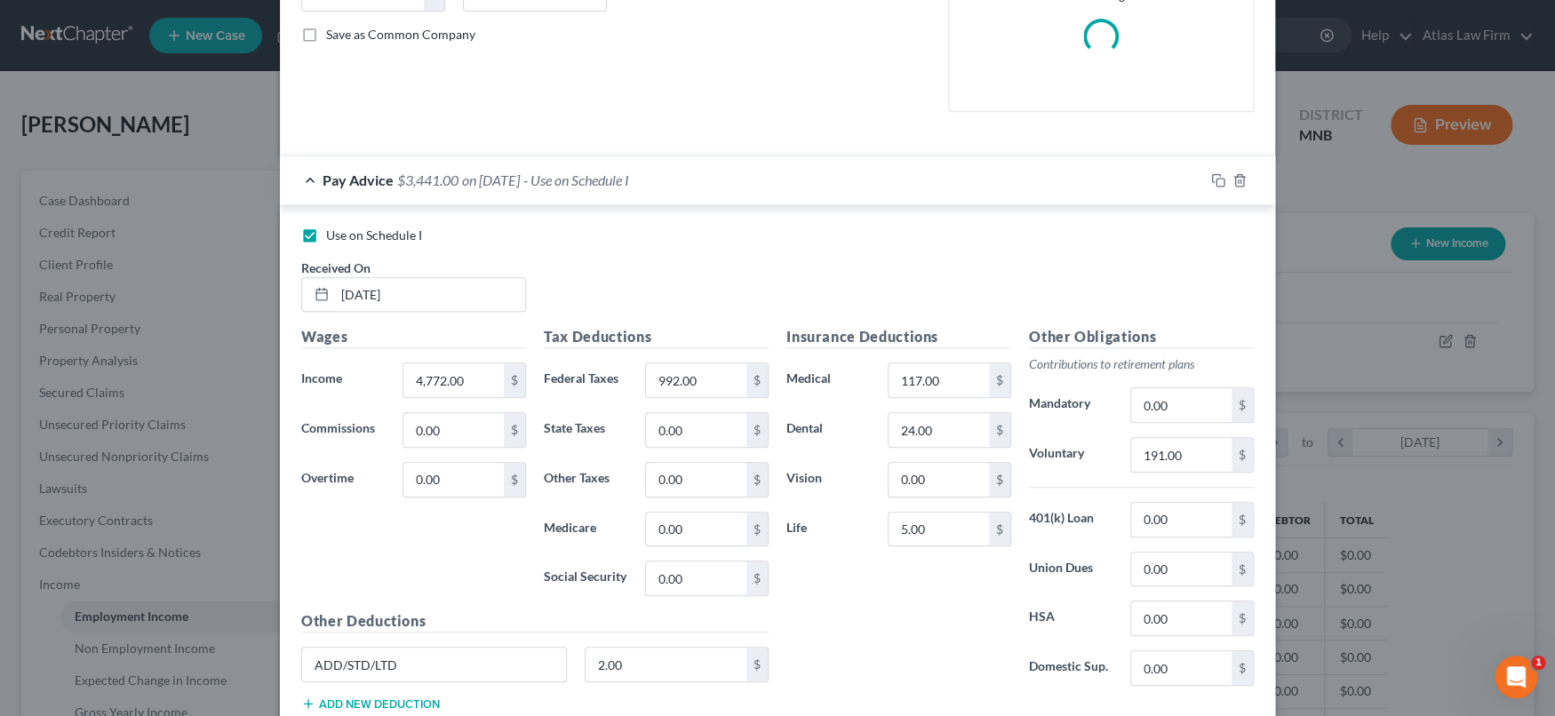
scroll to position [395, 0]
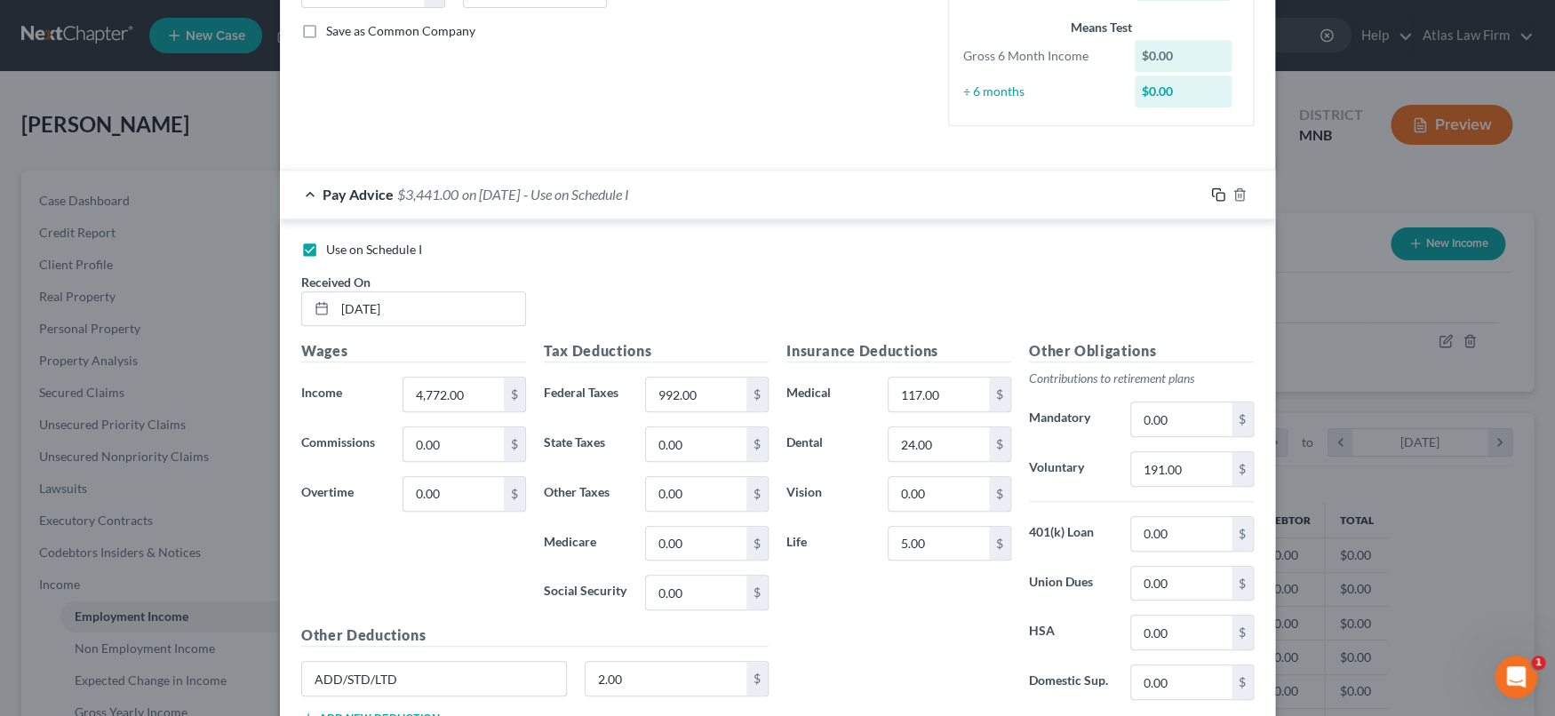
click at [1211, 192] on icon "button" at bounding box center [1218, 194] width 14 height 14
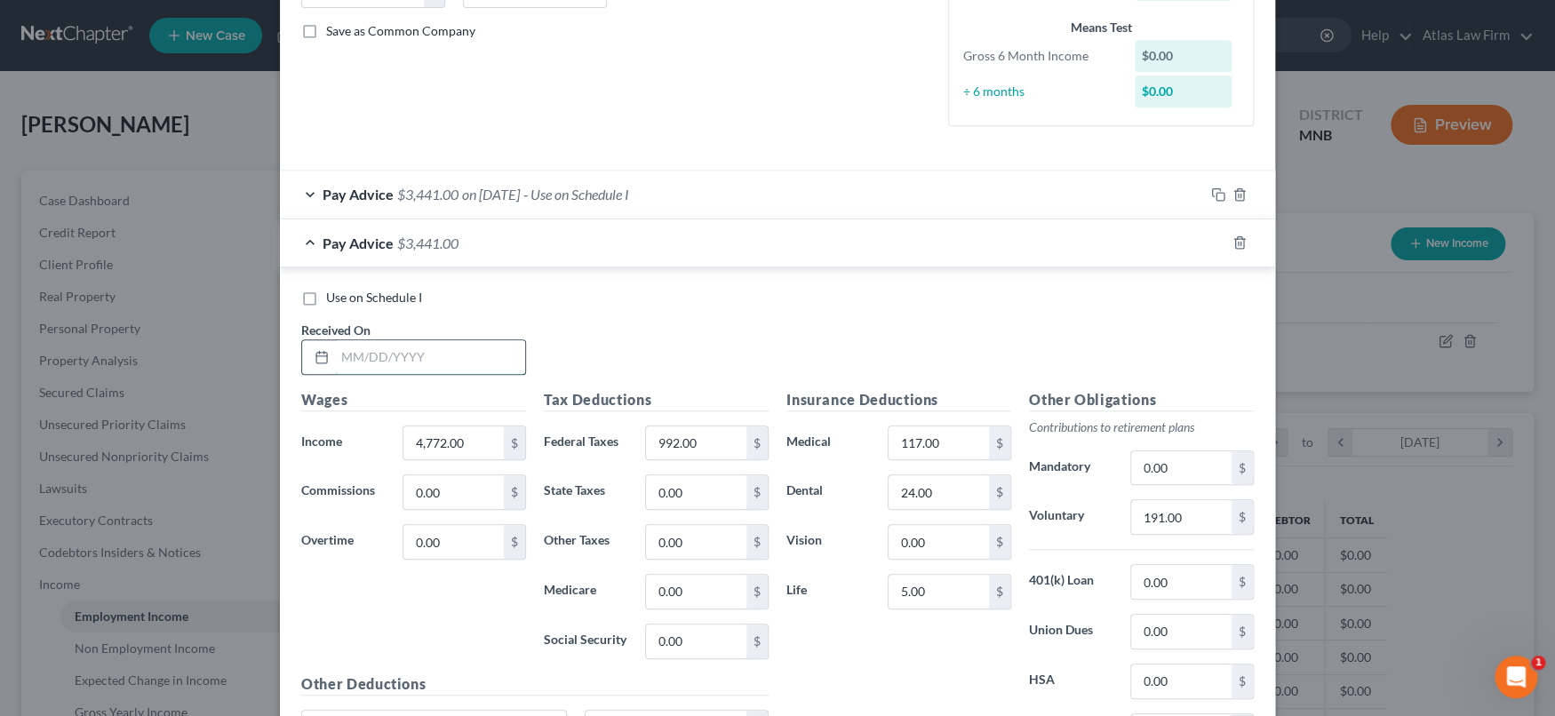
click at [364, 349] on input "text" at bounding box center [430, 357] width 190 height 34
type input "[DATE]"
click at [467, 438] on input "4,772.00" at bounding box center [453, 444] width 100 height 34
type input "27,592.50"
click at [708, 442] on input "992.00" at bounding box center [696, 444] width 100 height 34
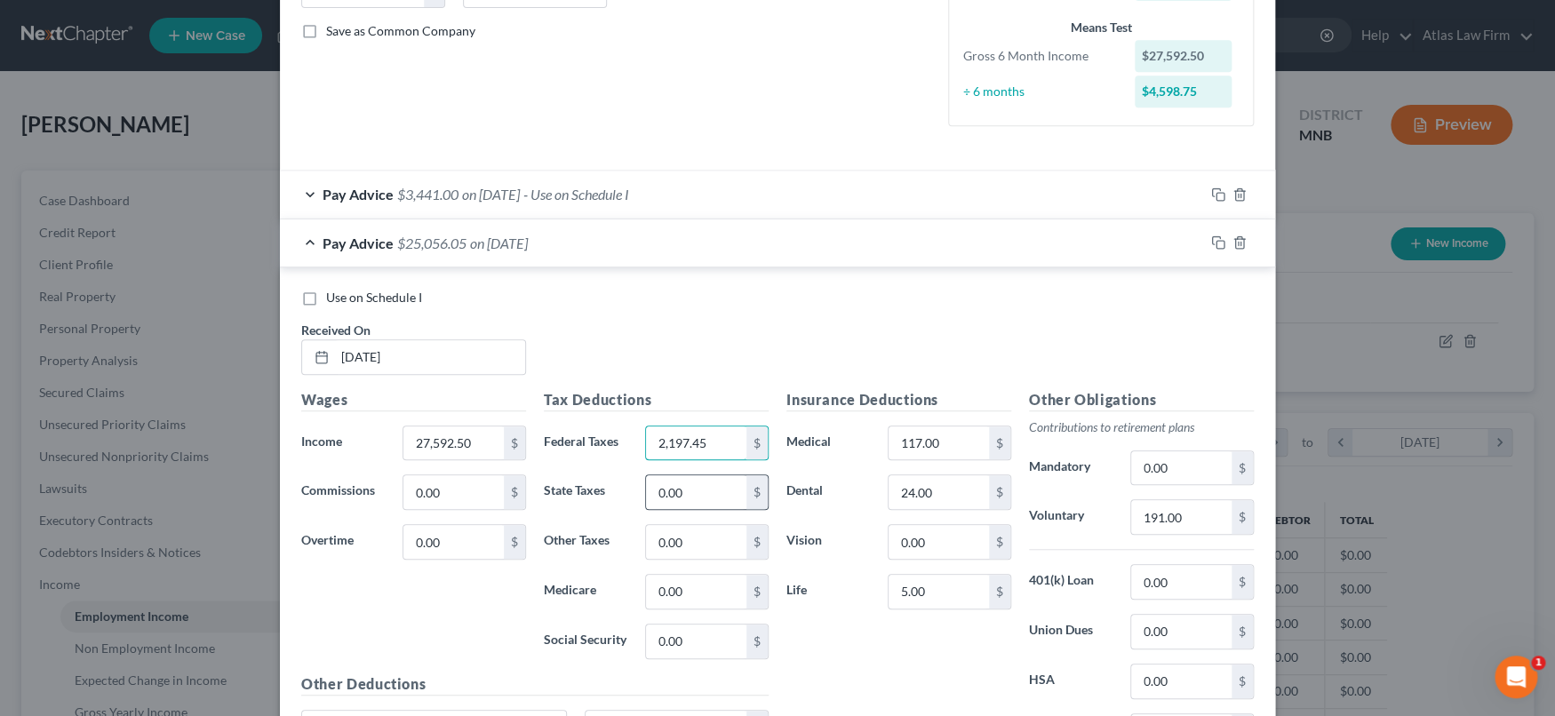
type input "2,197.45"
click at [746, 481] on div "$" at bounding box center [756, 492] width 21 height 34
click at [698, 634] on input "0.00" at bounding box center [696, 642] width 100 height 34
type input "1,662.01"
click at [694, 582] on input "0.00" at bounding box center [696, 592] width 100 height 34
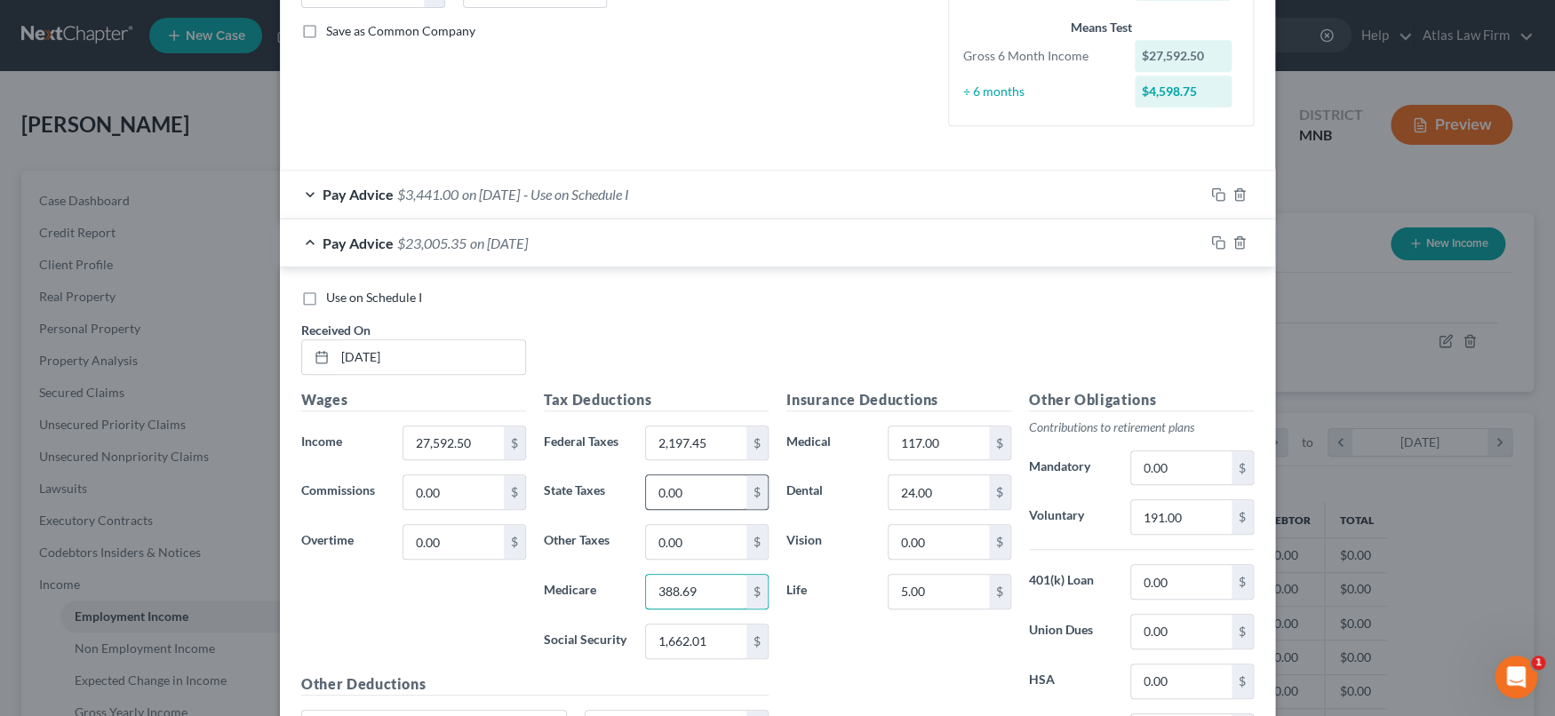
type input "388.69"
click at [706, 476] on input "0.00" at bounding box center [696, 492] width 100 height 34
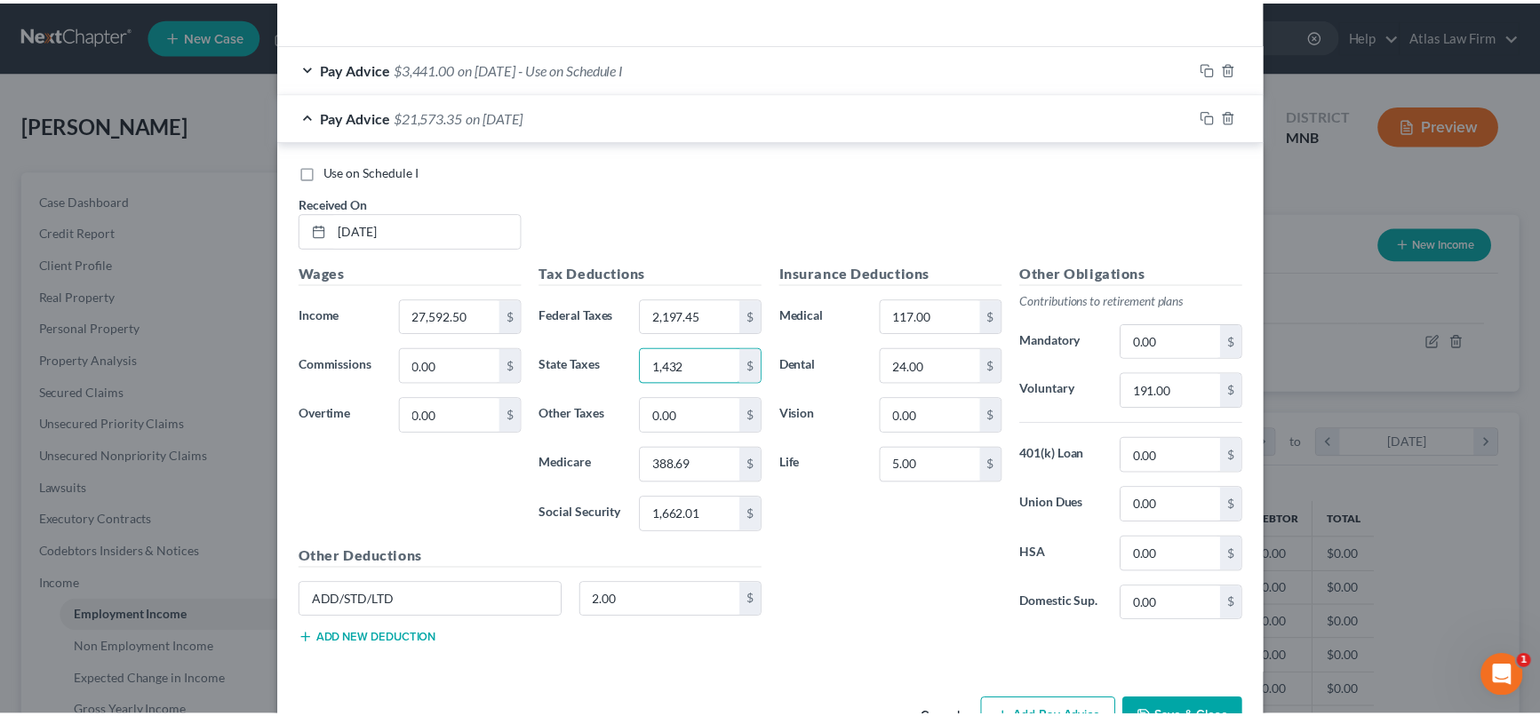
scroll to position [575, 0]
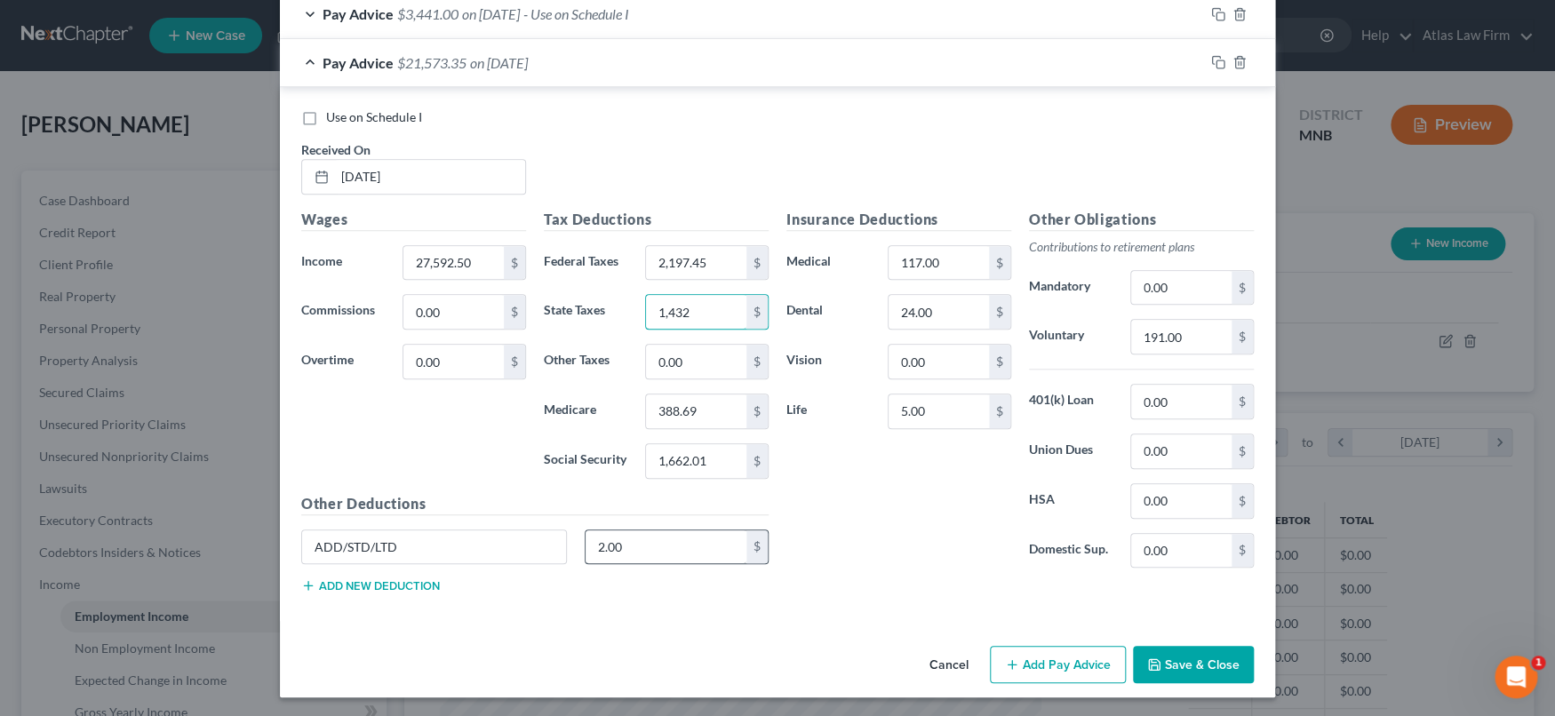
type input "1,432"
click at [652, 532] on input "2.00" at bounding box center [667, 547] width 162 height 34
type input "9.36"
click at [934, 413] on input "5.00" at bounding box center [939, 412] width 100 height 34
type input "29.04"
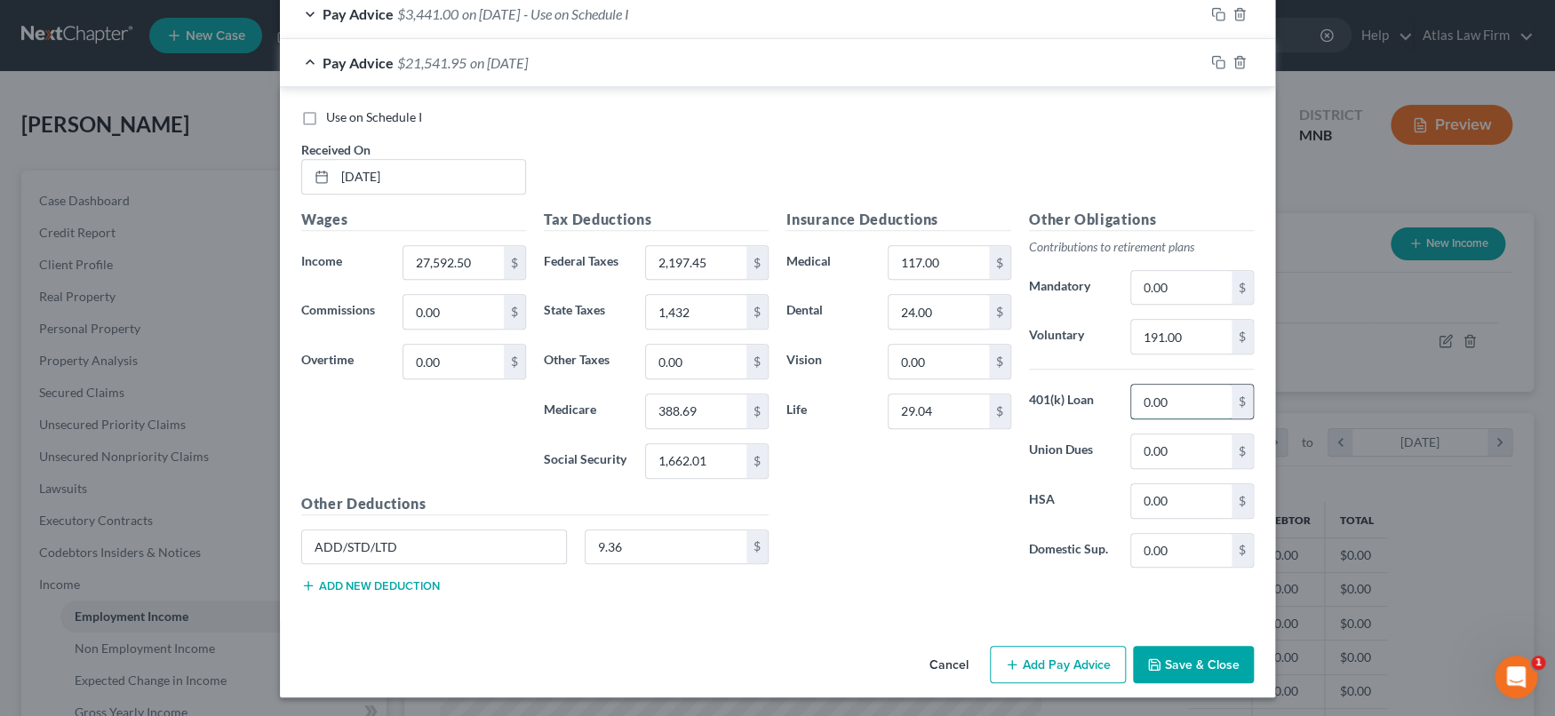
click at [1160, 396] on input "0.00" at bounding box center [1181, 402] width 100 height 34
type input "1,103.70"
click at [1169, 664] on button "Save & Close" at bounding box center [1193, 664] width 121 height 37
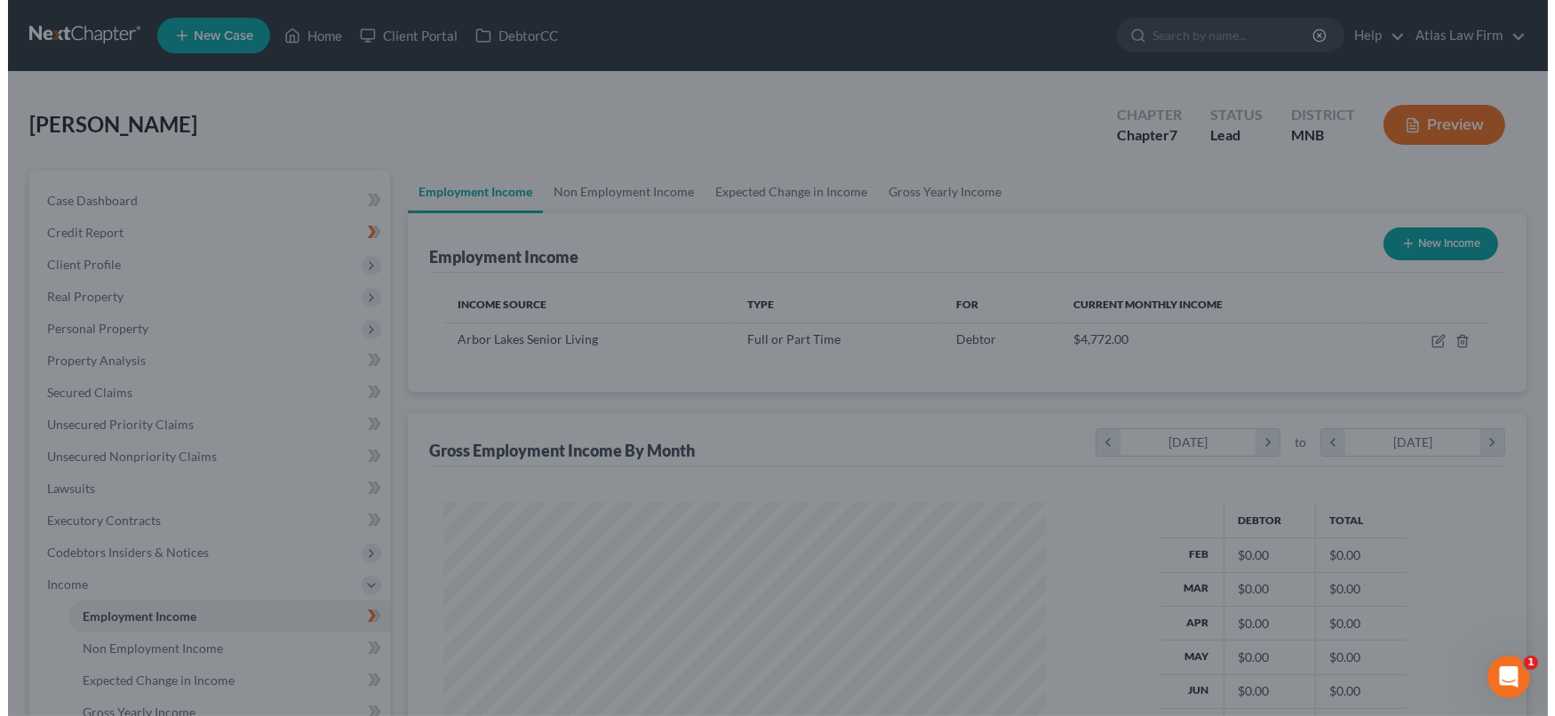
scroll to position [888282, 887967]
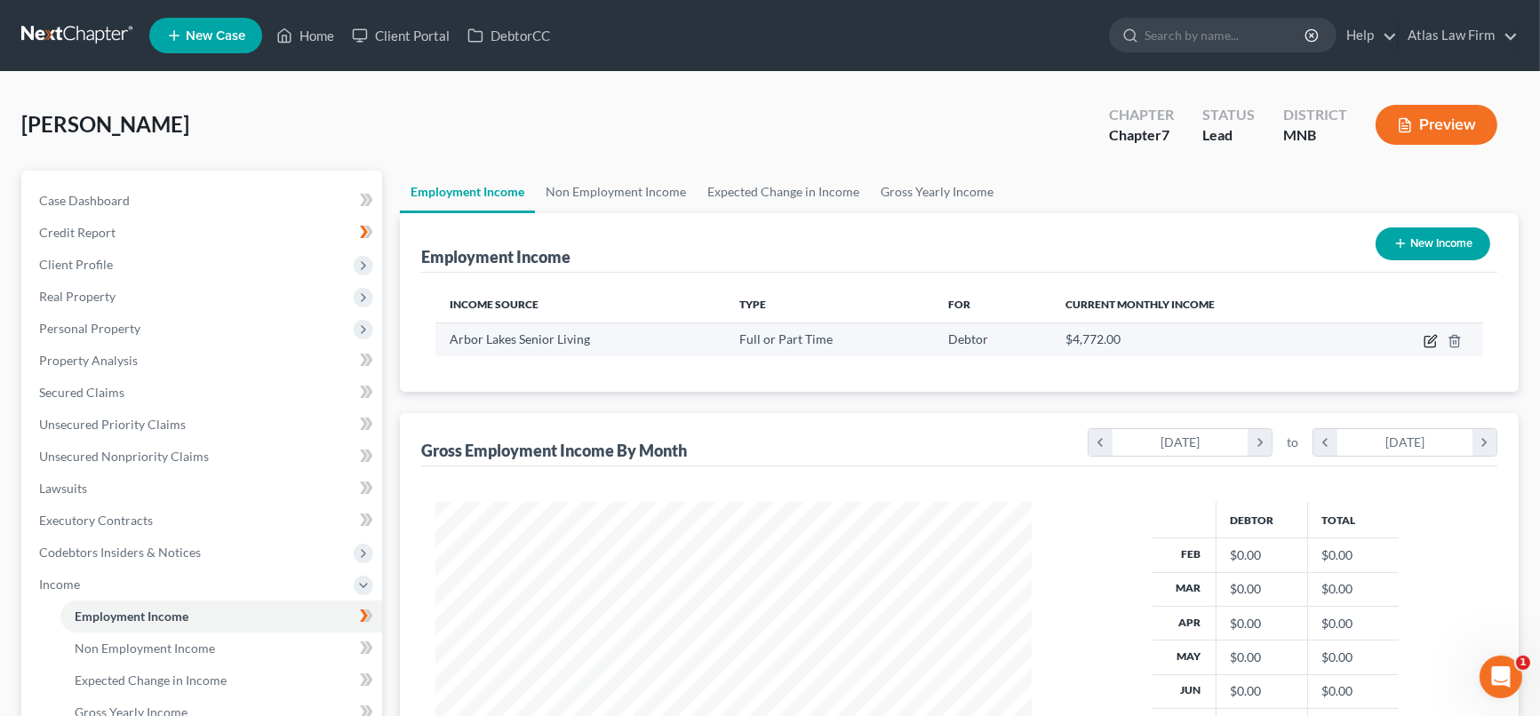
click at [1431, 339] on icon "button" at bounding box center [1431, 341] width 14 height 14
select select "0"
select select "24"
select select "0"
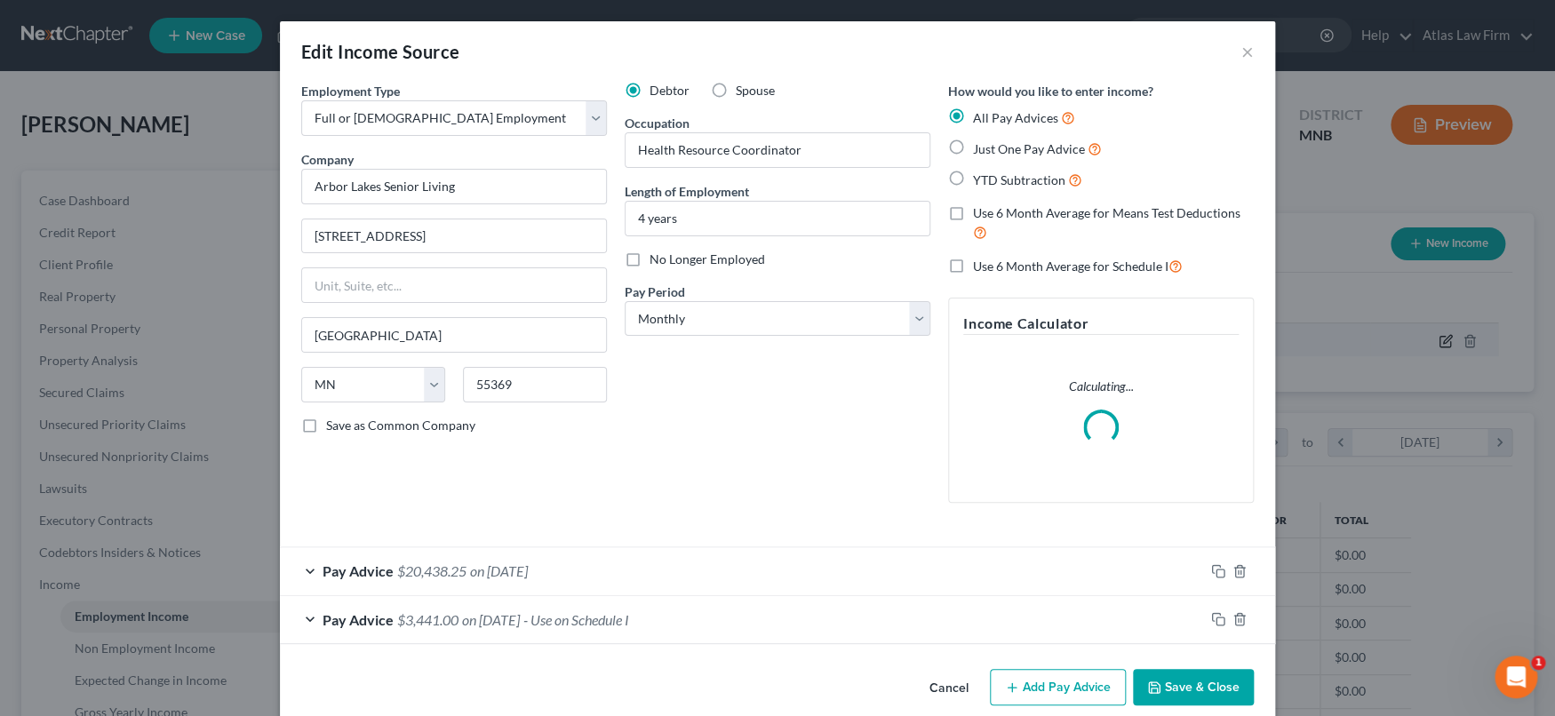
scroll to position [317, 637]
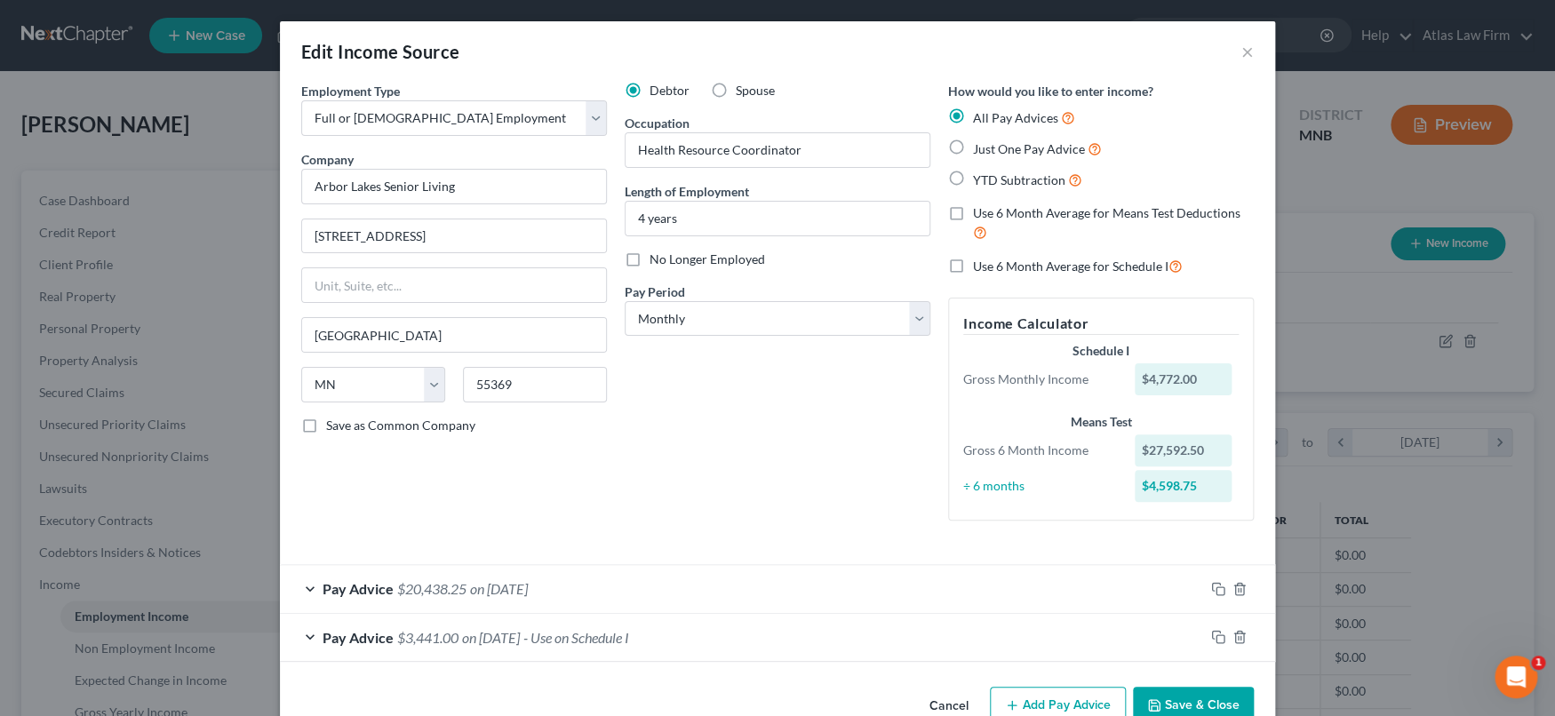
click at [515, 591] on span "on [DATE]" at bounding box center [499, 588] width 58 height 17
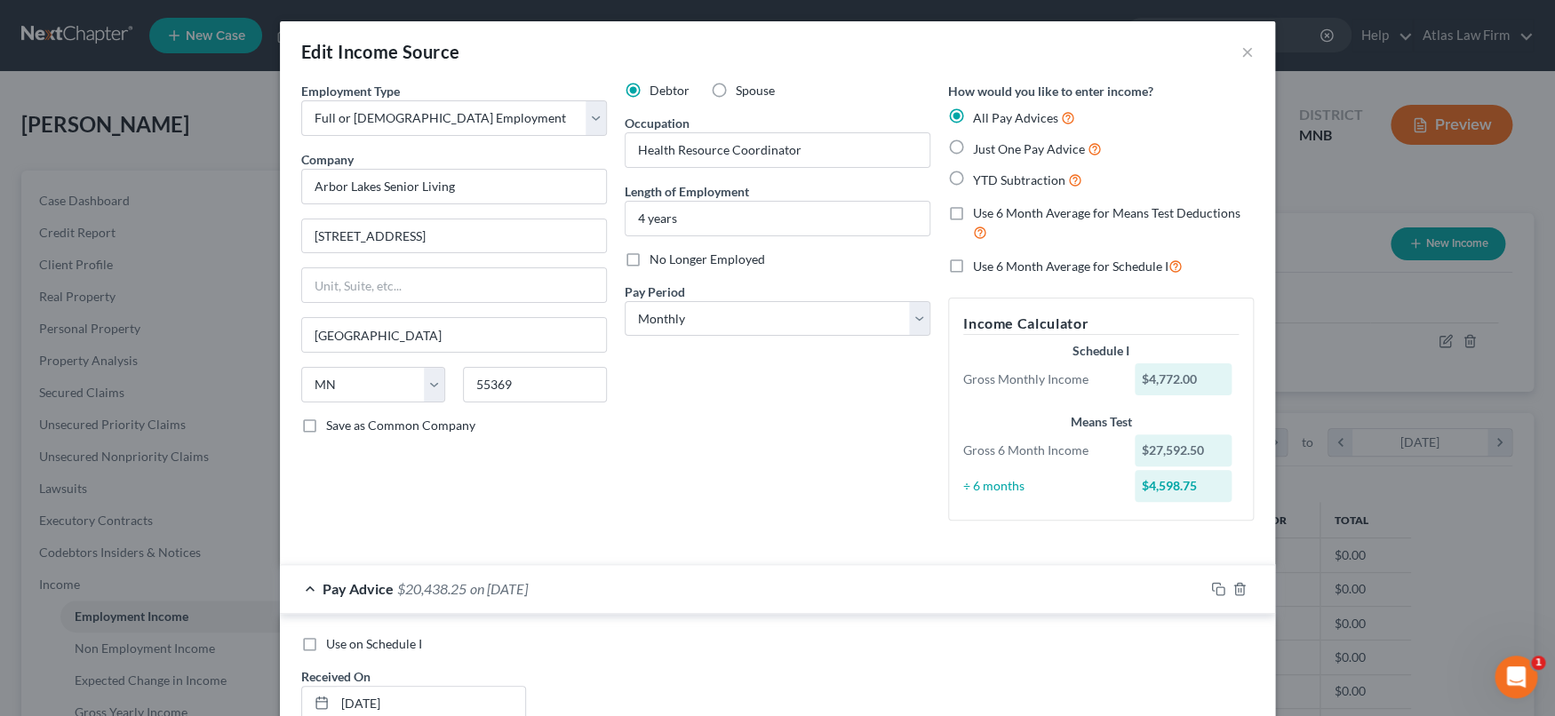
scroll to position [395, 0]
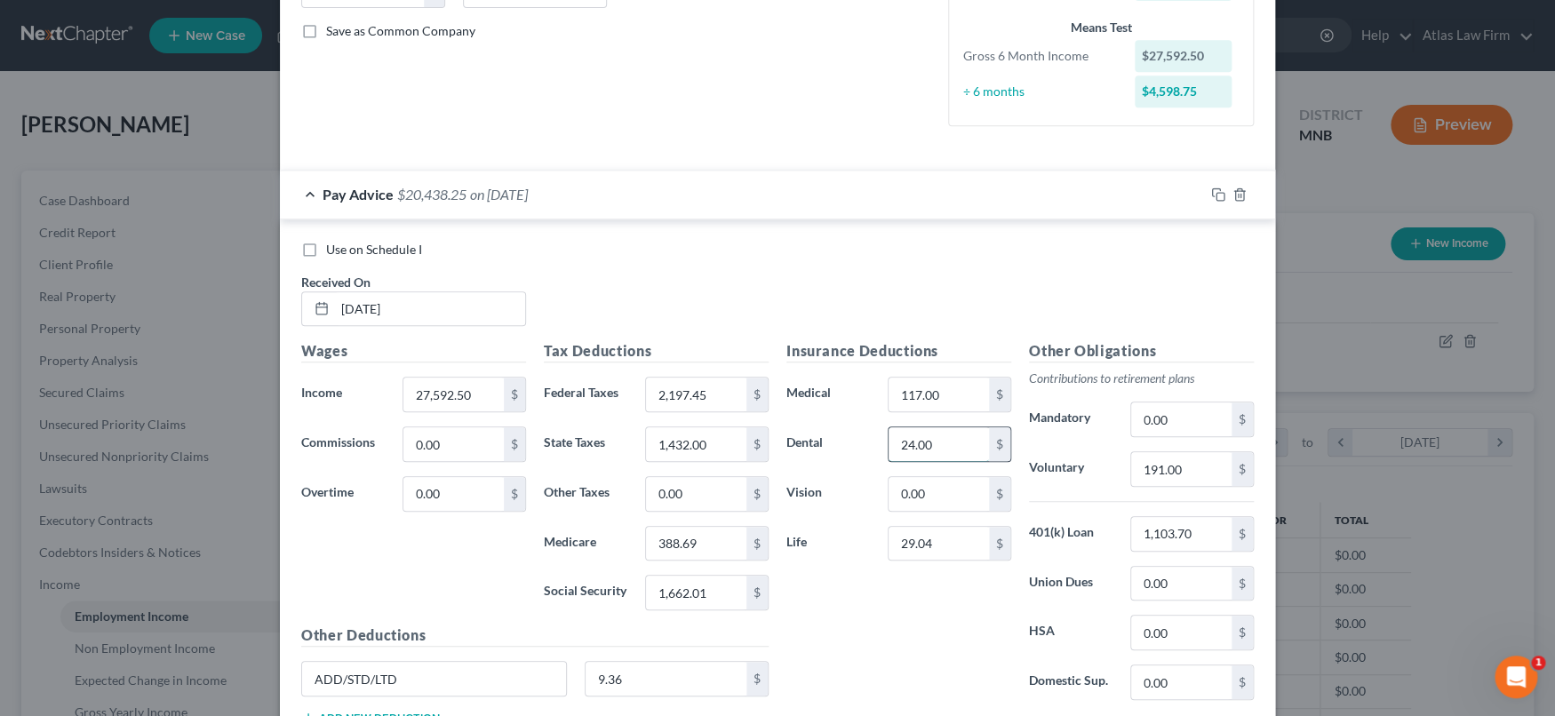
click at [956, 443] on input "24.00" at bounding box center [939, 444] width 100 height 34
type input "132"
click at [972, 394] on input "117.00" at bounding box center [939, 395] width 100 height 34
type input "654"
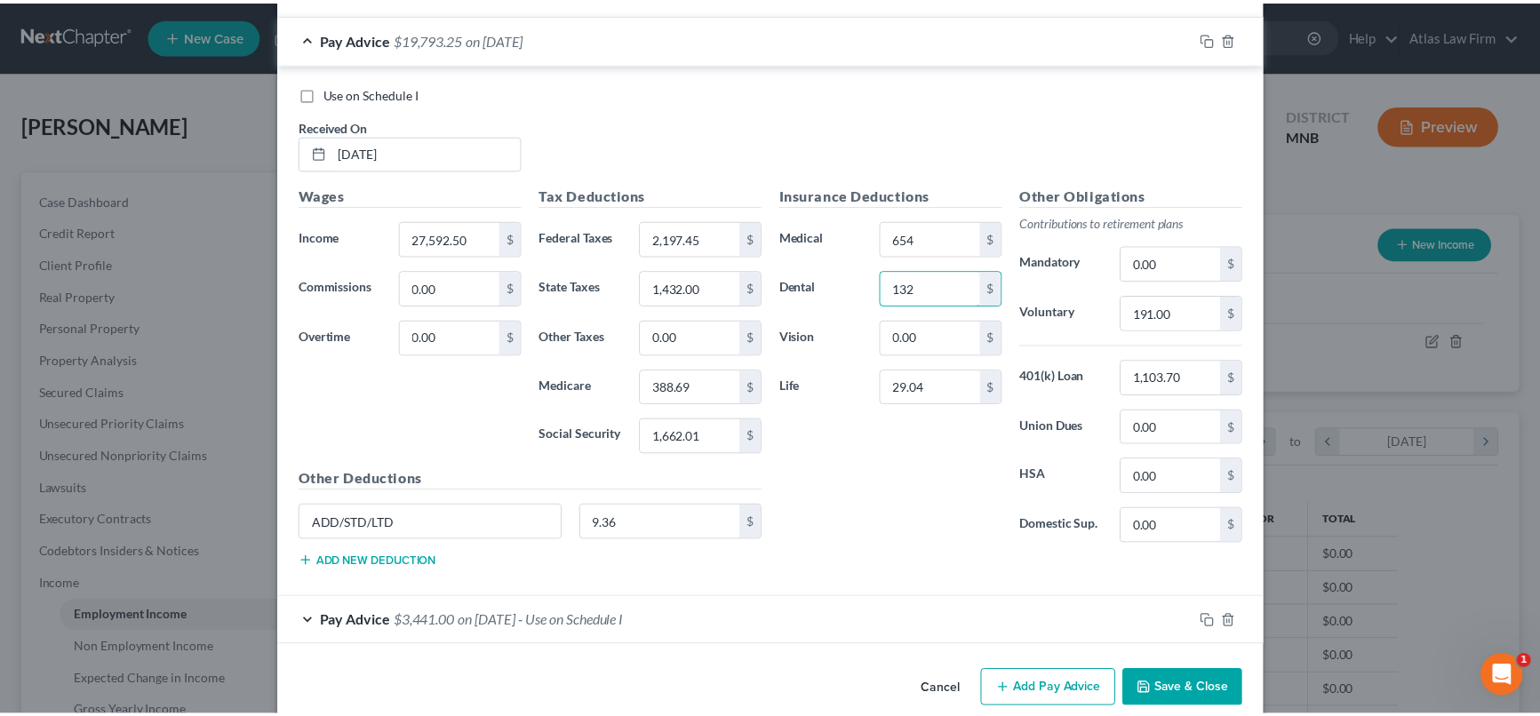
scroll to position [576, 0]
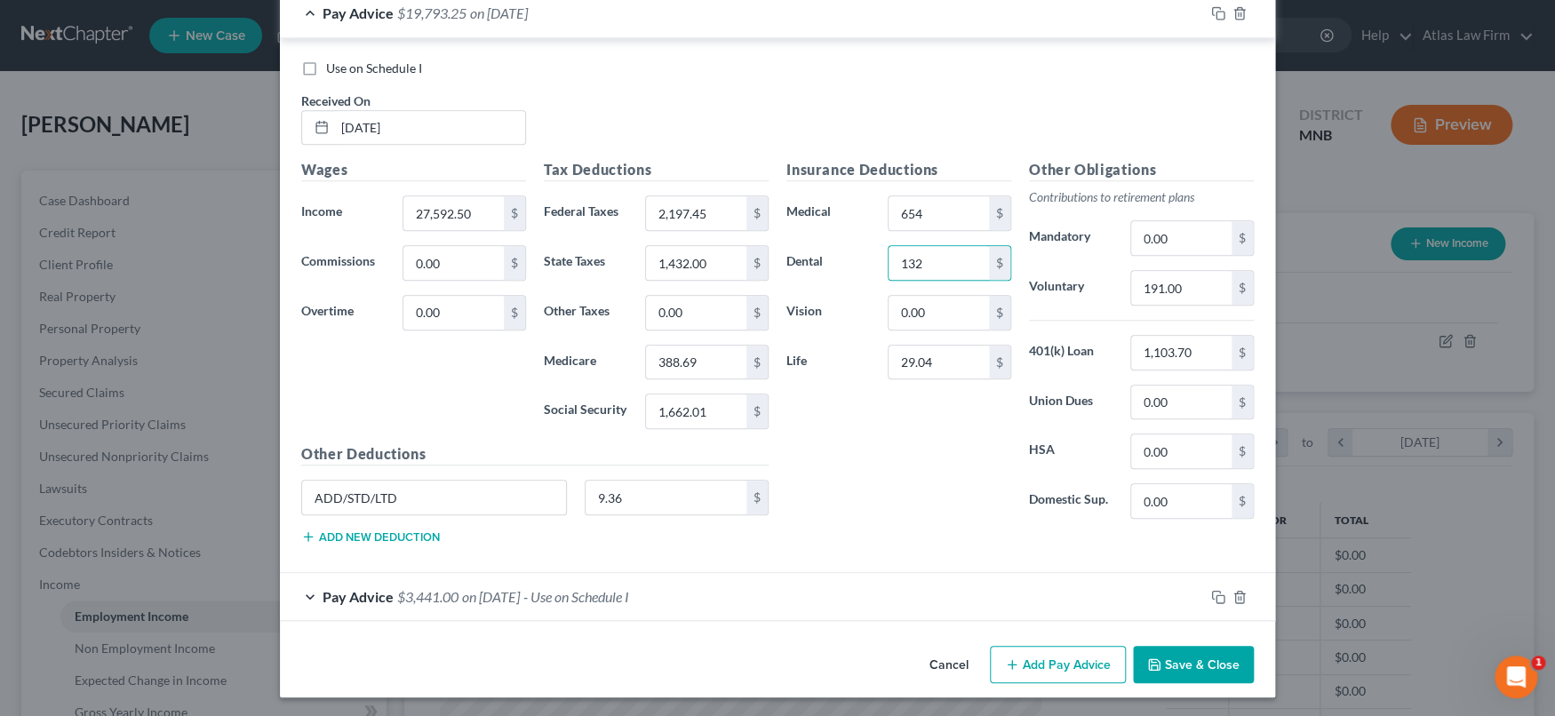
click at [1160, 663] on button "Save & Close" at bounding box center [1193, 664] width 121 height 37
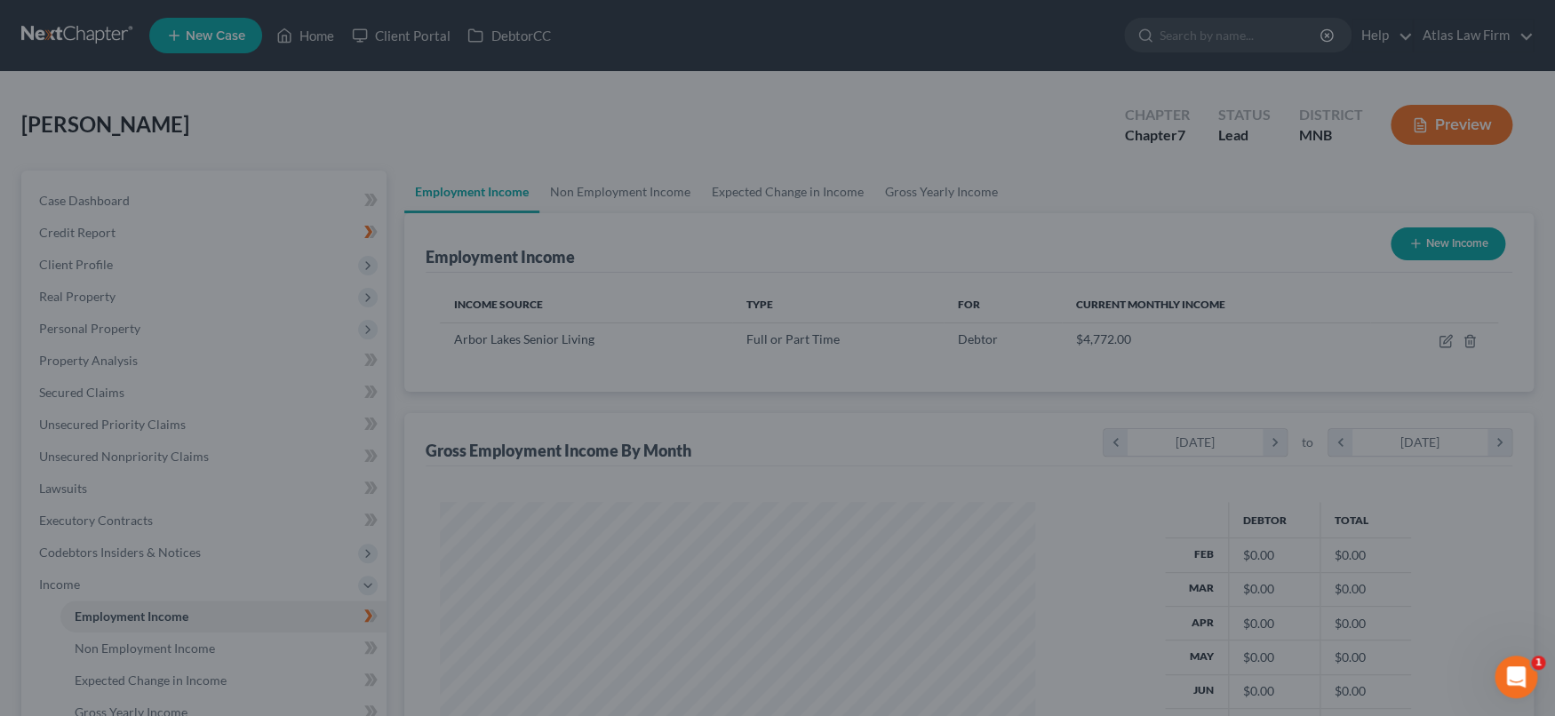
scroll to position [888282, 887967]
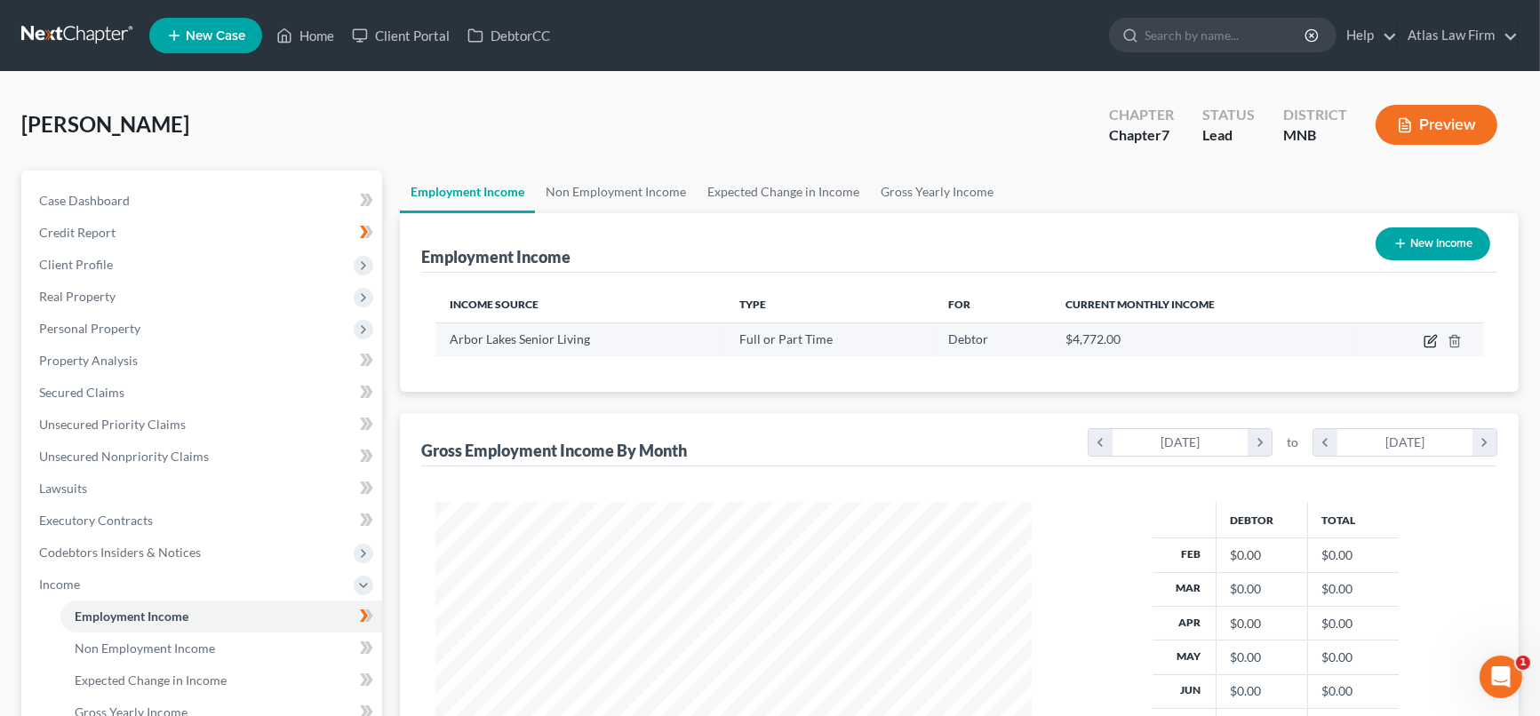
click at [1432, 339] on icon "button" at bounding box center [1431, 341] width 14 height 14
select select "0"
select select "24"
select select "0"
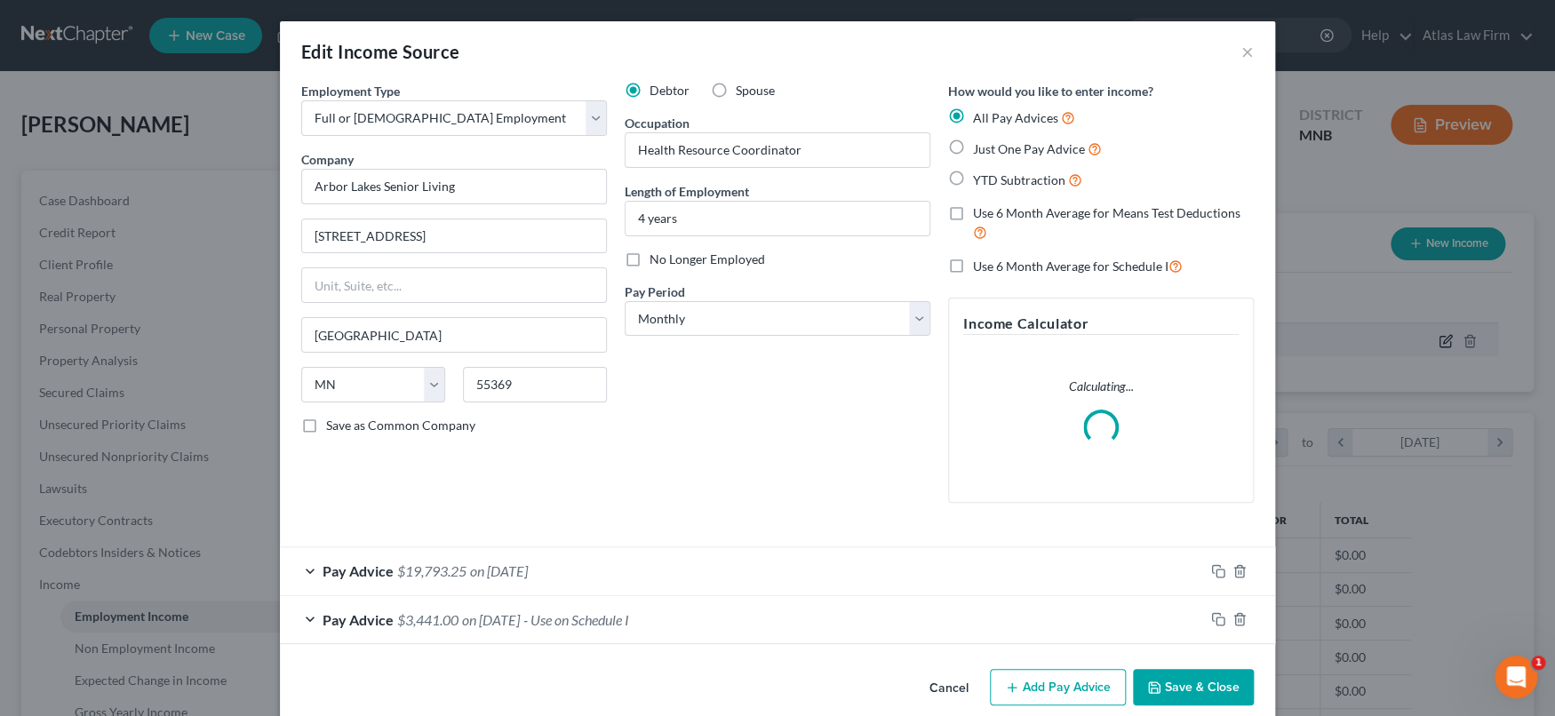
scroll to position [317, 637]
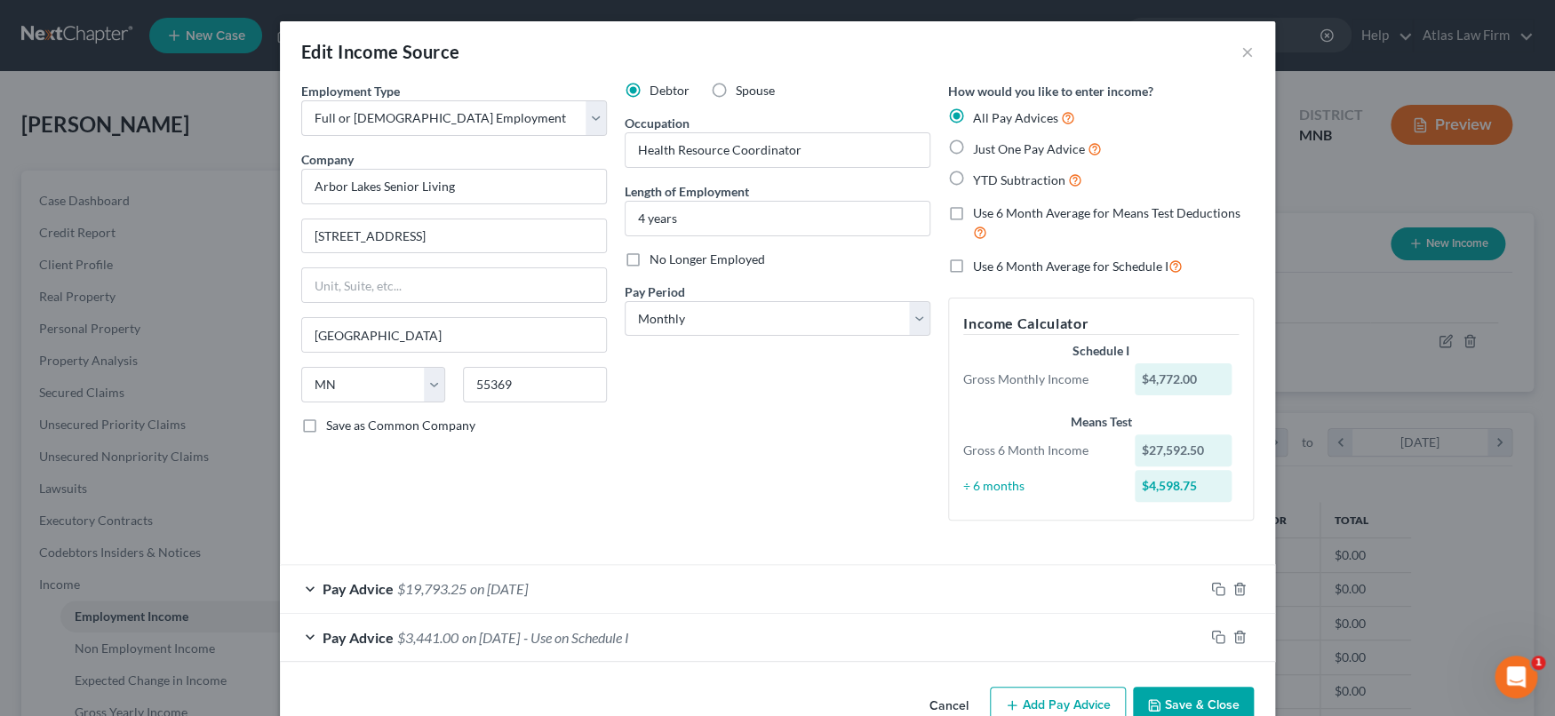
click at [528, 591] on span "on [DATE]" at bounding box center [499, 588] width 58 height 17
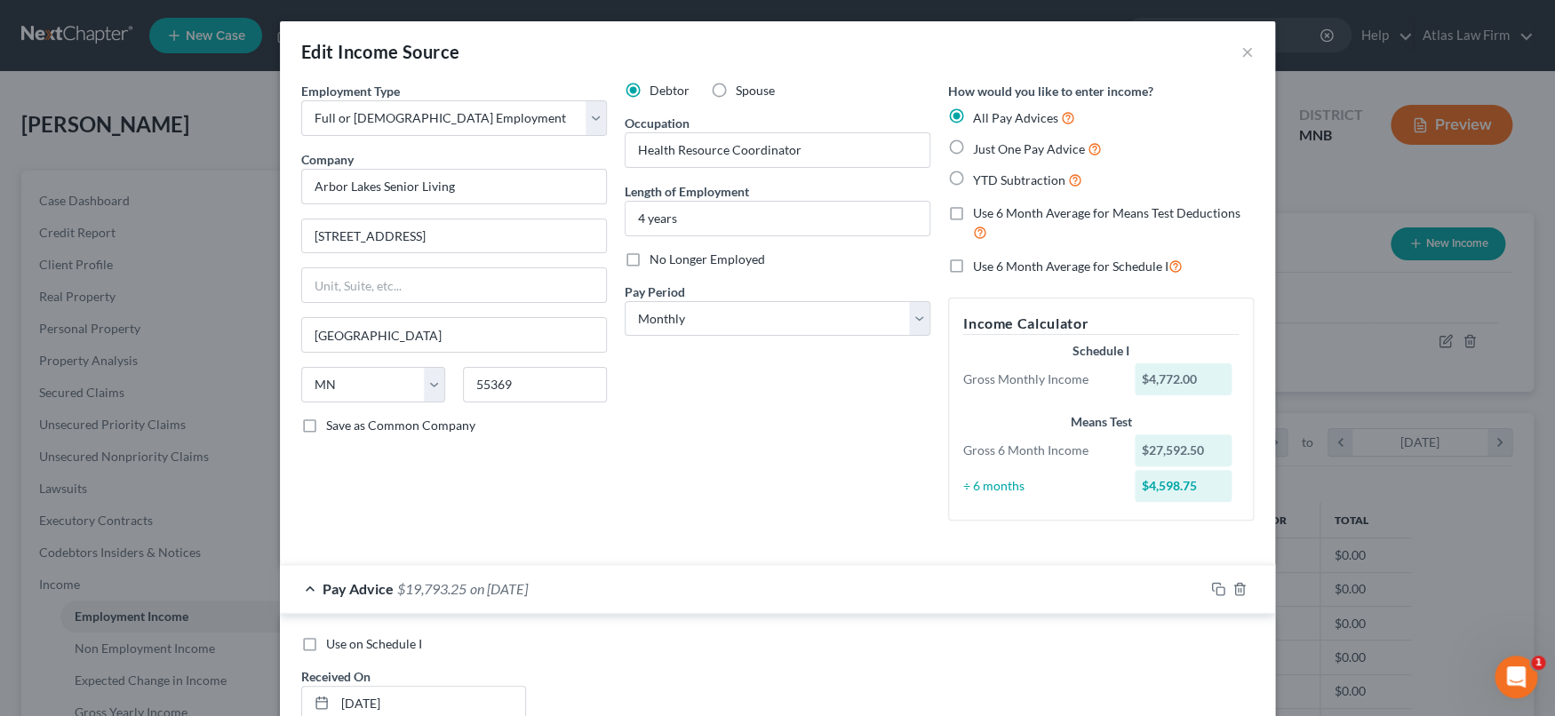
drag, startPoint x: 789, startPoint y: 499, endPoint x: 764, endPoint y: 549, distance: 56.4
click at [789, 499] on div "Debtor Spouse Occupation Health Resource Coordinator Length of Employment 4 yea…" at bounding box center [777, 308] width 323 height 453
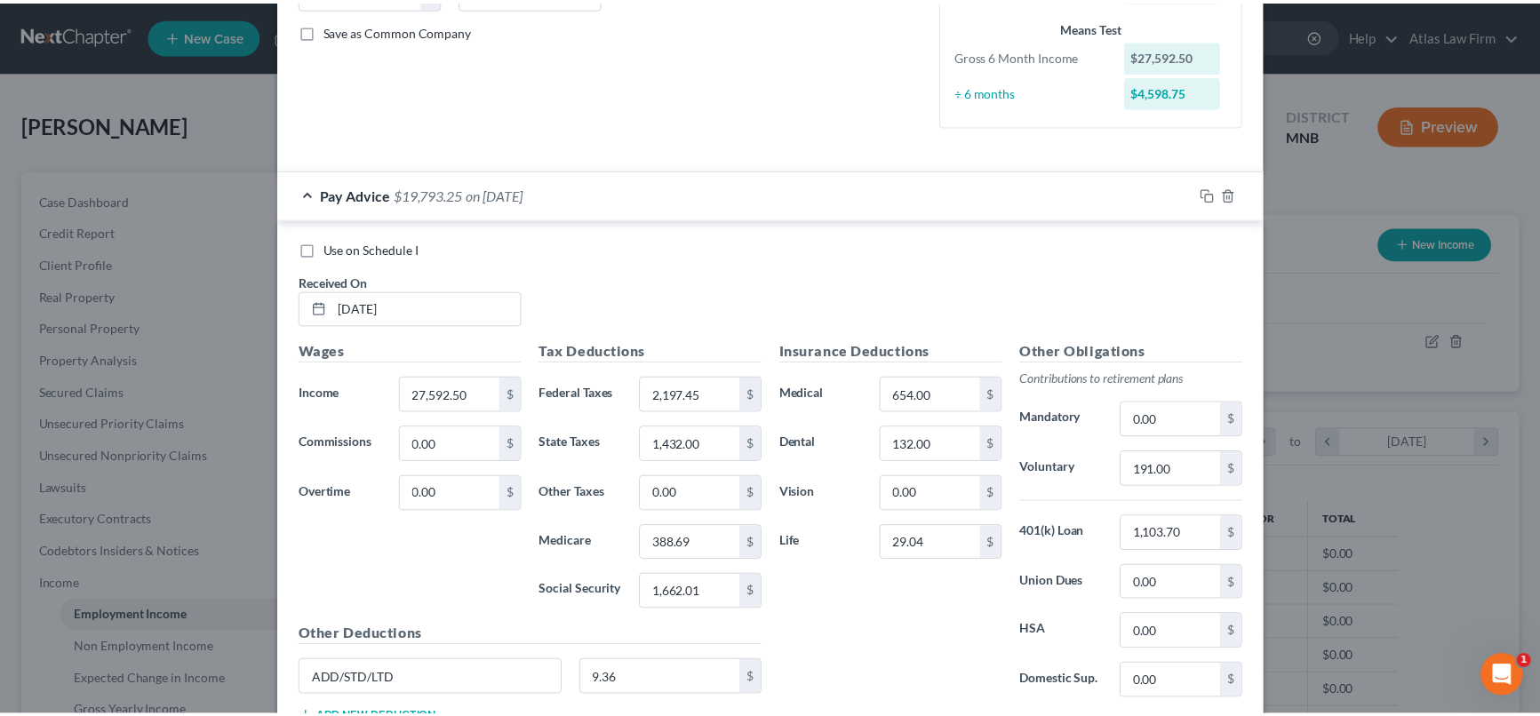
scroll to position [576, 0]
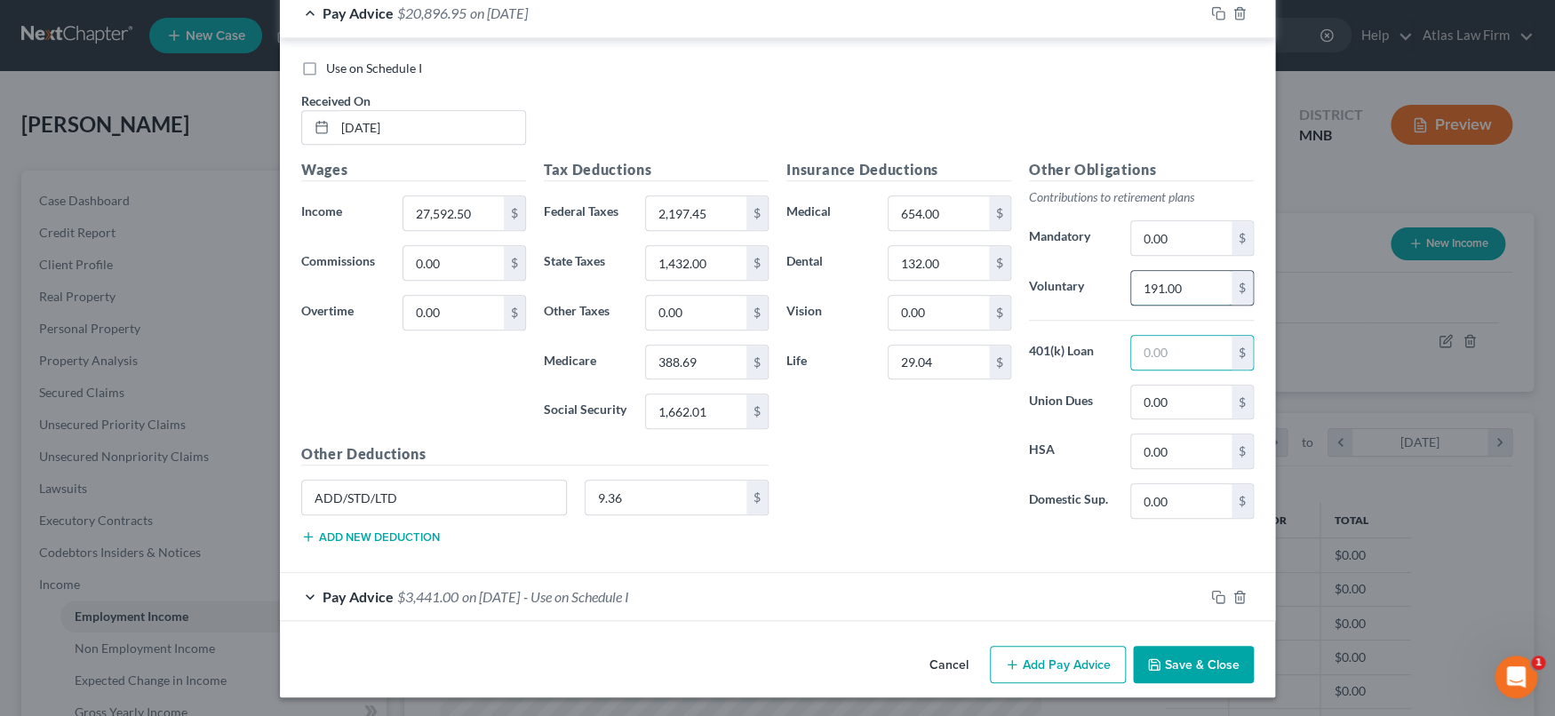
click at [1201, 285] on input "191.00" at bounding box center [1181, 288] width 100 height 34
paste input ",103.7"
type input "1,103.70"
click at [1170, 662] on button "Save & Close" at bounding box center [1193, 664] width 121 height 37
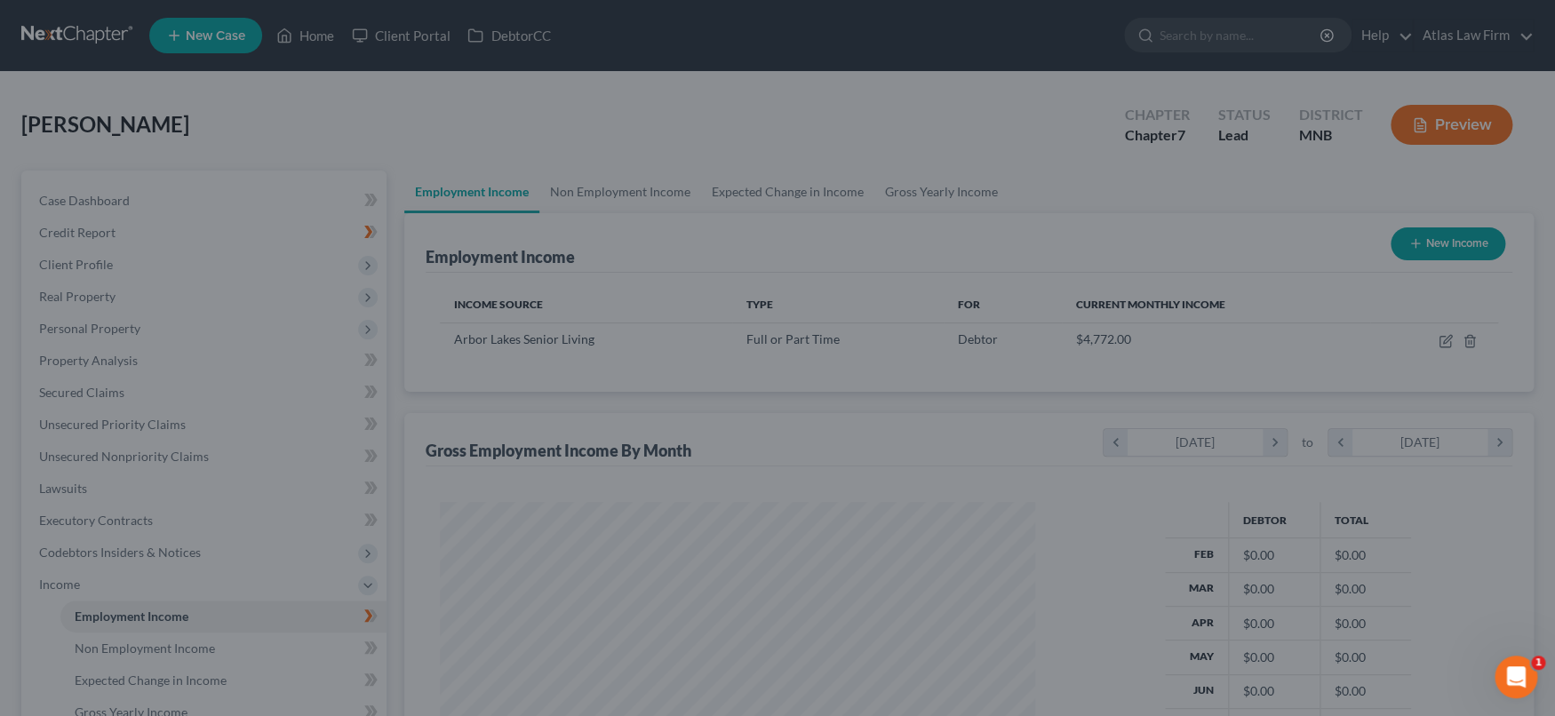
scroll to position [888282, 887967]
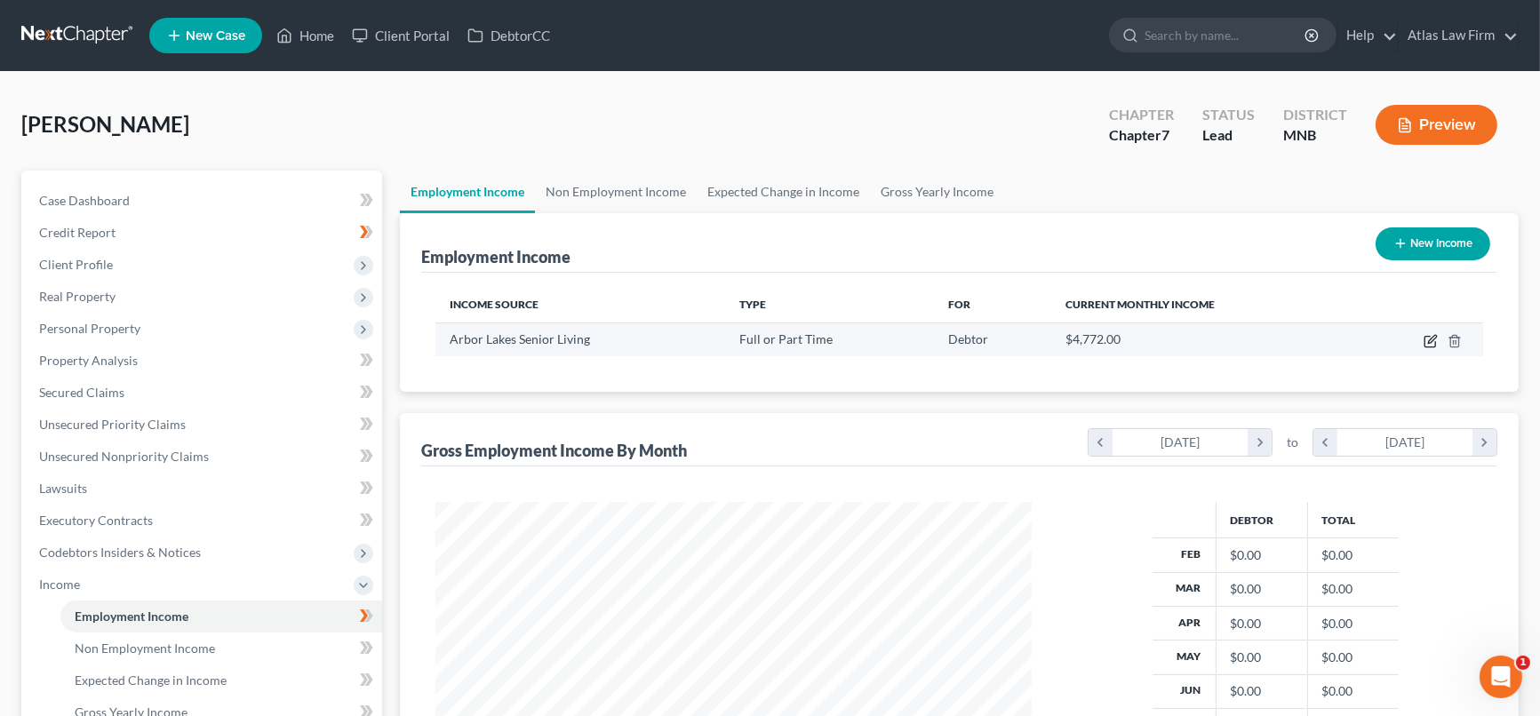
click at [1426, 341] on icon "button" at bounding box center [1431, 341] width 14 height 14
select select "0"
select select "24"
select select "0"
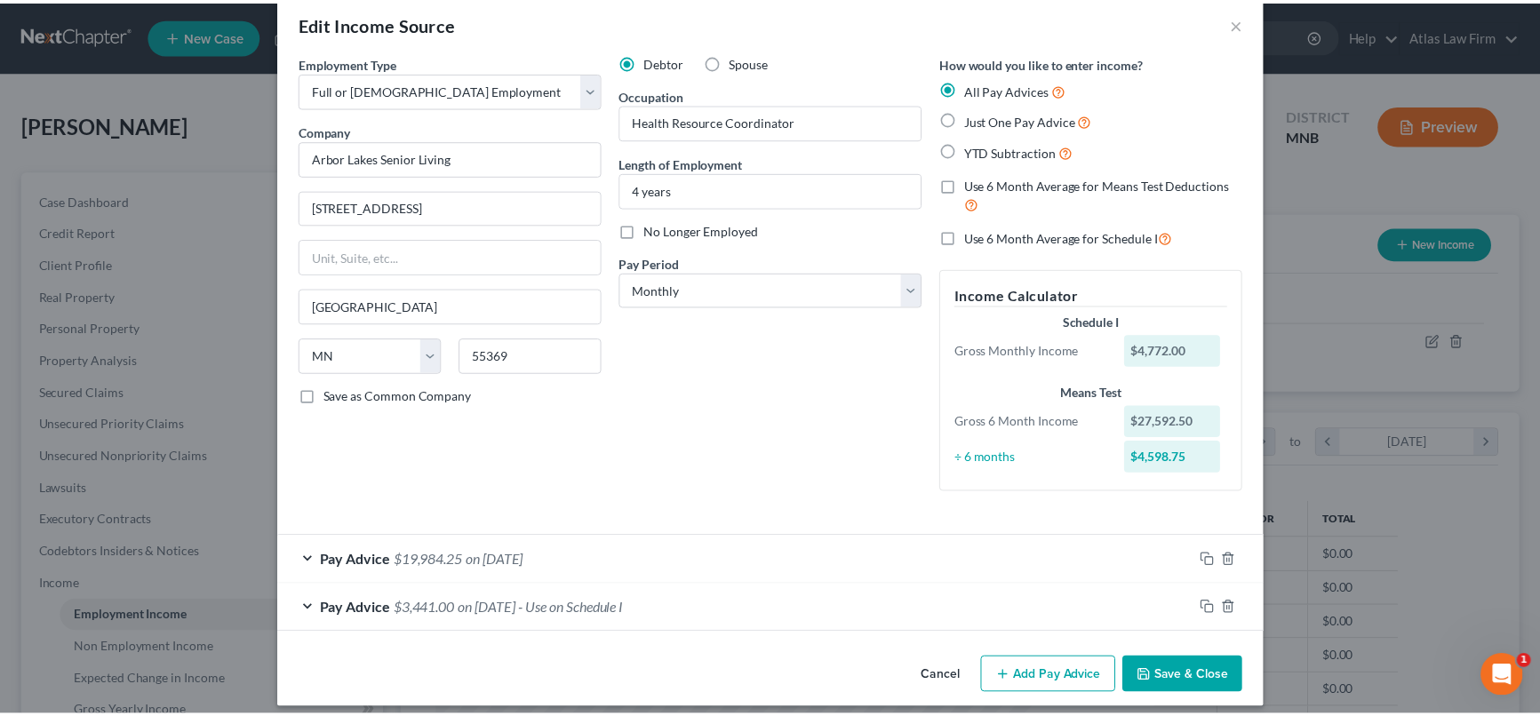
scroll to position [42, 0]
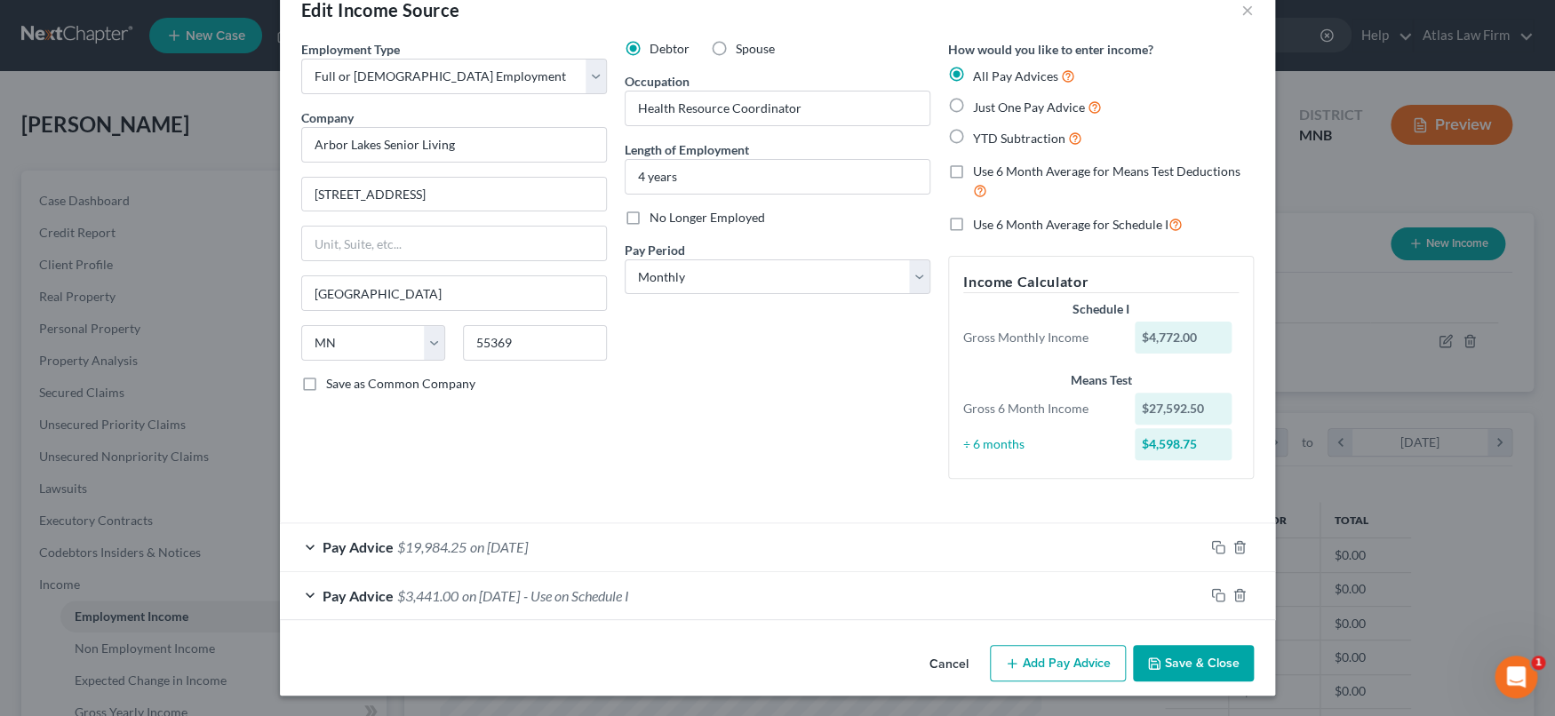
click at [1184, 660] on button "Save & Close" at bounding box center [1193, 663] width 121 height 37
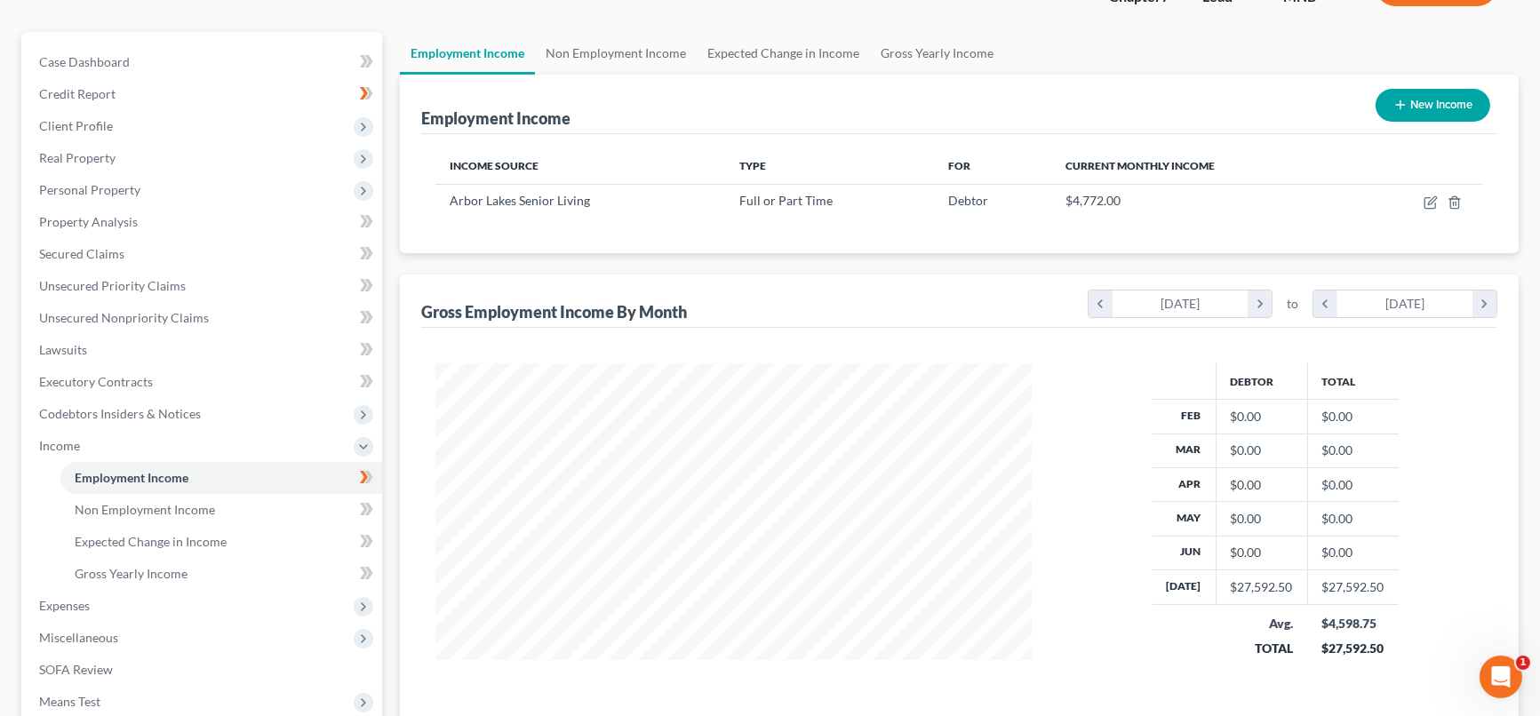
scroll to position [197, 0]
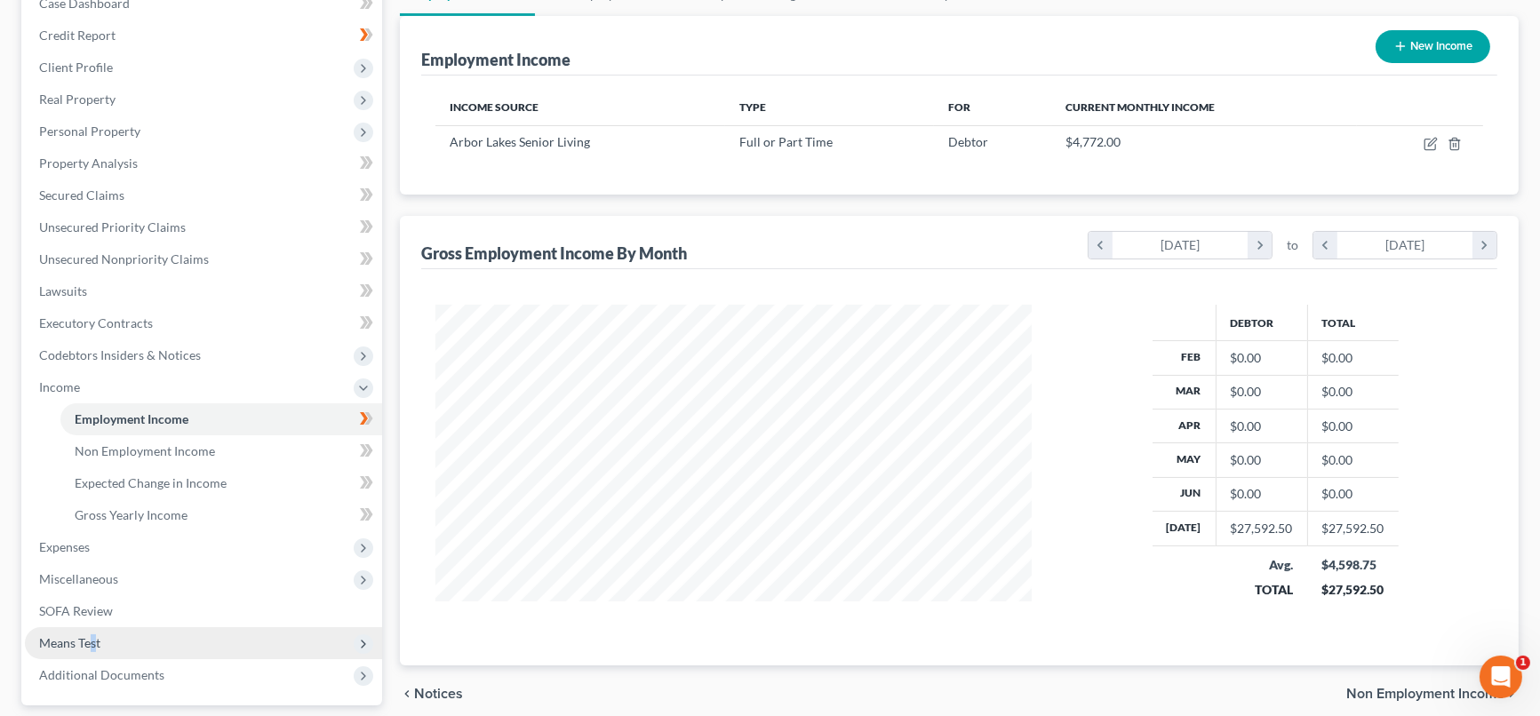
click at [93, 641] on span "Means Test" at bounding box center [69, 642] width 61 height 15
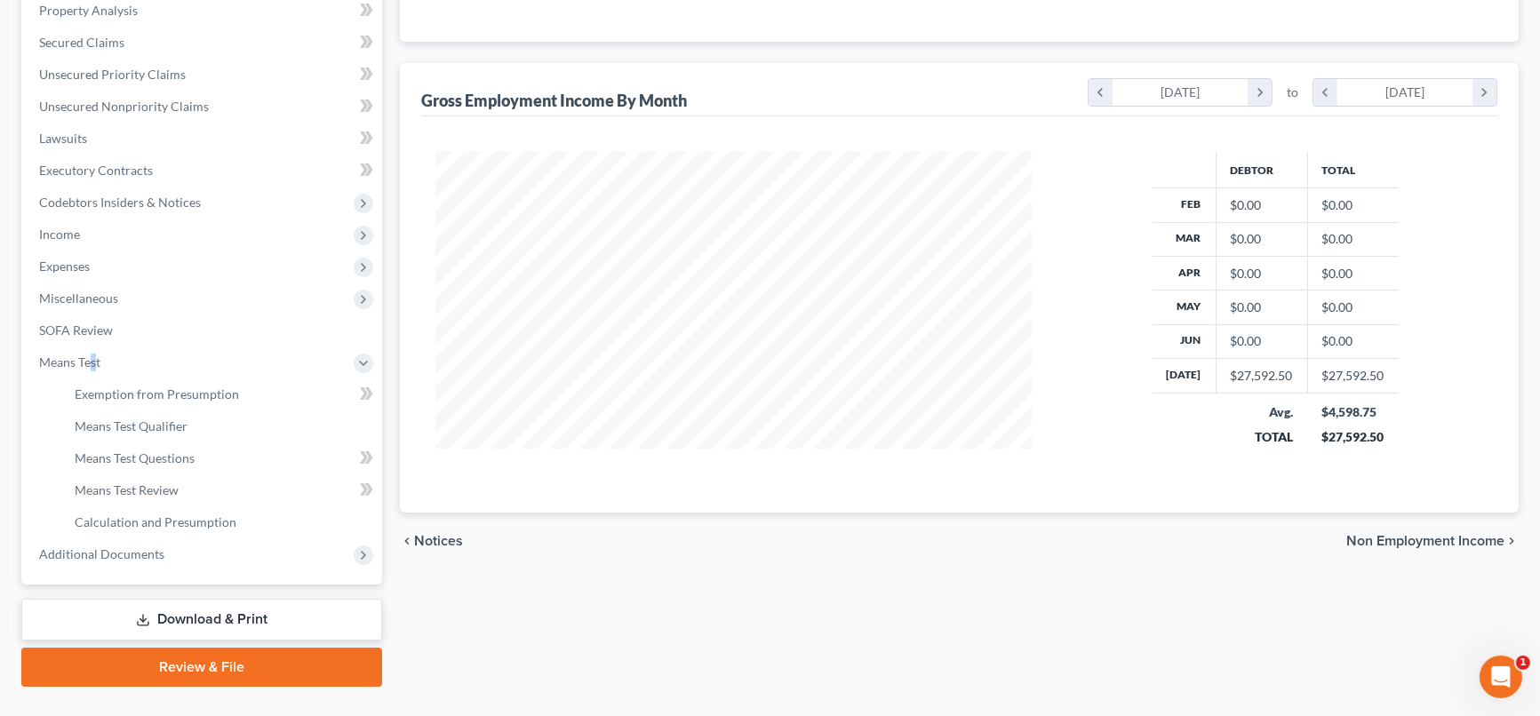
scroll to position [386, 0]
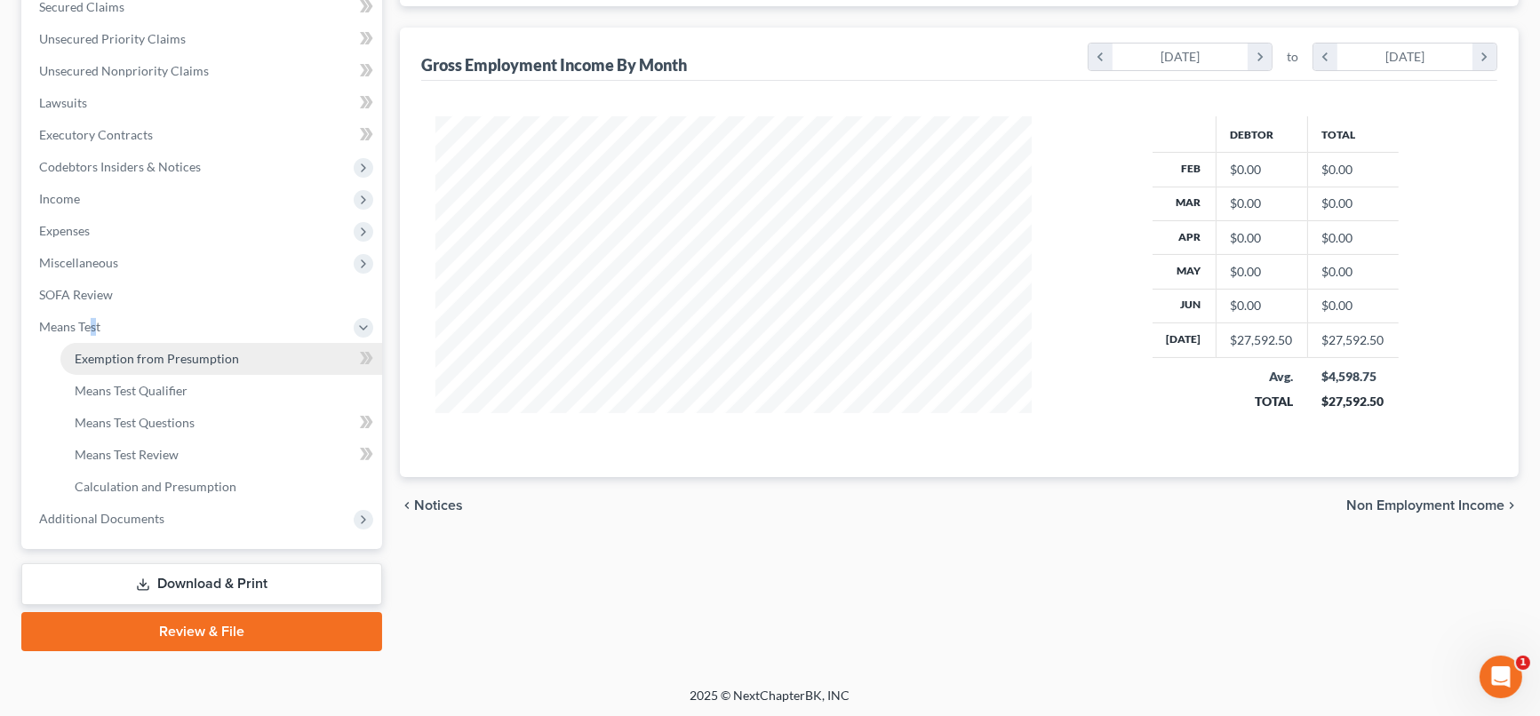
click at [236, 355] on link "Exemption from Presumption" at bounding box center [221, 359] width 322 height 32
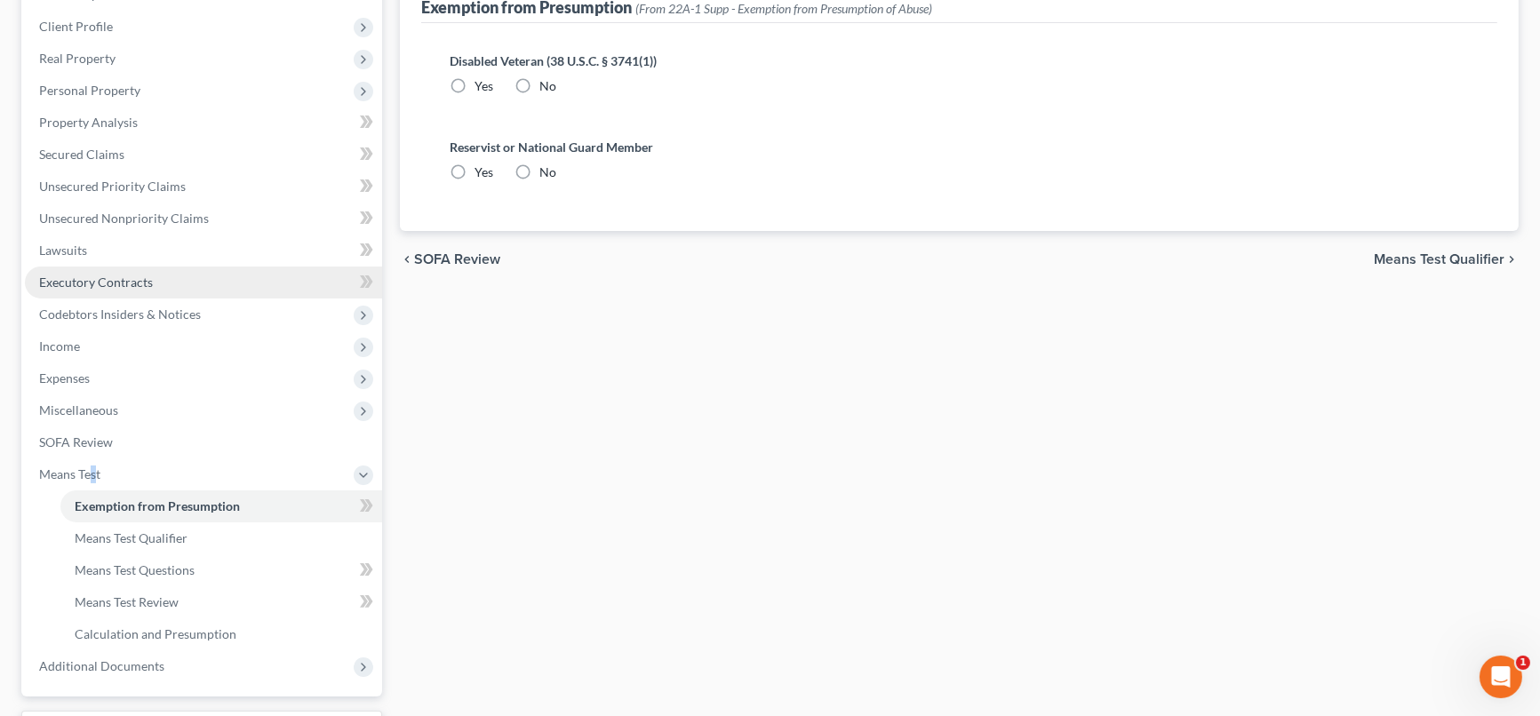
scroll to position [386, 0]
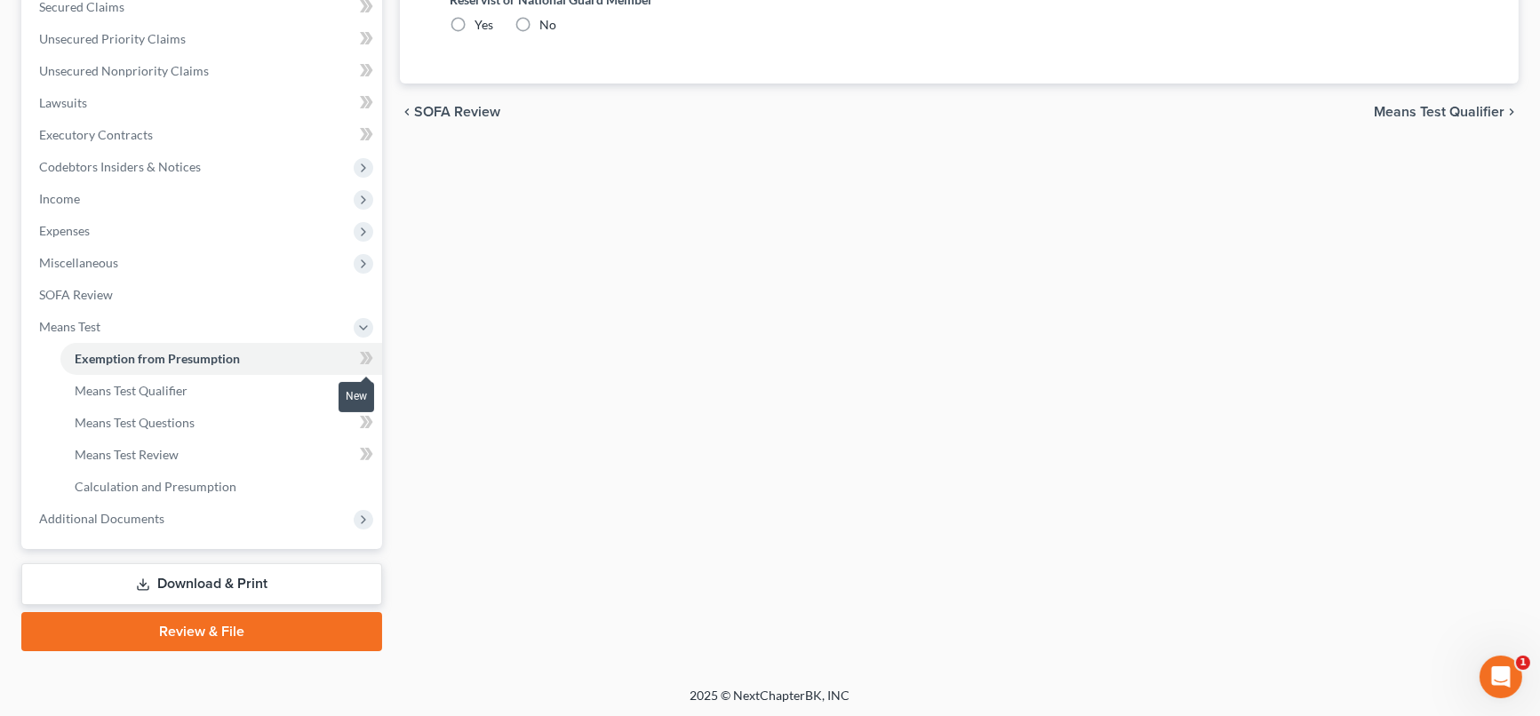
click at [370, 355] on icon at bounding box center [369, 358] width 8 height 12
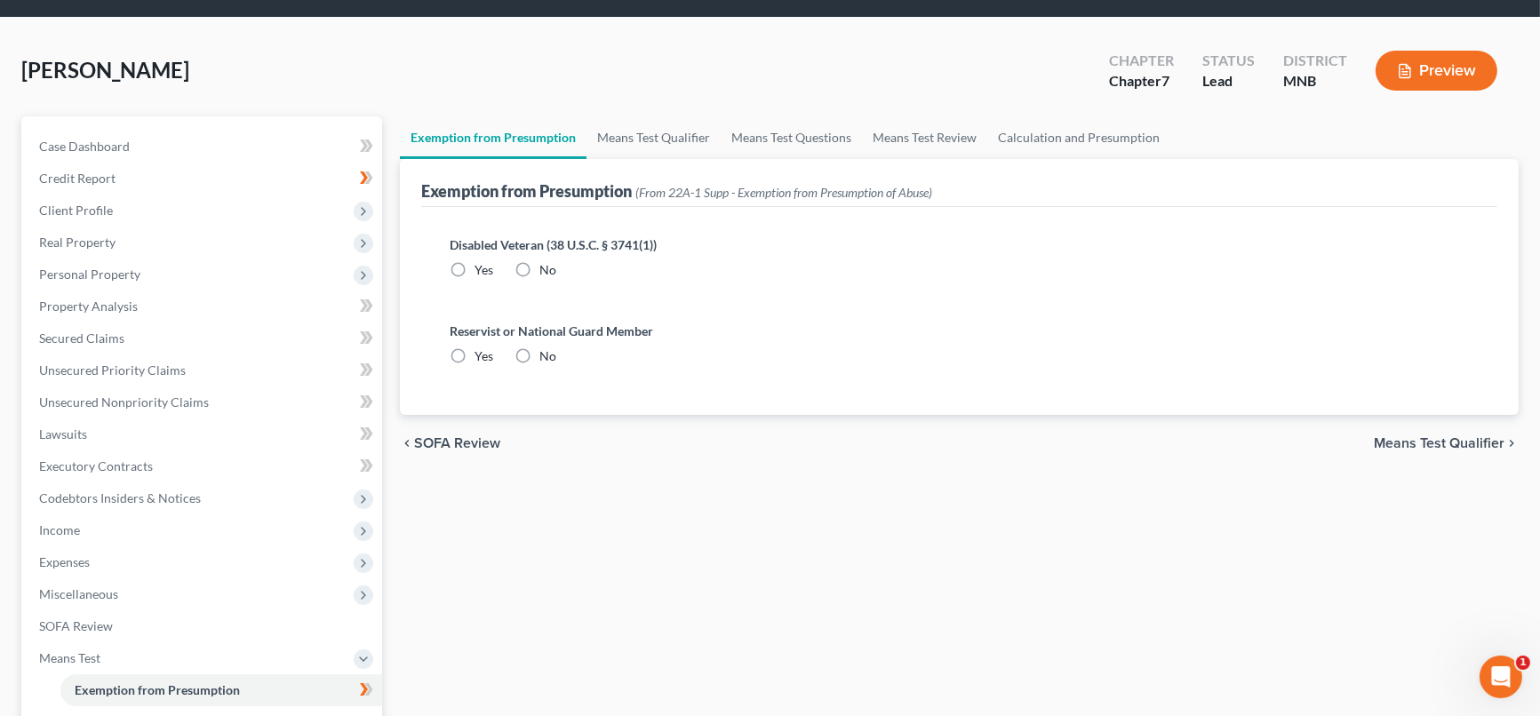
scroll to position [0, 0]
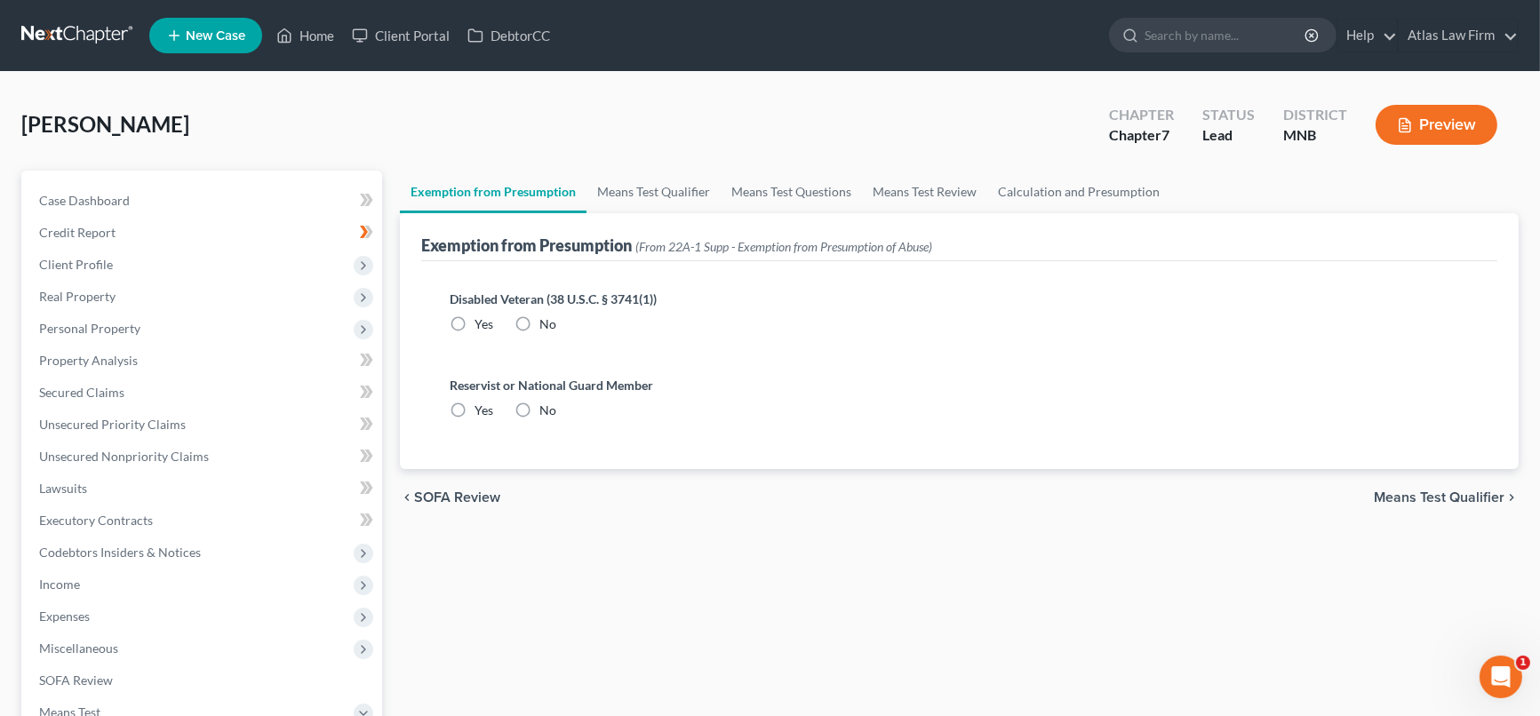
click at [539, 318] on label "No" at bounding box center [547, 324] width 17 height 18
click at [546, 318] on input "No" at bounding box center [552, 321] width 12 height 12
radio input "true"
click at [539, 411] on label "No" at bounding box center [547, 411] width 17 height 18
click at [546, 411] on input "No" at bounding box center [552, 408] width 12 height 12
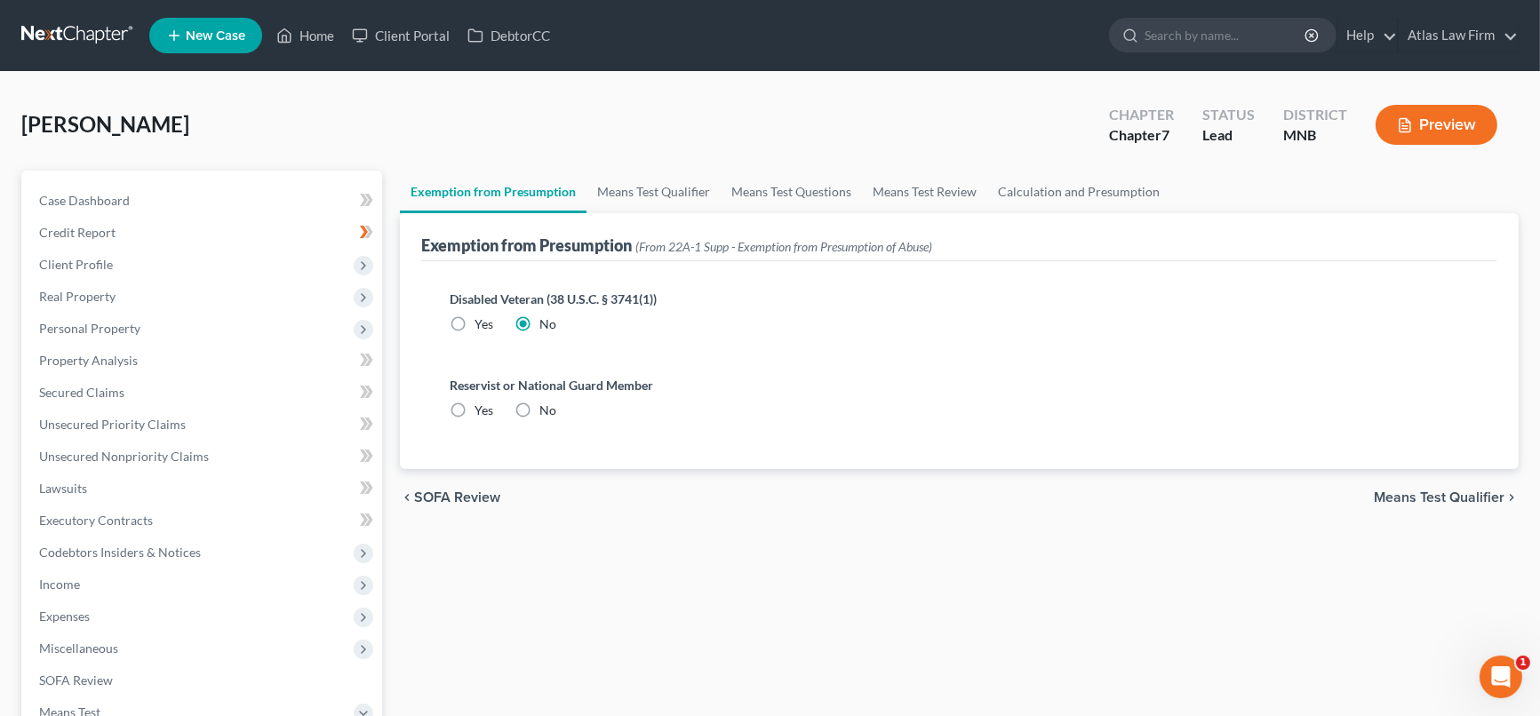
radio input "true"
click at [1413, 493] on span "Means Test Qualifier" at bounding box center [1439, 498] width 131 height 14
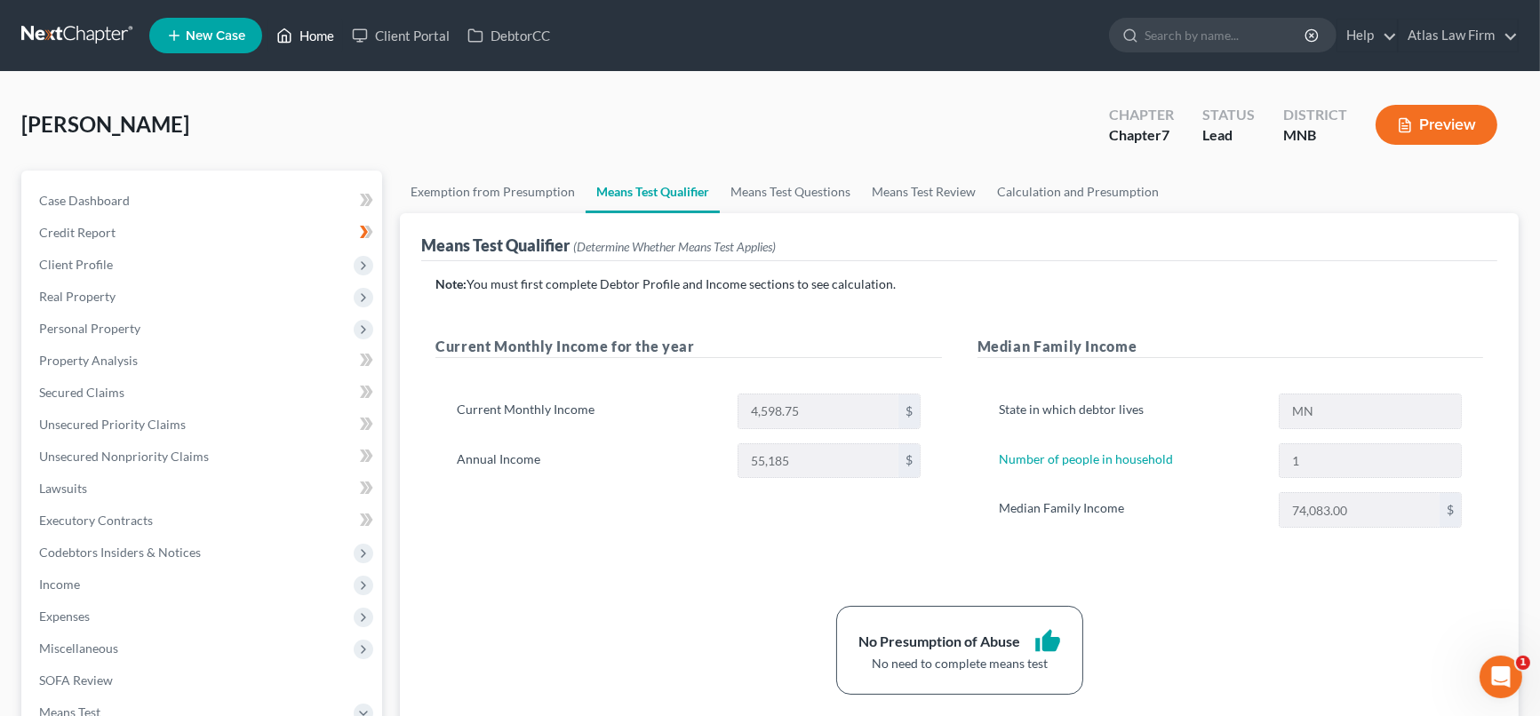
click at [312, 37] on link "Home" at bounding box center [305, 36] width 76 height 32
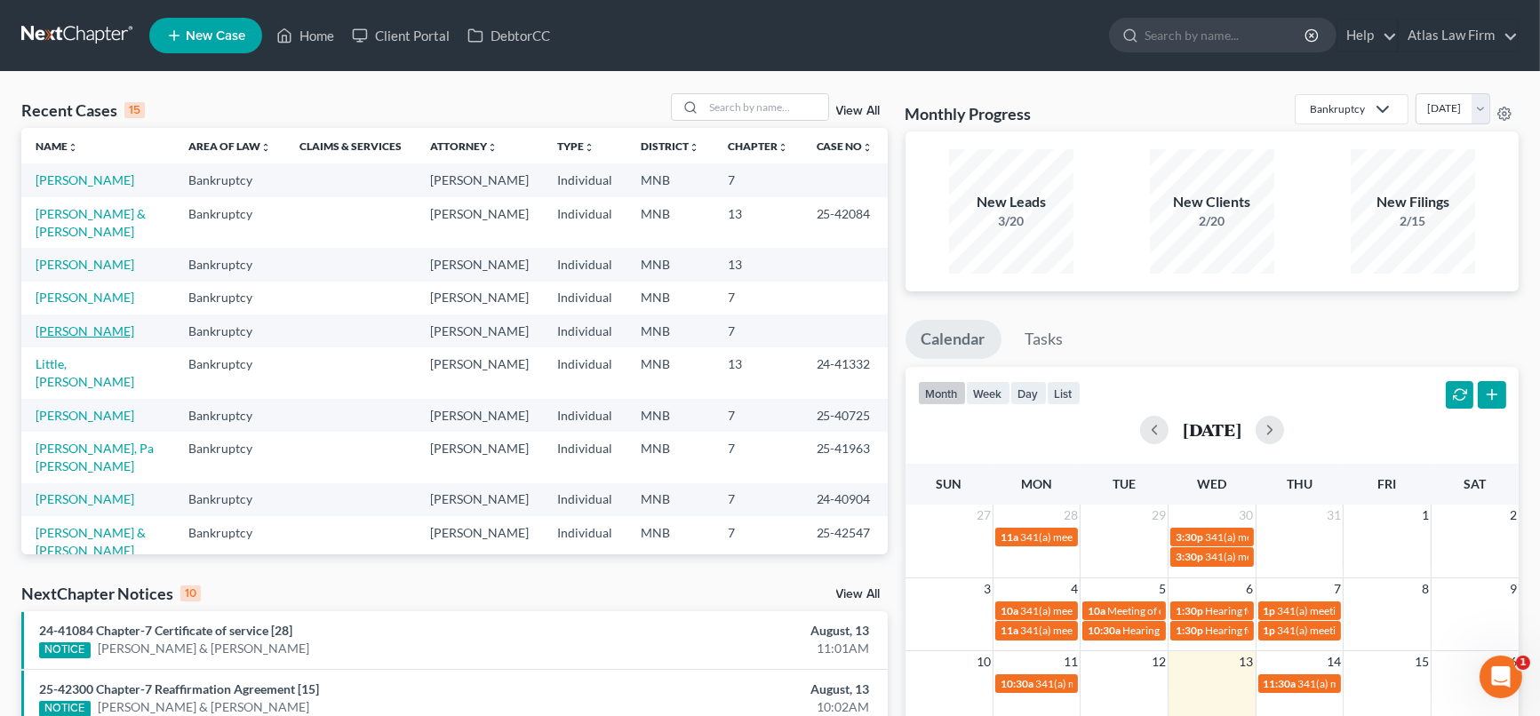
click at [92, 339] on link "[PERSON_NAME]" at bounding box center [85, 330] width 99 height 15
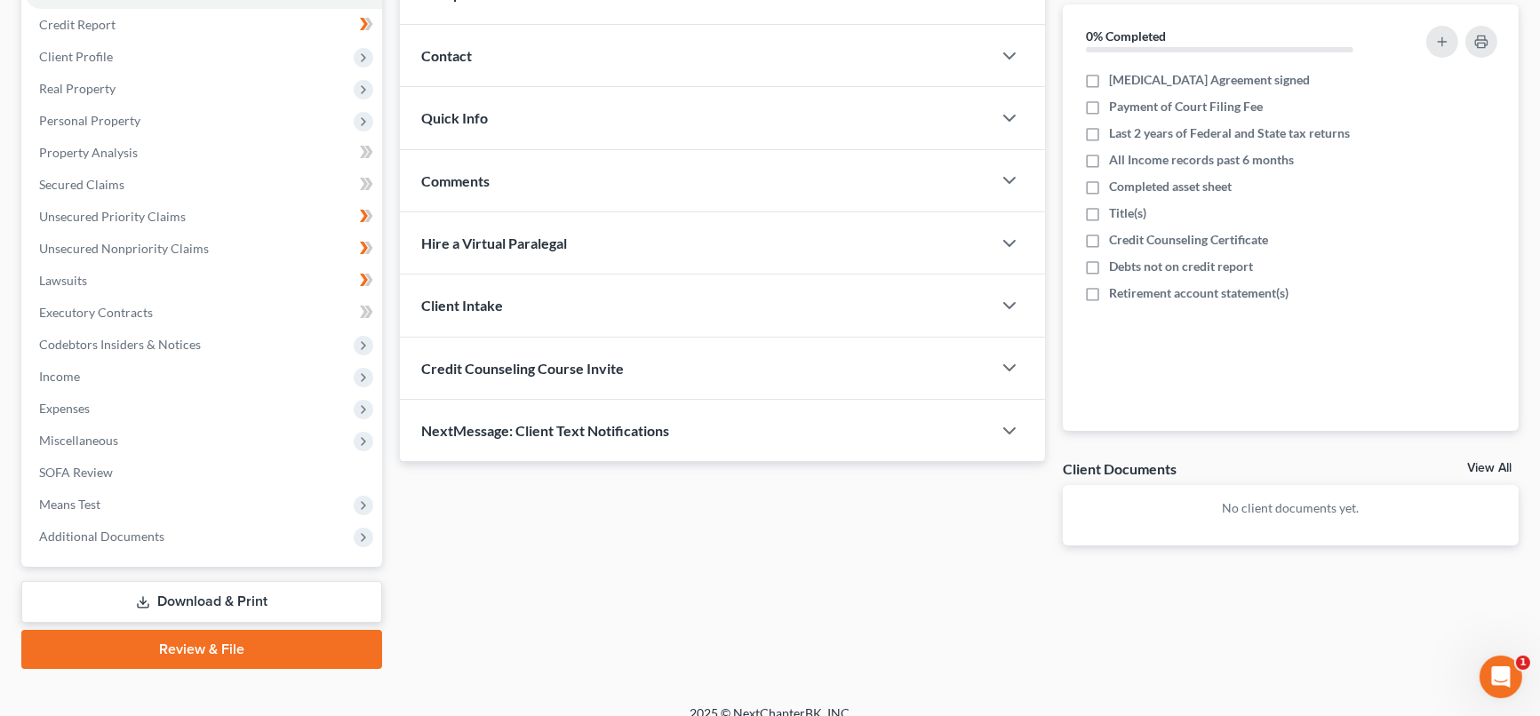
scroll to position [227, 0]
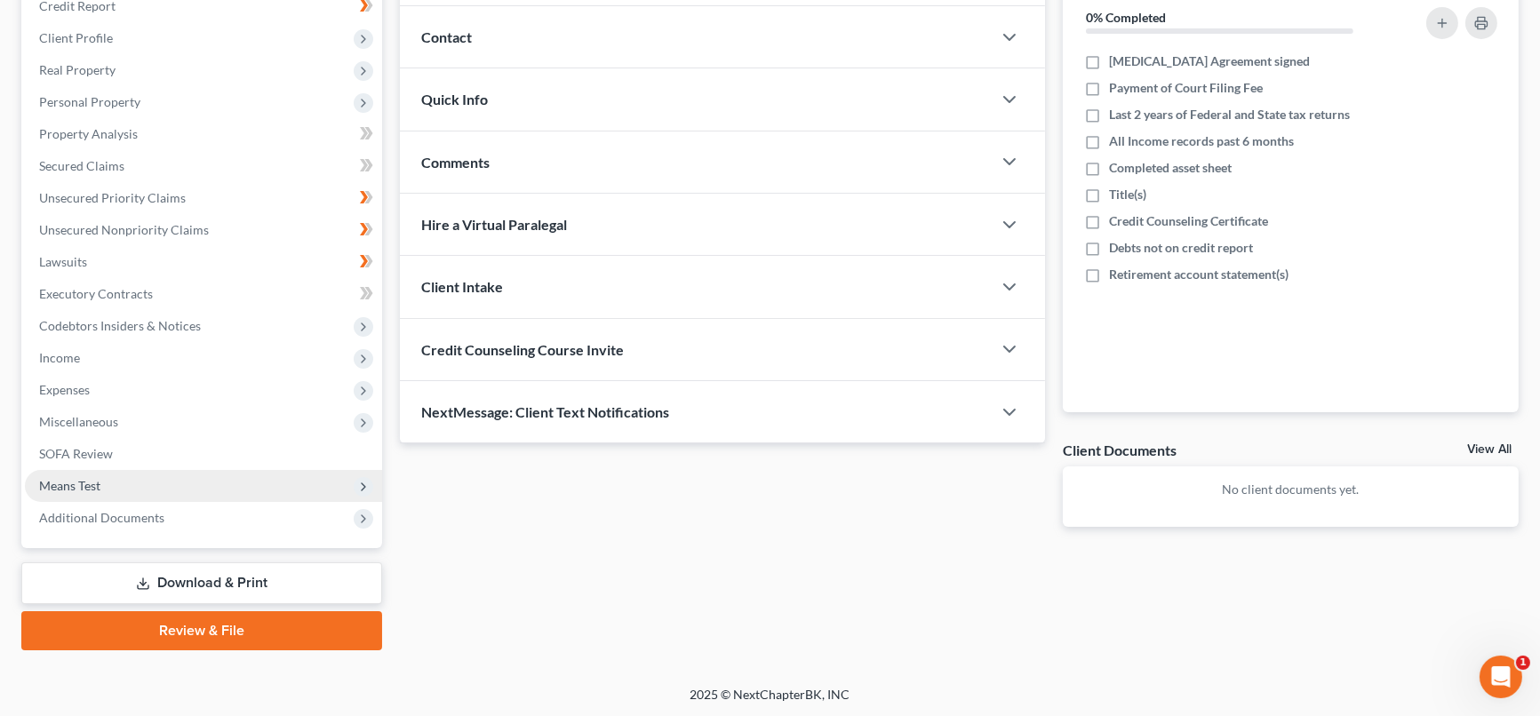
click at [105, 482] on span "Means Test" at bounding box center [203, 486] width 357 height 32
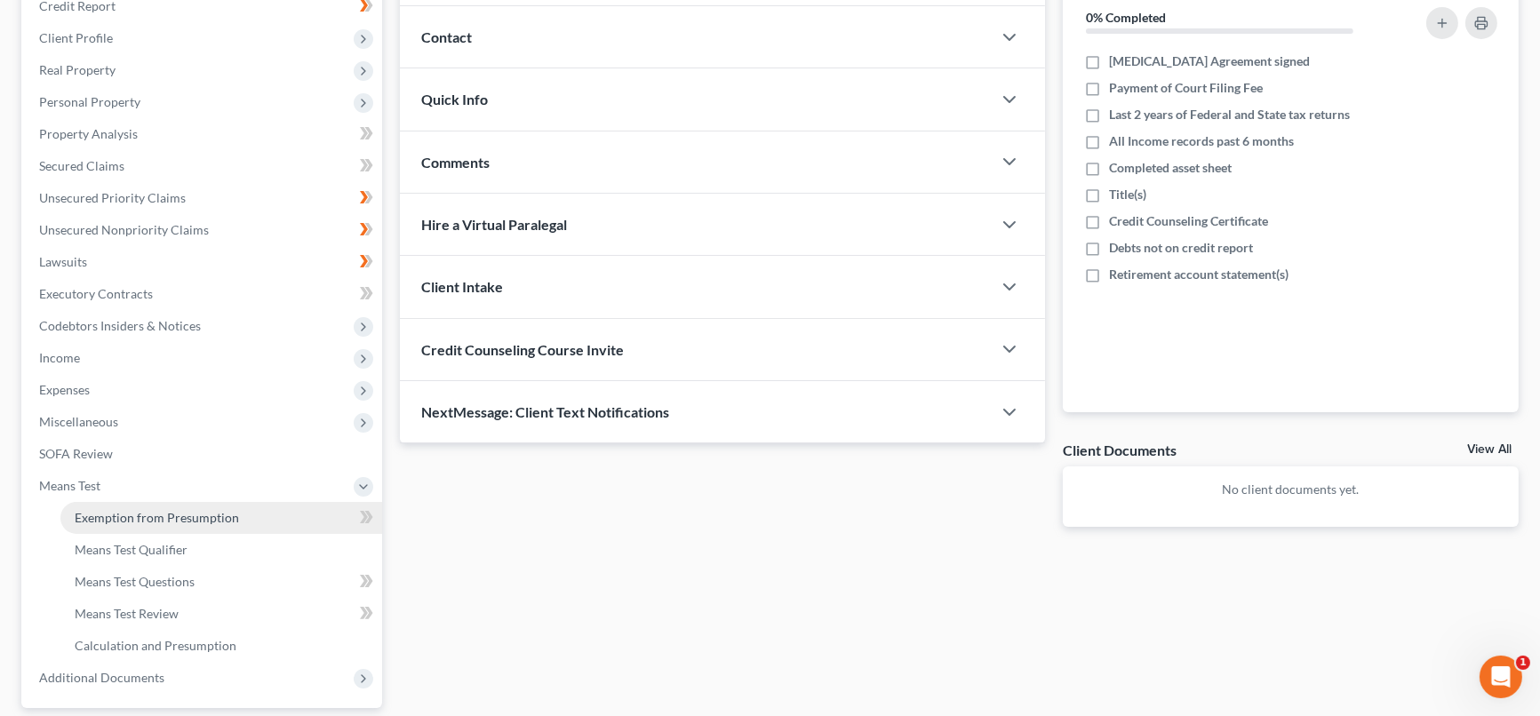
click at [124, 518] on span "Exemption from Presumption" at bounding box center [157, 517] width 164 height 15
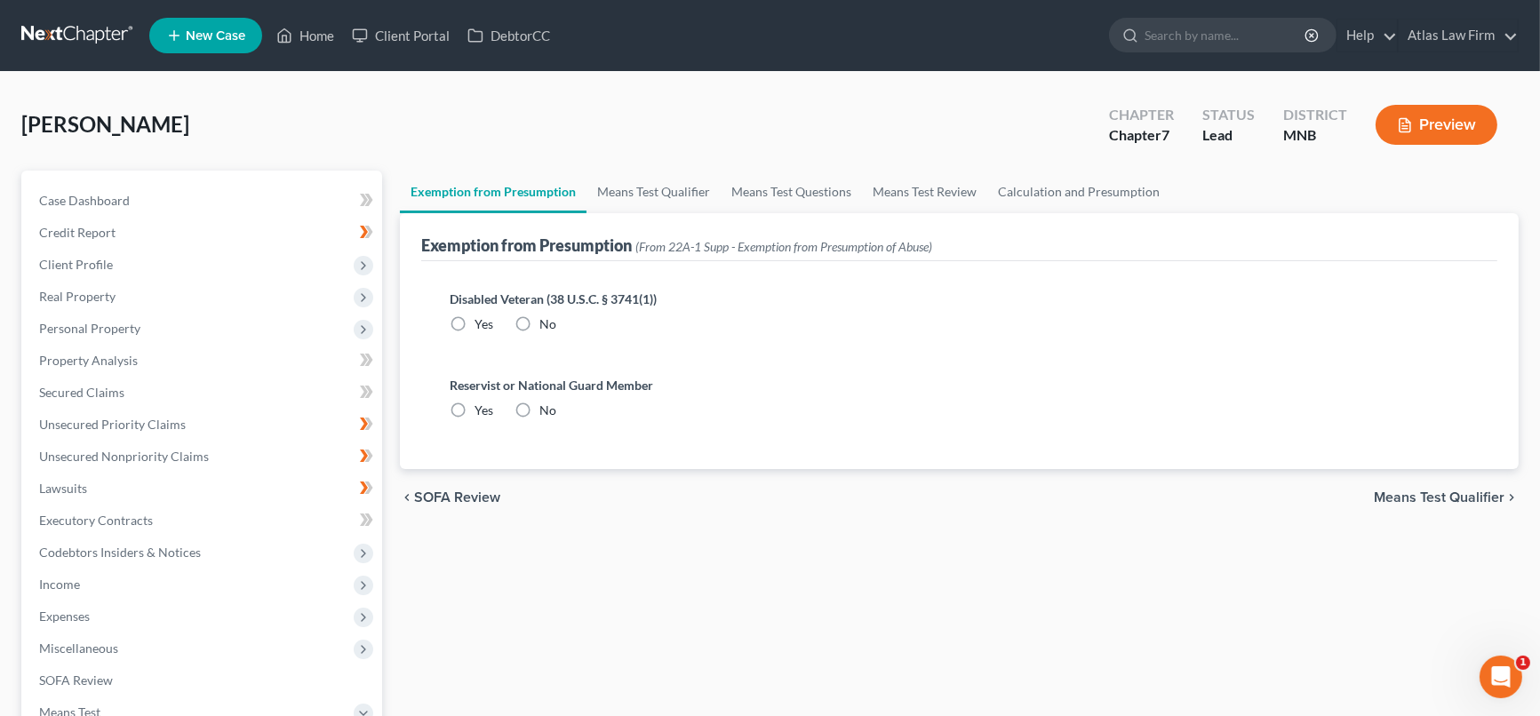
click at [539, 320] on label "No" at bounding box center [547, 324] width 17 height 18
click at [546, 320] on input "No" at bounding box center [552, 321] width 12 height 12
radio input "true"
drag, startPoint x: 525, startPoint y: 407, endPoint x: 974, endPoint y: 419, distance: 448.9
click at [539, 407] on label "No" at bounding box center [547, 411] width 17 height 18
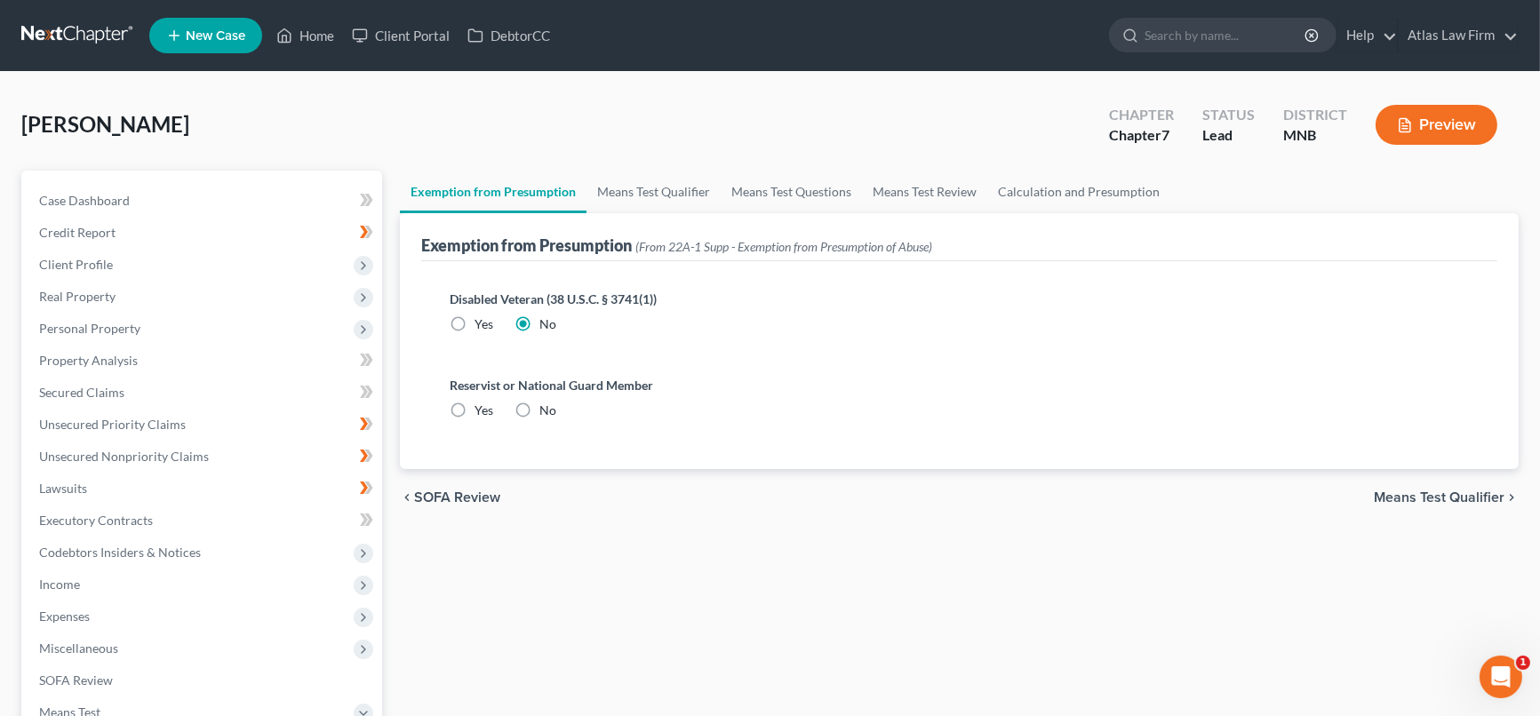
click at [546, 407] on input "No" at bounding box center [552, 408] width 12 height 12
radio input "true"
click at [1389, 491] on span "Means Test Qualifier" at bounding box center [1439, 498] width 131 height 14
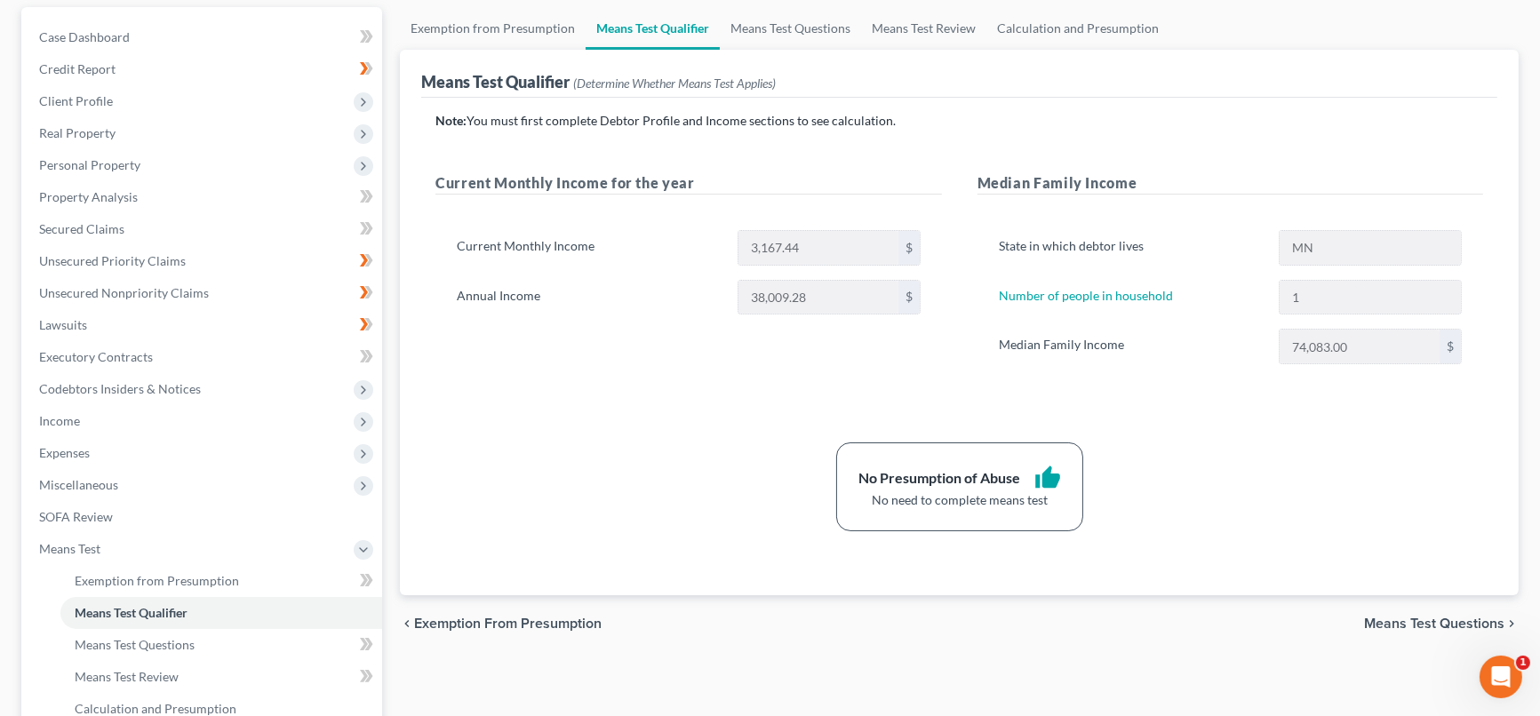
scroll to position [386, 0]
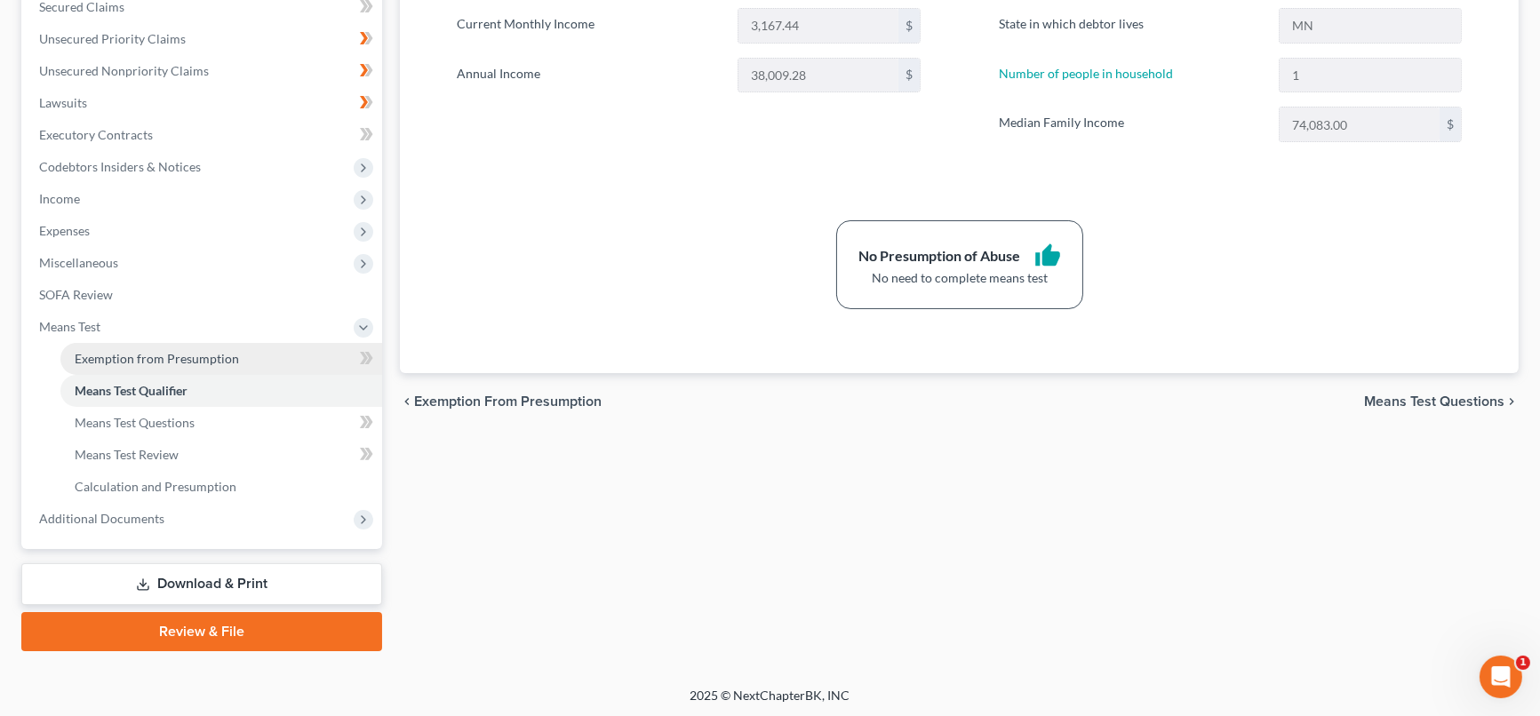
click at [334, 356] on link "Exemption from Presumption" at bounding box center [221, 359] width 322 height 32
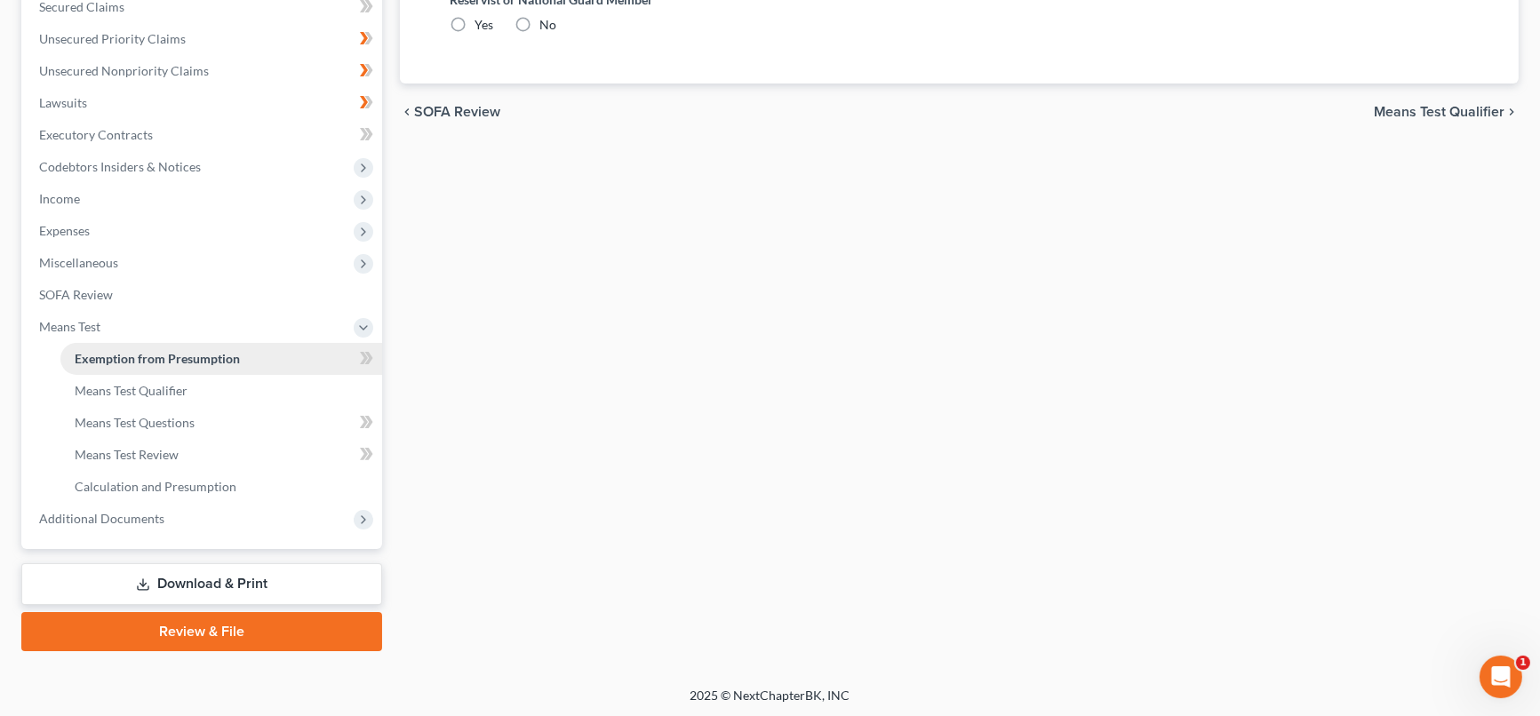
radio input "true"
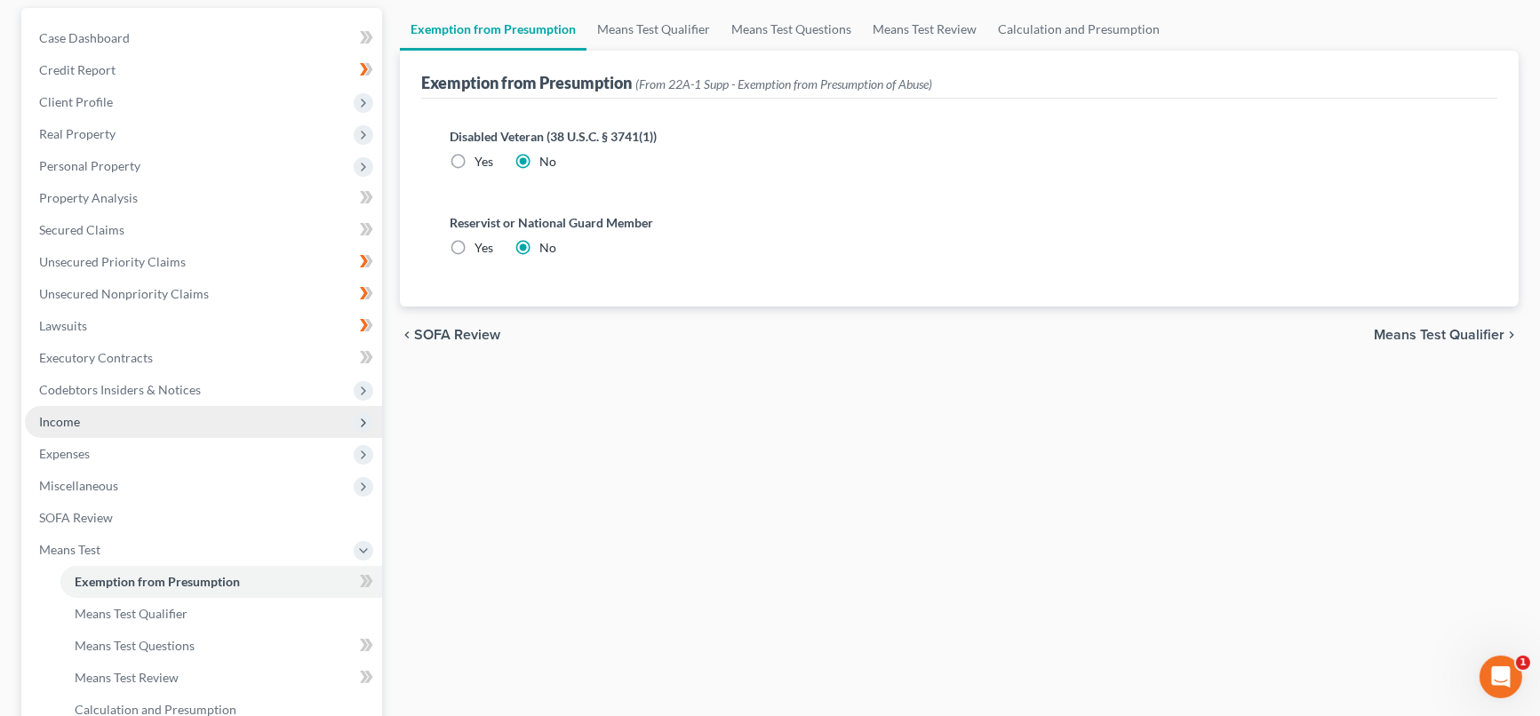
scroll to position [197, 0]
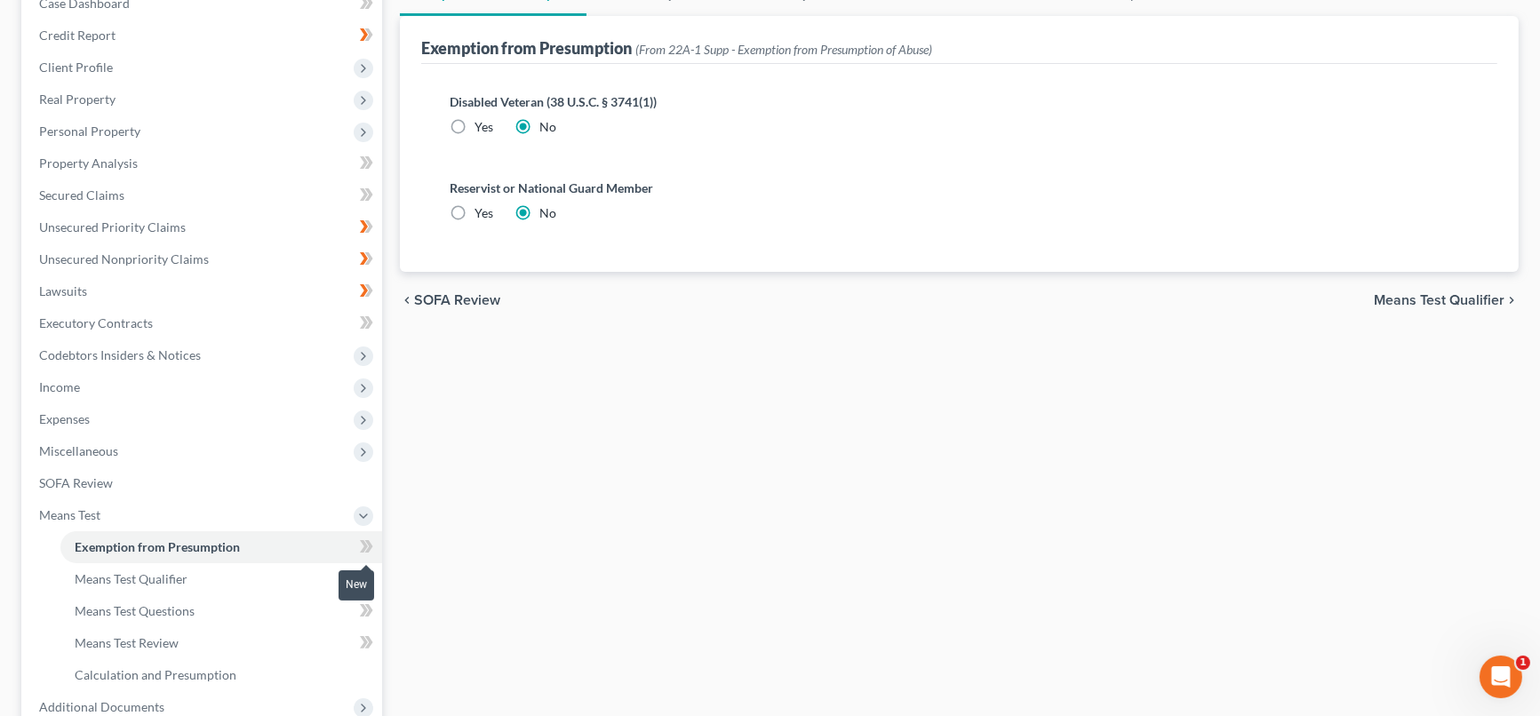
click at [369, 543] on icon at bounding box center [369, 546] width 8 height 12
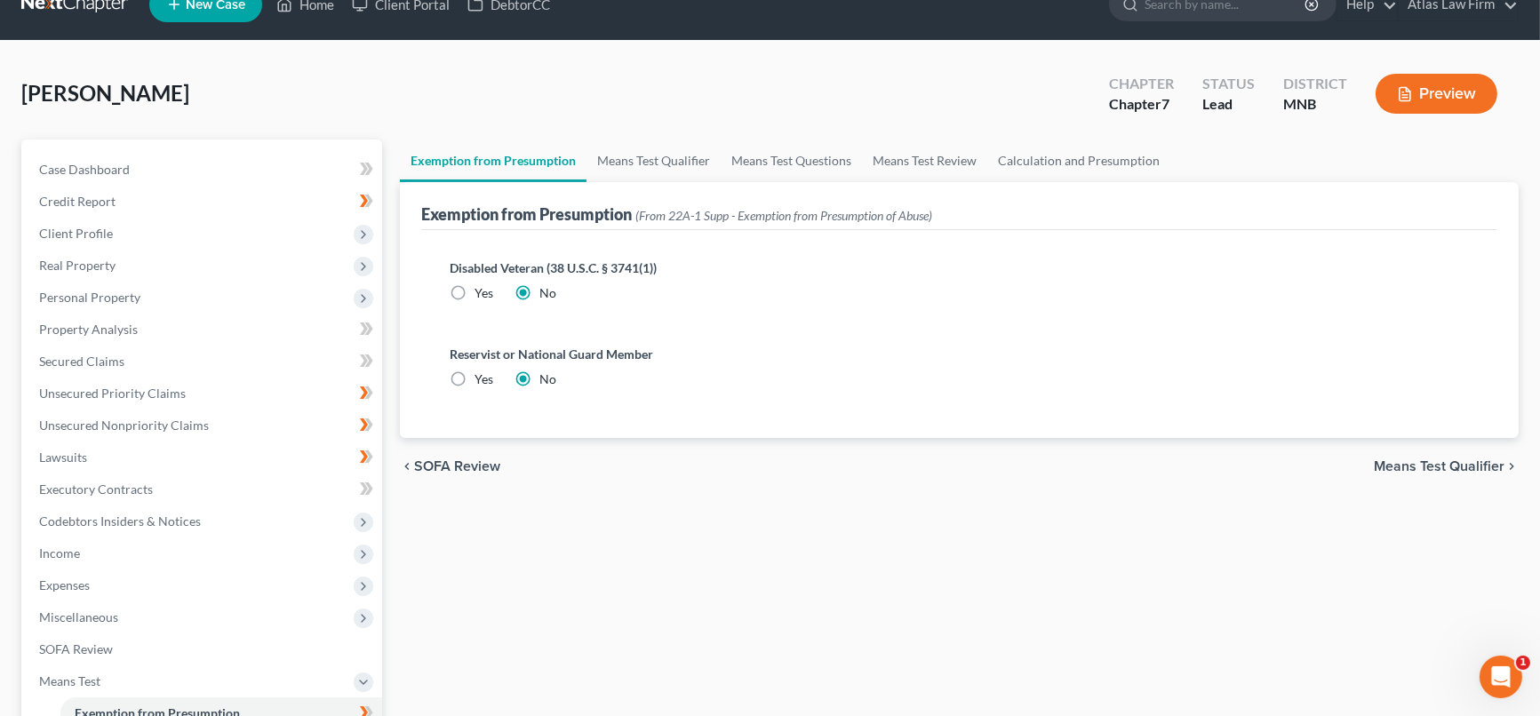
scroll to position [0, 0]
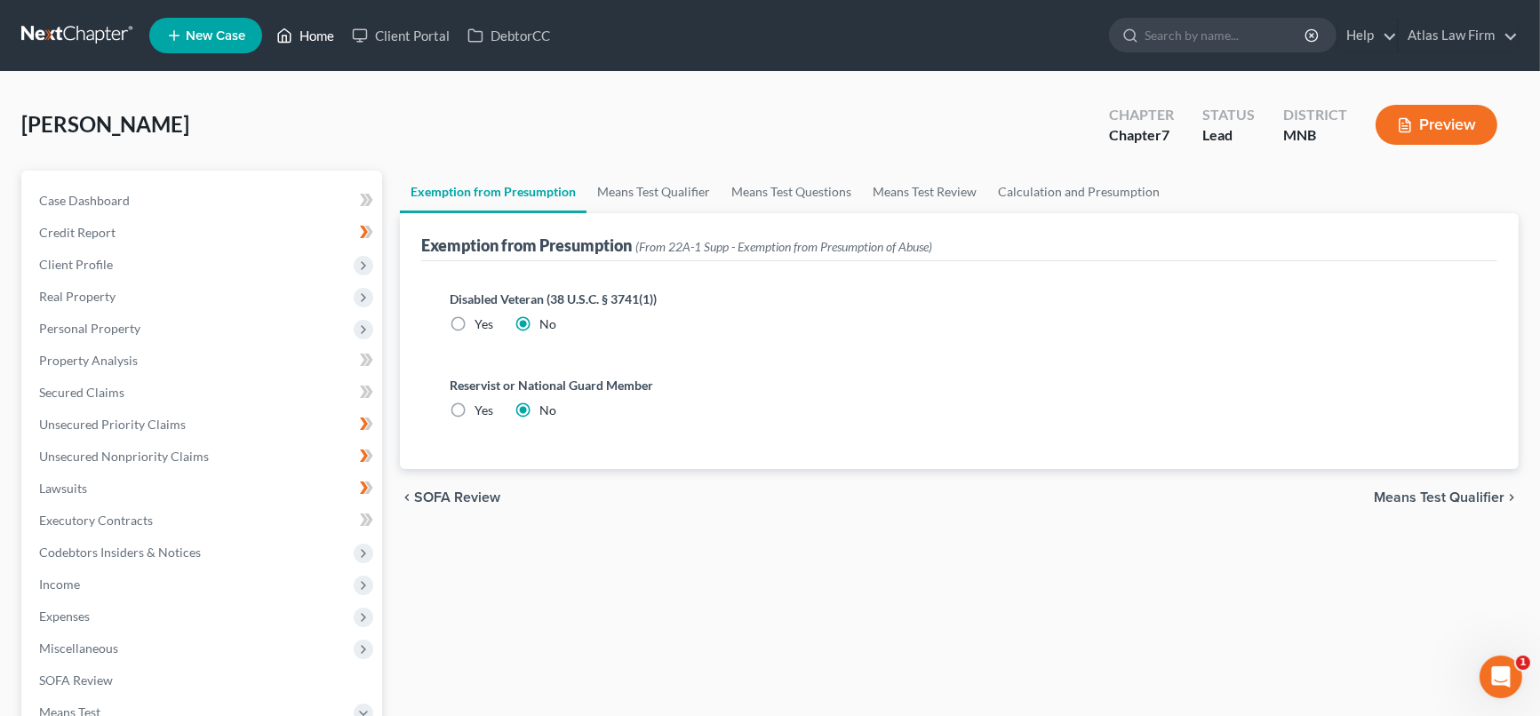
click at [323, 39] on link "Home" at bounding box center [305, 36] width 76 height 32
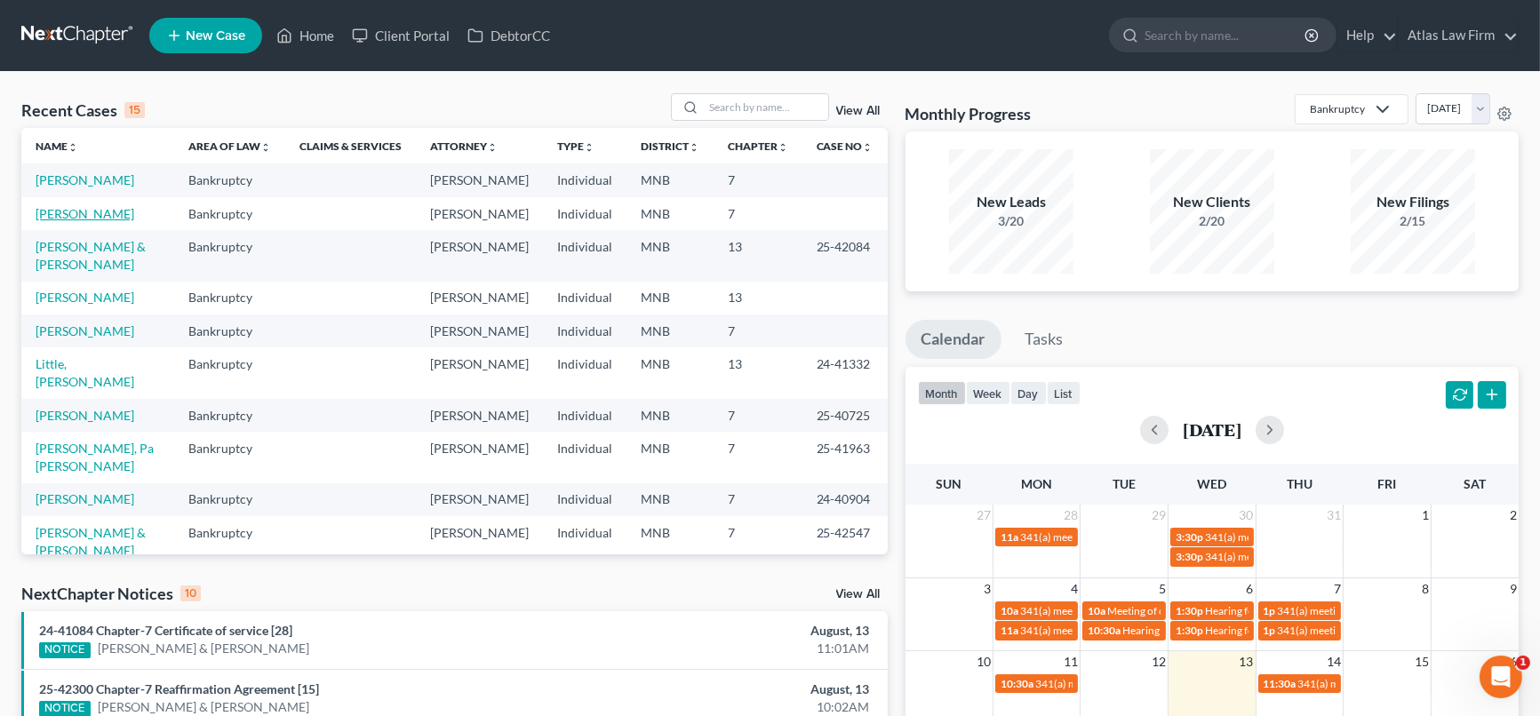
click at [68, 221] on link "[PERSON_NAME]" at bounding box center [85, 213] width 99 height 15
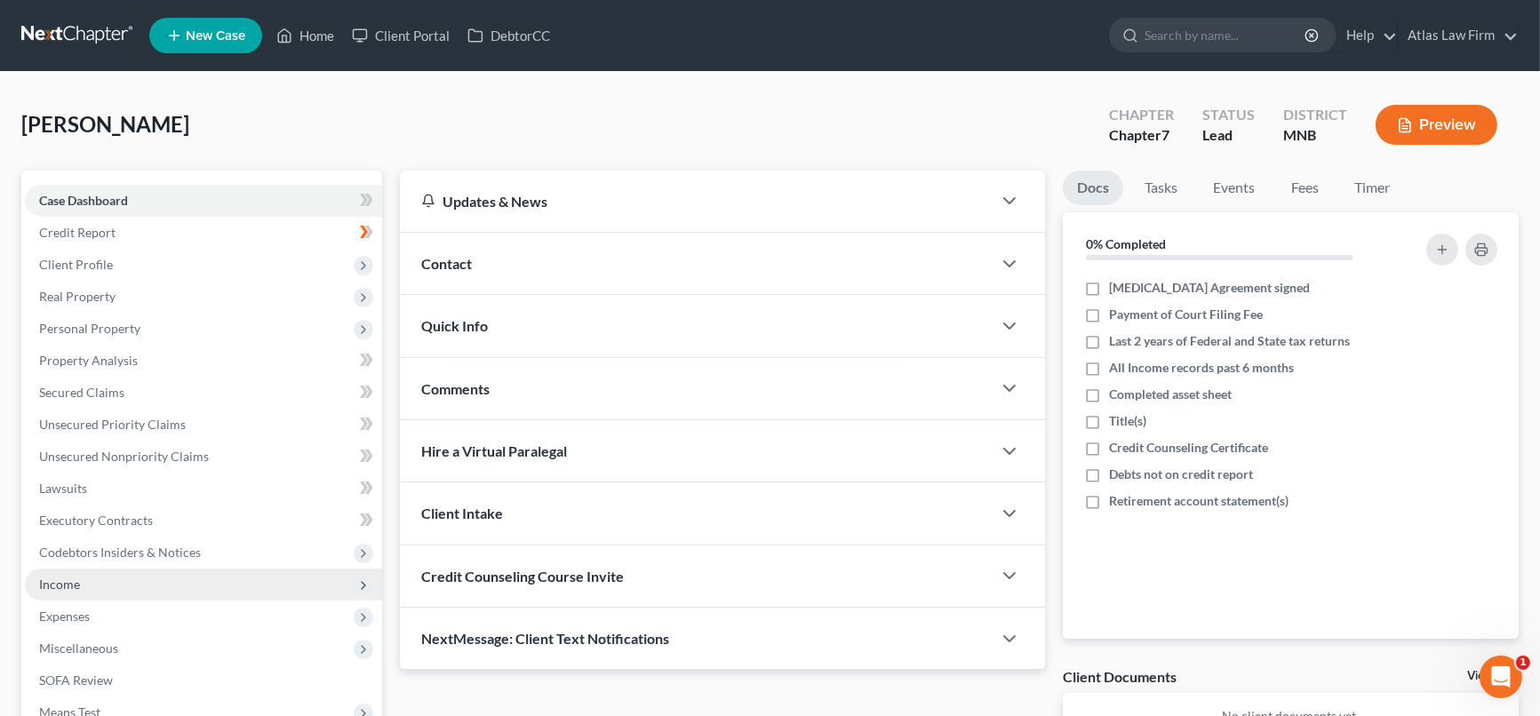
click at [60, 586] on span "Income" at bounding box center [59, 584] width 41 height 15
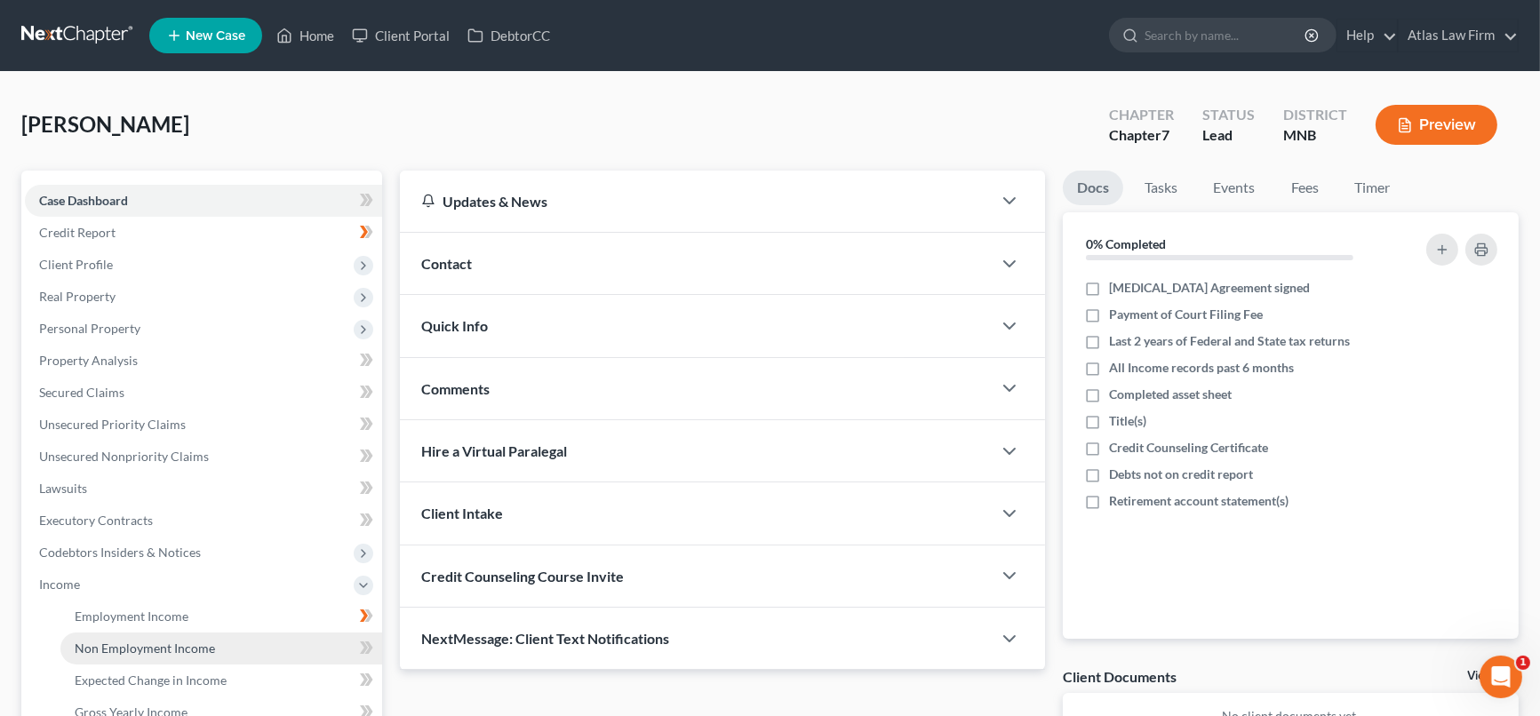
scroll to position [197, 0]
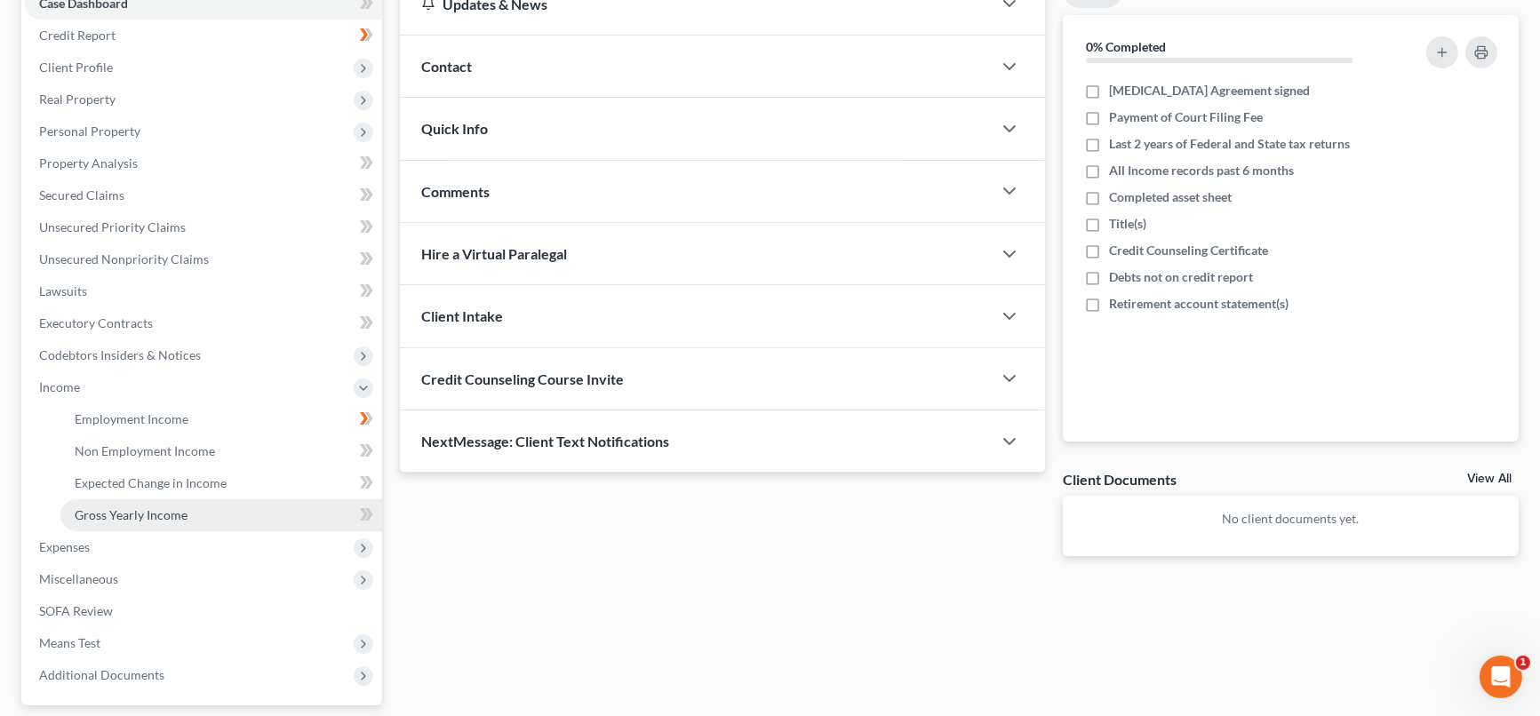
click at [179, 512] on span "Gross Yearly Income" at bounding box center [131, 514] width 113 height 15
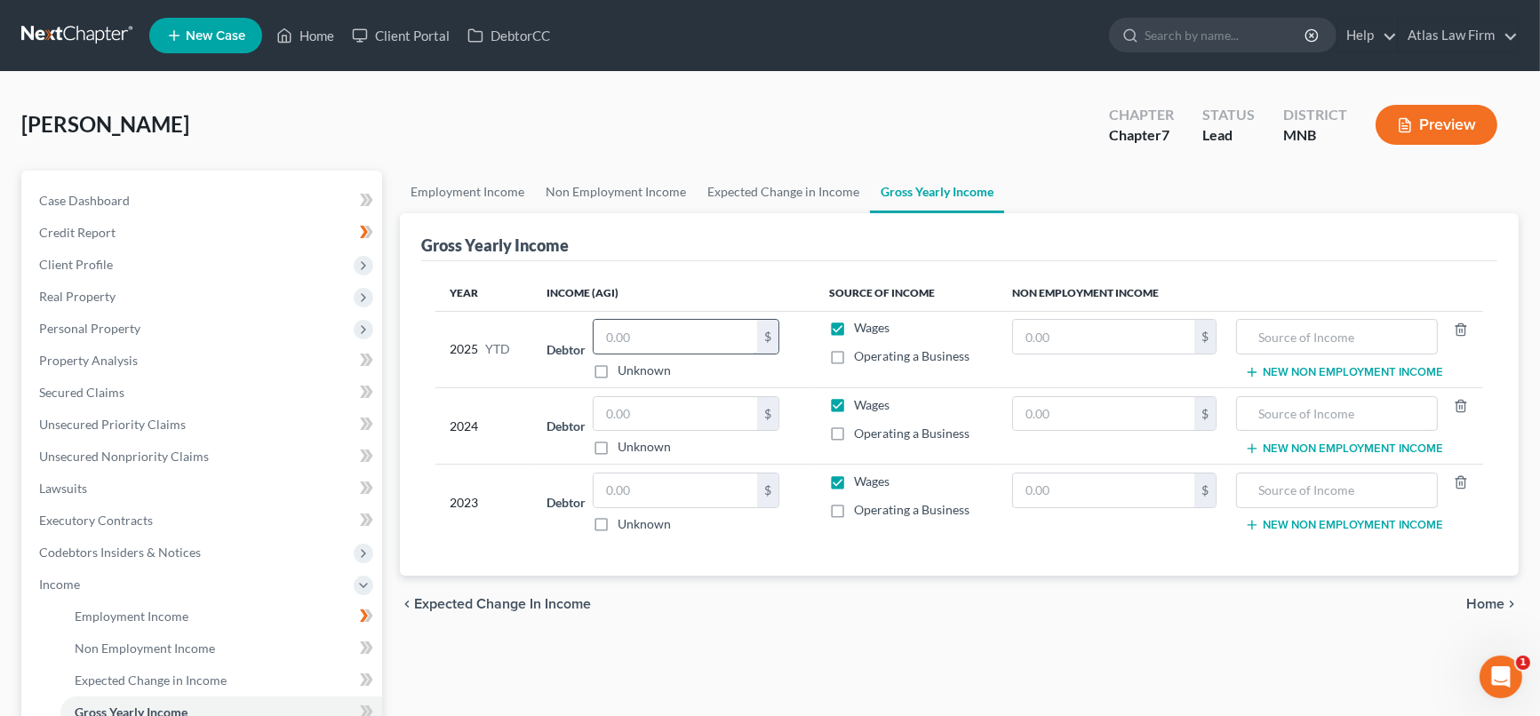
click at [730, 339] on input "text" at bounding box center [676, 337] width 164 height 34
type input "32,049.50"
click at [630, 407] on input "text" at bounding box center [676, 414] width 164 height 34
type input "56,517"
click at [662, 490] on input "text" at bounding box center [676, 491] width 164 height 34
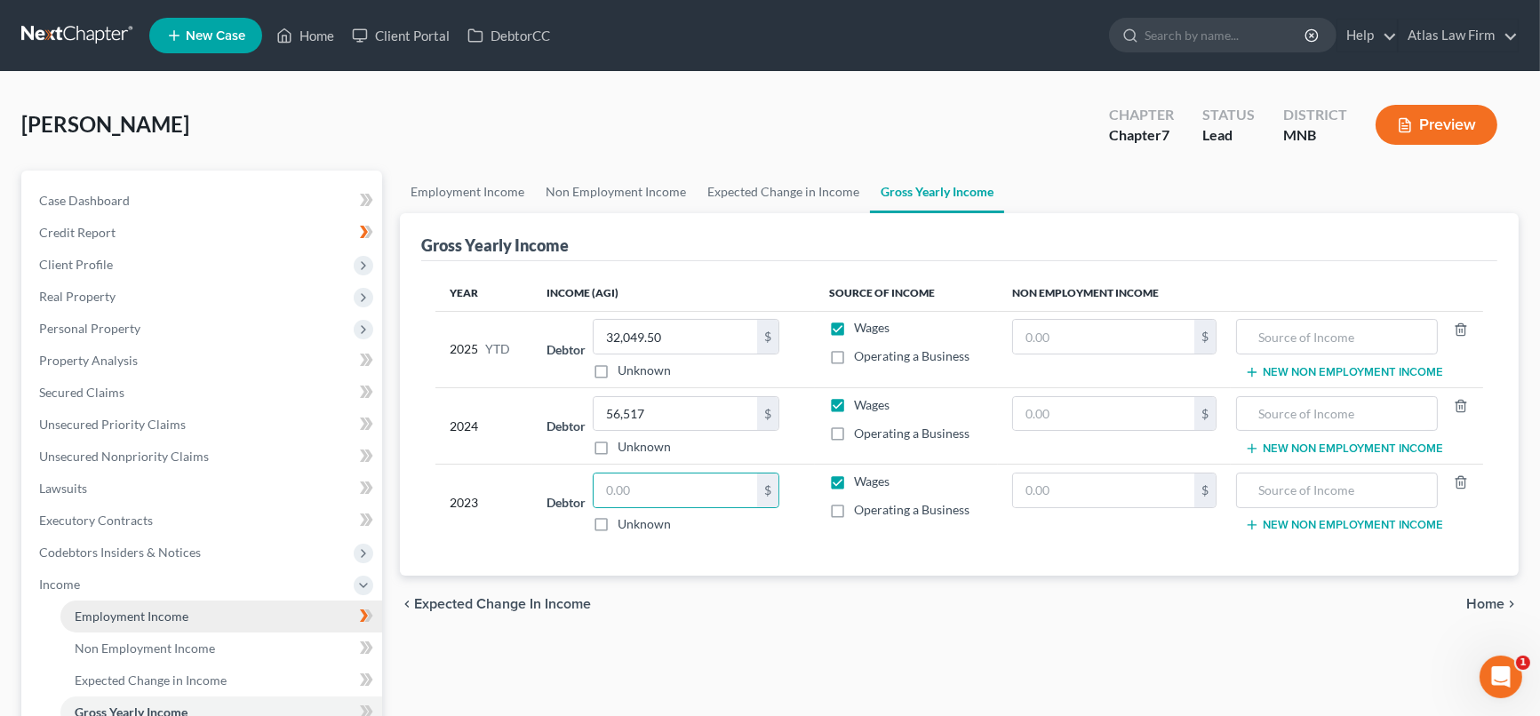
click at [163, 615] on span "Employment Income" at bounding box center [132, 616] width 114 height 15
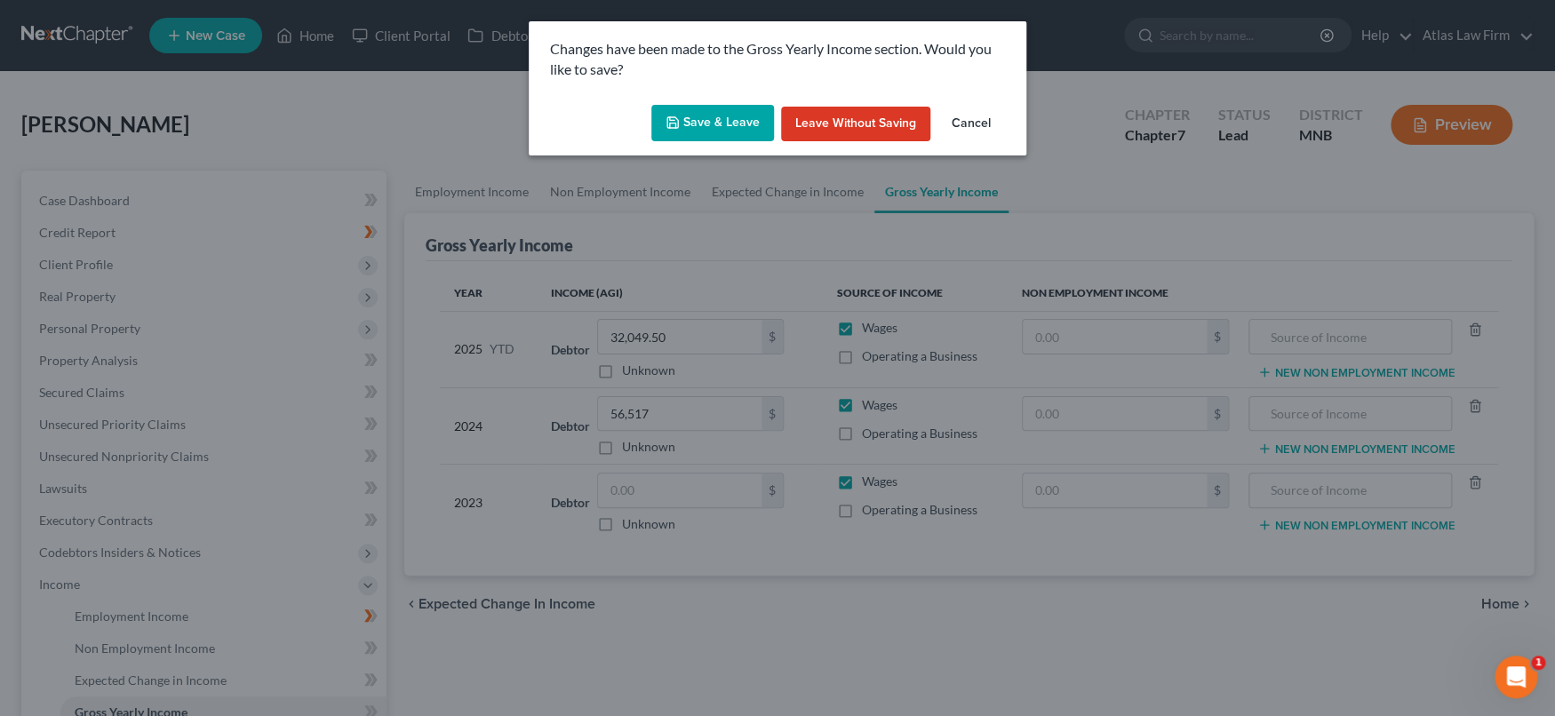
click at [715, 117] on button "Save & Leave" at bounding box center [712, 123] width 123 height 37
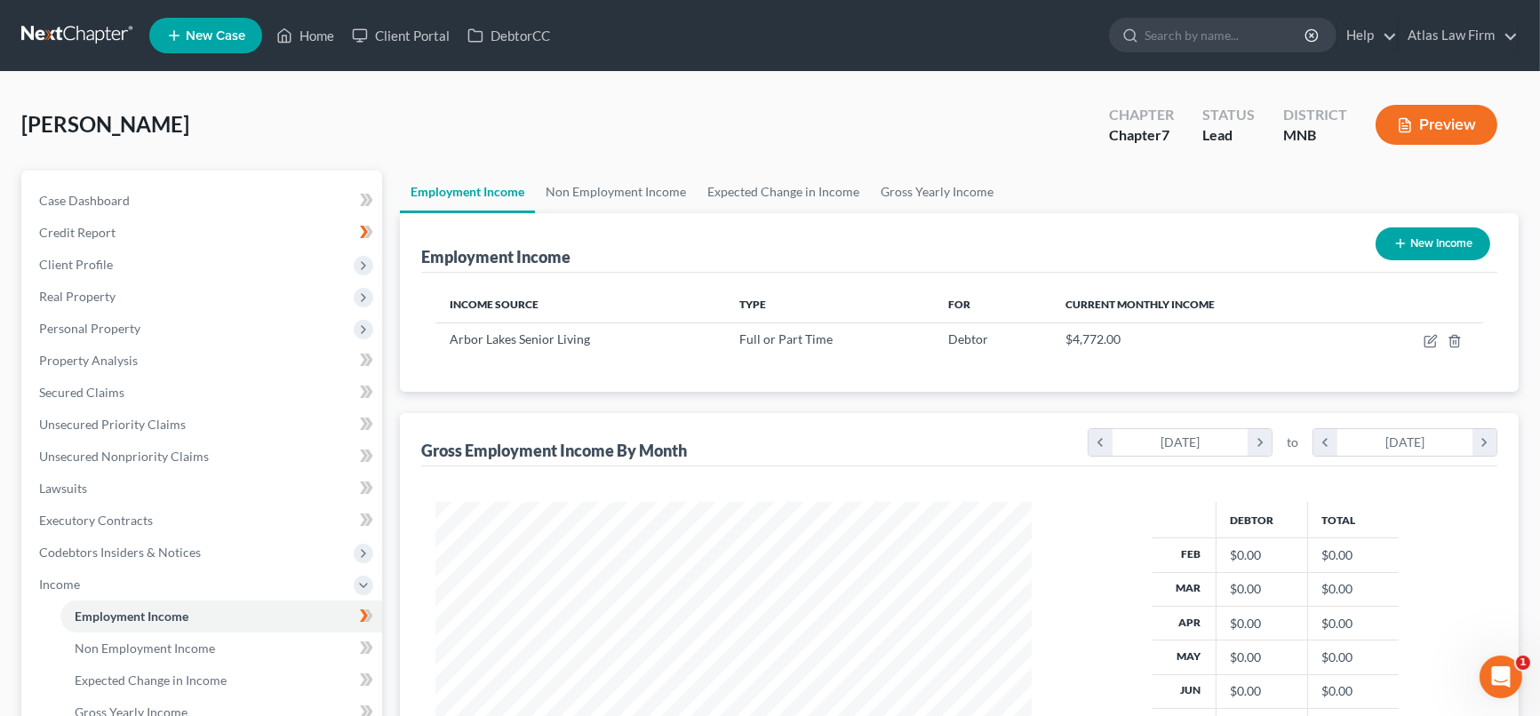
scroll to position [317, 631]
click at [91, 451] on span "Unsecured Nonpriority Claims" at bounding box center [124, 456] width 170 height 15
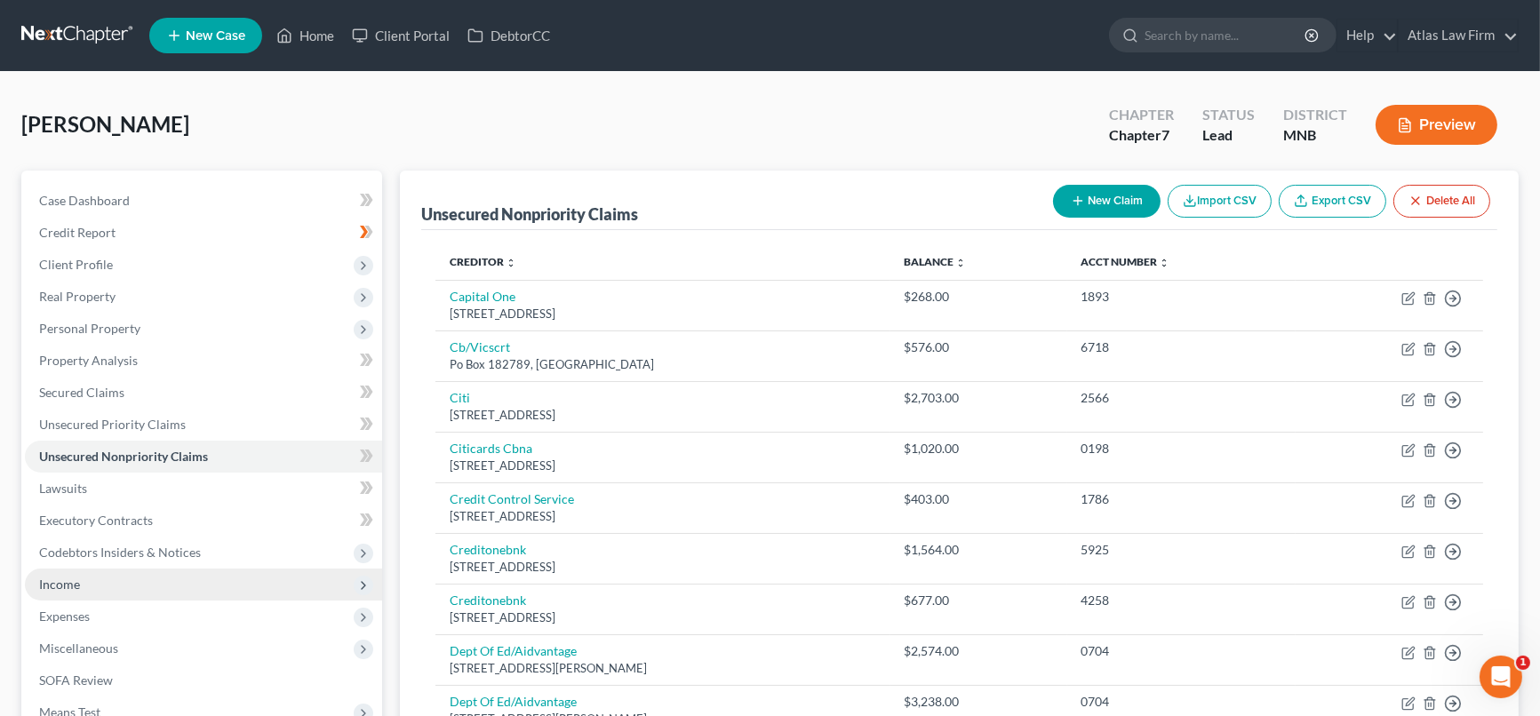
click at [123, 582] on span "Income" at bounding box center [203, 585] width 357 height 32
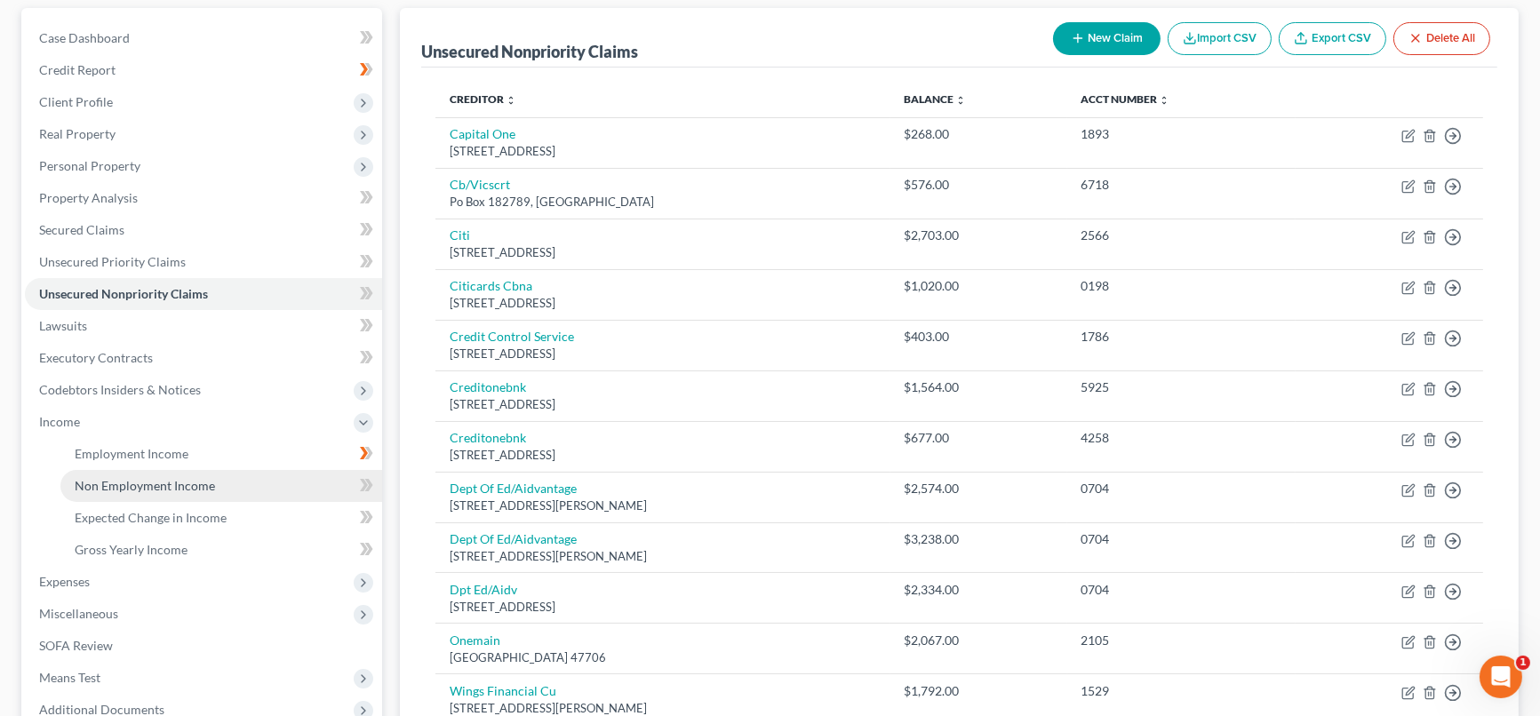
scroll to position [197, 0]
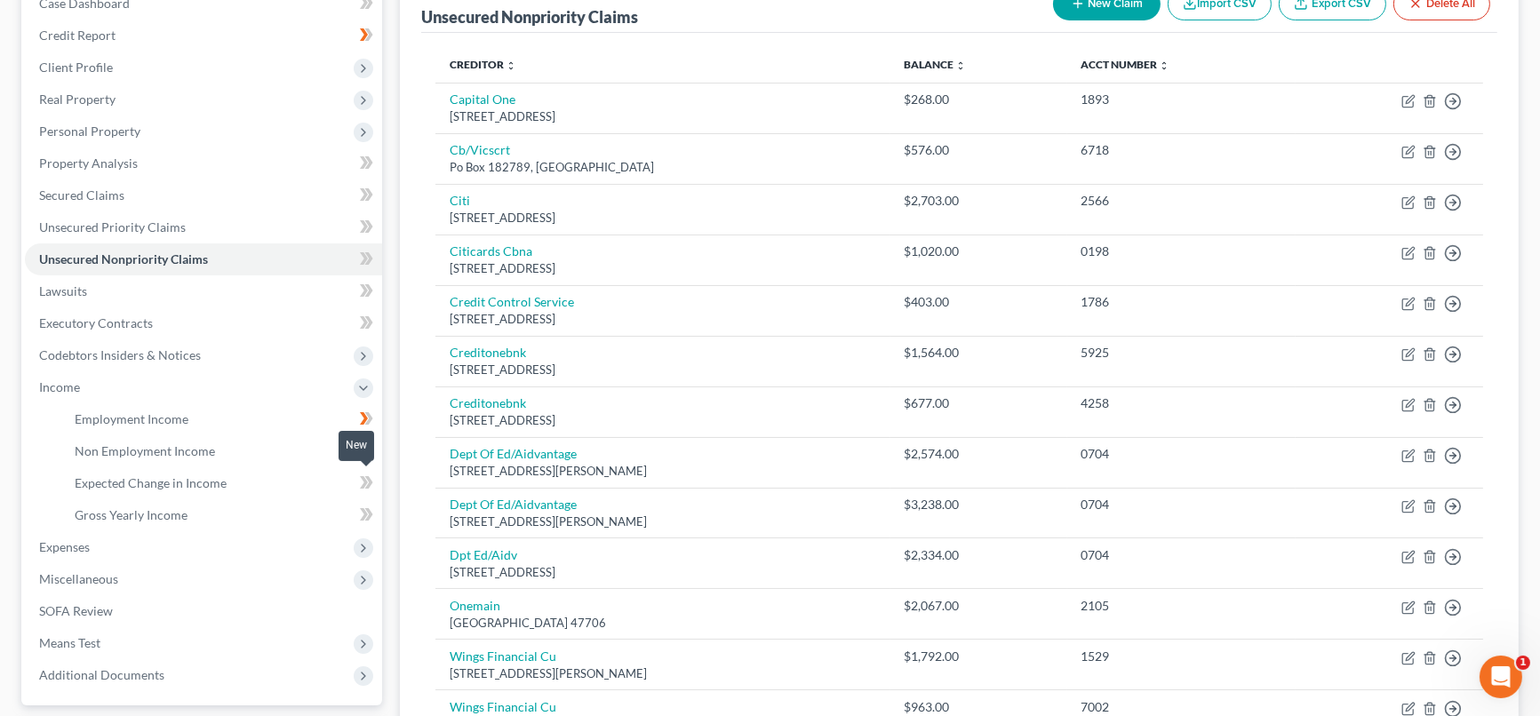
click at [365, 481] on icon at bounding box center [364, 482] width 8 height 12
click at [359, 483] on span at bounding box center [366, 485] width 31 height 27
click at [369, 485] on icon at bounding box center [369, 482] width 8 height 12
click at [371, 513] on icon at bounding box center [369, 514] width 8 height 12
click at [305, 514] on link "Gross Yearly Income" at bounding box center [221, 515] width 322 height 32
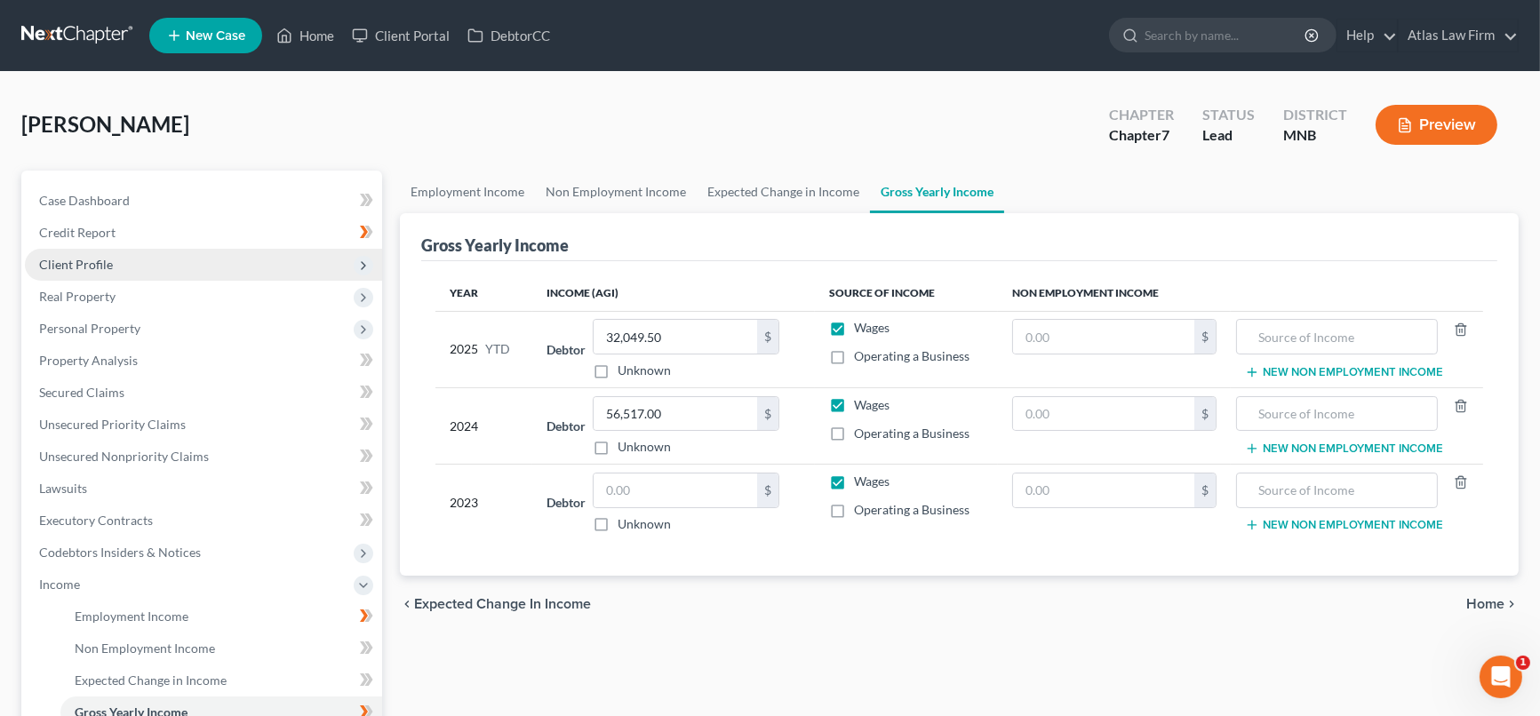
click at [109, 267] on span "Client Profile" at bounding box center [76, 264] width 74 height 15
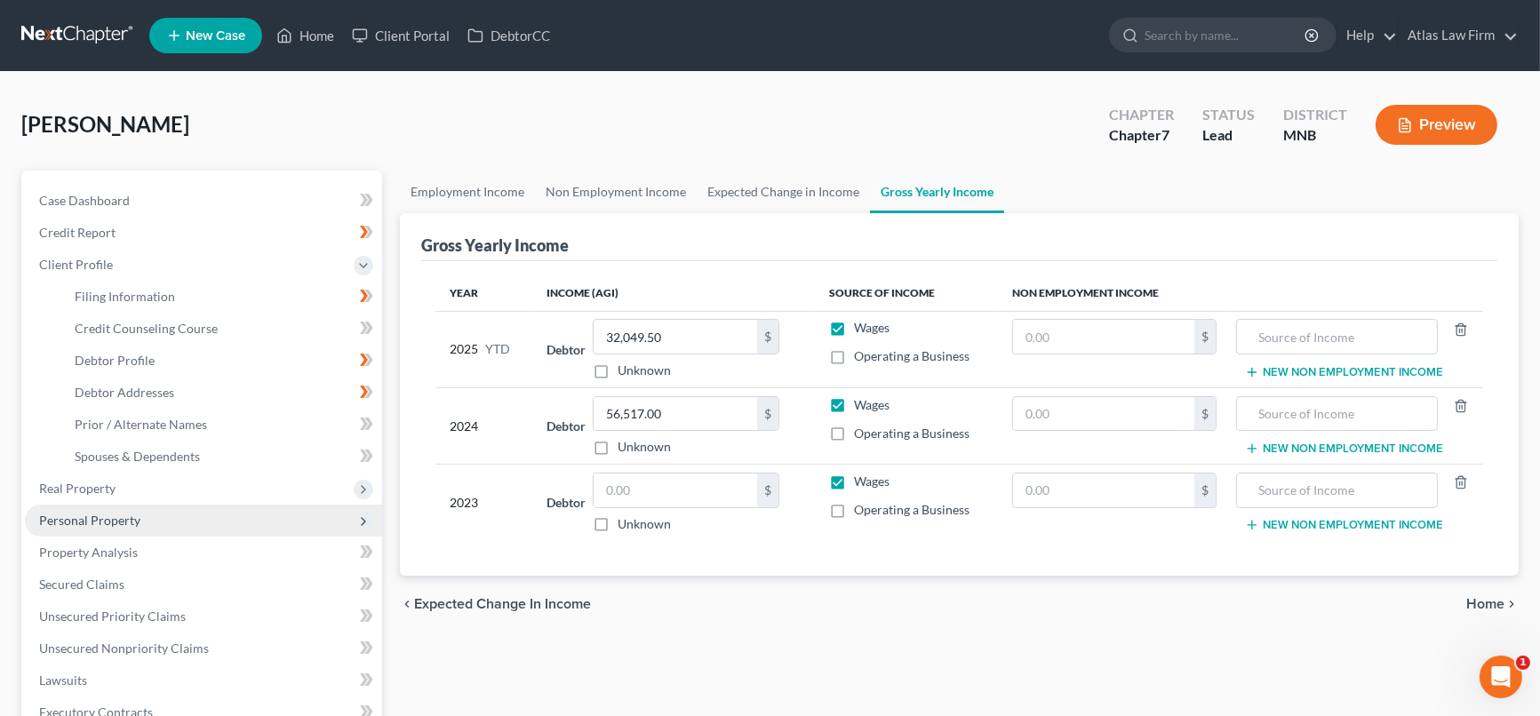
click at [97, 515] on span "Personal Property" at bounding box center [89, 520] width 101 height 15
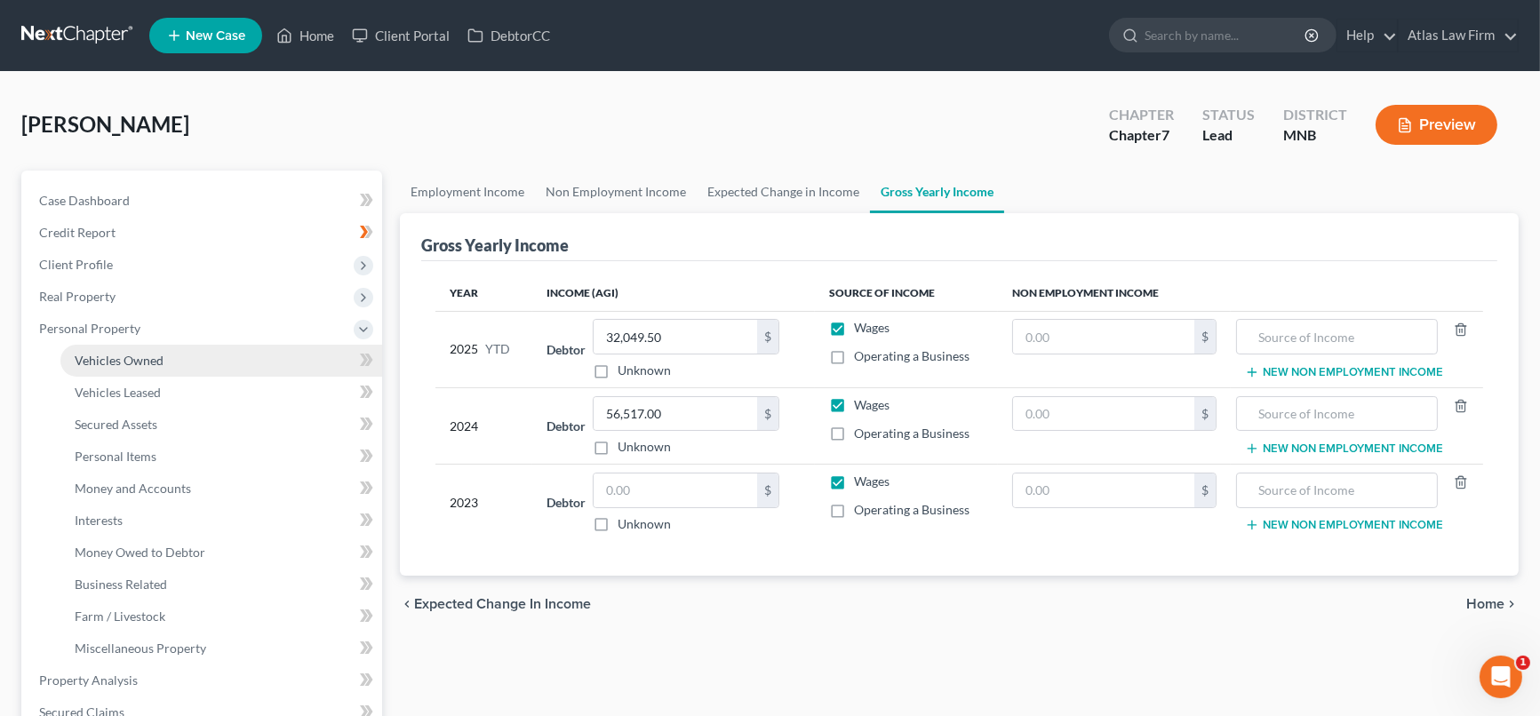
click at [173, 356] on link "Vehicles Owned" at bounding box center [221, 361] width 322 height 32
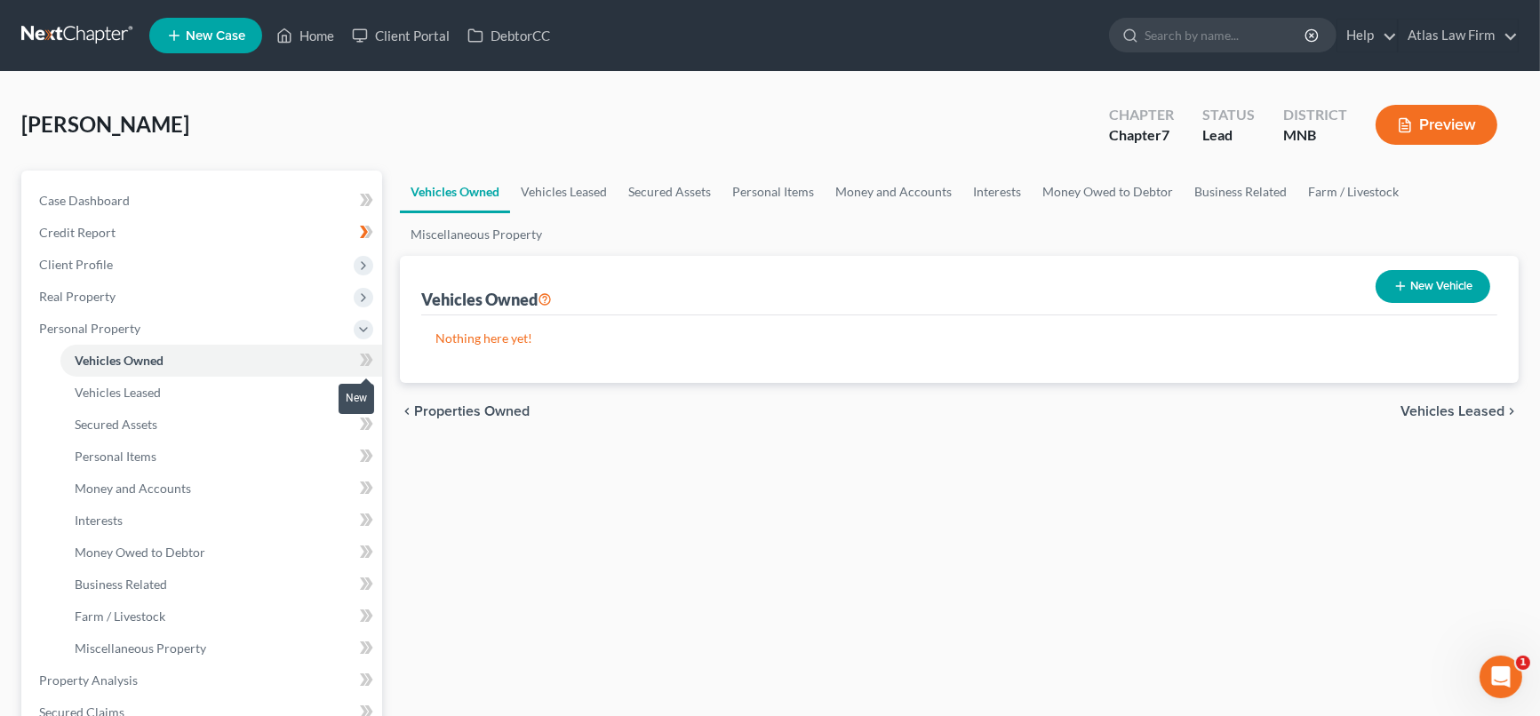
click at [365, 359] on icon at bounding box center [364, 360] width 8 height 12
click at [1400, 281] on icon "button" at bounding box center [1400, 286] width 14 height 14
select select "0"
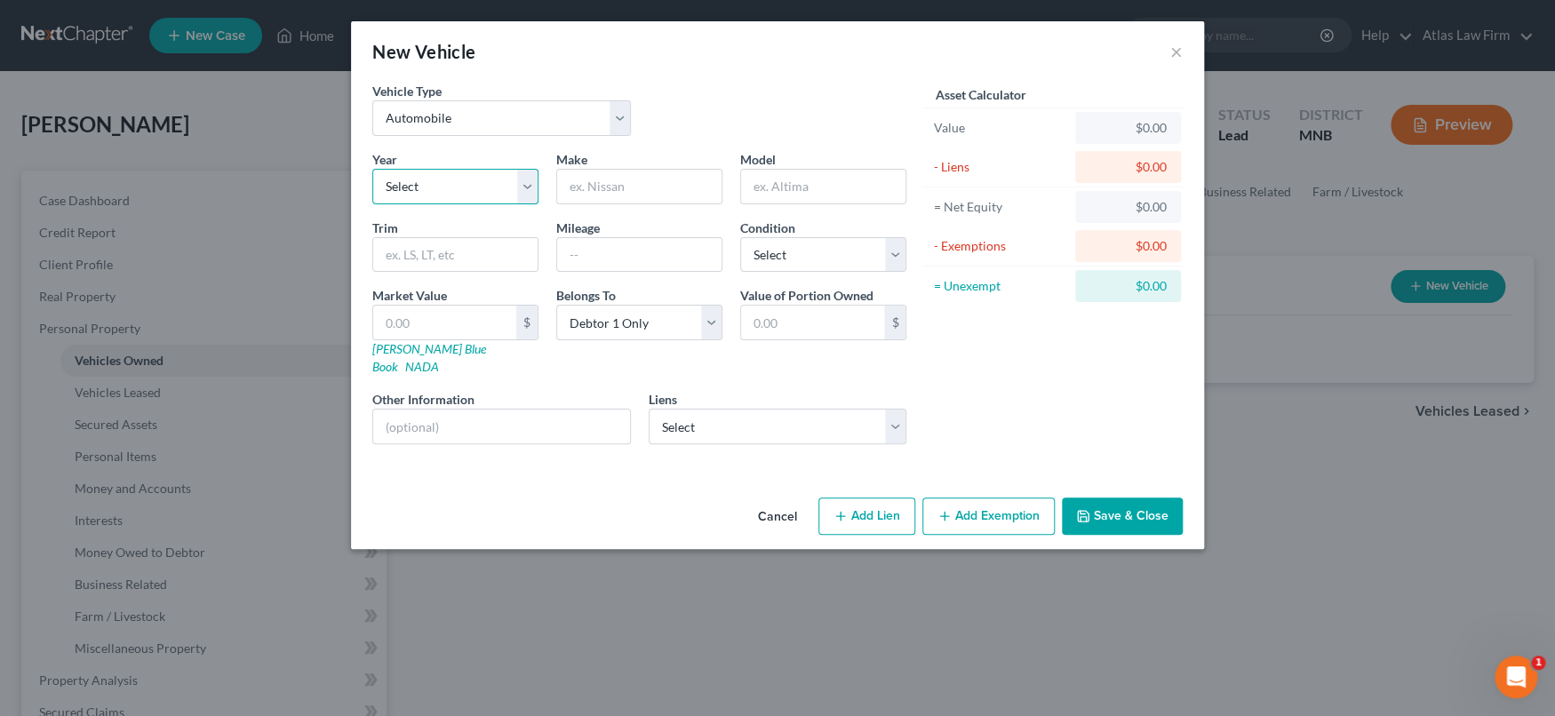
drag, startPoint x: 525, startPoint y: 181, endPoint x: 515, endPoint y: 202, distance: 22.7
click at [525, 181] on select "Select 2026 2025 2024 2023 2022 2021 2020 2019 2018 2017 2016 2015 2014 2013 20…" at bounding box center [455, 187] width 166 height 36
select select "12"
click at [372, 169] on select "Select 2026 2025 2024 2023 2022 2021 2020 2019 2018 2017 2016 2015 2014 2013 20…" at bounding box center [455, 187] width 166 height 36
click at [627, 175] on input "text" at bounding box center [639, 187] width 164 height 34
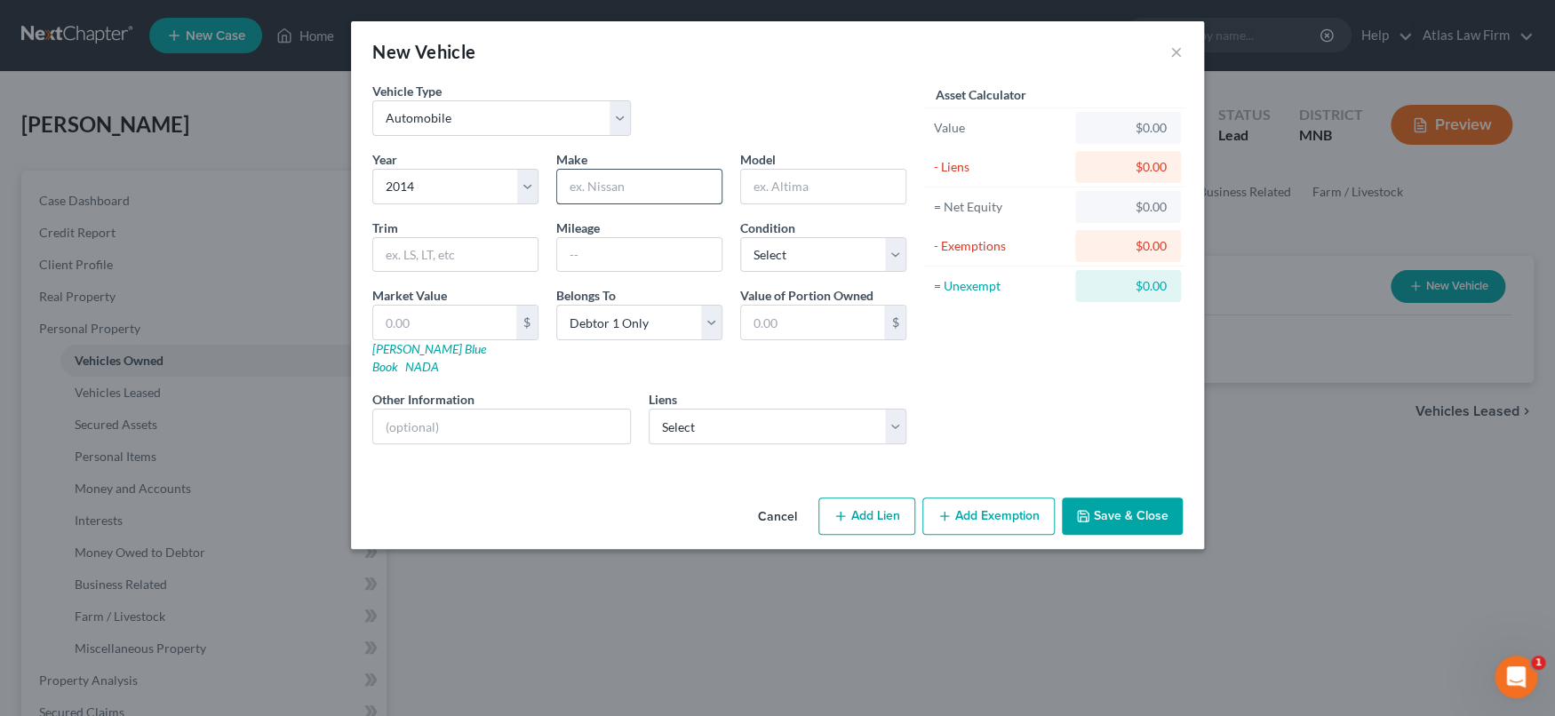
type input "Chevy"
click at [782, 187] on input "text" at bounding box center [823, 187] width 164 height 34
type input "c"
type input "[PERSON_NAME]"
click at [672, 256] on input "text" at bounding box center [639, 255] width 164 height 34
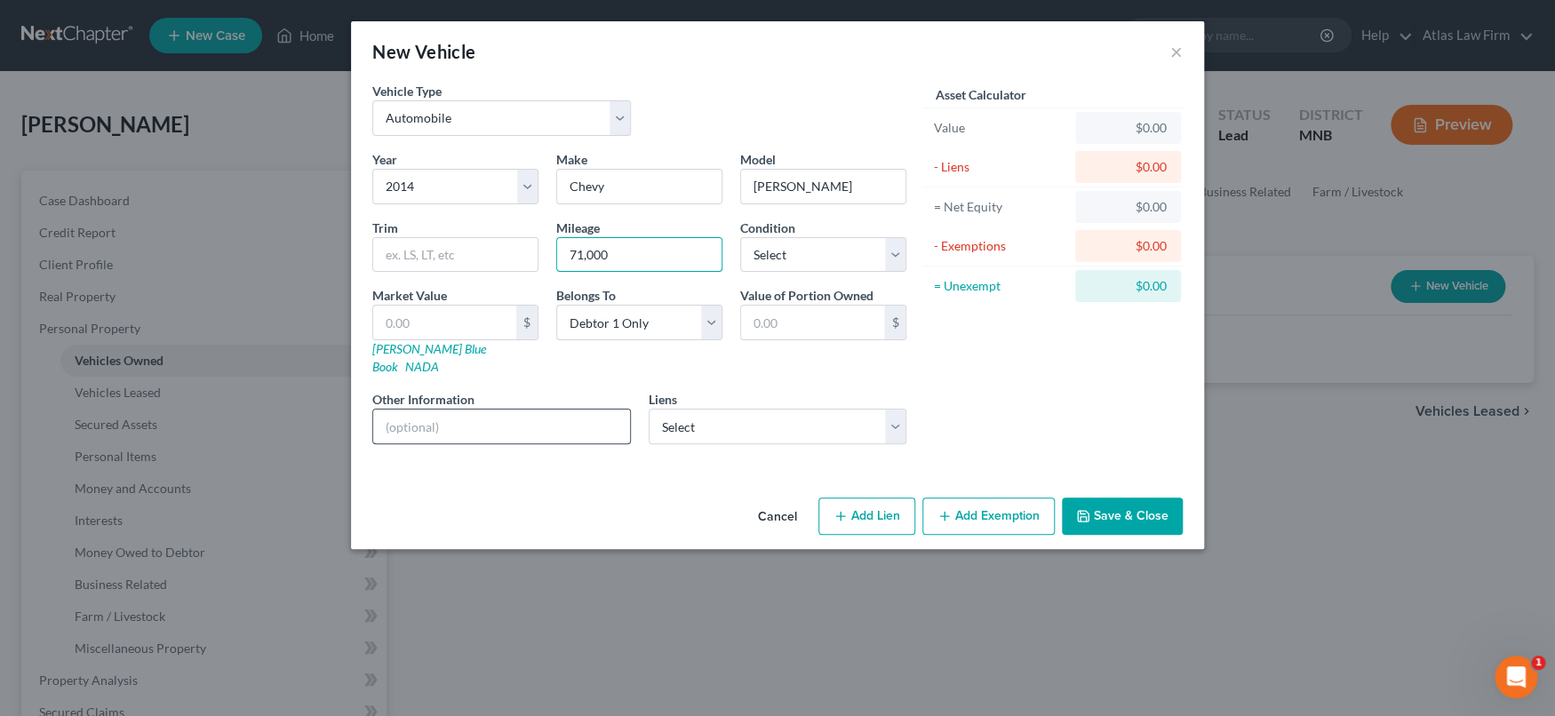
type input "71,000"
click at [480, 410] on input "text" at bounding box center [501, 427] width 257 height 34
type input "Value per [PERSON_NAME]."
click at [878, 257] on select "Select Excellent Very Good Good Fair Poor" at bounding box center [823, 255] width 166 height 36
select select "2"
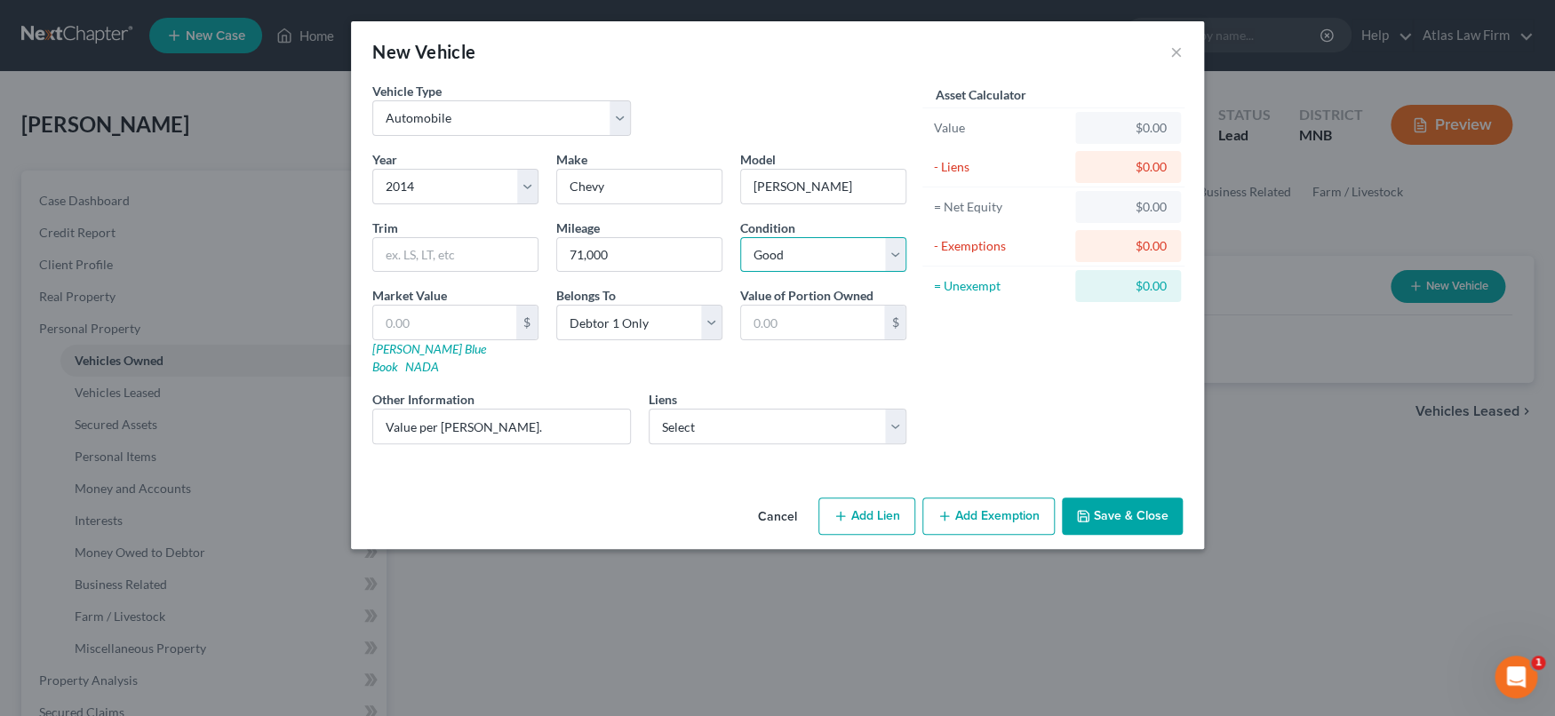
click at [740, 237] on select "Select Excellent Very Good Good Fair Poor" at bounding box center [823, 255] width 166 height 36
click at [472, 322] on input "text" at bounding box center [444, 323] width 143 height 34
paste input "5548"
type input "5548"
type input "5,548.00"
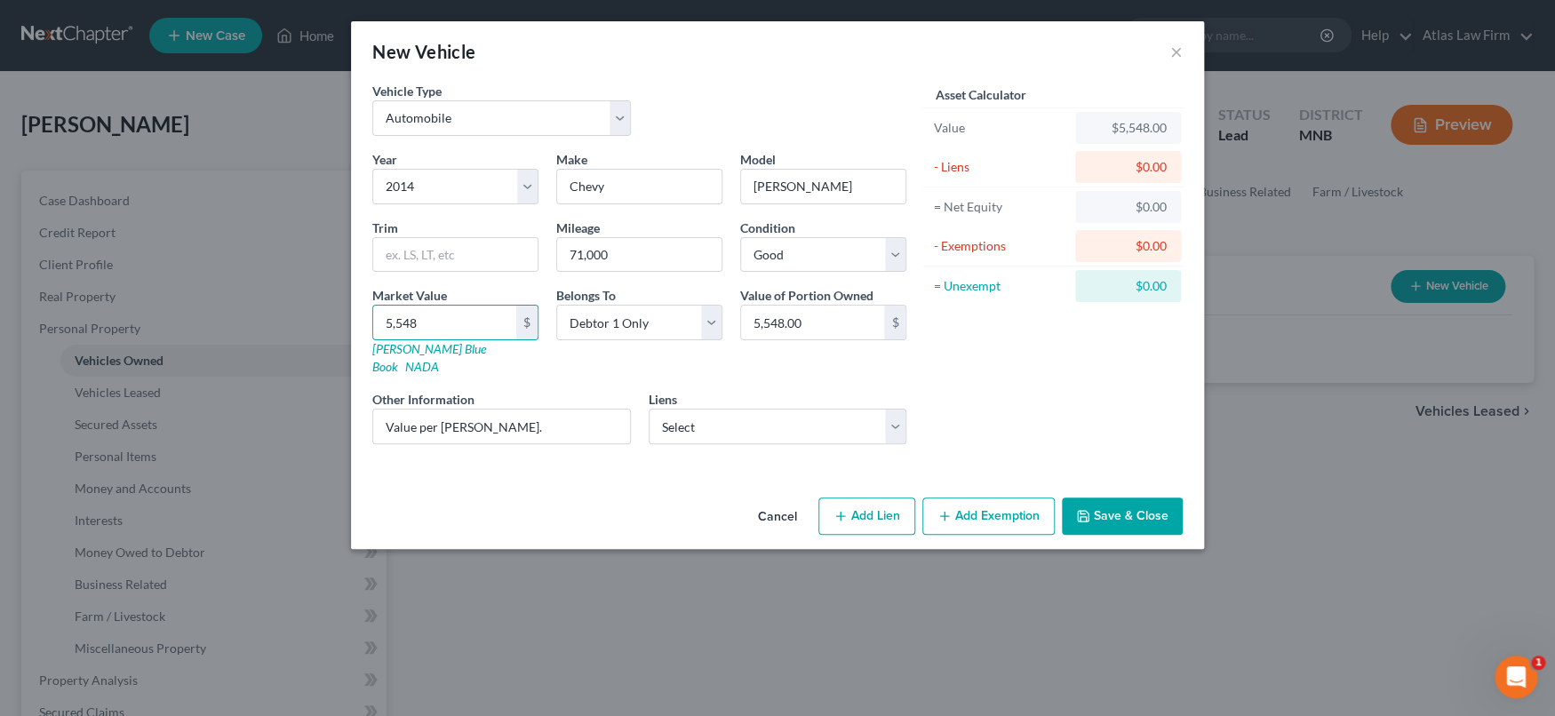
type input "5,548"
click at [1033, 498] on button "Add Exemption" at bounding box center [988, 516] width 132 height 37
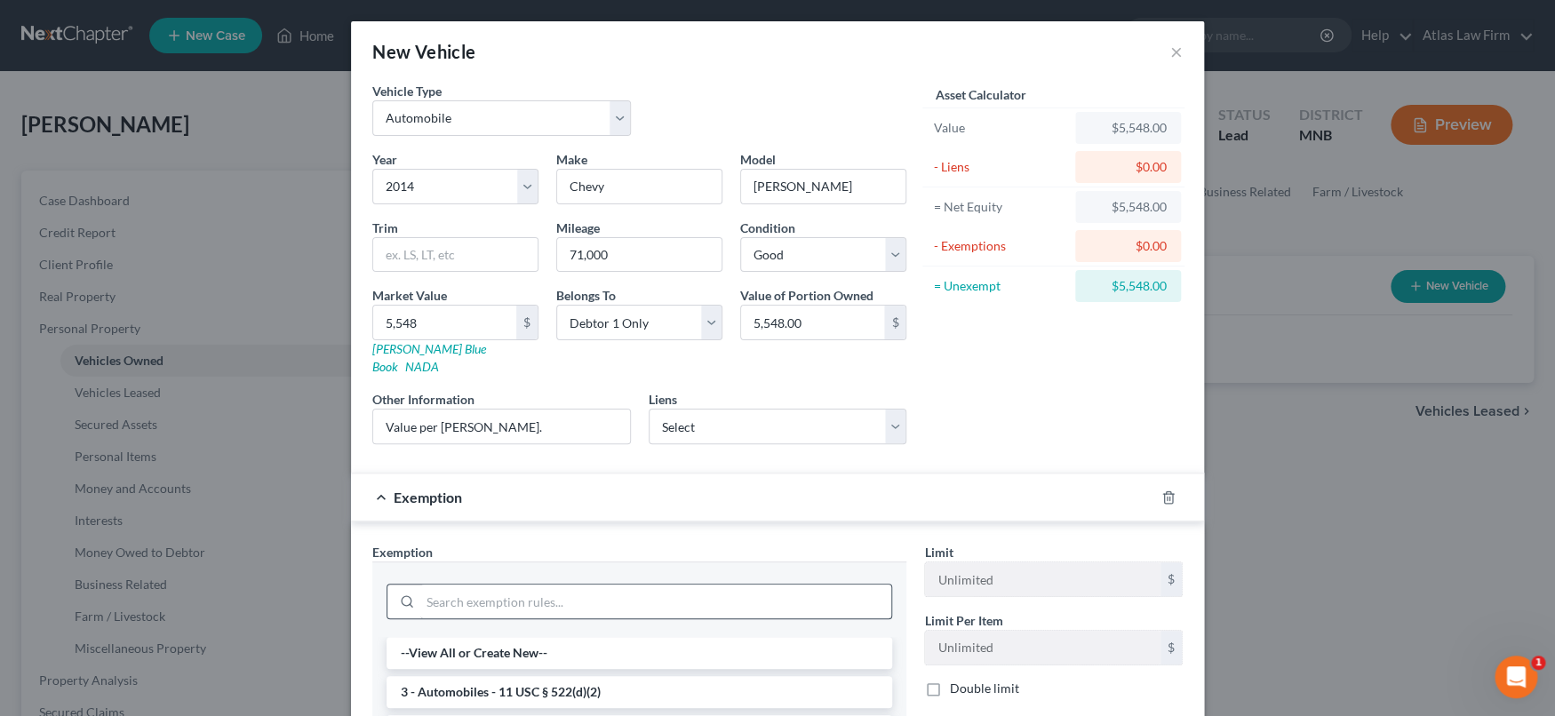
scroll to position [313, 0]
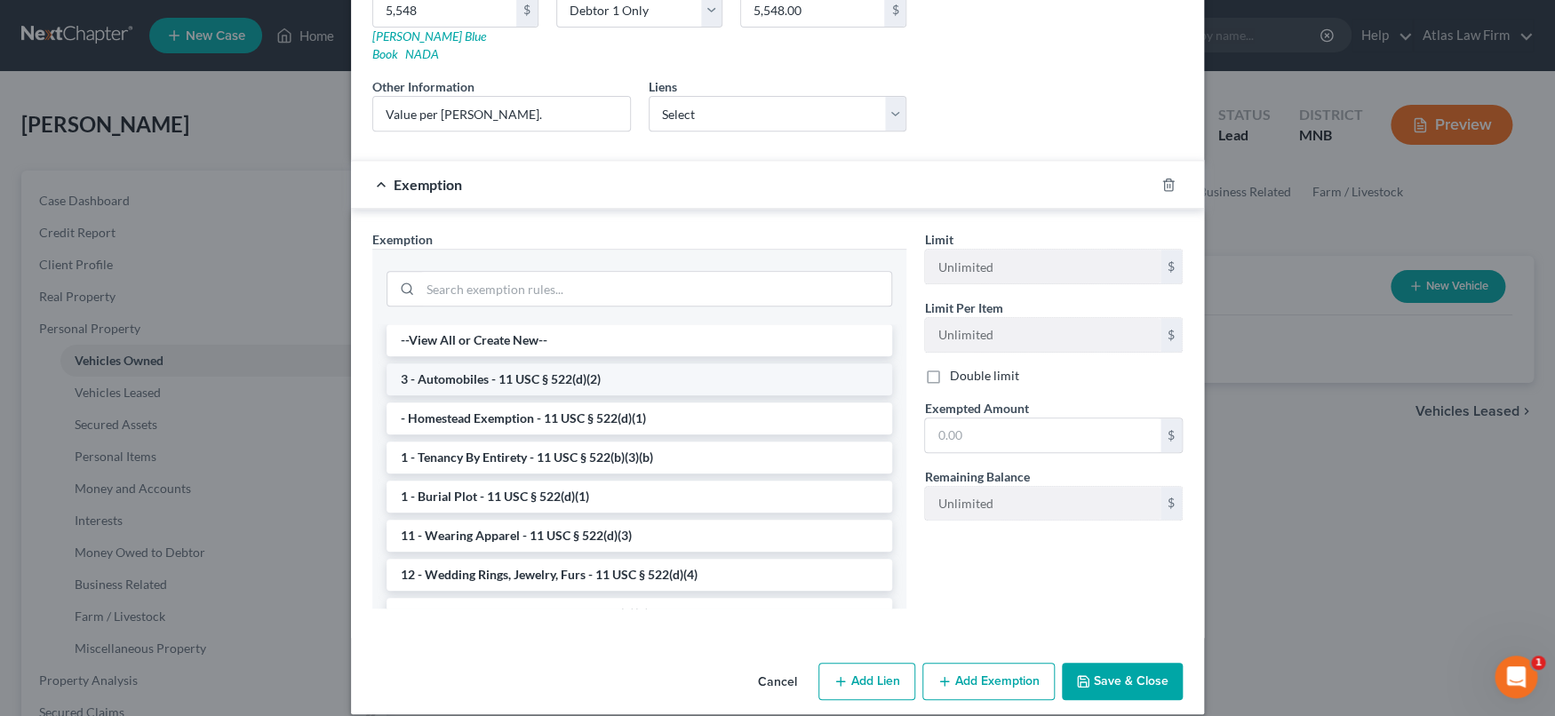
click at [637, 367] on li "3 - Automobiles - 11 USC § 522(d)(2)" at bounding box center [640, 379] width 506 height 32
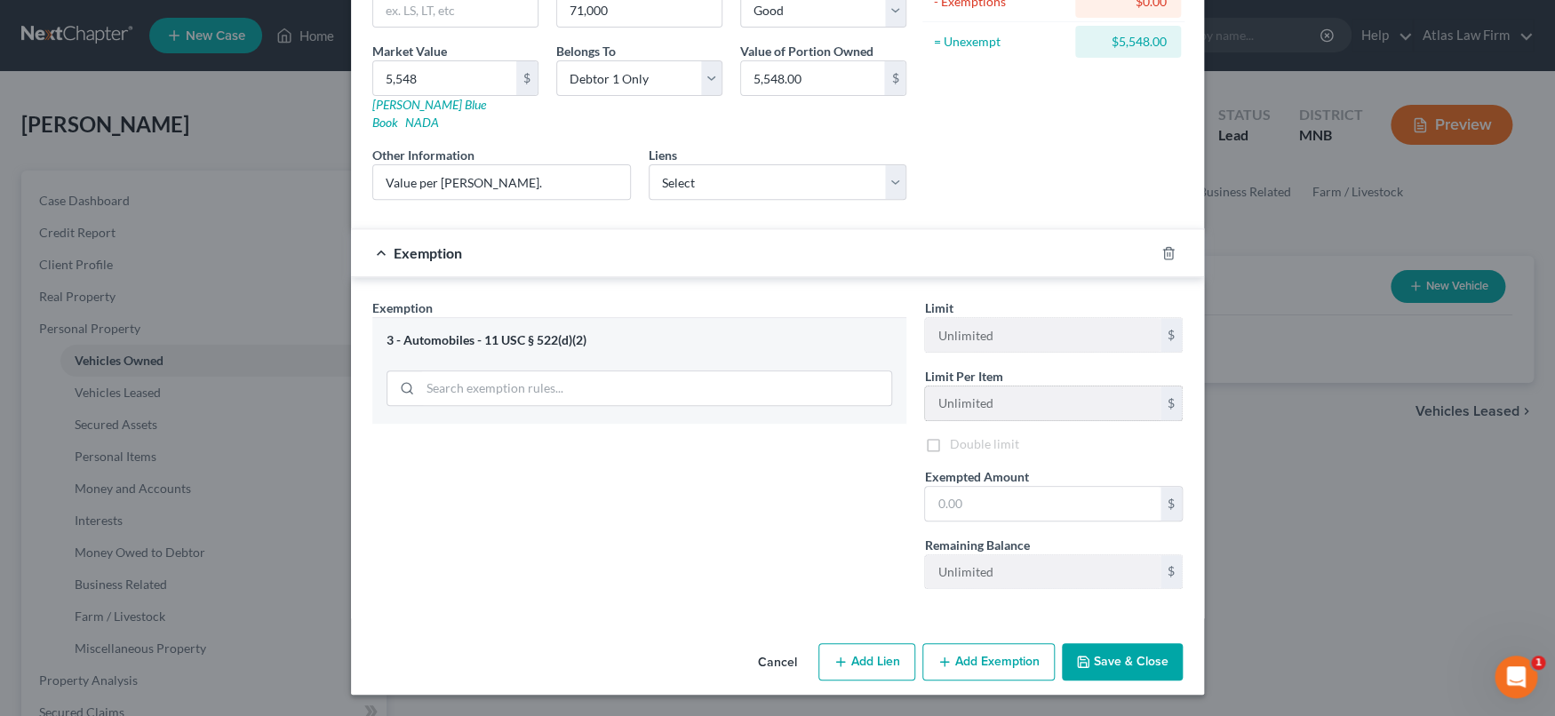
scroll to position [225, 0]
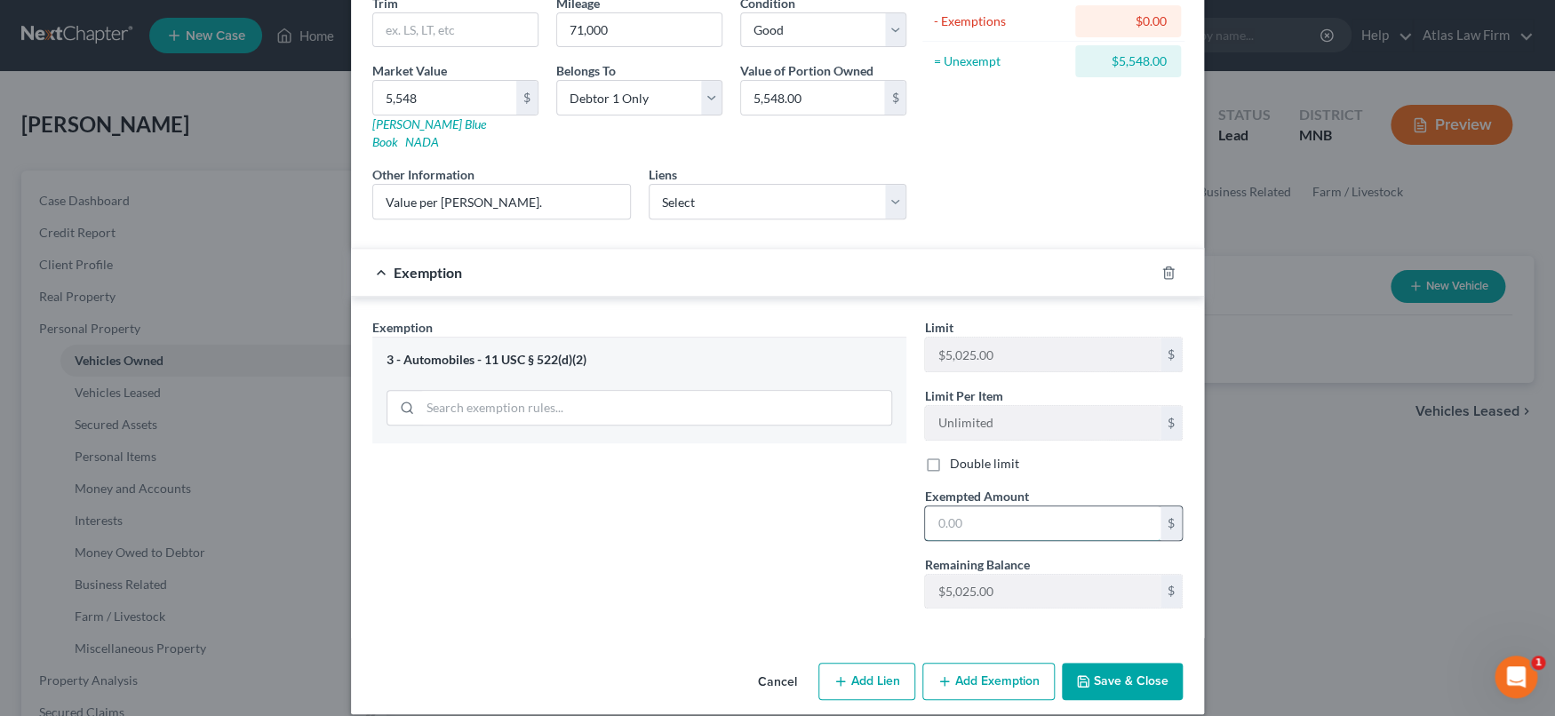
click at [1034, 507] on input "text" at bounding box center [1042, 524] width 235 height 34
paste input "5548"
drag, startPoint x: 1072, startPoint y: 505, endPoint x: 883, endPoint y: 508, distance: 188.4
click at [883, 508] on div "Exemption Set must be selected for CA. Exemption * 3 - Automobiles - 11 USC § 5…" at bounding box center [777, 471] width 828 height 306
type input "5,025"
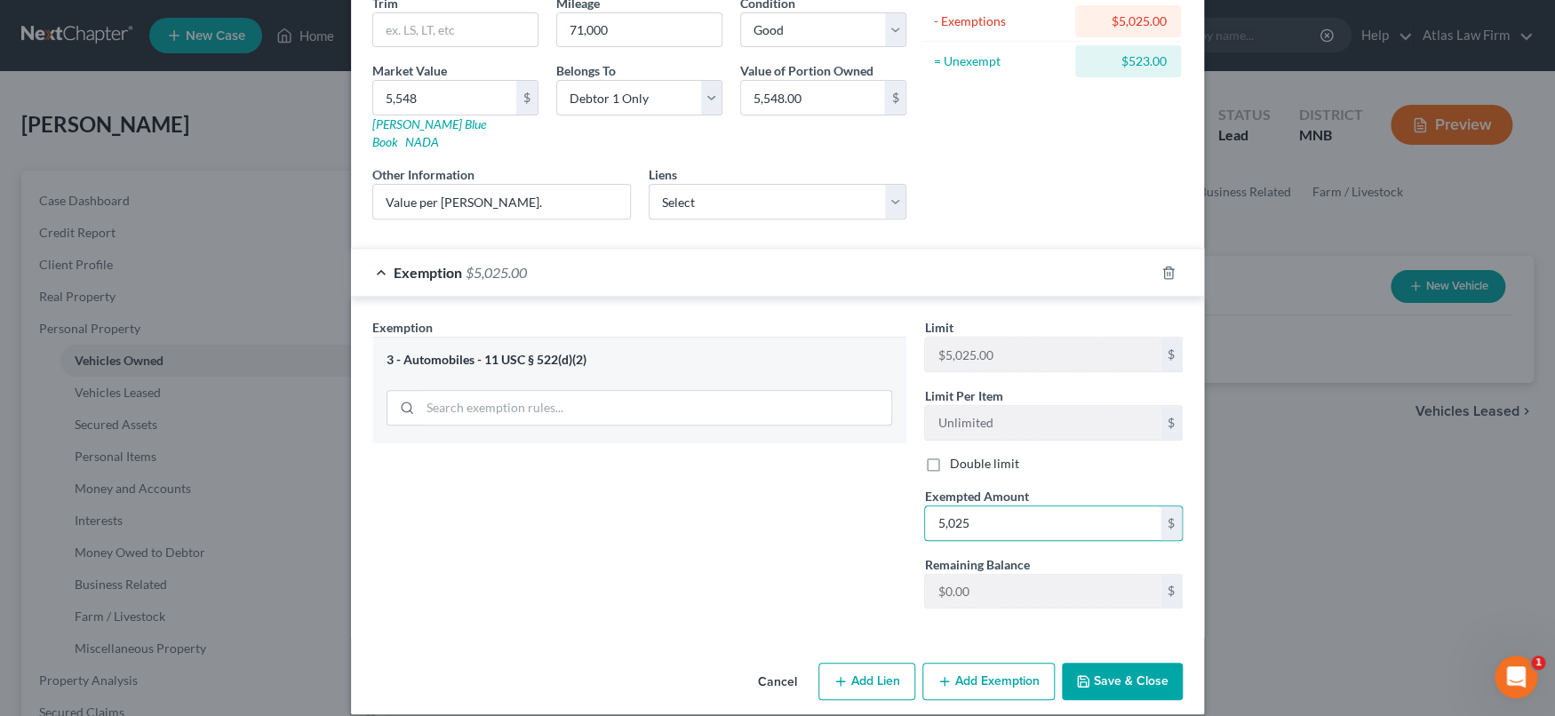
click at [1105, 663] on button "Save & Close" at bounding box center [1122, 681] width 121 height 37
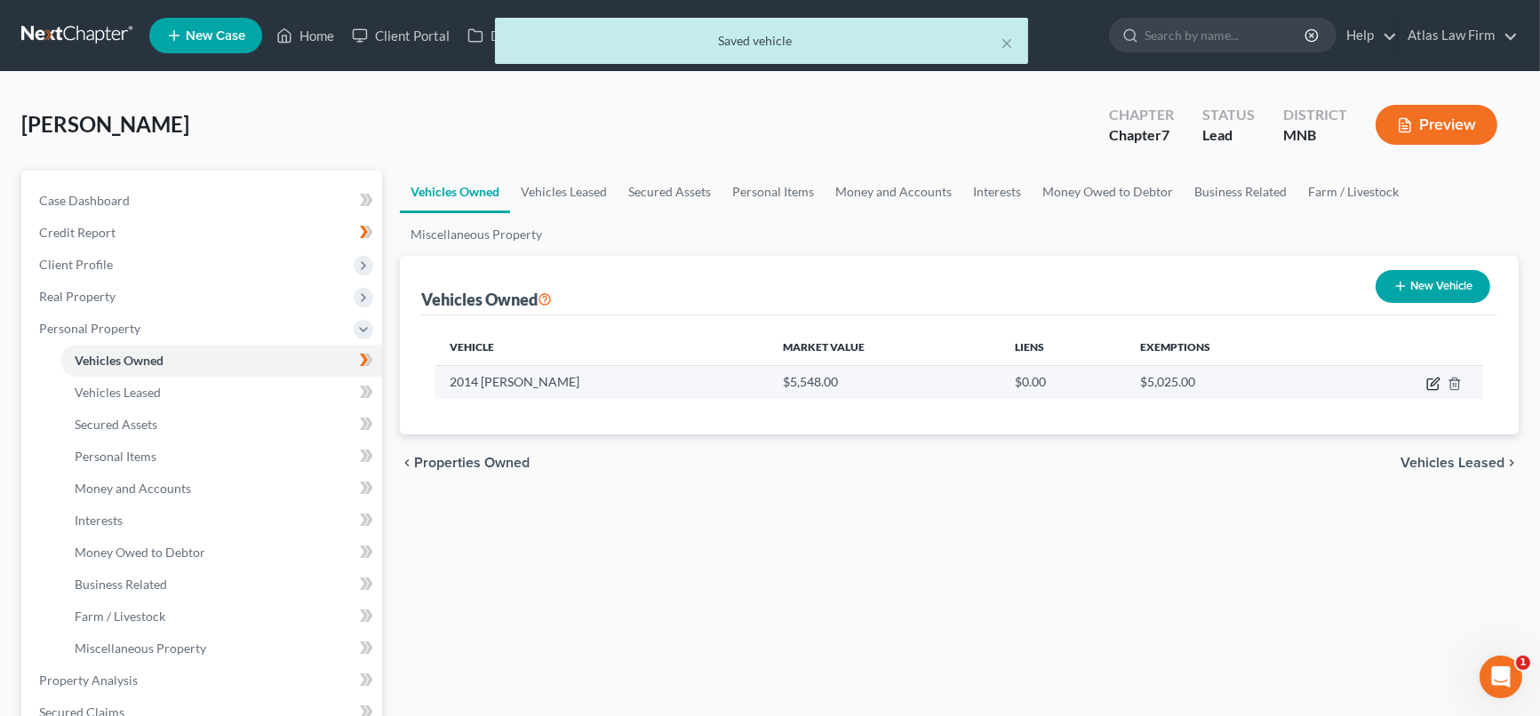
click at [1434, 377] on icon "button" at bounding box center [1433, 384] width 14 height 14
select select "0"
select select "12"
select select "2"
select select "0"
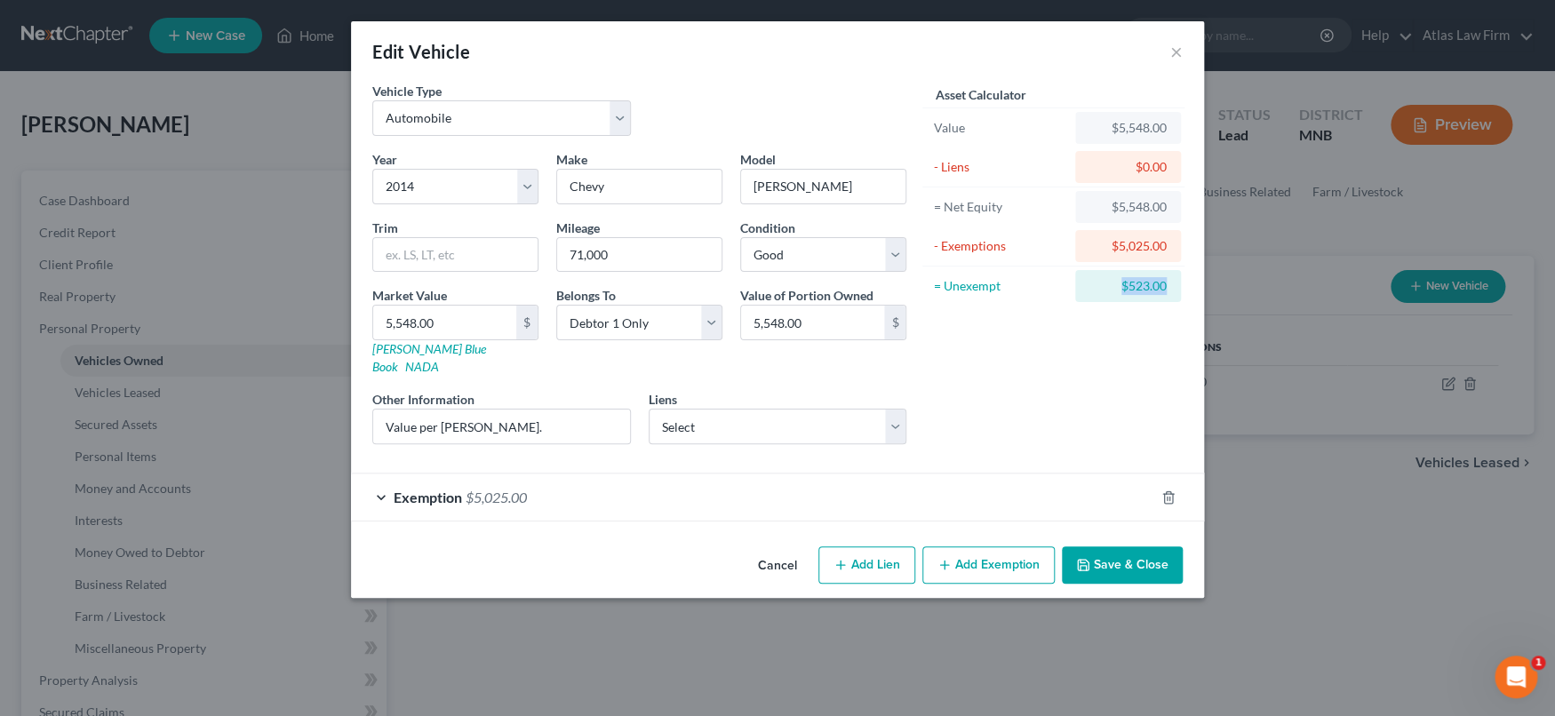
drag, startPoint x: 1111, startPoint y: 279, endPoint x: 1166, endPoint y: 287, distance: 55.7
click at [1166, 287] on div "$523.00" at bounding box center [1127, 286] width 77 height 18
copy div "$523.00"
click at [970, 546] on button "Add Exemption" at bounding box center [988, 564] width 132 height 37
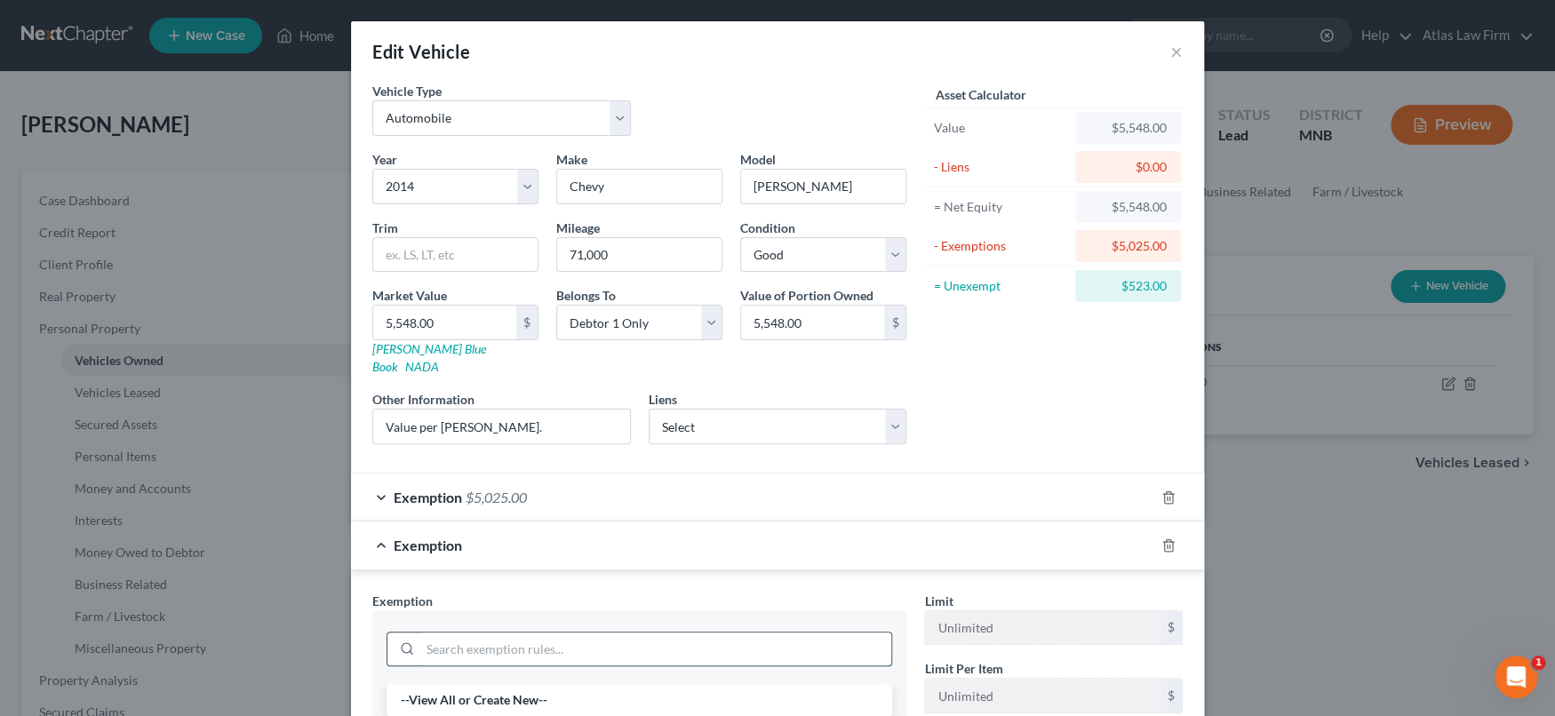
click at [787, 634] on input "search" at bounding box center [655, 650] width 471 height 34
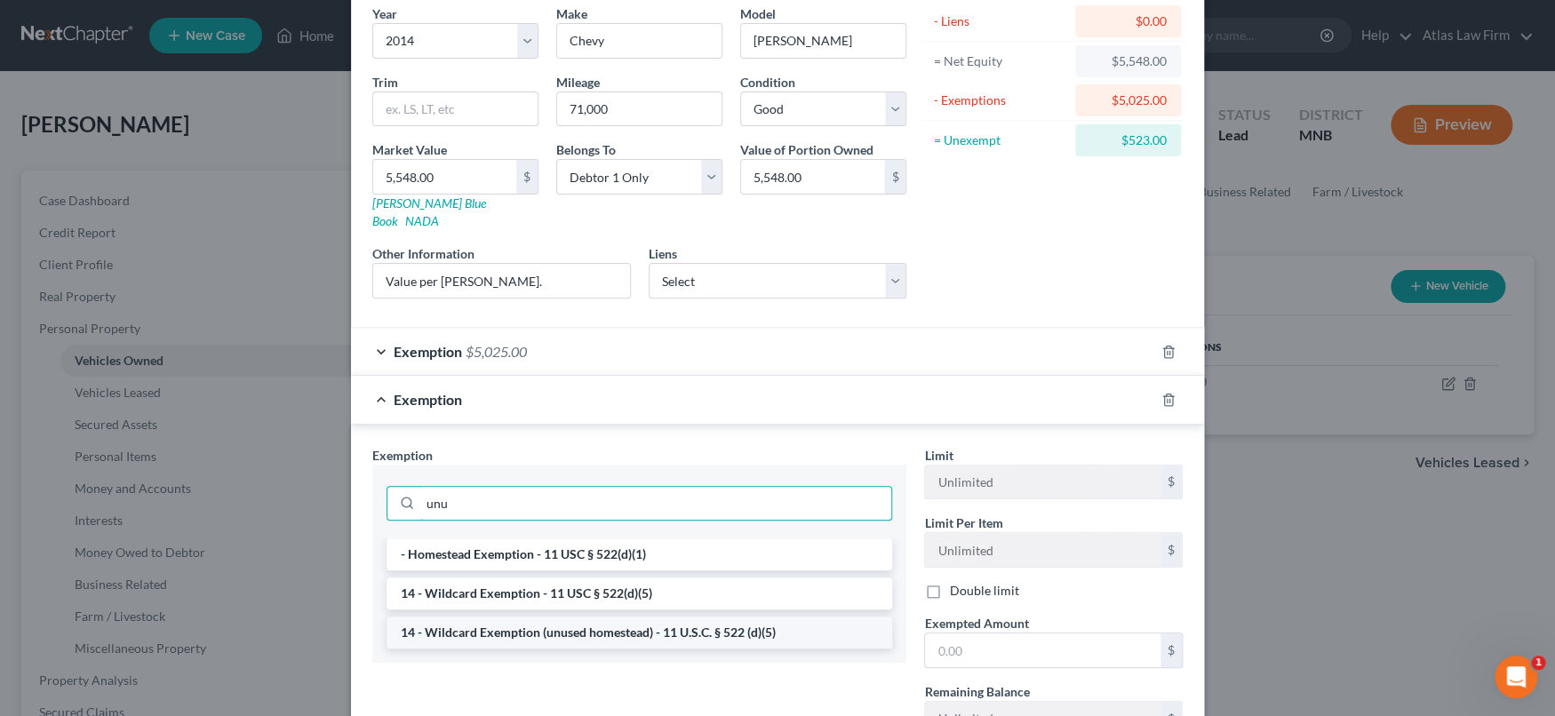
scroll to position [197, 0]
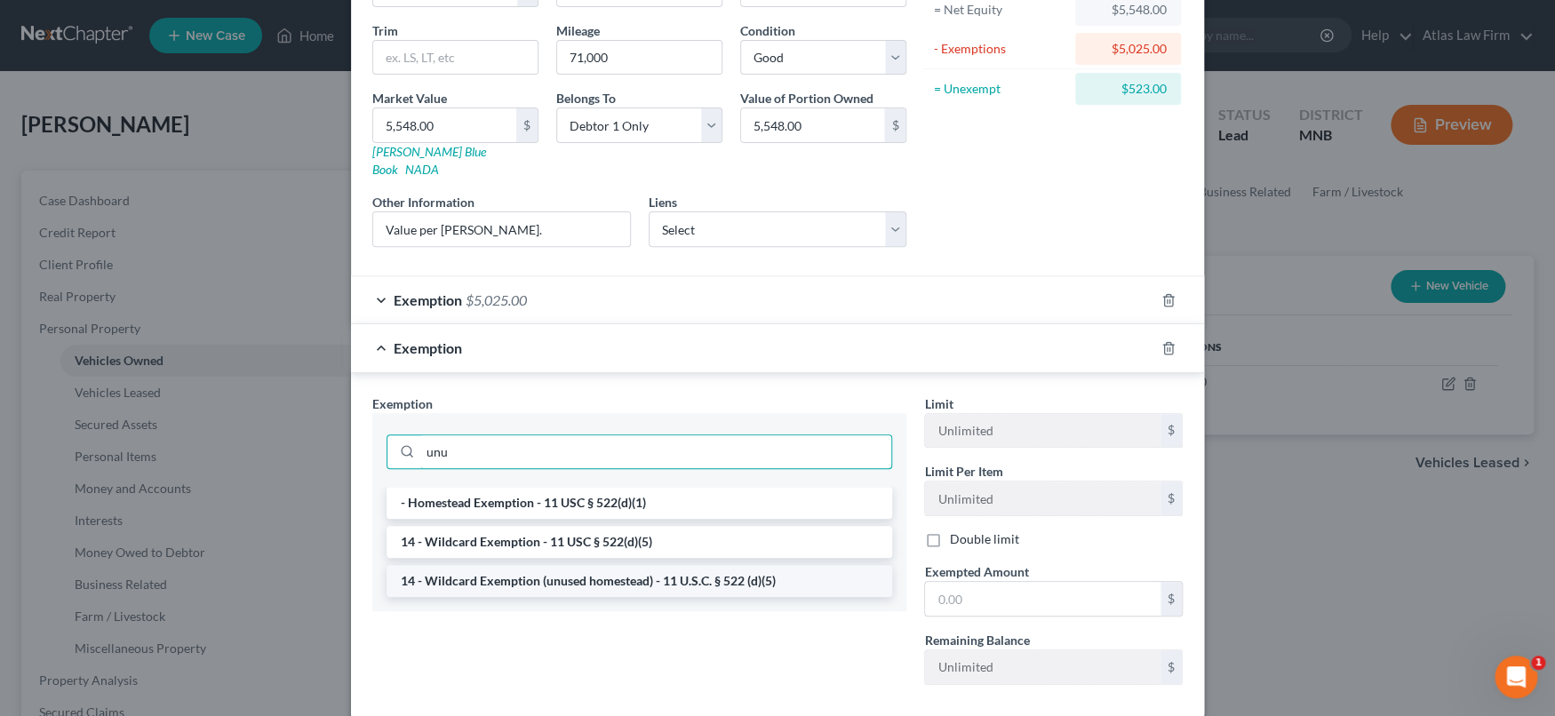
type input "unu"
click at [743, 565] on li "14 - Wildcard Exemption (unused homestead) - 11 U.S.C. § 522 (d)(5)" at bounding box center [640, 581] width 506 height 32
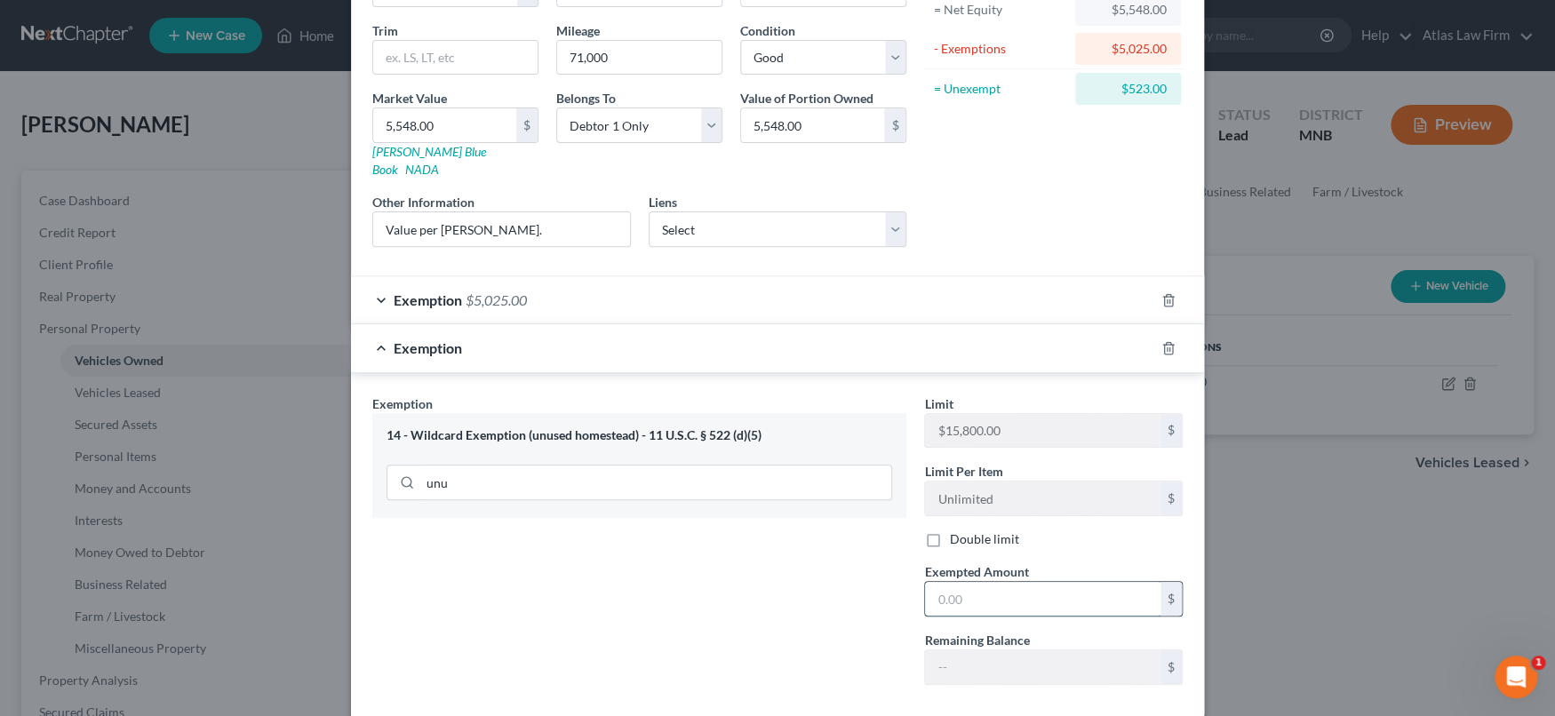
click at [1009, 585] on input "text" at bounding box center [1042, 599] width 235 height 34
paste input "$523.00"
type input "523.00"
click at [625, 633] on div "Exemption Set must be selected for CA. Exemption * 14 - Wildcard Exemption (unu…" at bounding box center [639, 547] width 552 height 305
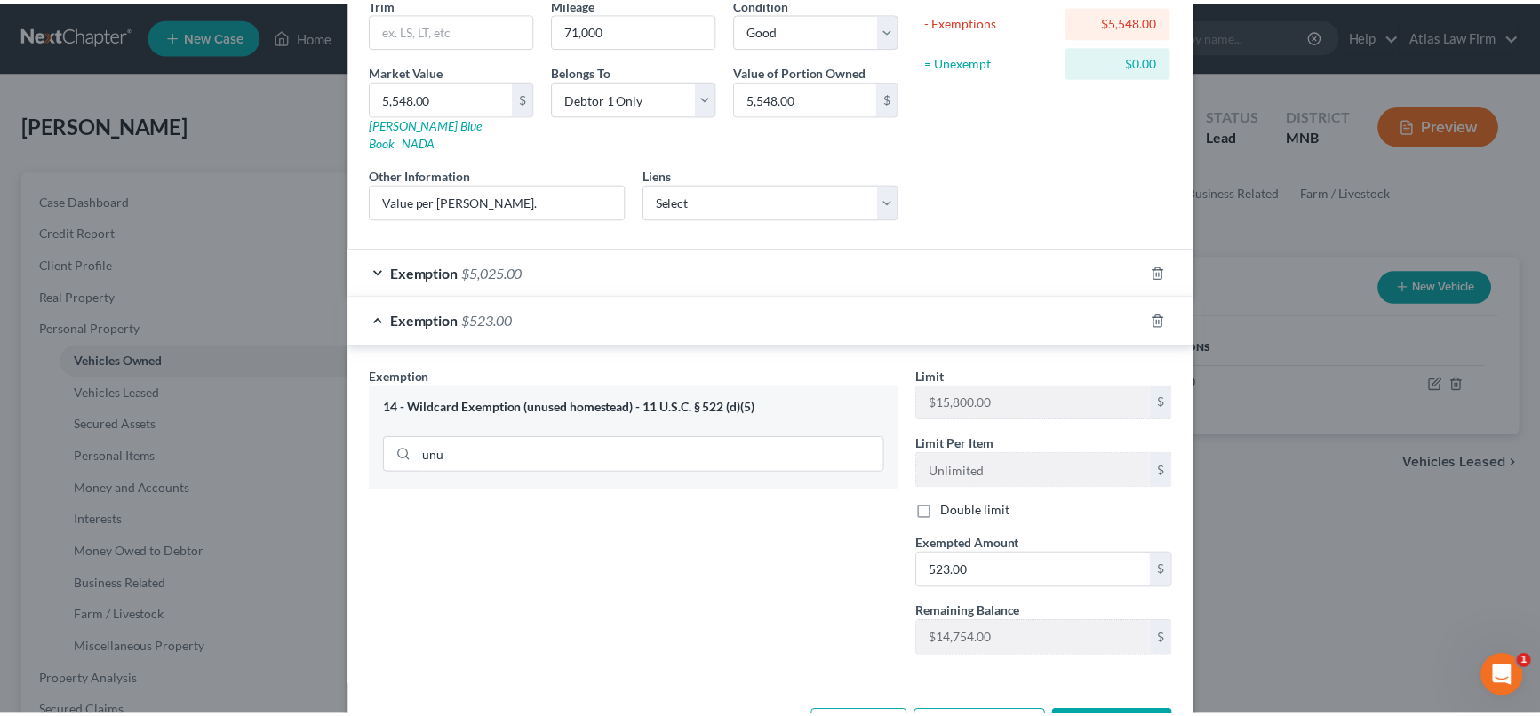
scroll to position [272, 0]
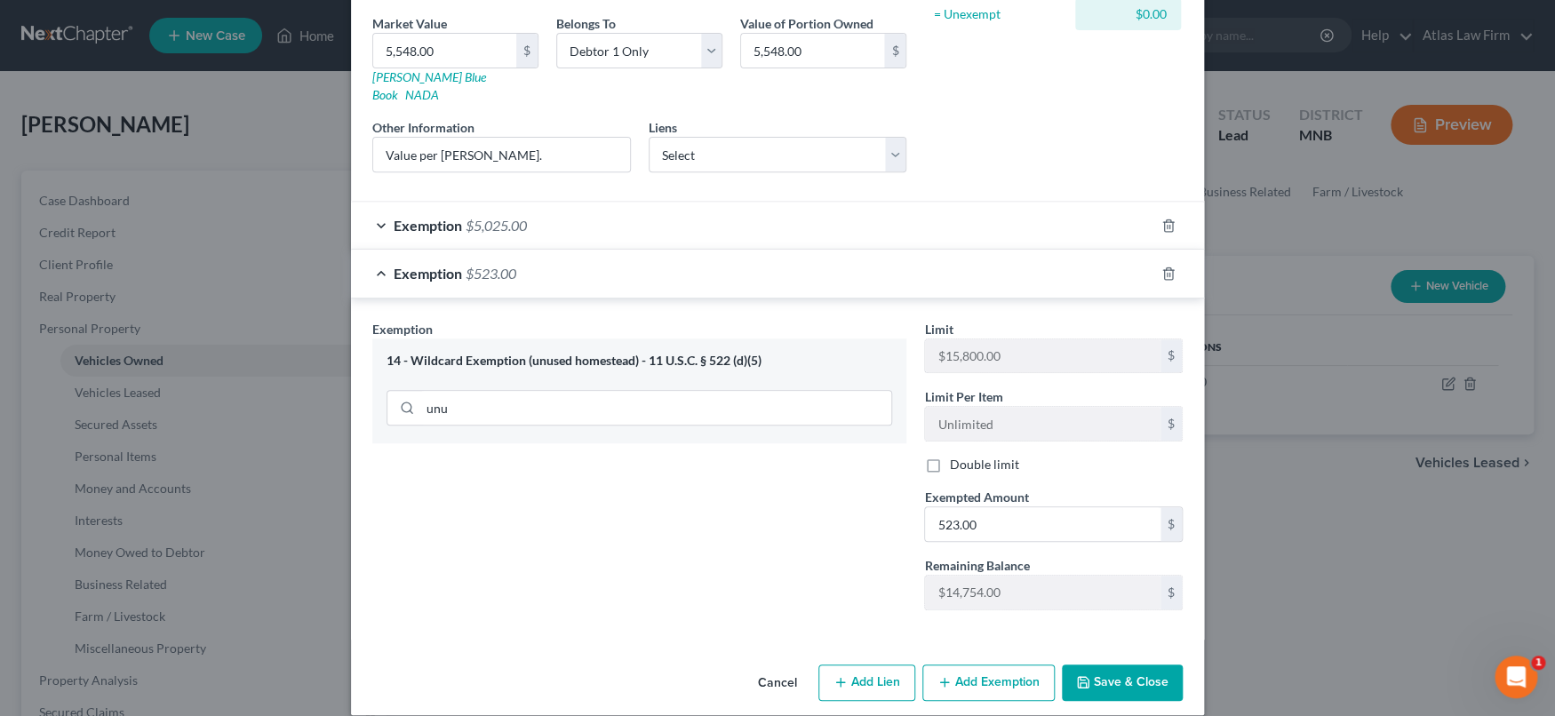
click at [1149, 666] on button "Save & Close" at bounding box center [1122, 683] width 121 height 37
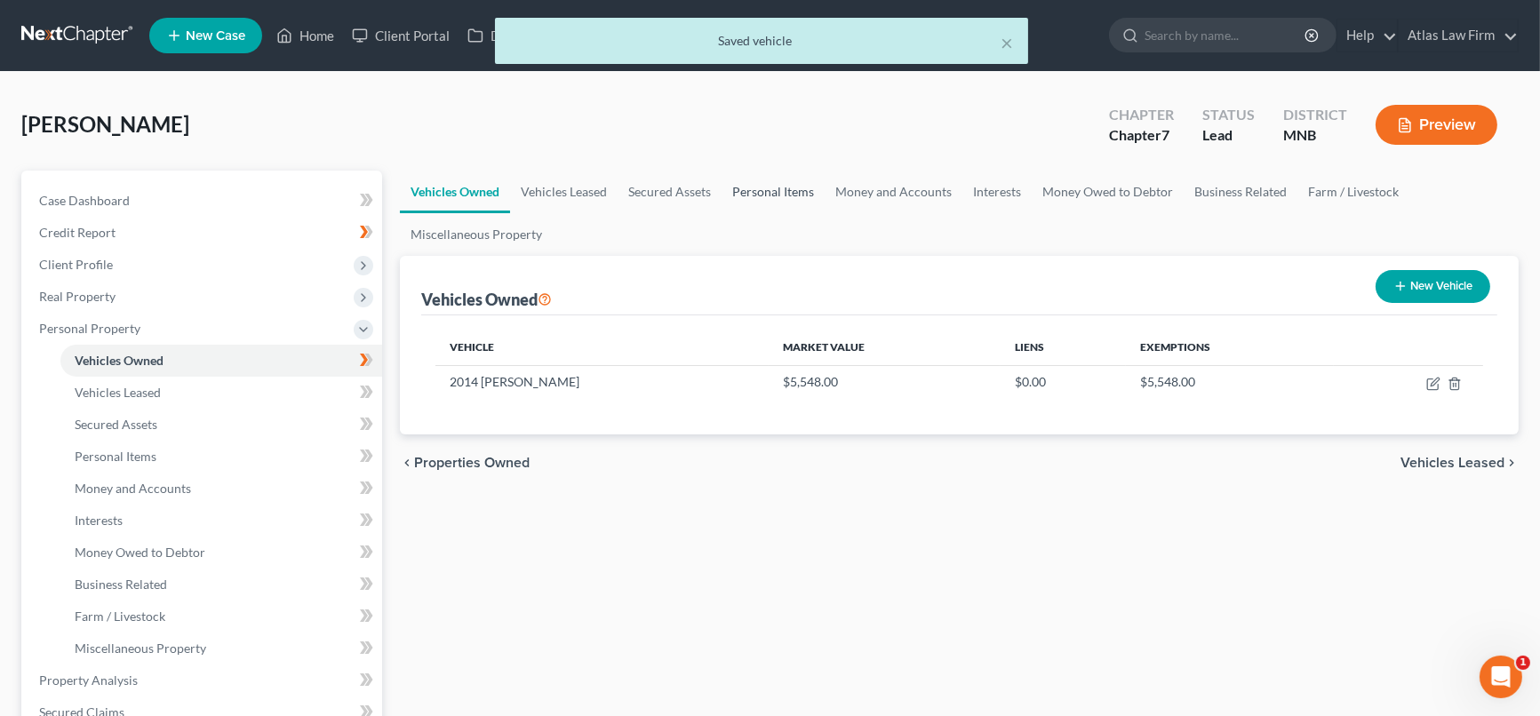
click at [753, 189] on link "Personal Items" at bounding box center [773, 192] width 103 height 43
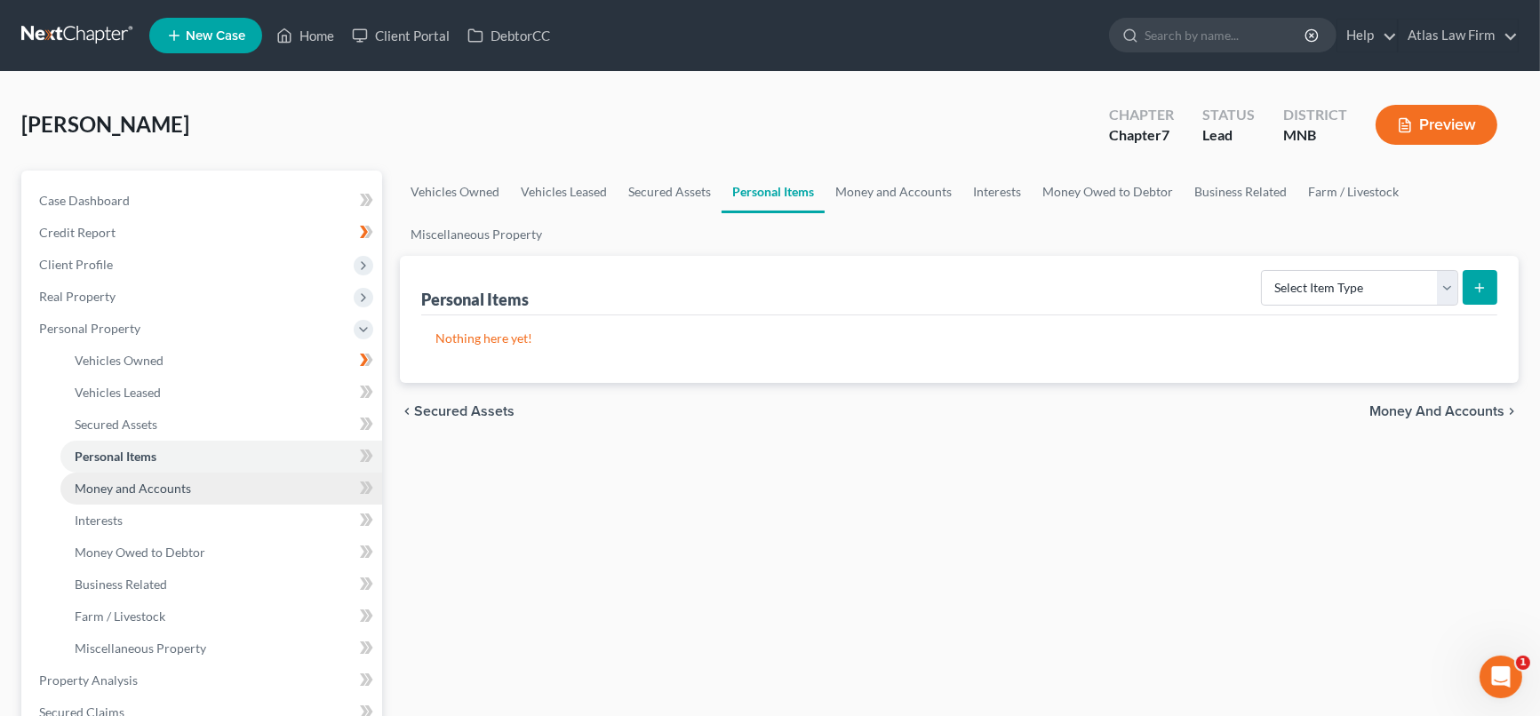
click at [277, 484] on link "Money and Accounts" at bounding box center [221, 489] width 322 height 32
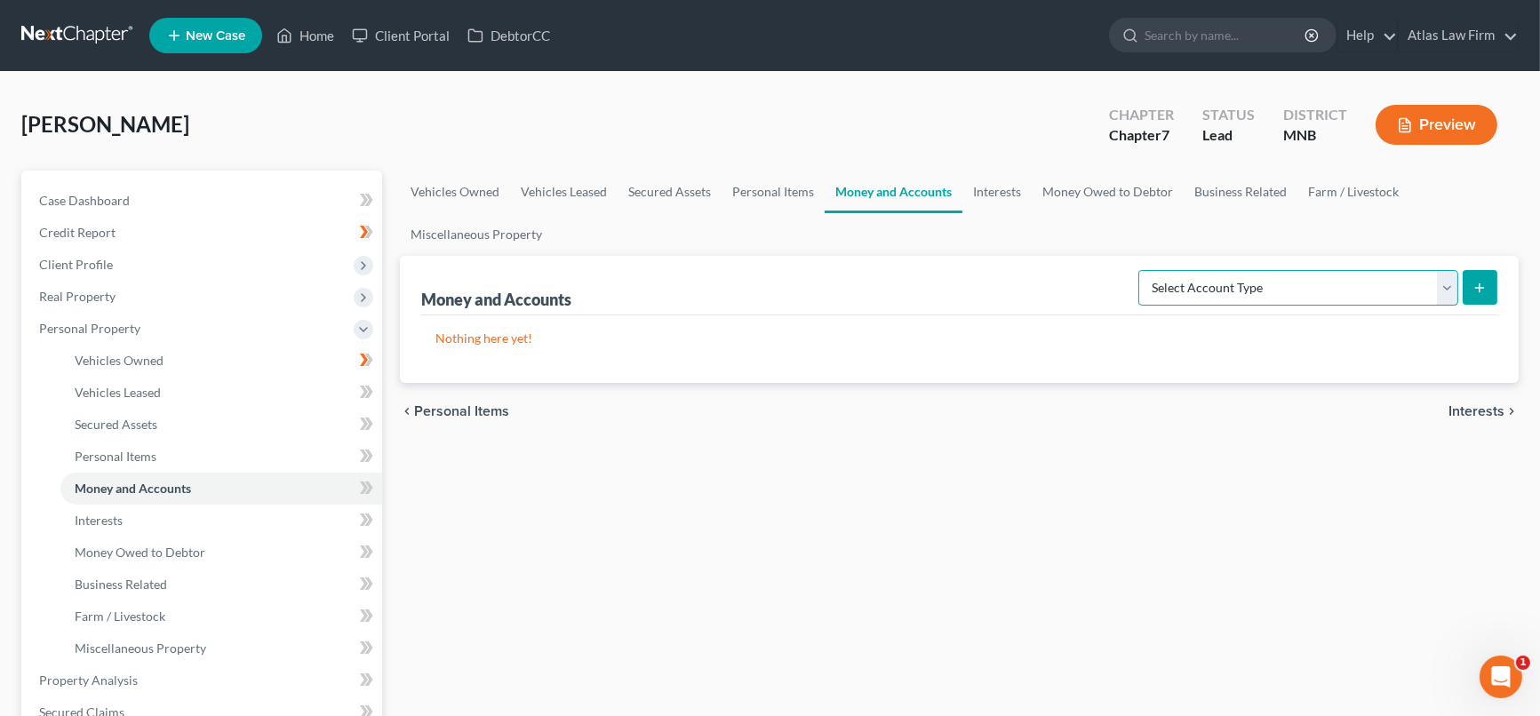
click at [1448, 279] on select "Select Account Type Brokerage Cash on Hand Certificates of Deposit Checking Acc…" at bounding box center [1298, 288] width 320 height 36
select select "checking"
click at [1142, 270] on select "Select Account Type Brokerage Cash on Hand Certificates of Deposit Checking Acc…" at bounding box center [1298, 288] width 320 height 36
click at [1487, 284] on icon "submit" at bounding box center [1479, 288] width 14 height 14
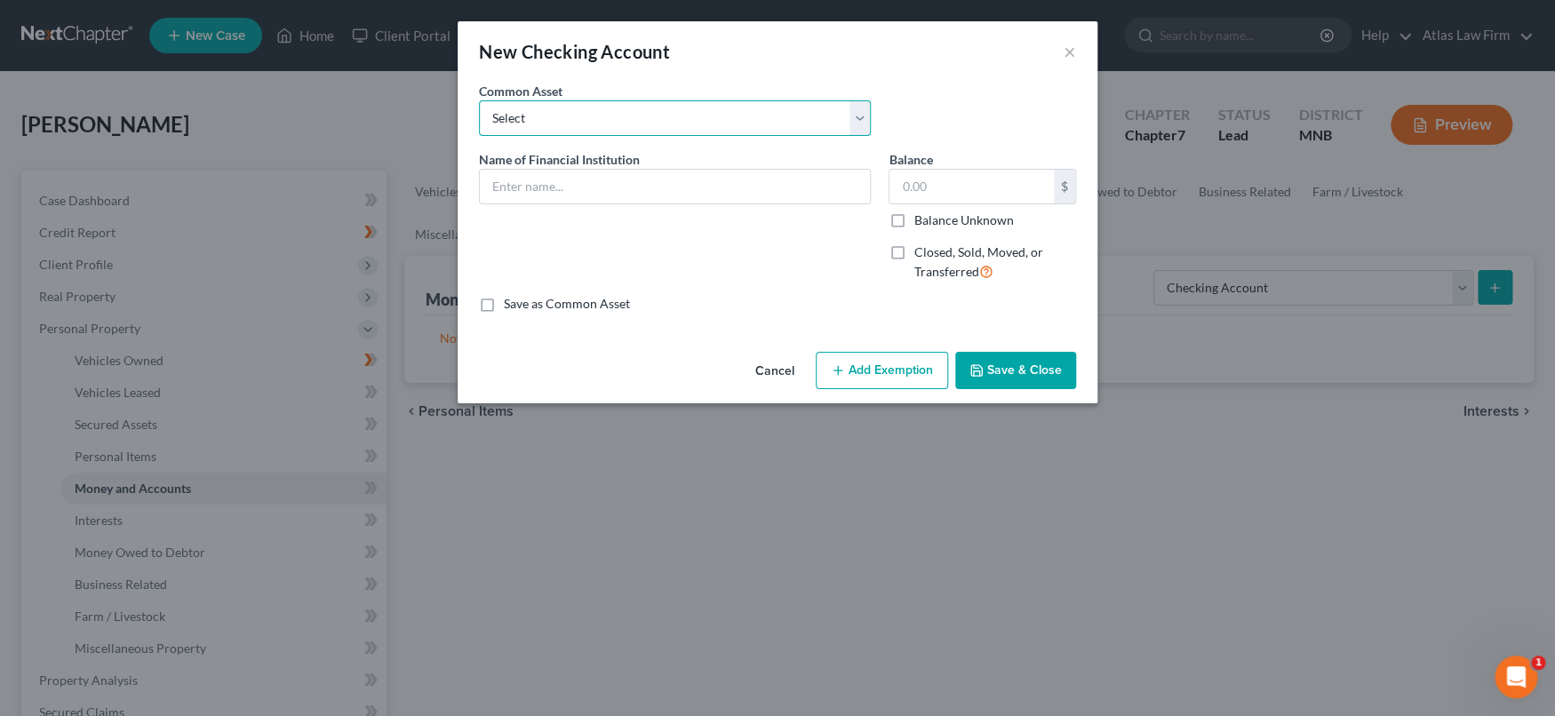
click at [779, 114] on select "Select XXXX bank account XXXX CU account" at bounding box center [675, 118] width 392 height 36
drag, startPoint x: 640, startPoint y: 252, endPoint x: 651, endPoint y: 206, distance: 47.6
click at [640, 252] on div "Name of Financial Institution *" at bounding box center [675, 223] width 410 height 146
click at [655, 190] on input "text" at bounding box center [675, 187] width 390 height 34
type input "[PERSON_NAME] Fargo"
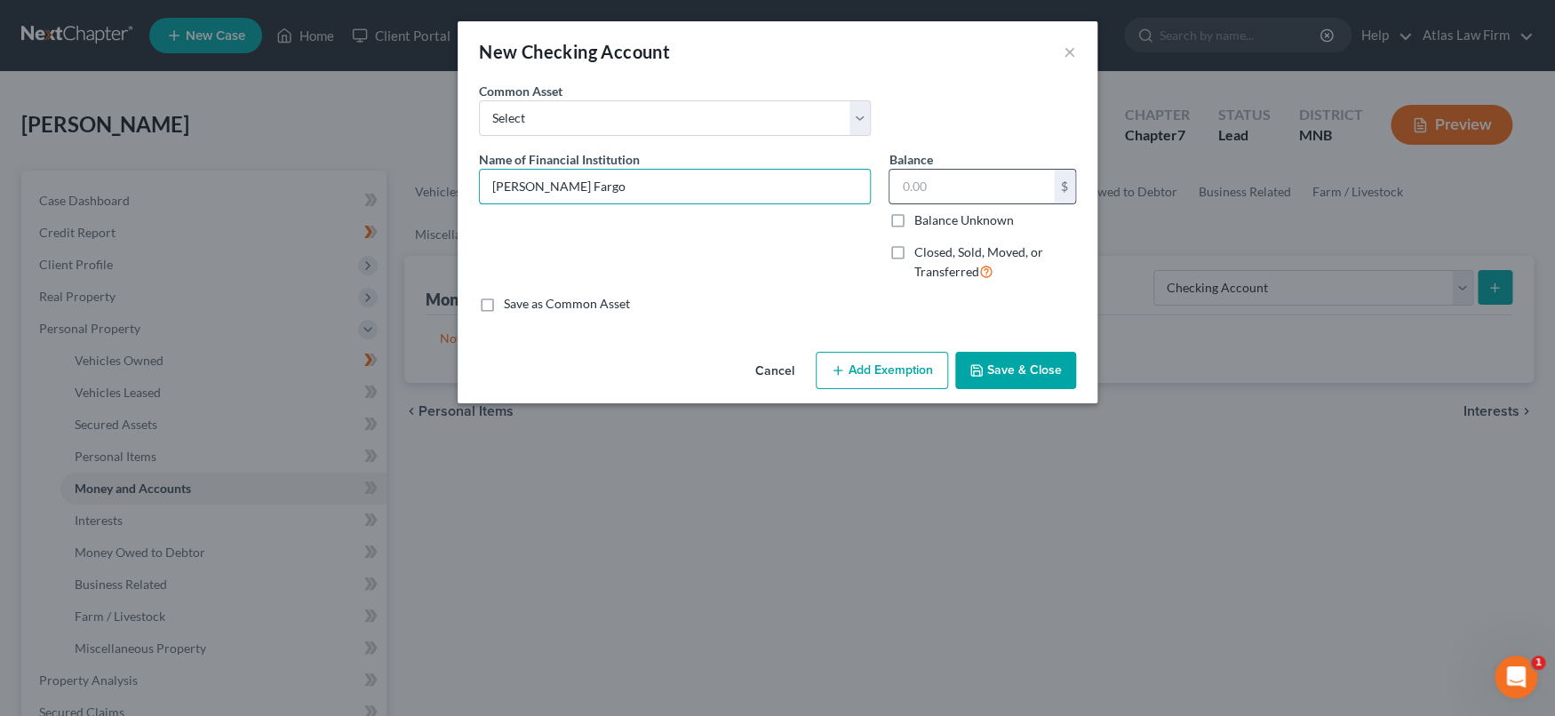
click at [920, 180] on input "text" at bounding box center [971, 187] width 164 height 34
type input "1.00"
click at [1017, 374] on button "Save & Close" at bounding box center [1015, 370] width 121 height 37
